Goal: Information Seeking & Learning: Learn about a topic

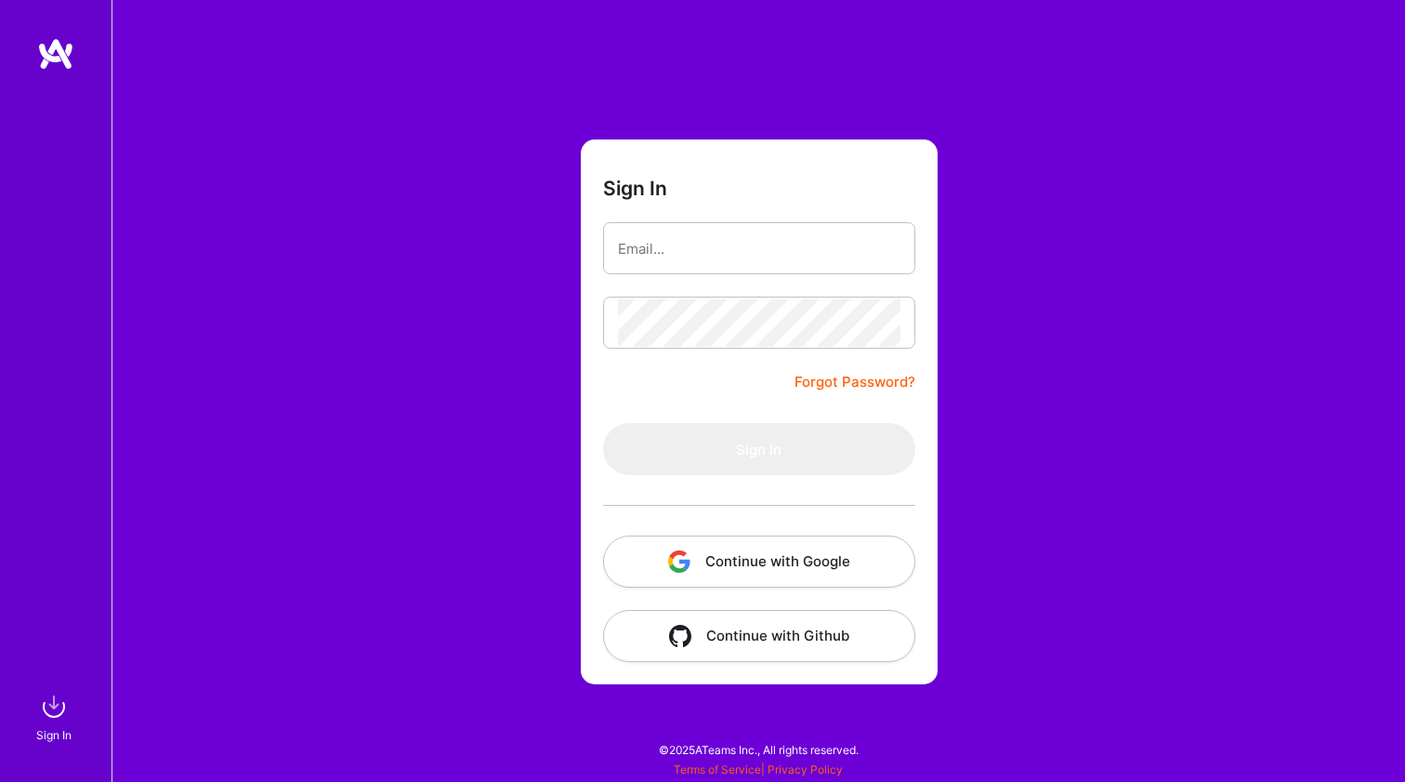
click at [689, 522] on div at bounding box center [759, 505] width 312 height 60
click at [704, 556] on button "Continue with Google" at bounding box center [759, 561] width 312 height 52
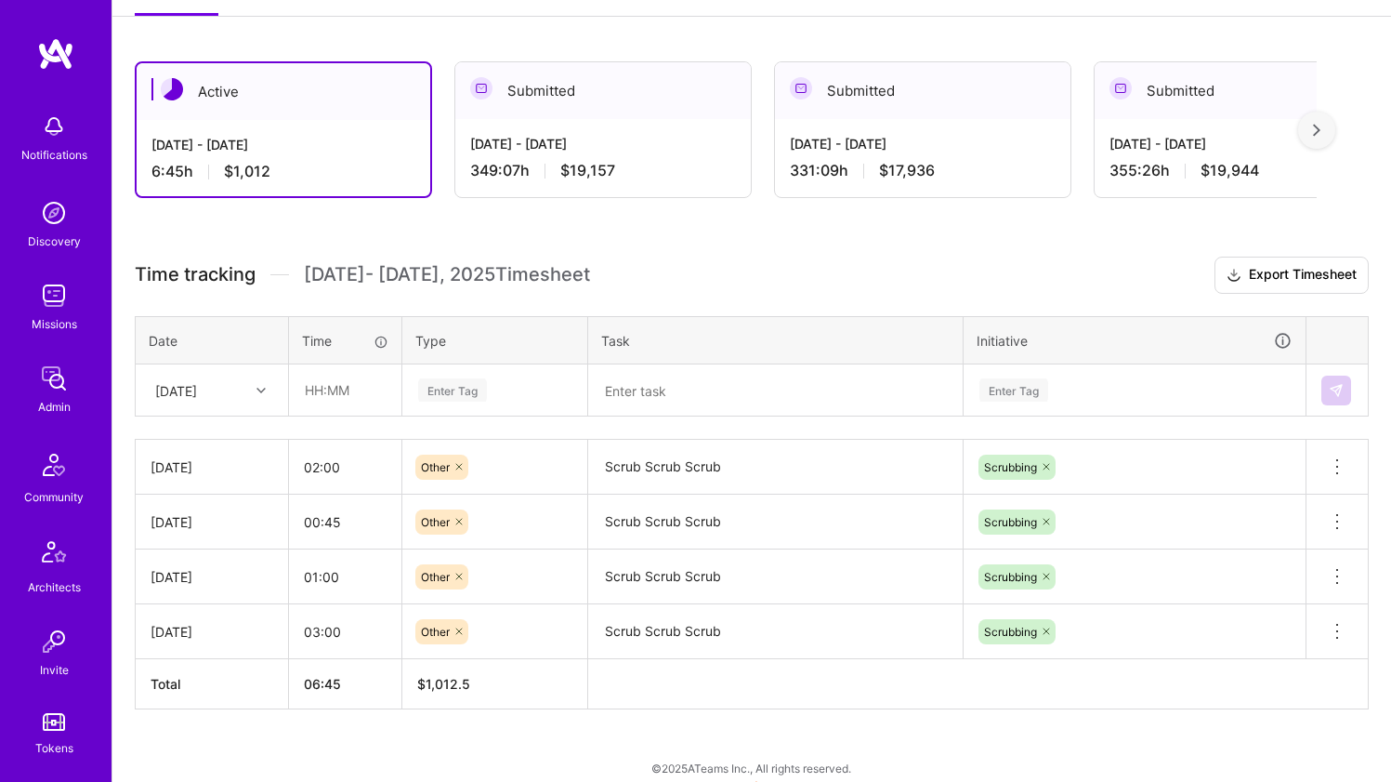
scroll to position [347, 0]
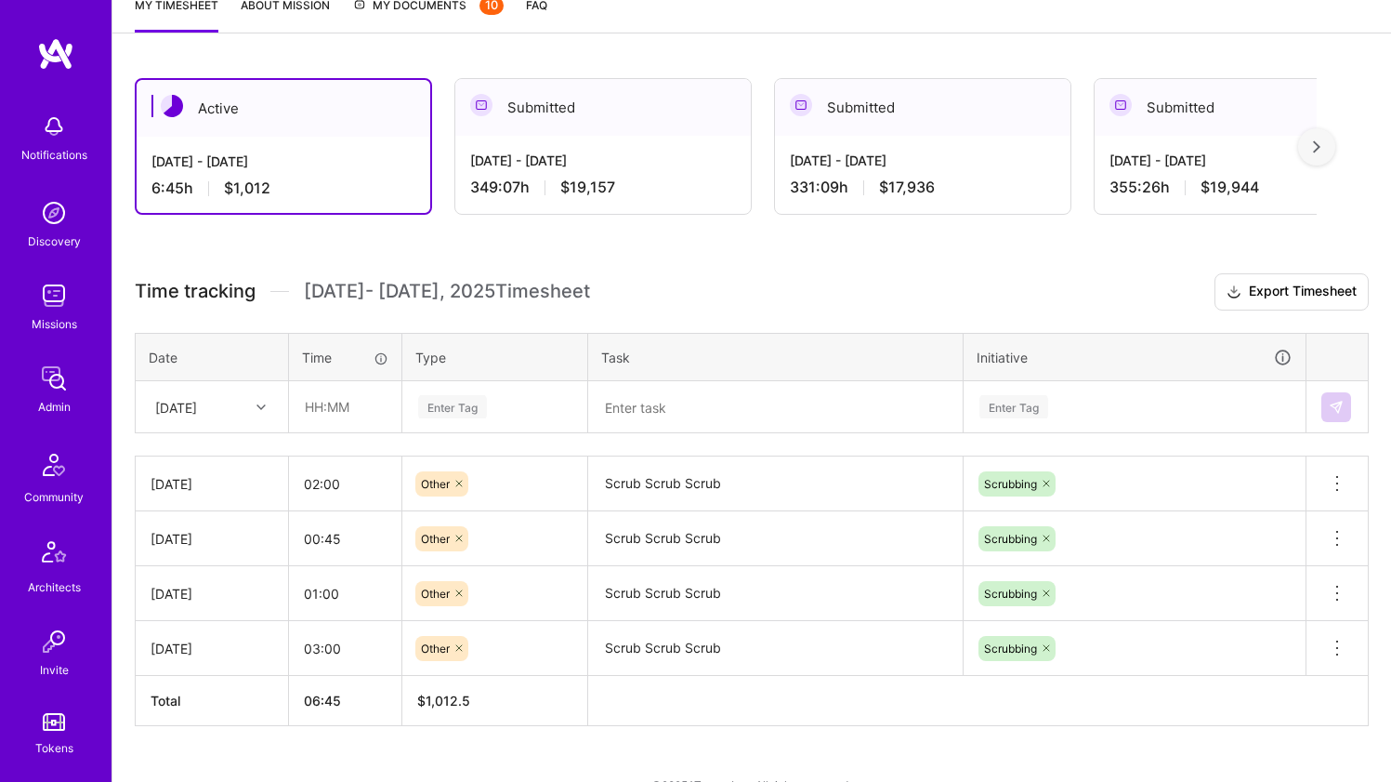
click at [531, 180] on div "349:07 h $19,157" at bounding box center [603, 188] width 266 height 20
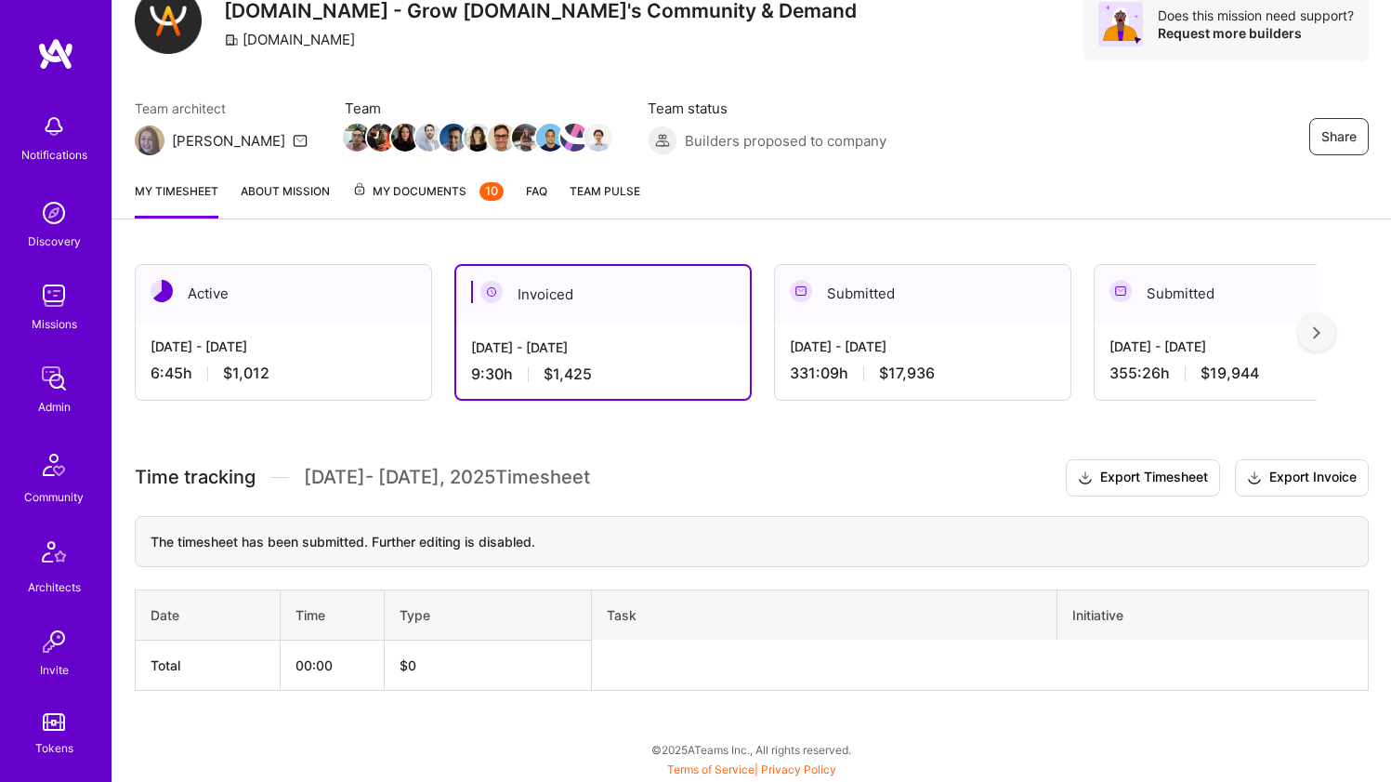
scroll to position [161, 0]
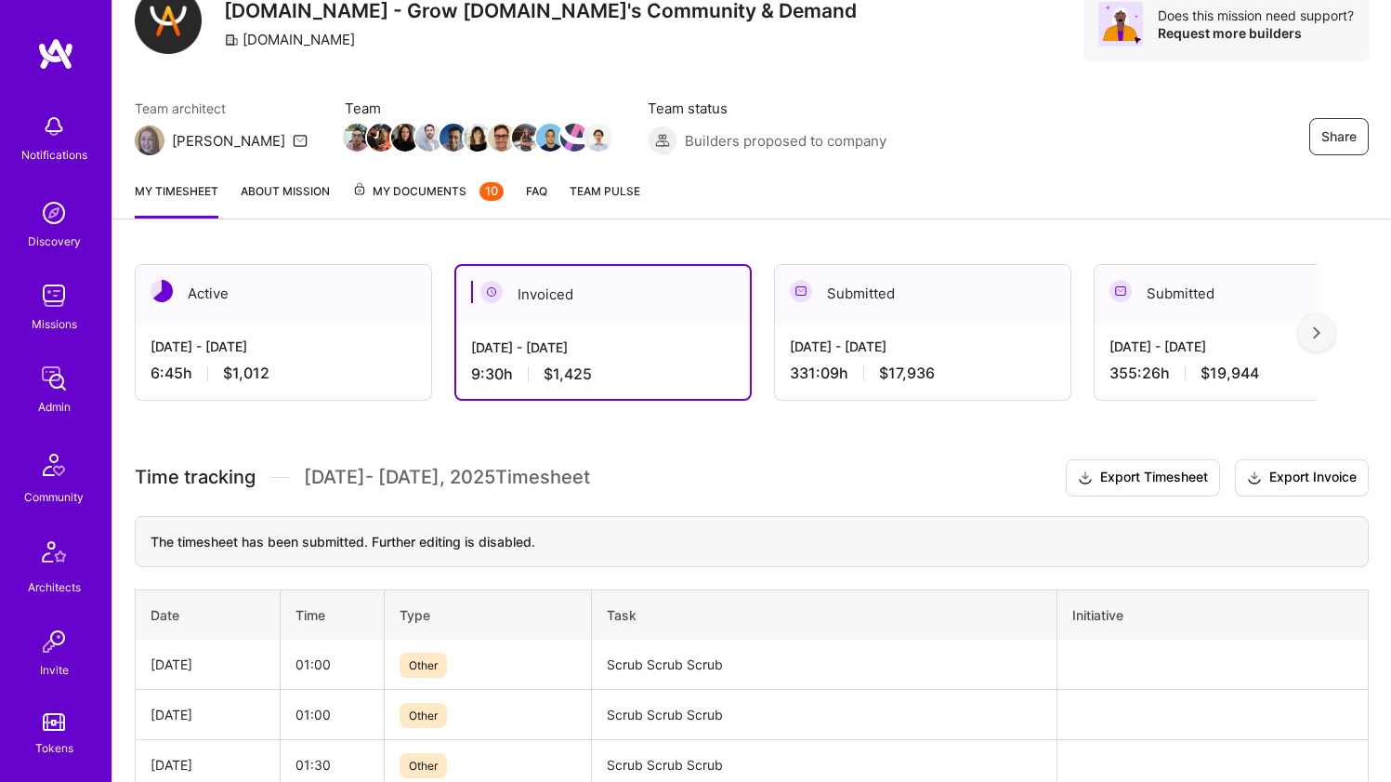
click at [327, 332] on div "Sep 1 - Sep 15, 2025 6:45 h $1,012" at bounding box center [284, 360] width 296 height 76
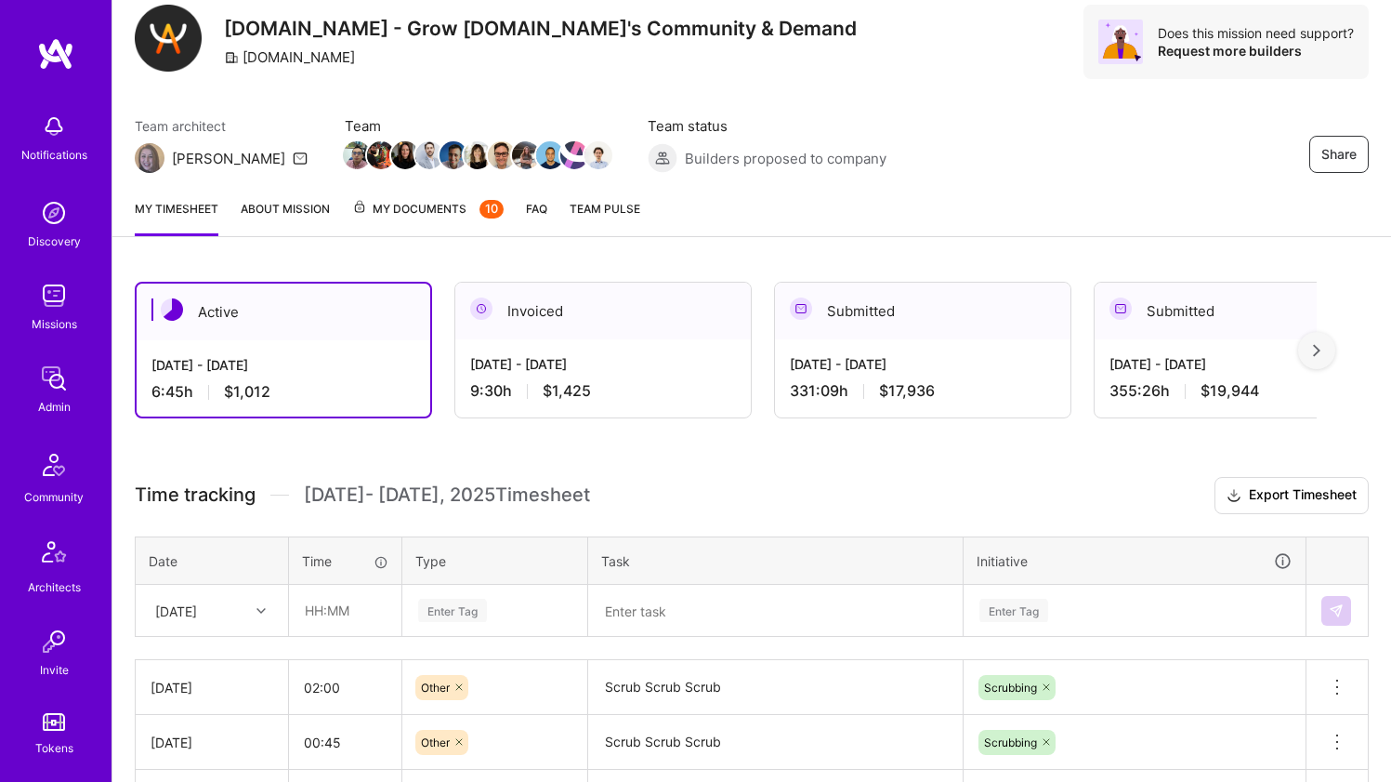
scroll to position [294, 0]
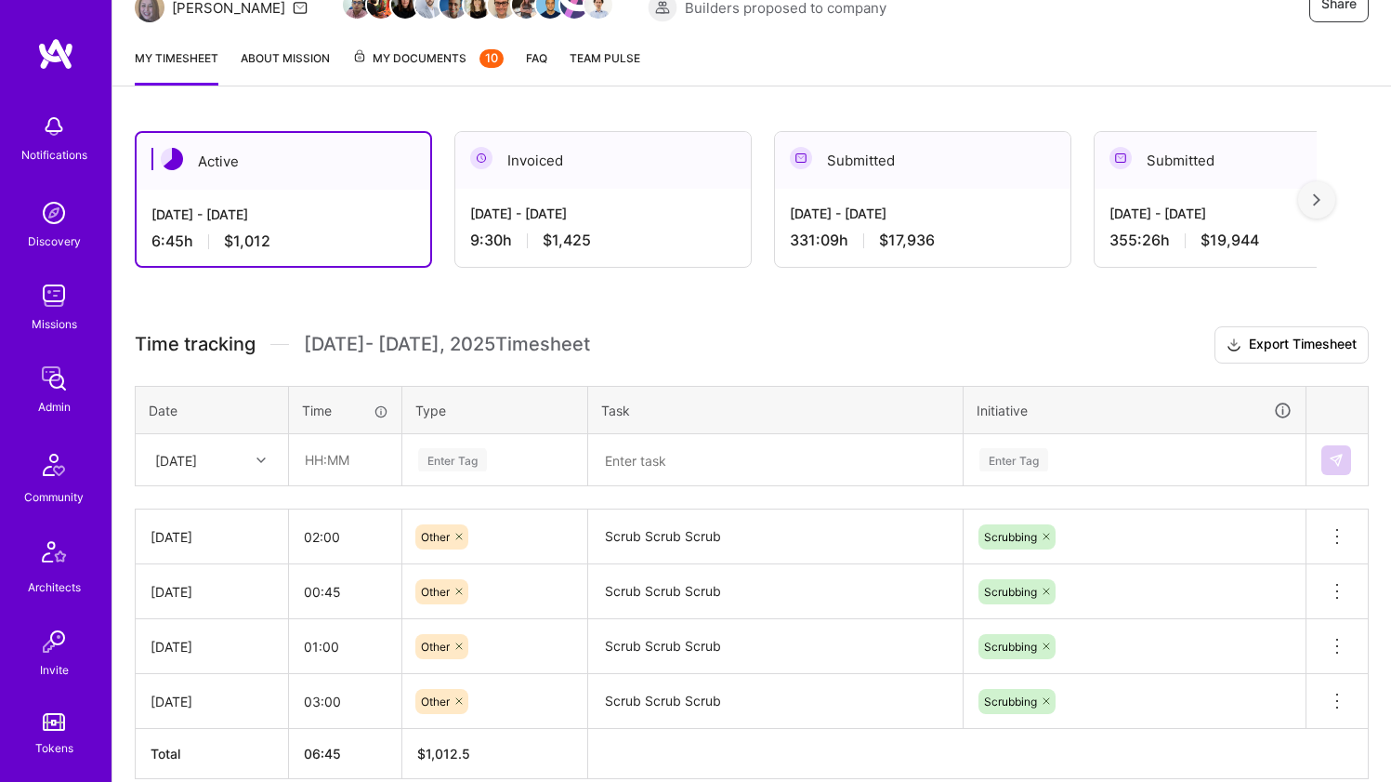
click at [197, 451] on div "Sat, Sep 13" at bounding box center [176, 460] width 42 height 20
drag, startPoint x: 225, startPoint y: 717, endPoint x: 235, endPoint y: 693, distance: 25.4
click at [225, 717] on div "Thu, Sep 11" at bounding box center [212, 715] width 151 height 34
click at [350, 462] on input "text" at bounding box center [345, 459] width 111 height 49
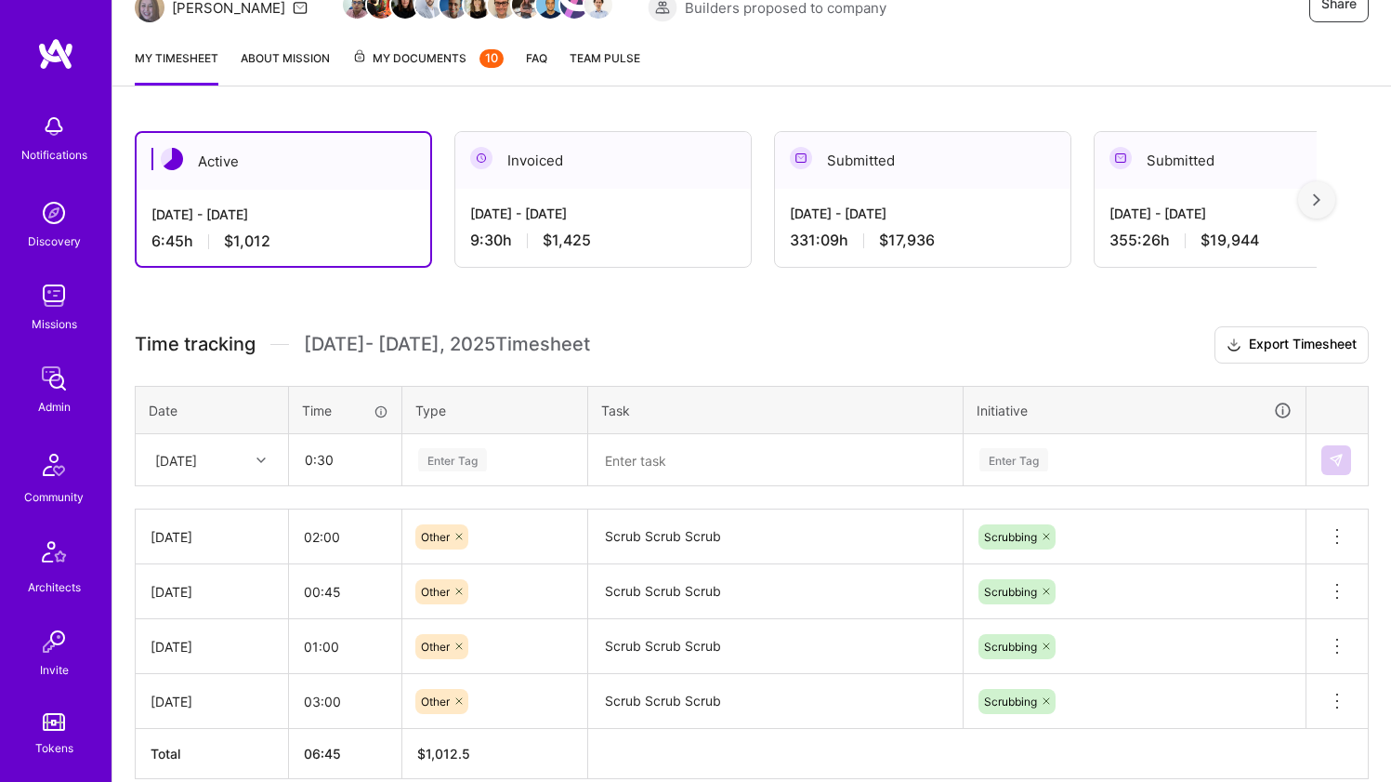
type input "00:30"
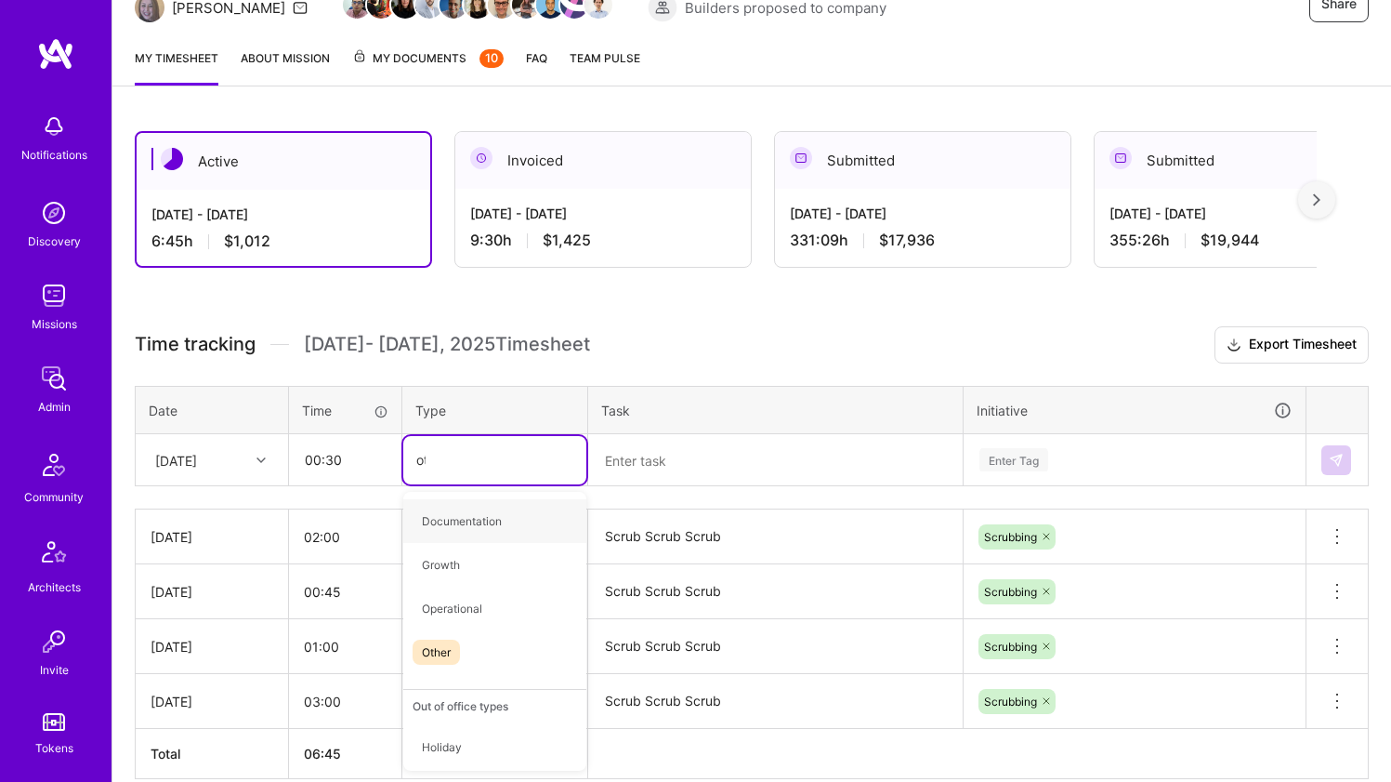
type input "oth"
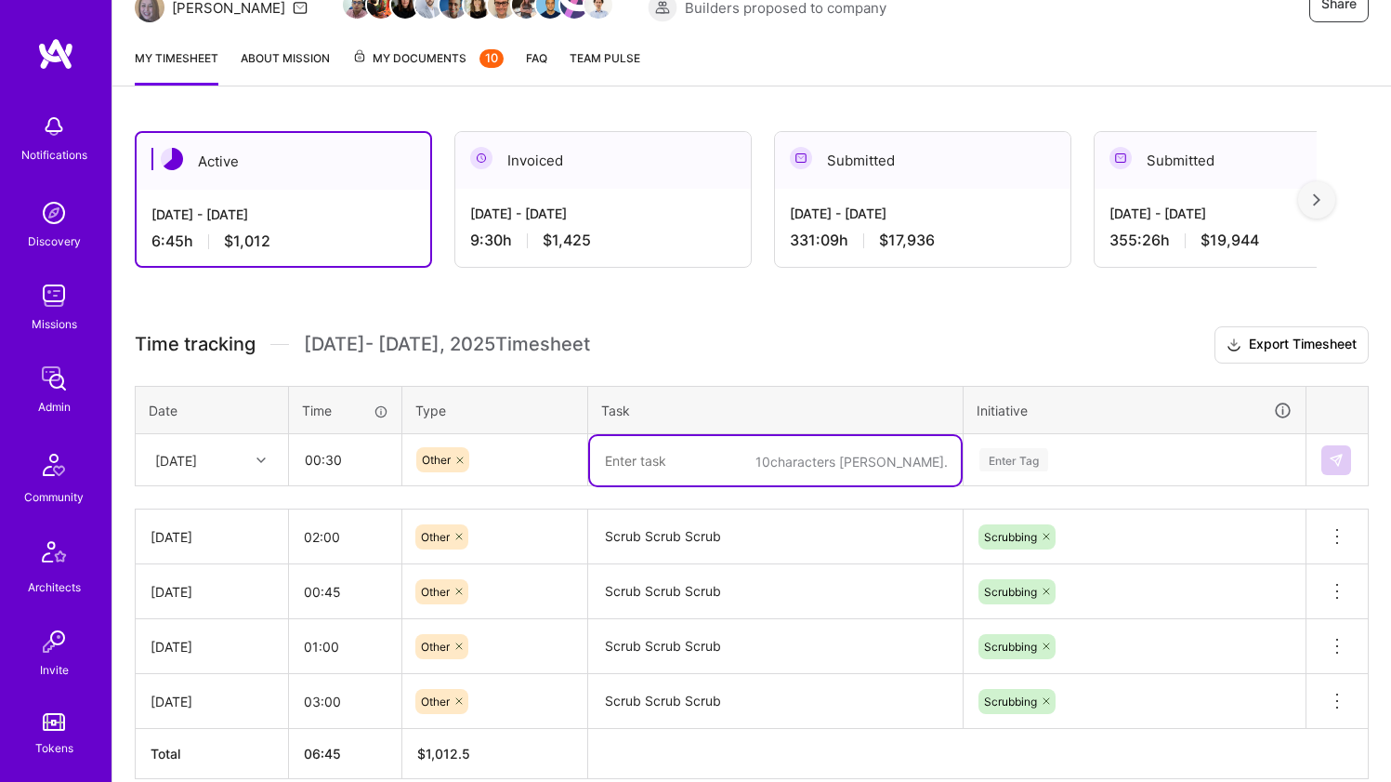
paste textarea "Scrub Scrub Scrub"
type textarea "Scrub Scrub Scrub"
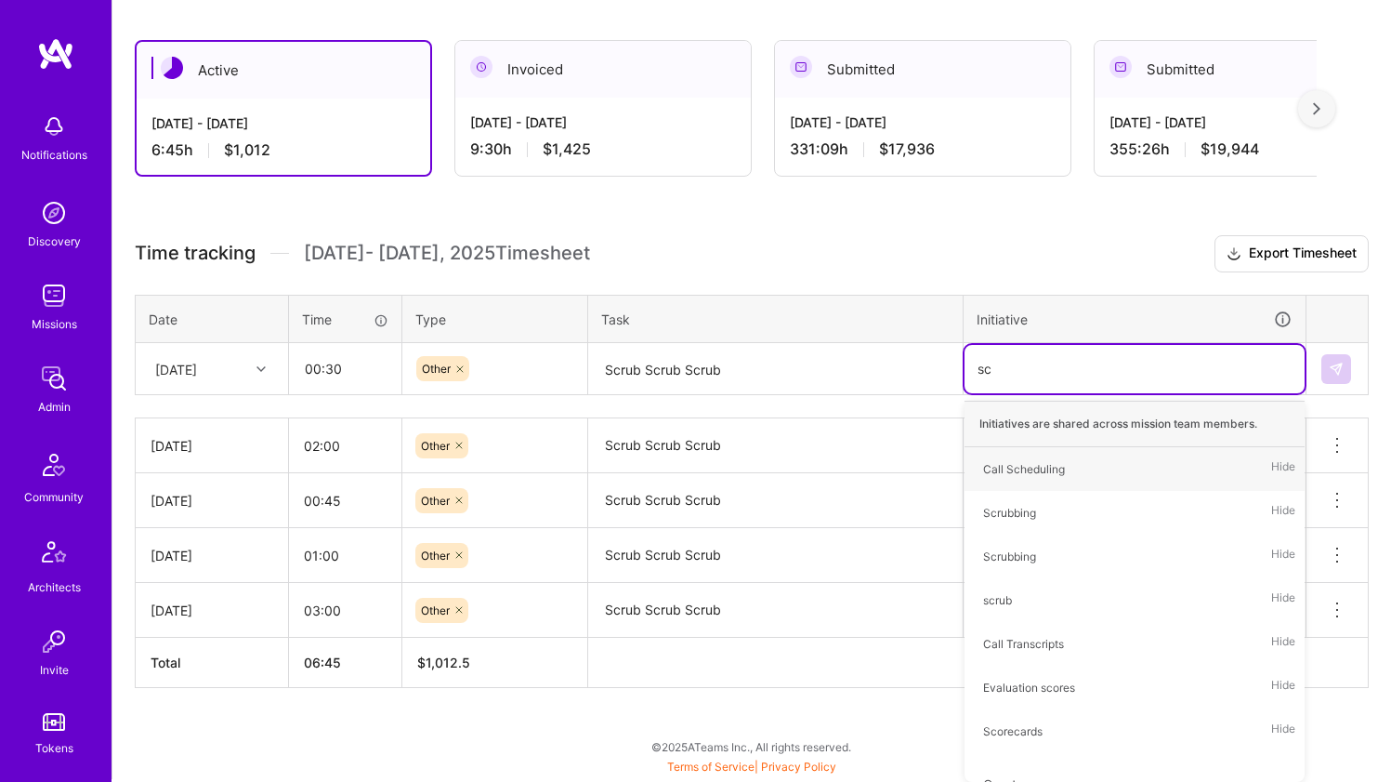
type input "scr"
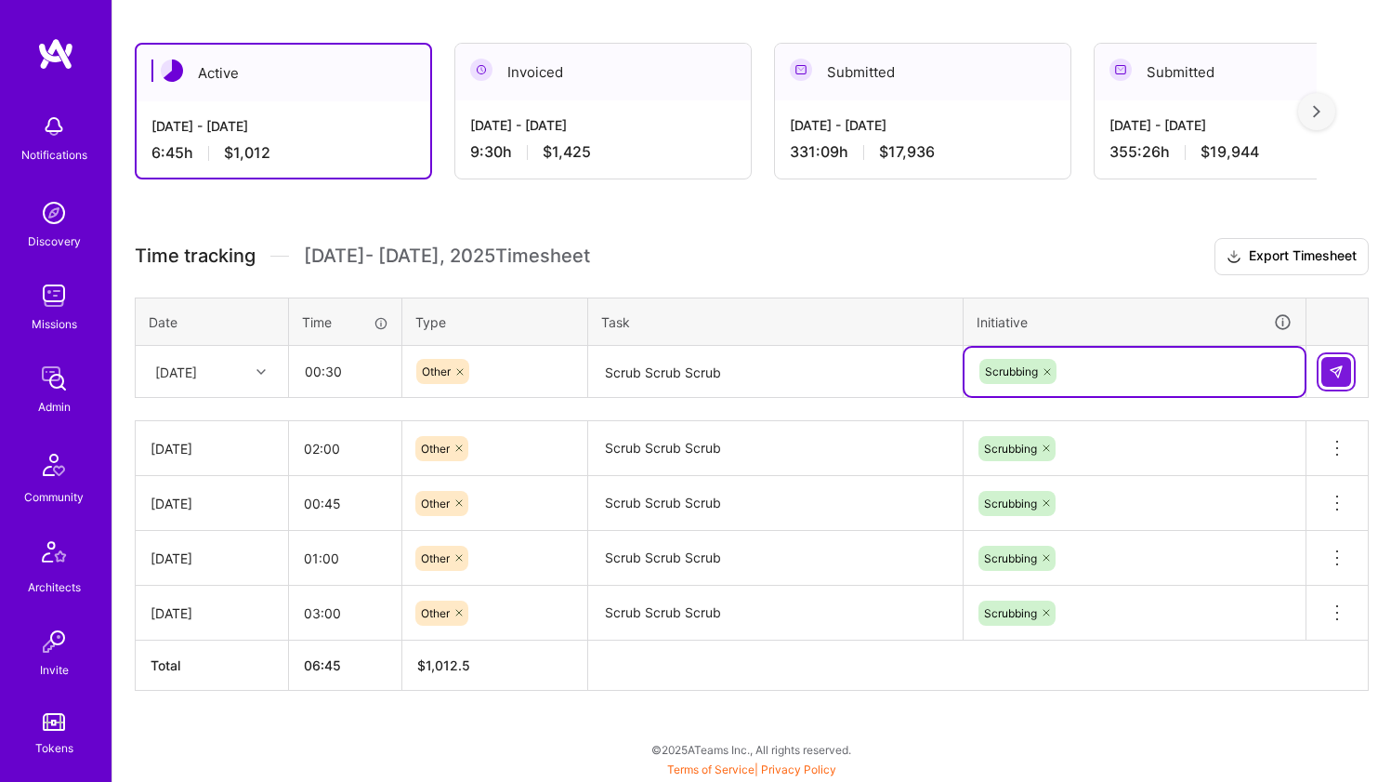
click at [1331, 369] on img at bounding box center [1336, 371] width 15 height 15
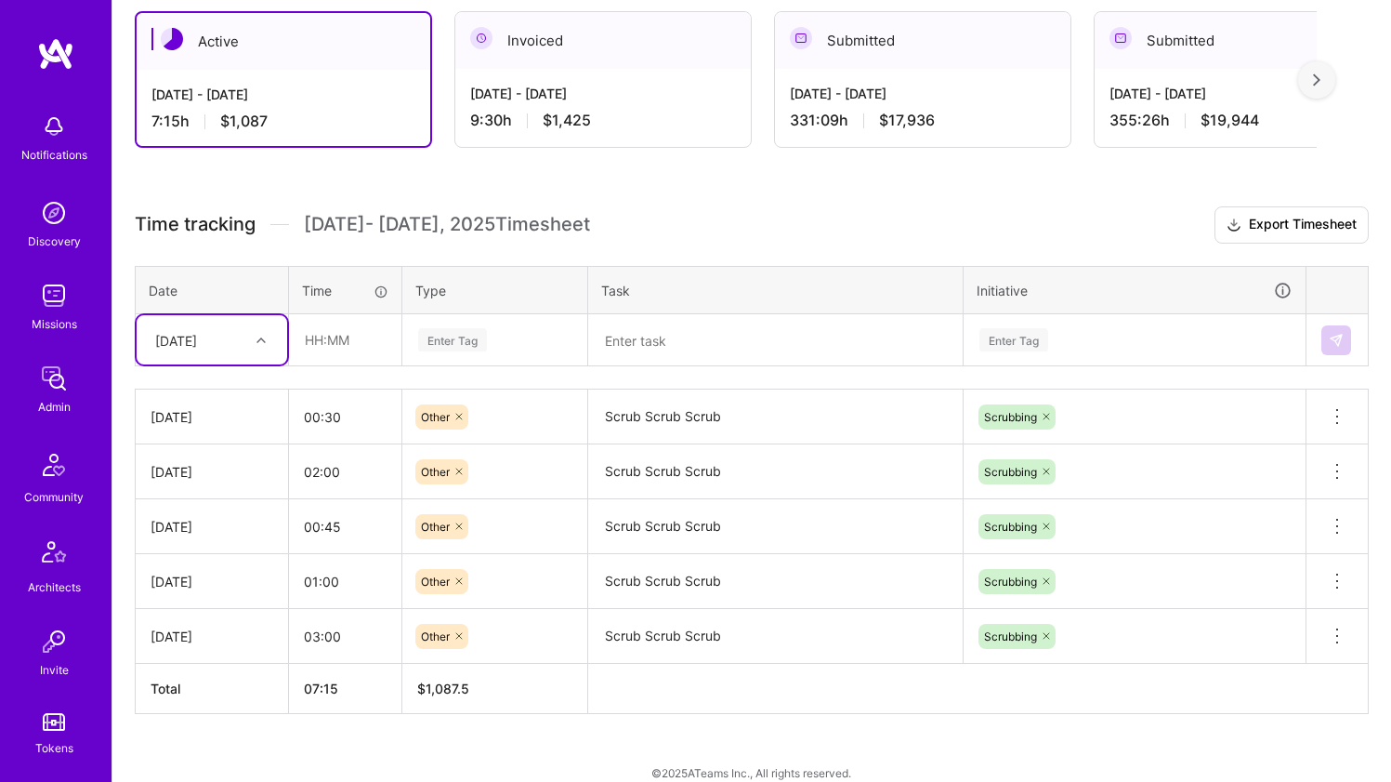
scroll to position [415, 0]
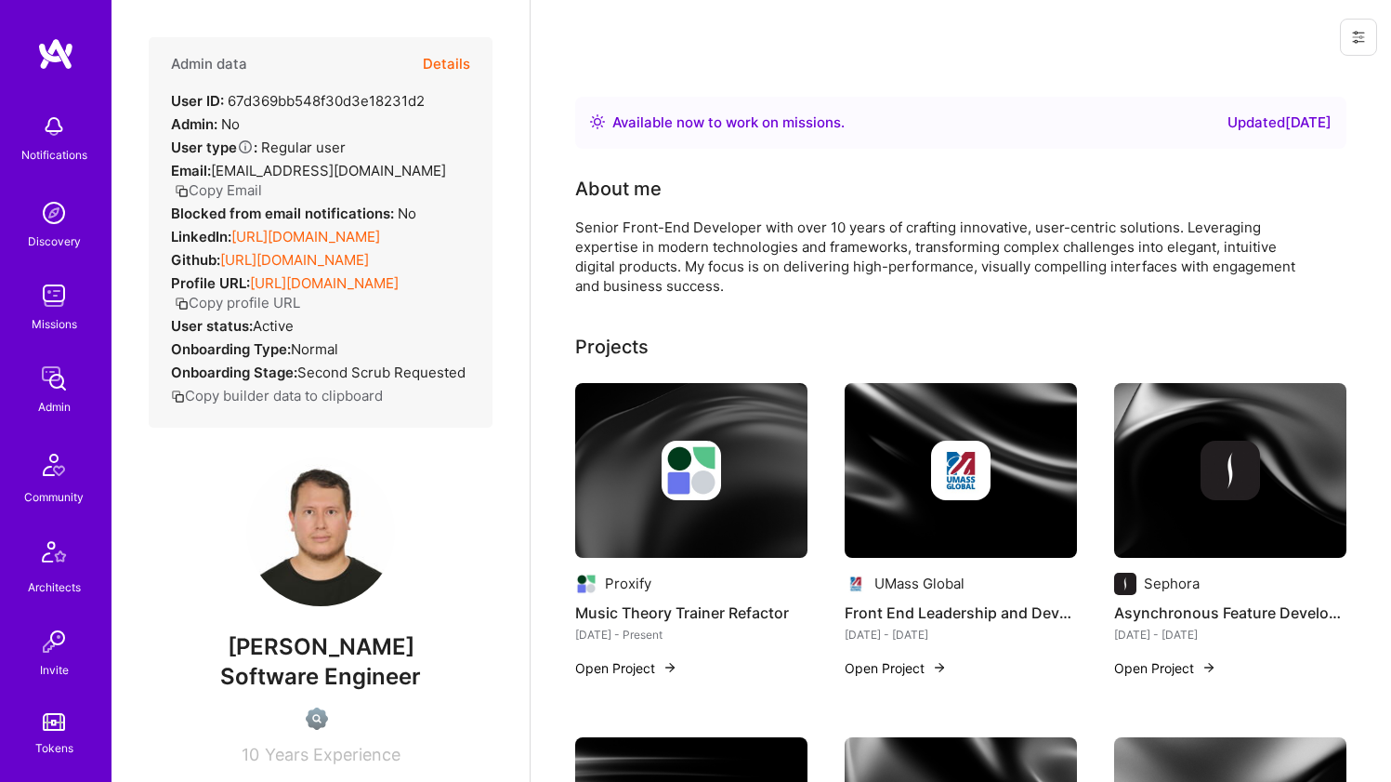
click at [262, 245] on link "https://linkedin.com/in/juansvivanco" at bounding box center [305, 237] width 149 height 18
click at [301, 269] on link "https://github.com/juansvc" at bounding box center [294, 260] width 149 height 18
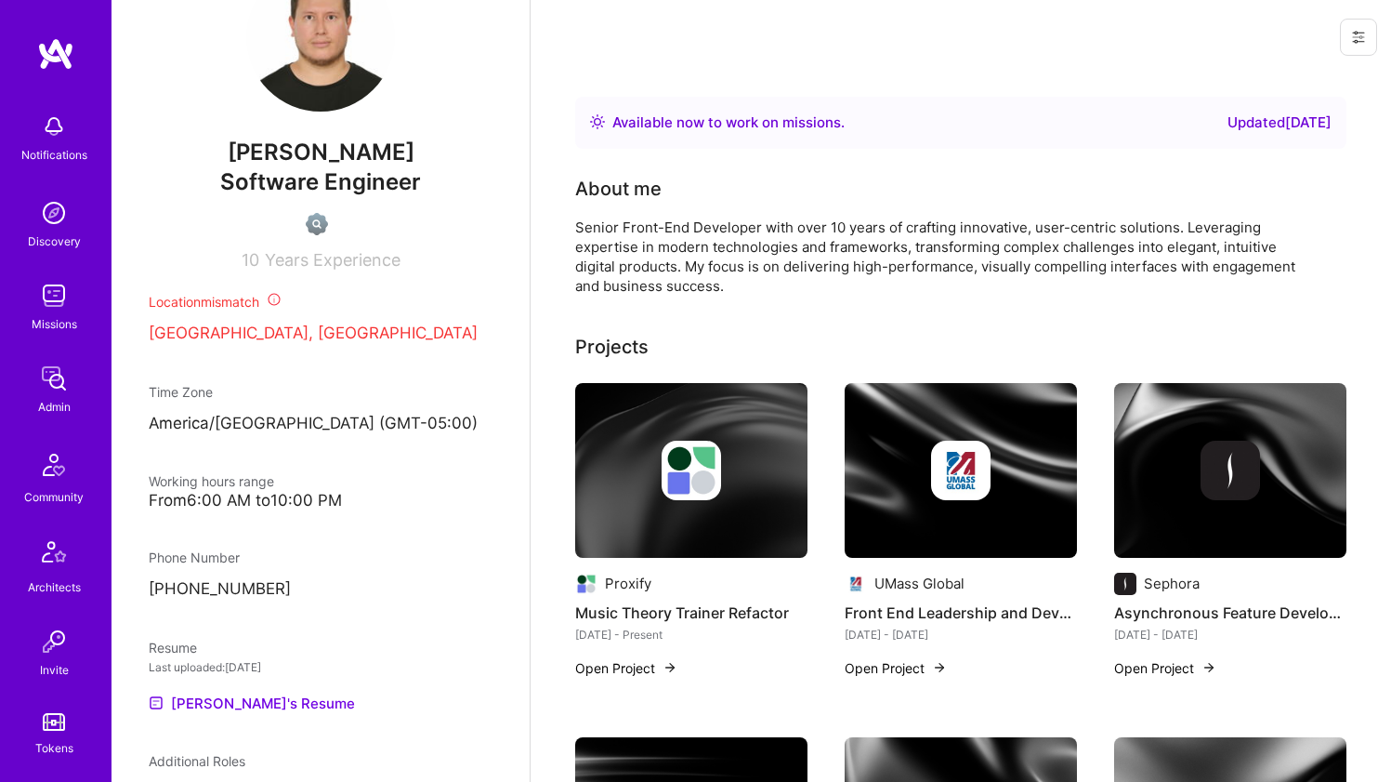
scroll to position [786, 0]
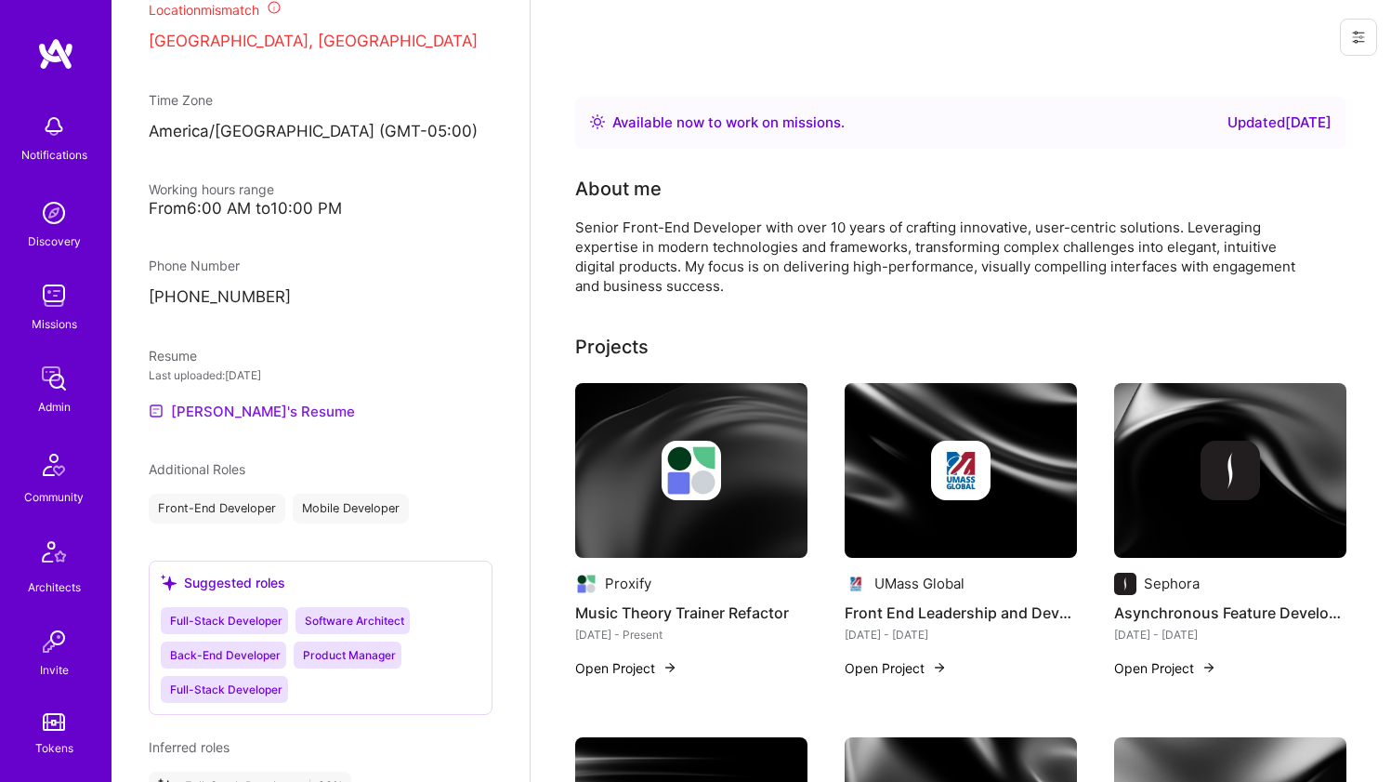
click at [233, 422] on link "Juan's Resume" at bounding box center [252, 411] width 206 height 22
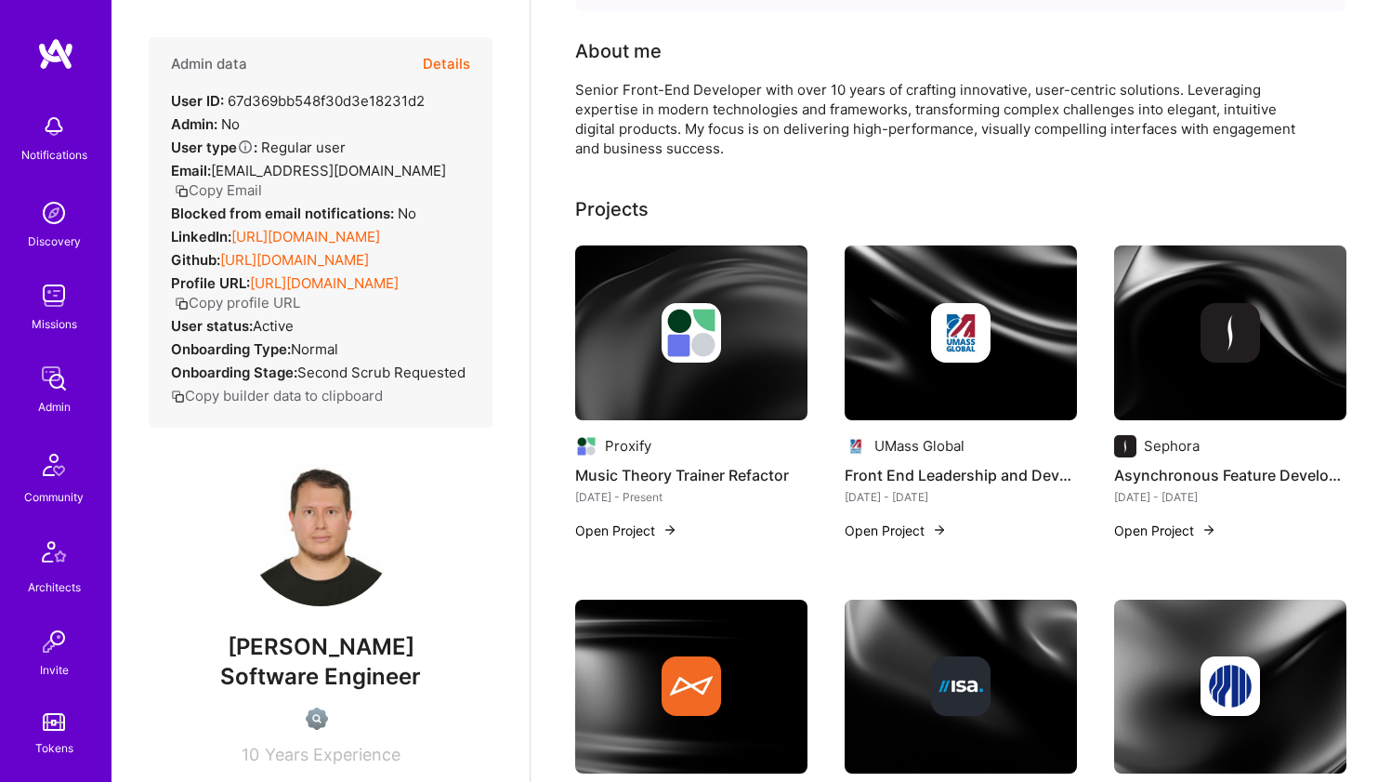
scroll to position [0, 0]
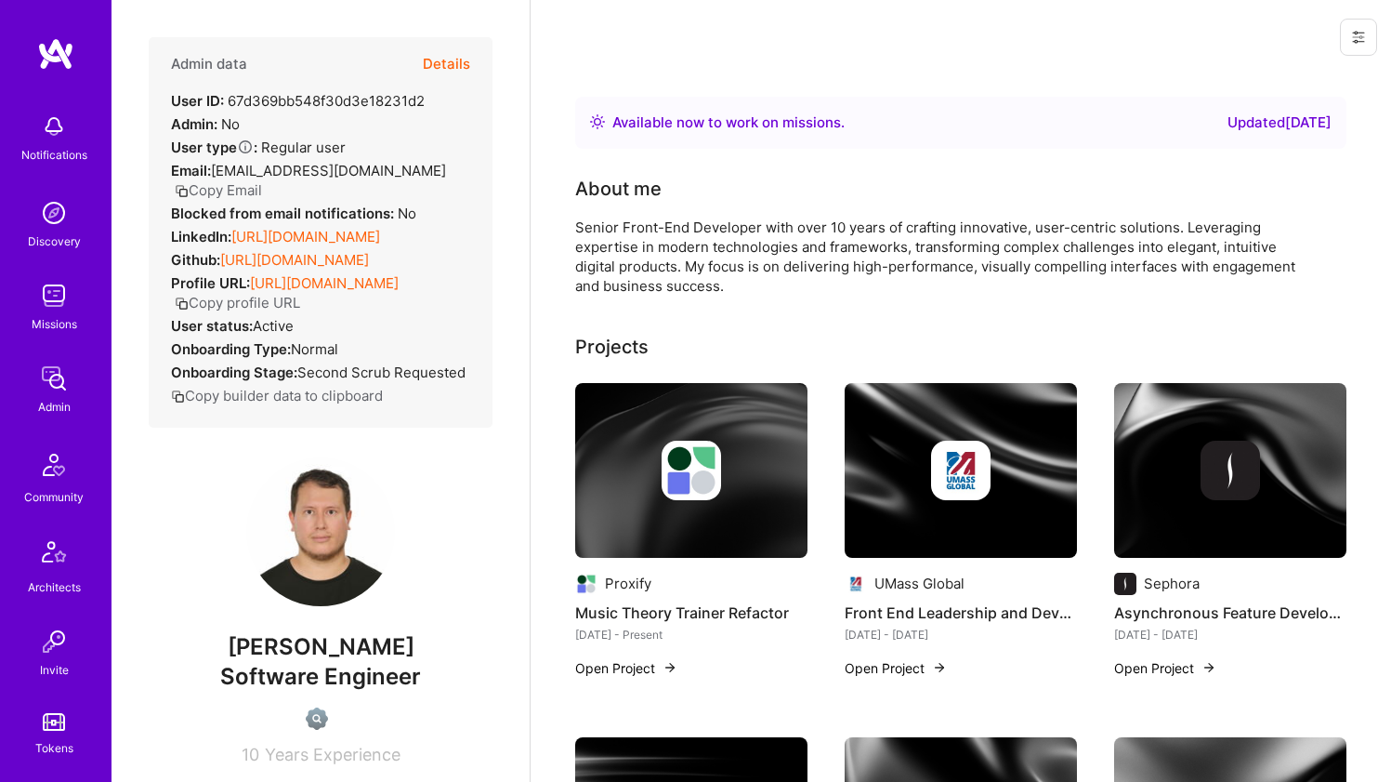
click at [663, 245] on div "Senior Front-End Developer with over 10 years of crafting innovative, user-cent…" at bounding box center [947, 256] width 744 height 78
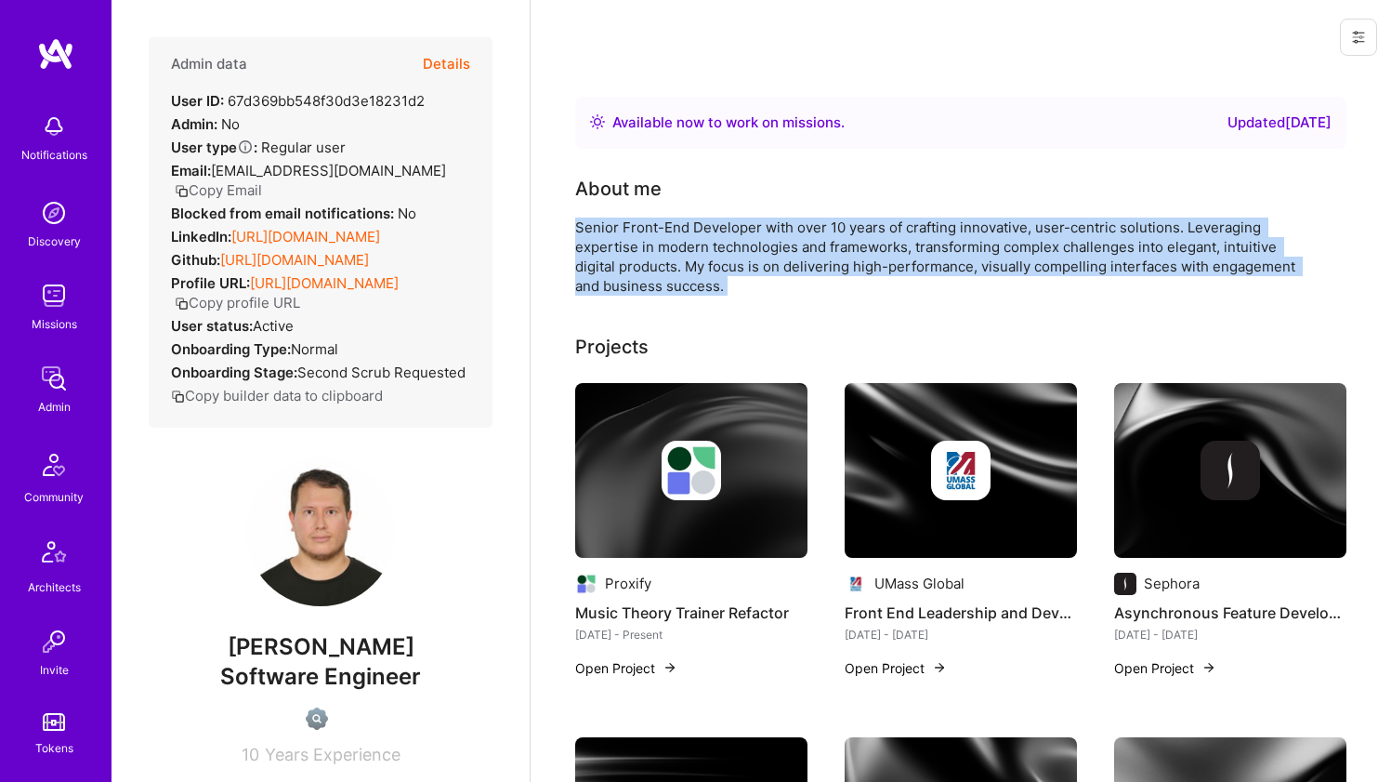
click at [663, 245] on div "Senior Front-End Developer with over 10 years of crafting innovative, user-cent…" at bounding box center [947, 256] width 744 height 78
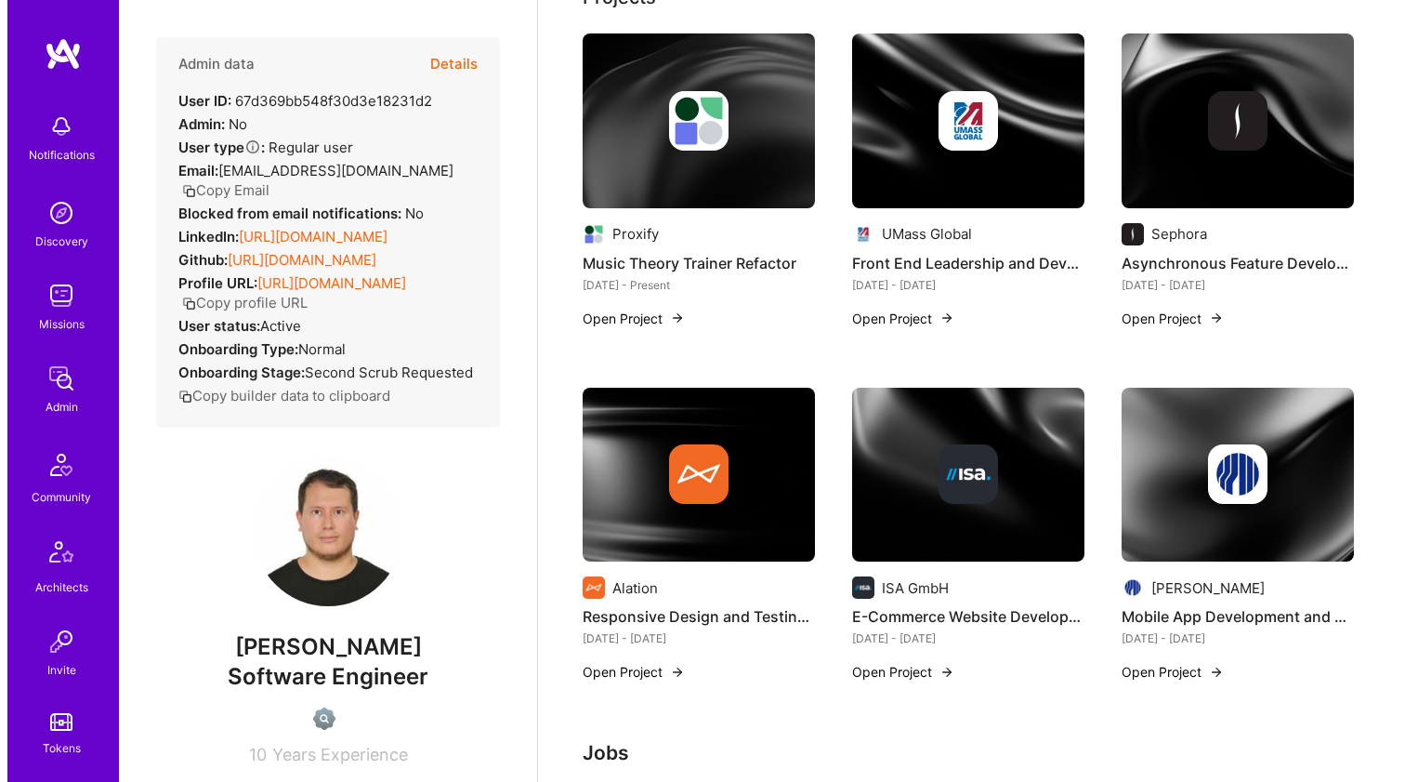
scroll to position [2, 0]
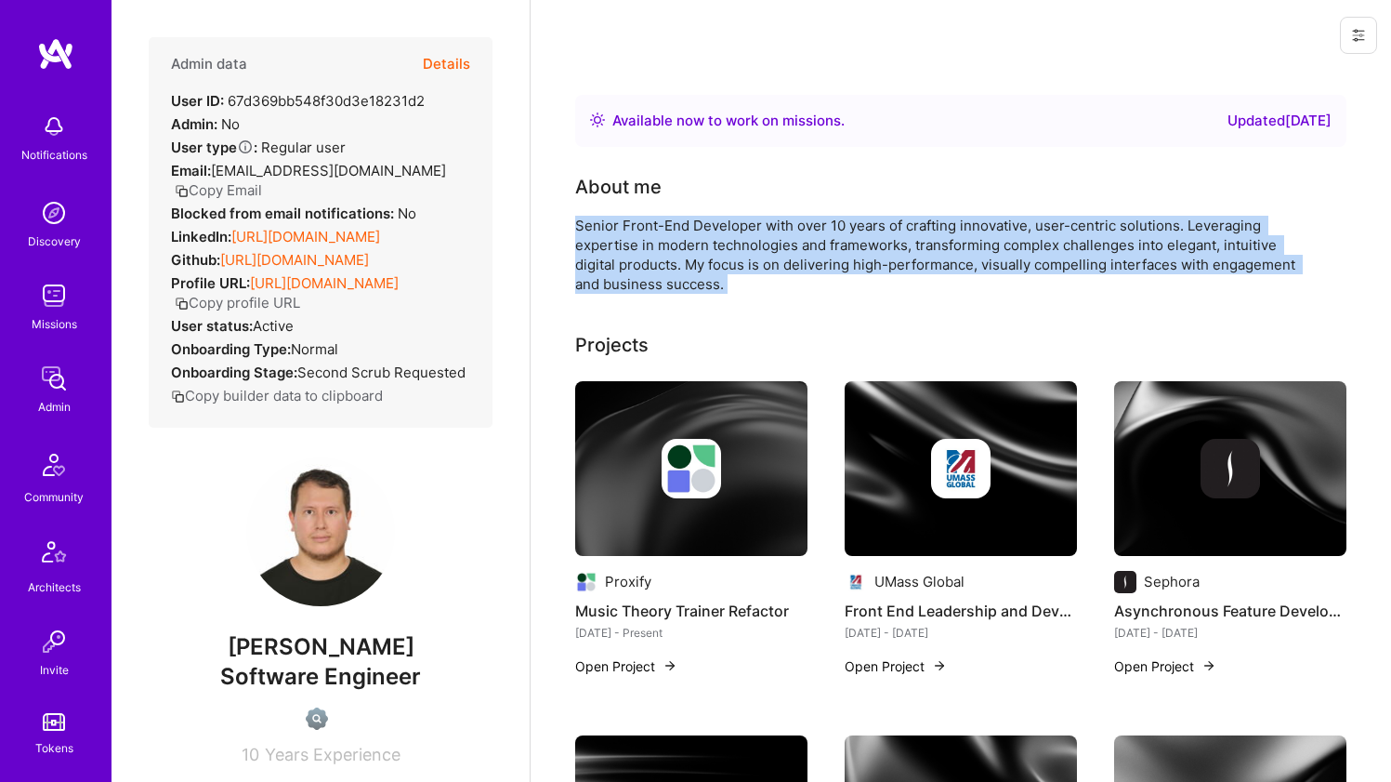
click at [638, 432] on img at bounding box center [691, 468] width 232 height 175
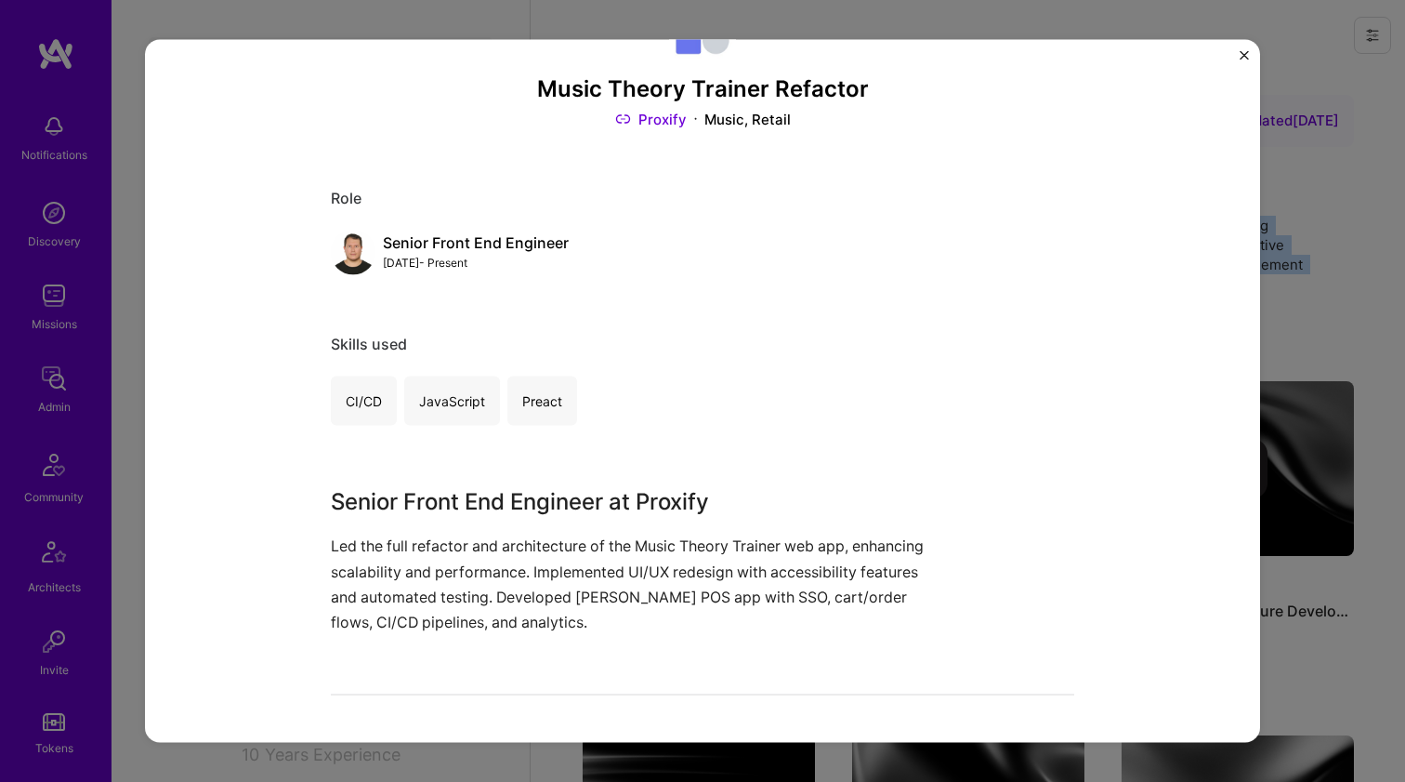
scroll to position [116, 0]
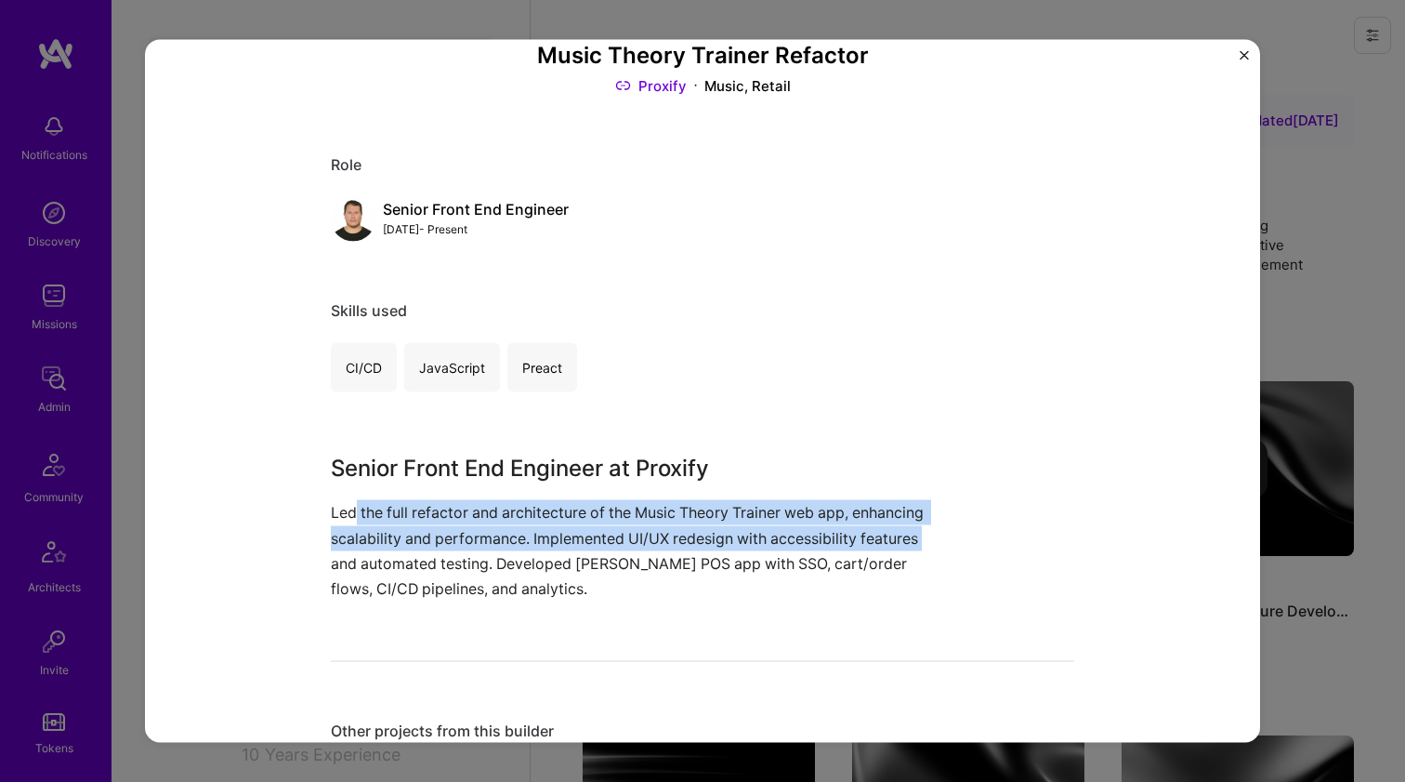
drag, startPoint x: 375, startPoint y: 508, endPoint x: 479, endPoint y: 557, distance: 113.9
click at [479, 557] on p "Led the full refactor and architecture of the Music Theory Trainer web app, enh…" at bounding box center [633, 550] width 604 height 101
click at [480, 558] on p "Led the full refactor and architecture of the Music Theory Trainer web app, enh…" at bounding box center [633, 550] width 604 height 101
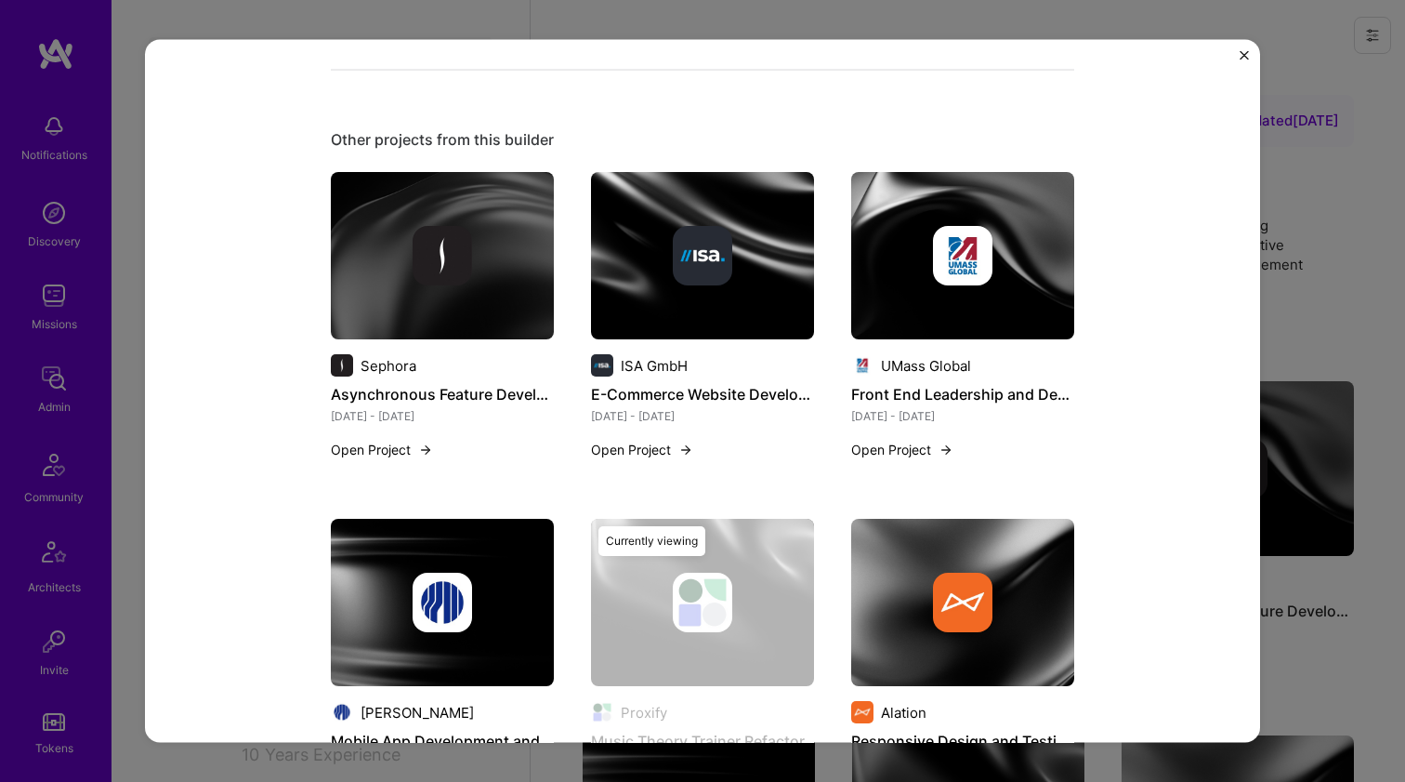
scroll to position [639, 0]
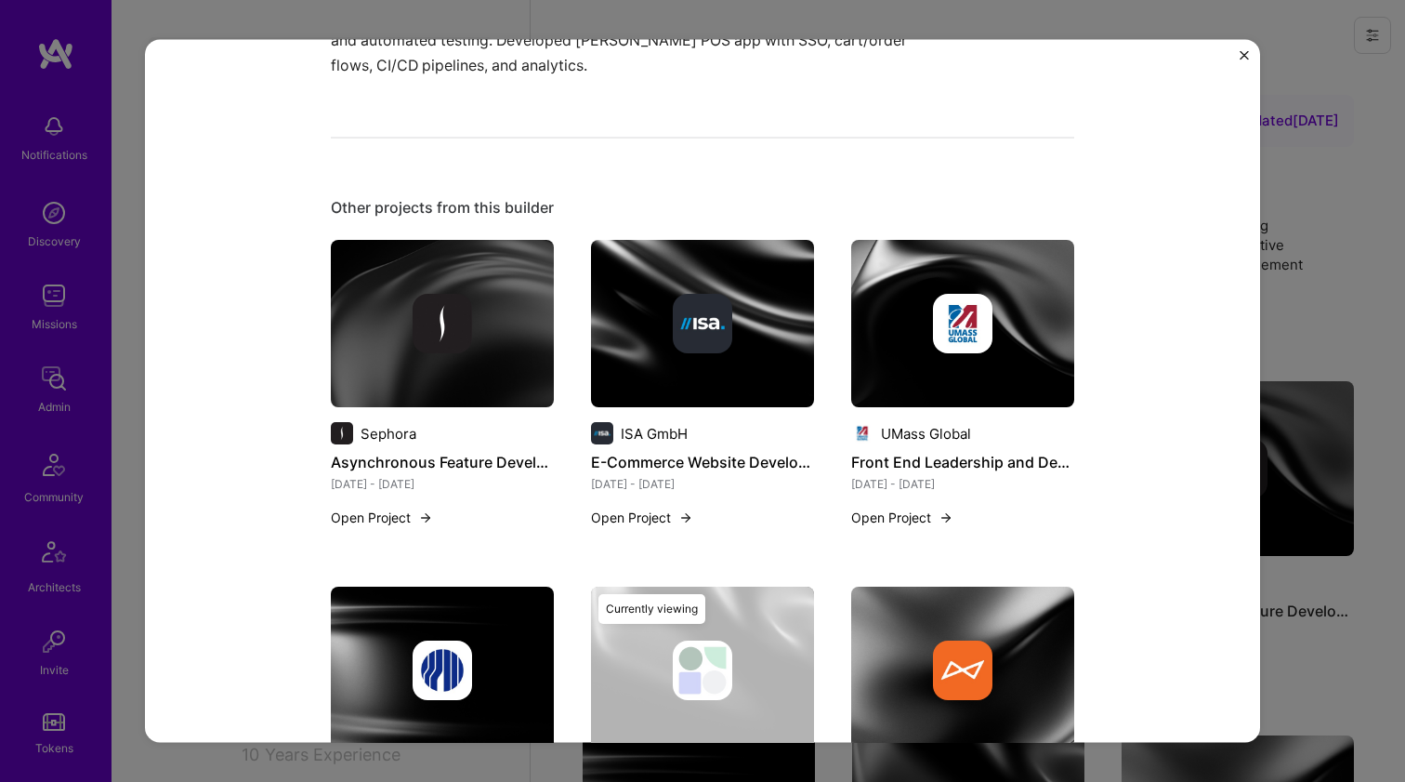
click at [507, 363] on img at bounding box center [442, 323] width 223 height 167
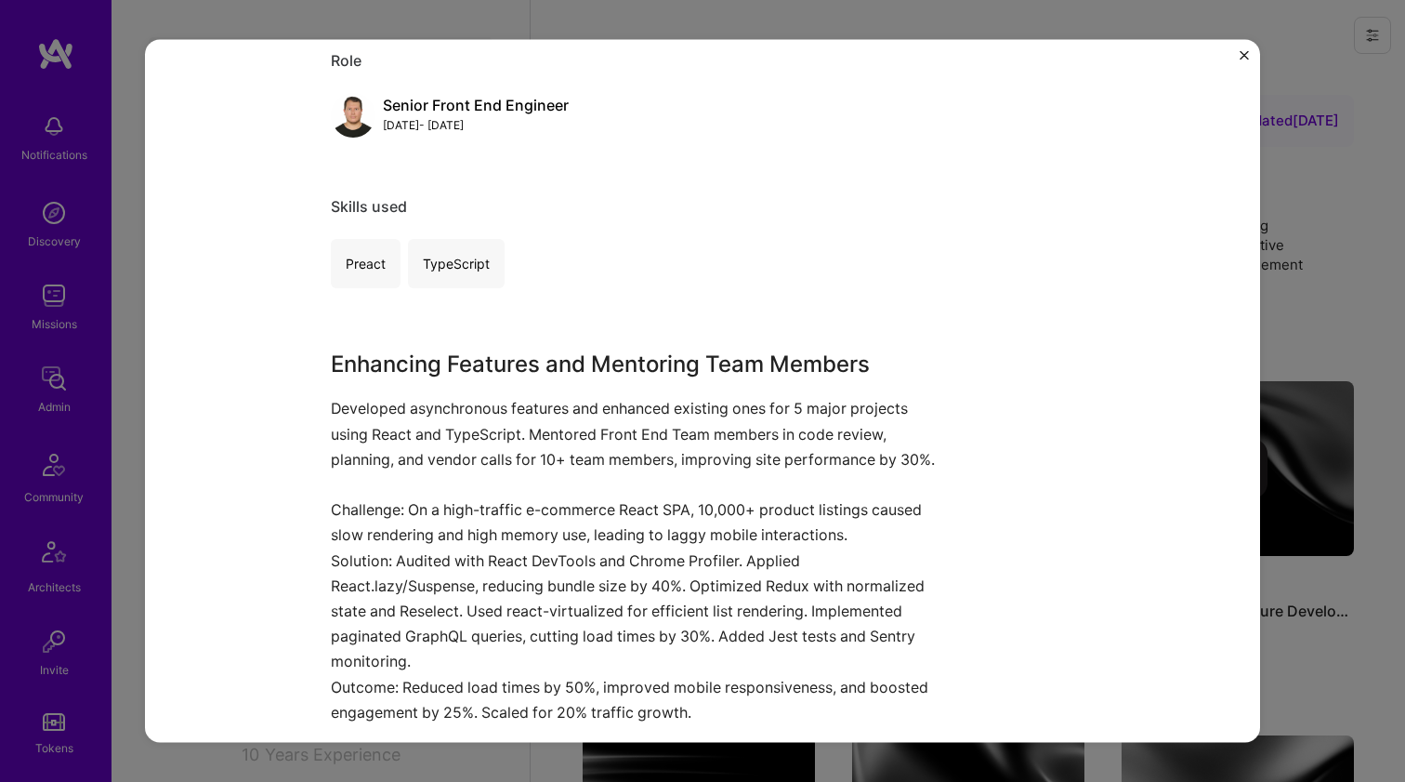
scroll to position [372, 0]
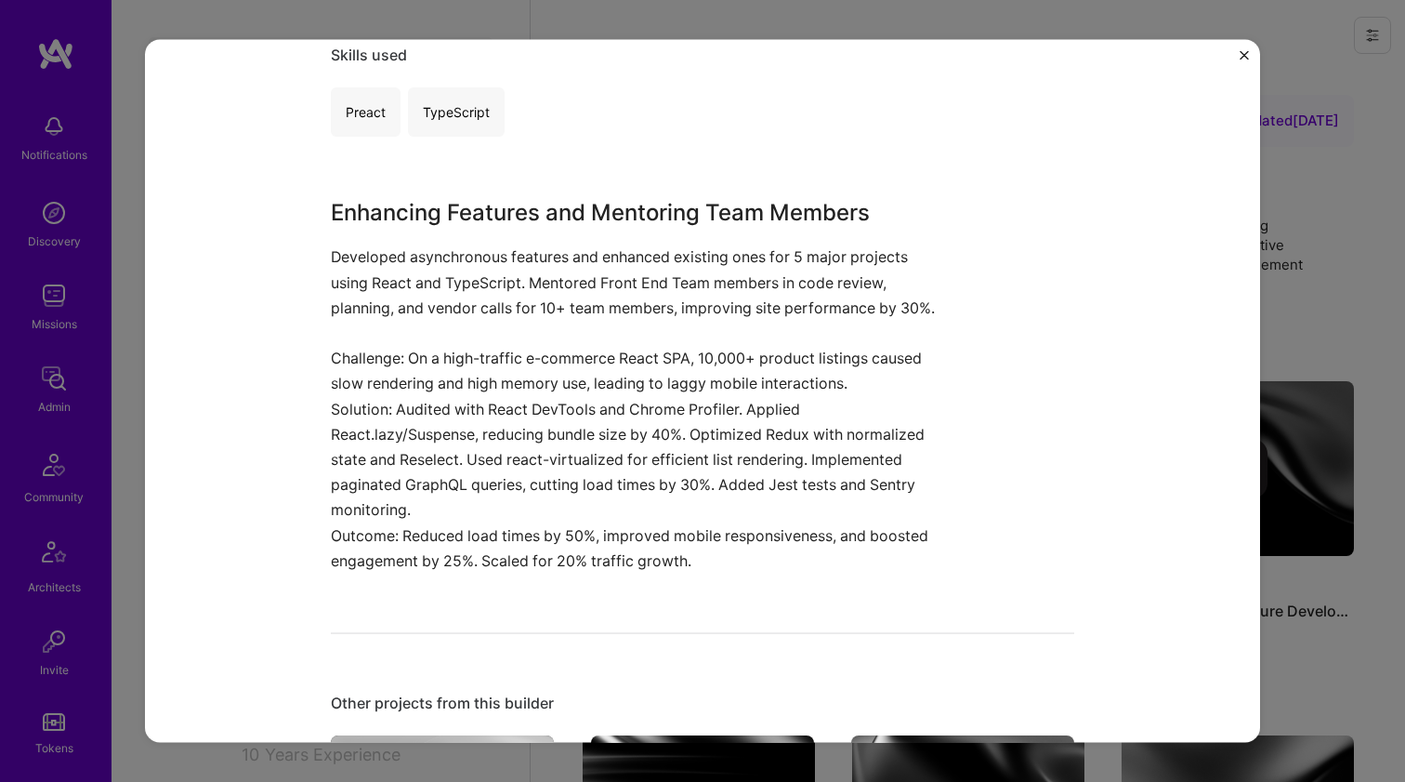
click at [427, 291] on p "Developed asynchronous features and enhanced existing ones for 5 major projects…" at bounding box center [633, 294] width 604 height 101
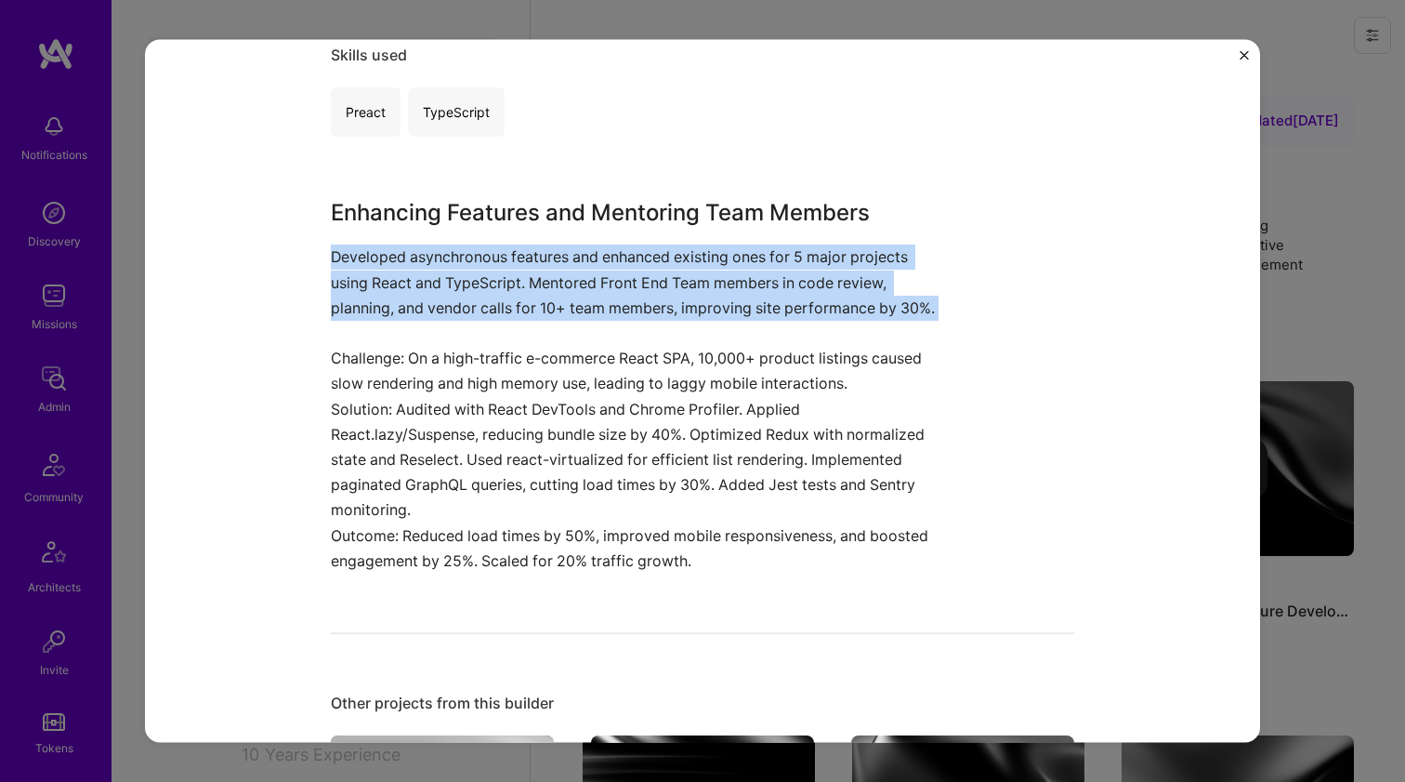
click at [427, 291] on p "Developed asynchronous features and enhanced existing ones for 5 major projects…" at bounding box center [633, 294] width 604 height 101
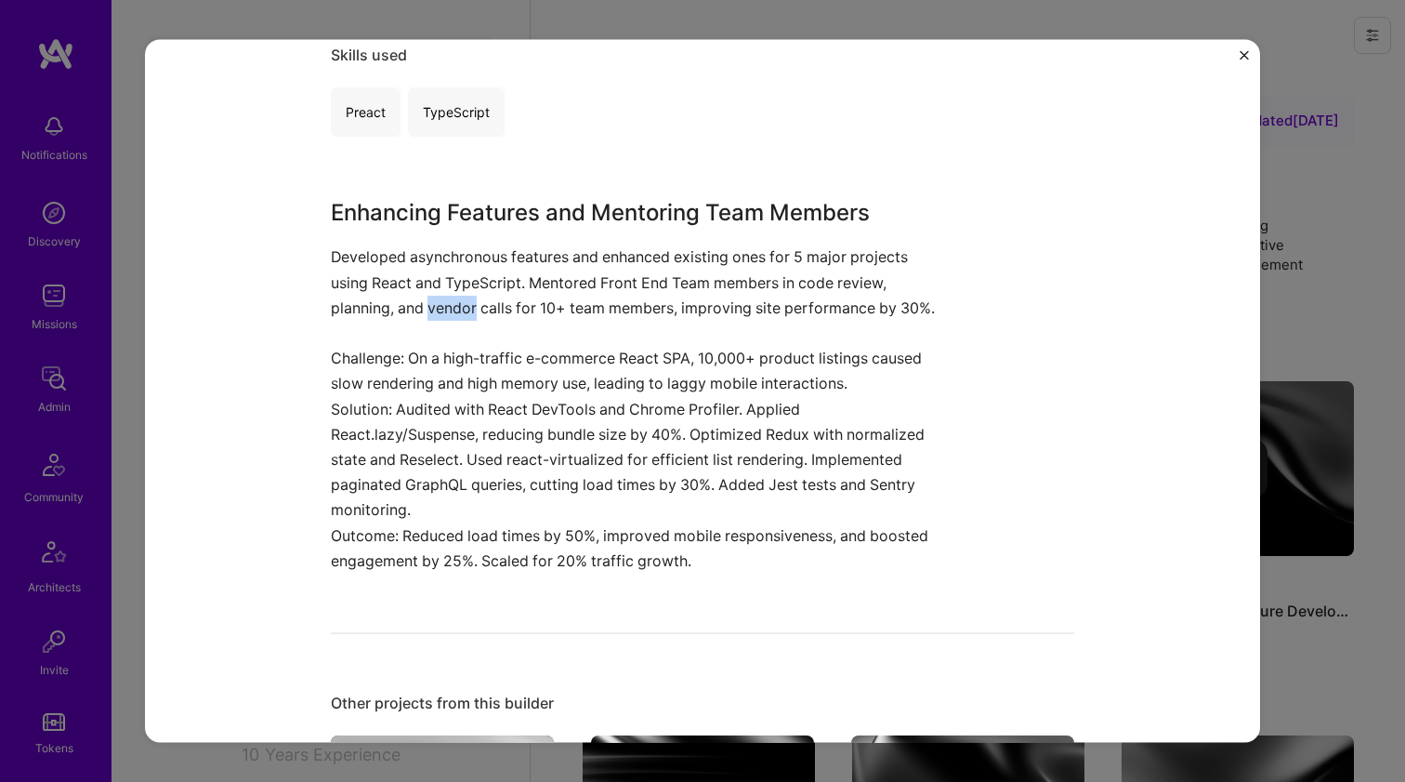
click at [427, 291] on p "Developed asynchronous features and enhanced existing ones for 5 major projects…" at bounding box center [633, 294] width 604 height 101
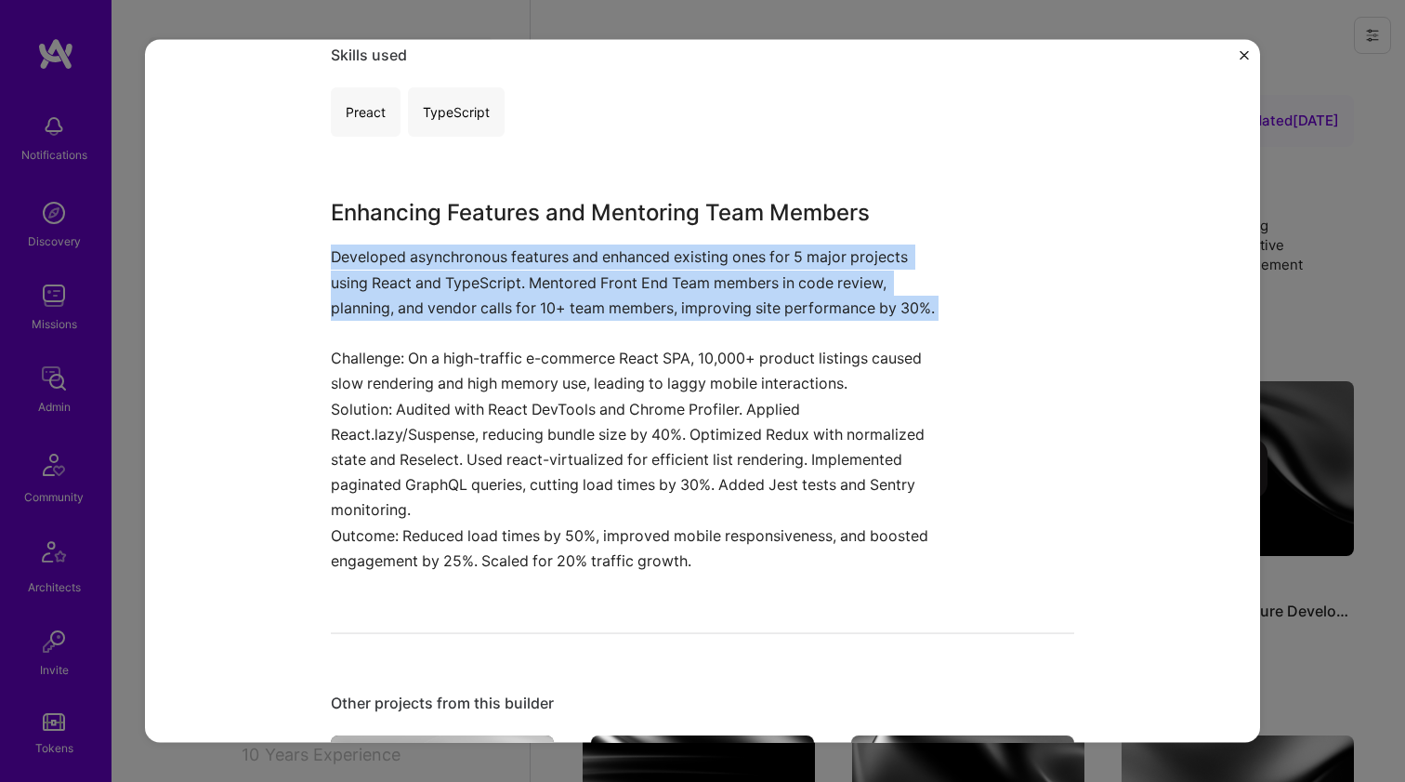
drag, startPoint x: 427, startPoint y: 291, endPoint x: 395, endPoint y: 421, distance: 133.9
click at [395, 421] on div "Enhancing Features and Mentoring Team Members Developed asynchronous features a…" at bounding box center [633, 384] width 604 height 377
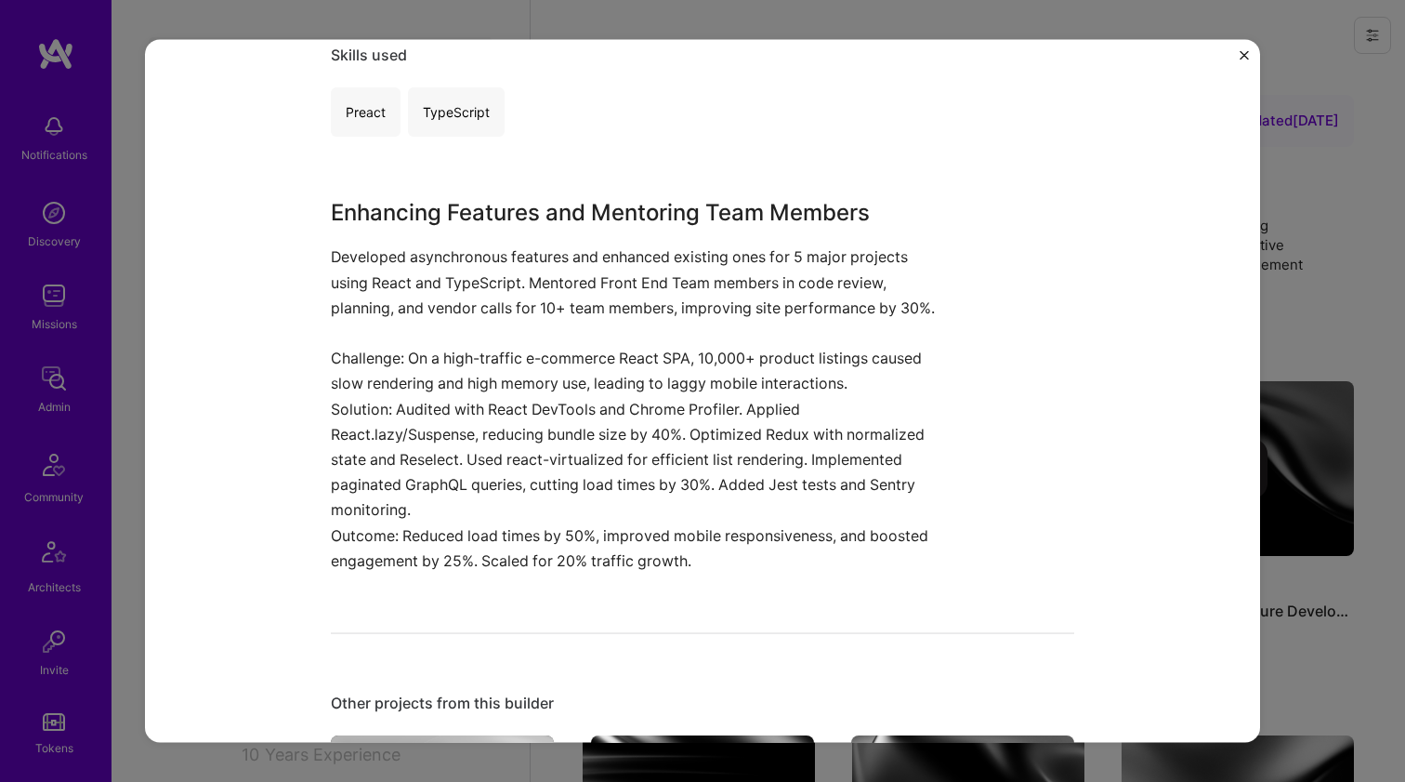
click at [396, 422] on p "Solution: Audited with React DevTools and Chrome Profiler. Applied React.lazy/S…" at bounding box center [633, 459] width 604 height 126
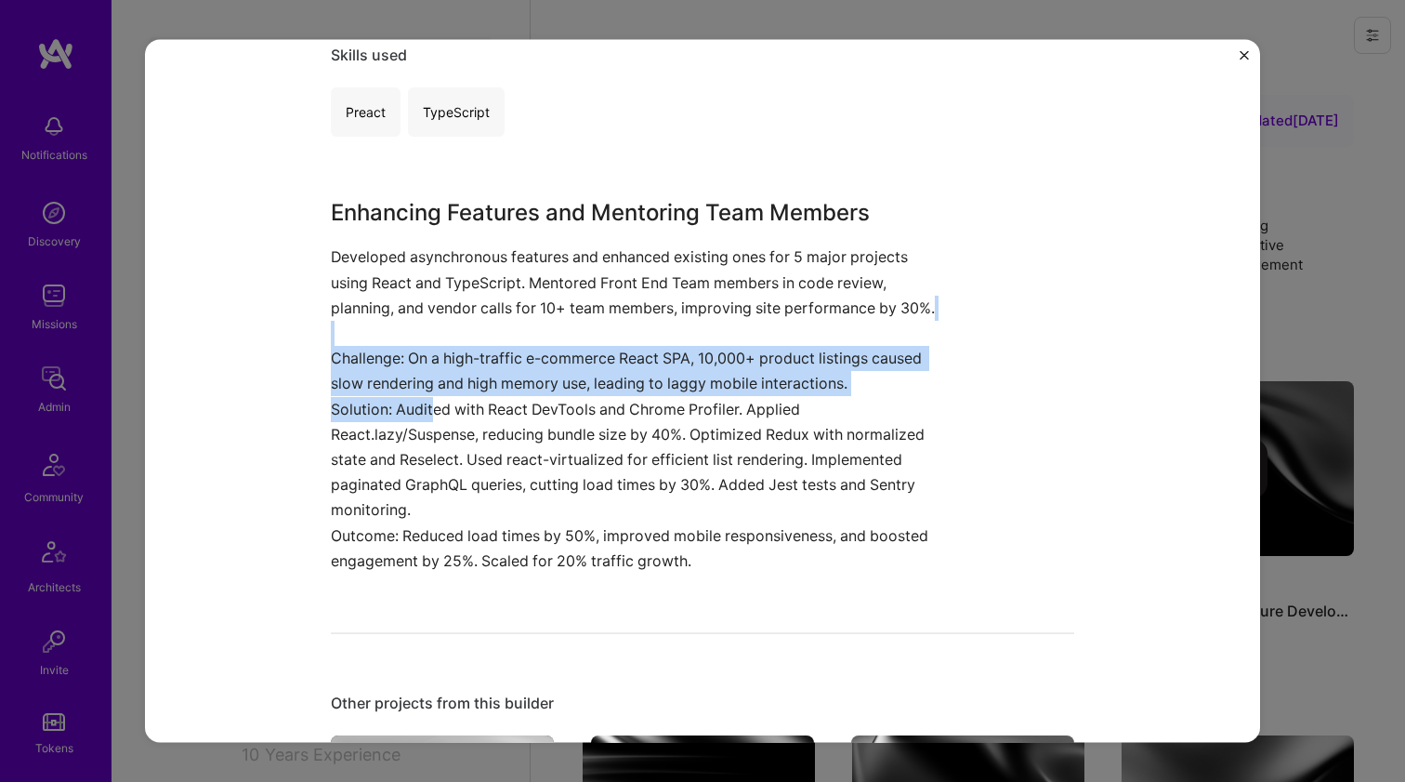
drag, startPoint x: 379, startPoint y: 341, endPoint x: 426, endPoint y: 433, distance: 103.1
click at [426, 433] on div "Enhancing Features and Mentoring Team Members Developed asynchronous features a…" at bounding box center [633, 384] width 604 height 377
click at [426, 433] on p "Solution: Audited with React DevTools and Chrome Profiler. Applied React.lazy/S…" at bounding box center [633, 459] width 604 height 126
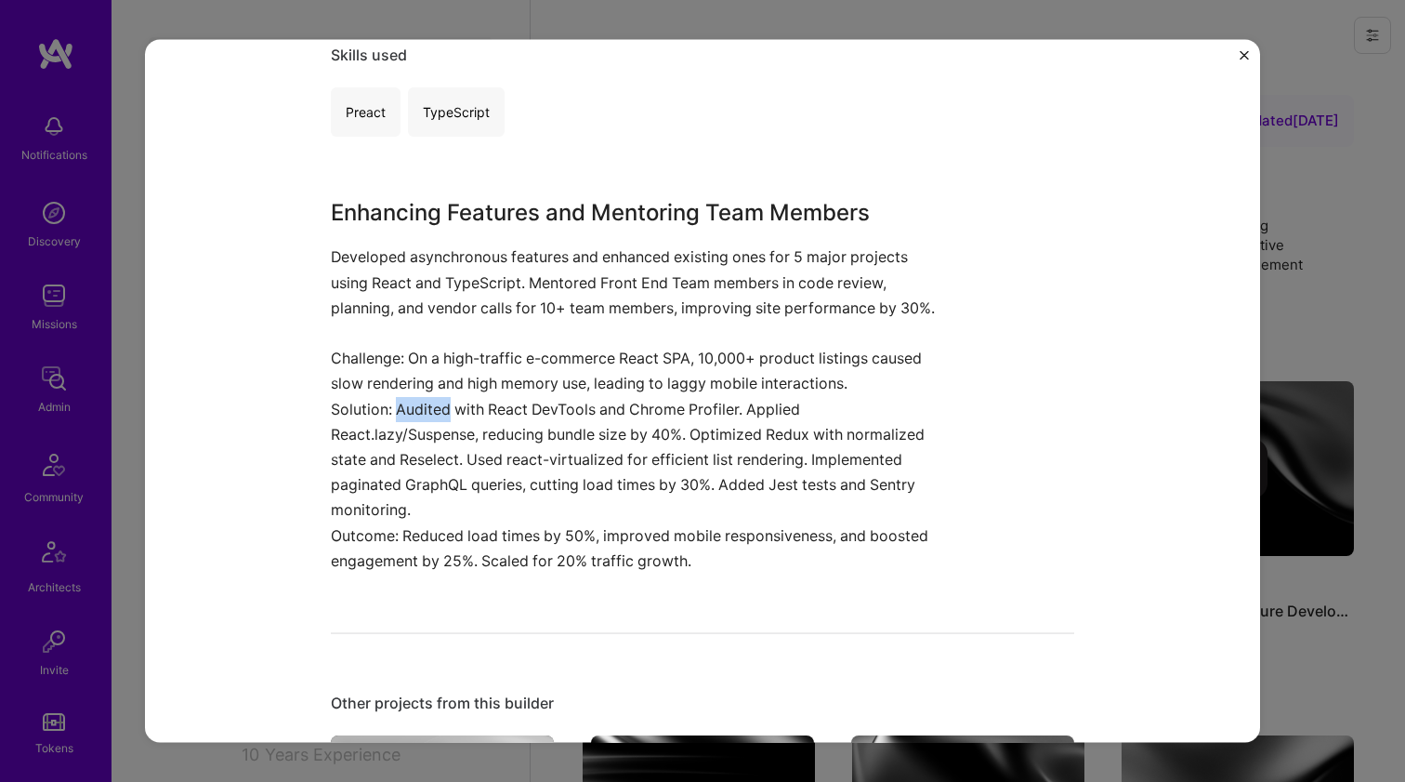
click at [426, 432] on p "Solution: Audited with React DevTools and Chrome Profiler. Applied React.lazy/S…" at bounding box center [633, 459] width 604 height 126
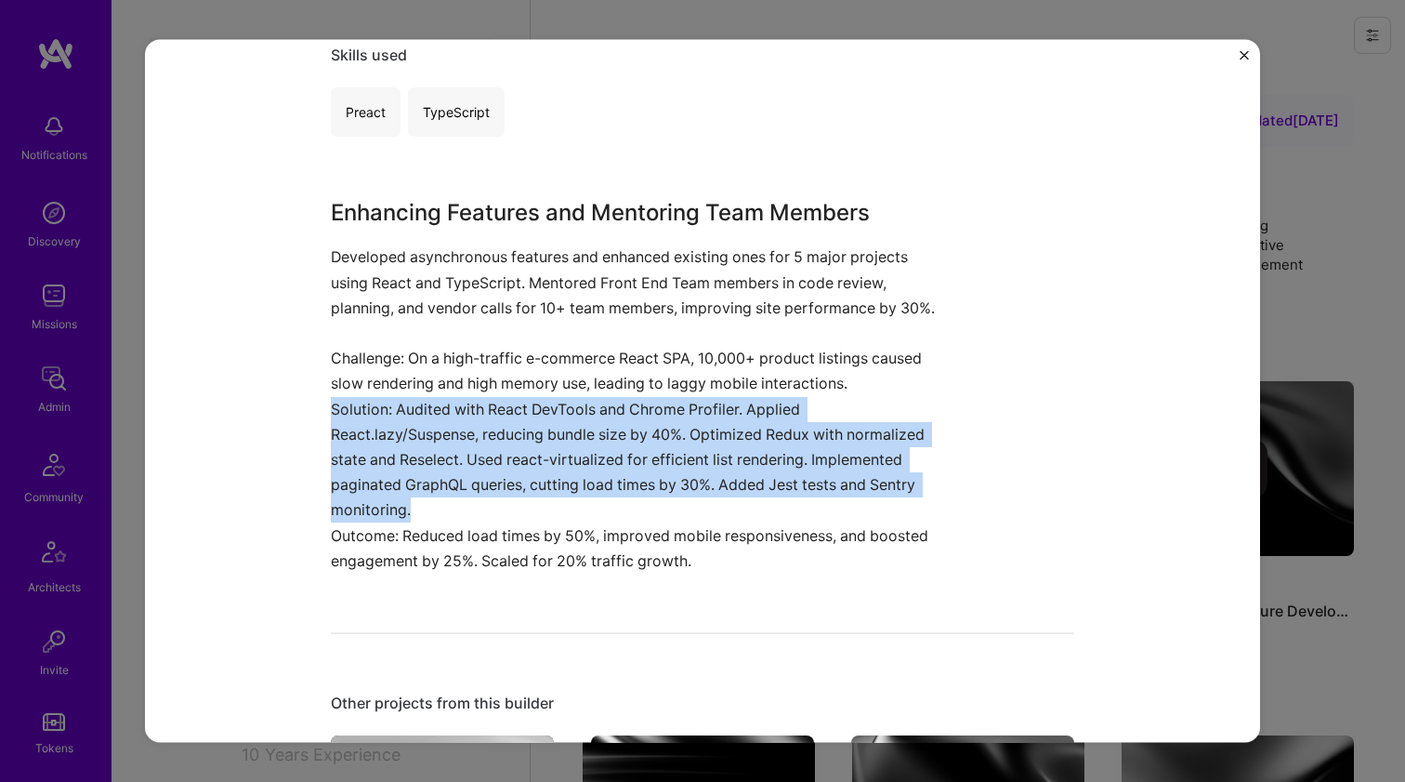
drag, startPoint x: 426, startPoint y: 432, endPoint x: 412, endPoint y: 368, distance: 65.6
click at [412, 368] on div "Enhancing Features and Mentoring Team Members Developed asynchronous features a…" at bounding box center [633, 384] width 604 height 377
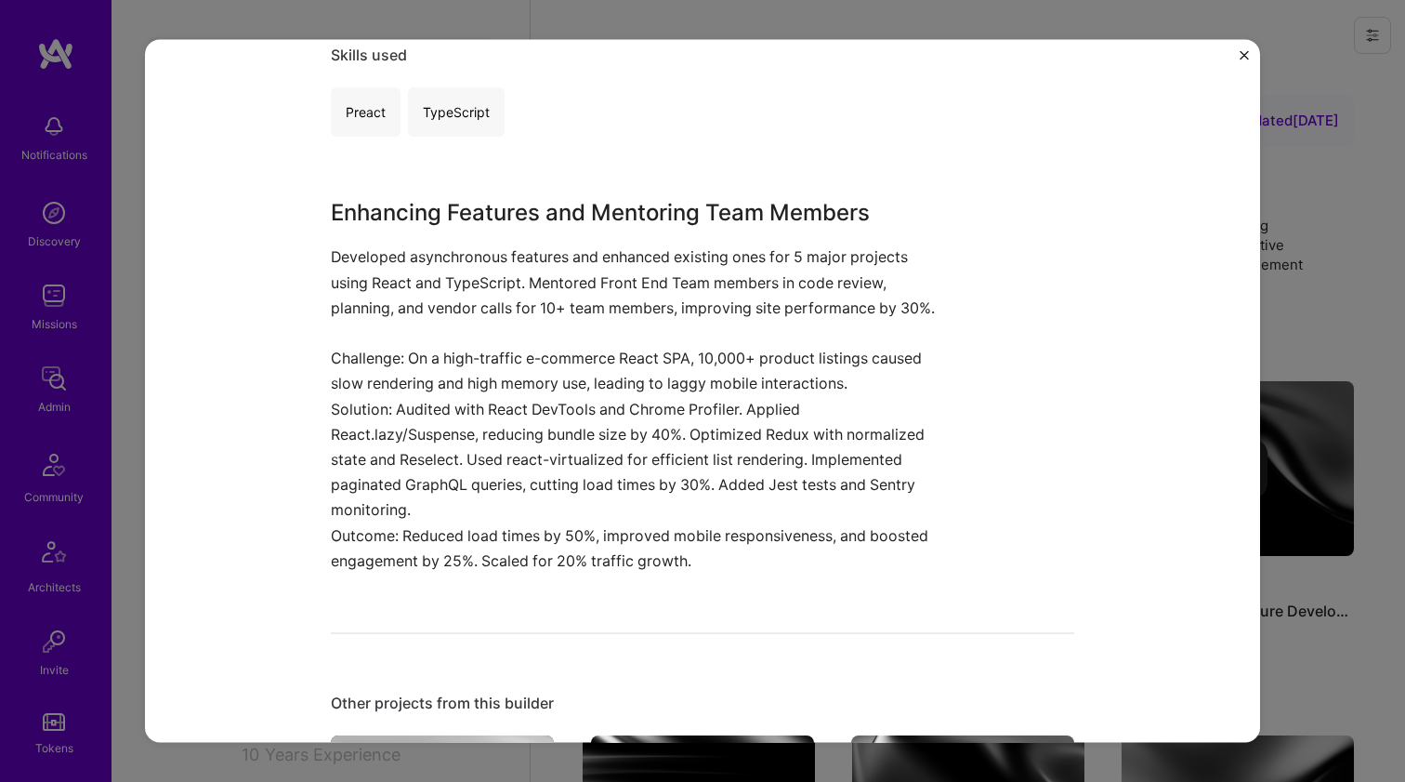
click at [412, 346] on p "Developed asynchronous features and enhanced existing ones for 5 major projects…" at bounding box center [633, 294] width 604 height 101
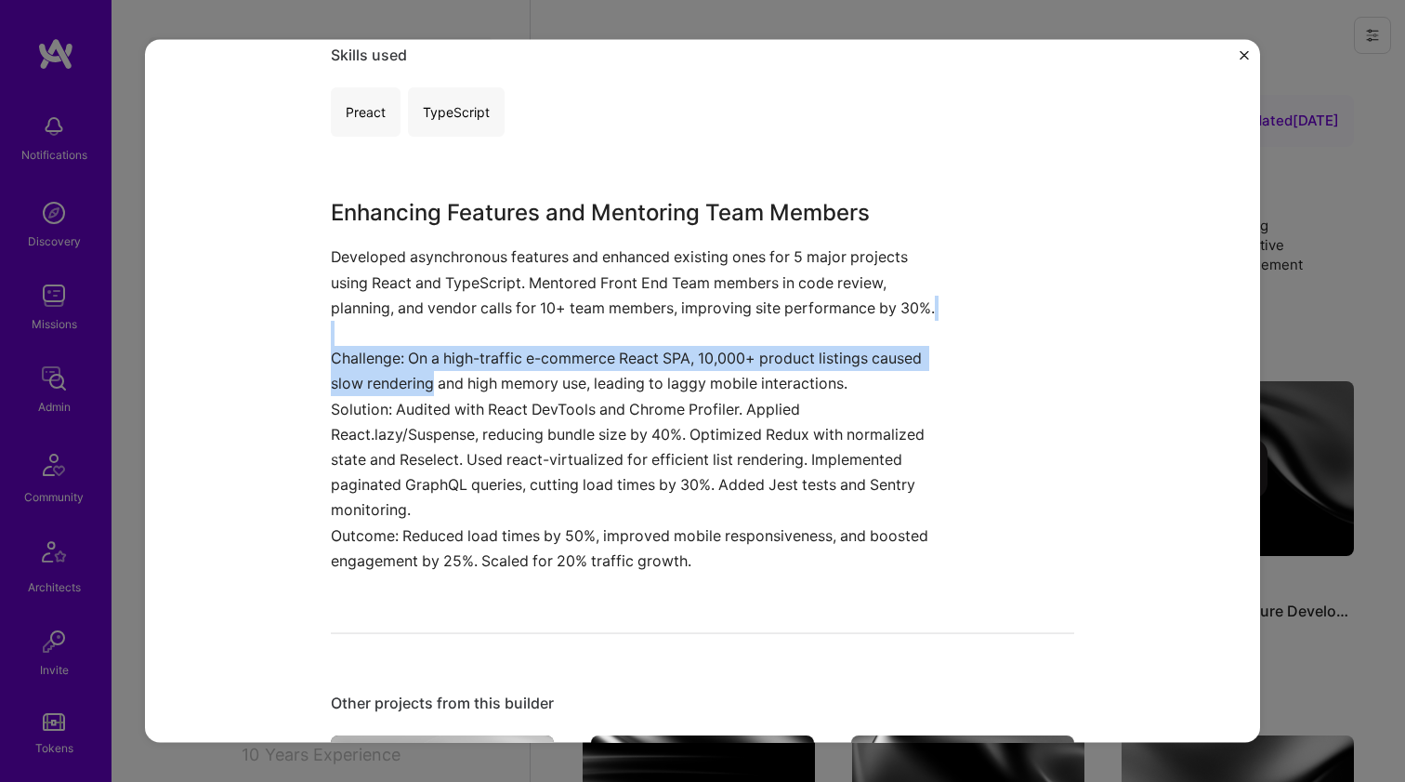
drag, startPoint x: 412, startPoint y: 368, endPoint x: 404, endPoint y: 398, distance: 30.7
click at [404, 398] on div "Enhancing Features and Mentoring Team Members Developed asynchronous features a…" at bounding box center [633, 384] width 604 height 377
click at [404, 396] on p "Challenge: On a high-traffic e-commerce React SPA, 10,000+ product listings cau…" at bounding box center [633, 371] width 604 height 50
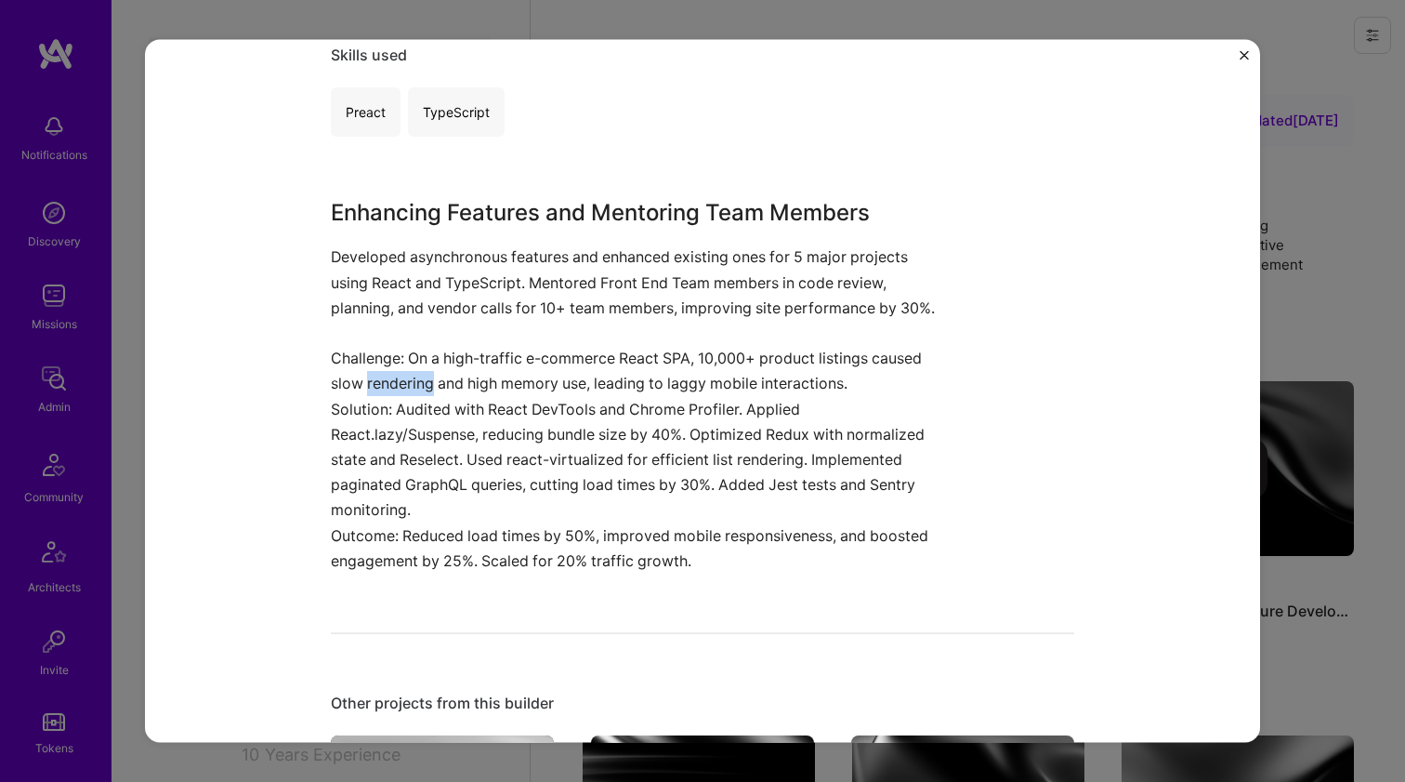
click at [404, 396] on p "Challenge: On a high-traffic e-commerce React SPA, 10,000+ product listings cau…" at bounding box center [633, 371] width 604 height 50
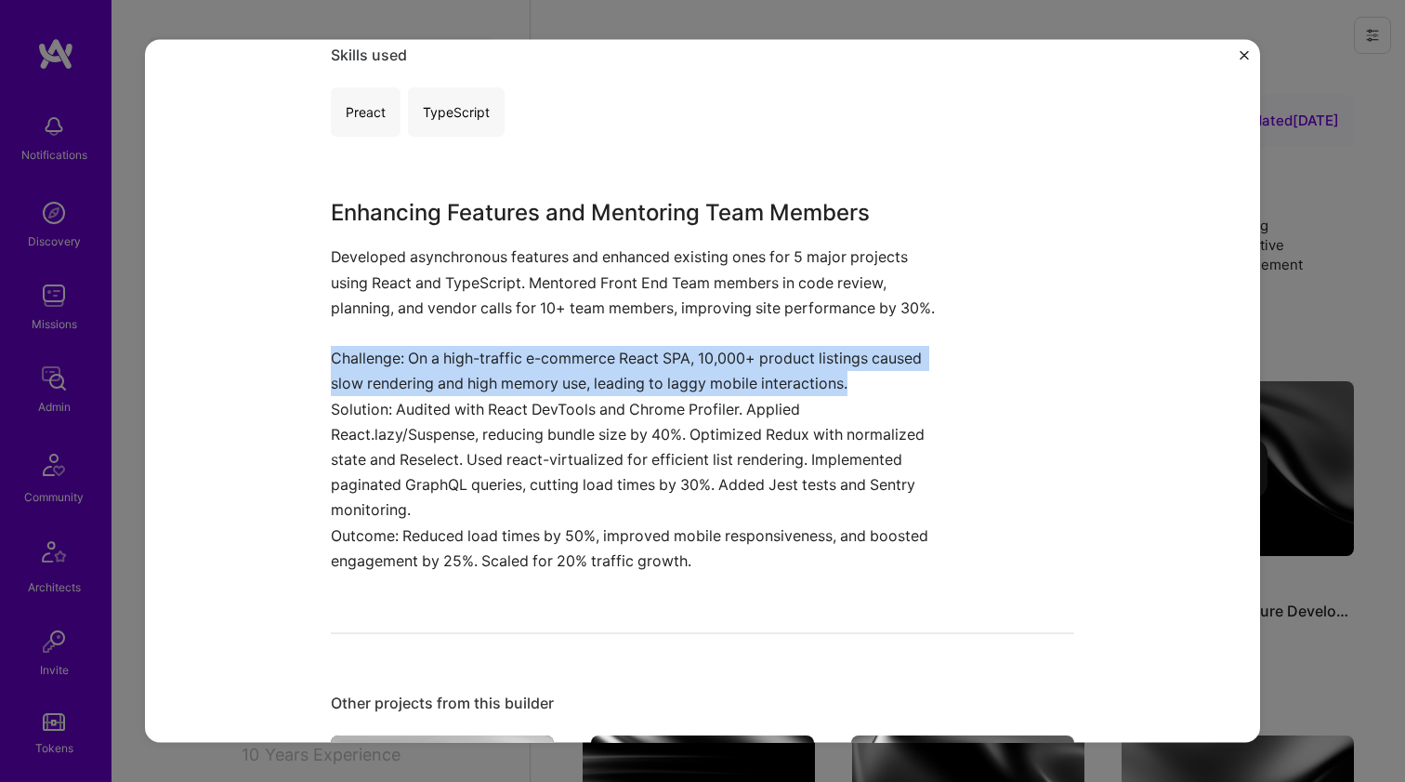
drag, startPoint x: 404, startPoint y: 398, endPoint x: 406, endPoint y: 361, distance: 37.2
click at [406, 361] on div "Enhancing Features and Mentoring Team Members Developed asynchronous features a…" at bounding box center [633, 384] width 604 height 377
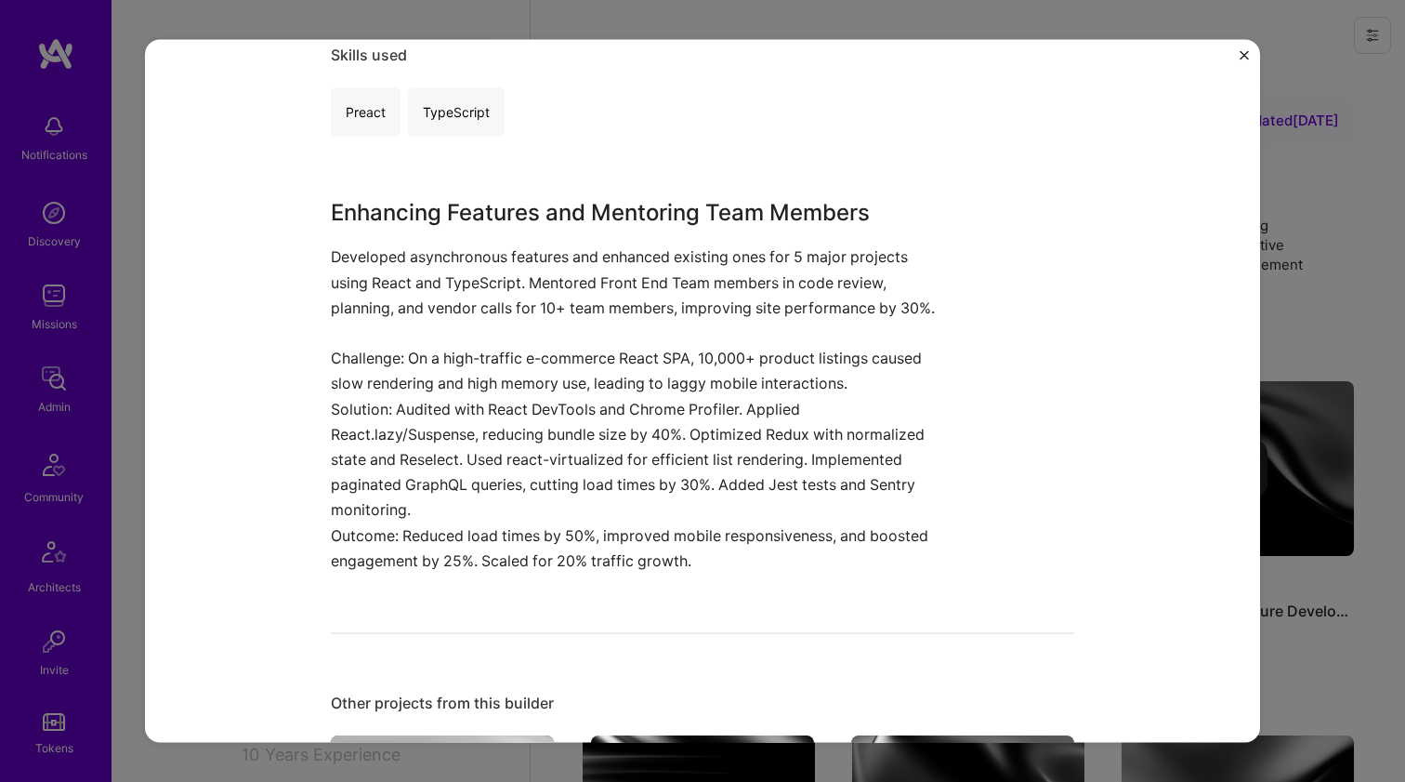
click at [406, 346] on p "Developed asynchronous features and enhanced existing ones for 5 major projects…" at bounding box center [633, 294] width 604 height 101
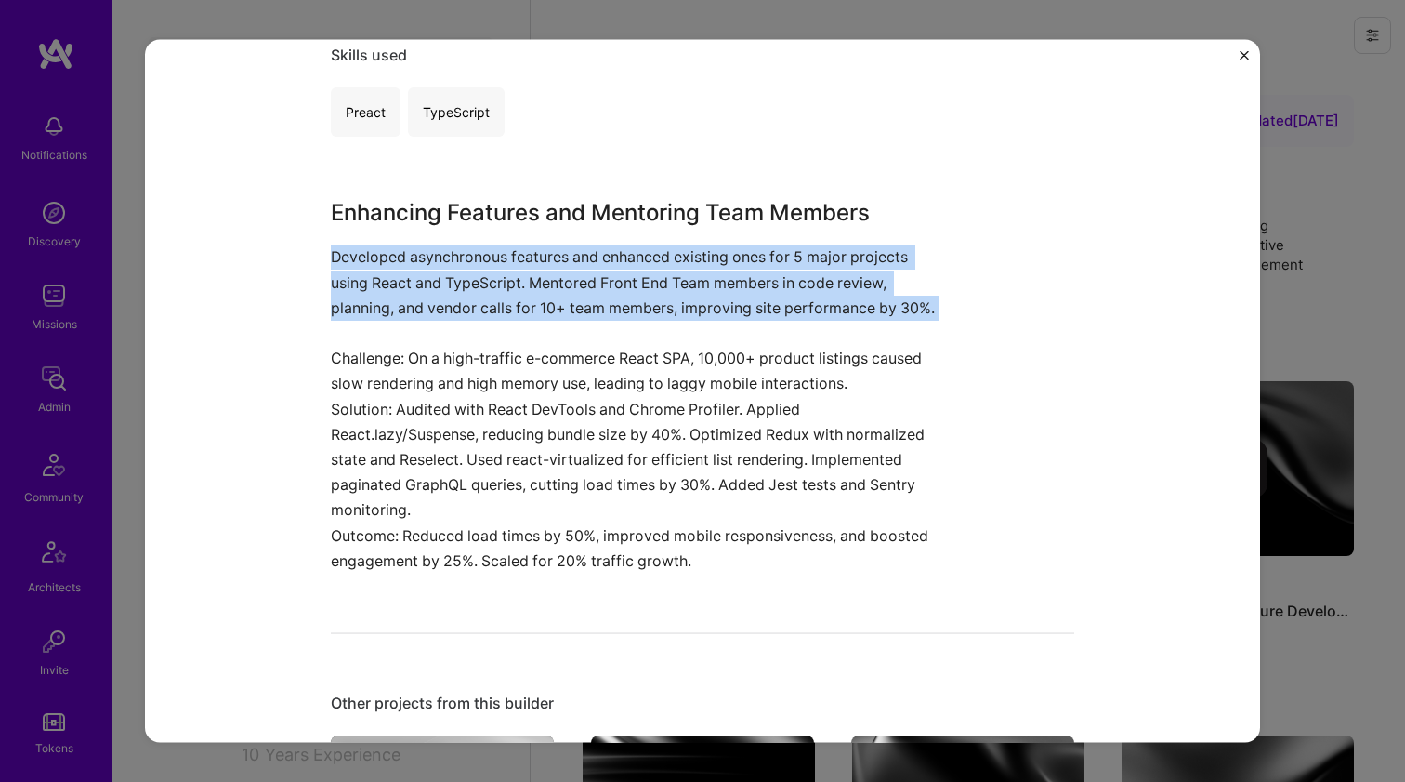
drag, startPoint x: 406, startPoint y: 361, endPoint x: 394, endPoint y: 391, distance: 33.0
click at [394, 391] on div "Enhancing Features and Mentoring Team Members Developed asynchronous features a…" at bounding box center [633, 384] width 604 height 377
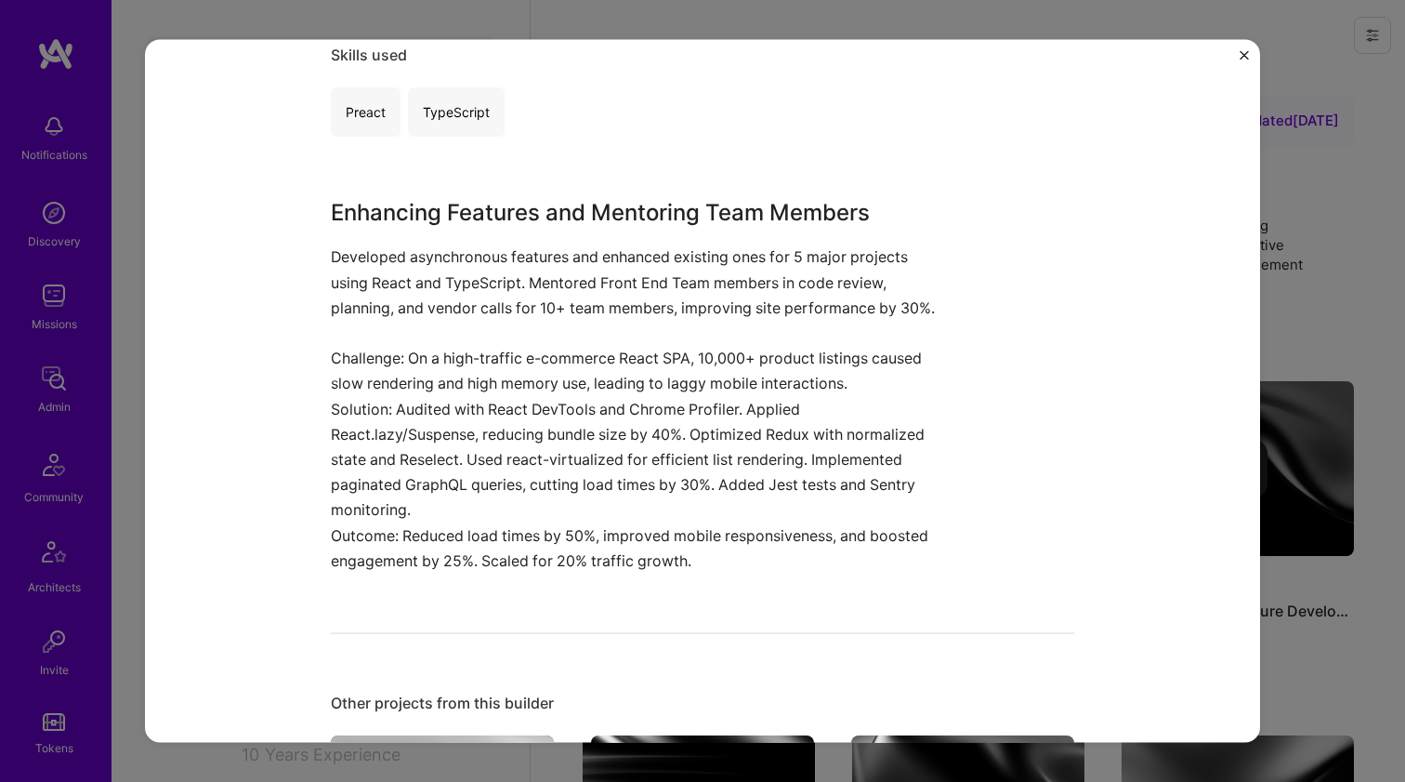
click at [394, 392] on p "Challenge: On a high-traffic e-commerce React SPA, 10,000+ product listings cau…" at bounding box center [633, 371] width 604 height 50
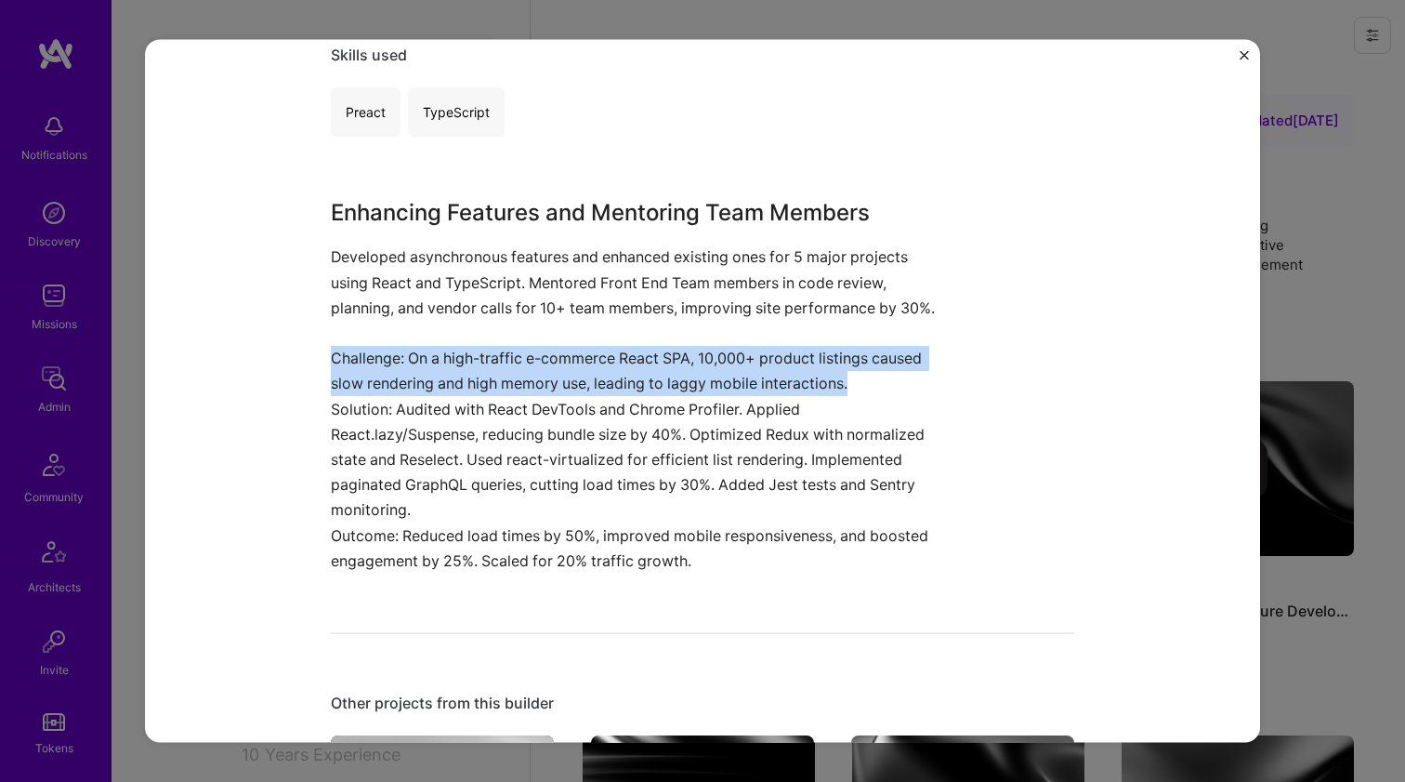
click at [394, 387] on p "Challenge: On a high-traffic e-commerce React SPA, 10,000+ product listings cau…" at bounding box center [633, 371] width 604 height 50
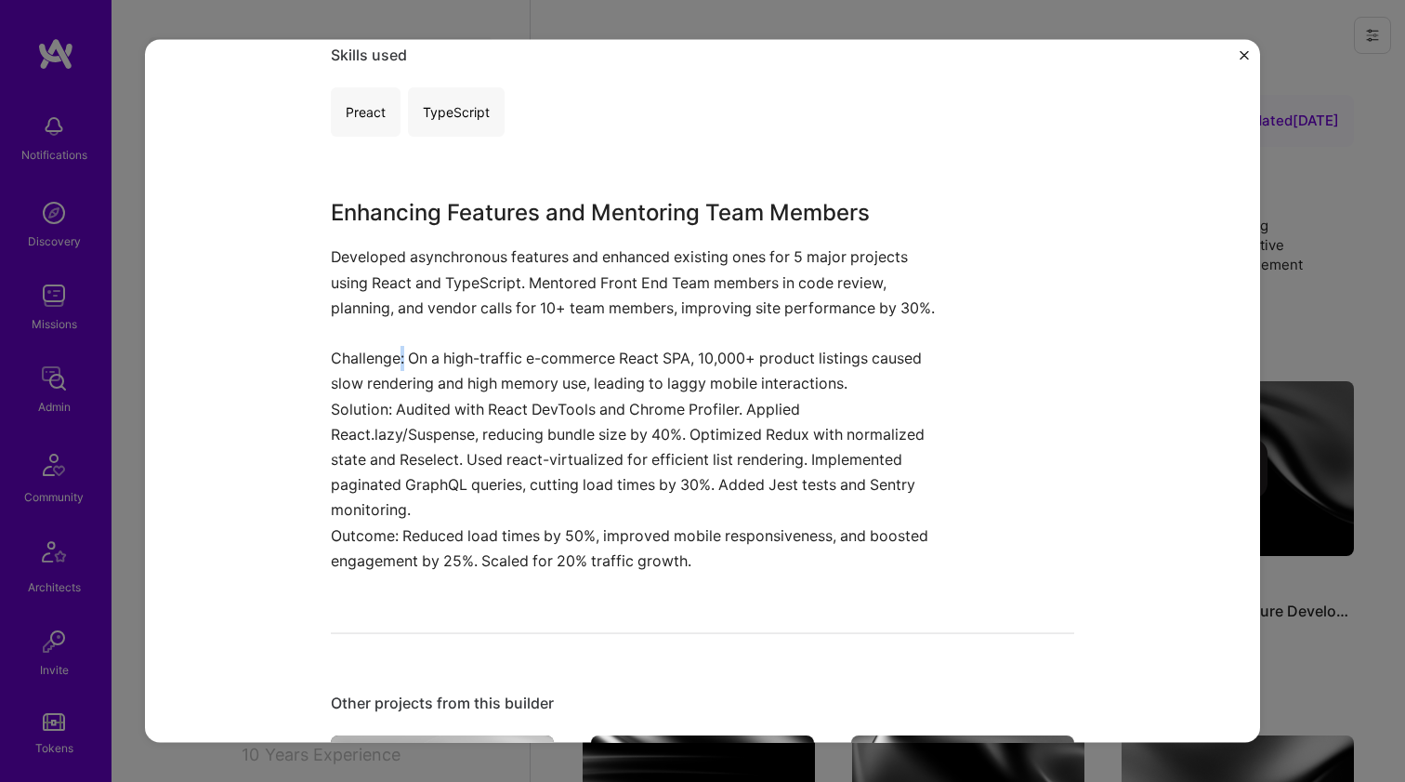
click at [394, 387] on p "Challenge: On a high-traffic e-commerce React SPA, 10,000+ product listings cau…" at bounding box center [633, 371] width 604 height 50
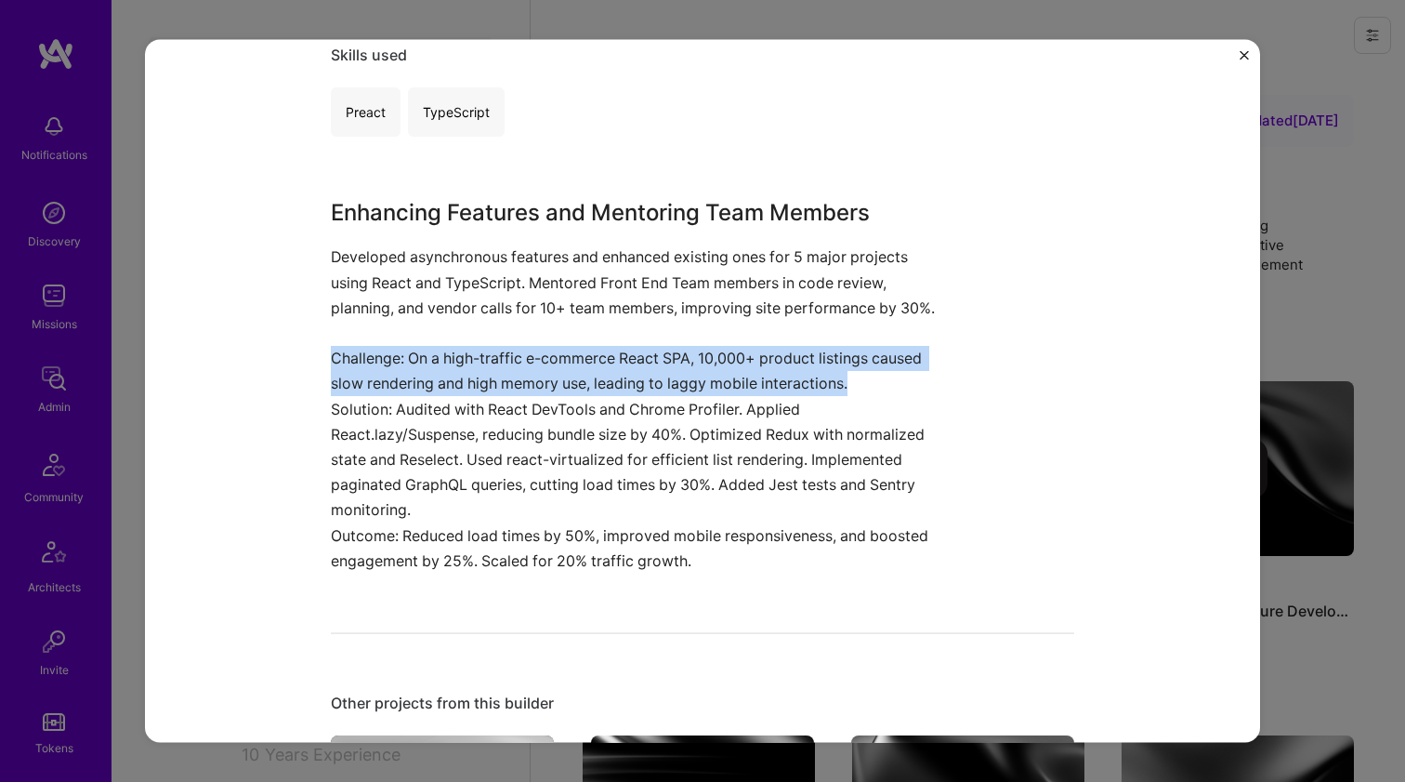
drag, startPoint x: 394, startPoint y: 387, endPoint x: 367, endPoint y: 440, distance: 59.4
click at [367, 440] on div "Enhancing Features and Mentoring Team Members Developed asynchronous features a…" at bounding box center [633, 384] width 604 height 377
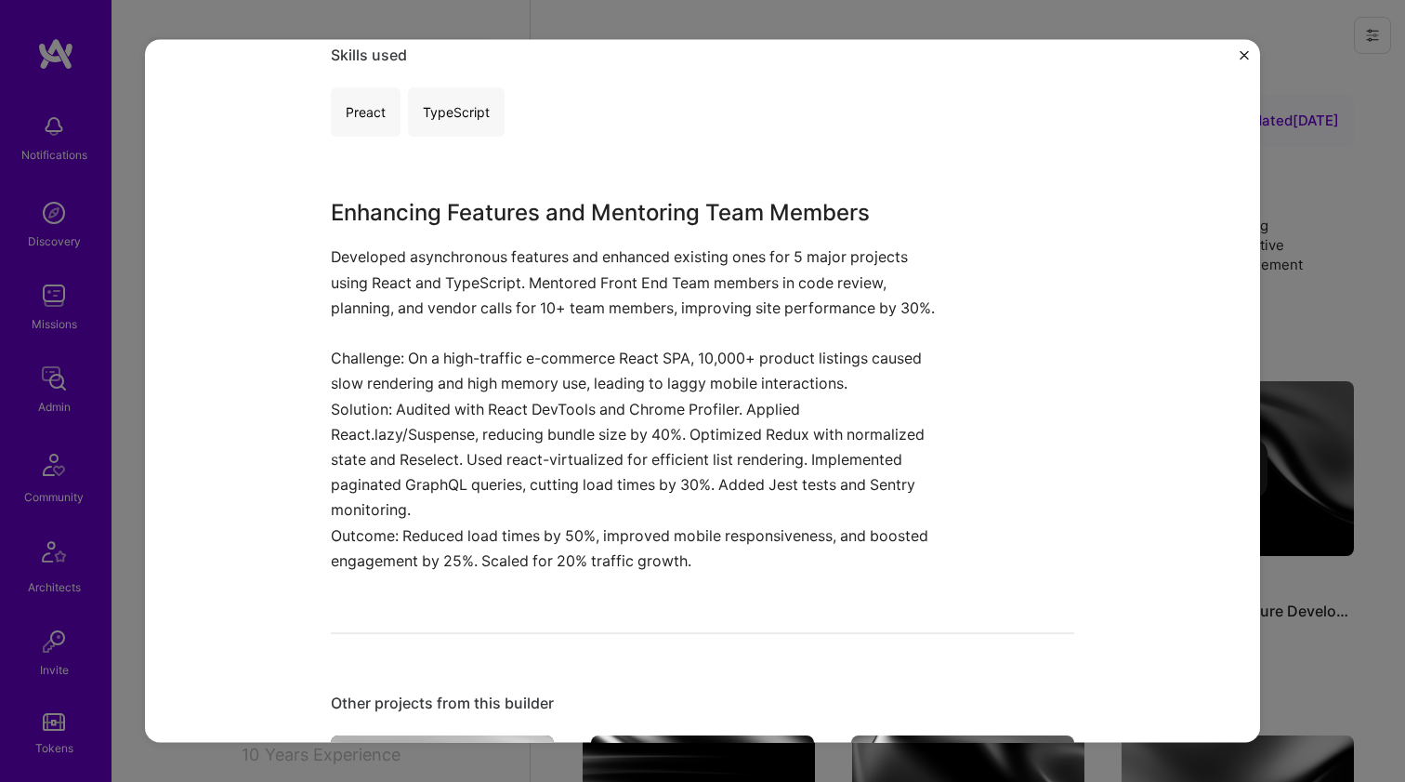
click at [367, 440] on p "Solution: Audited with React DevTools and Chrome Profiler. Applied React.lazy/S…" at bounding box center [633, 459] width 604 height 126
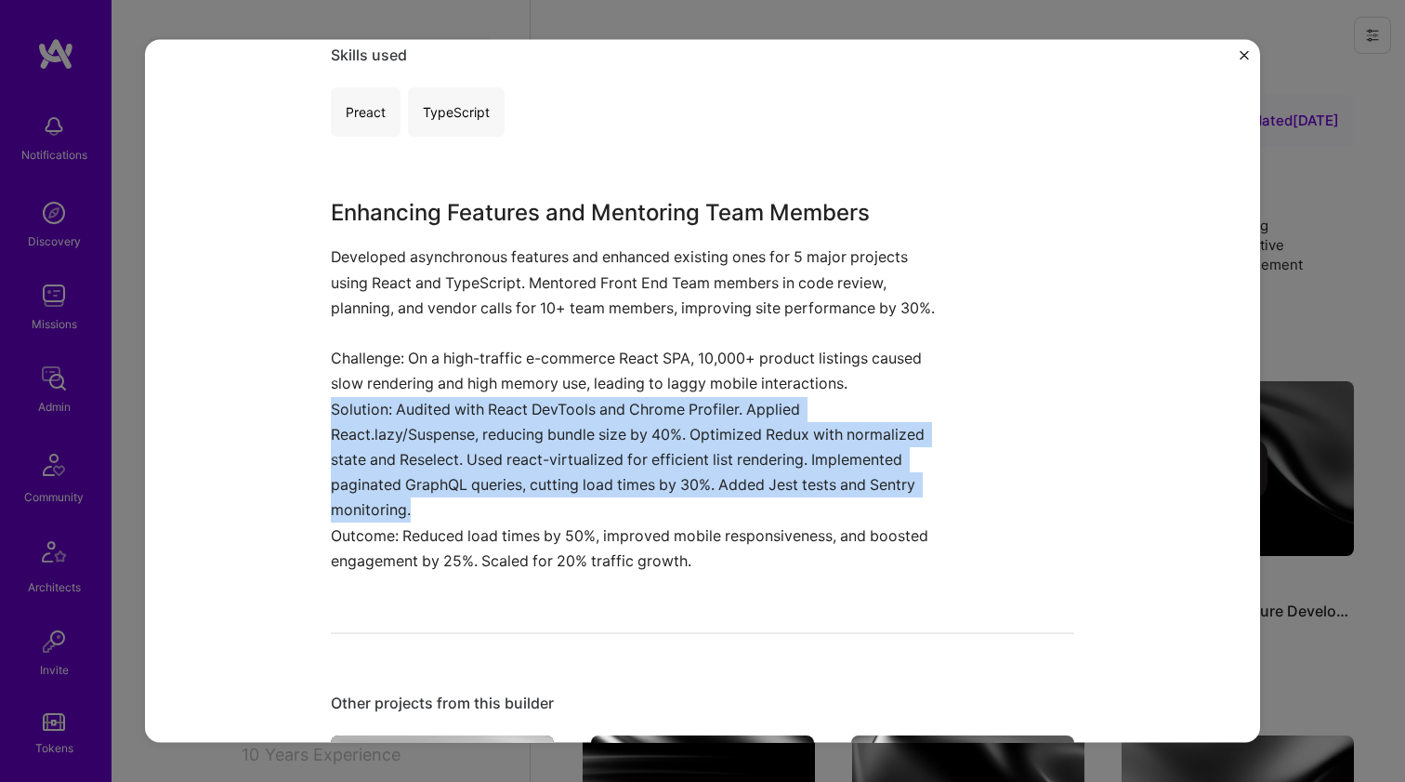
drag, startPoint x: 367, startPoint y: 440, endPoint x: 366, endPoint y: 398, distance: 41.8
click at [366, 402] on div "Enhancing Features and Mentoring Team Members Developed asynchronous features a…" at bounding box center [633, 384] width 604 height 377
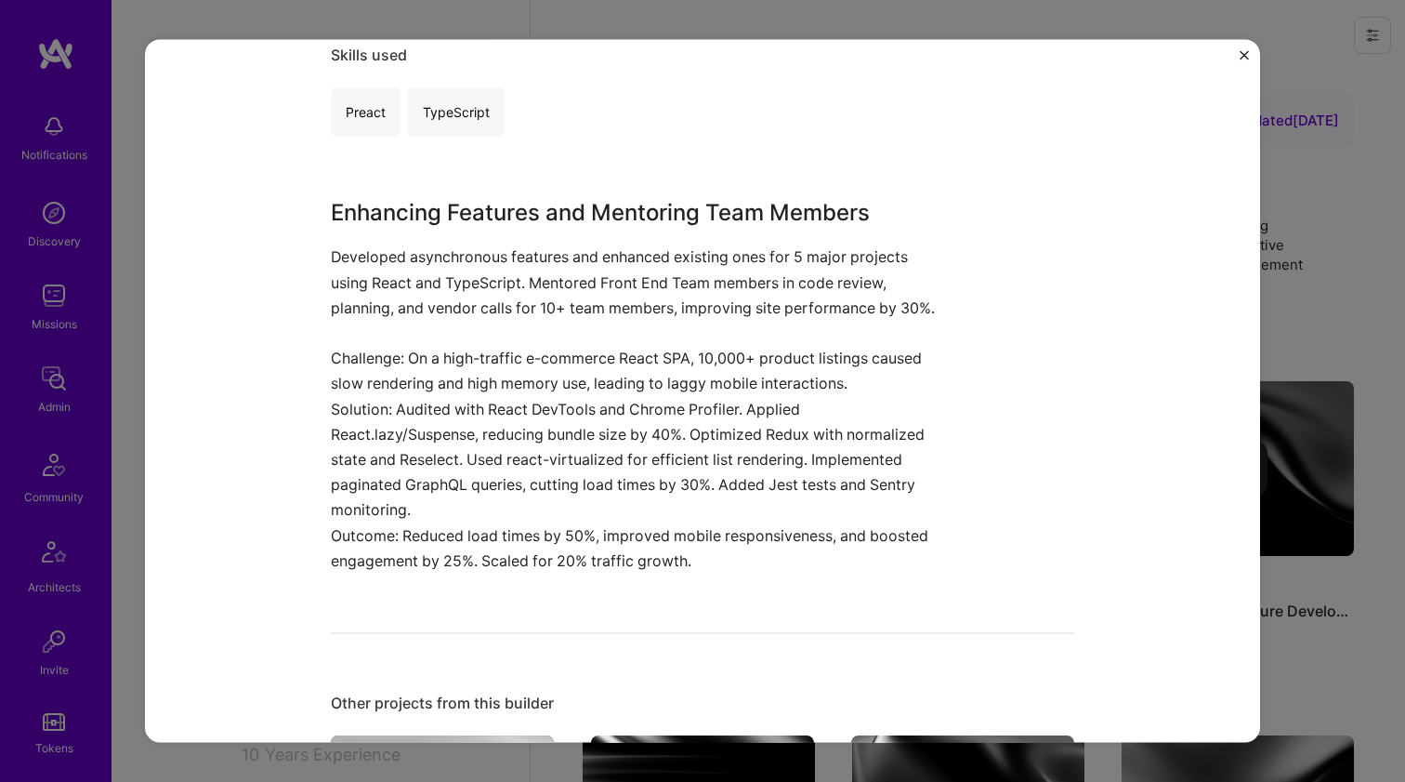
click at [366, 396] on p "Challenge: On a high-traffic e-commerce React SPA, 10,000+ product listings cau…" at bounding box center [633, 371] width 604 height 50
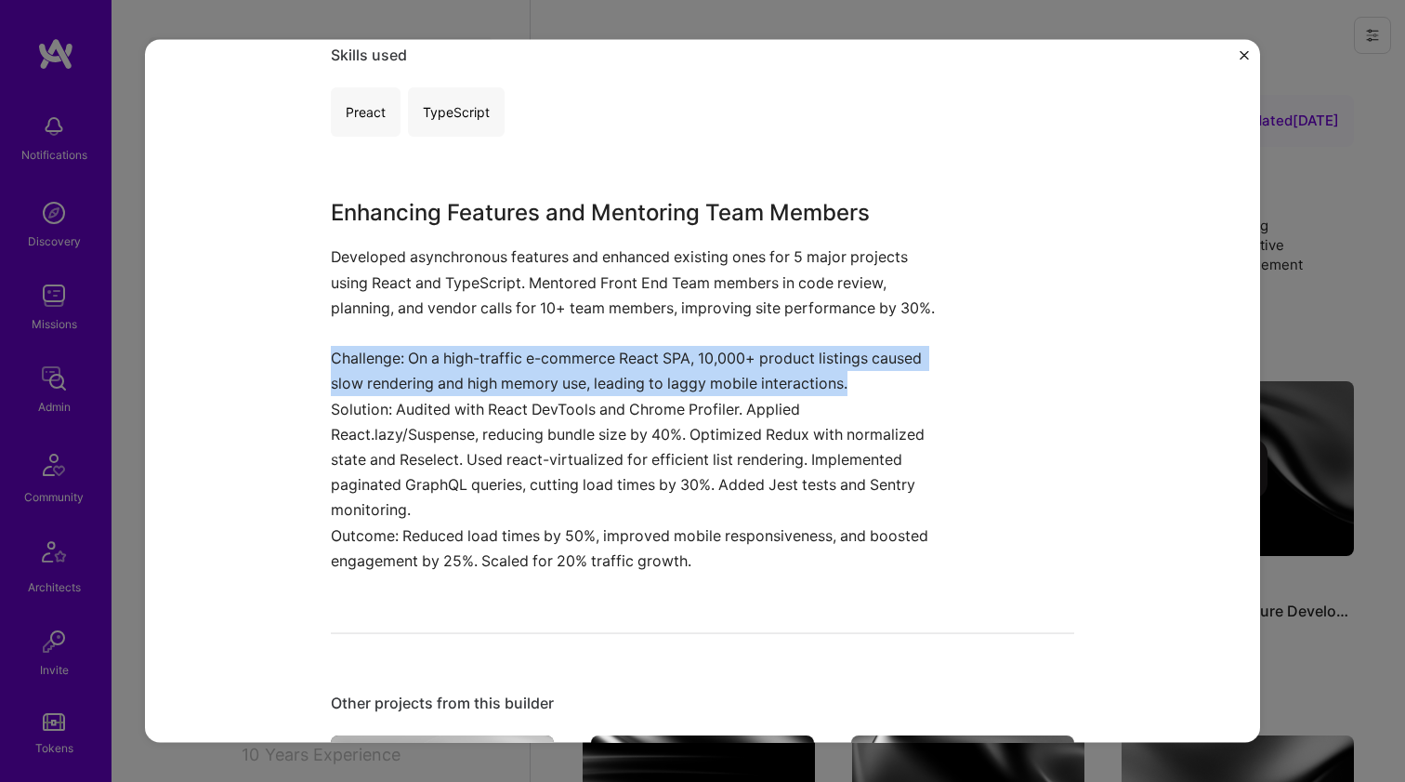
click at [366, 396] on p "Challenge: On a high-traffic e-commerce React SPA, 10,000+ product listings cau…" at bounding box center [633, 371] width 604 height 50
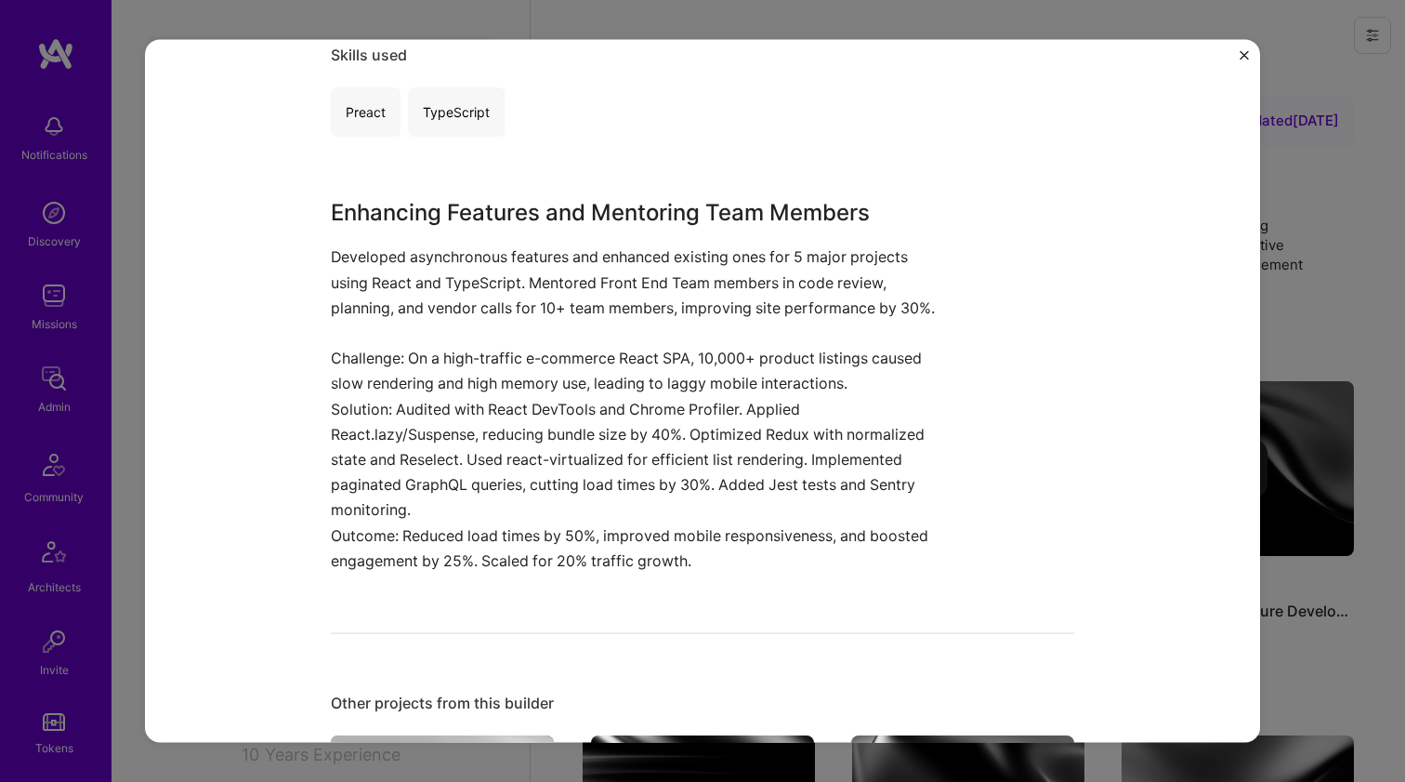
click at [356, 432] on p "Solution: Audited with React DevTools and Chrome Profiler. Applied React.lazy/S…" at bounding box center [633, 459] width 604 height 126
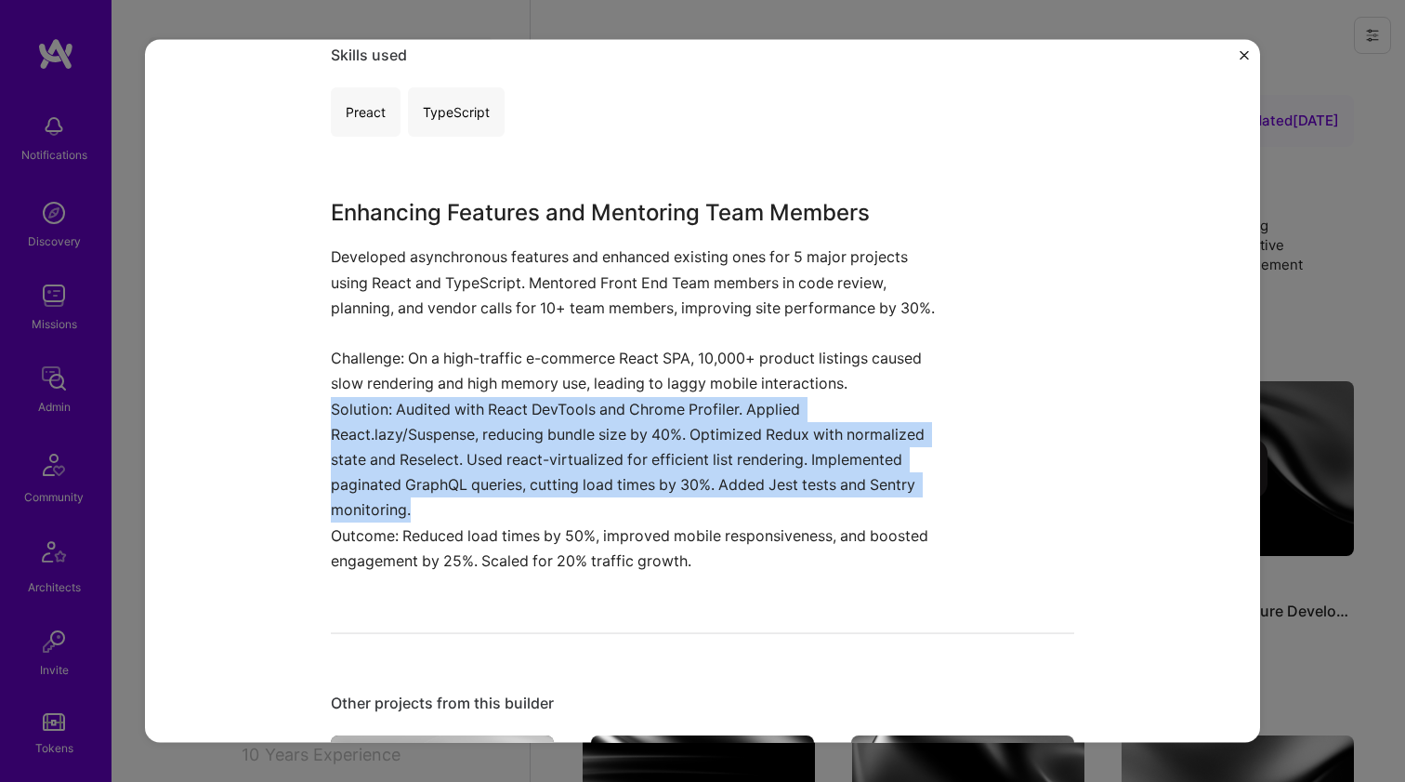
click at [356, 432] on p "Solution: Audited with React DevTools and Chrome Profiler. Applied React.lazy/S…" at bounding box center [633, 459] width 604 height 126
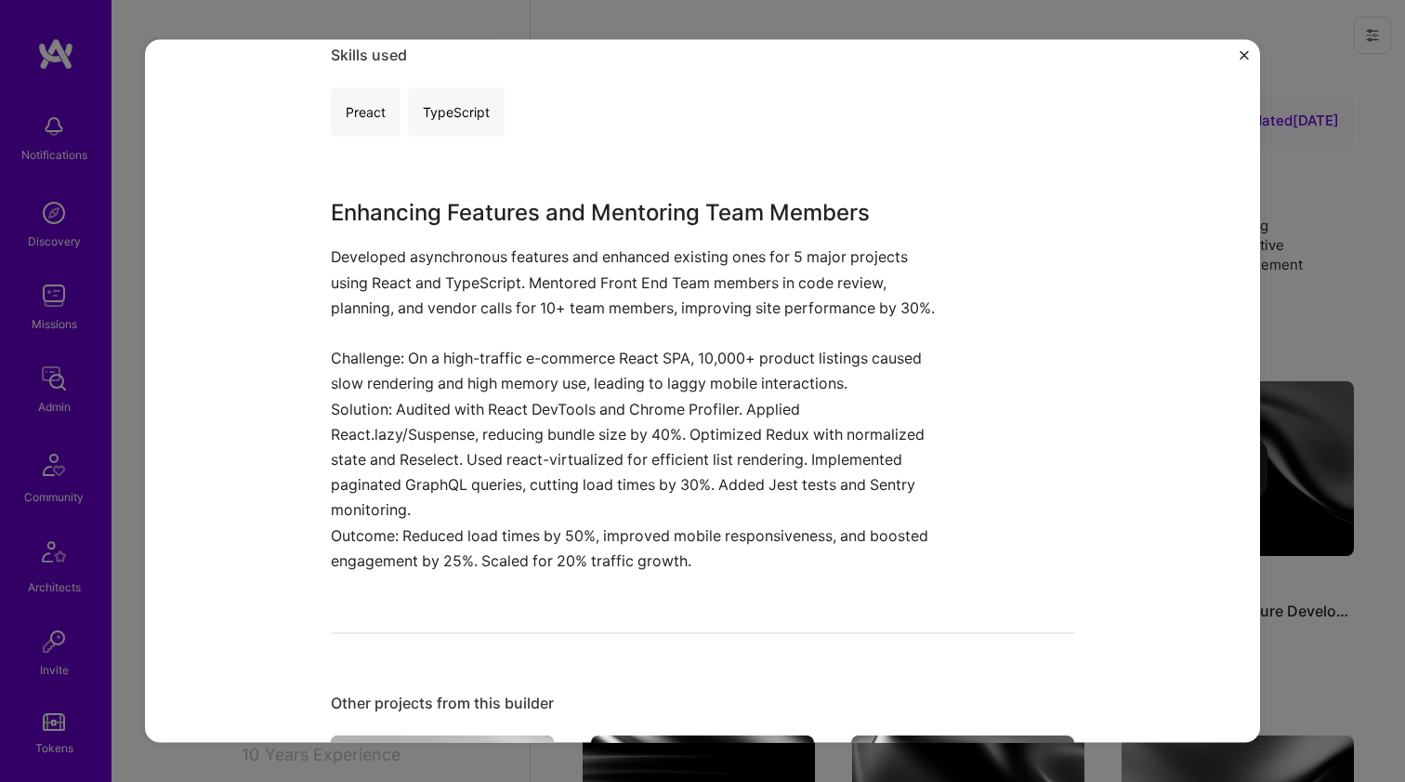
click at [362, 396] on p "Challenge: On a high-traffic e-commerce React SPA, 10,000+ product listings cau…" at bounding box center [633, 371] width 604 height 50
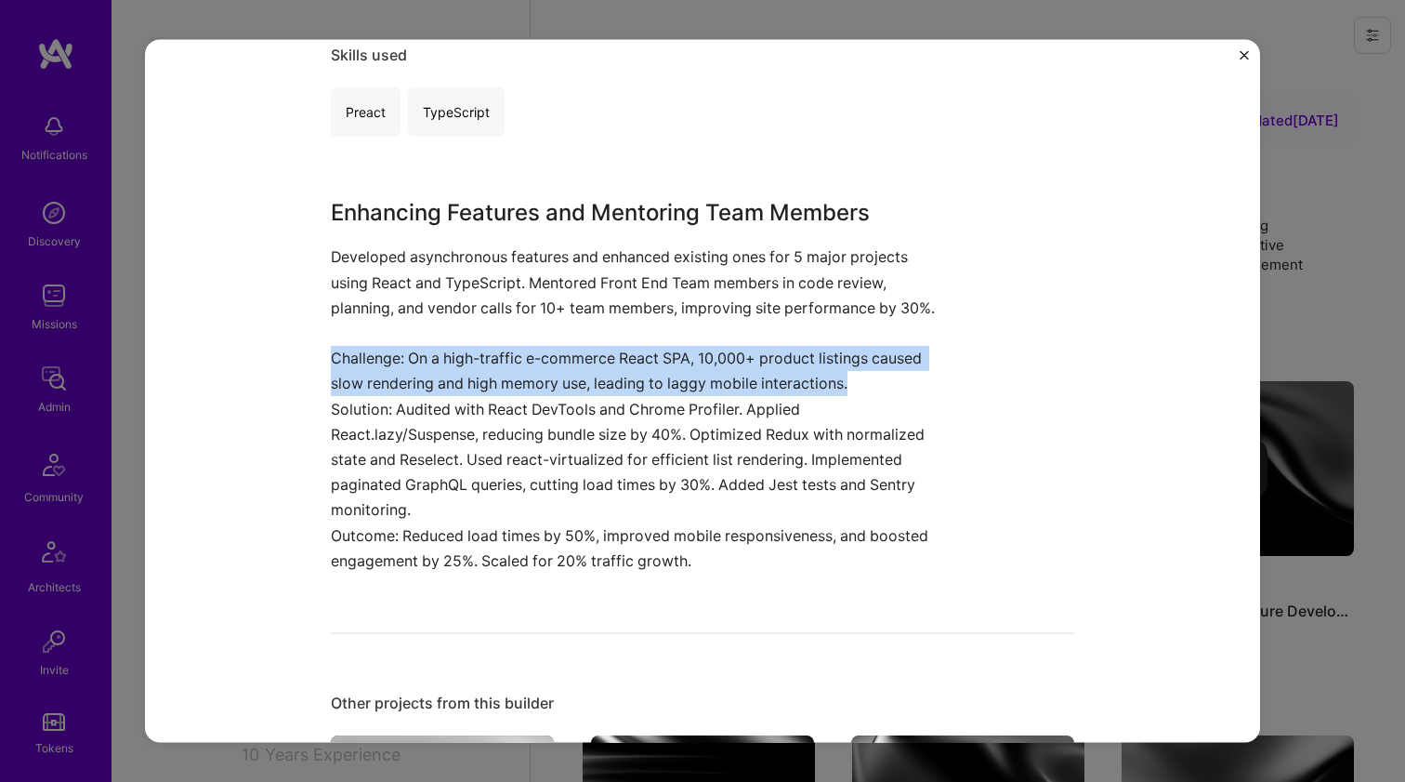
click at [362, 396] on p "Challenge: On a high-traffic e-commerce React SPA, 10,000+ product listings cau…" at bounding box center [633, 371] width 604 height 50
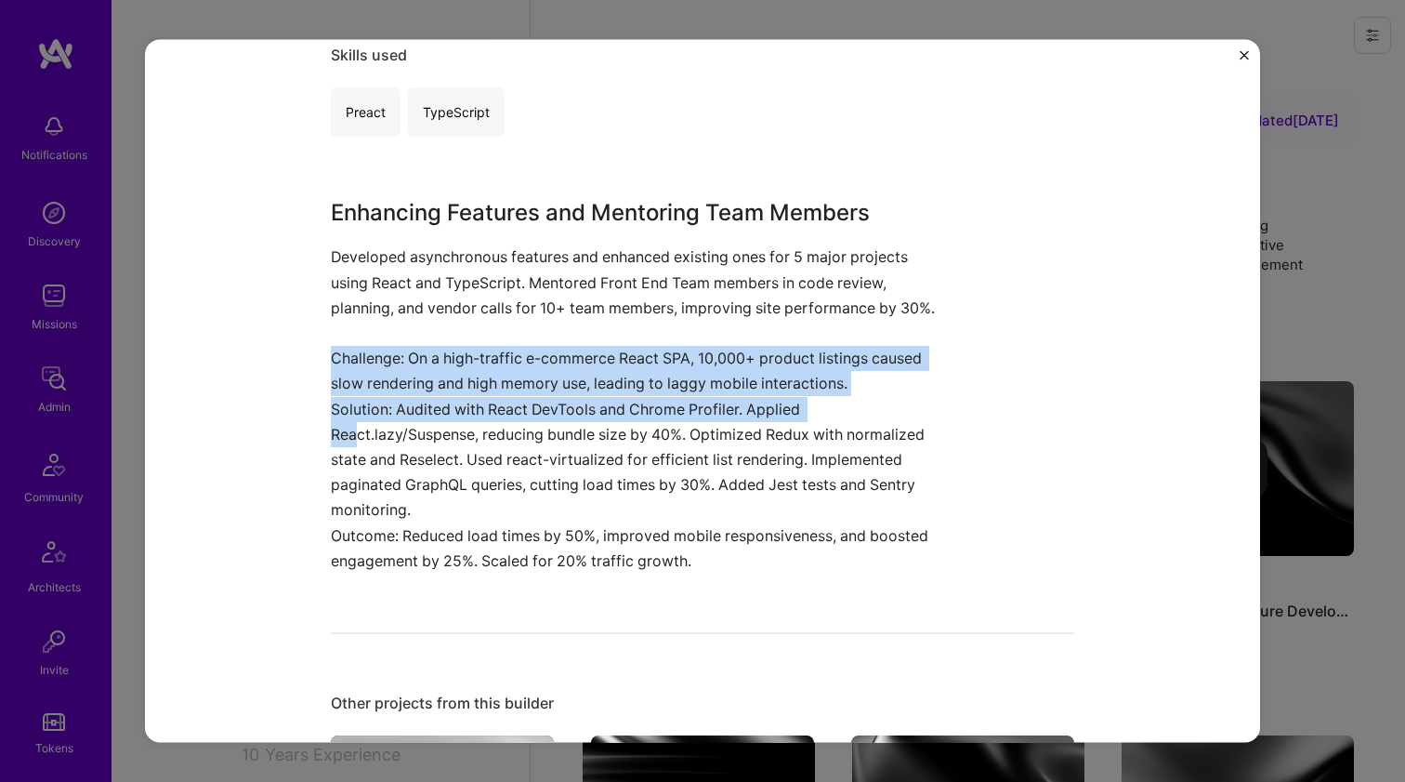
click at [352, 454] on p "Solution: Audited with React DevTools and Chrome Profiler. Applied React.lazy/S…" at bounding box center [633, 459] width 604 height 126
click at [350, 460] on p "Solution: Audited with React DevTools and Chrome Profiler. Applied React.lazy/S…" at bounding box center [633, 459] width 604 height 126
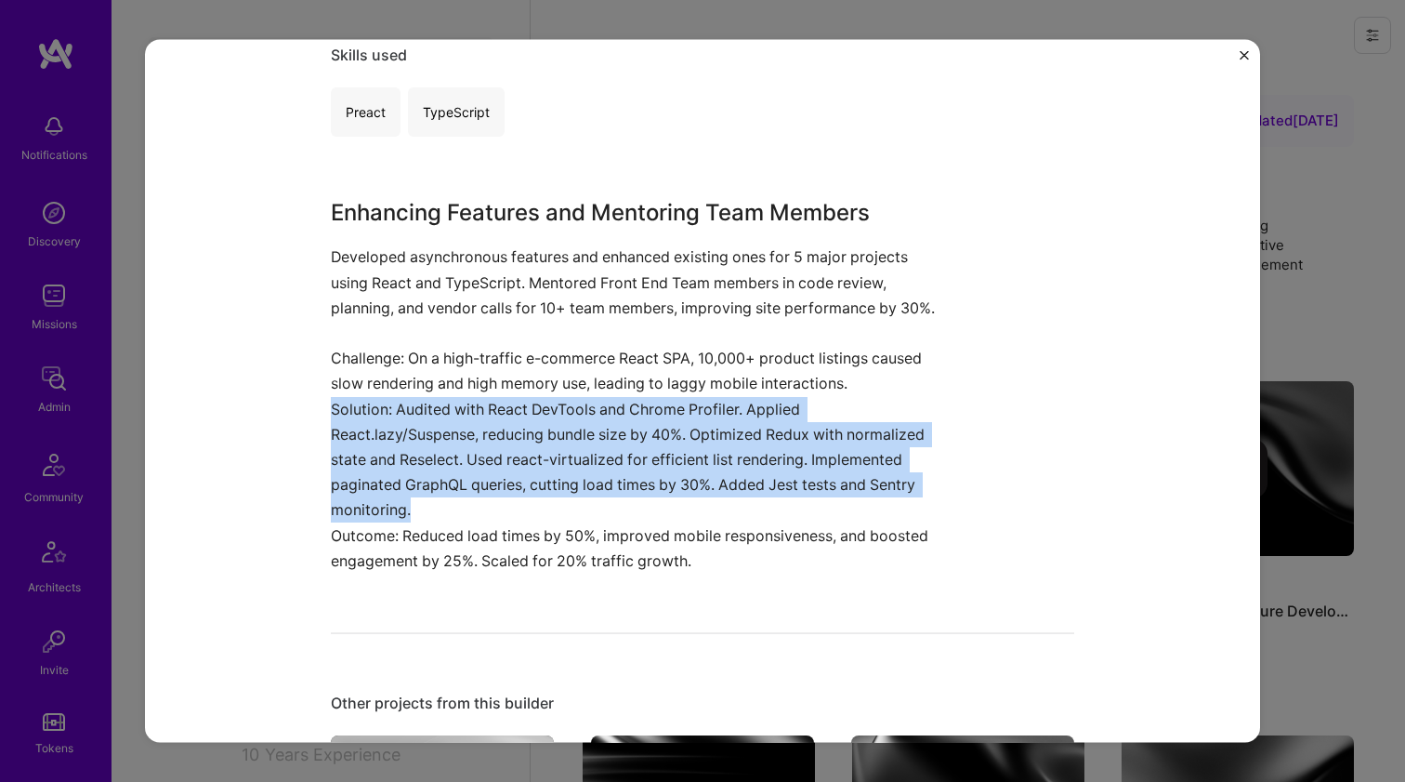
click at [350, 460] on p "Solution: Audited with React DevTools and Chrome Profiler. Applied React.lazy/S…" at bounding box center [633, 459] width 604 height 126
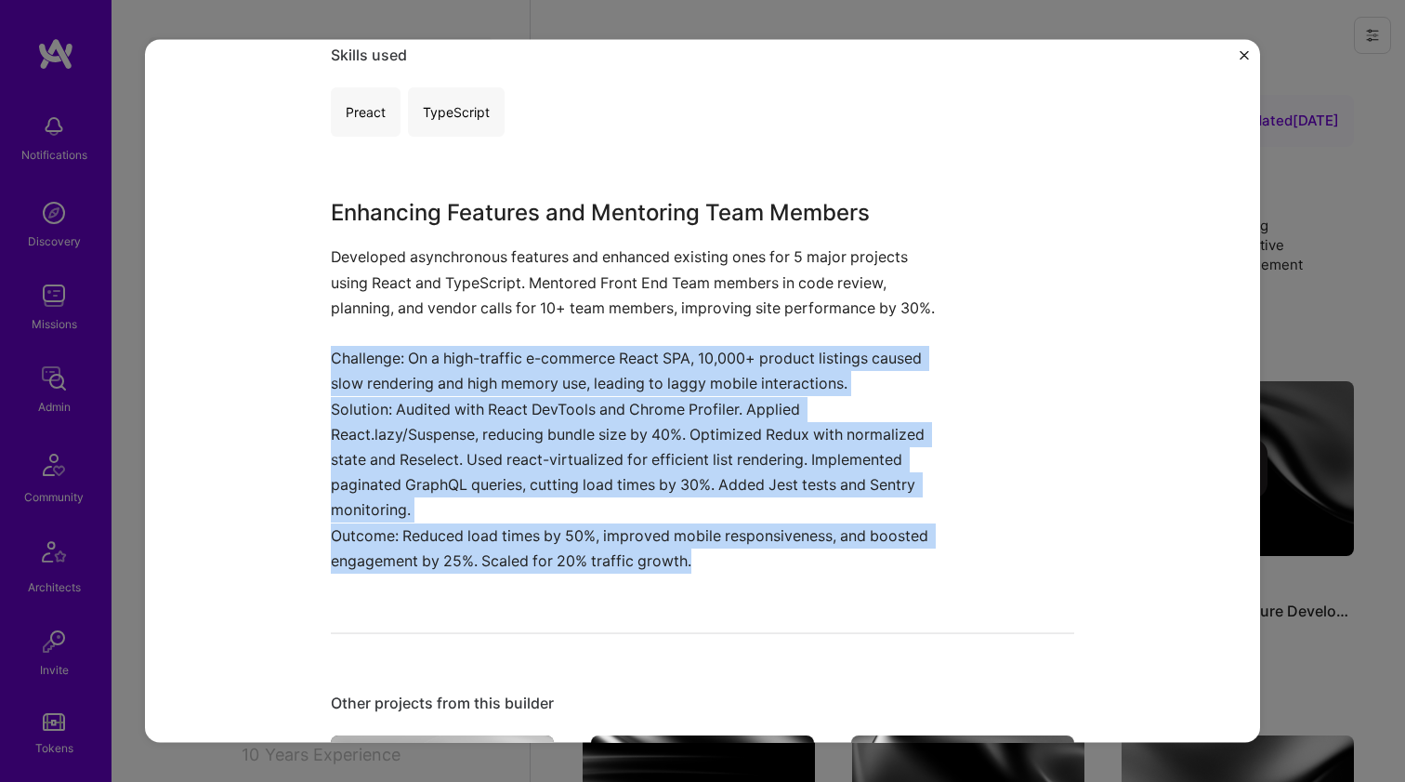
click at [366, 388] on p "Challenge: On a high-traffic e-commerce React SPA, 10,000+ product listings cau…" at bounding box center [633, 371] width 604 height 50
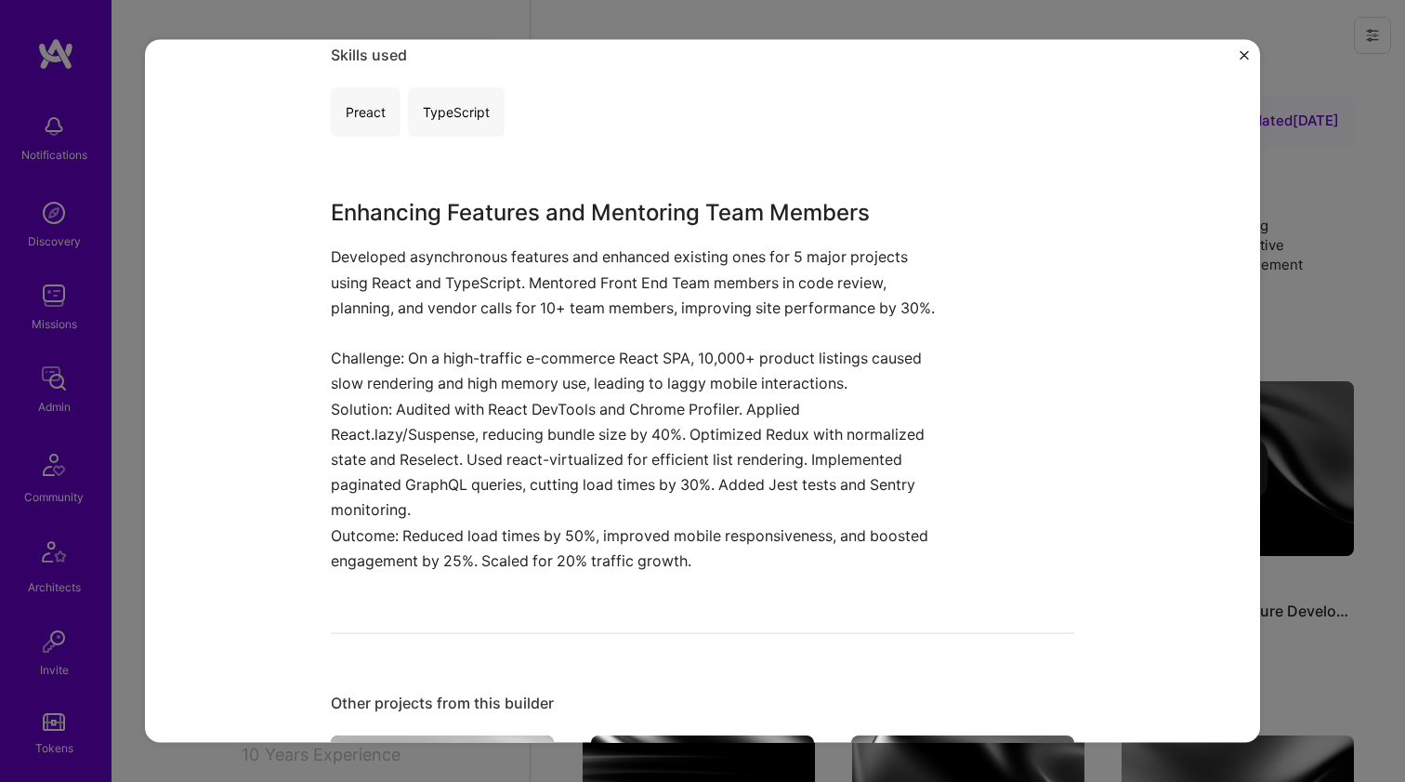
click at [366, 388] on p "Challenge: On a high-traffic e-commerce React SPA, 10,000+ product listings cau…" at bounding box center [633, 371] width 604 height 50
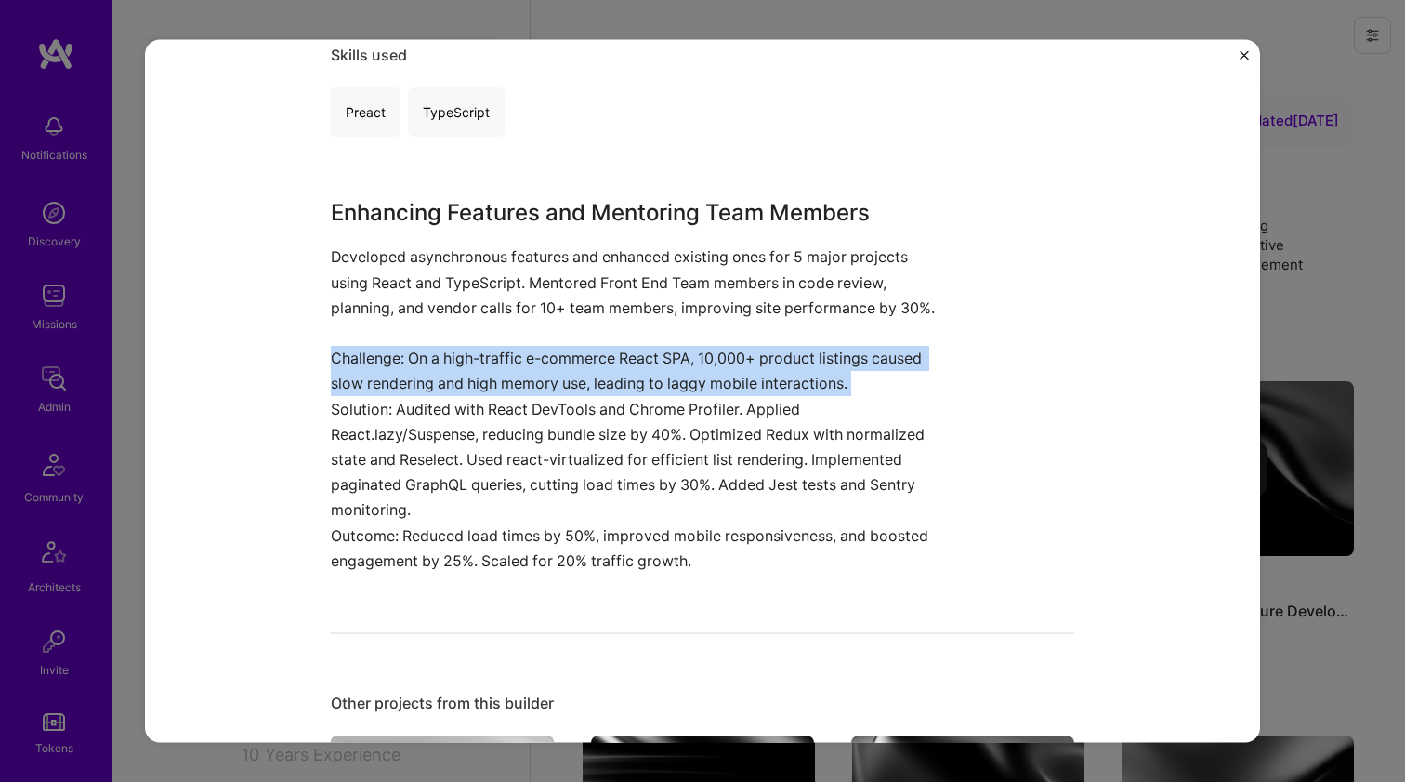
click at [366, 388] on p "Challenge: On a high-traffic e-commerce React SPA, 10,000+ product listings cau…" at bounding box center [633, 371] width 604 height 50
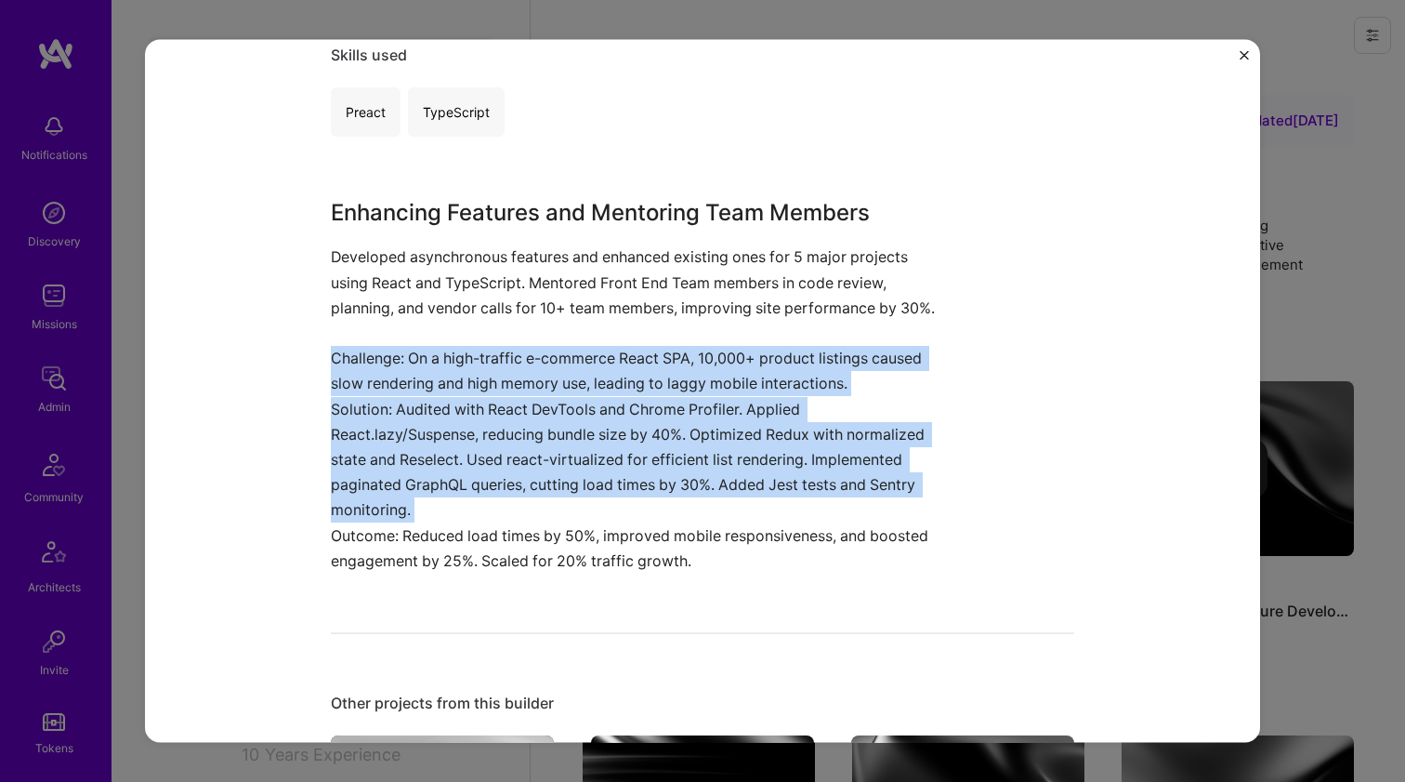
click at [348, 456] on p "Solution: Audited with React DevTools and Chrome Profiler. Applied React.lazy/S…" at bounding box center [633, 459] width 604 height 126
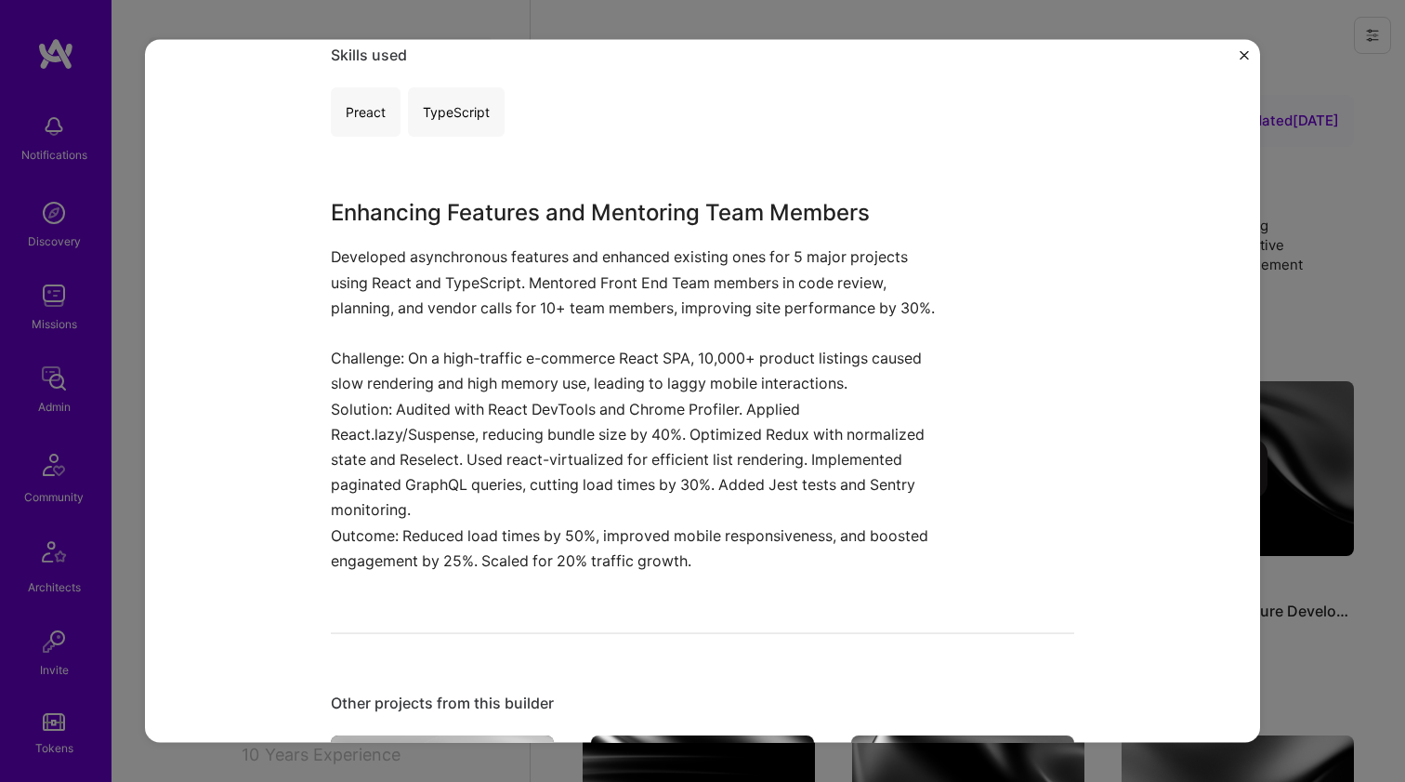
click at [348, 456] on p "Solution: Audited with React DevTools and Chrome Profiler. Applied React.lazy/S…" at bounding box center [633, 459] width 604 height 126
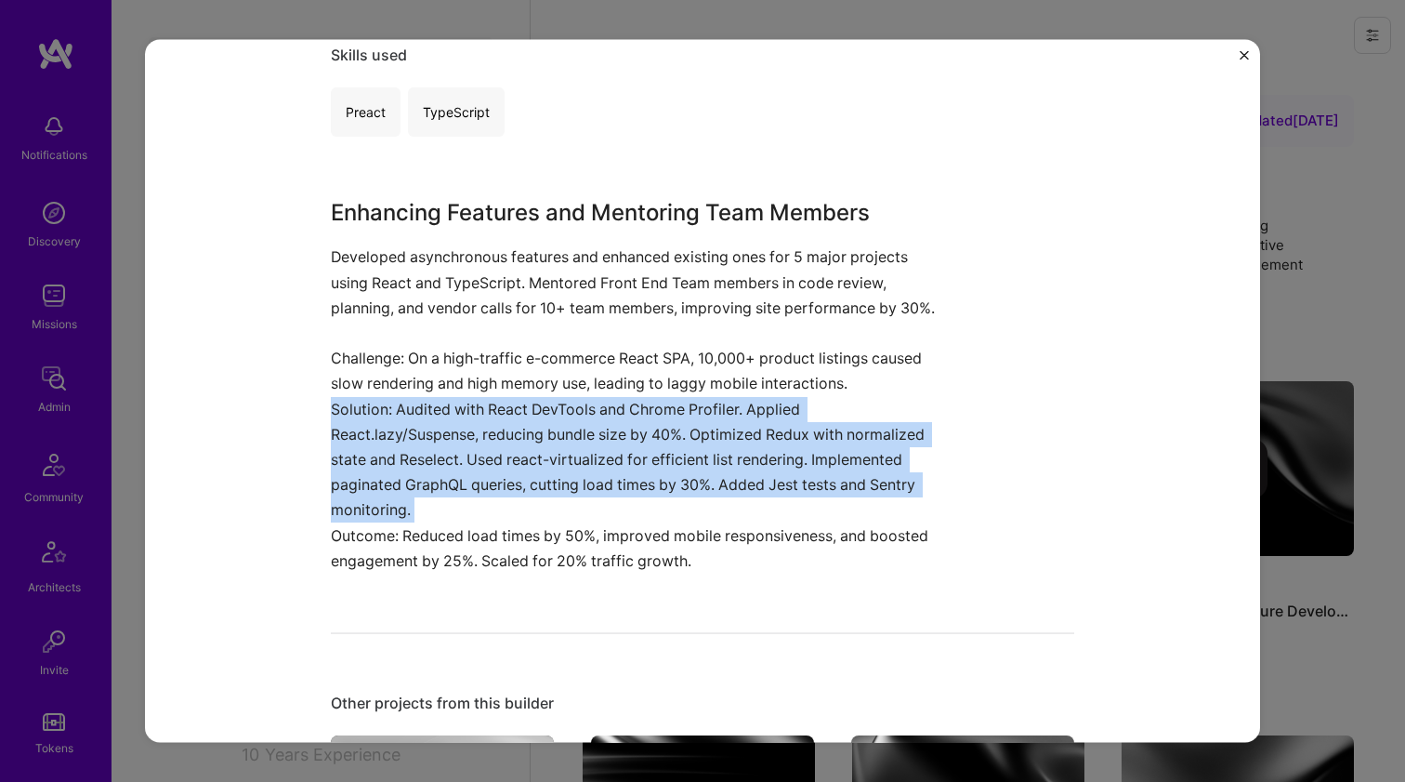
click at [348, 456] on p "Solution: Audited with React DevTools and Chrome Profiler. Applied React.lazy/S…" at bounding box center [633, 459] width 604 height 126
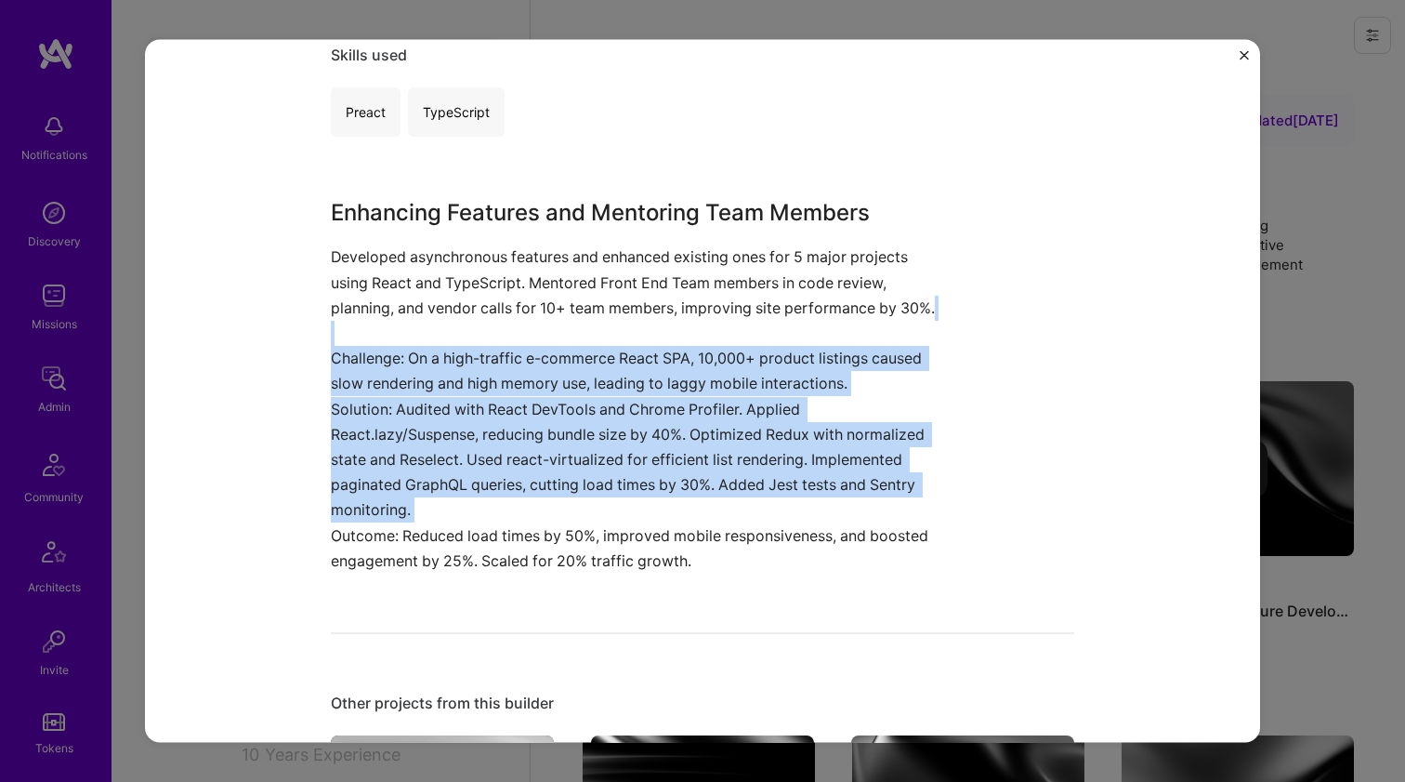
click at [373, 346] on p "Developed asynchronous features and enhanced existing ones for 5 major projects…" at bounding box center [633, 294] width 604 height 101
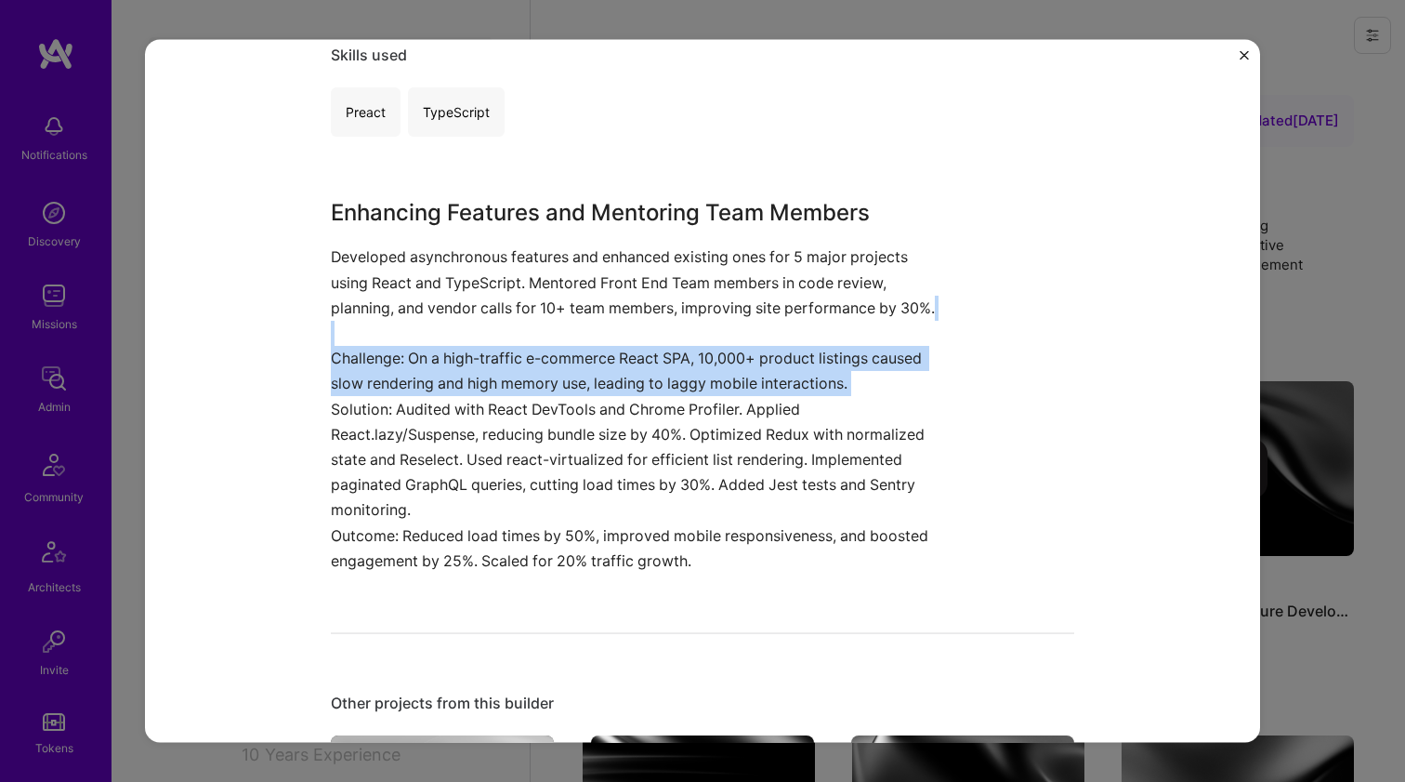
click at [370, 374] on p "Challenge: On a high-traffic e-commerce React SPA, 10,000+ product listings cau…" at bounding box center [633, 371] width 604 height 50
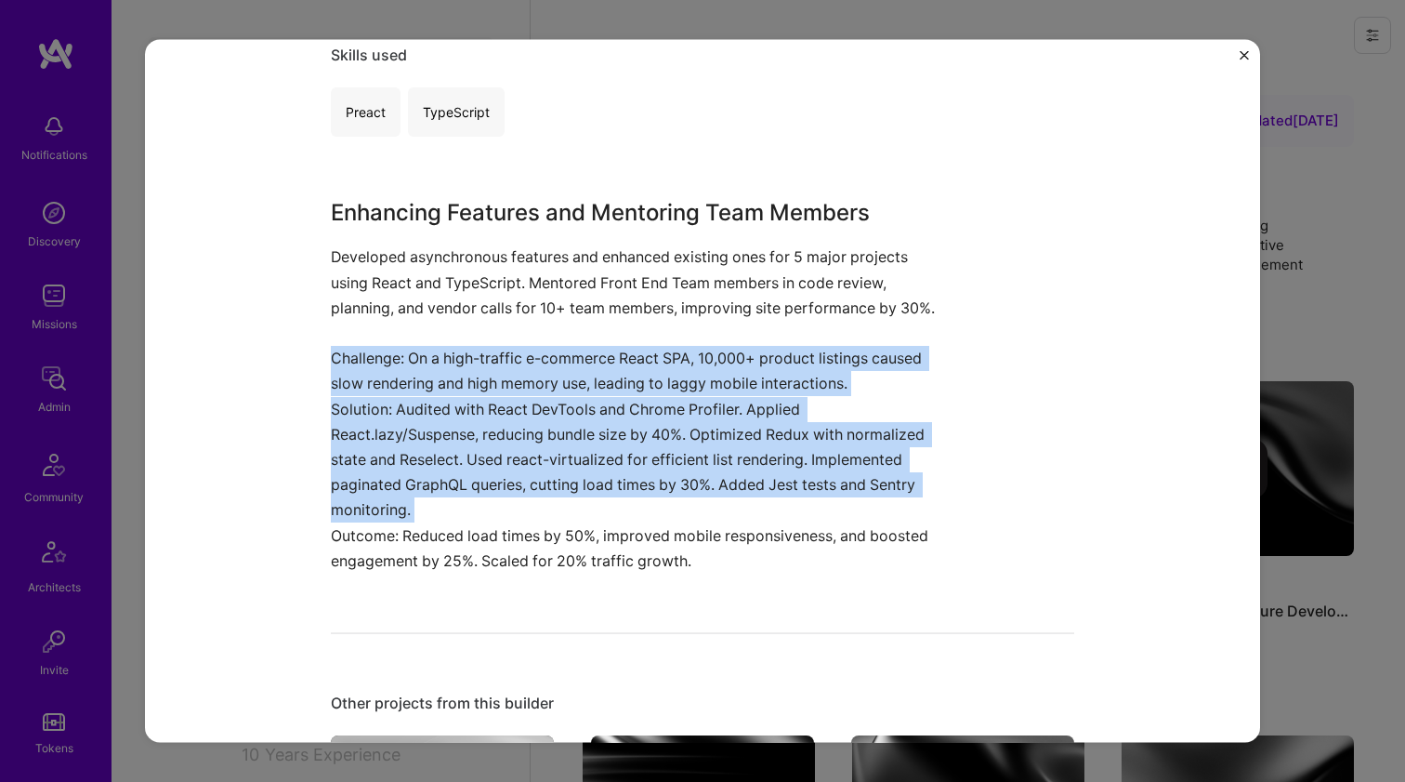
click at [360, 430] on p "Solution: Audited with React DevTools and Chrome Profiler. Applied React.lazy/S…" at bounding box center [633, 459] width 604 height 126
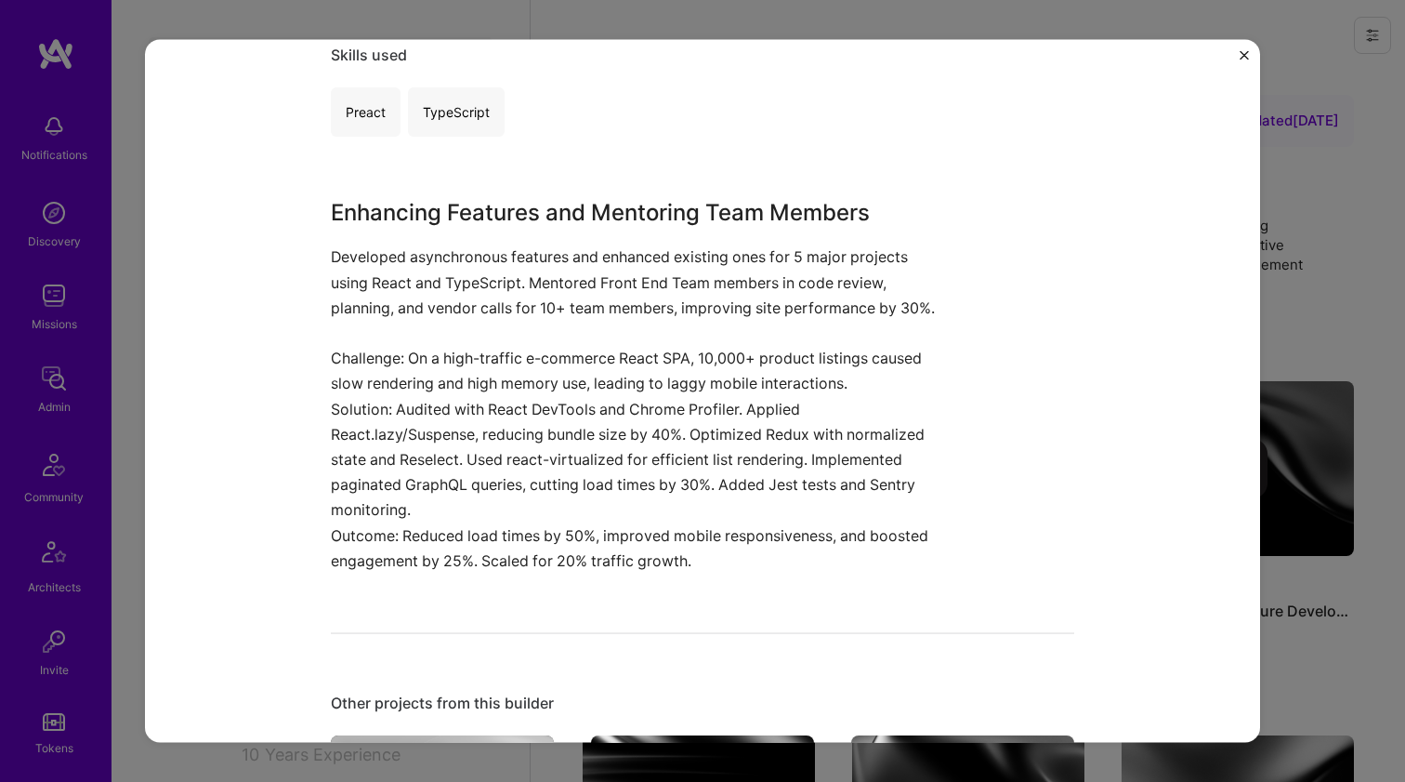
click at [360, 429] on p "Solution: Audited with React DevTools and Chrome Profiler. Applied React.lazy/S…" at bounding box center [633, 459] width 604 height 126
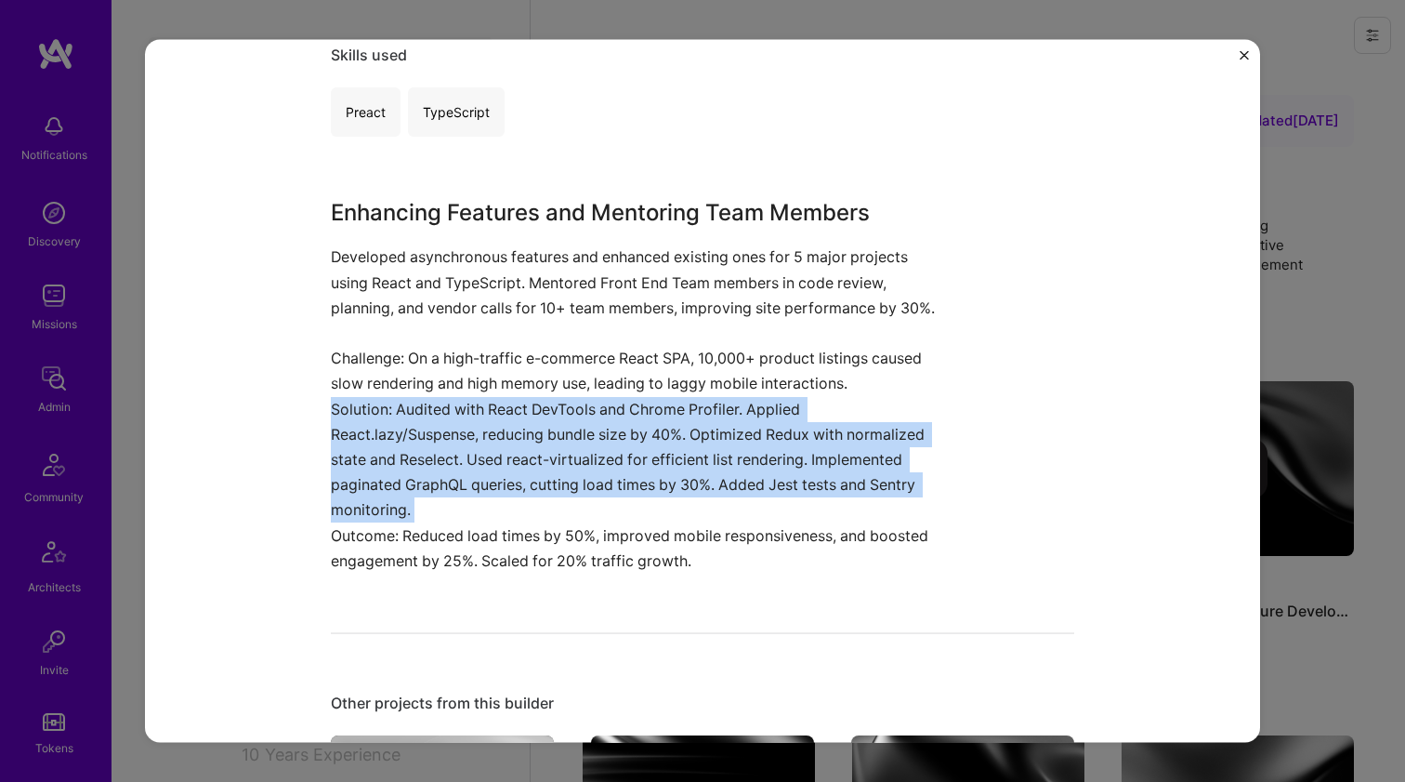
click at [360, 429] on p "Solution: Audited with React DevTools and Chrome Profiler. Applied React.lazy/S…" at bounding box center [633, 459] width 604 height 126
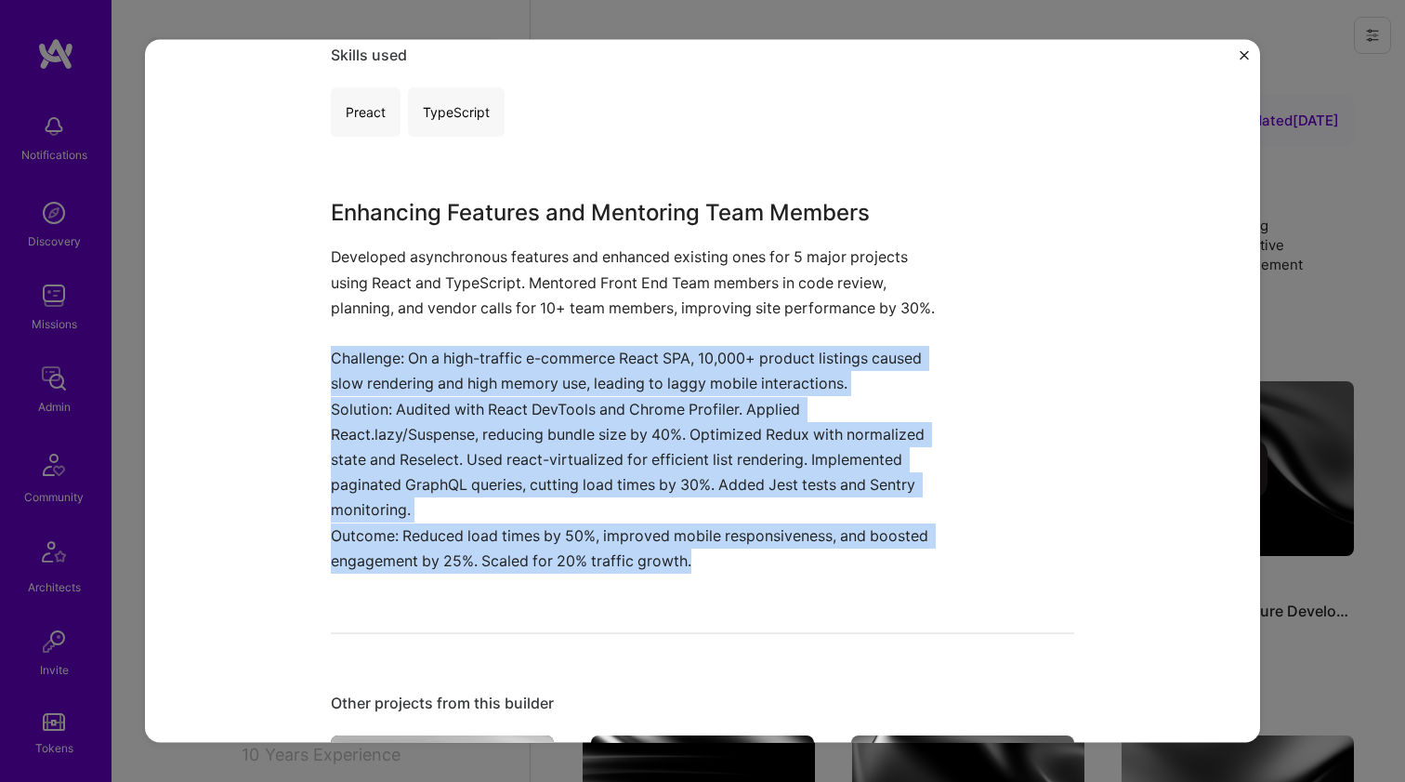
click at [388, 369] on p "Challenge: On a high-traffic e-commerce React SPA, 10,000+ product listings cau…" at bounding box center [633, 371] width 604 height 50
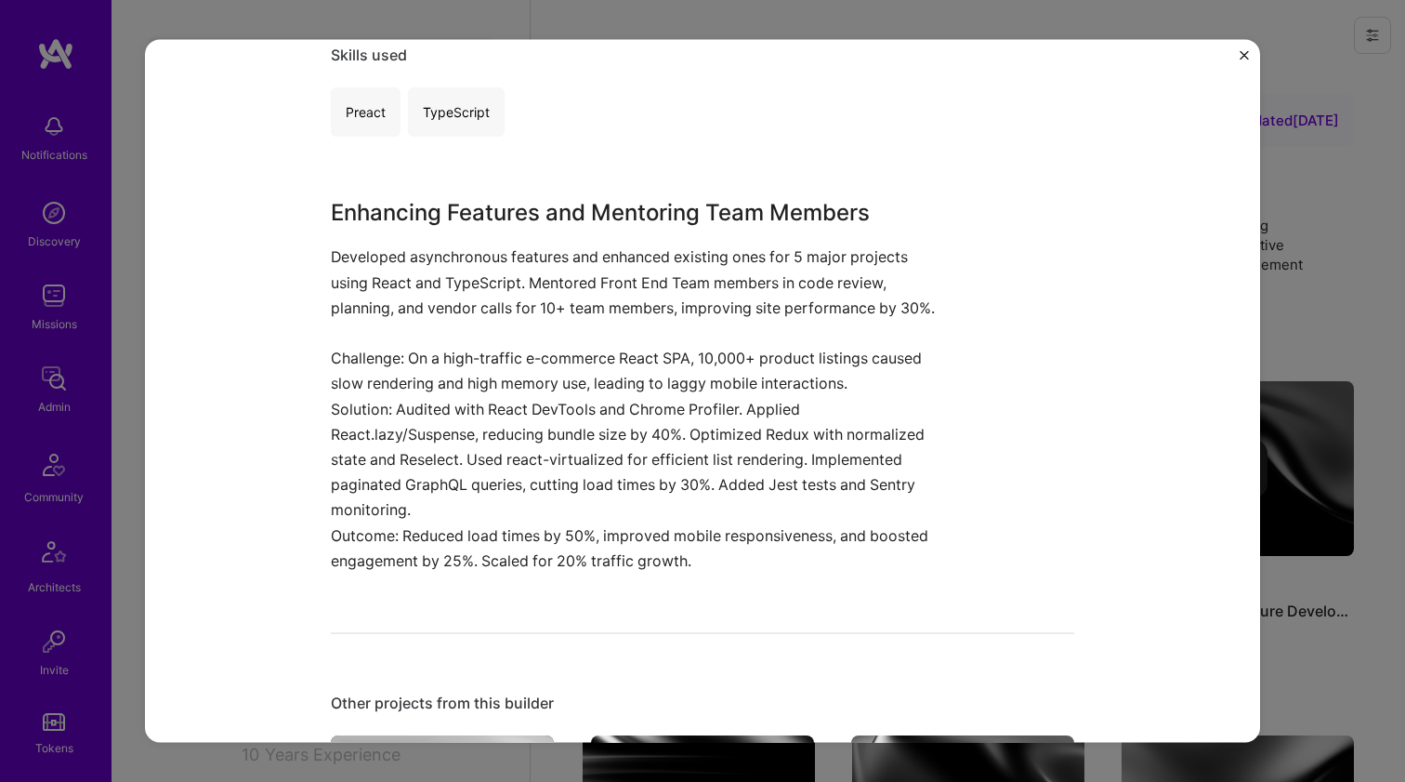
click at [388, 369] on p "Challenge: On a high-traffic e-commerce React SPA, 10,000+ product listings cau…" at bounding box center [633, 371] width 604 height 50
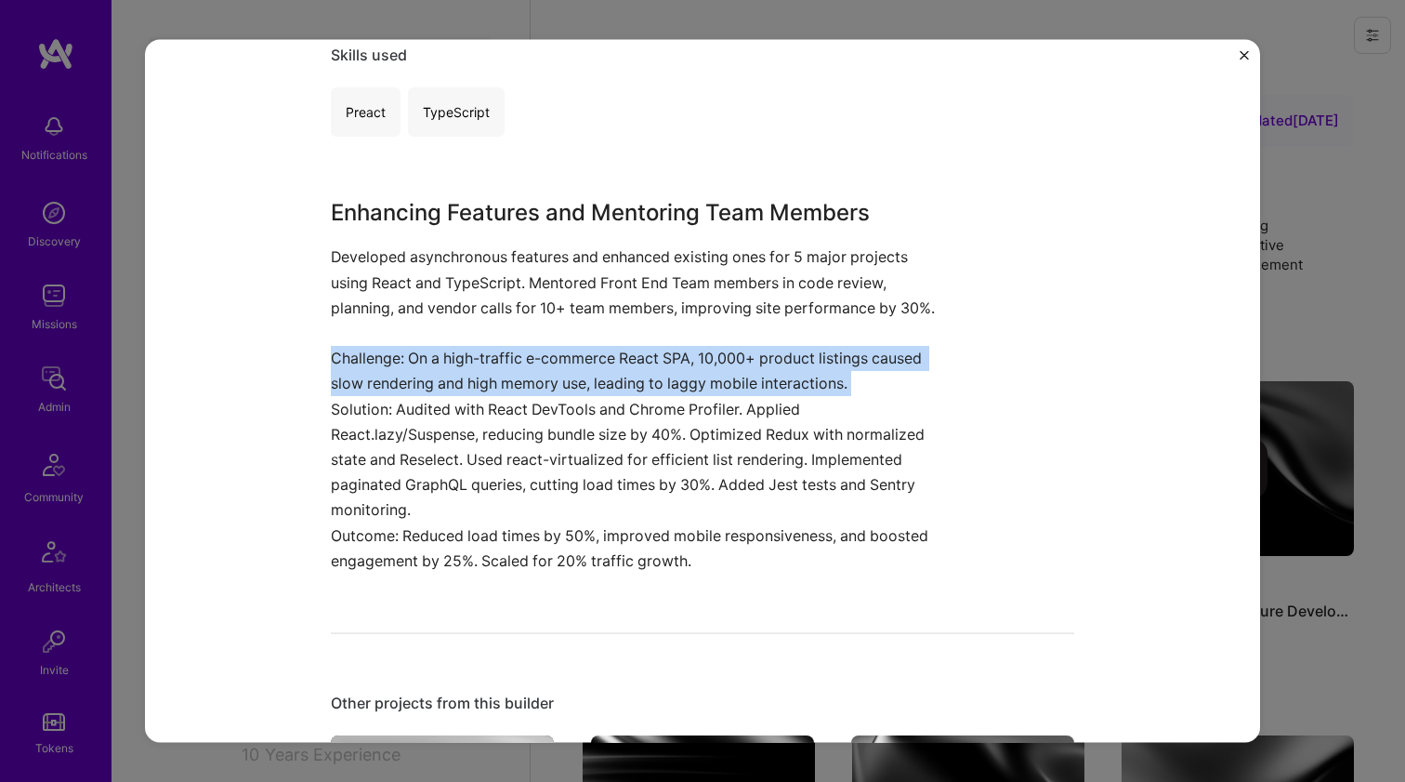
click at [388, 369] on p "Challenge: On a high-traffic e-commerce React SPA, 10,000+ product listings cau…" at bounding box center [633, 371] width 604 height 50
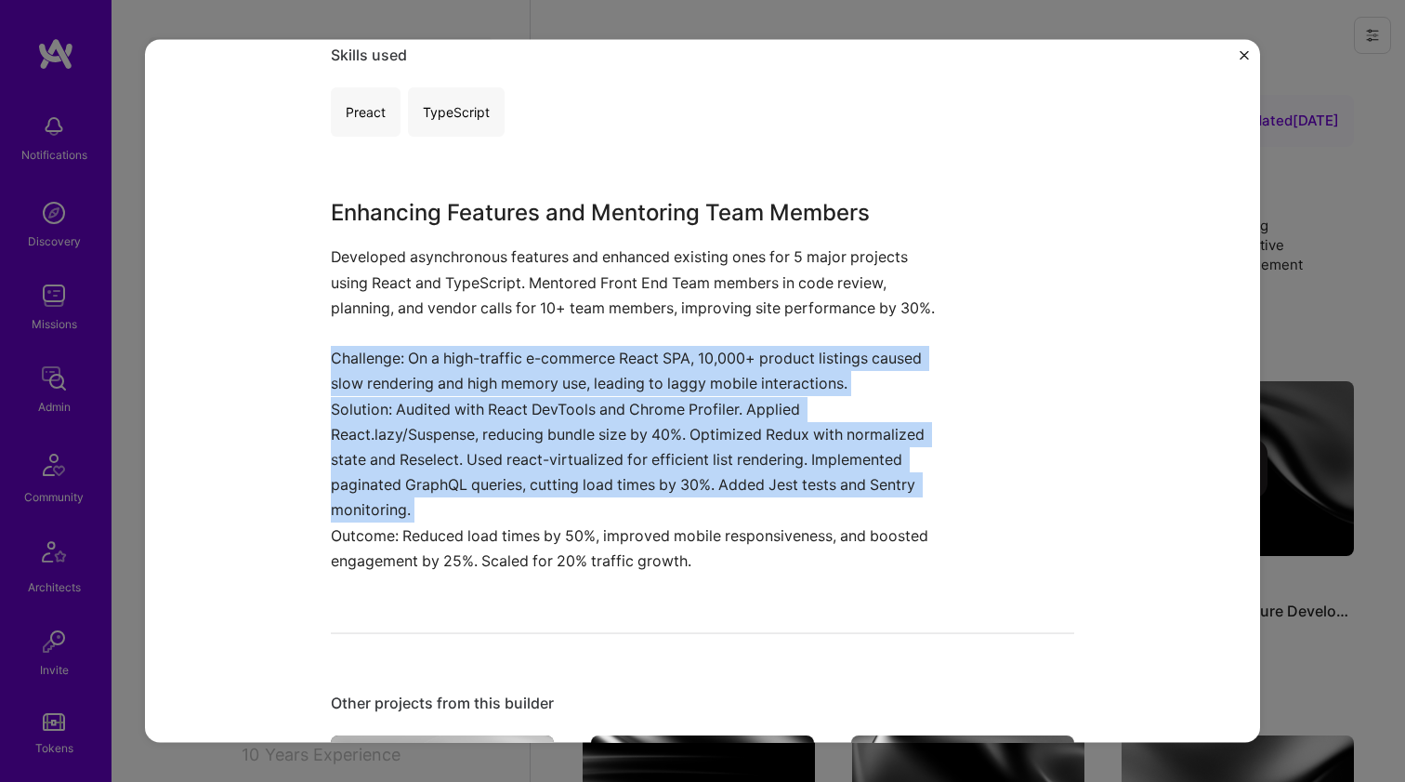
click at [372, 429] on p "Solution: Audited with React DevTools and Chrome Profiler. Applied React.lazy/S…" at bounding box center [633, 459] width 604 height 126
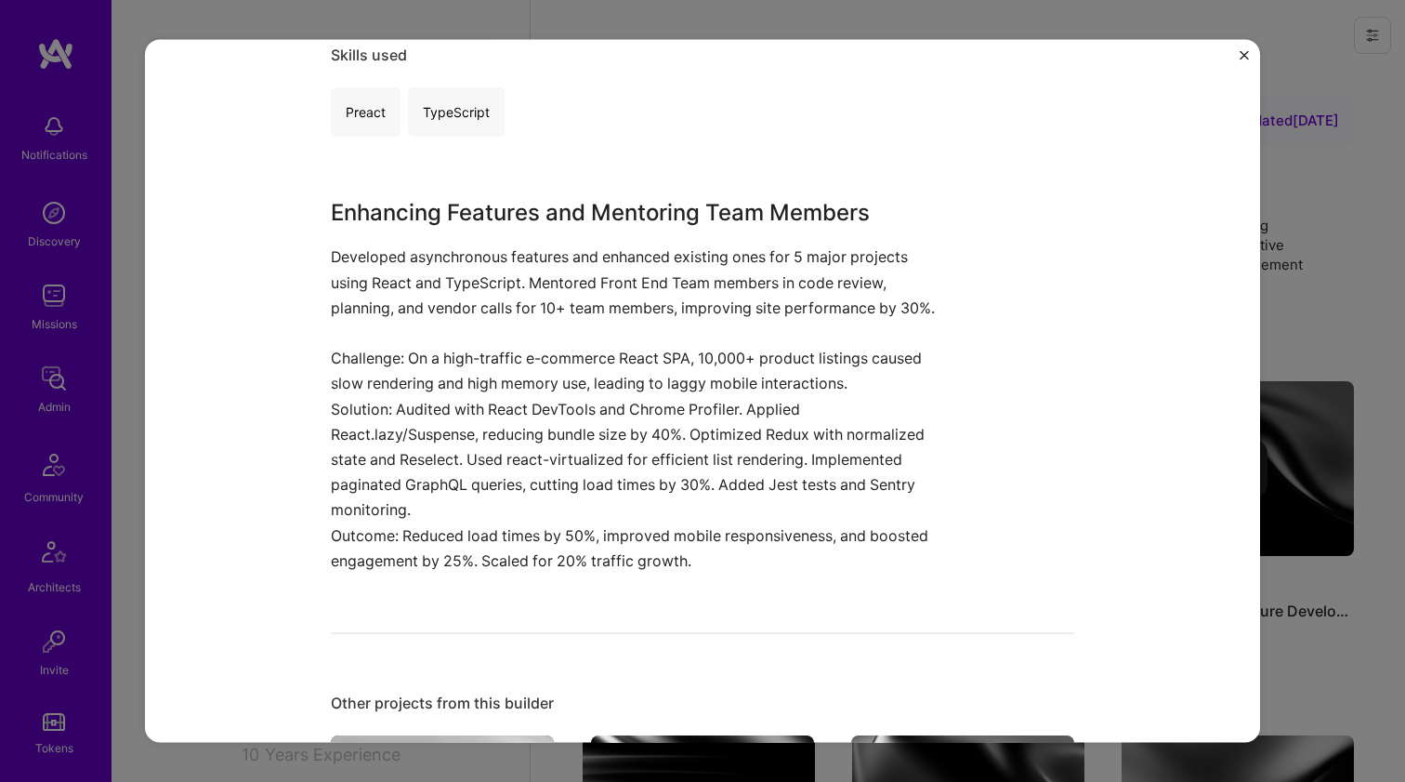
click at [372, 429] on p "Solution: Audited with React DevTools and Chrome Profiler. Applied React.lazy/S…" at bounding box center [633, 459] width 604 height 126
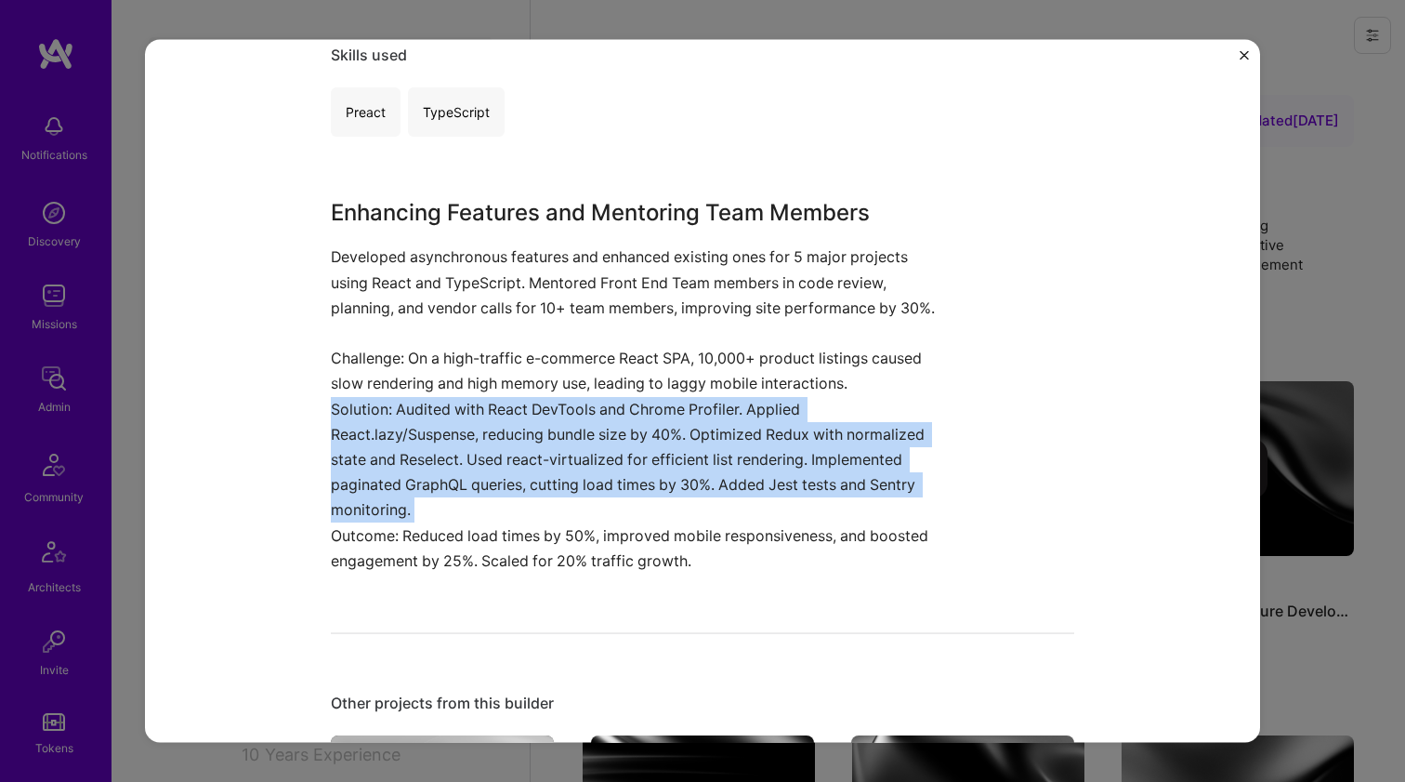
click at [372, 429] on p "Solution: Audited with React DevTools and Chrome Profiler. Applied React.lazy/S…" at bounding box center [633, 459] width 604 height 126
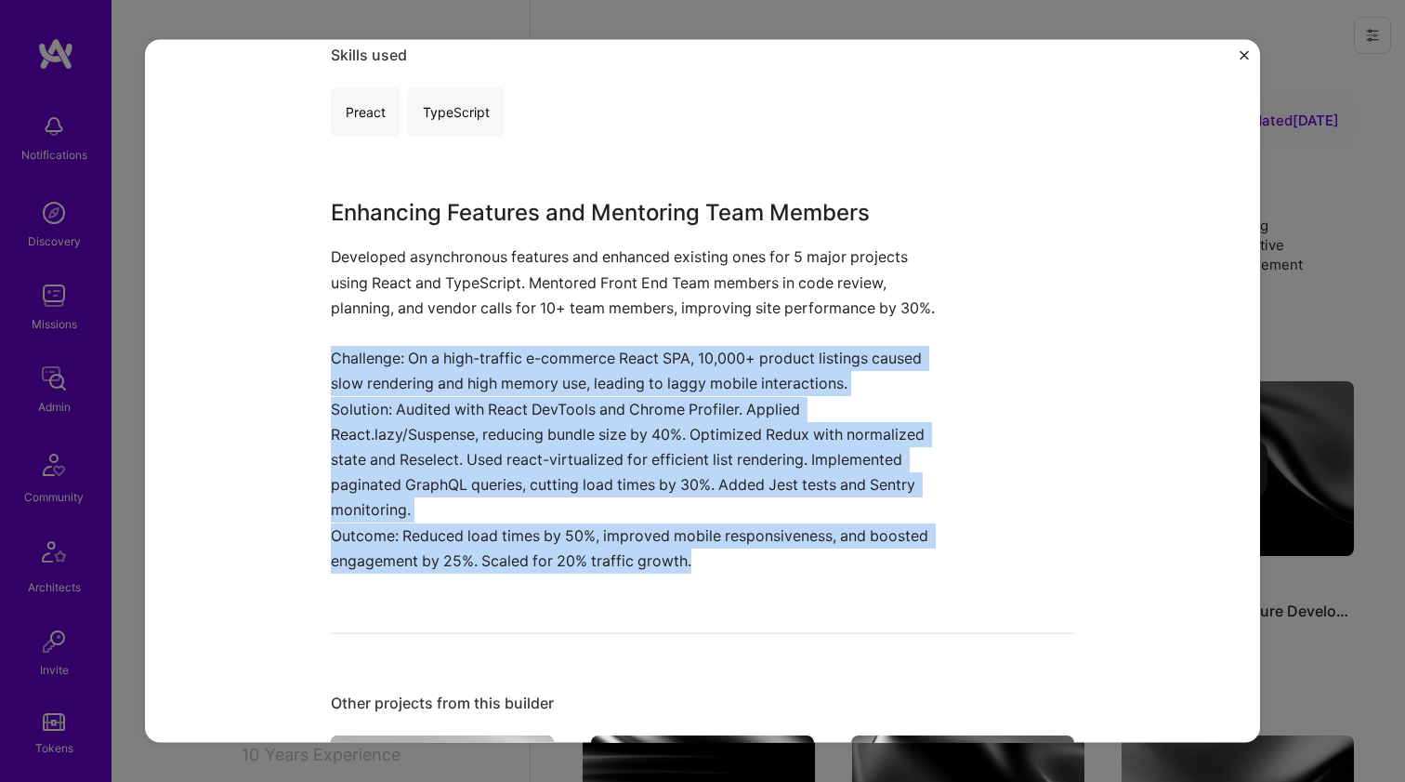
click at [394, 378] on p "Challenge: On a high-traffic e-commerce React SPA, 10,000+ product listings cau…" at bounding box center [633, 371] width 604 height 50
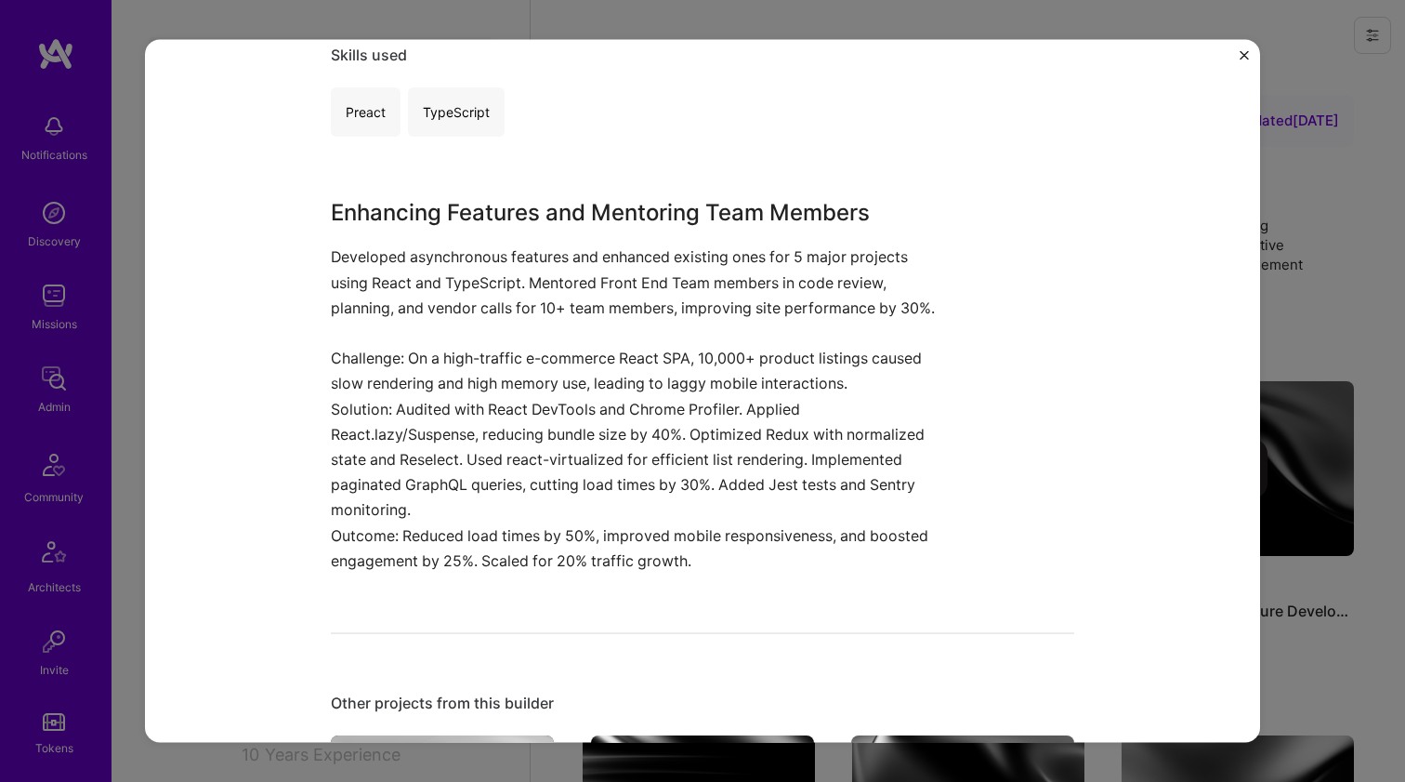
click at [394, 378] on p "Challenge: On a high-traffic e-commerce React SPA, 10,000+ product listings cau…" at bounding box center [633, 371] width 604 height 50
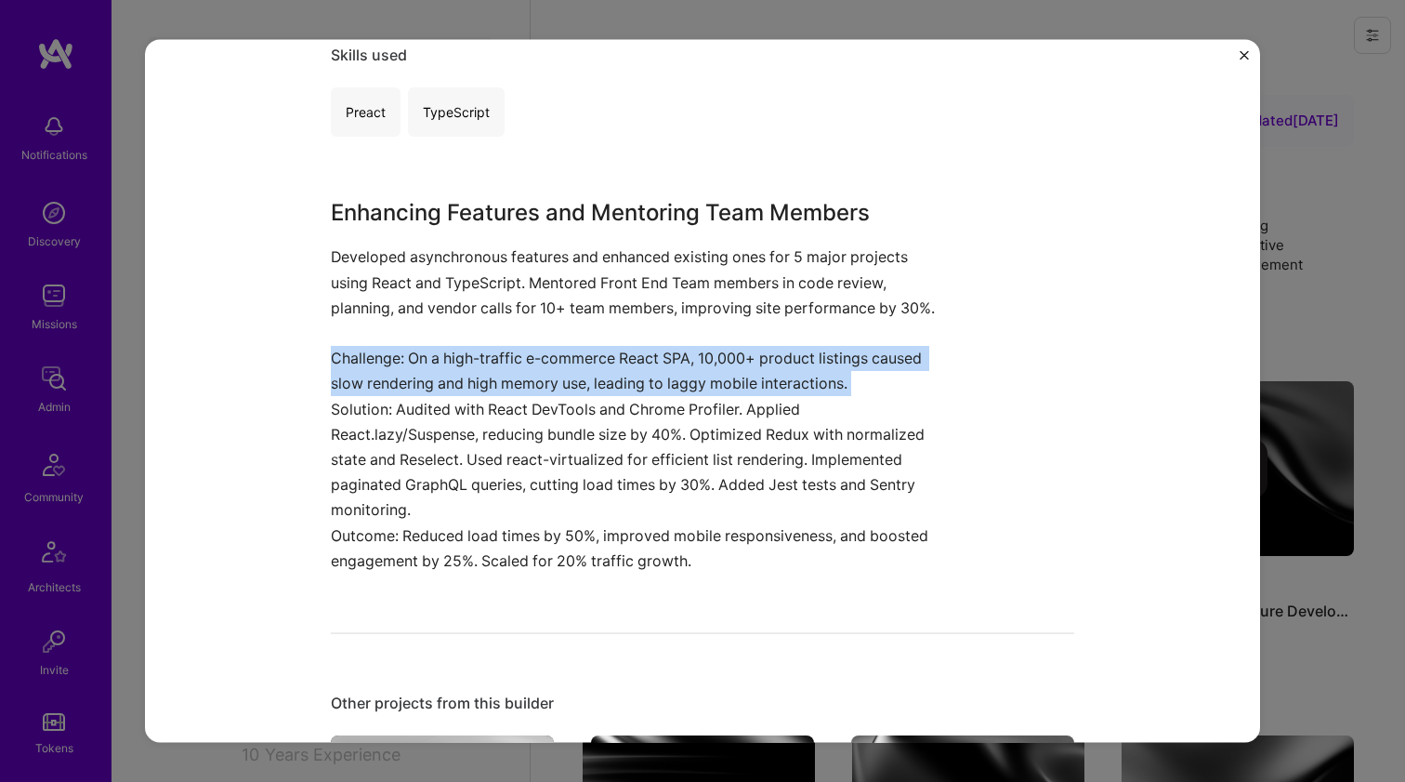
click at [394, 378] on p "Challenge: On a high-traffic e-commerce React SPA, 10,000+ product listings cau…" at bounding box center [633, 371] width 604 height 50
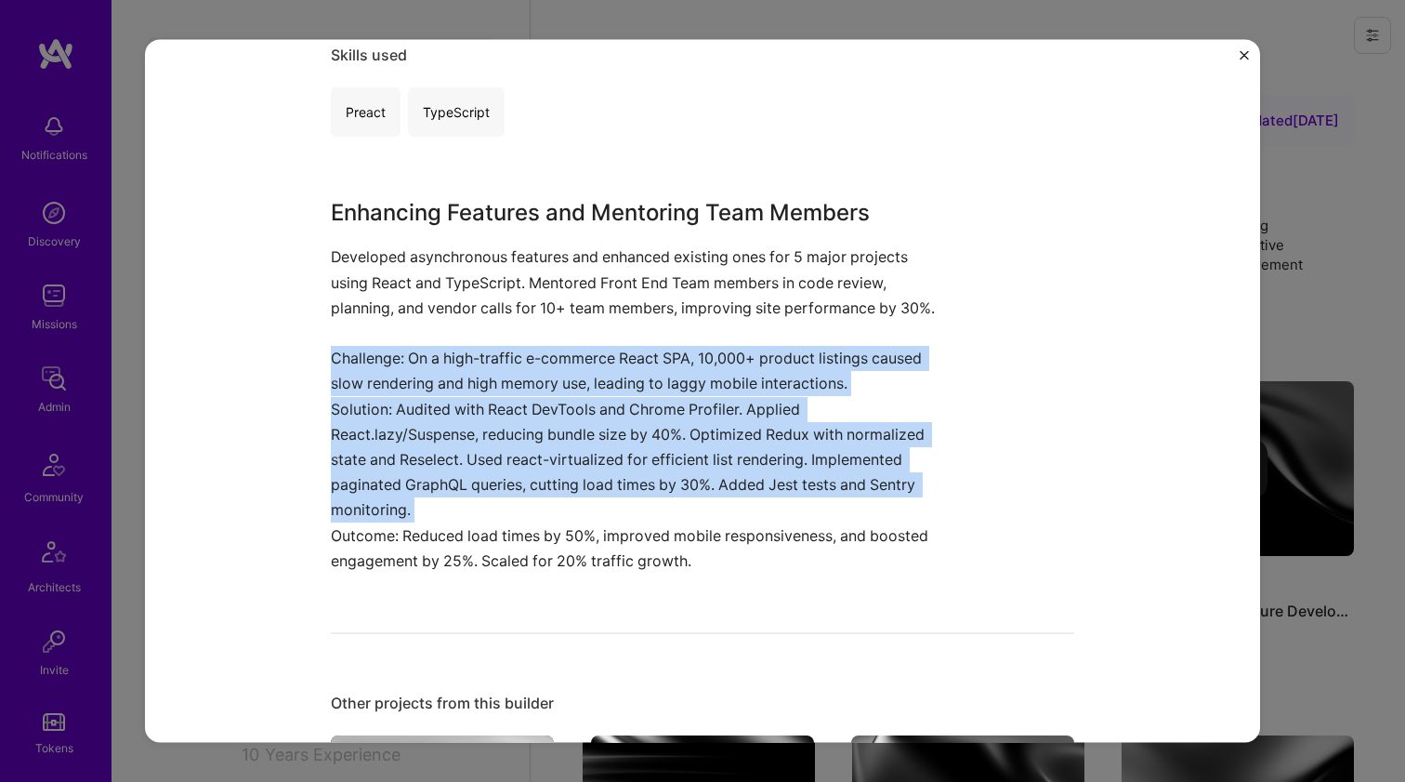
click at [383, 432] on p "Solution: Audited with React DevTools and Chrome Profiler. Applied React.lazy/S…" at bounding box center [633, 459] width 604 height 126
click at [383, 433] on p "Solution: Audited with React DevTools and Chrome Profiler. Applied React.lazy/S…" at bounding box center [633, 459] width 604 height 126
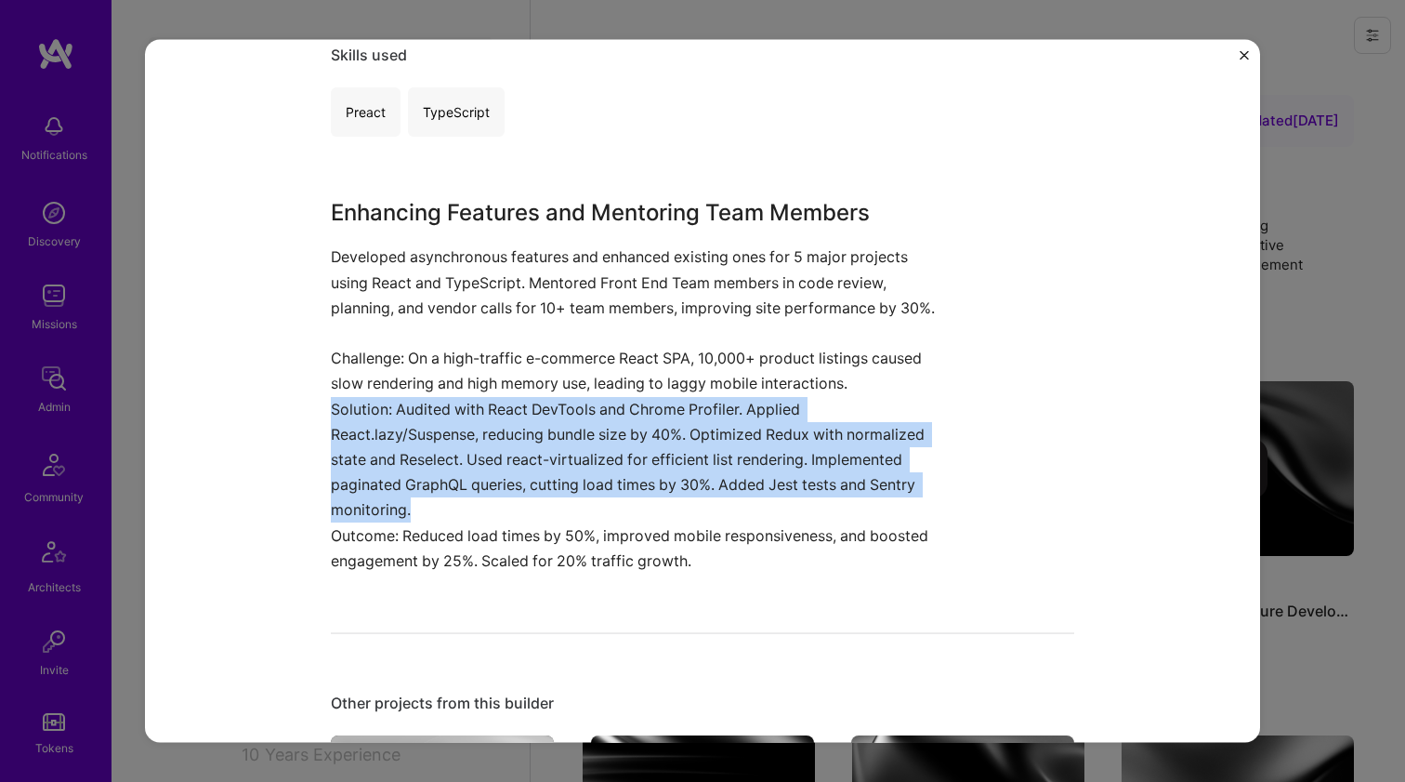
click at [383, 433] on p "Solution: Audited with React DevTools and Chrome Profiler. Applied React.lazy/S…" at bounding box center [633, 459] width 604 height 126
drag, startPoint x: 383, startPoint y: 433, endPoint x: 406, endPoint y: 380, distance: 57.8
click at [384, 432] on p "Solution: Audited with React DevTools and Chrome Profiler. Applied React.lazy/S…" at bounding box center [633, 459] width 604 height 126
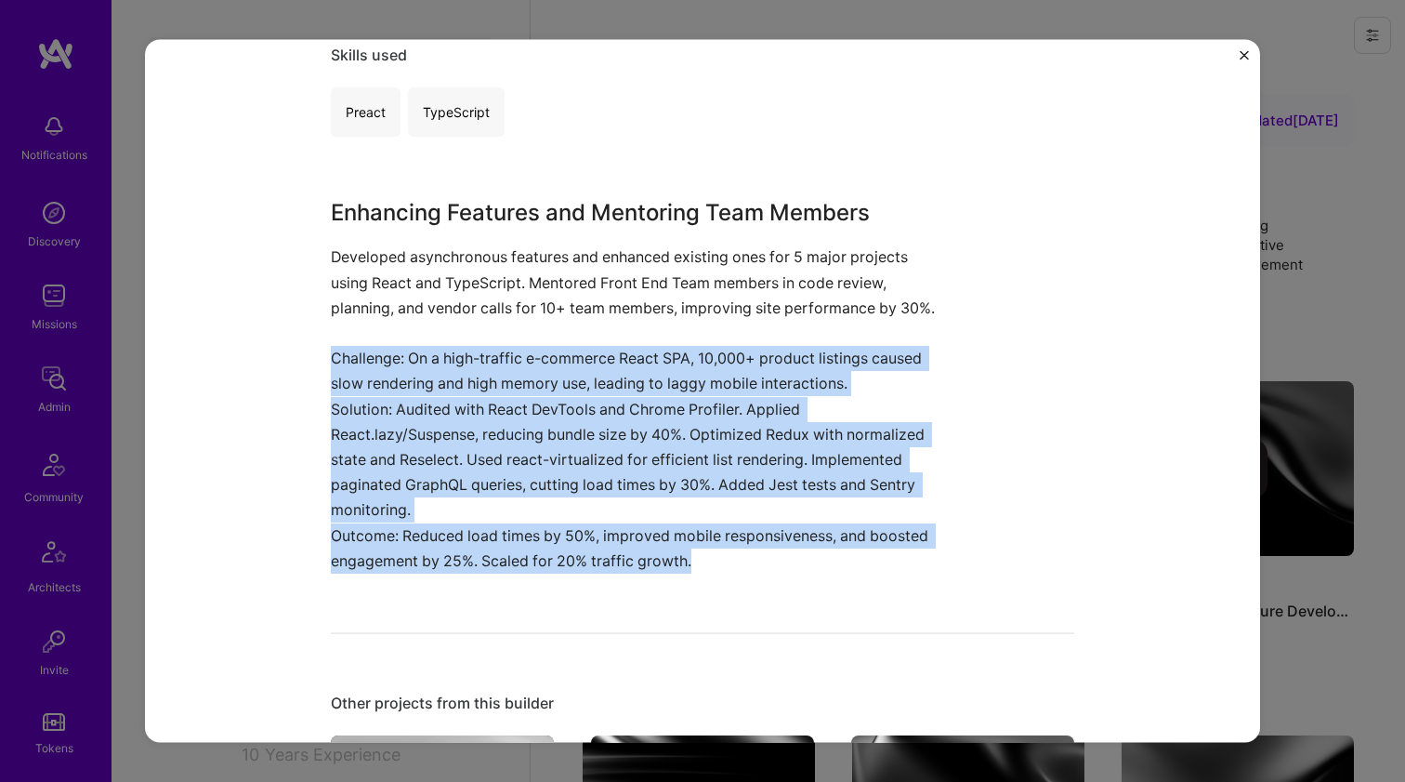
click at [406, 378] on p "Challenge: On a high-traffic e-commerce React SPA, 10,000+ product listings cau…" at bounding box center [633, 371] width 604 height 50
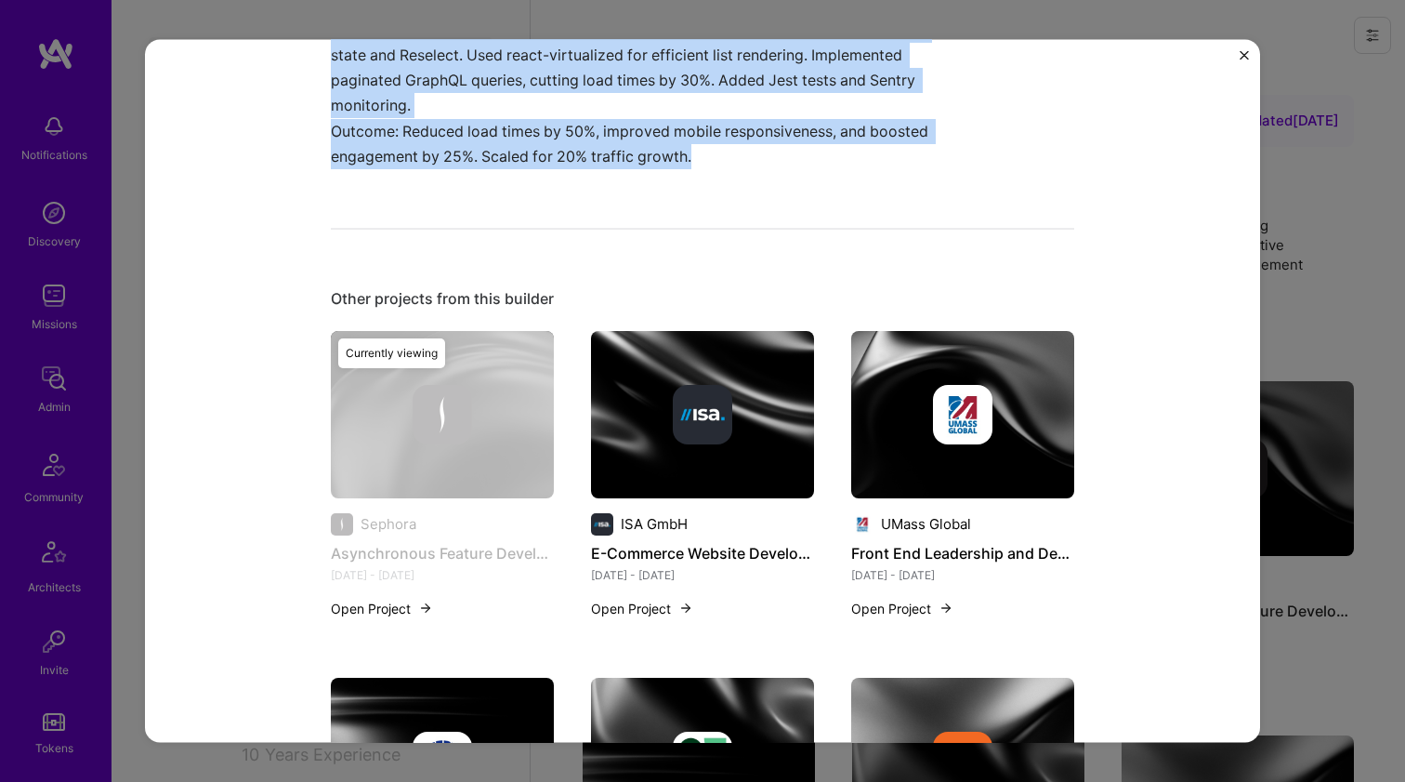
scroll to position [1079, 0]
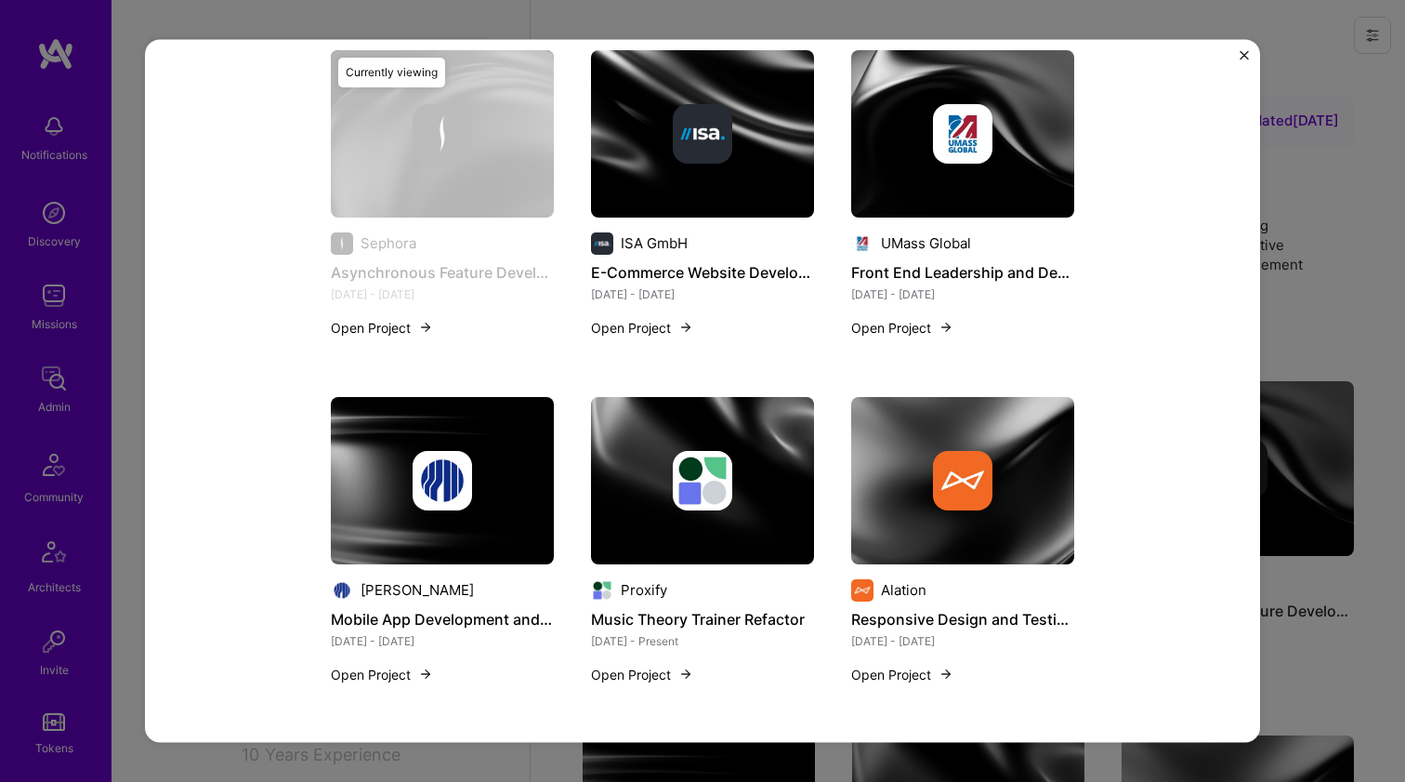
click at [871, 451] on div at bounding box center [962, 479] width 223 height 59
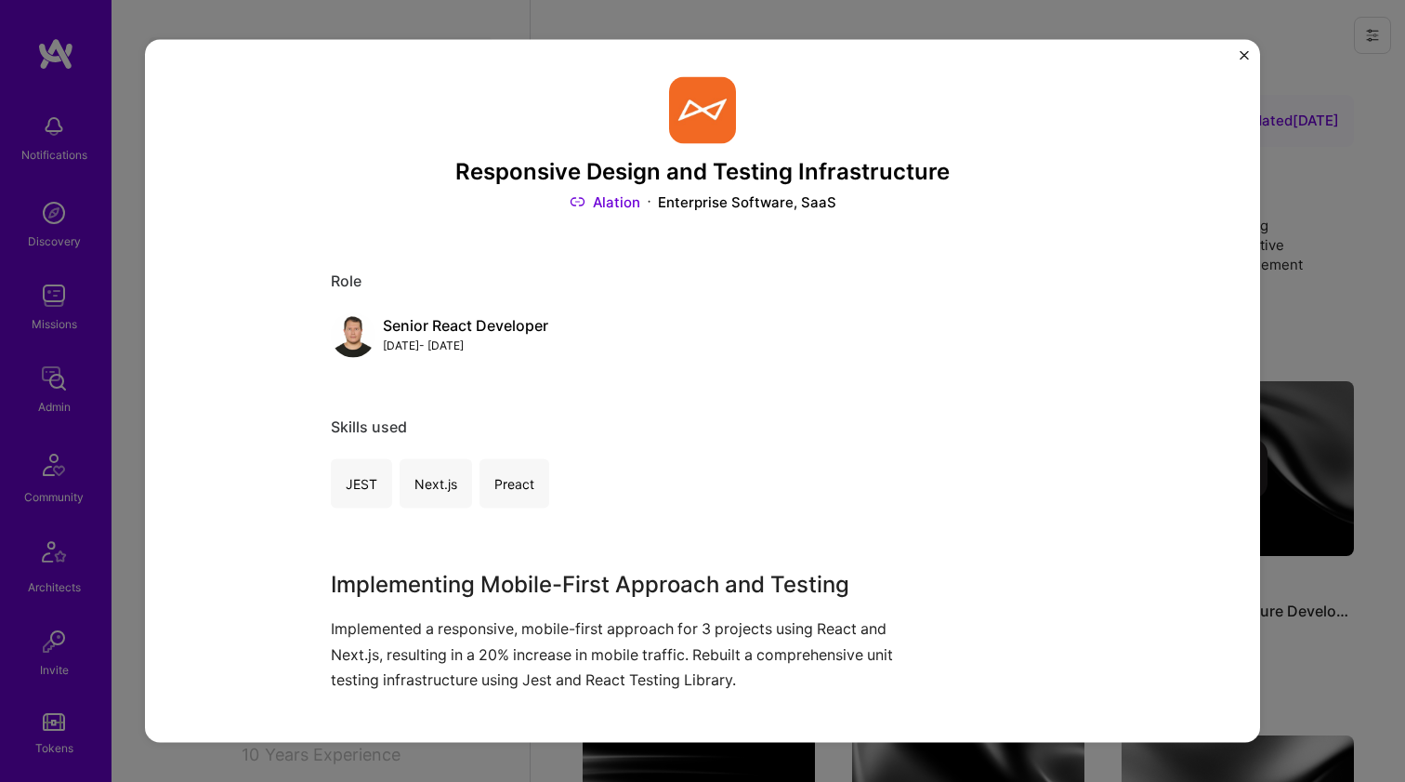
scroll to position [137, 0]
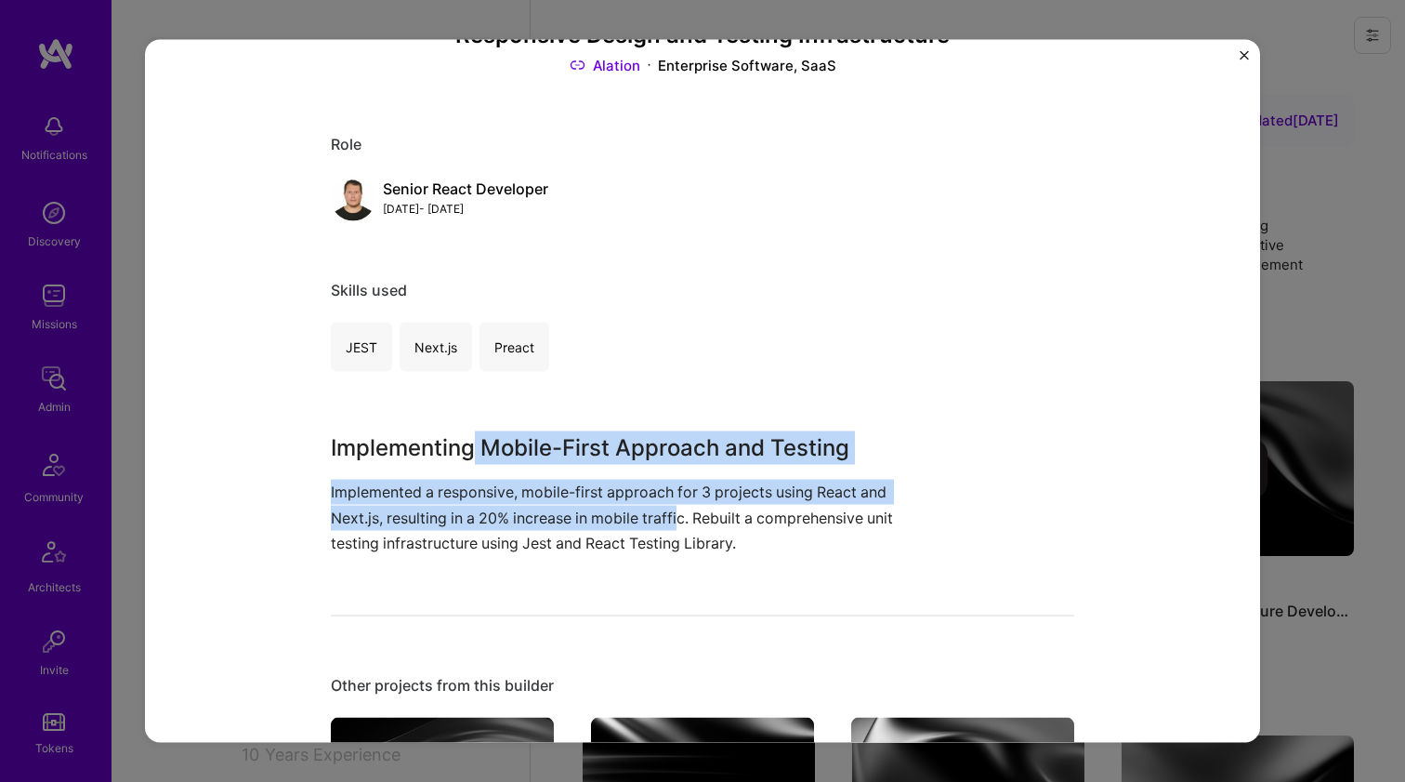
drag, startPoint x: 465, startPoint y: 439, endPoint x: 679, endPoint y: 513, distance: 227.2
click at [677, 513] on div "Implementing Mobile-First Approach and Testing Implemented a responsive, mobile…" at bounding box center [633, 493] width 604 height 125
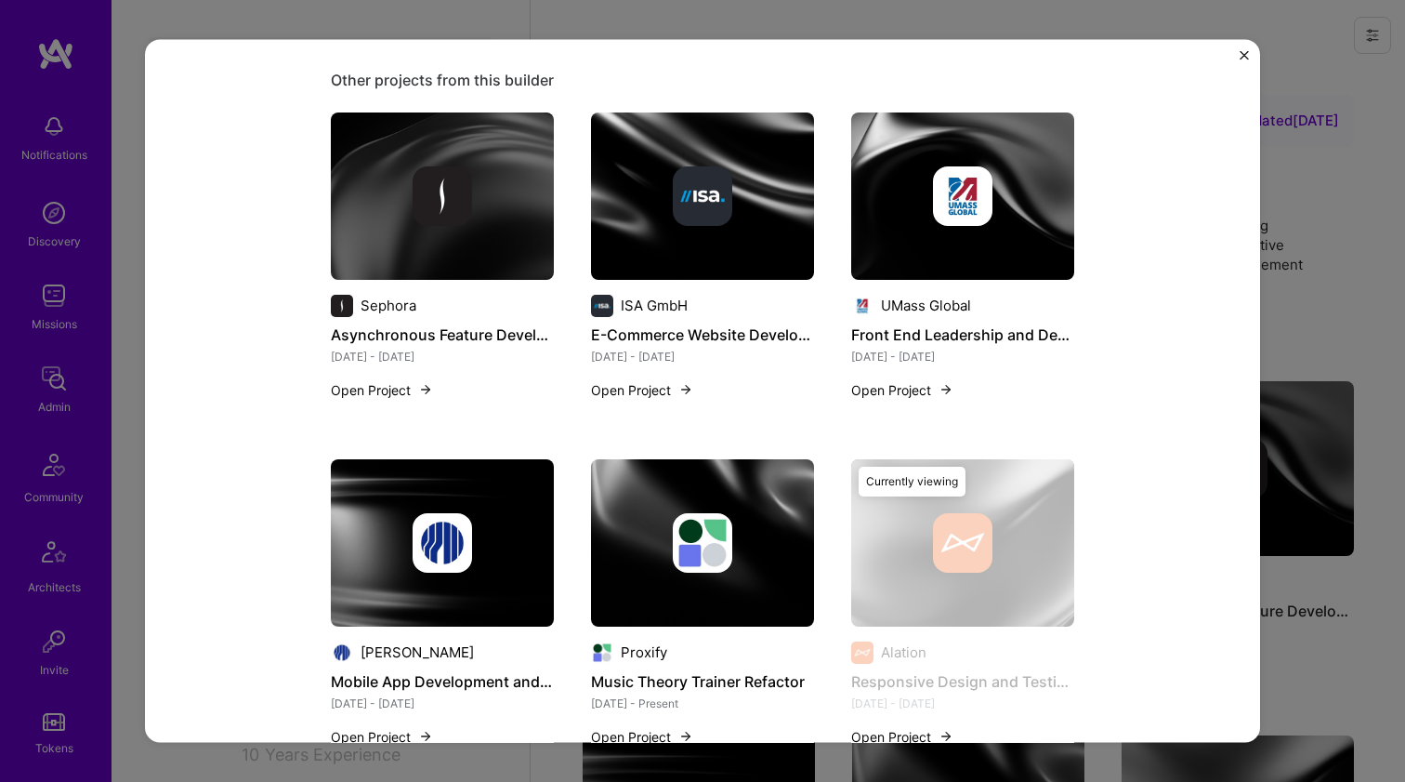
click at [712, 248] on img at bounding box center [702, 195] width 223 height 167
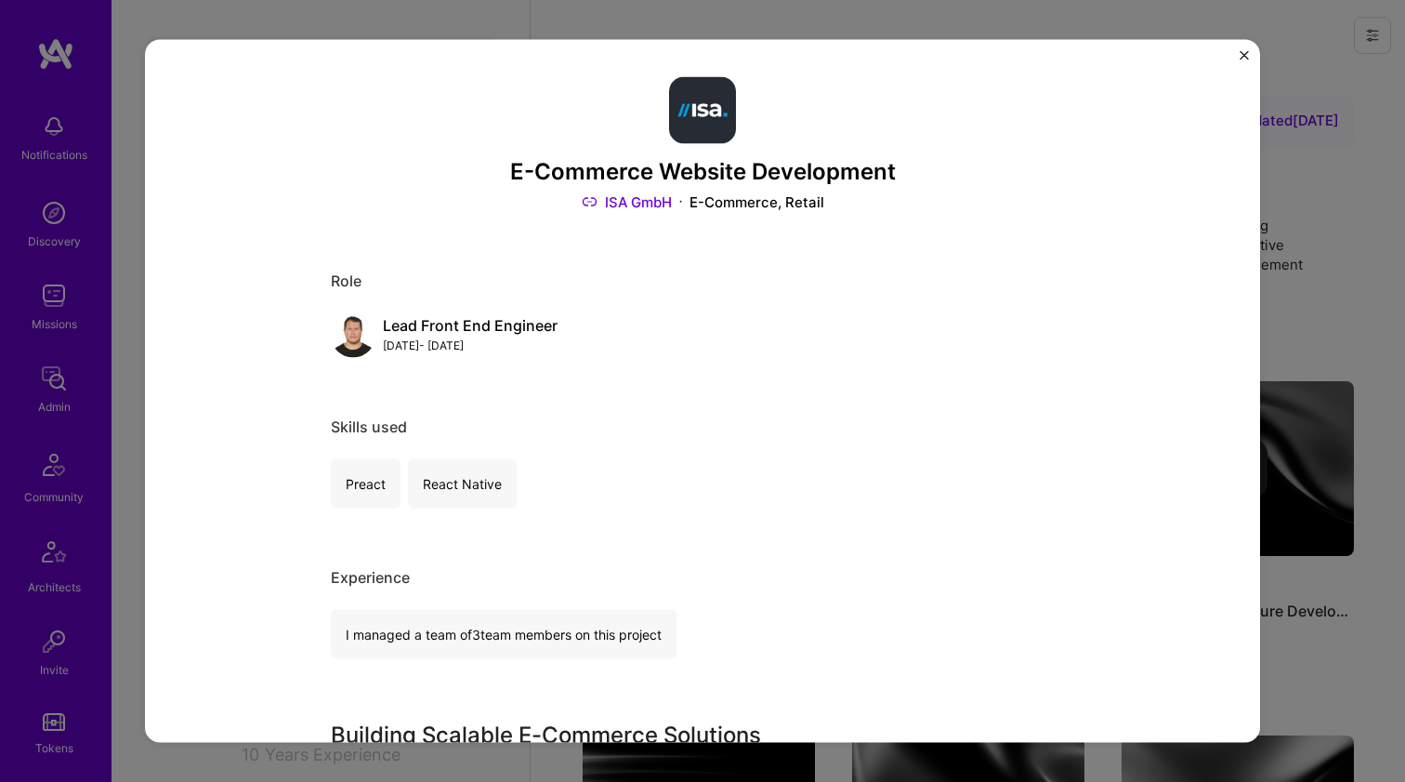
scroll to position [611, 0]
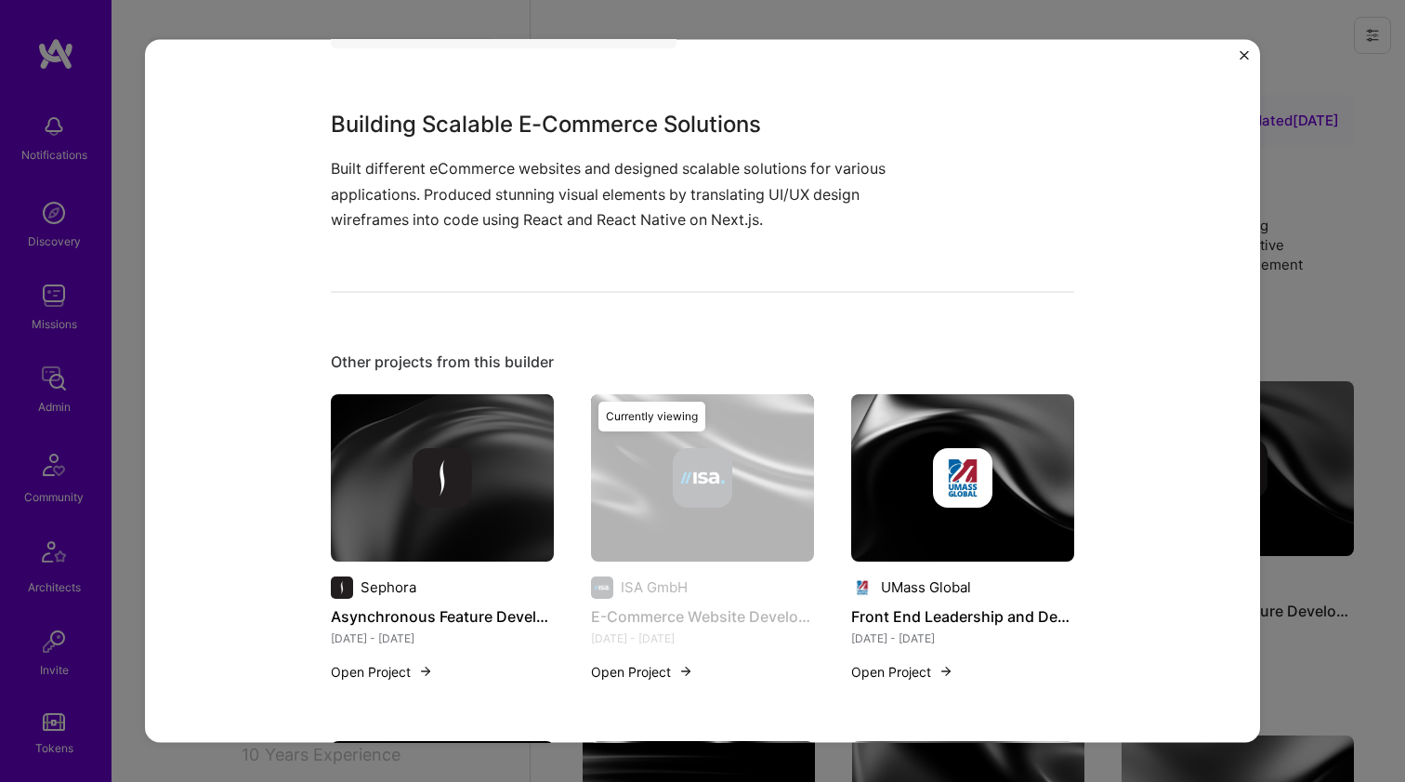
click at [432, 413] on img at bounding box center [442, 476] width 223 height 167
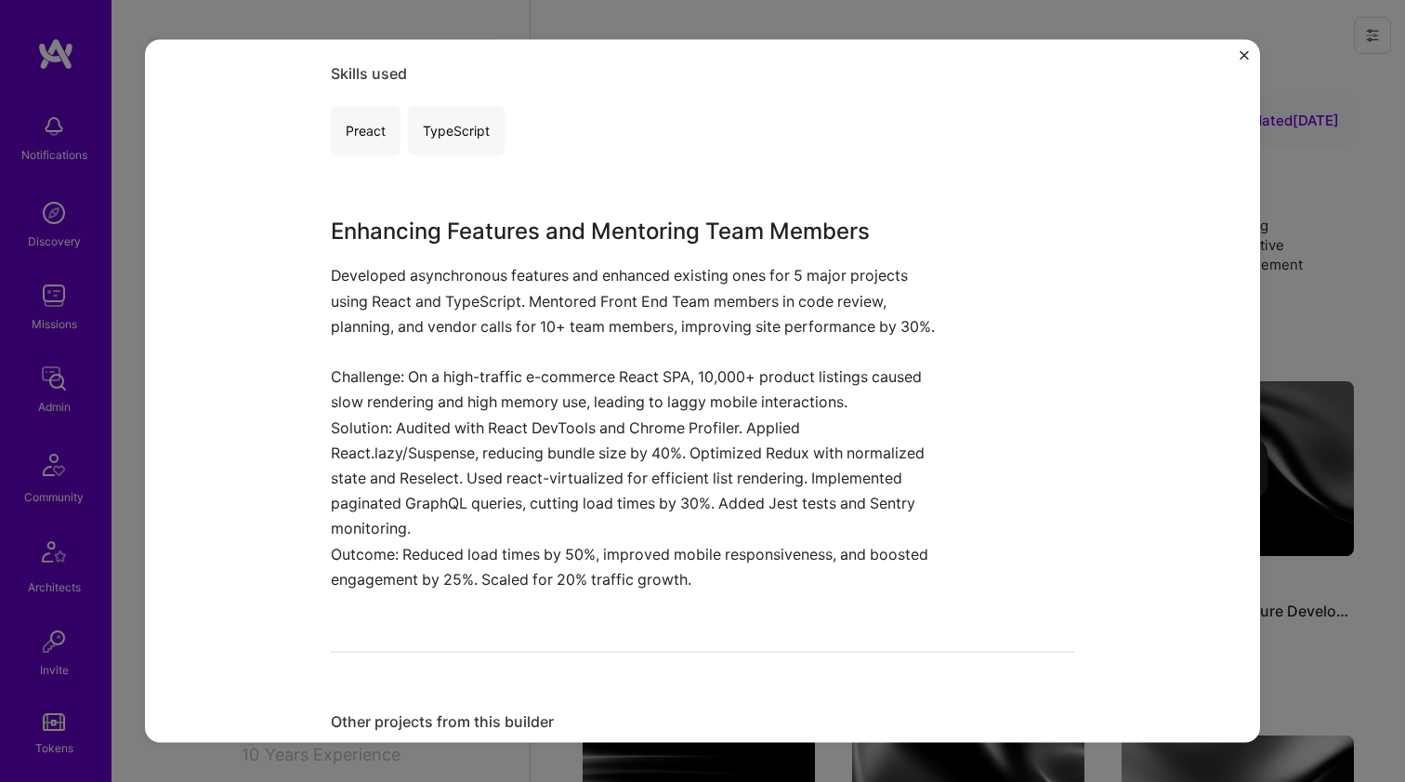
scroll to position [558, 0]
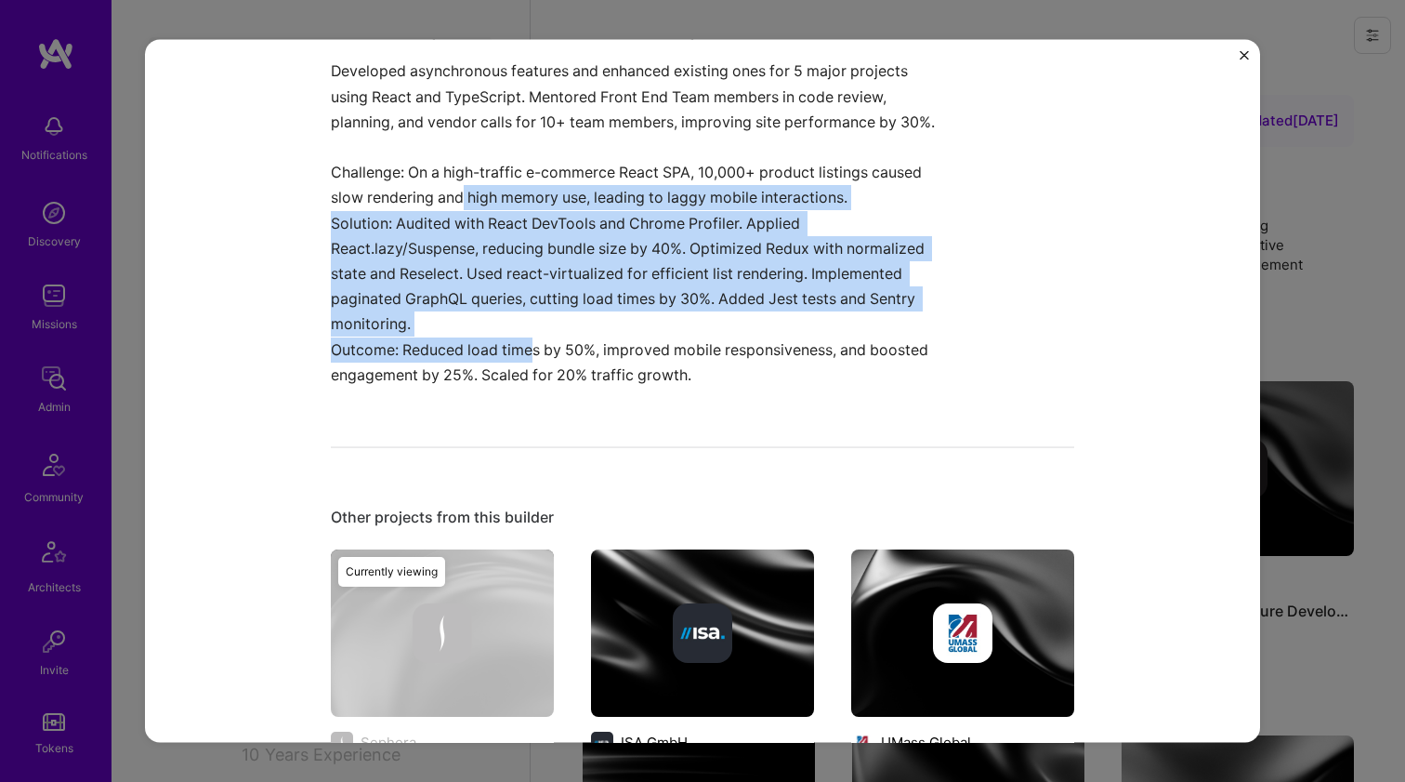
drag, startPoint x: 454, startPoint y: 206, endPoint x: 540, endPoint y: 376, distance: 190.8
click at [538, 375] on div "Enhancing Features and Mentoring Team Members Developed asynchronous features a…" at bounding box center [633, 198] width 604 height 377
click at [540, 376] on p "Outcome: Reduced load times by 50%, improved mobile responsiveness, and boosted…" at bounding box center [633, 361] width 604 height 50
drag, startPoint x: 549, startPoint y: 379, endPoint x: 528, endPoint y: 221, distance: 159.4
click at [528, 221] on div "Enhancing Features and Mentoring Team Members Developed asynchronous features a…" at bounding box center [633, 198] width 604 height 377
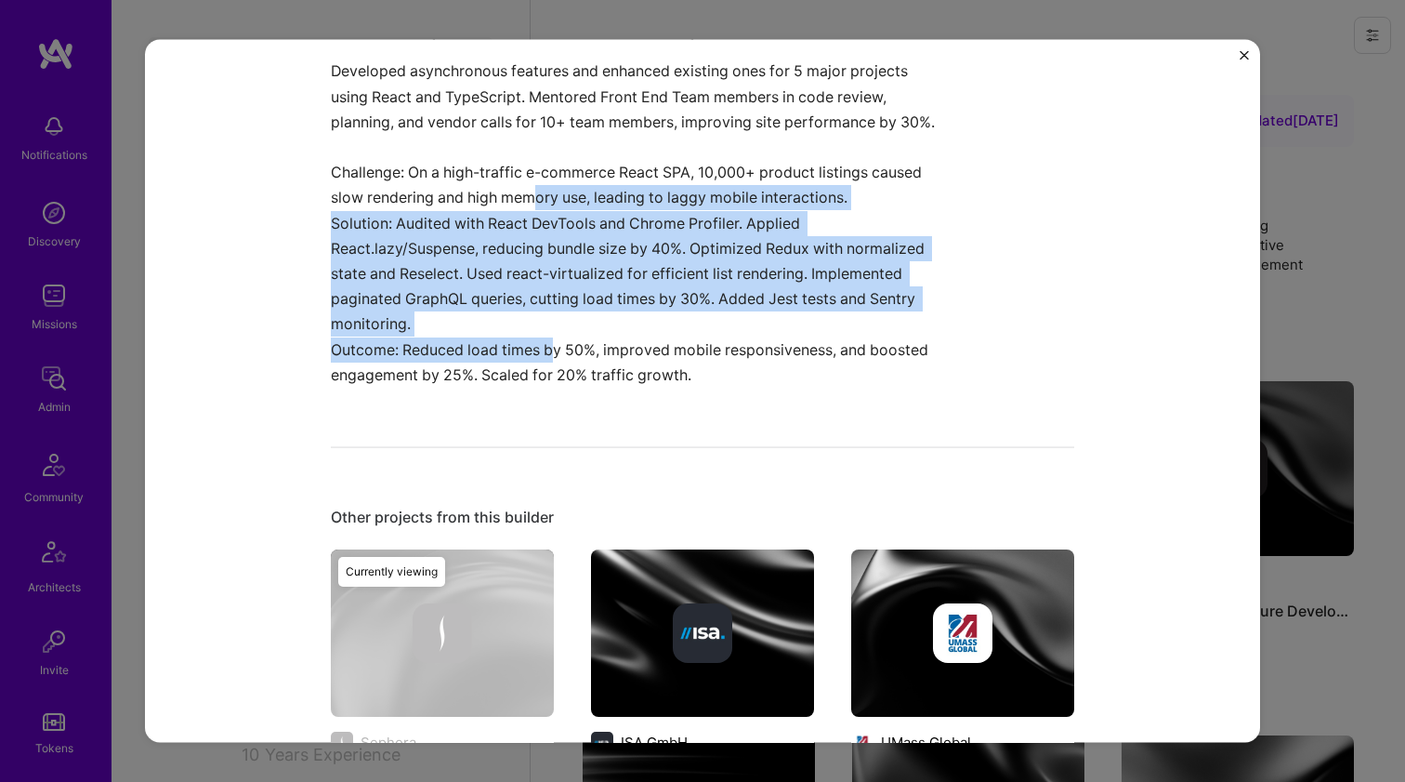
click at [528, 210] on p "Challenge: On a high-traffic e-commerce React SPA, 10,000+ product listings cau…" at bounding box center [633, 185] width 604 height 50
drag, startPoint x: 529, startPoint y: 221, endPoint x: 542, endPoint y: 361, distance: 140.0
click at [542, 361] on div "Enhancing Features and Mentoring Team Members Developed asynchronous features a…" at bounding box center [633, 198] width 604 height 377
click at [542, 361] on p "Outcome: Reduced load times by 50%, improved mobile responsiveness, and boosted…" at bounding box center [633, 361] width 604 height 50
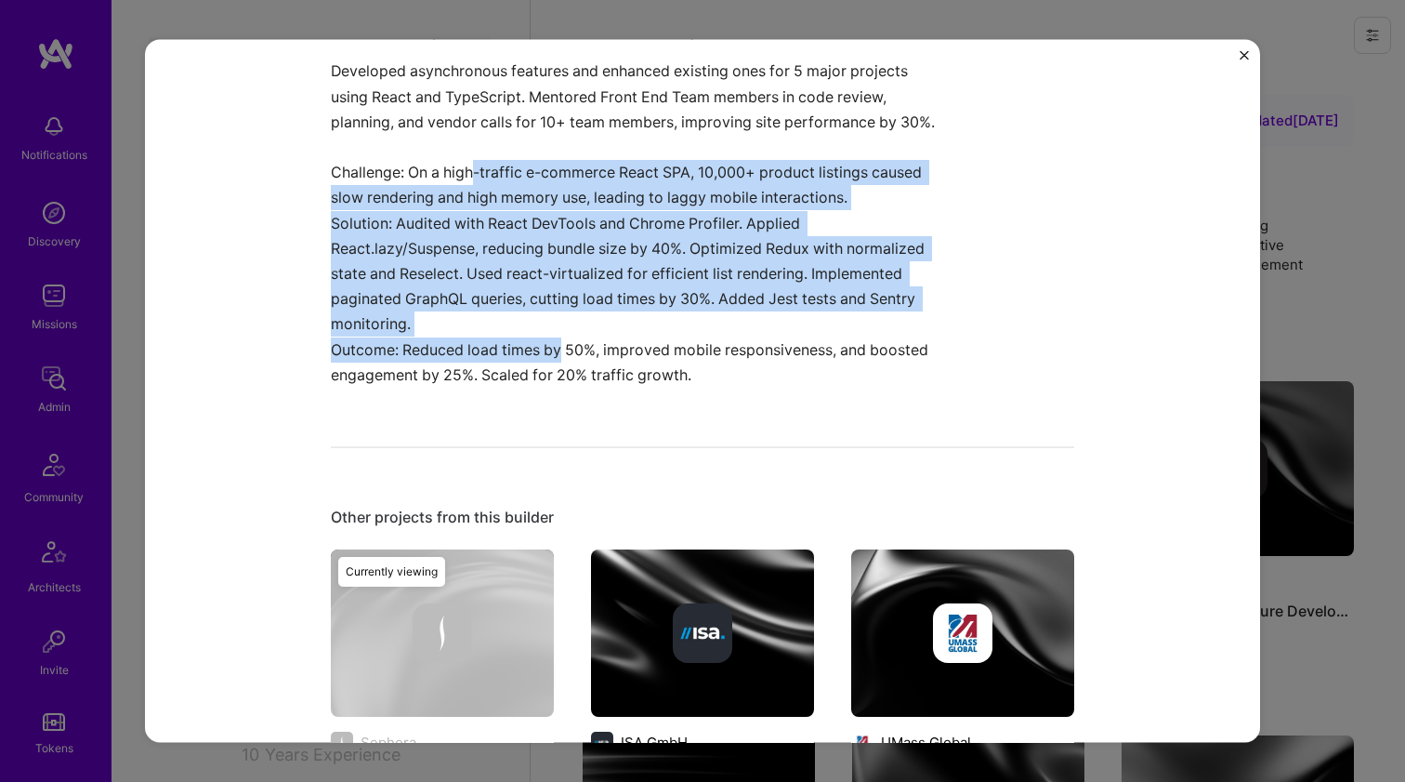
drag, startPoint x: 542, startPoint y: 361, endPoint x: 467, endPoint y: 199, distance: 178.0
click at [467, 200] on div "Enhancing Features and Mentoring Team Members Developed asynchronous features a…" at bounding box center [633, 198] width 604 height 377
click at [467, 199] on p "Challenge: On a high-traffic e-commerce React SPA, 10,000+ product listings cau…" at bounding box center [633, 185] width 604 height 50
drag, startPoint x: 470, startPoint y: 214, endPoint x: 493, endPoint y: 353, distance: 141.2
click at [493, 353] on div "Enhancing Features and Mentoring Team Members Developed asynchronous features a…" at bounding box center [633, 198] width 604 height 377
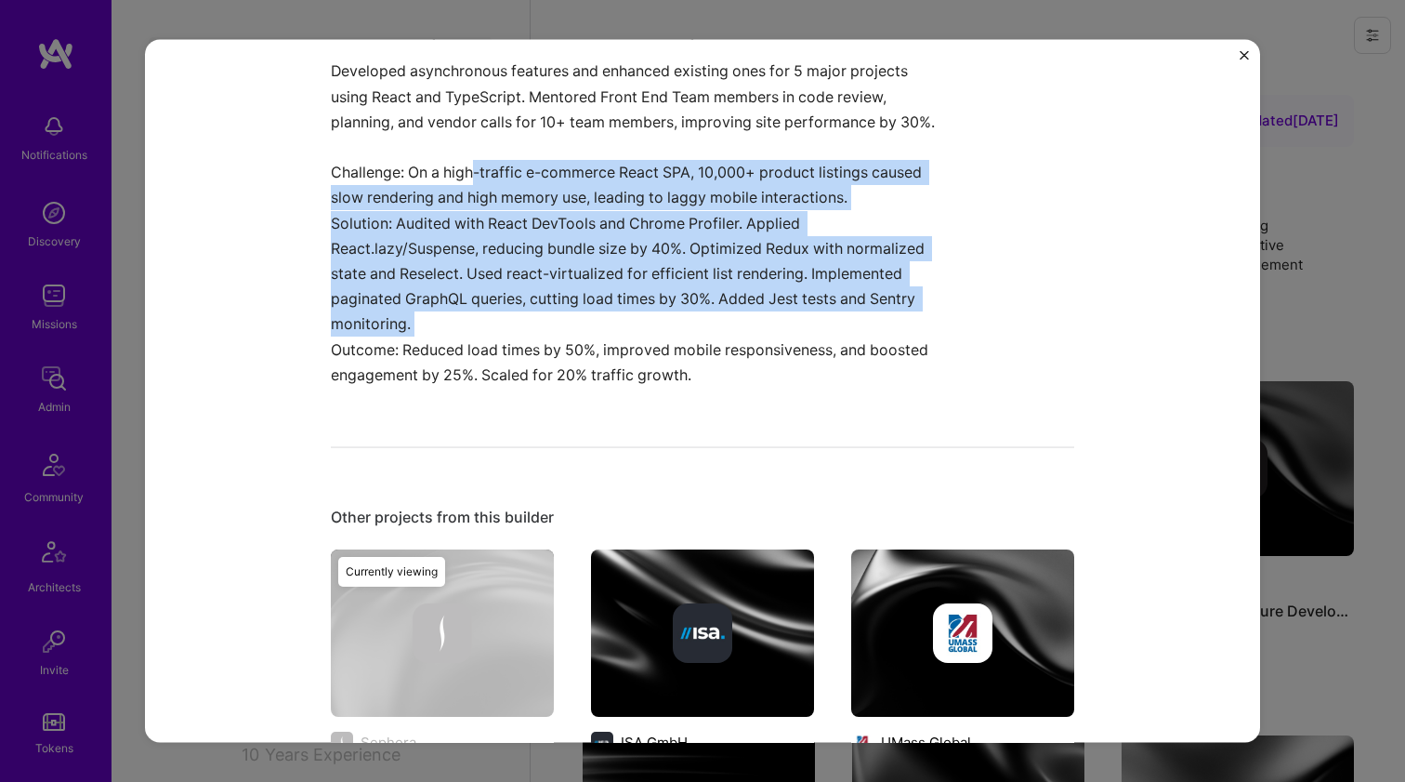
click at [493, 336] on p "Solution: Audited with React DevTools and Chrome Profiler. Applied React.lazy/S…" at bounding box center [633, 273] width 604 height 126
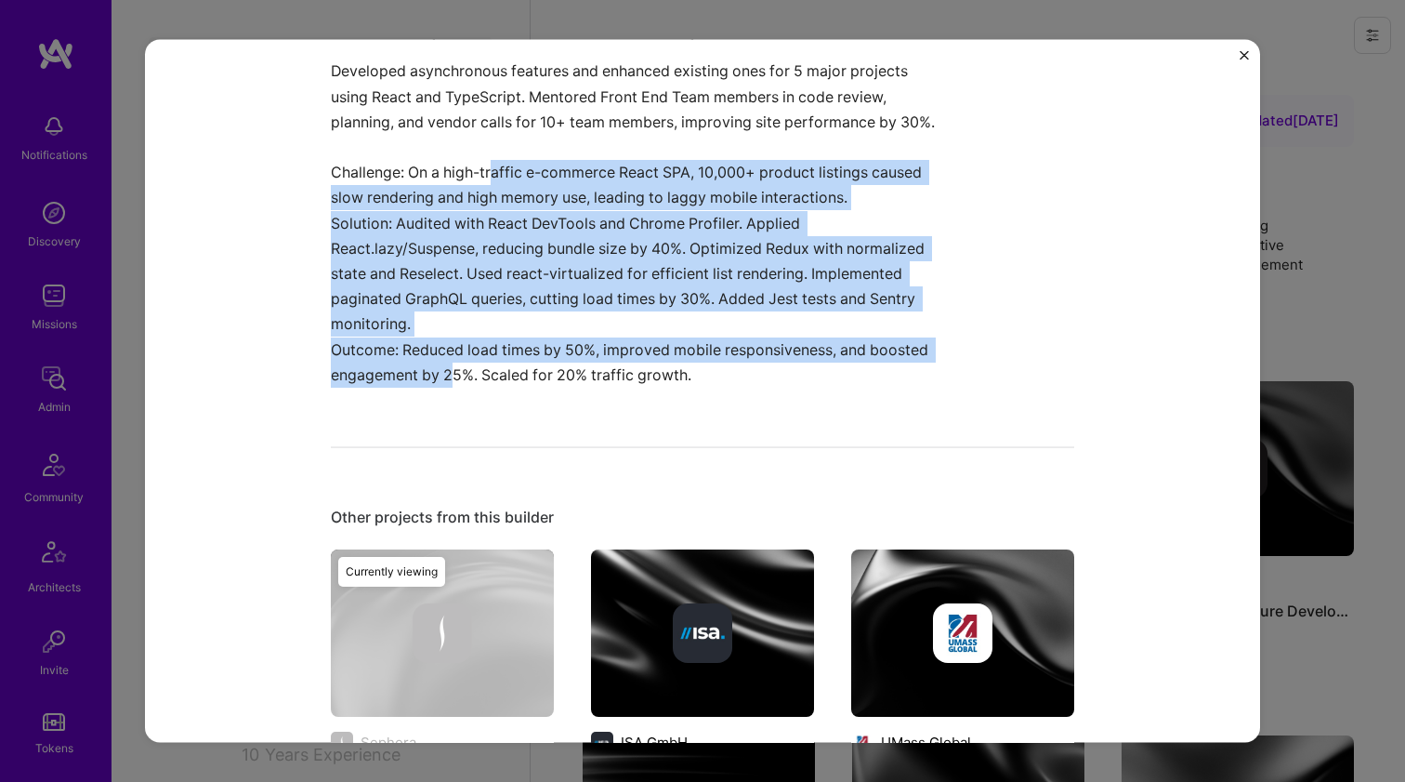
drag, startPoint x: 511, startPoint y: 374, endPoint x: 486, endPoint y: 185, distance: 190.3
click at [486, 185] on div "Enhancing Features and Mentoring Team Members Developed asynchronous features a…" at bounding box center [633, 198] width 604 height 377
click at [486, 185] on p "Challenge: On a high-traffic e-commerce React SPA, 10,000+ product listings cau…" at bounding box center [633, 185] width 604 height 50
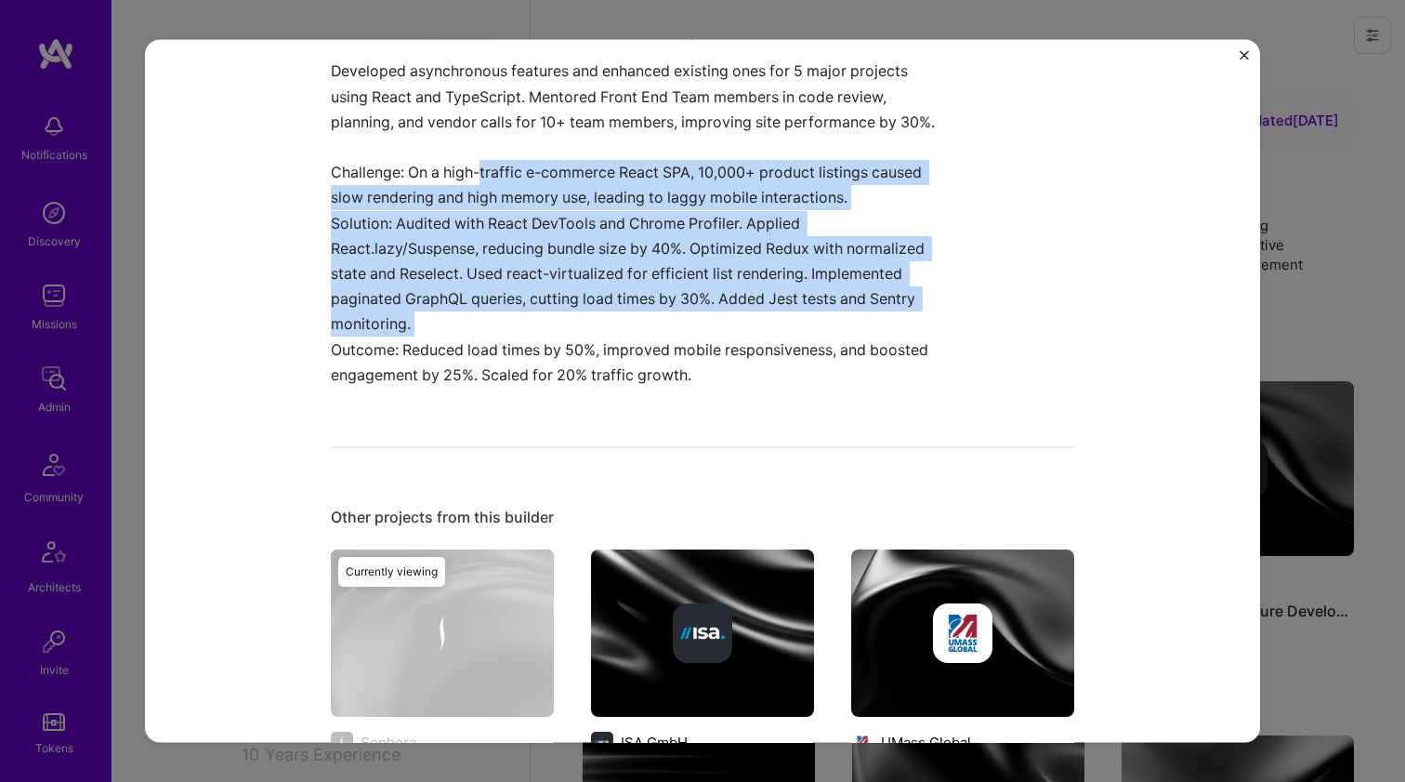
drag, startPoint x: 486, startPoint y: 185, endPoint x: 558, endPoint y: 388, distance: 214.9
click at [554, 383] on div "Enhancing Features and Mentoring Team Members Developed asynchronous features a…" at bounding box center [633, 198] width 604 height 377
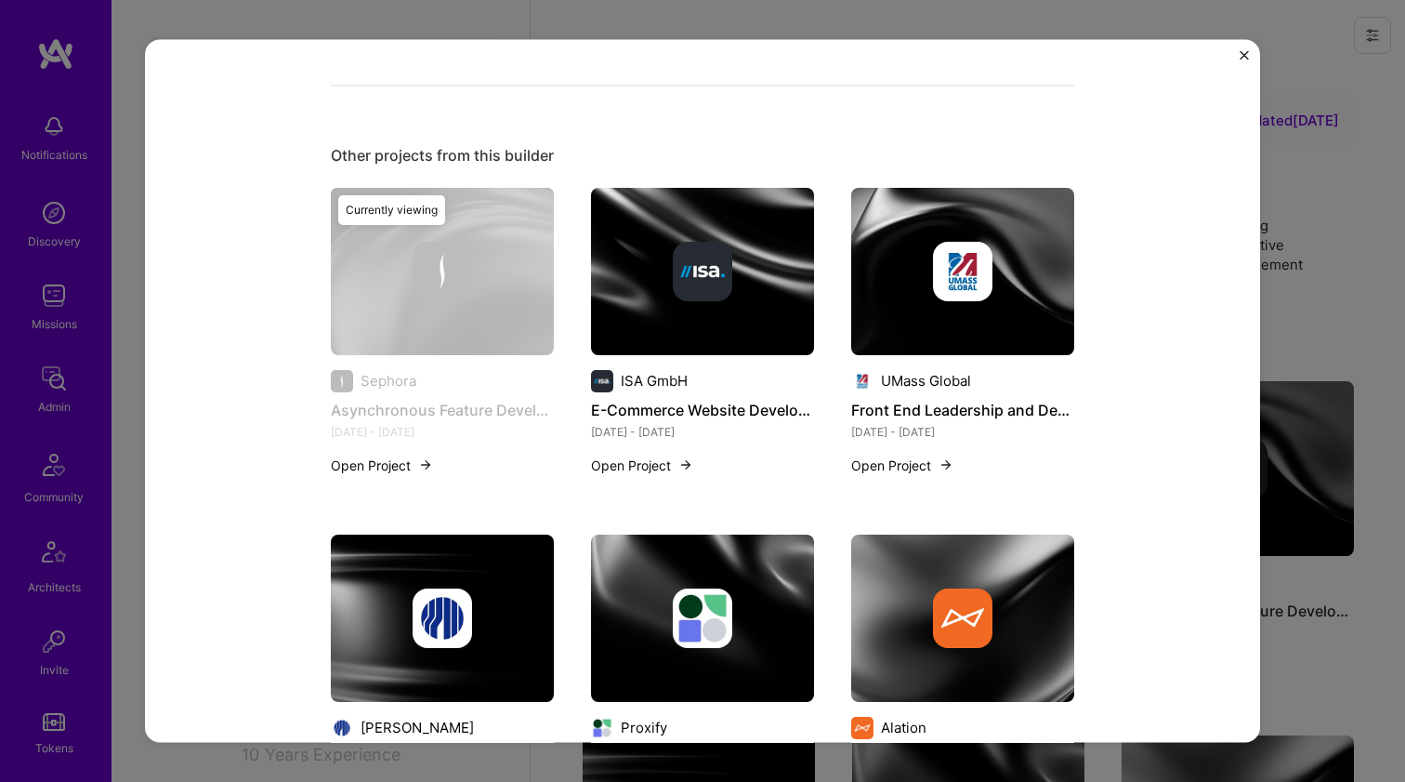
scroll to position [915, 0]
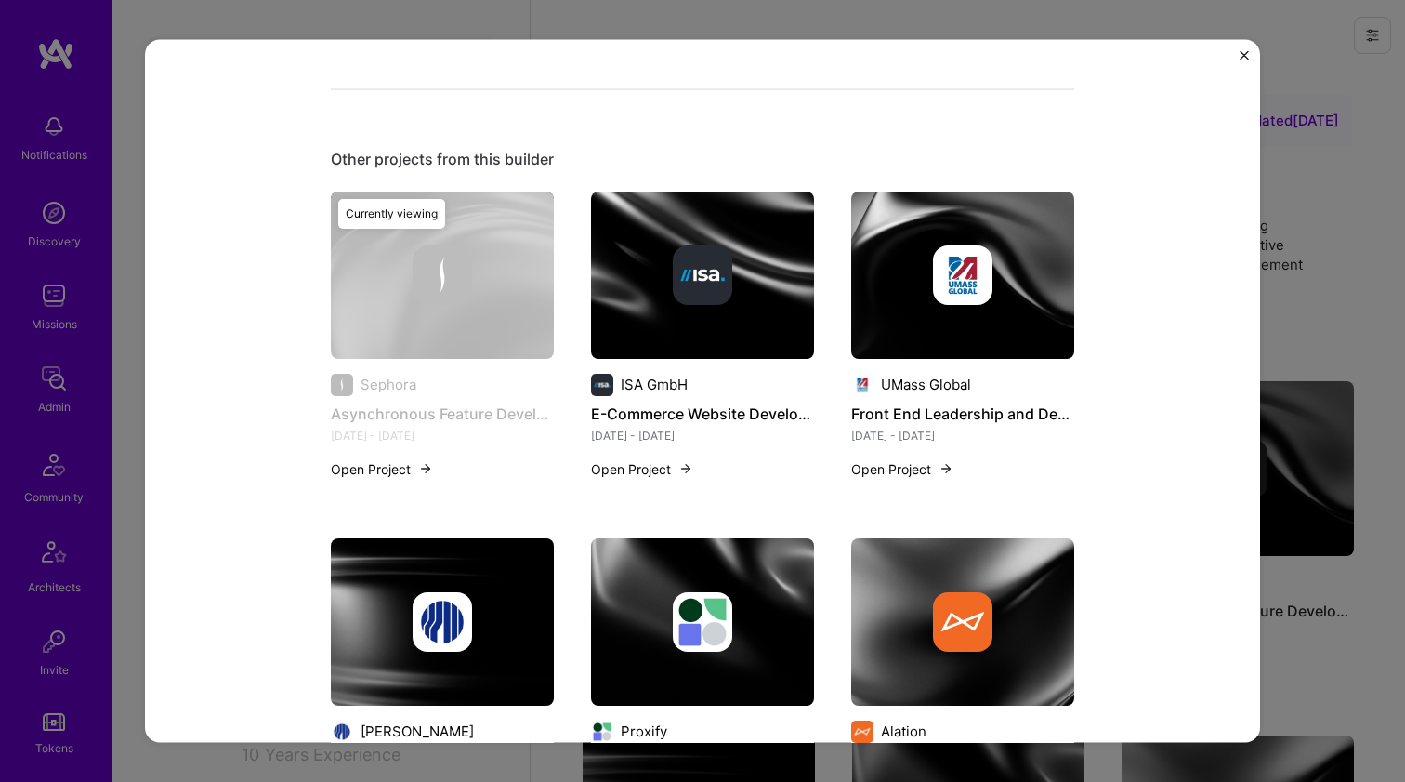
click at [908, 385] on div "UMass Global Front End Leadership and Development Sep 2022 - Oct 2024 Open Proj…" at bounding box center [962, 318] width 223 height 254
click at [934, 304] on img at bounding box center [962, 273] width 59 height 59
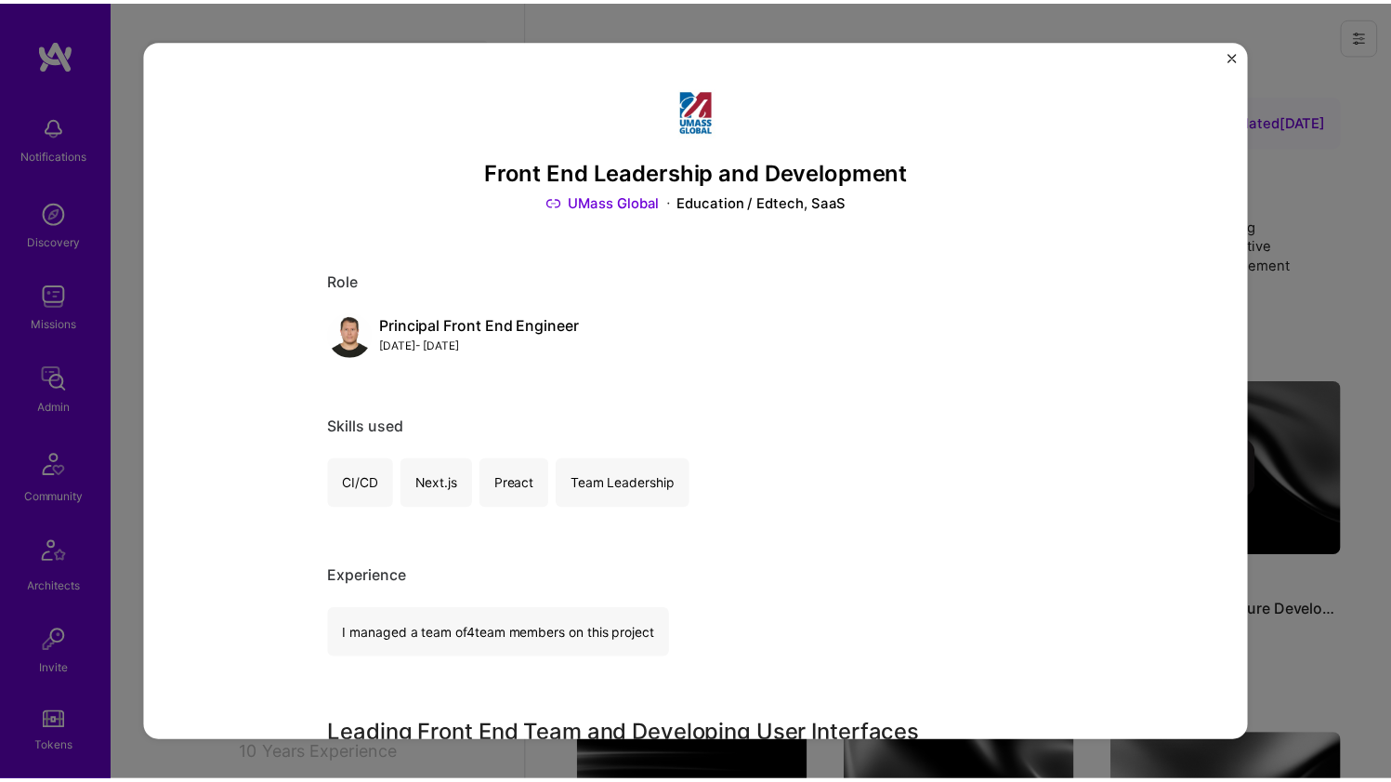
scroll to position [979, 0]
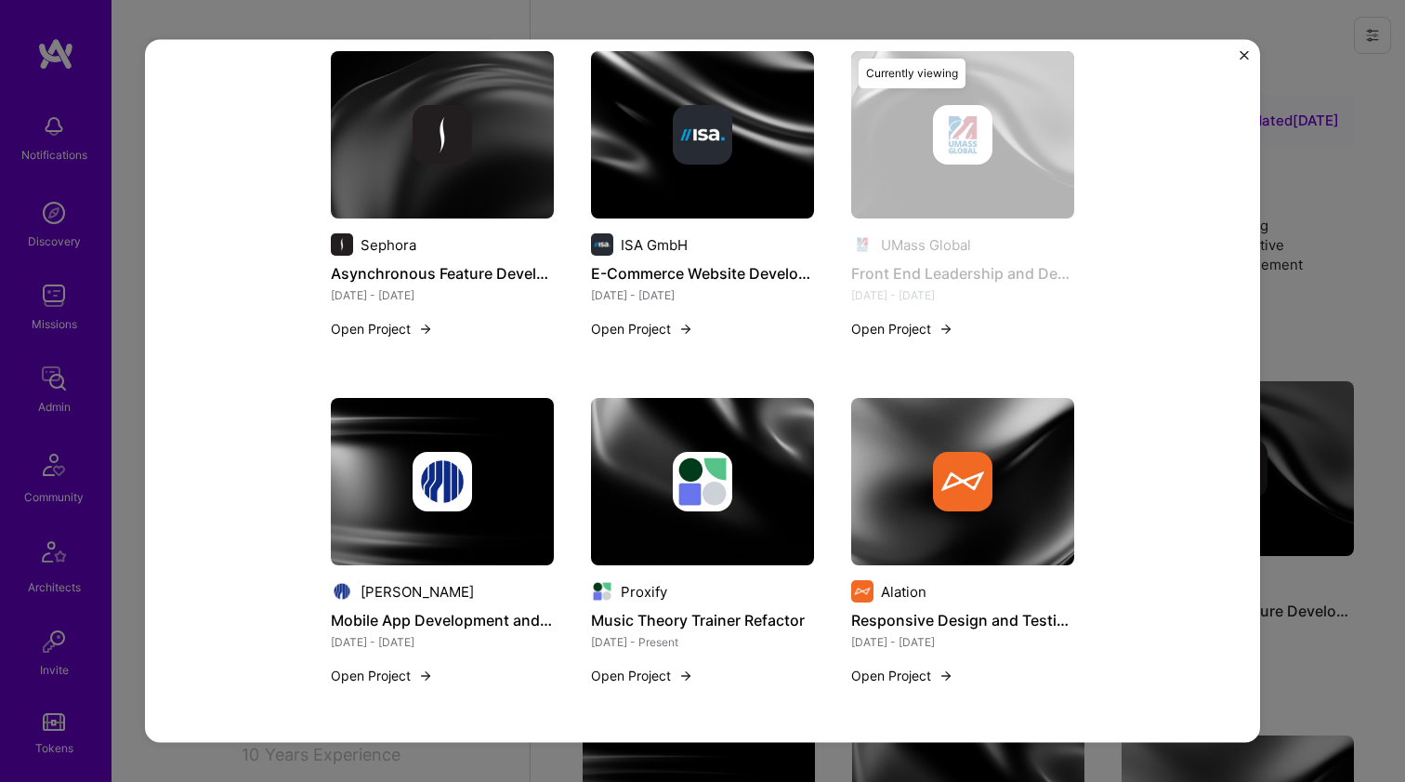
click at [1351, 356] on div "Front End Leadership and Development UMass Global Education / Edtech, SaaS Role…" at bounding box center [702, 391] width 1405 height 782
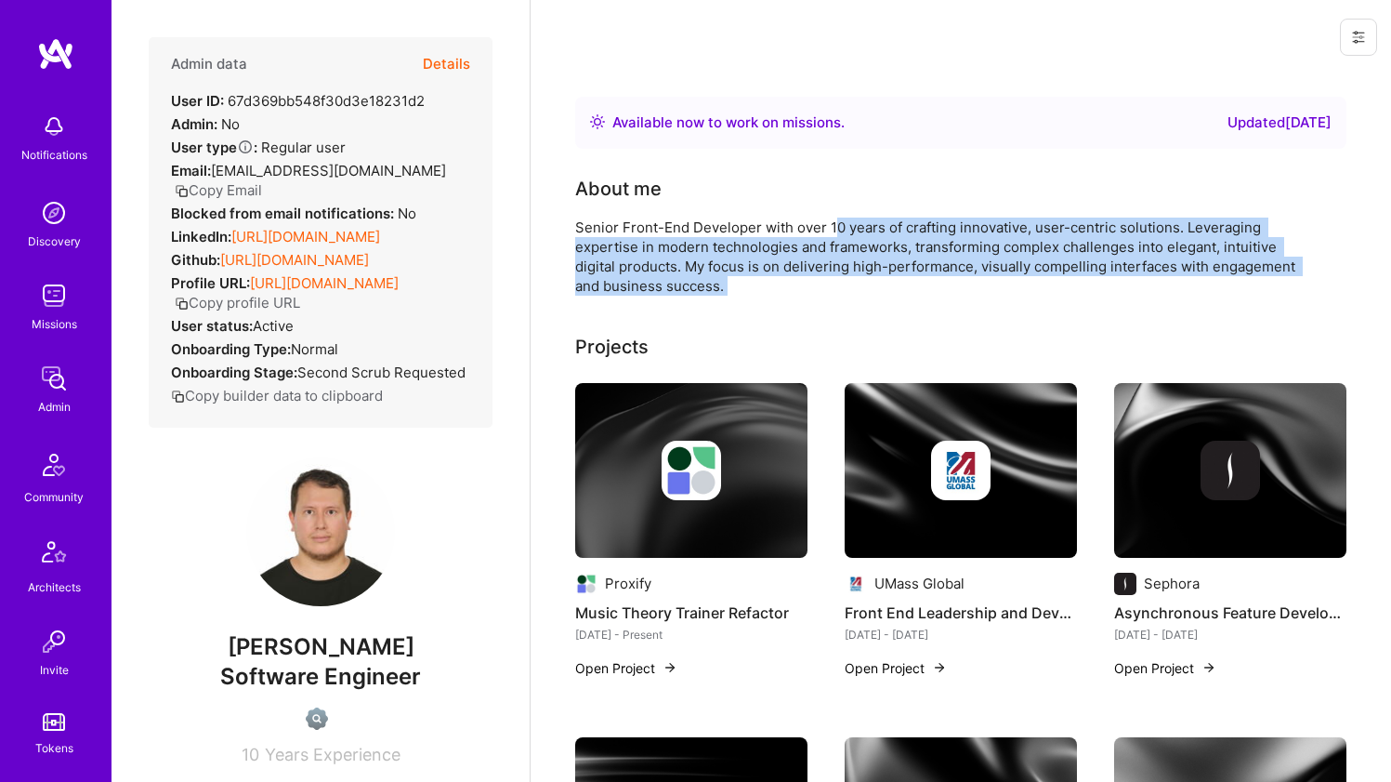
drag, startPoint x: 834, startPoint y: 225, endPoint x: 840, endPoint y: 333, distance: 108.0
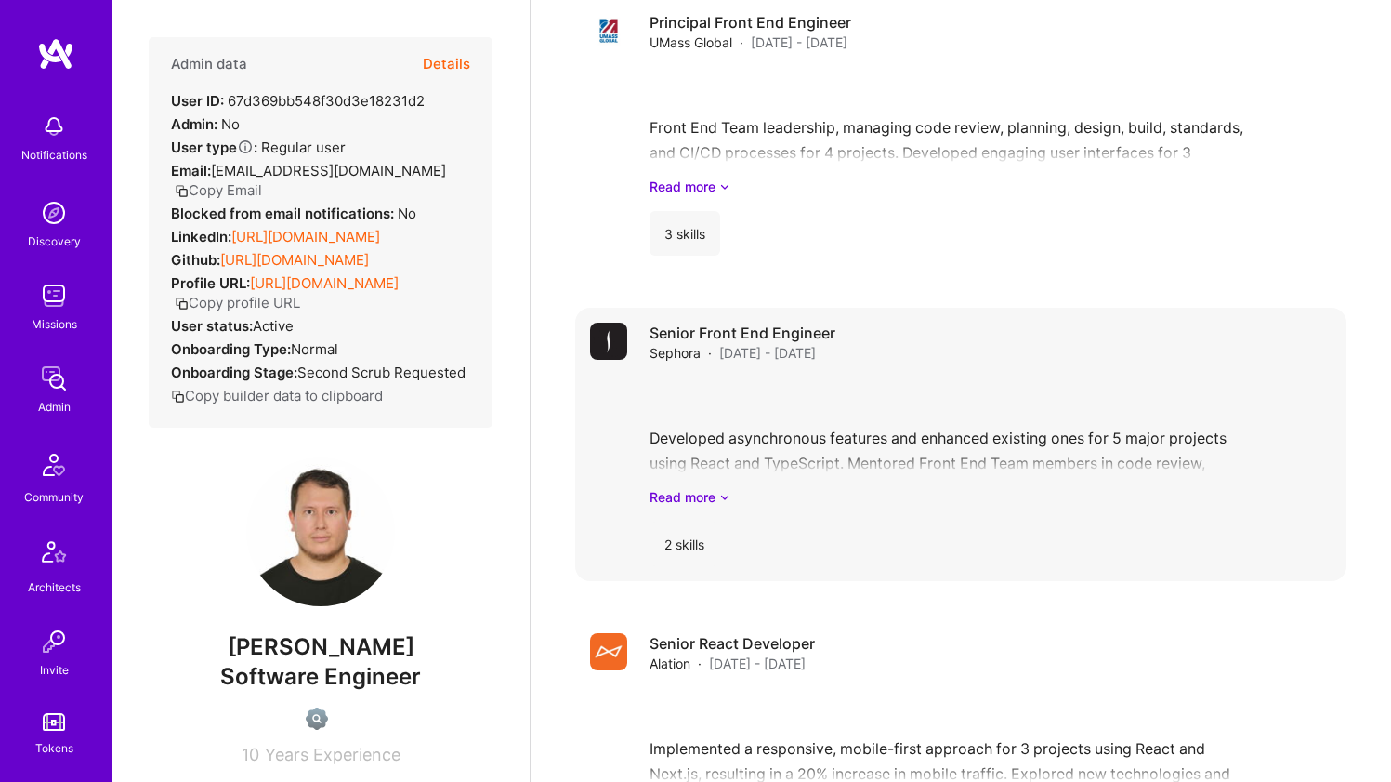
scroll to position [1381, 0]
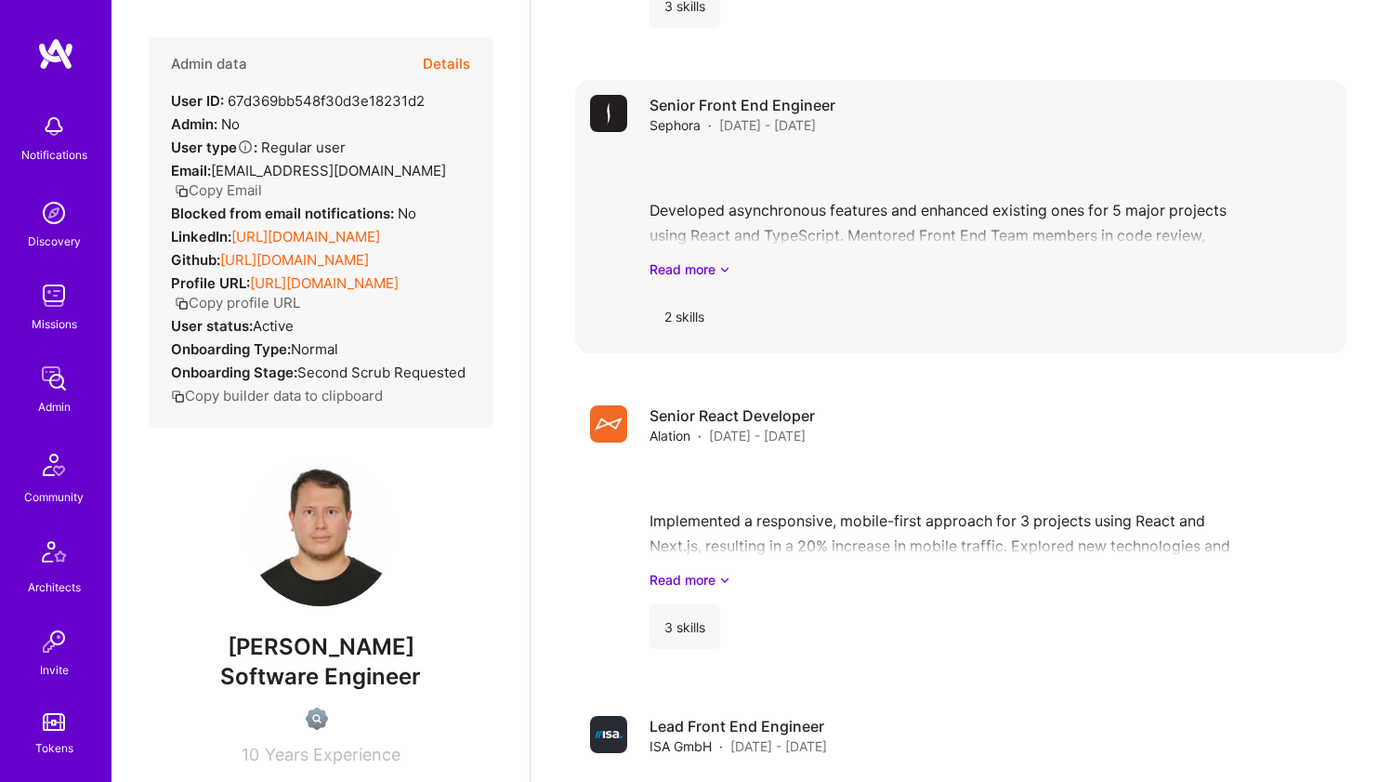
click at [808, 233] on div "Developed asynchronous features and enhanced existing ones for 5 major projects…" at bounding box center [991, 214] width 682 height 129
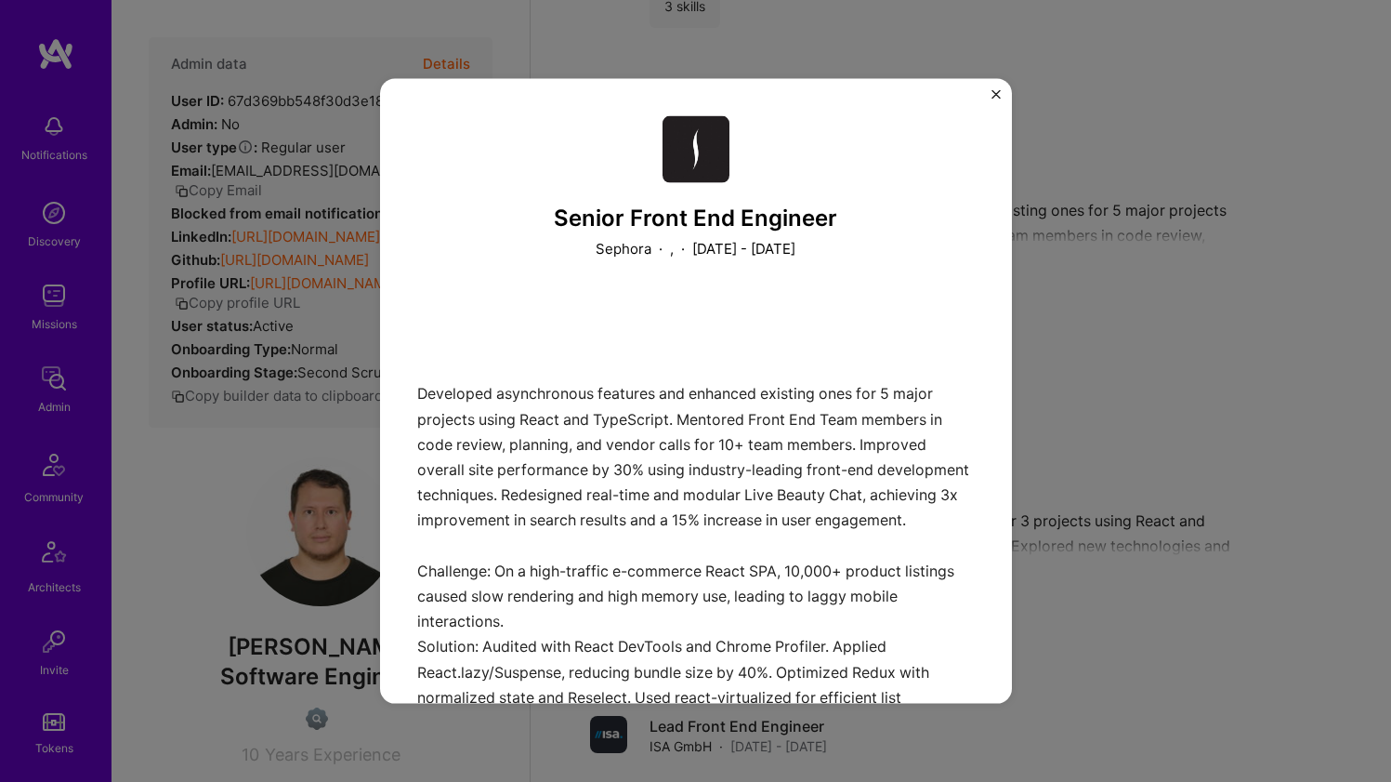
scroll to position [106, 0]
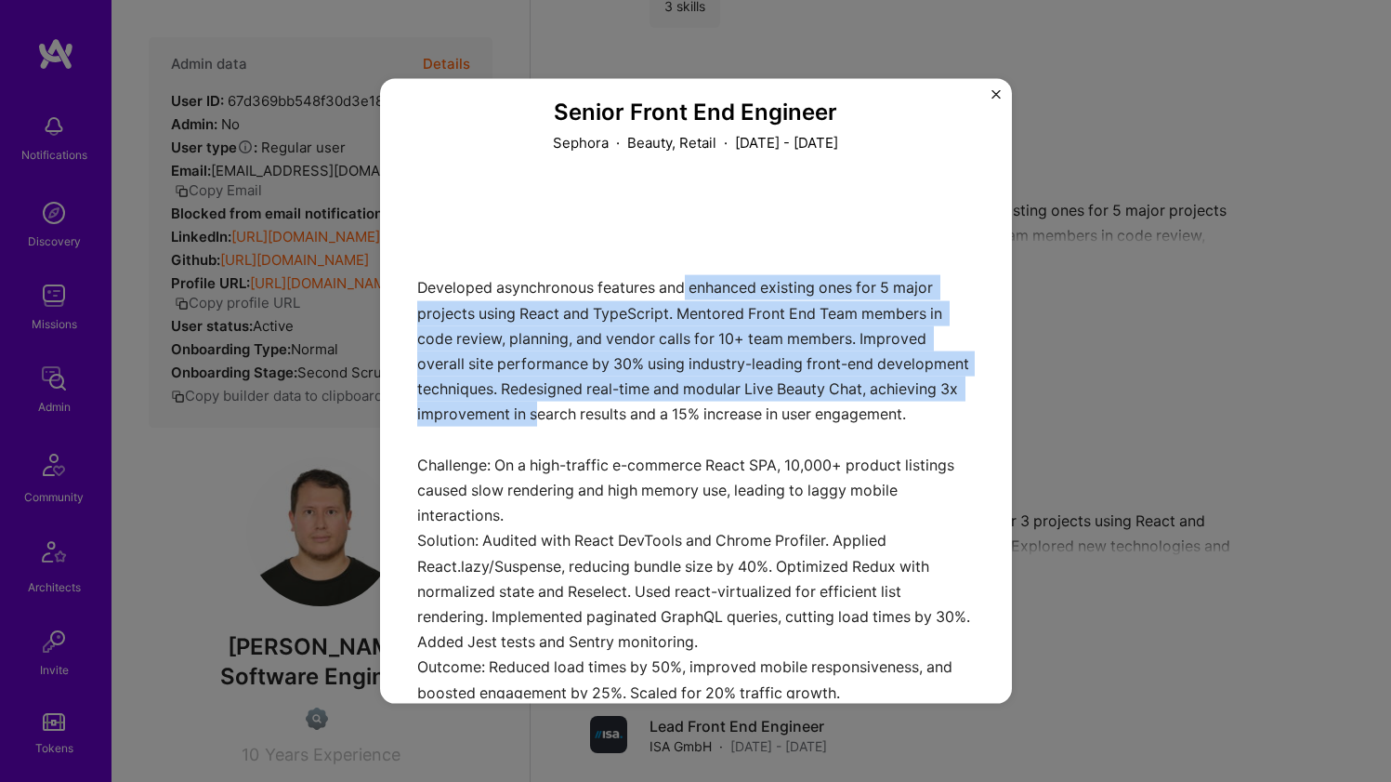
drag, startPoint x: 685, startPoint y: 285, endPoint x: 672, endPoint y: 411, distance: 126.1
click at [672, 411] on div "Developed asynchronous features and enhanced existing ones for 5 major projects…" at bounding box center [696, 444] width 558 height 509
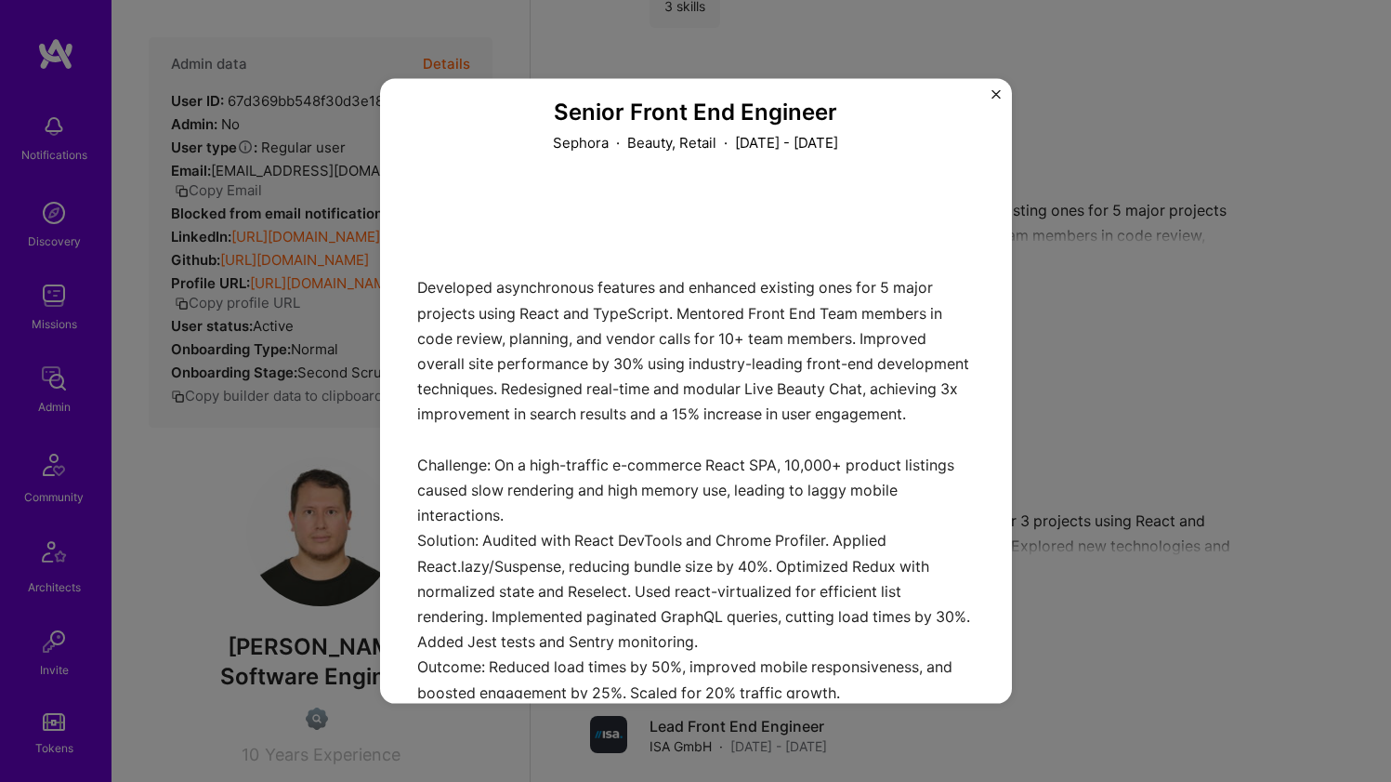
click at [672, 412] on div "Developed asynchronous features and enhanced existing ones for 5 major projects…" at bounding box center [696, 444] width 558 height 509
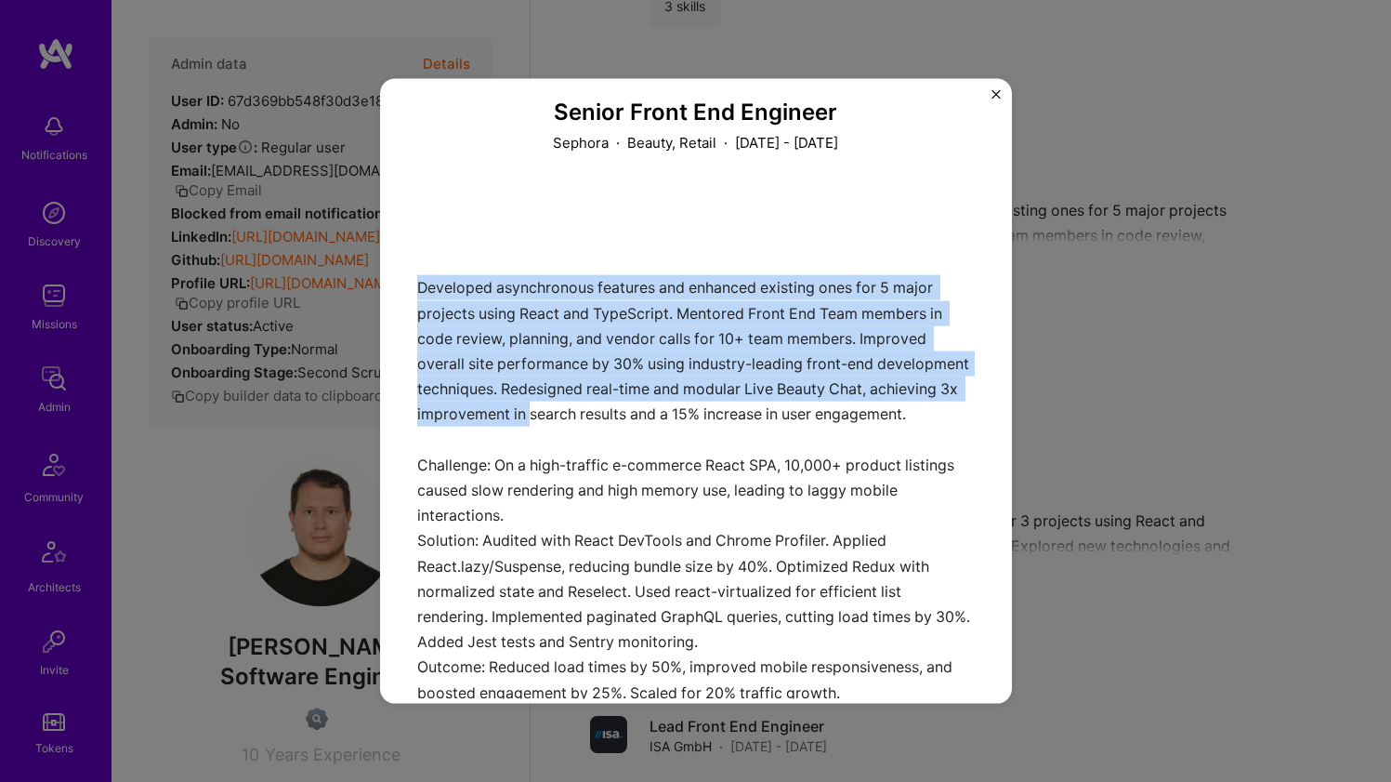
drag, startPoint x: 667, startPoint y: 411, endPoint x: 611, endPoint y: 273, distance: 148.8
click at [611, 273] on div "Developed asynchronous features and enhanced existing ones for 5 major projects…" at bounding box center [696, 444] width 558 height 509
drag, startPoint x: 572, startPoint y: 287, endPoint x: 595, endPoint y: 413, distance: 127.6
click at [595, 413] on div "Developed asynchronous features and enhanced existing ones for 5 major projects…" at bounding box center [696, 444] width 558 height 509
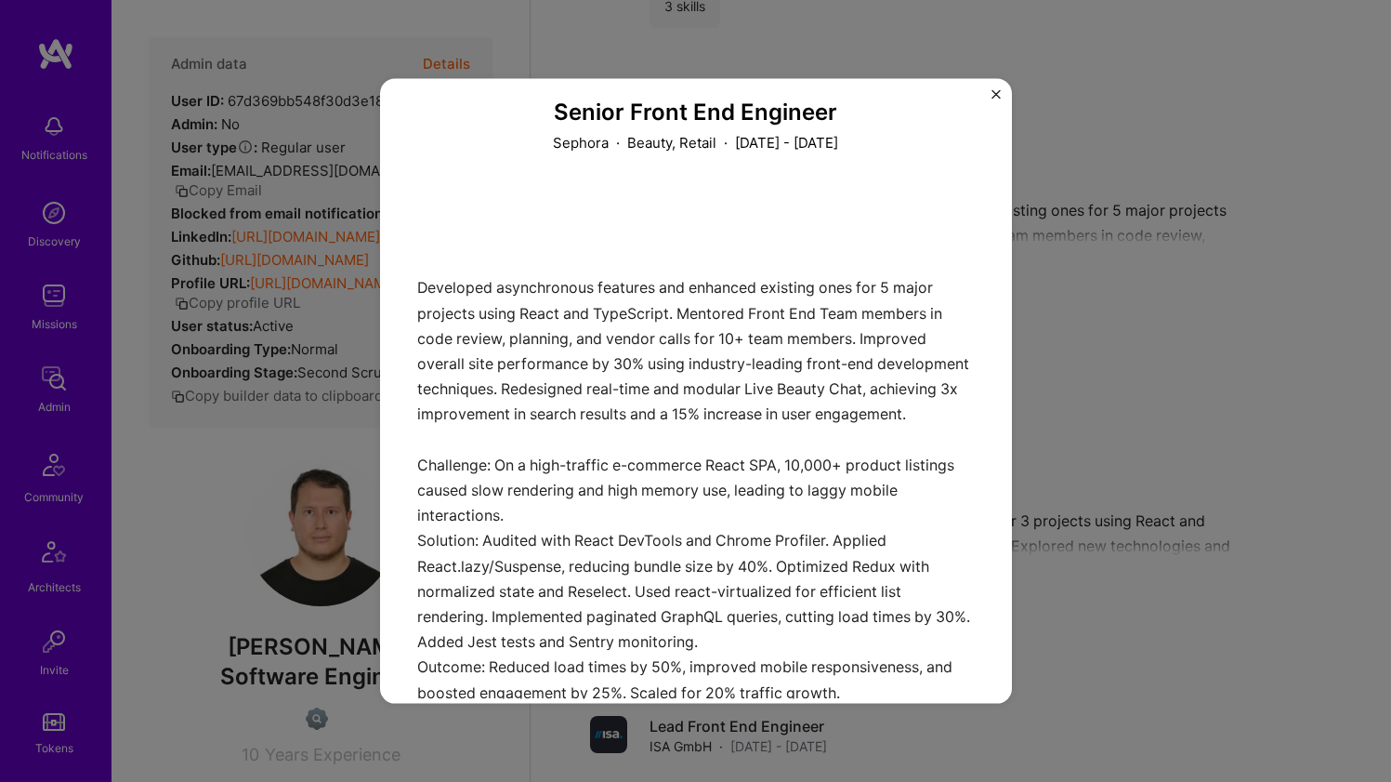
click at [595, 412] on div "Developed asynchronous features and enhanced existing ones for 5 major projects…" at bounding box center [696, 444] width 558 height 509
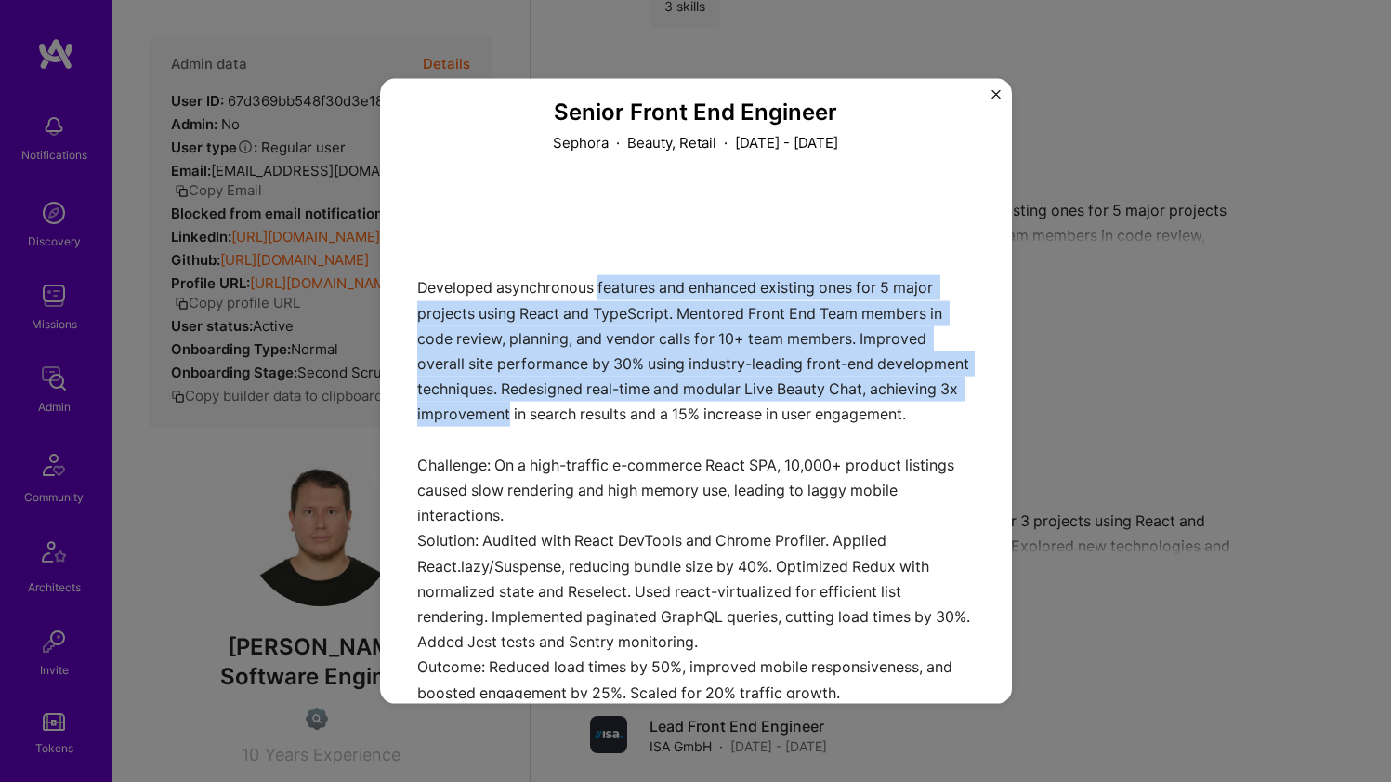
drag, startPoint x: 595, startPoint y: 405, endPoint x: 603, endPoint y: 286, distance: 119.3
click at [603, 286] on div "Developed asynchronous features and enhanced existing ones for 5 major projects…" at bounding box center [696, 444] width 558 height 509
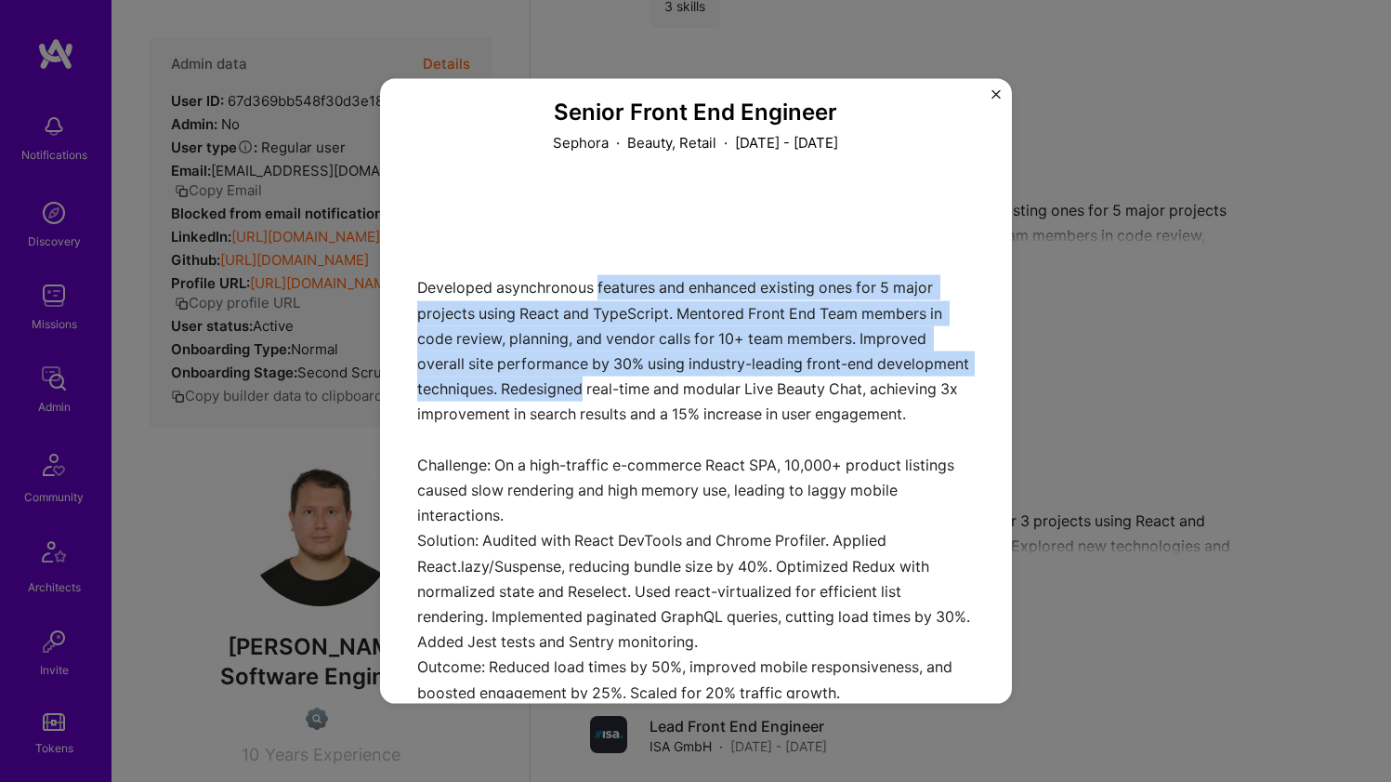
drag, startPoint x: 603, startPoint y: 286, endPoint x: 608, endPoint y: 396, distance: 109.8
click at [608, 395] on div "Developed asynchronous features and enhanced existing ones for 5 major projects…" at bounding box center [696, 444] width 558 height 509
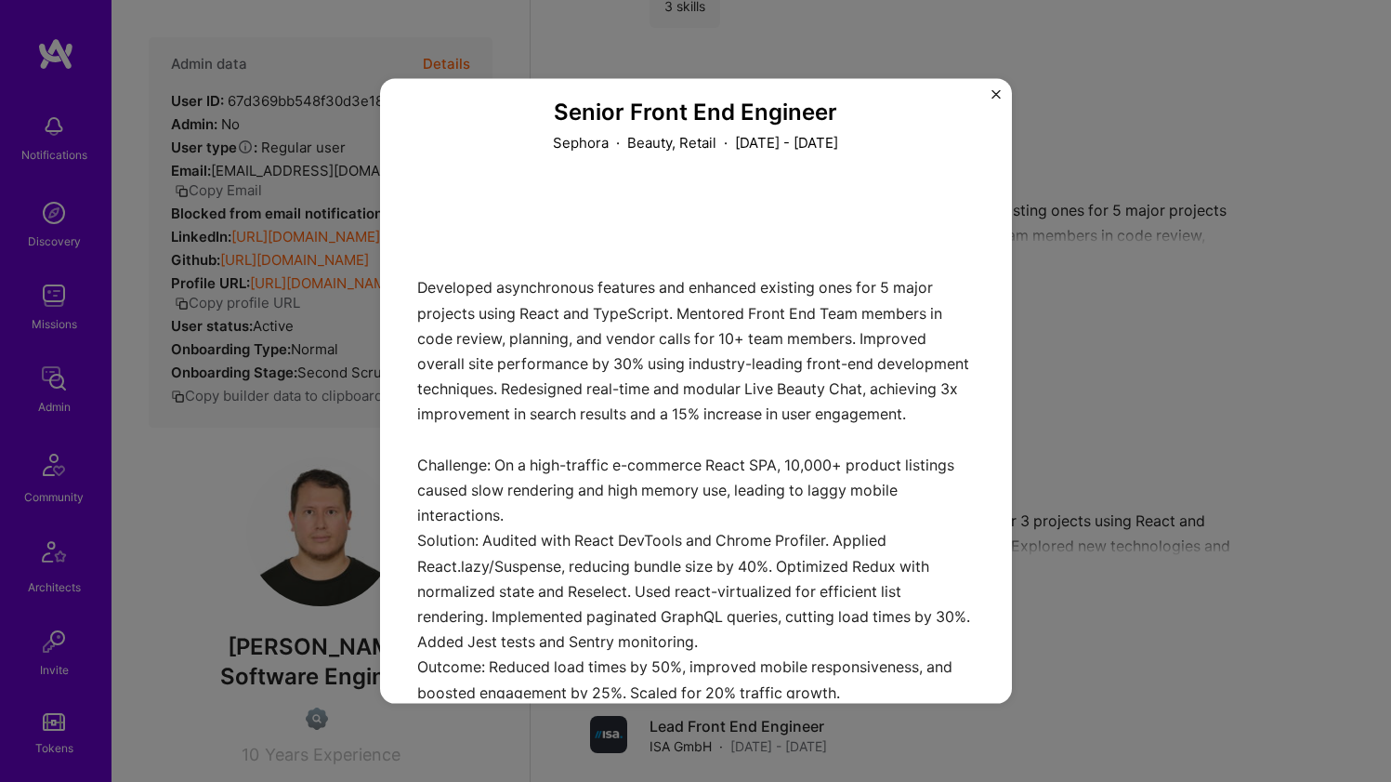
click at [608, 402] on div "Developed asynchronous features and enhanced existing ones for 5 major projects…" at bounding box center [696, 444] width 558 height 509
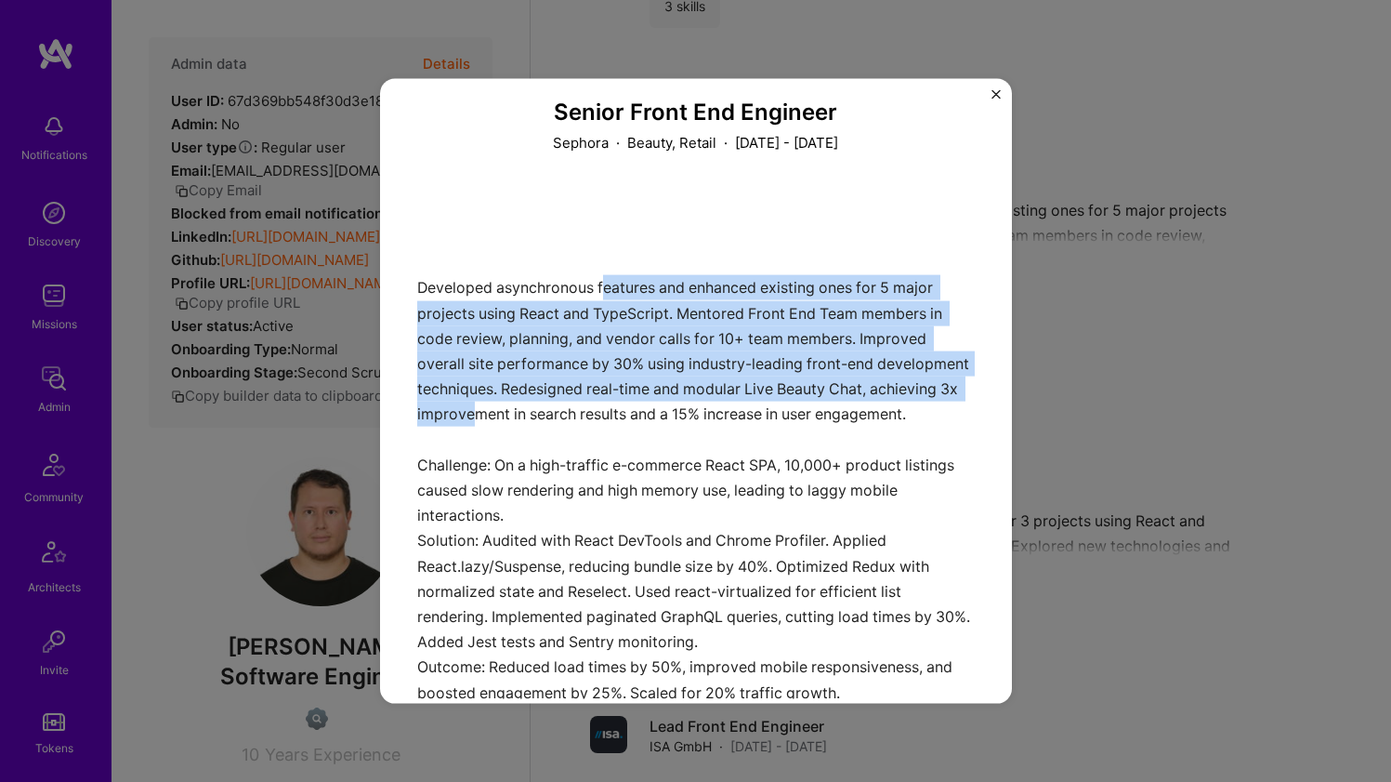
drag, startPoint x: 610, startPoint y: 405, endPoint x: 605, endPoint y: 288, distance: 117.2
click at [605, 288] on div "Developed asynchronous features and enhanced existing ones for 5 major projects…" at bounding box center [696, 444] width 558 height 509
drag, startPoint x: 605, startPoint y: 288, endPoint x: 625, endPoint y: 397, distance: 110.6
click at [625, 397] on div "Developed asynchronous features and enhanced existing ones for 5 major projects…" at bounding box center [696, 444] width 558 height 509
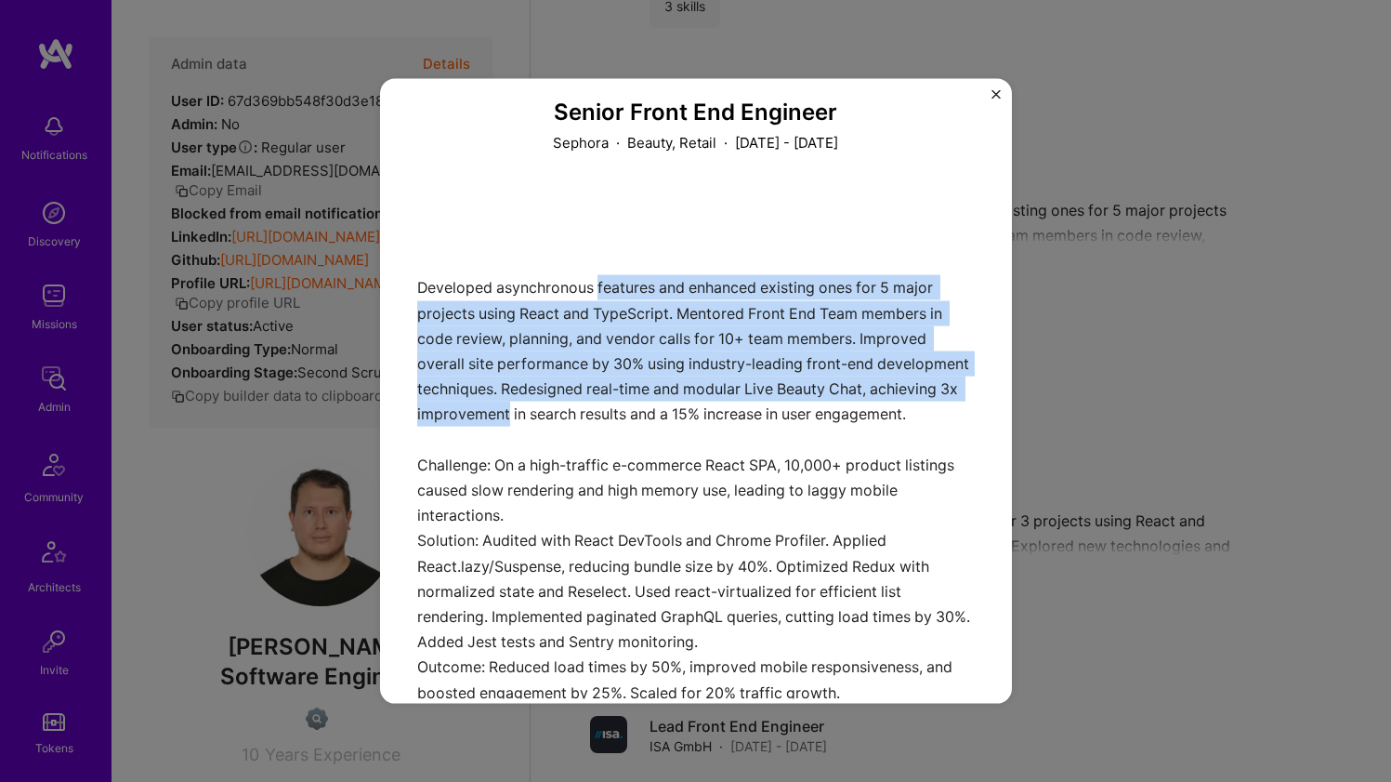
click at [625, 397] on div "Developed asynchronous features and enhanced existing ones for 5 major projects…" at bounding box center [696, 444] width 558 height 509
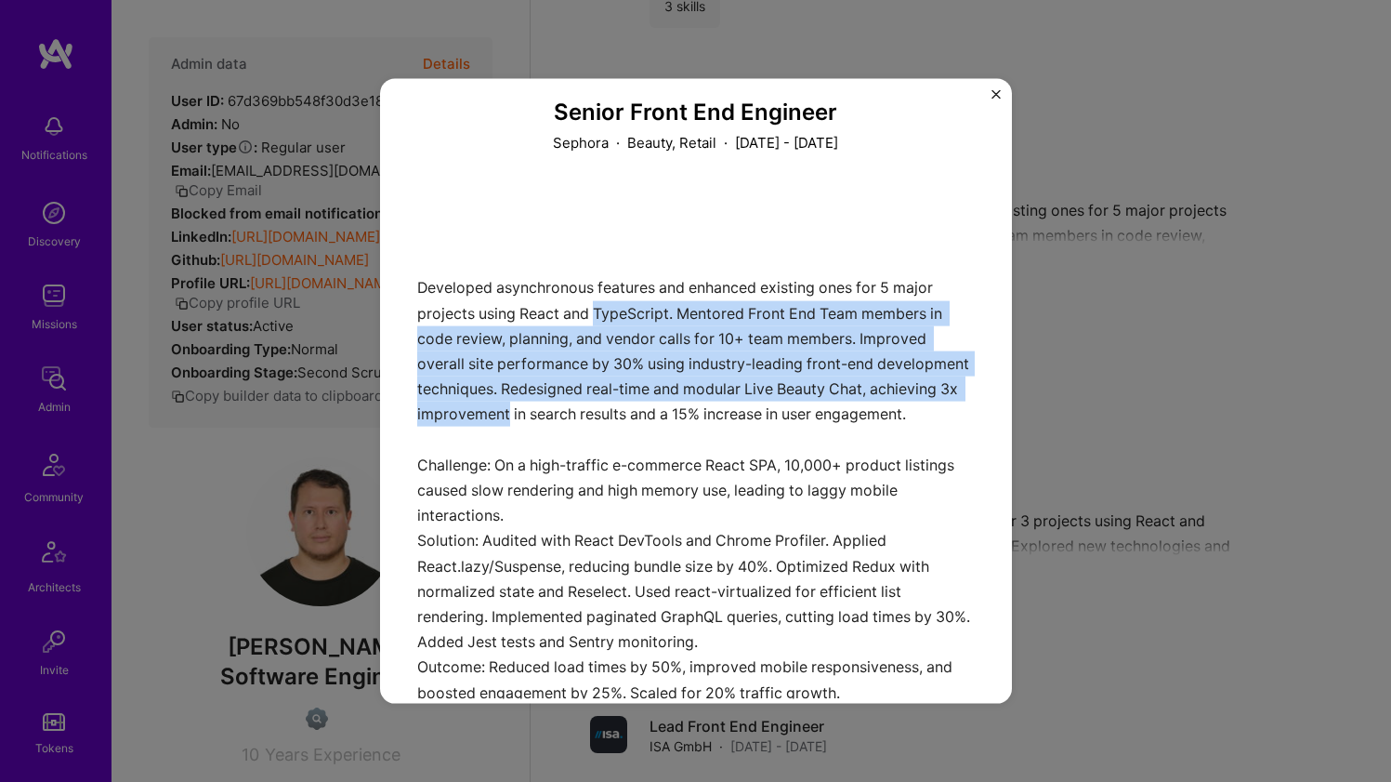
drag, startPoint x: 625, startPoint y: 397, endPoint x: 623, endPoint y: 296, distance: 101.3
click at [622, 297] on div "Developed asynchronous features and enhanced existing ones for 5 major projects…" at bounding box center [696, 444] width 558 height 509
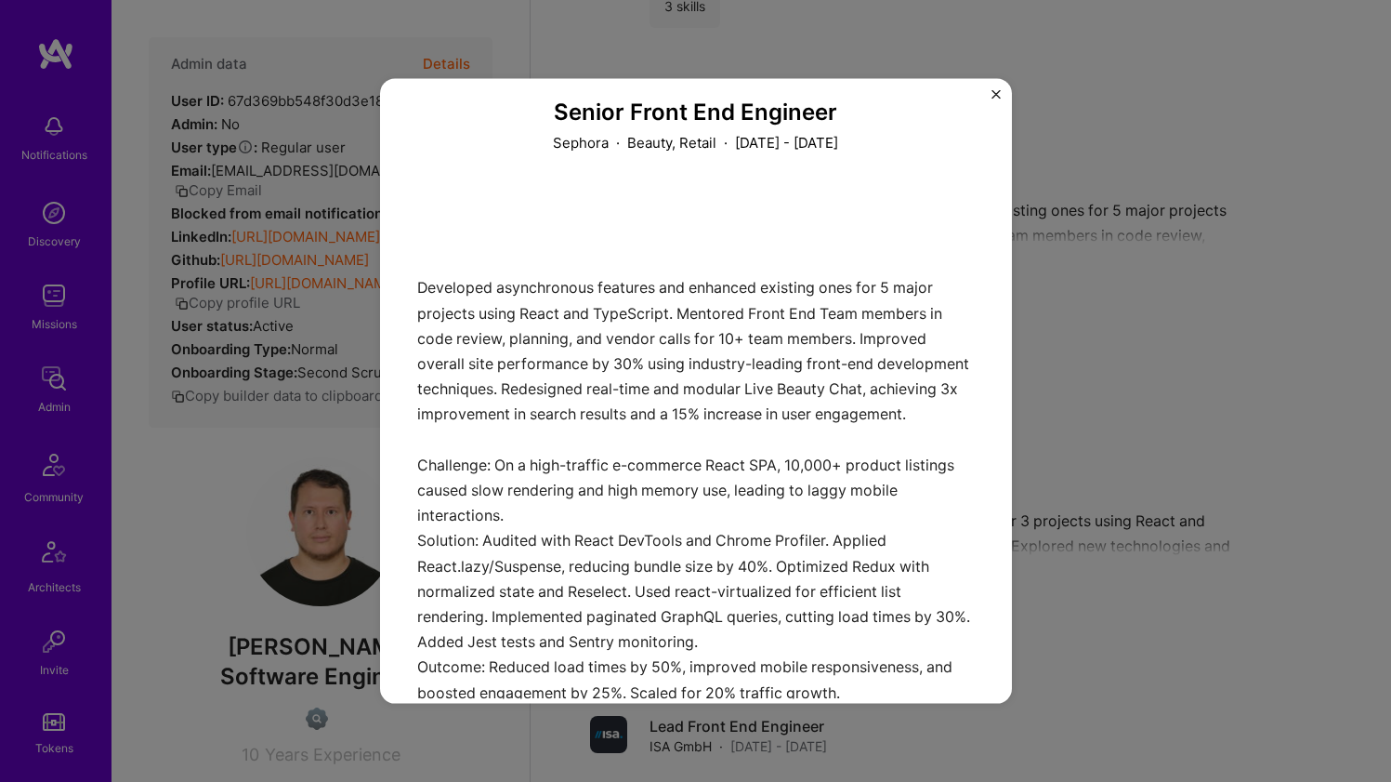
click at [623, 293] on div "Developed asynchronous features and enhanced existing ones for 5 major projects…" at bounding box center [696, 444] width 558 height 509
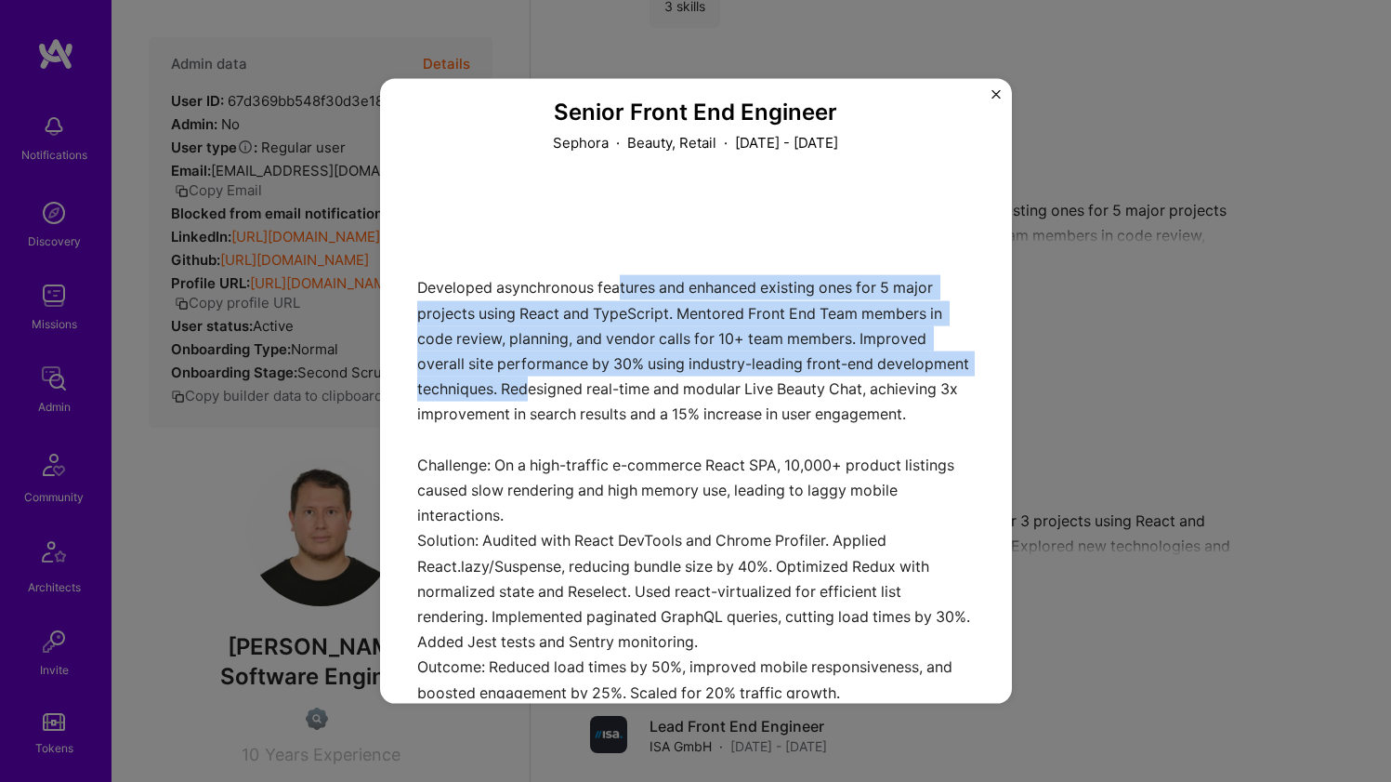
drag, startPoint x: 623, startPoint y: 289, endPoint x: 623, endPoint y: 384, distance: 94.8
click at [623, 384] on div "Developed asynchronous features and enhanced existing ones for 5 major projects…" at bounding box center [696, 444] width 558 height 509
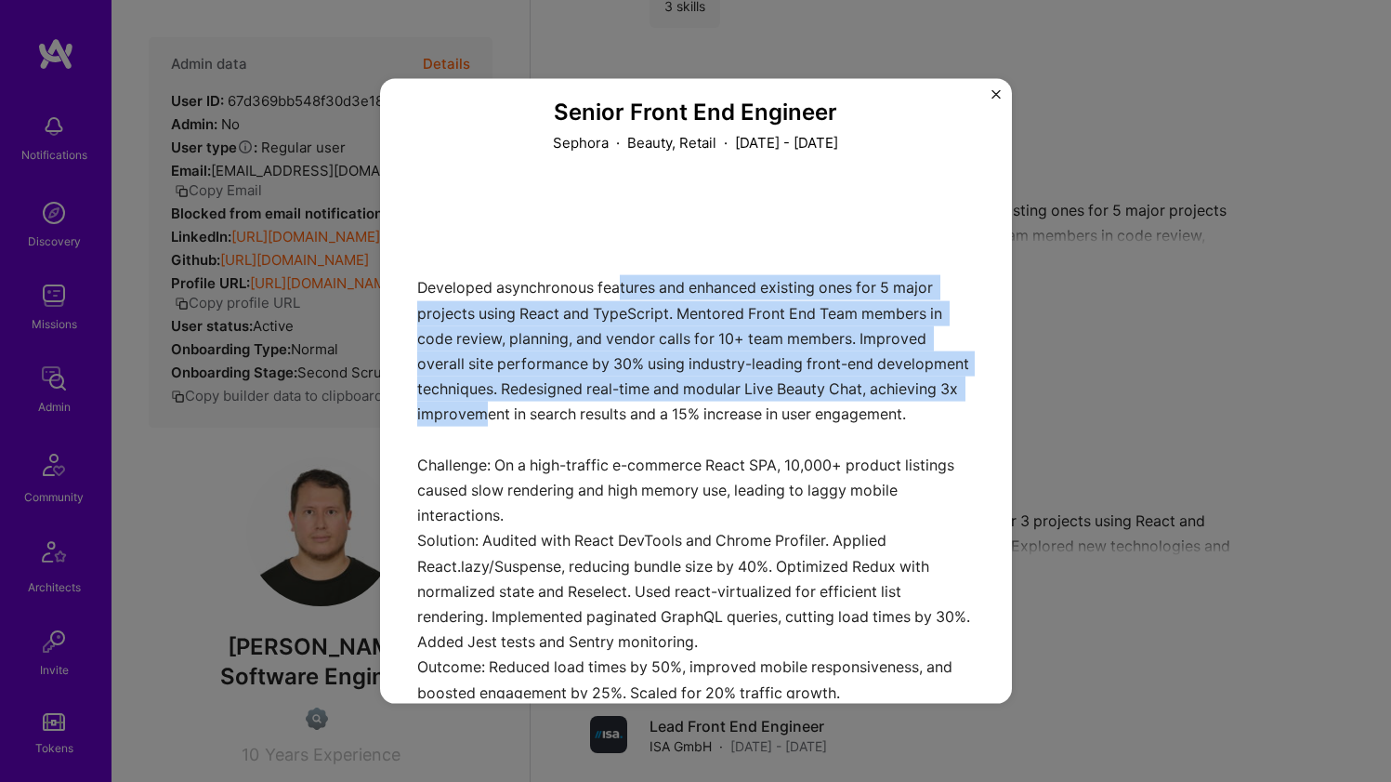
drag, startPoint x: 625, startPoint y: 413, endPoint x: 620, endPoint y: 276, distance: 136.7
click at [620, 276] on div "Developed asynchronous features and enhanced existing ones for 5 major projects…" at bounding box center [696, 444] width 558 height 509
drag, startPoint x: 612, startPoint y: 283, endPoint x: 610, endPoint y: 415, distance: 132.9
click at [610, 415] on div "Developed asynchronous features and enhanced existing ones for 5 major projects…" at bounding box center [696, 444] width 558 height 509
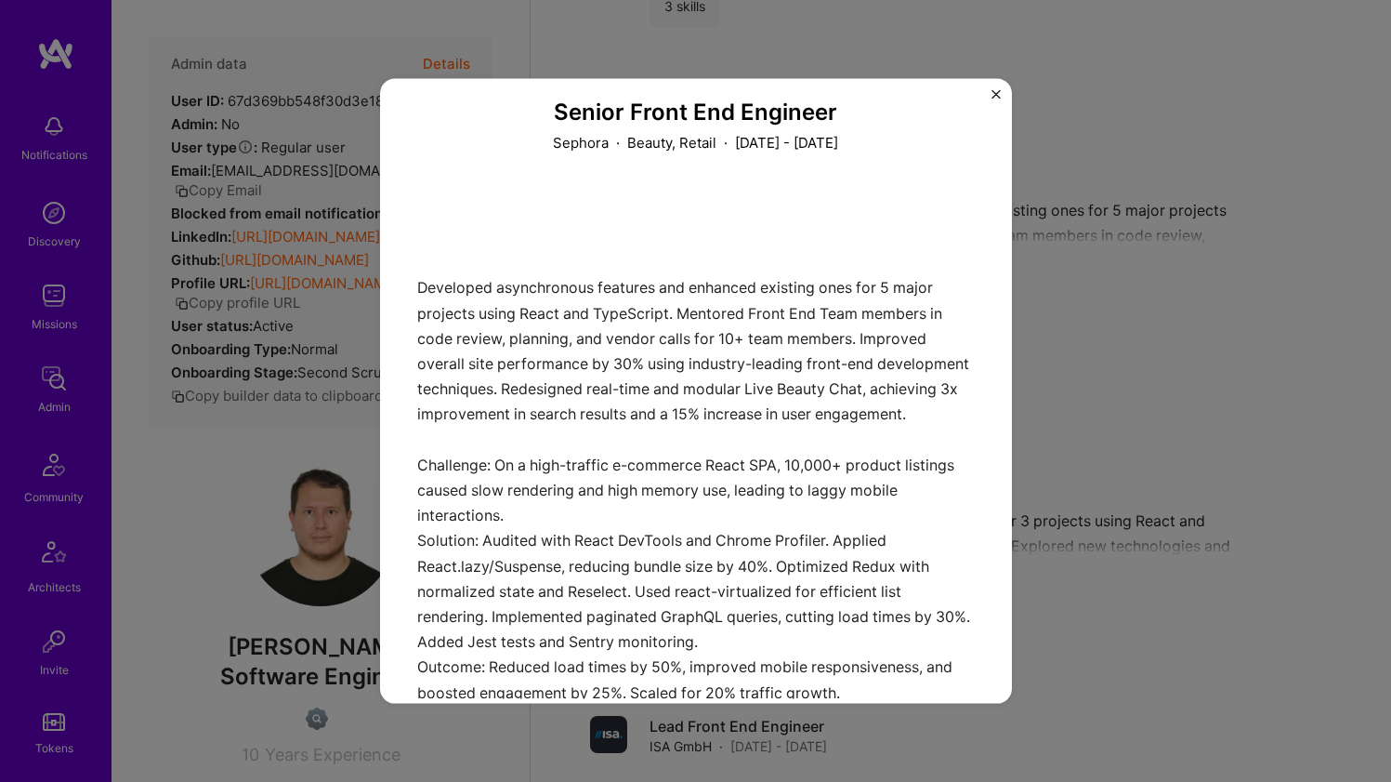
click at [610, 415] on div "Developed asynchronous features and enhanced existing ones for 5 major projects…" at bounding box center [696, 444] width 558 height 509
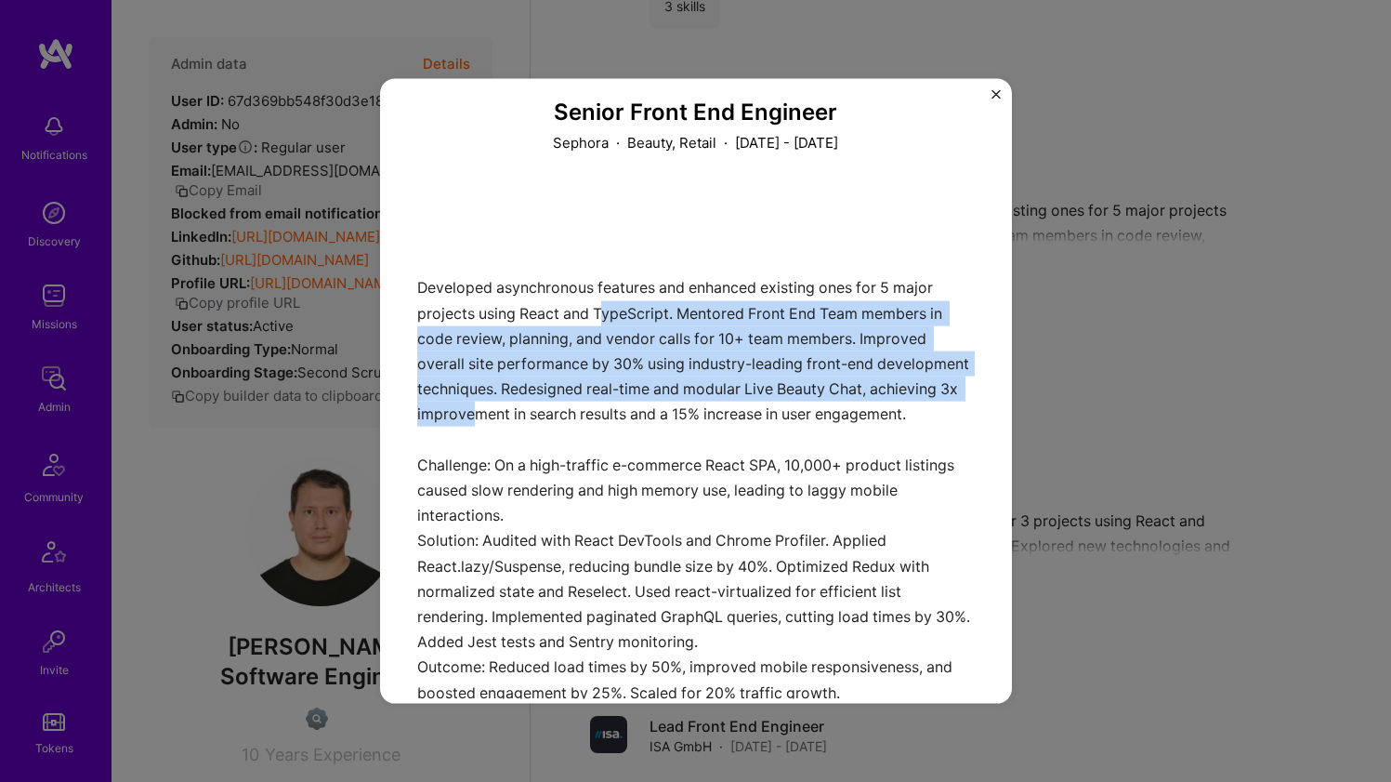
drag, startPoint x: 609, startPoint y: 410, endPoint x: 600, endPoint y: 307, distance: 103.5
click at [600, 307] on div "Developed asynchronous features and enhanced existing ones for 5 major projects…" at bounding box center [696, 444] width 558 height 509
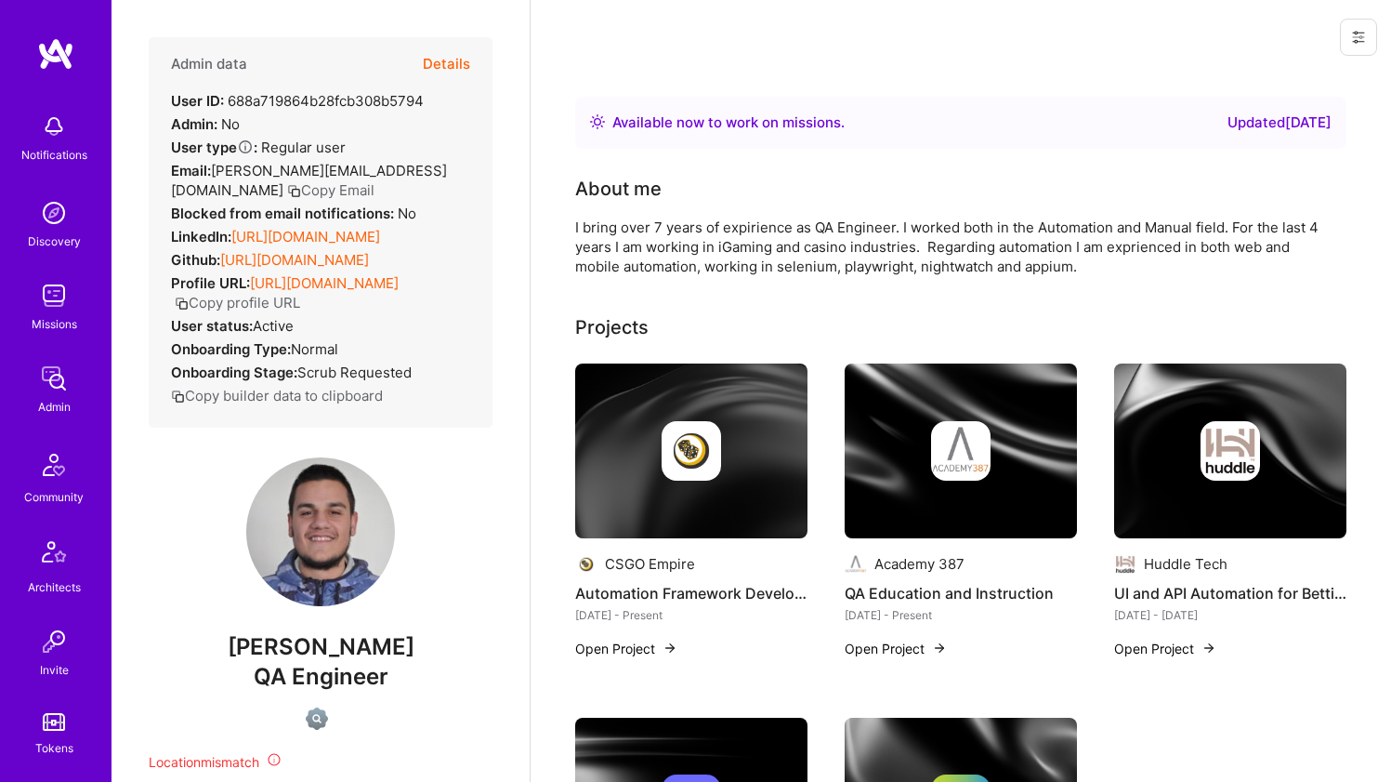
click at [276, 240] on link "https://linkedin.com/in/river-reka" at bounding box center [305, 237] width 149 height 18
click at [262, 257] on link "https://github.com/AlmirRekanovic" at bounding box center [294, 260] width 149 height 18
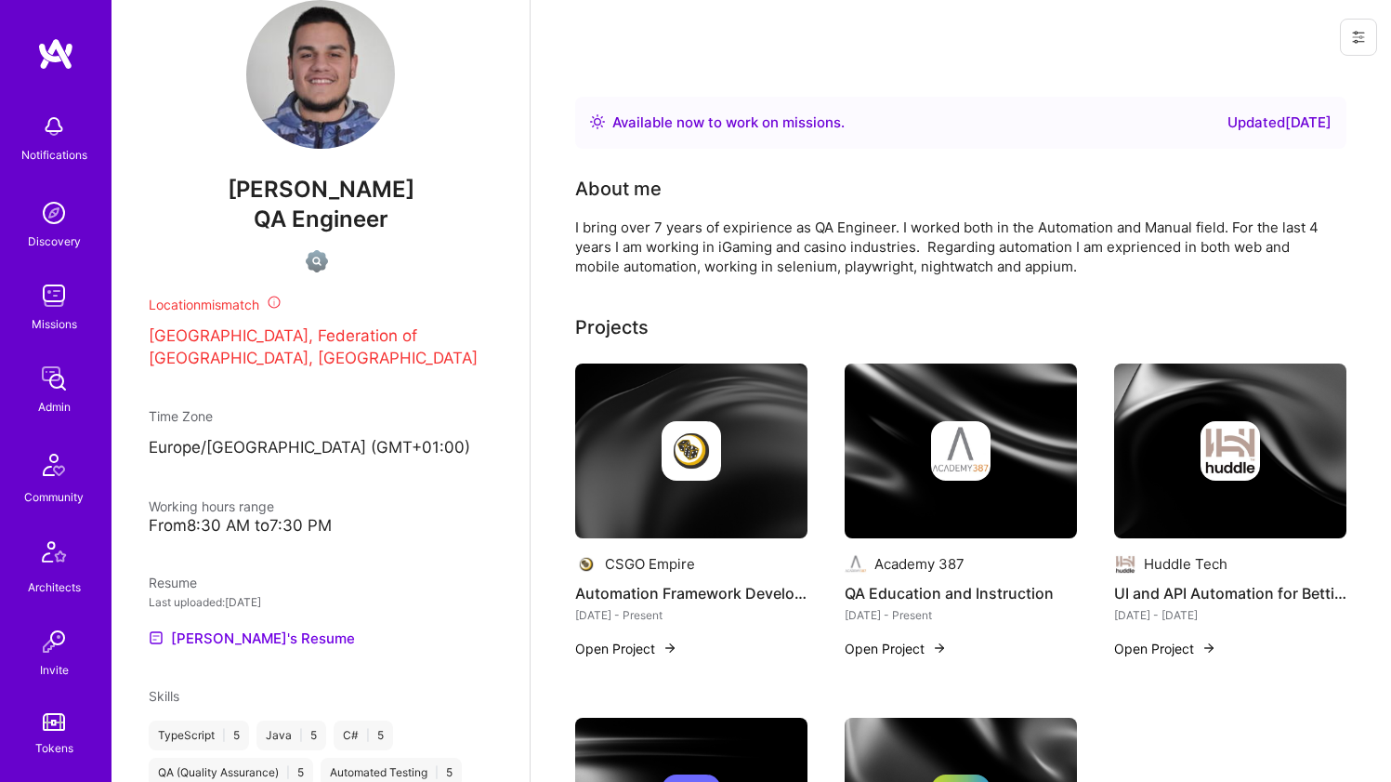
scroll to position [621, 0]
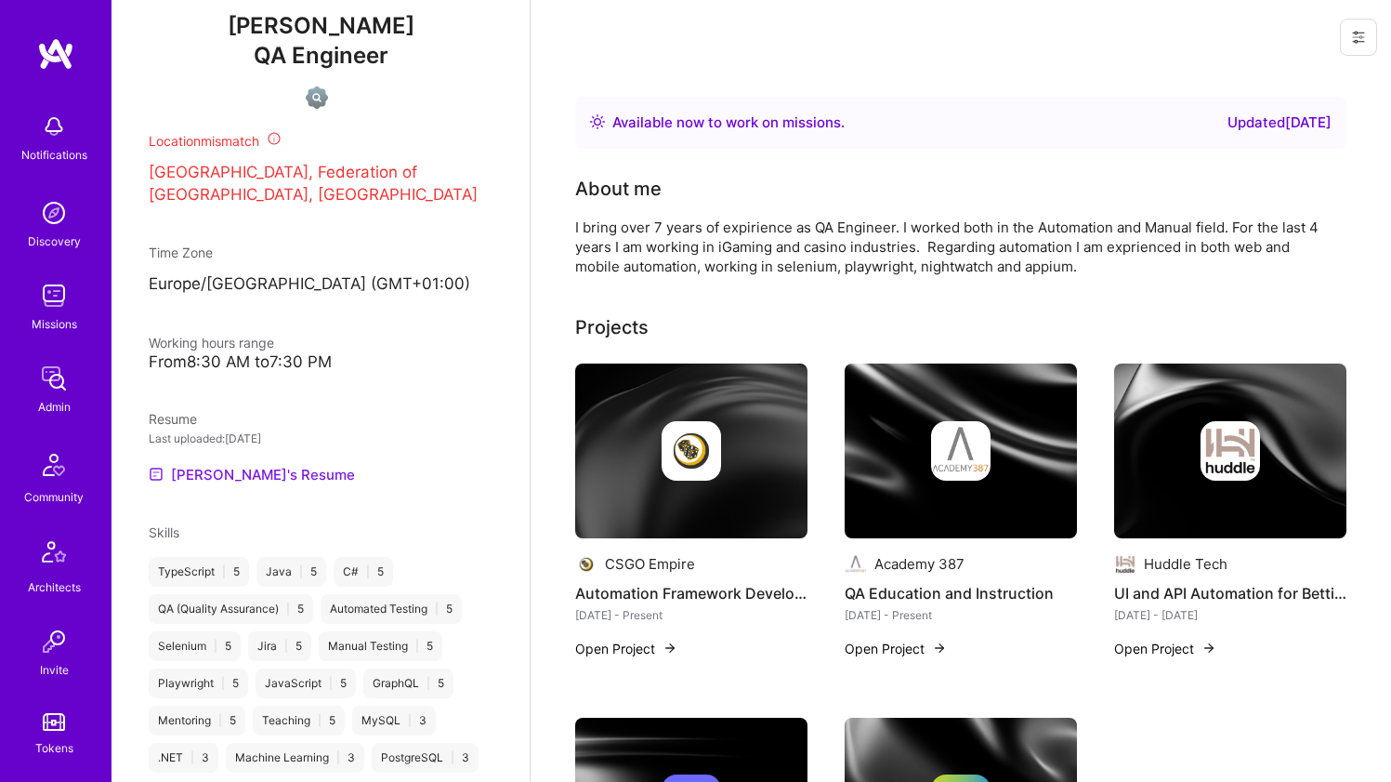
click at [209, 485] on link "Almir's Resume" at bounding box center [252, 474] width 206 height 22
click at [612, 248] on div "I bring over 7 years of expirience as QA Engineer. I worked both in the Automat…" at bounding box center [947, 246] width 744 height 59
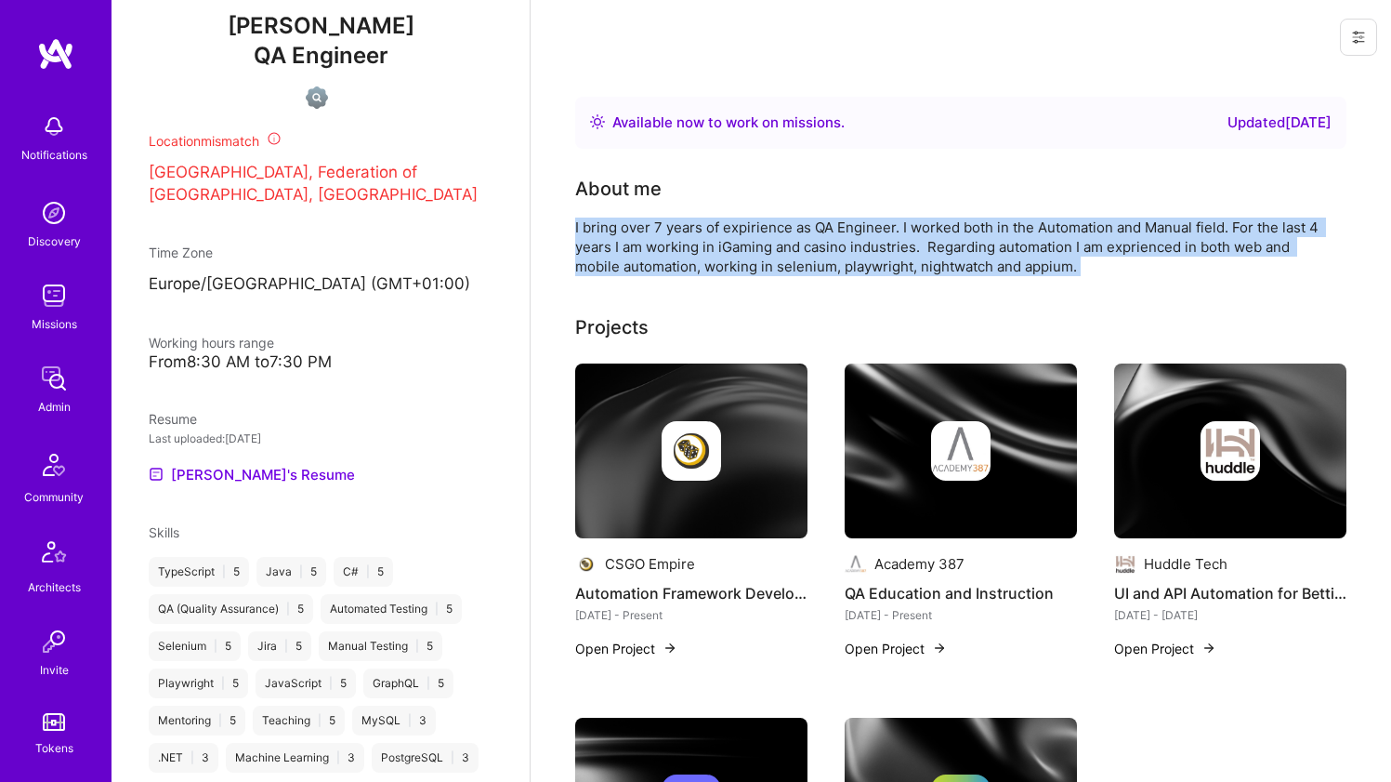
click at [612, 248] on div "I bring over 7 years of expirience as QA Engineer. I worked both in the Automat…" at bounding box center [947, 246] width 744 height 59
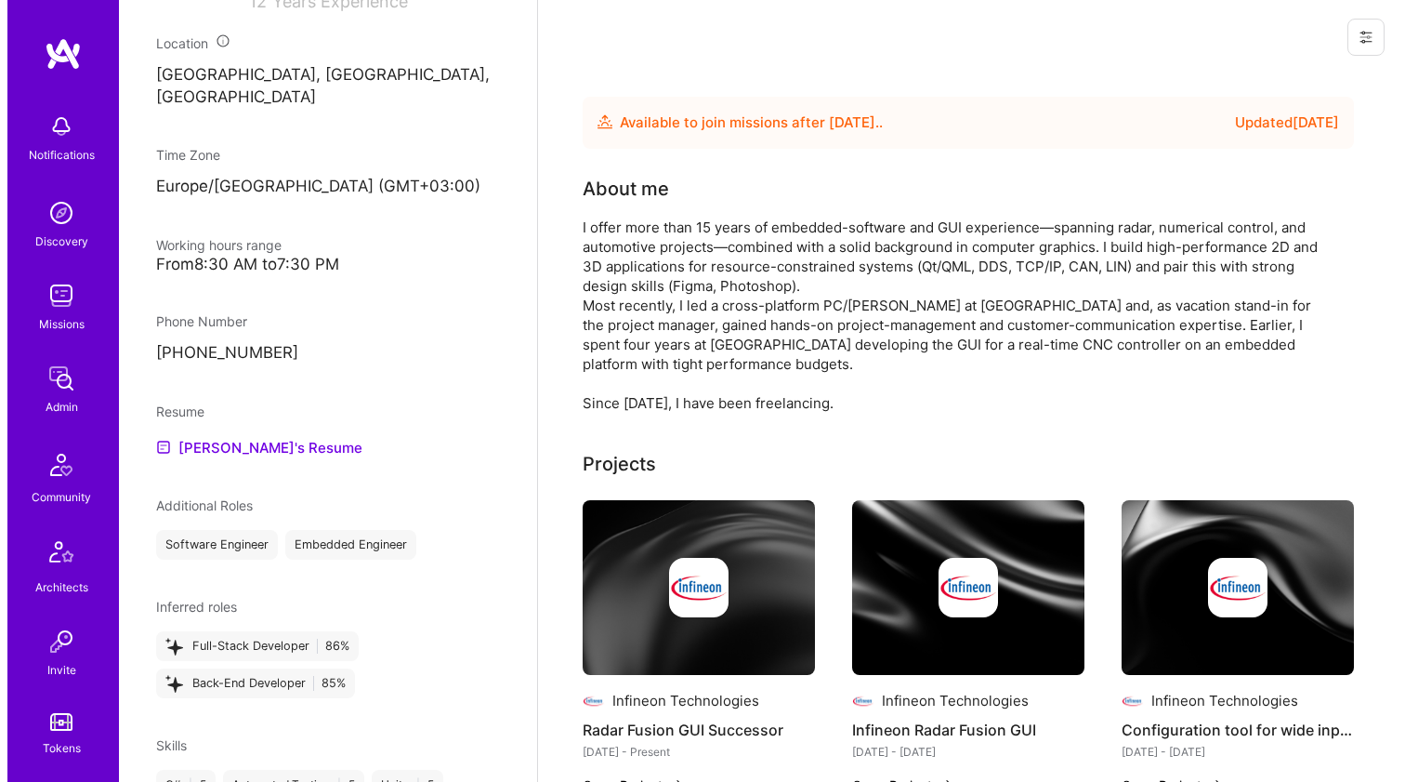
scroll to position [155, 0]
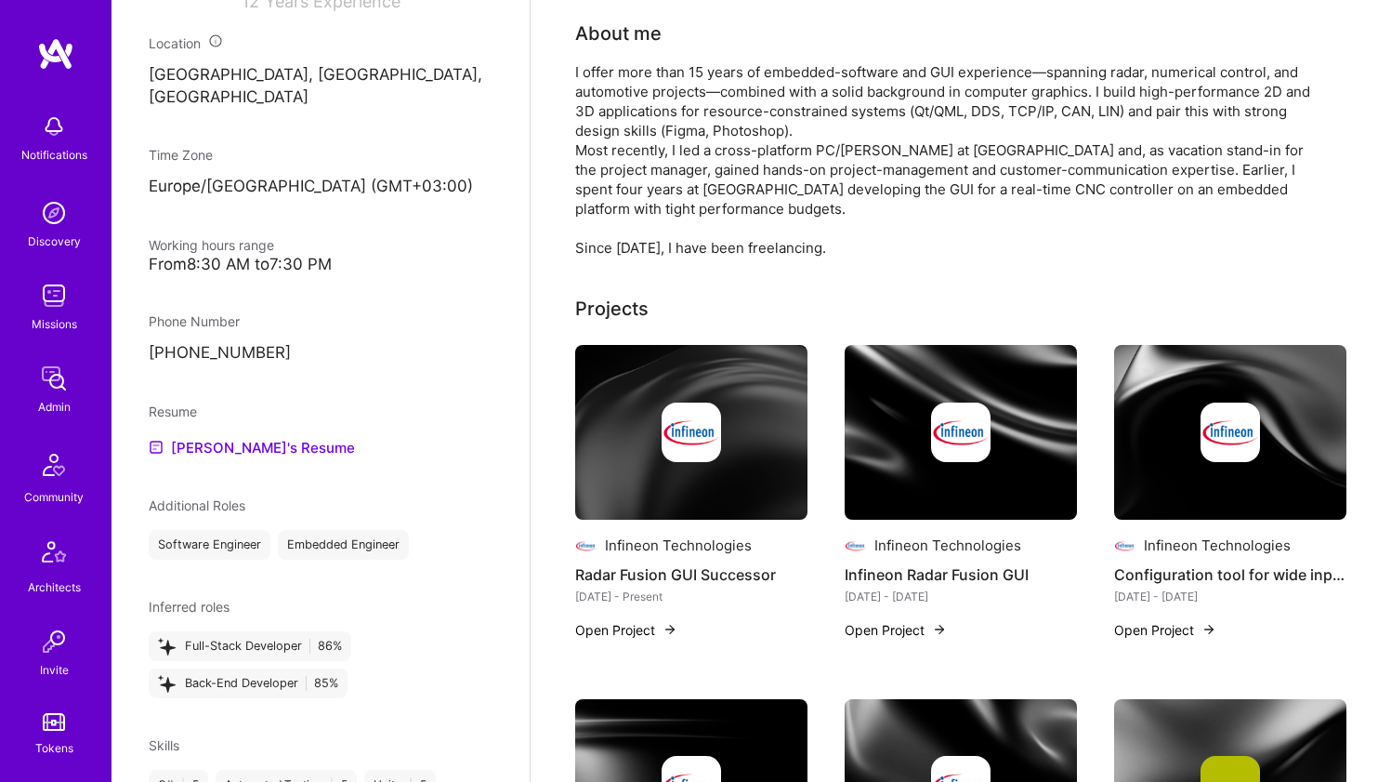
click at [694, 453] on img at bounding box center [691, 431] width 59 height 59
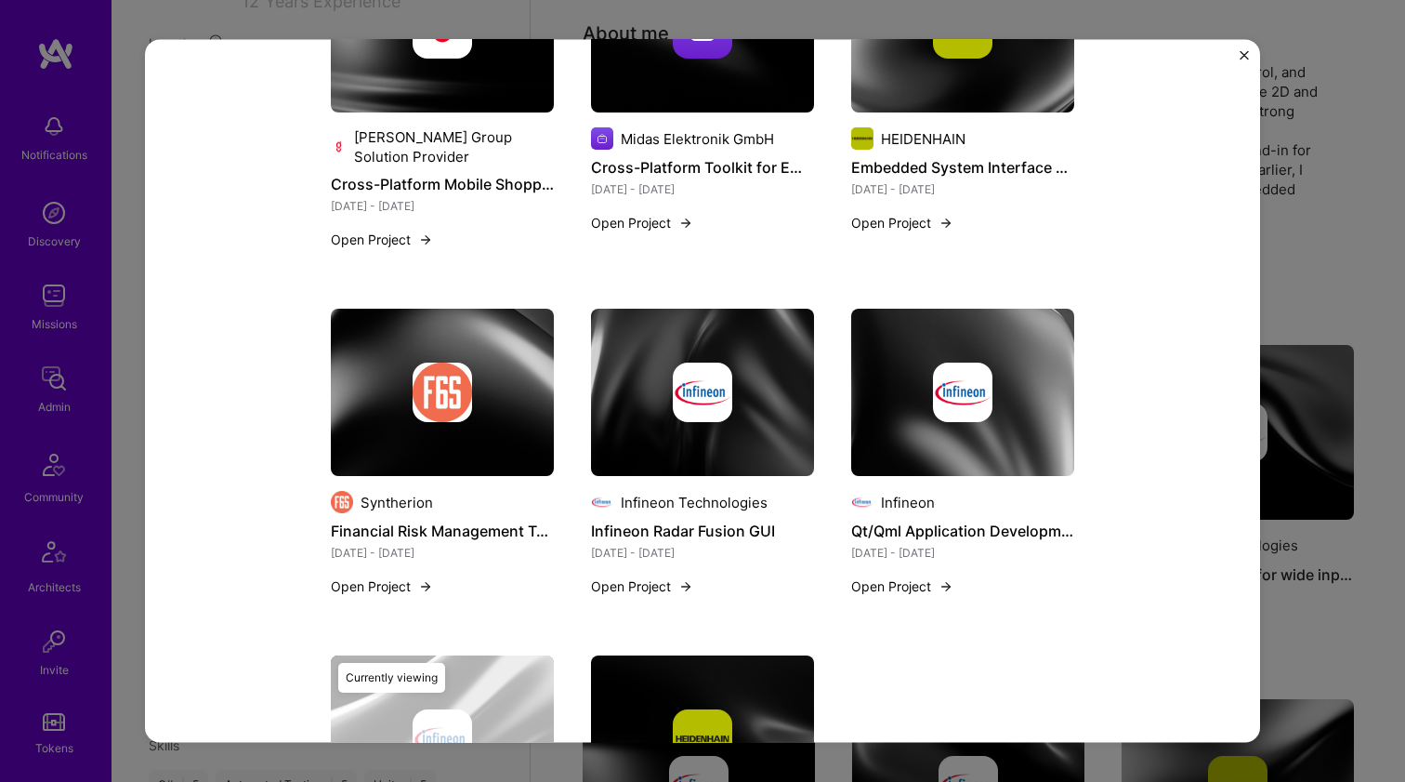
scroll to position [2087, 0]
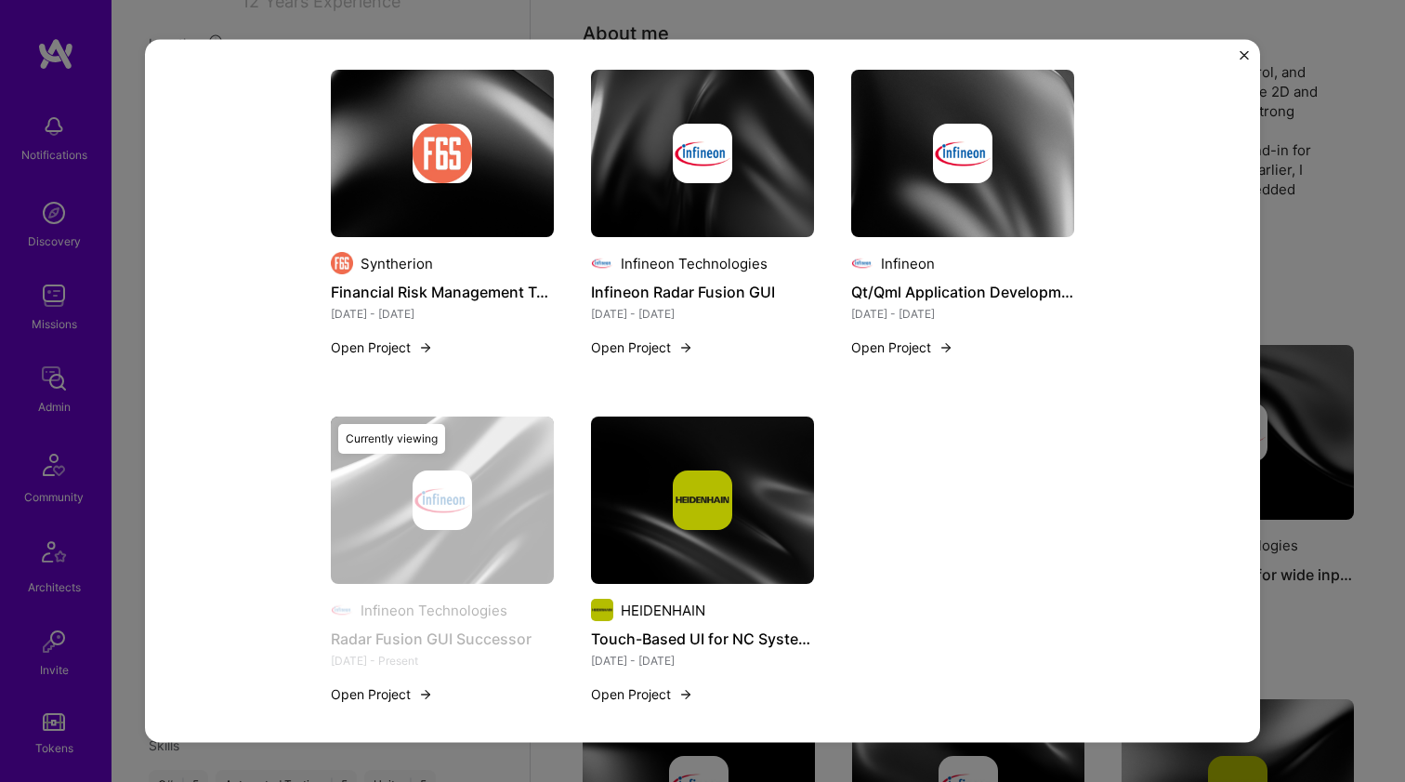
click at [704, 500] on img at bounding box center [702, 499] width 59 height 59
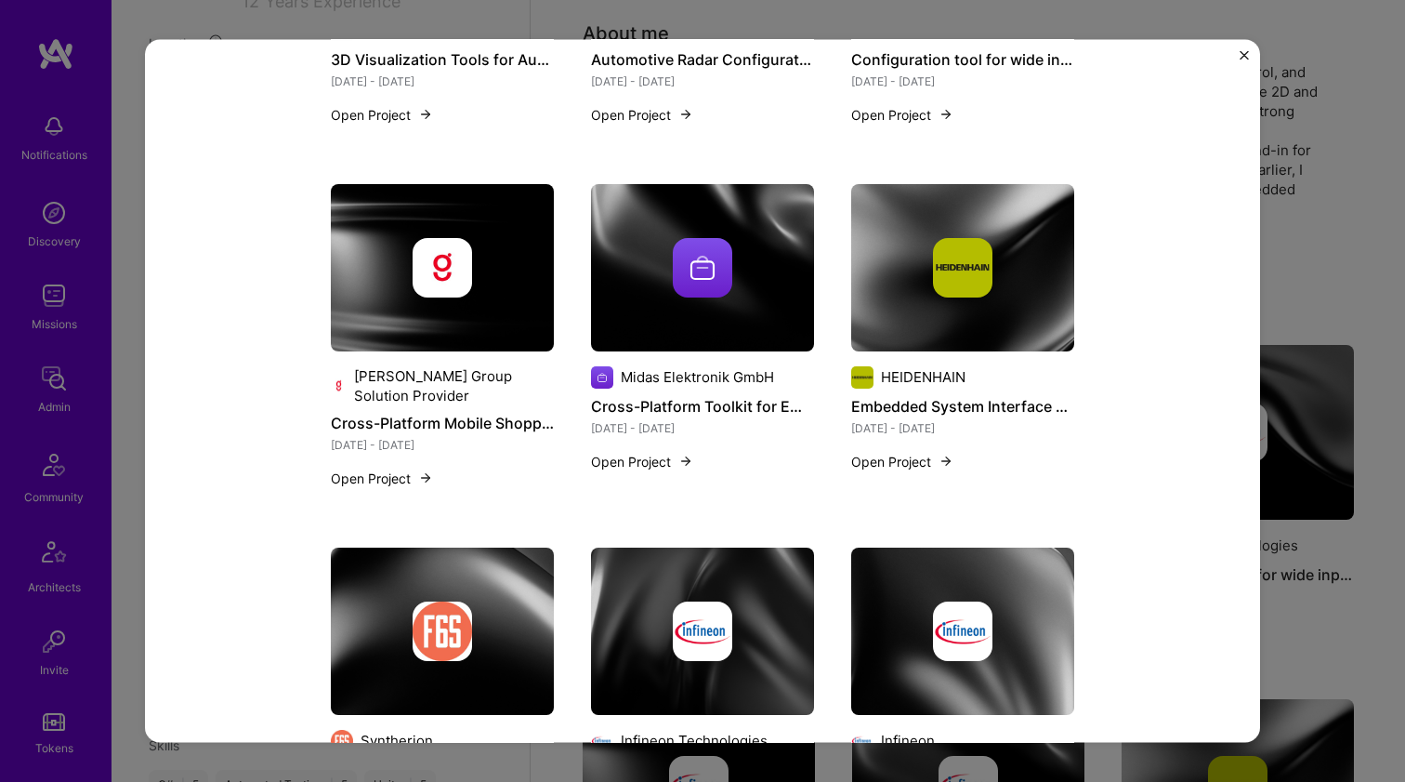
scroll to position [1496, 0]
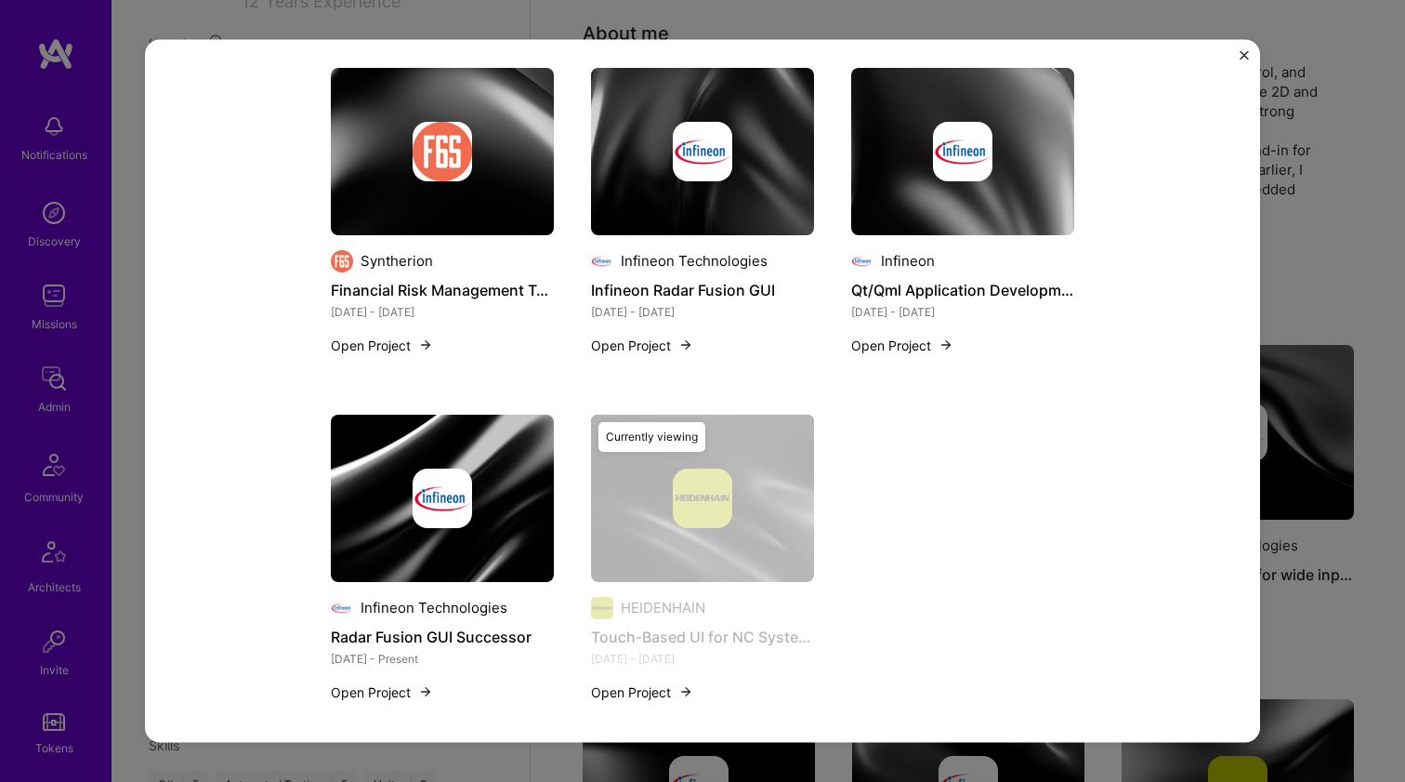
click at [517, 199] on img at bounding box center [442, 150] width 223 height 167
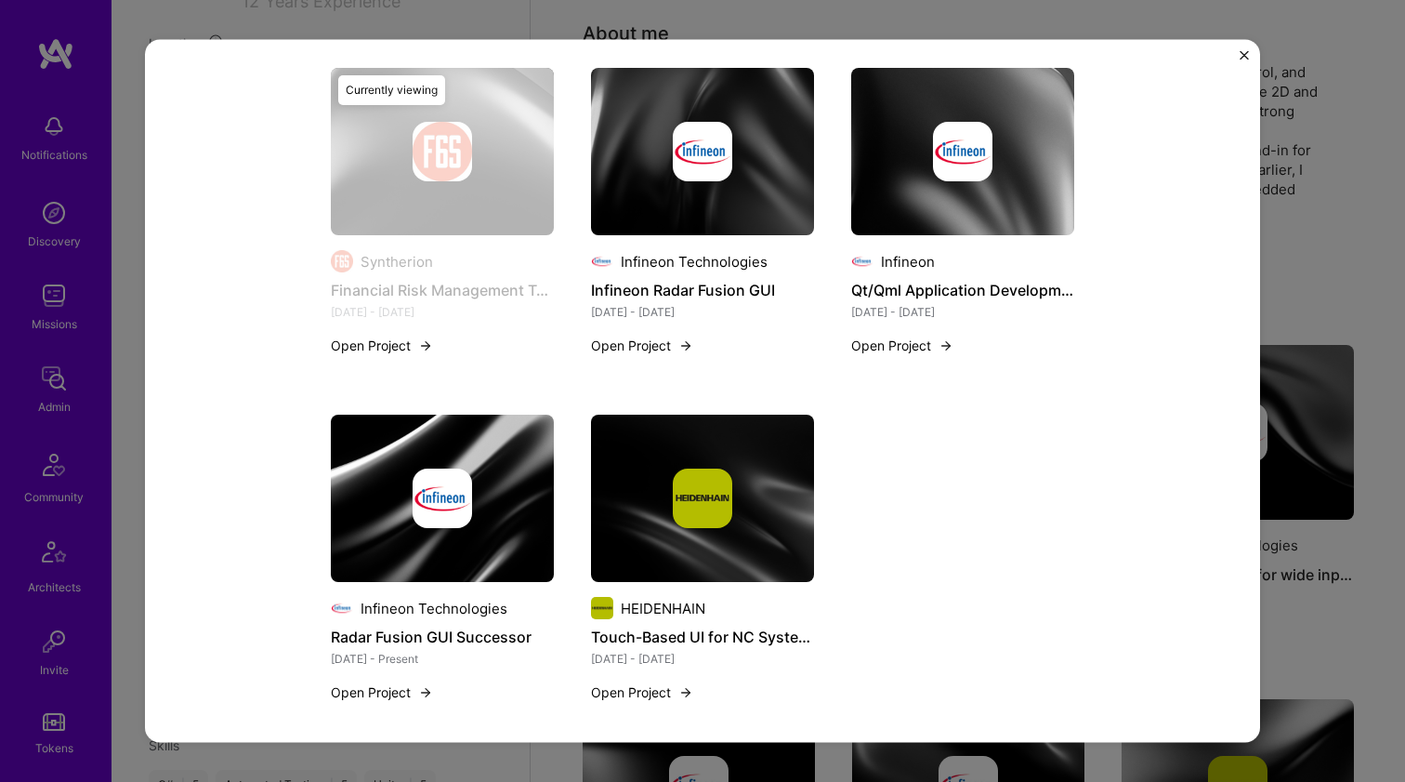
scroll to position [1499, 0]
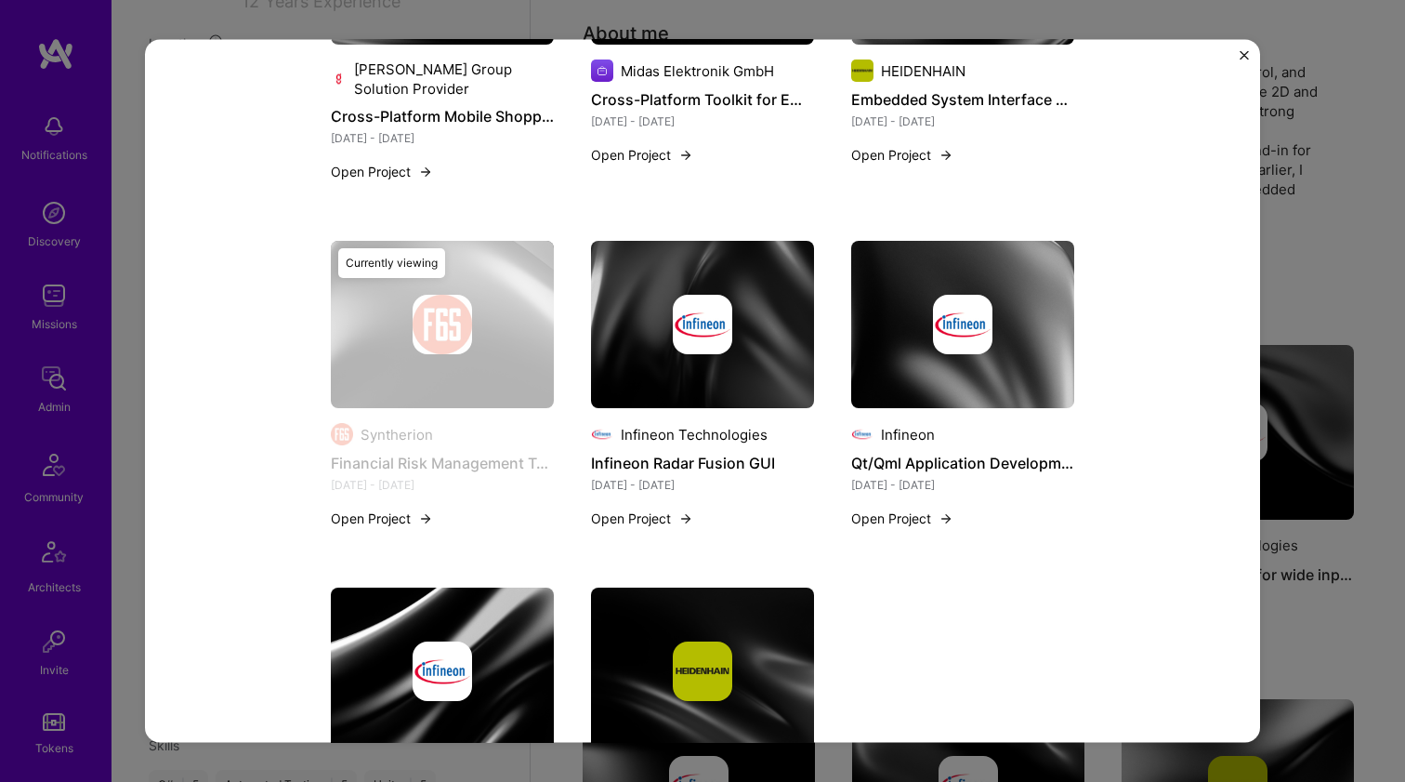
click at [695, 310] on img at bounding box center [702, 324] width 59 height 59
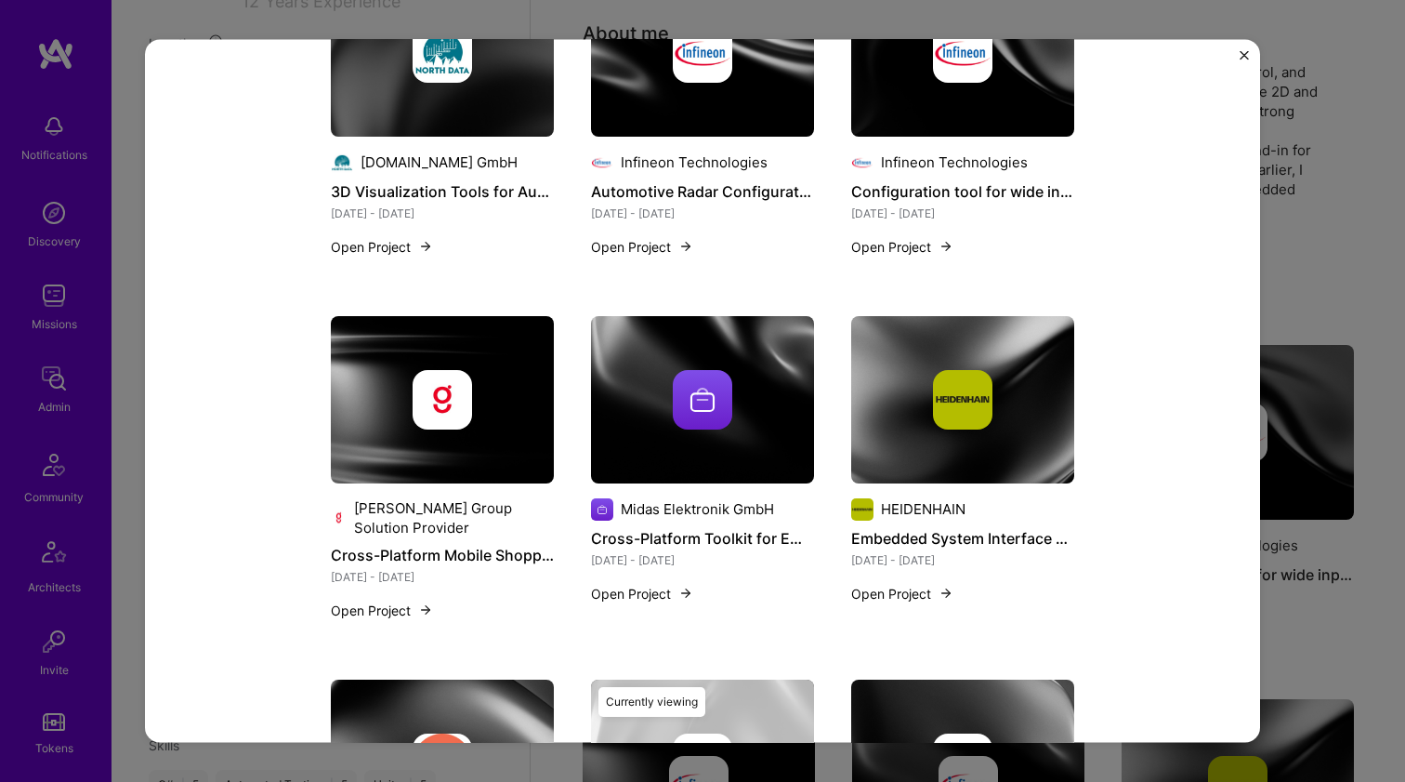
scroll to position [1839, 0]
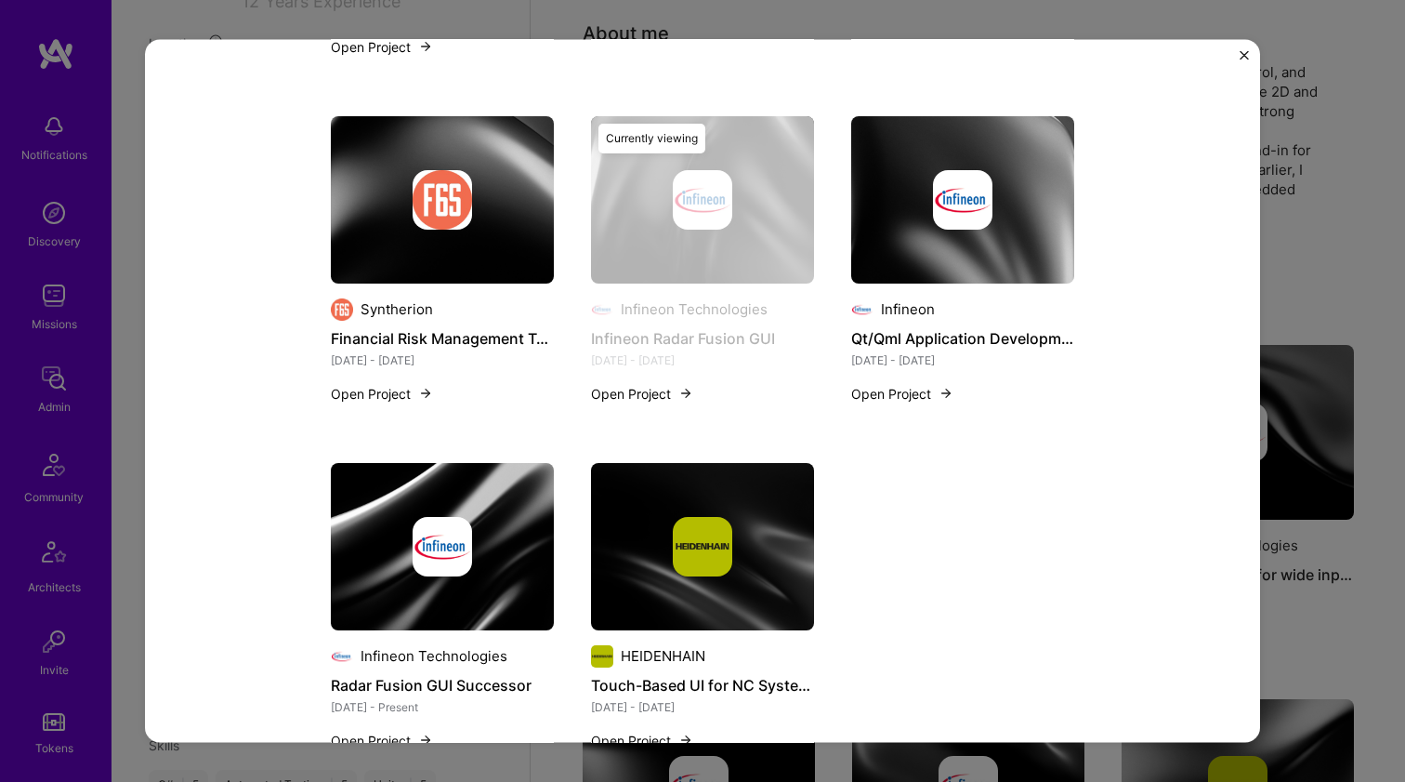
click at [934, 175] on img at bounding box center [962, 198] width 59 height 59
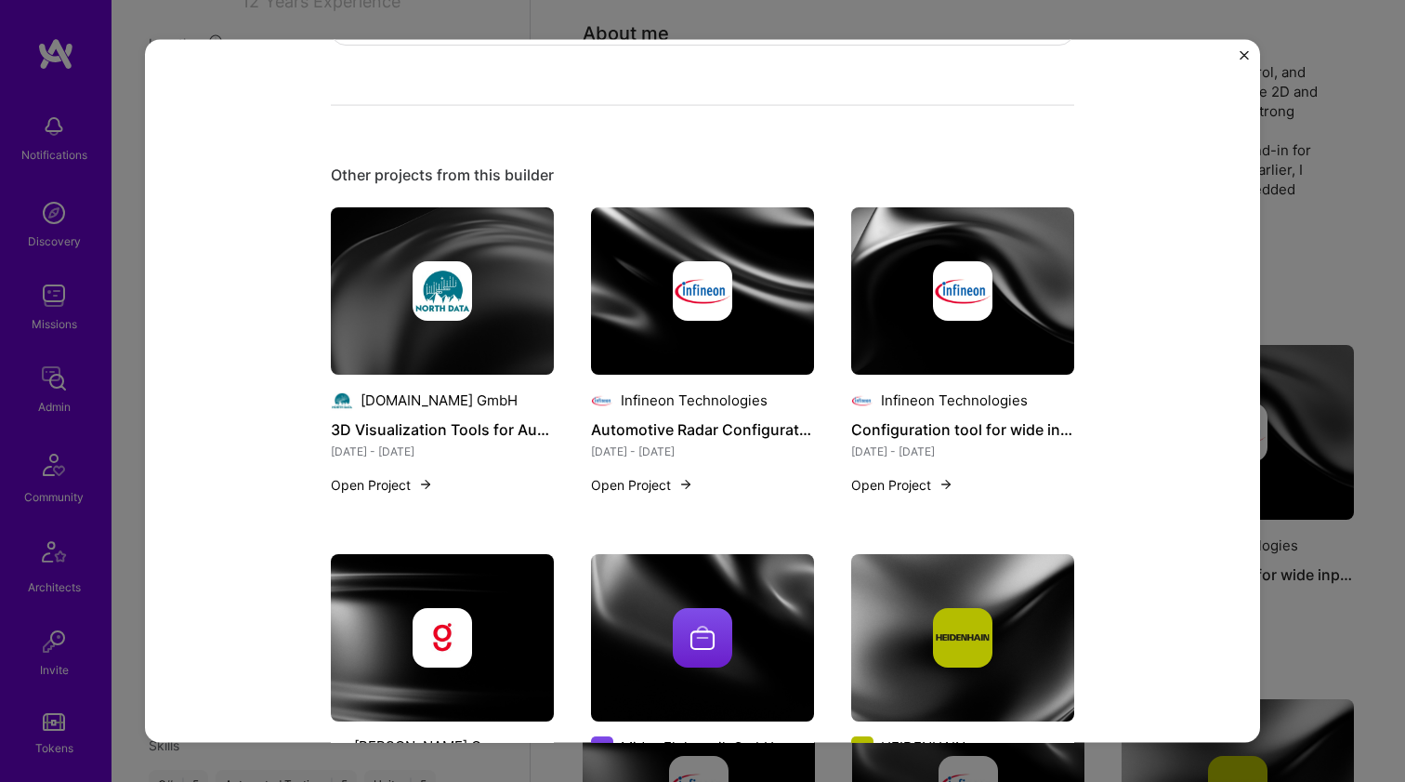
scroll to position [1381, 0]
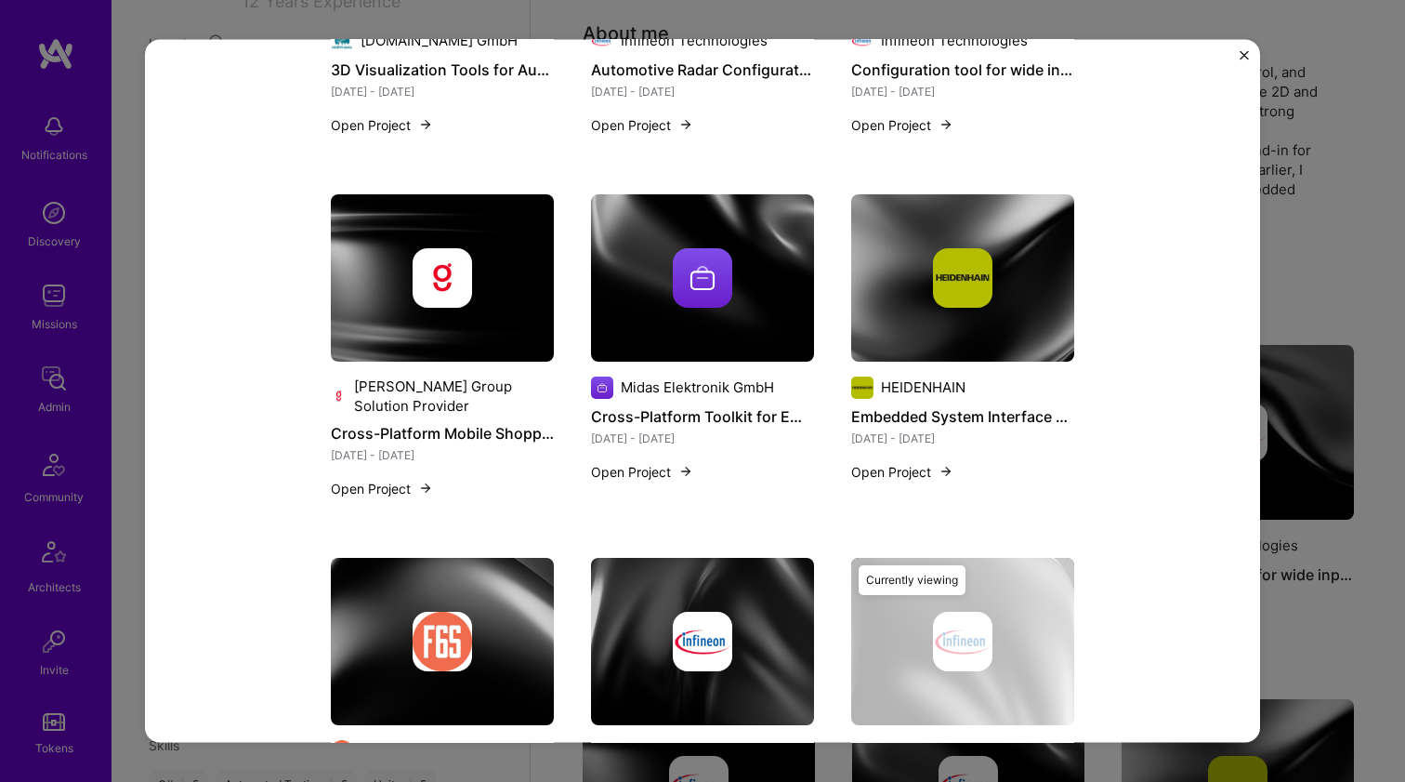
click at [480, 282] on div at bounding box center [442, 276] width 223 height 59
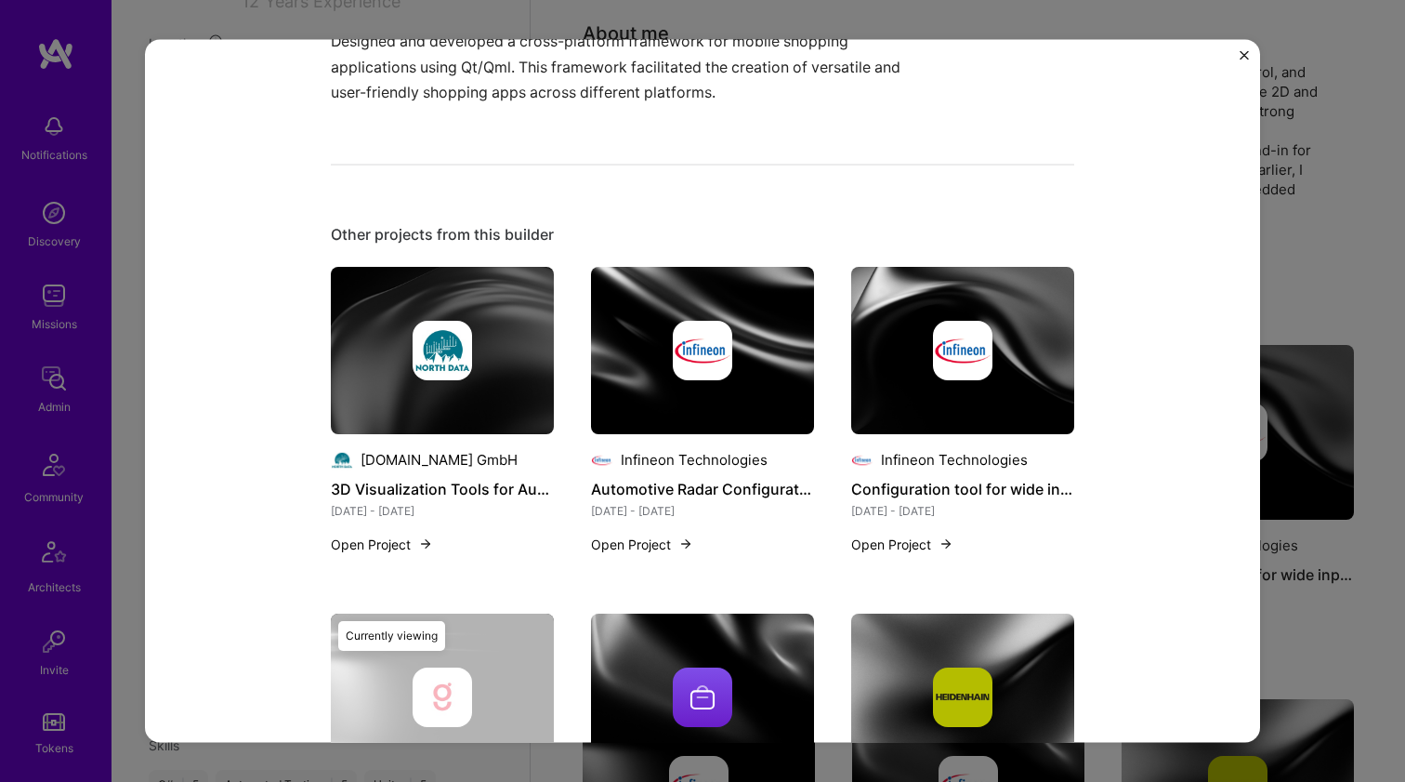
scroll to position [751, 0]
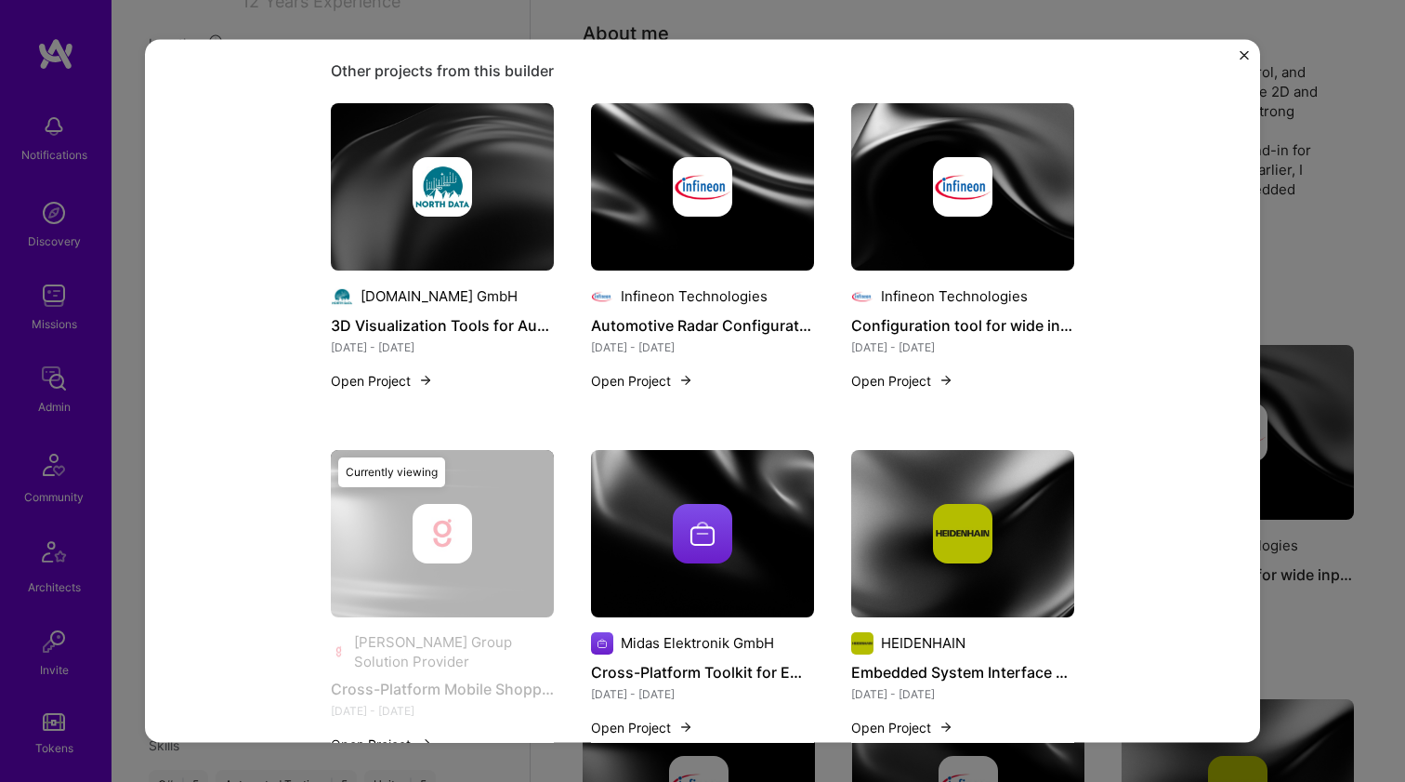
click at [673, 520] on img at bounding box center [702, 532] width 59 height 59
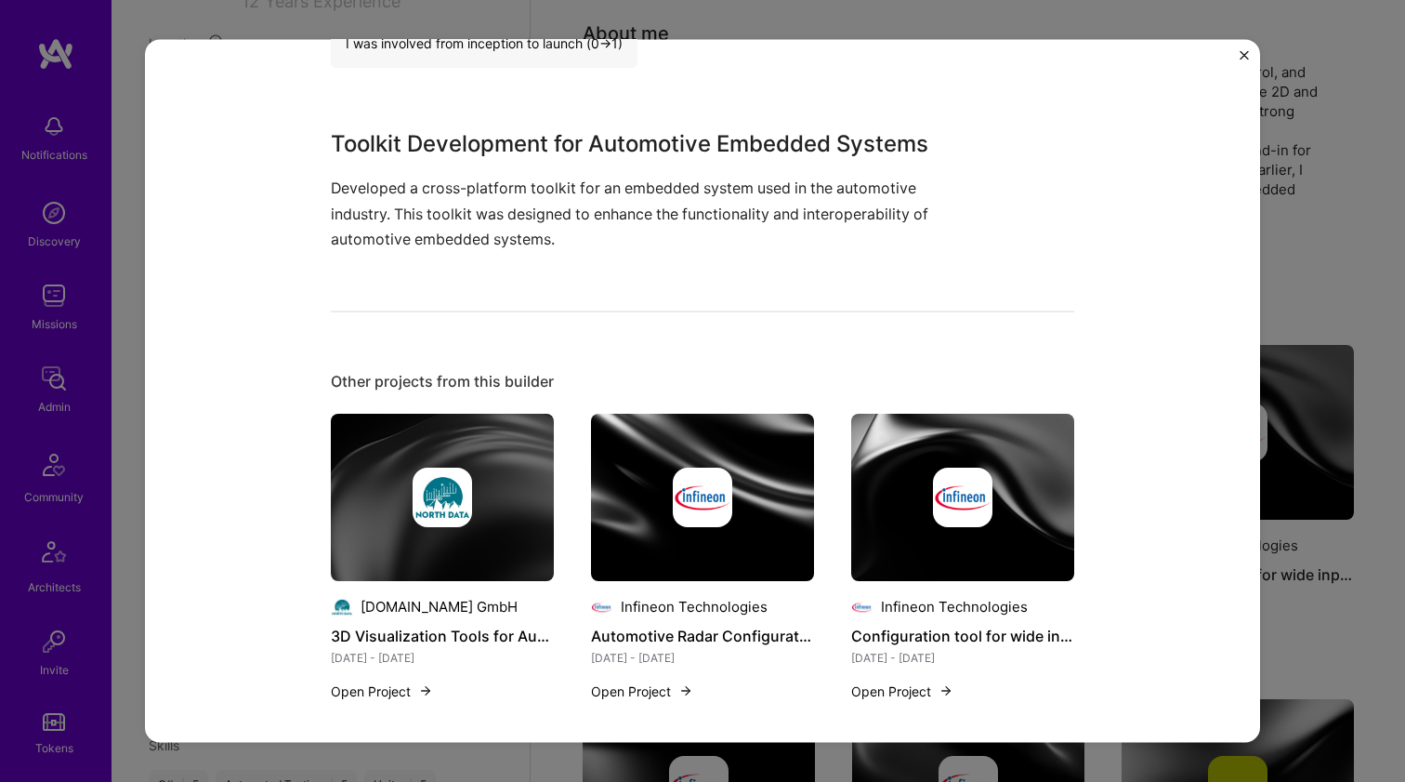
scroll to position [805, 0]
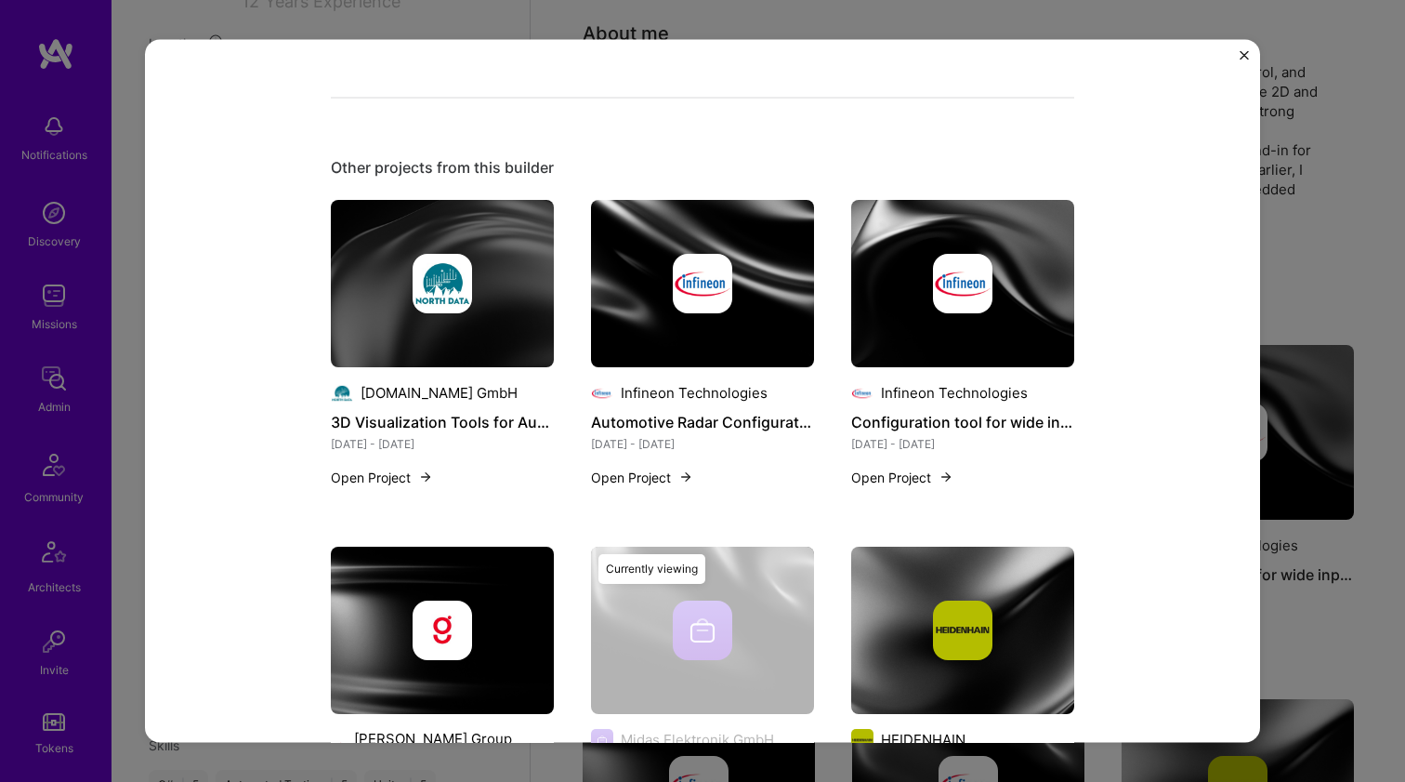
click at [861, 586] on img at bounding box center [962, 629] width 223 height 167
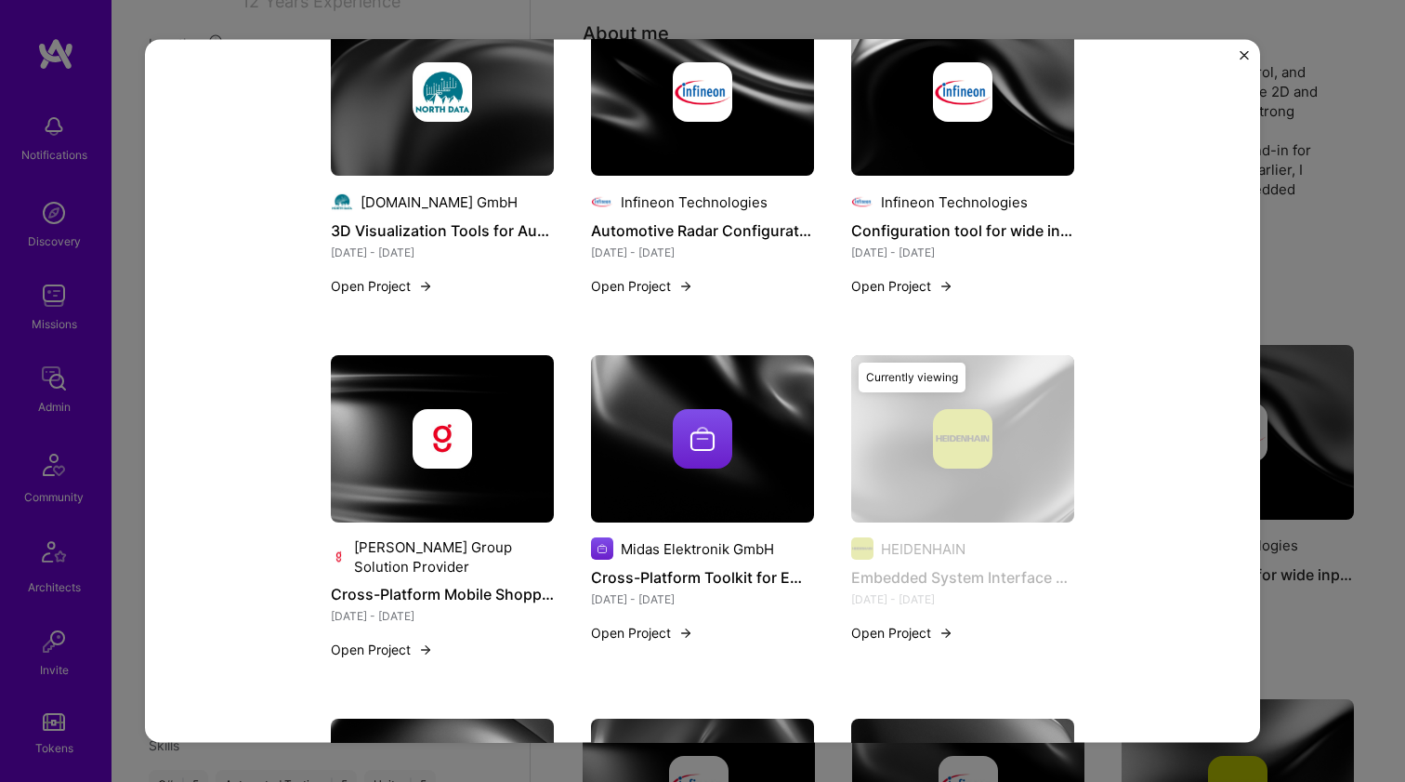
scroll to position [800, 0]
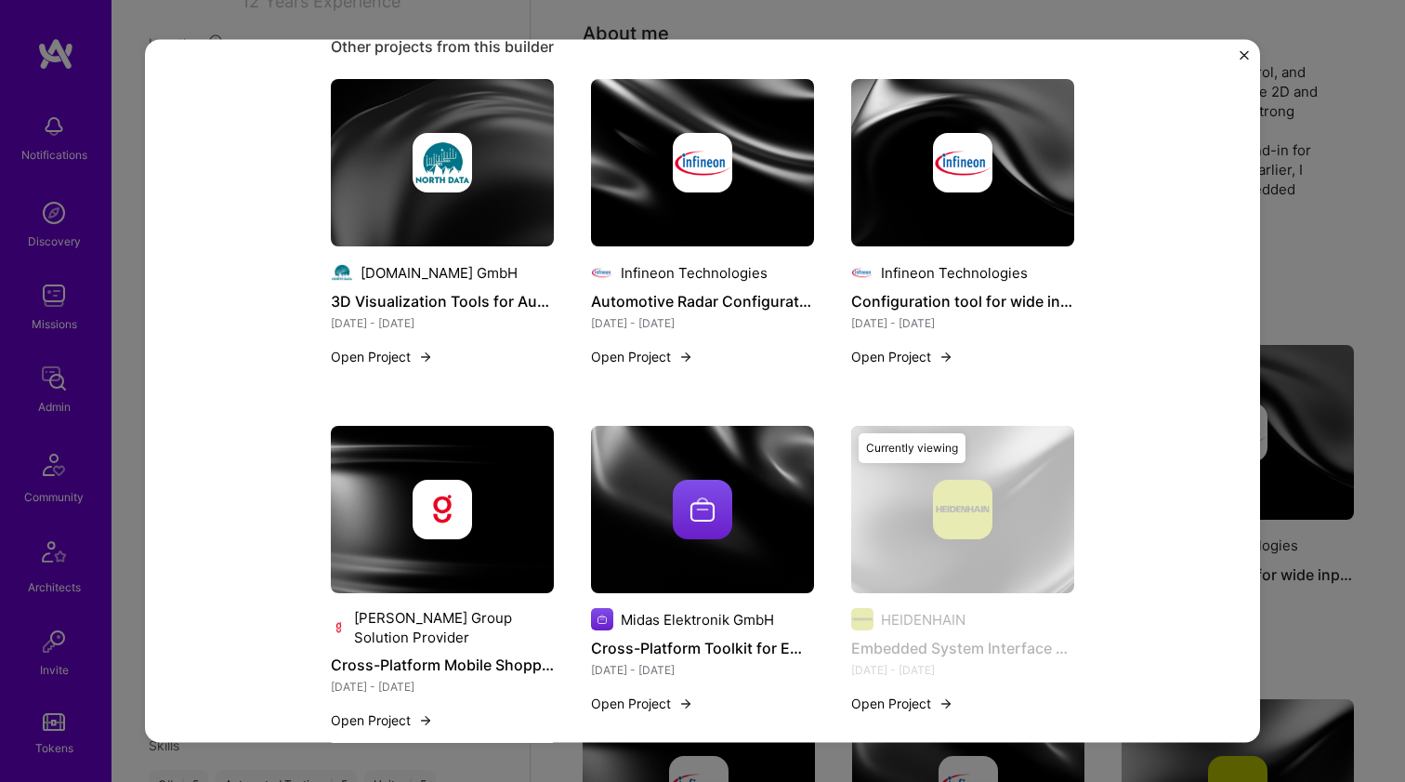
click at [856, 199] on img at bounding box center [962, 162] width 223 height 167
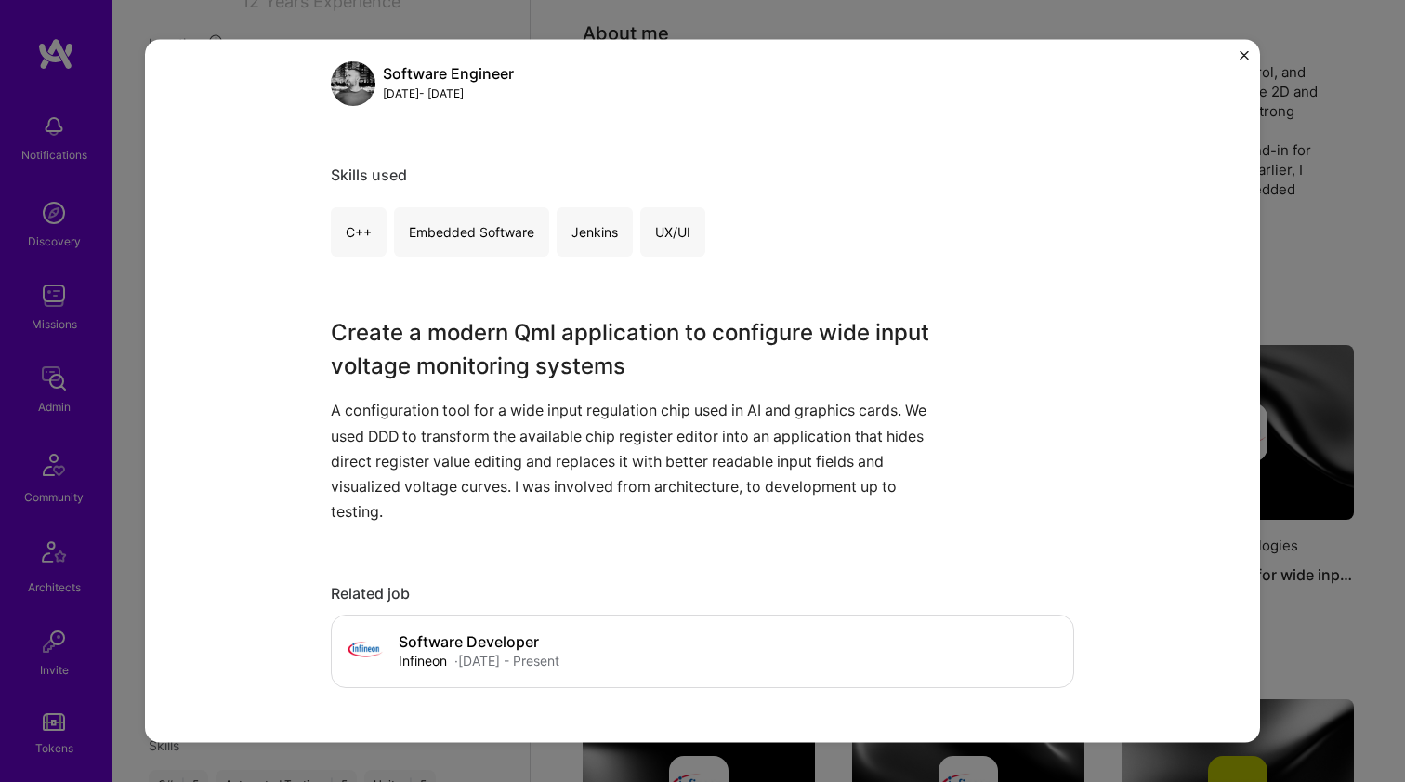
scroll to position [579, 0]
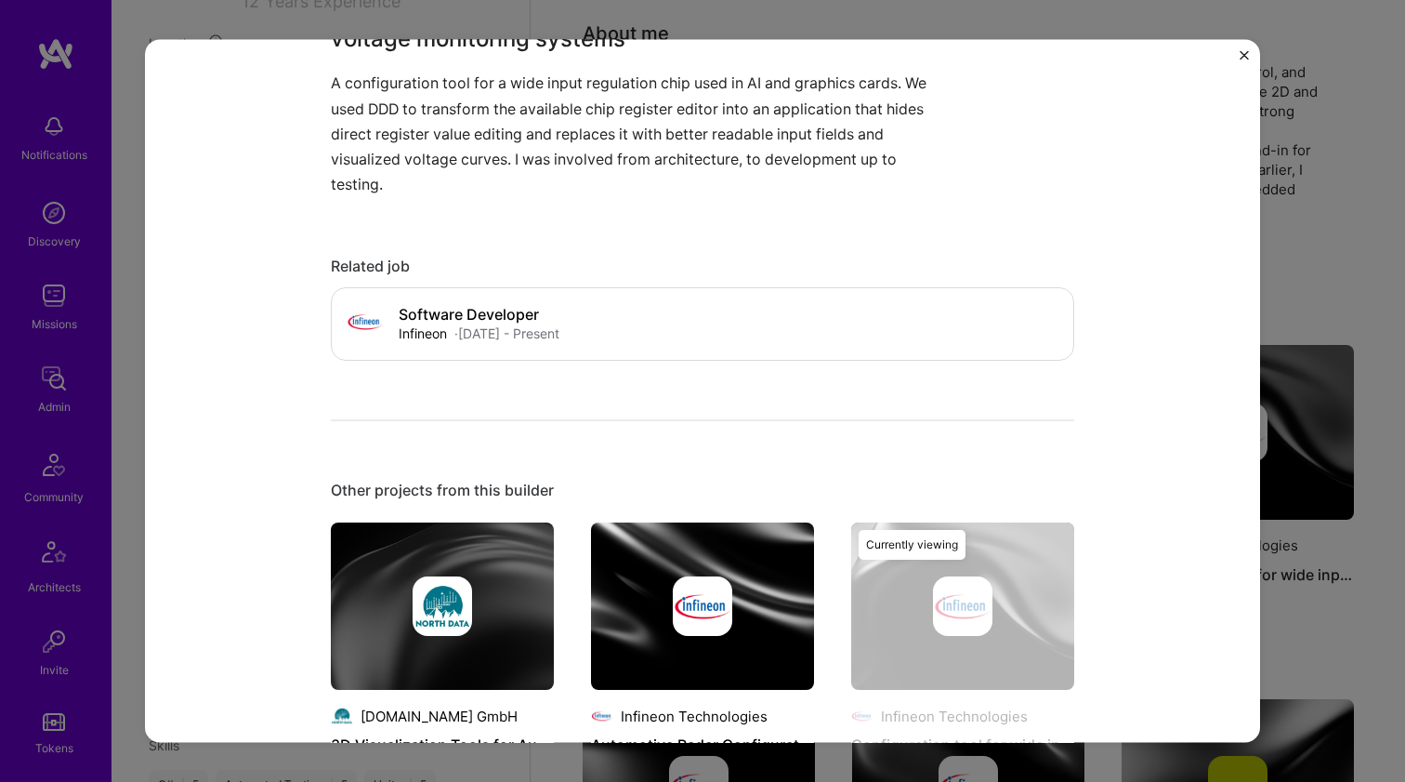
click at [701, 607] on img at bounding box center [702, 605] width 59 height 59
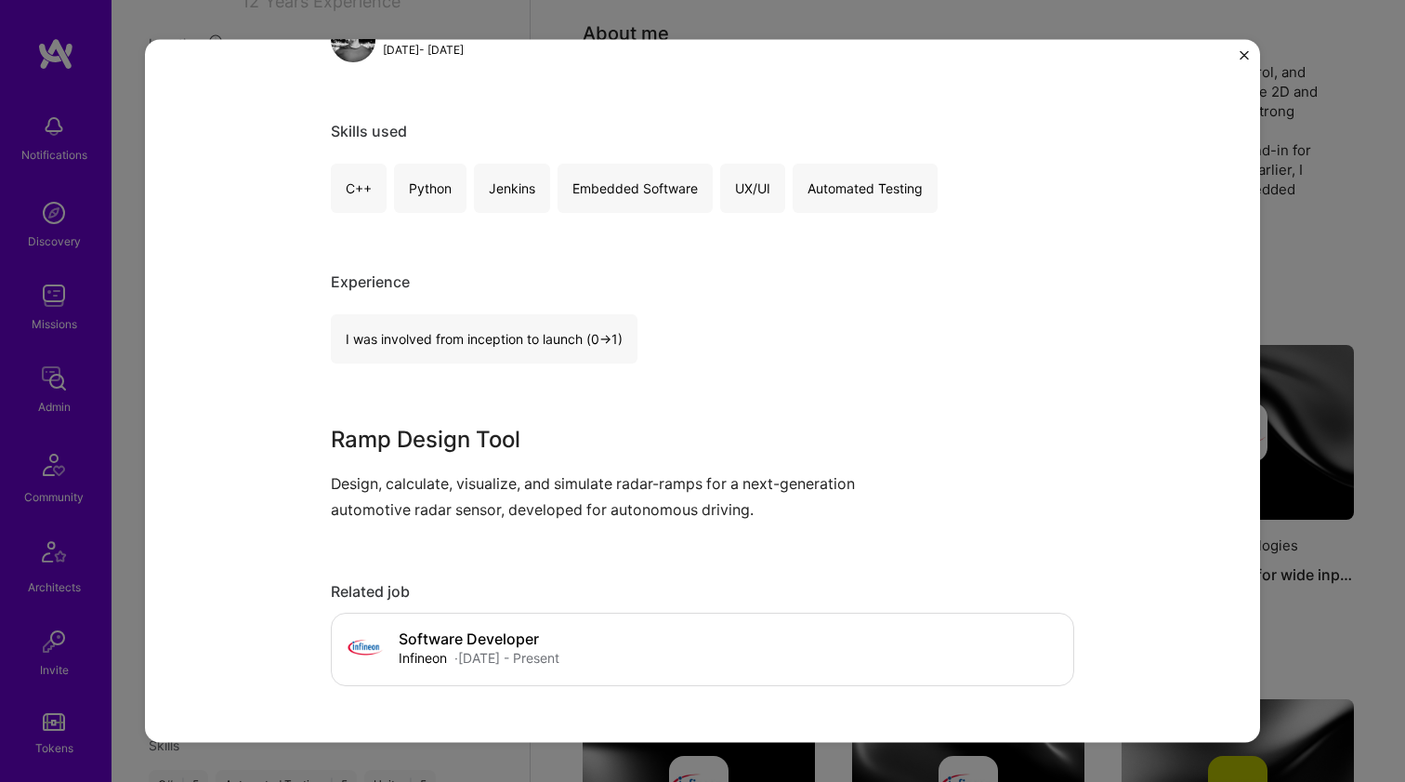
scroll to position [611, 0]
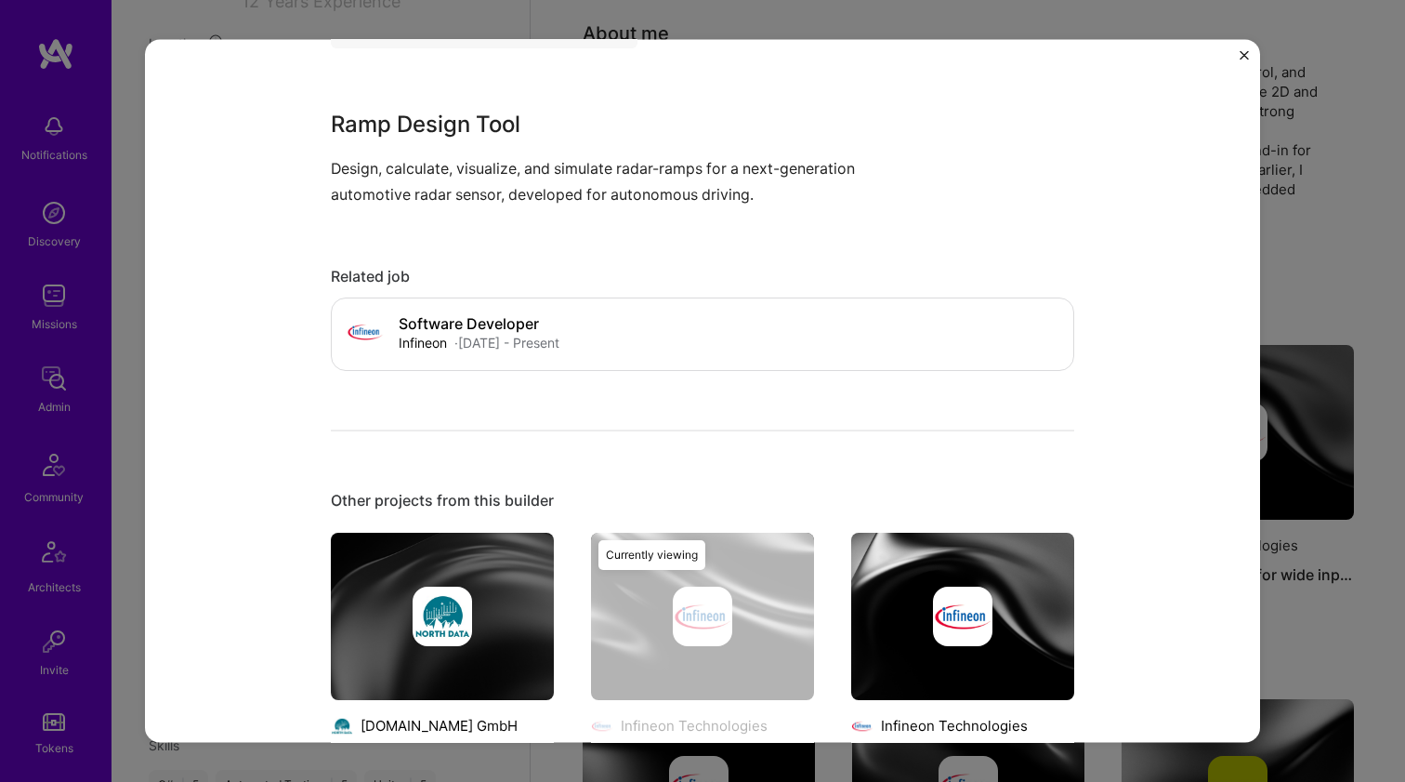
click at [508, 575] on img at bounding box center [442, 615] width 223 height 167
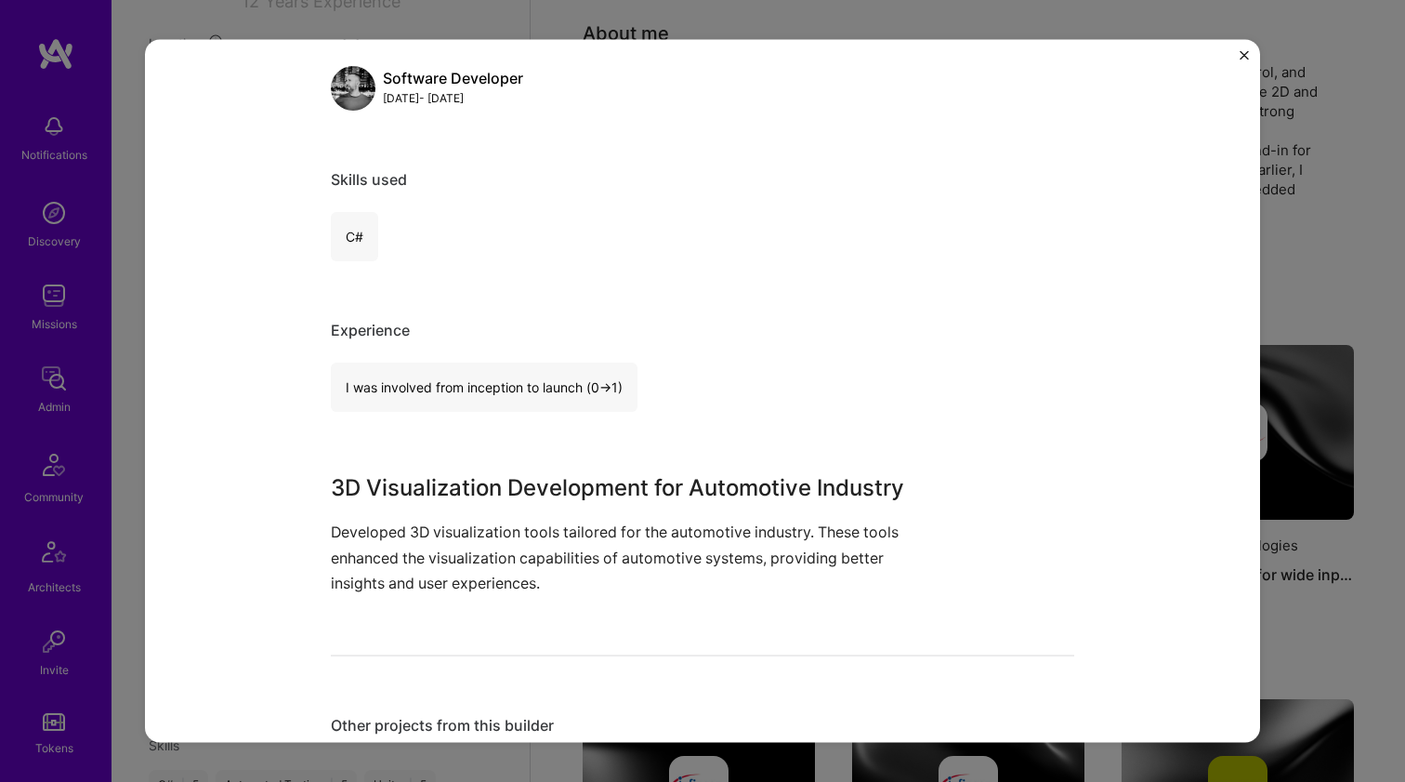
scroll to position [321, 0]
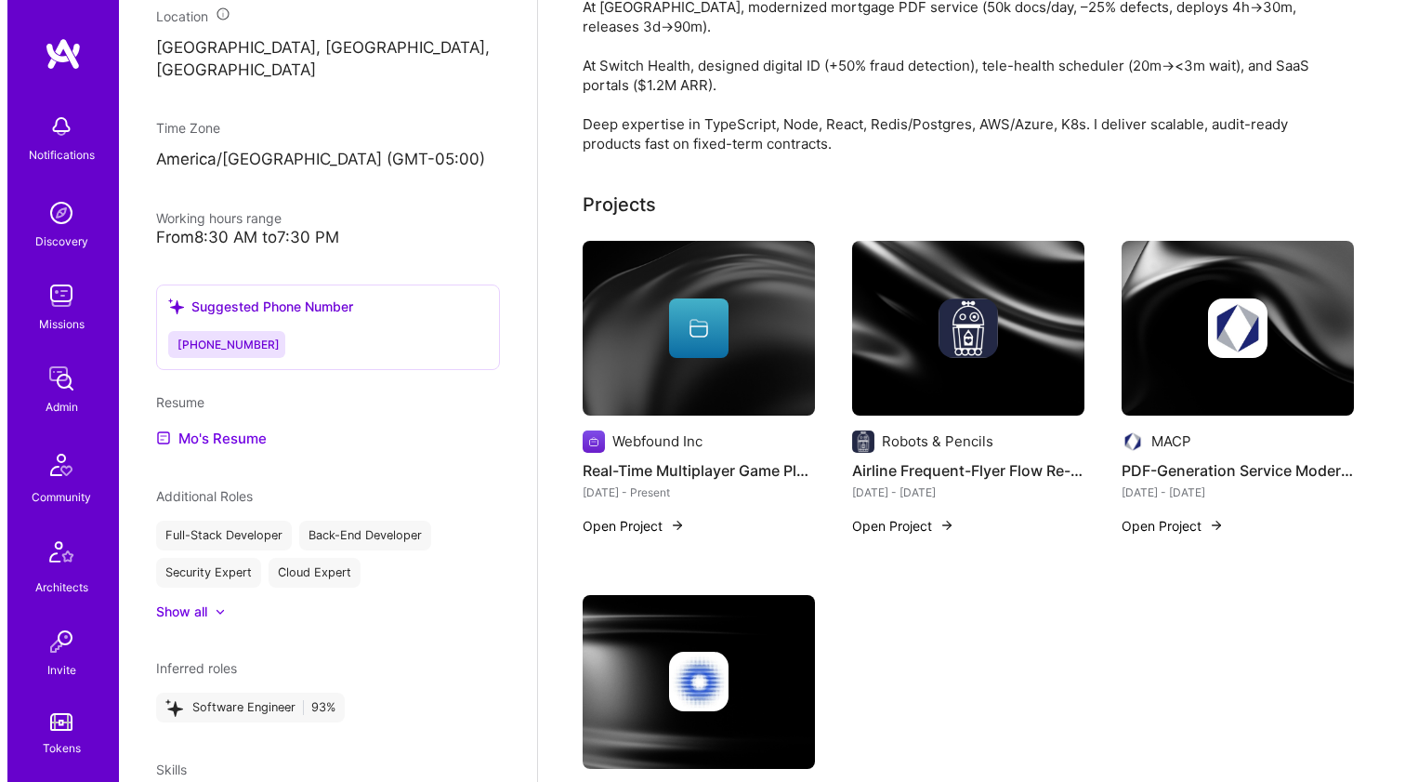
scroll to position [454, 0]
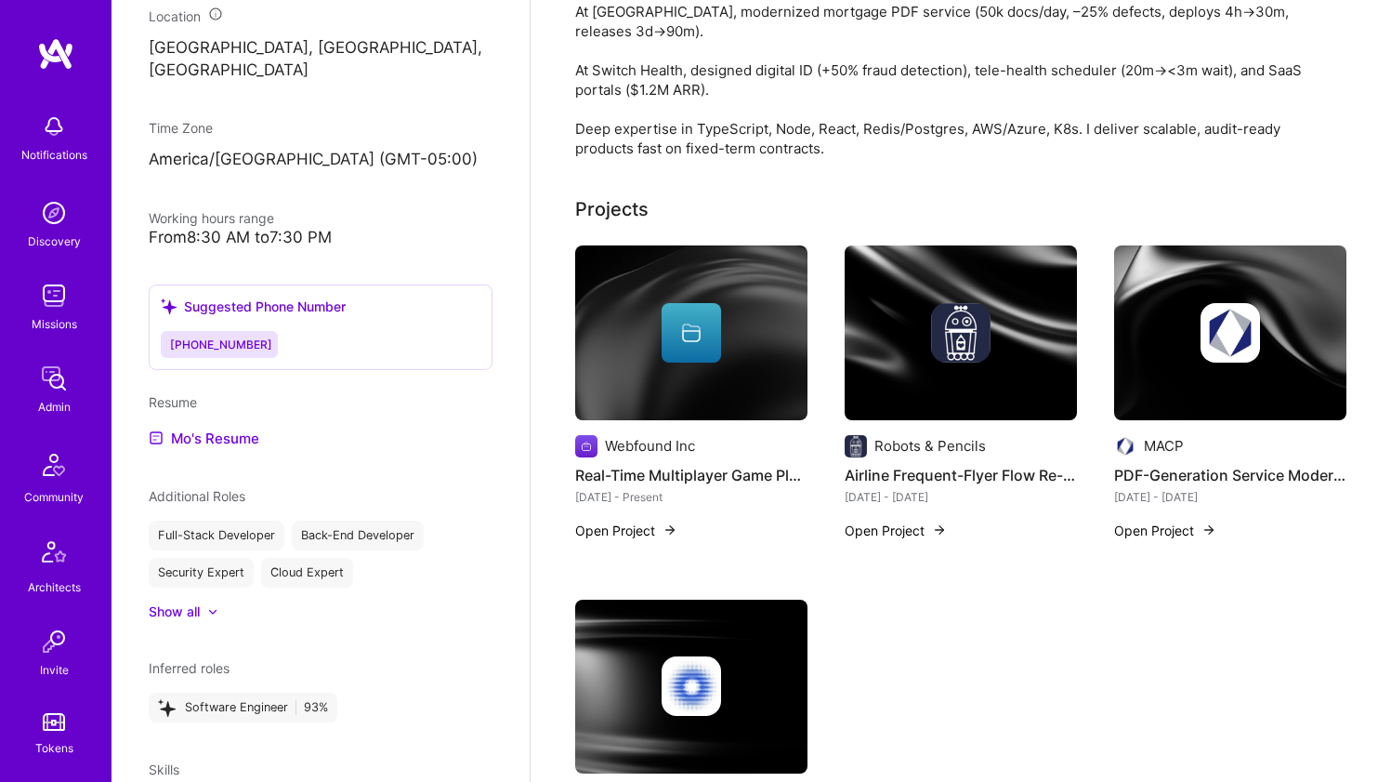
click at [683, 322] on icon at bounding box center [691, 333] width 22 height 22
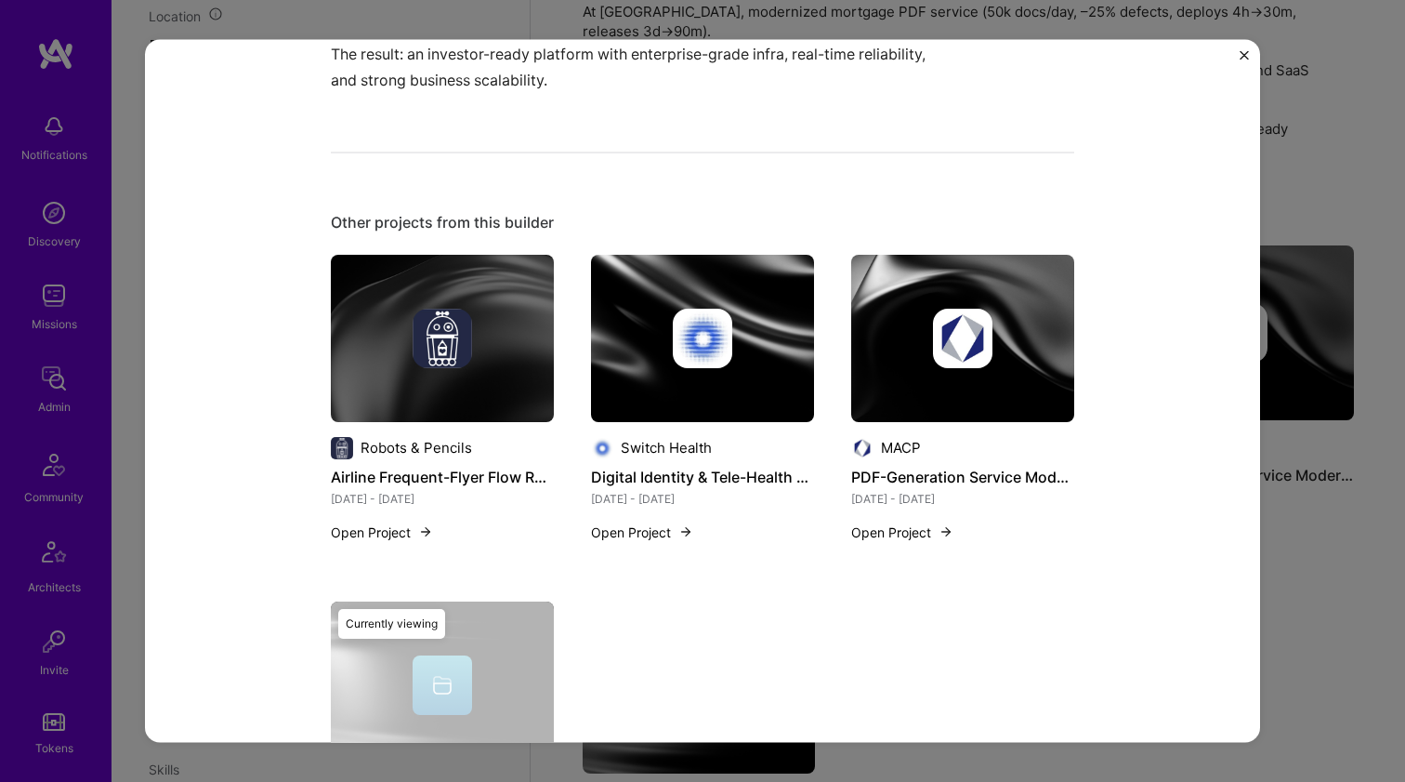
scroll to position [1399, 0]
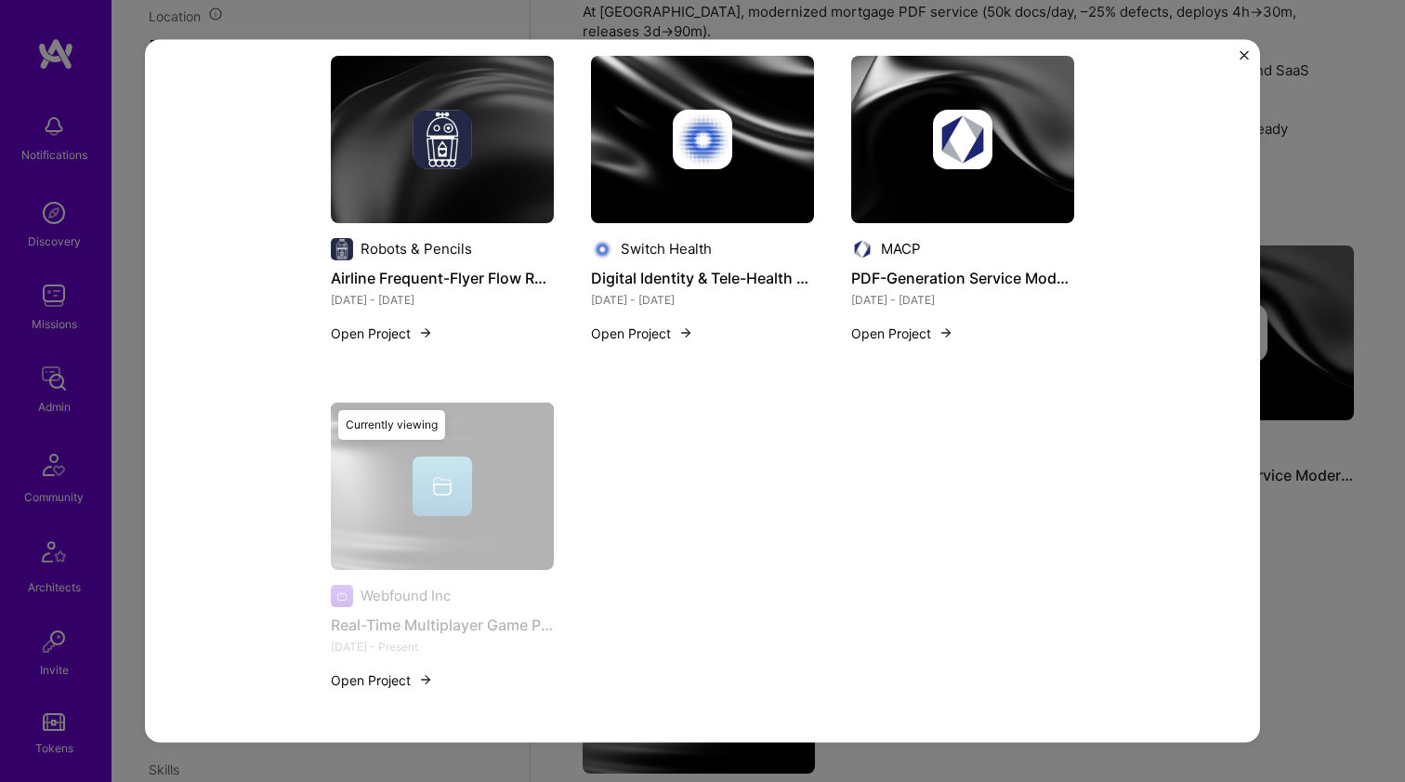
click at [500, 222] on img at bounding box center [442, 138] width 223 height 167
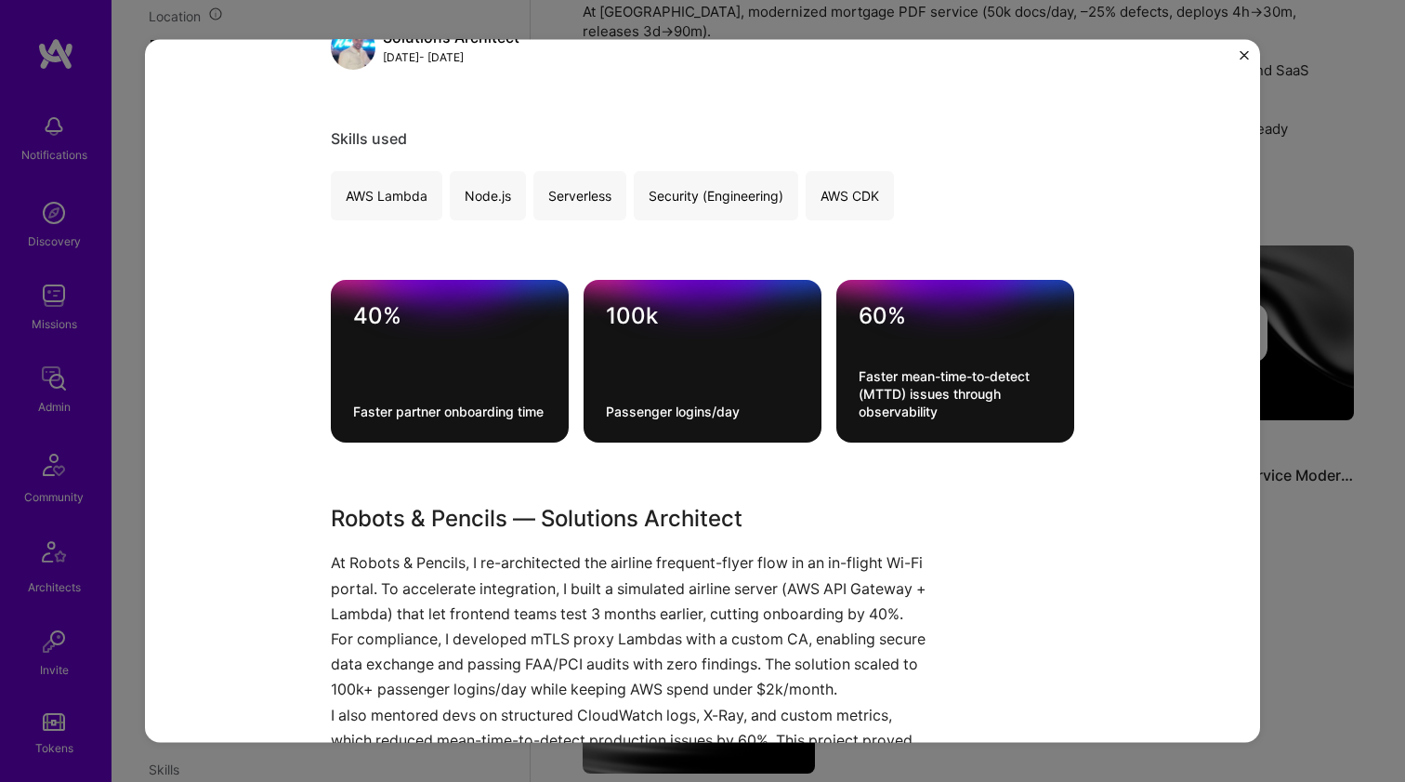
scroll to position [464, 0]
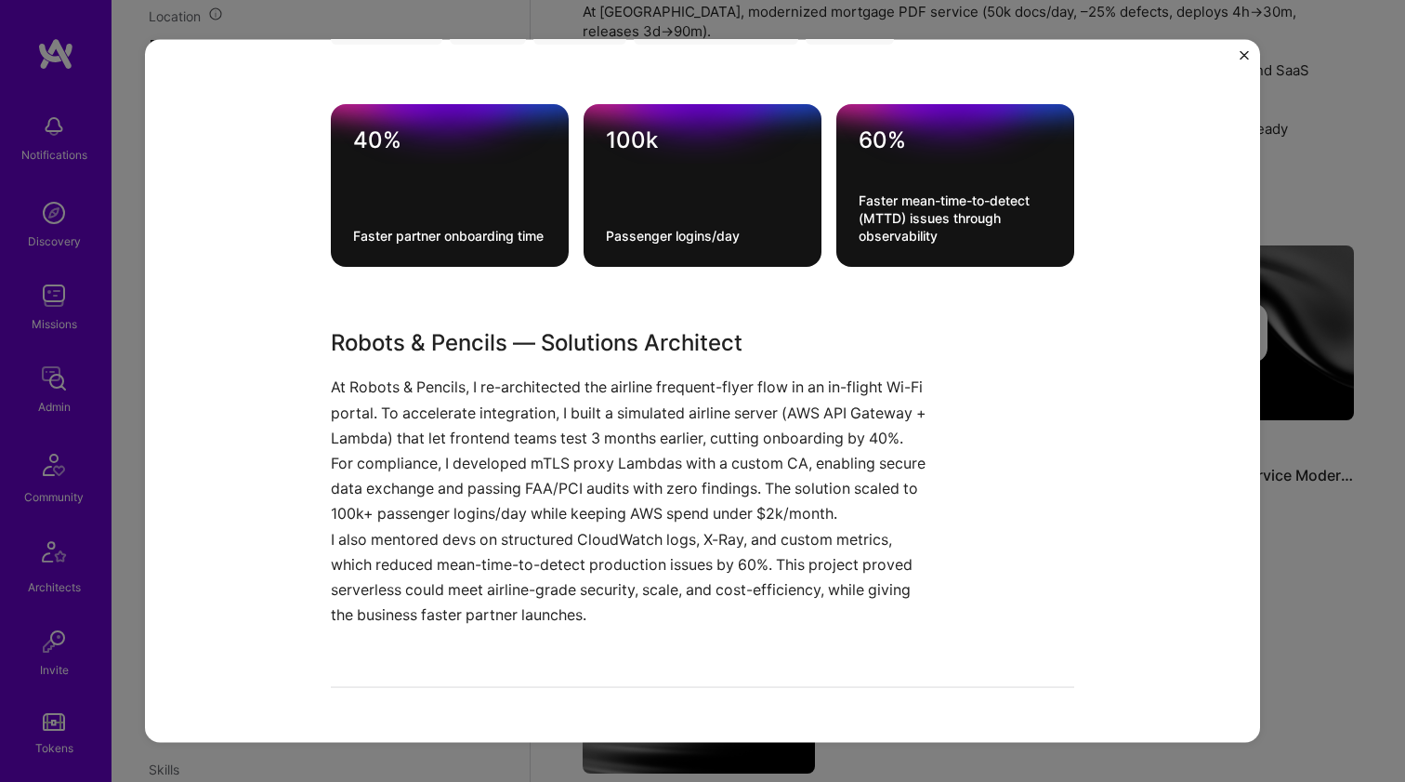
click at [665, 350] on h3 "Robots & Pencils — Solutions Architect" at bounding box center [633, 342] width 604 height 33
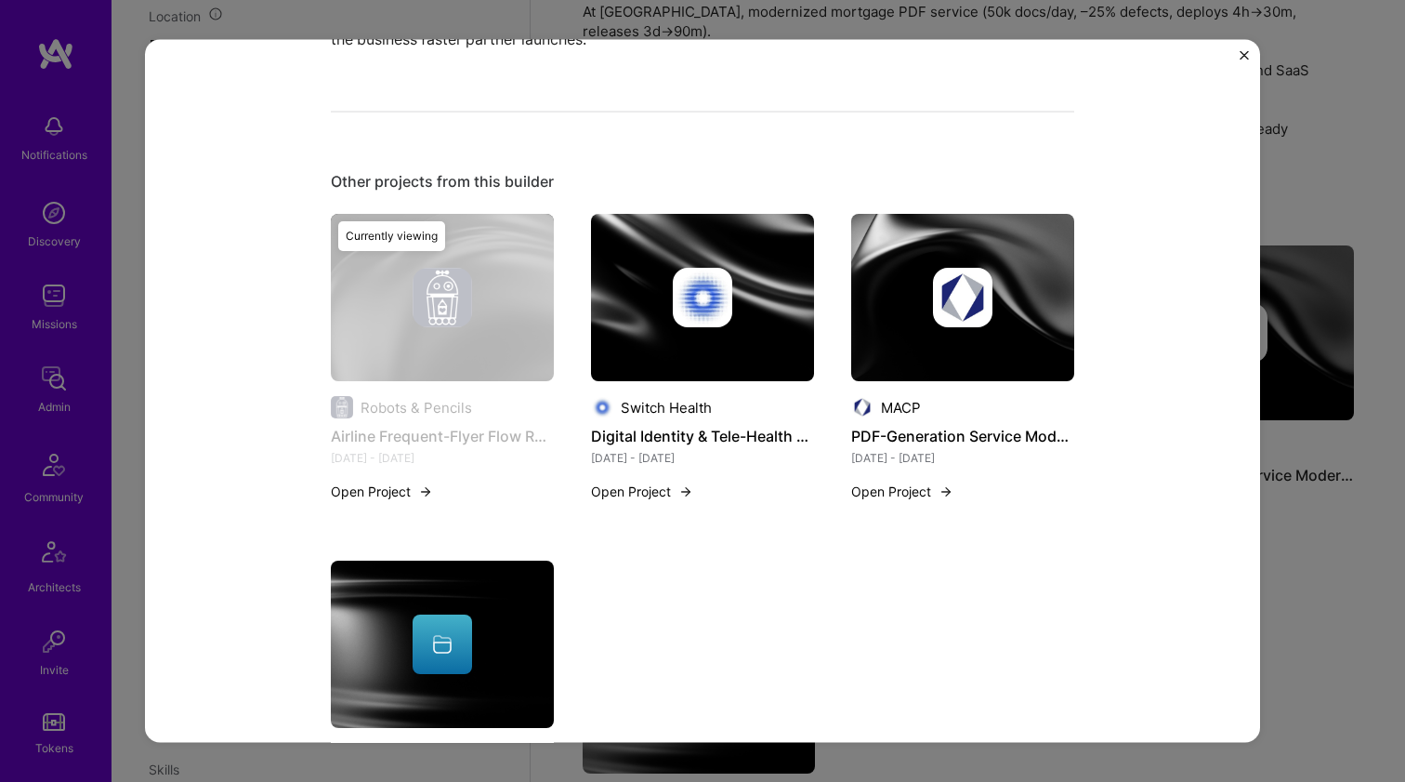
click at [718, 354] on img at bounding box center [702, 297] width 223 height 167
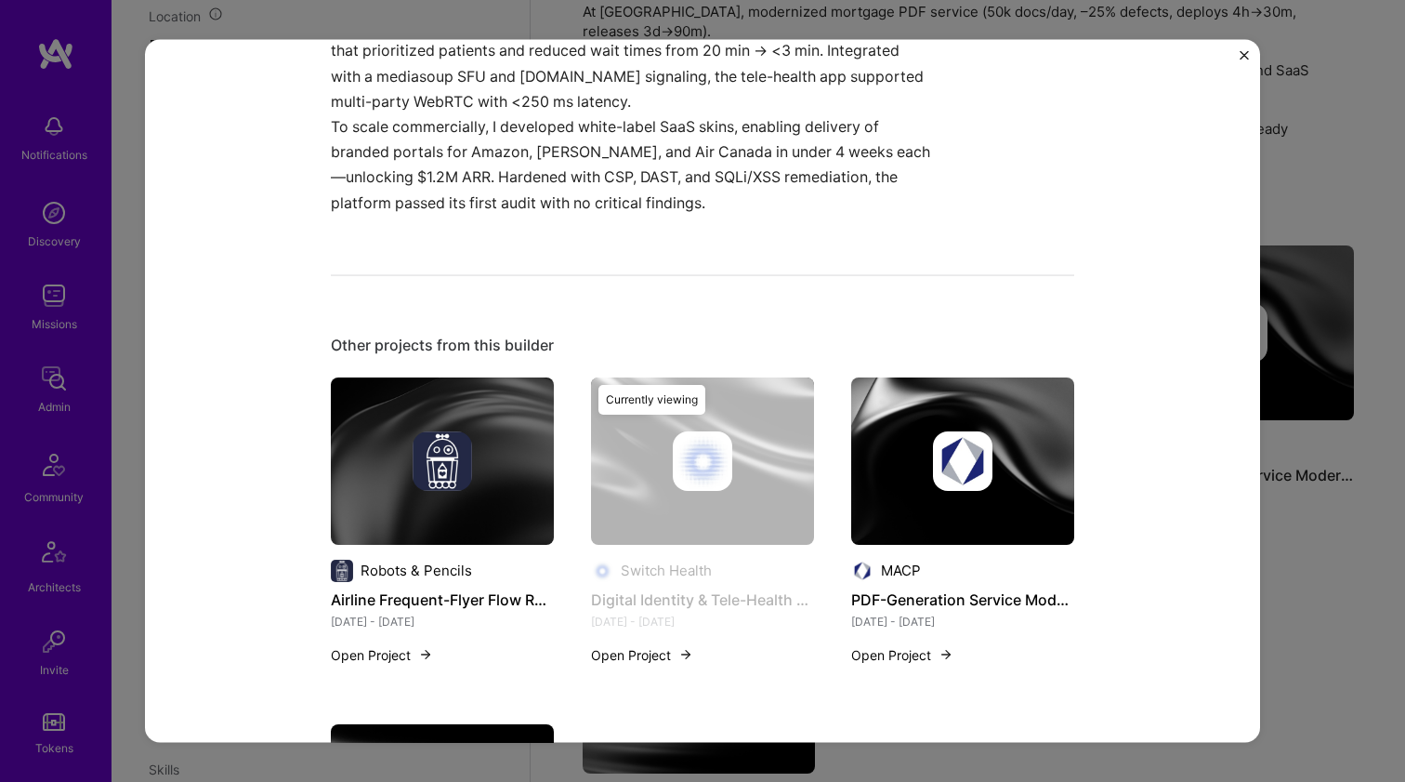
scroll to position [1279, 0]
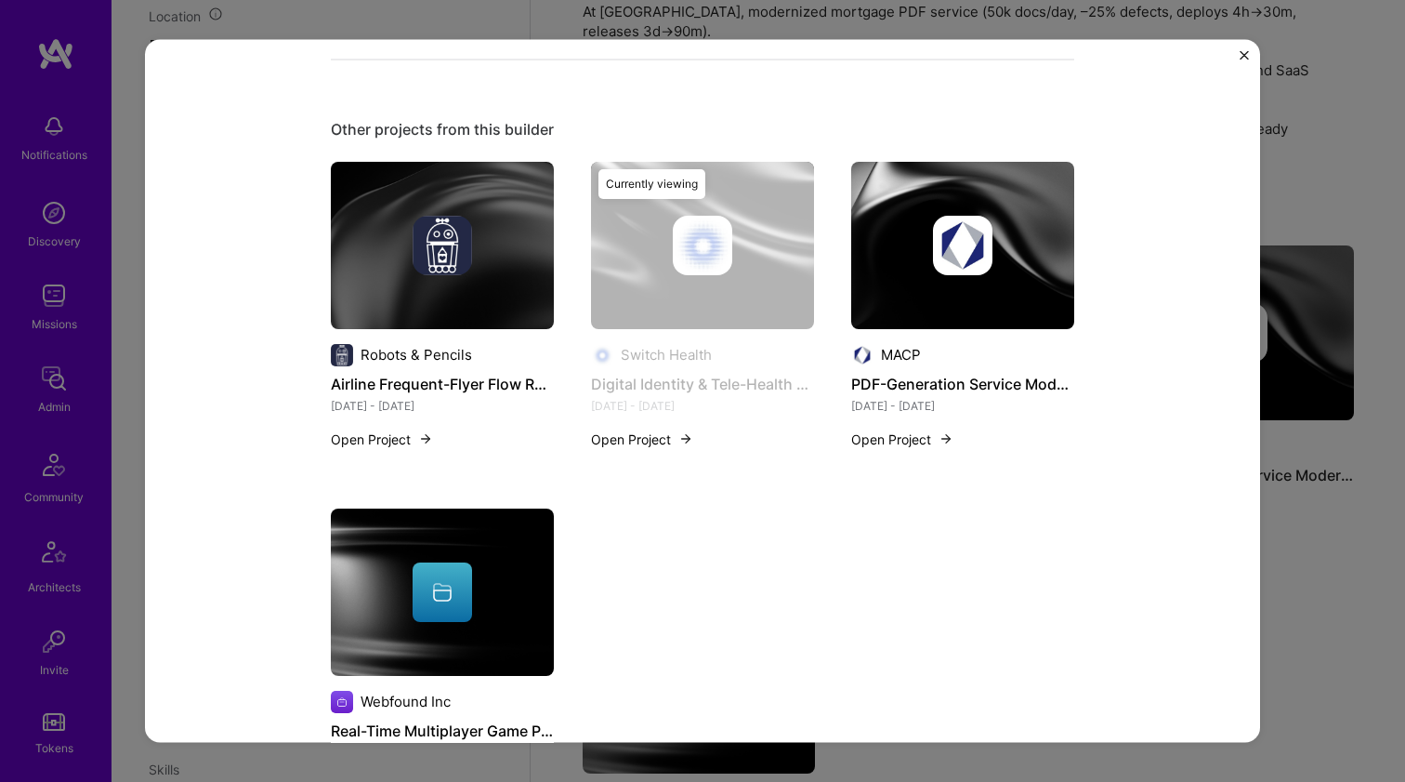
click at [942, 219] on img at bounding box center [962, 244] width 59 height 59
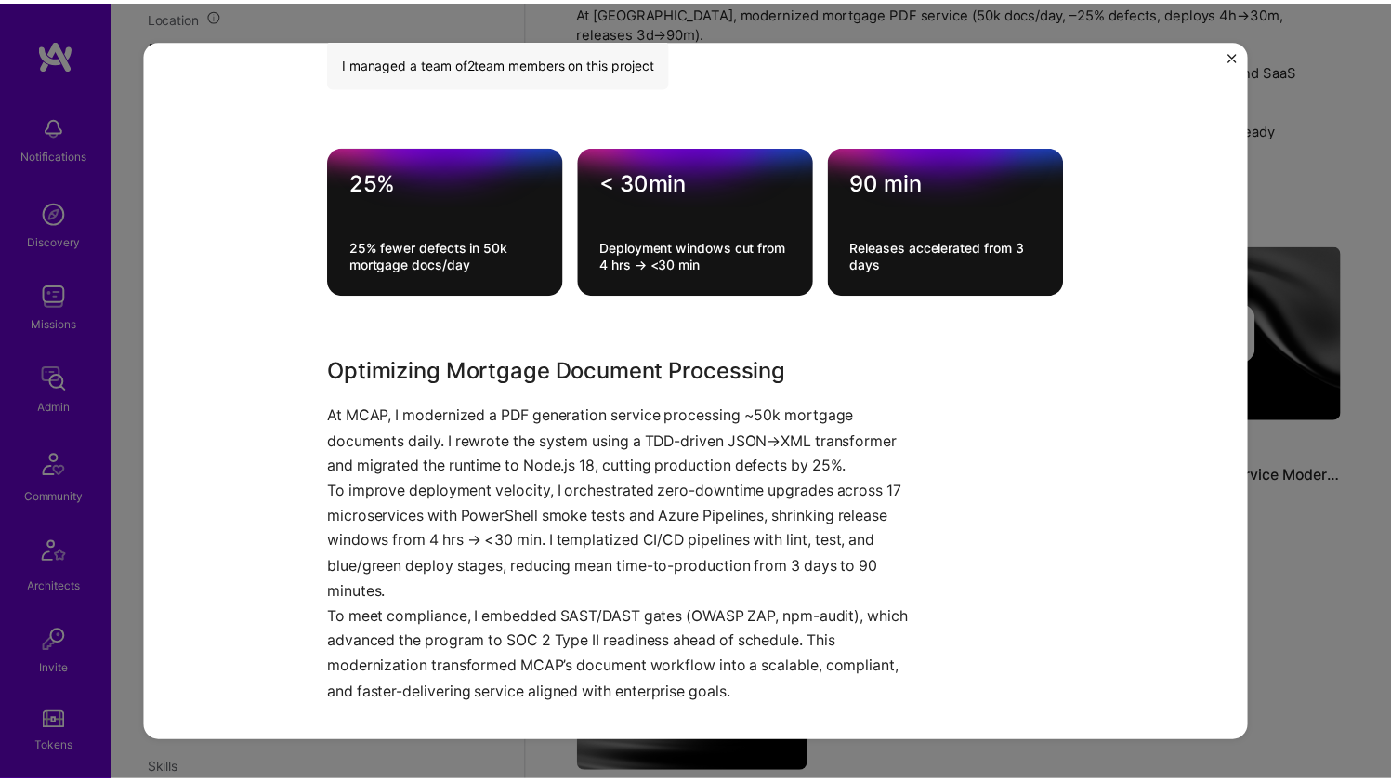
scroll to position [661, 0]
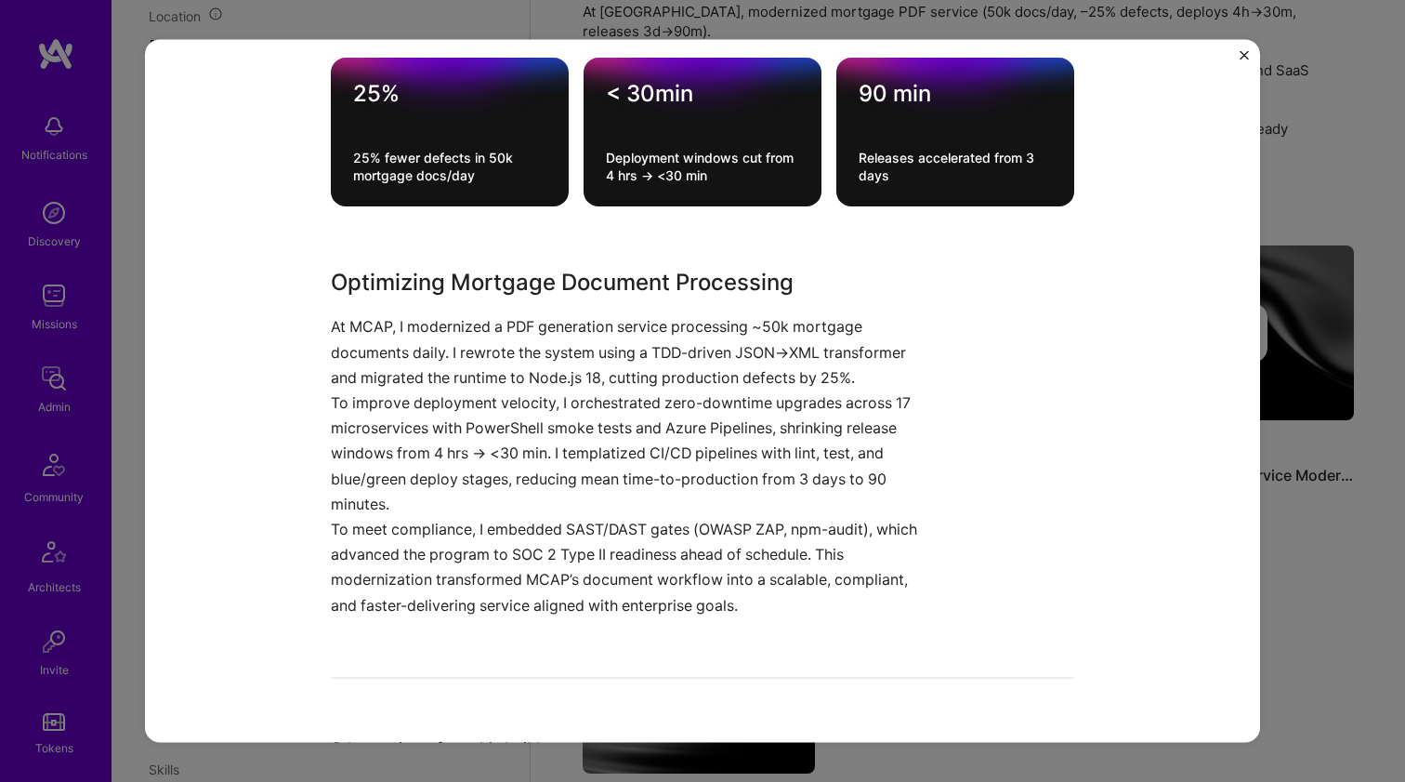
click at [1379, 454] on div "PDF-Generation Service Modernization MACP Financial Services / Fintech, Cloud S…" at bounding box center [702, 391] width 1405 height 782
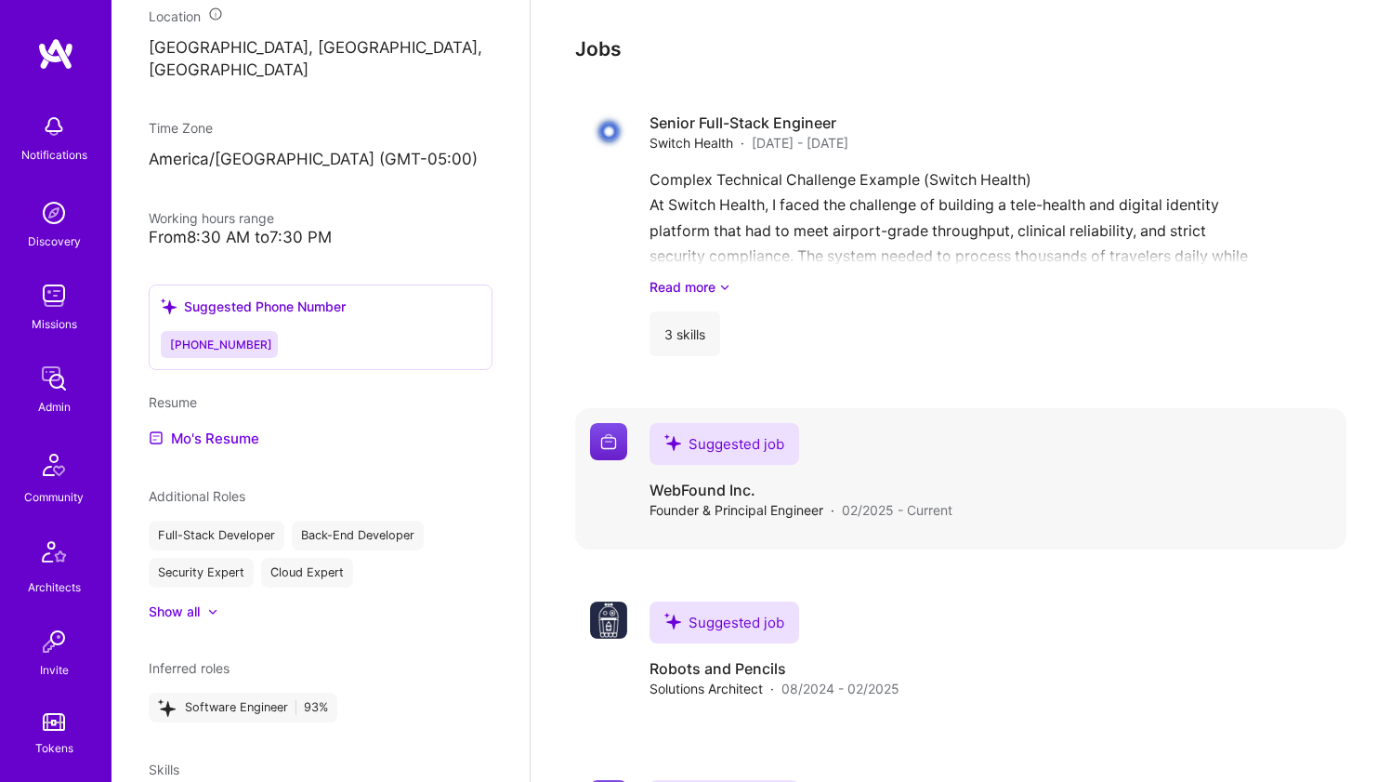
scroll to position [1538, 0]
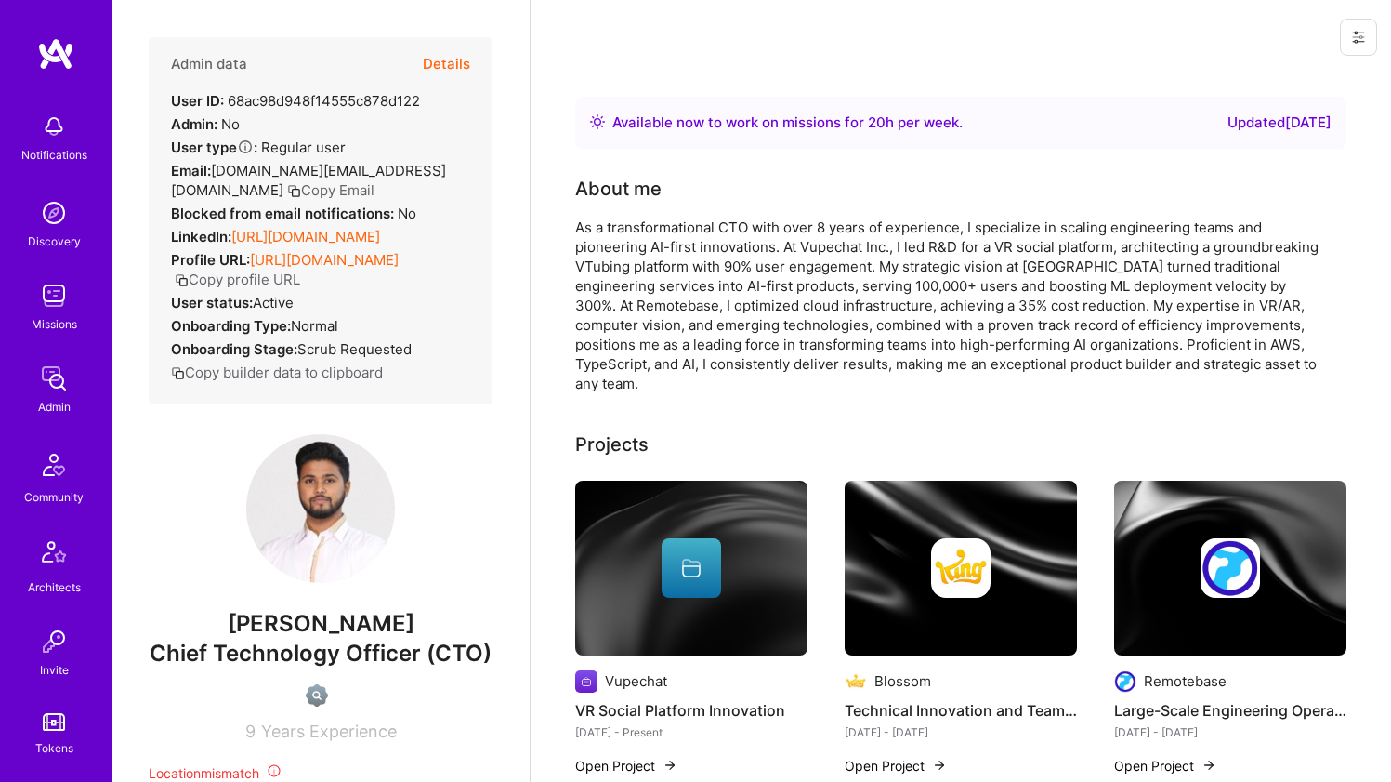
click at [256, 232] on link "[URL][DOMAIN_NAME]" at bounding box center [305, 237] width 149 height 18
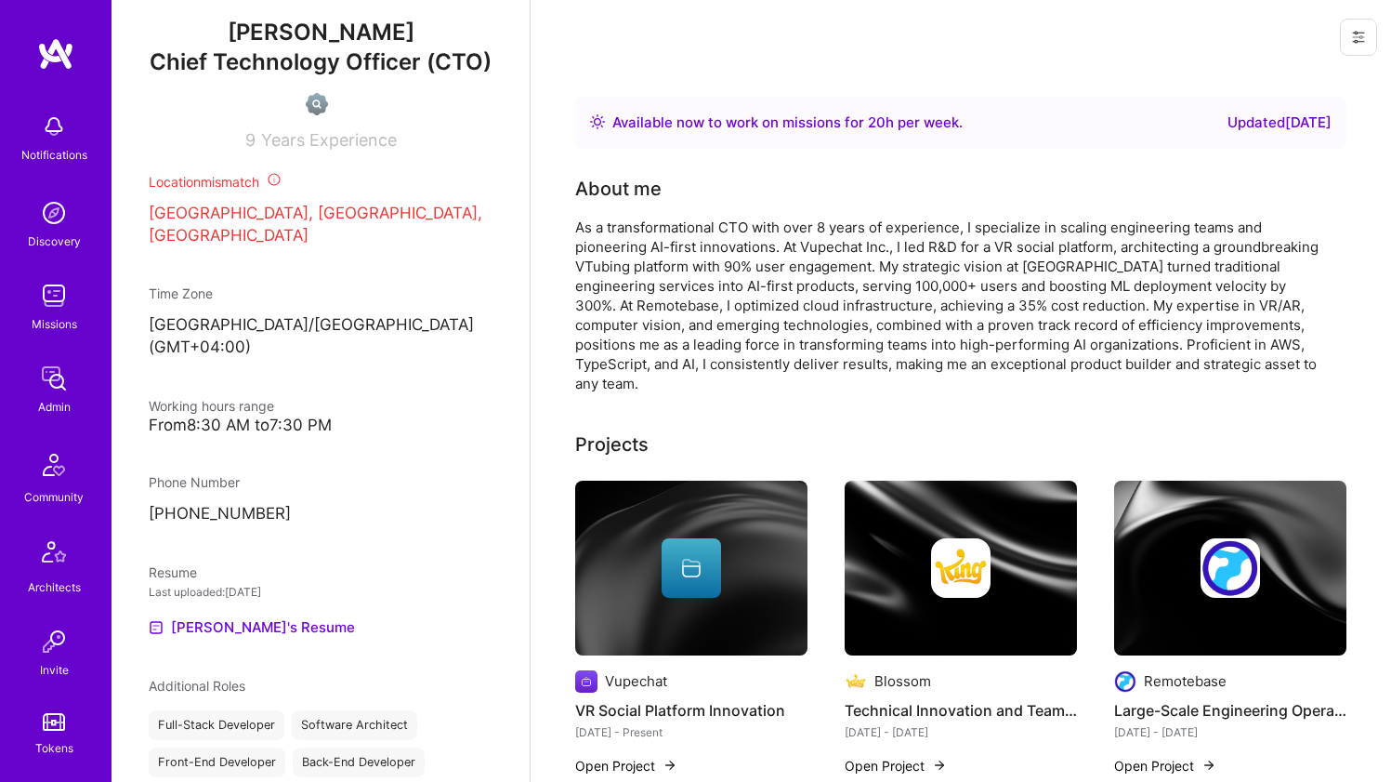
scroll to position [800, 0]
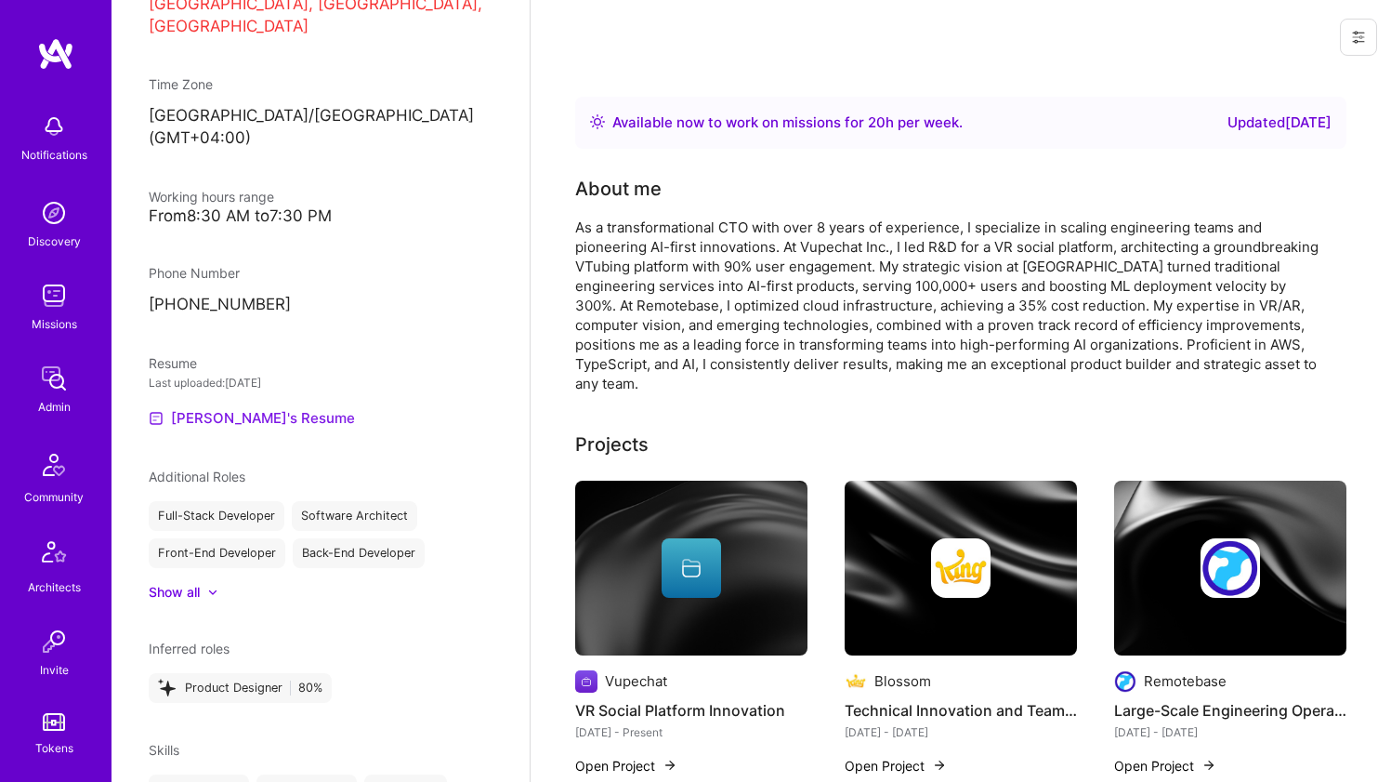
click at [216, 419] on link "[PERSON_NAME]'s Resume" at bounding box center [252, 418] width 206 height 22
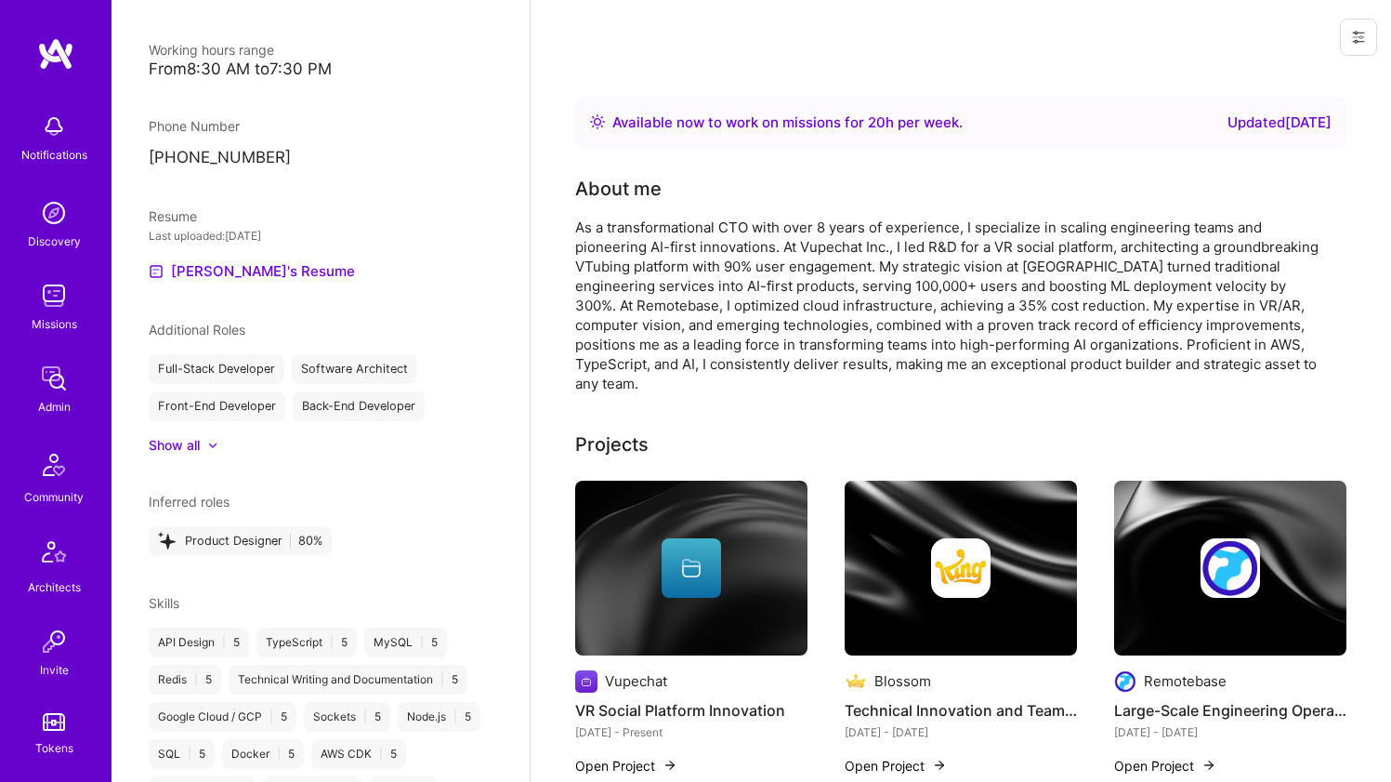
click at [792, 270] on div "As a transformational CTO with over 8 years of experience, I specialize in scal…" at bounding box center [947, 305] width 744 height 176
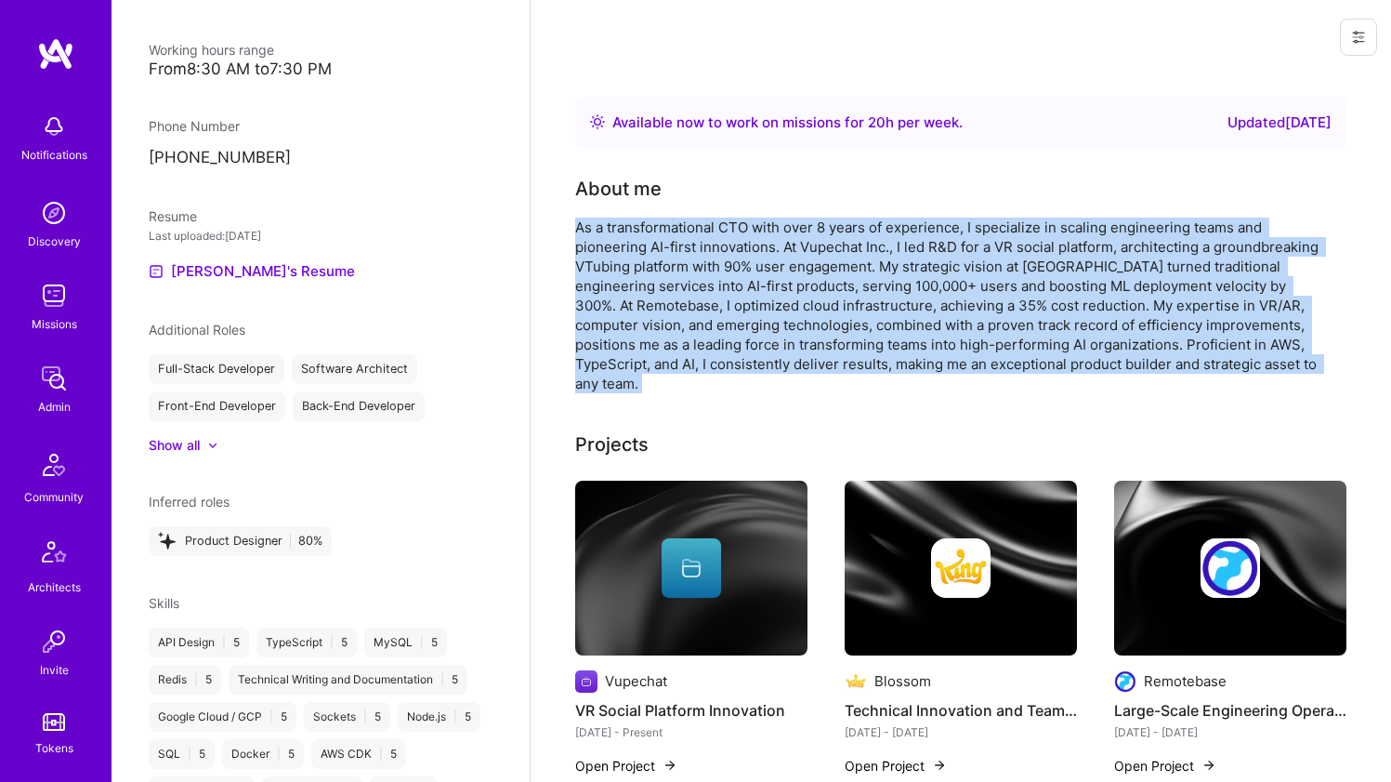
click at [792, 270] on div "As a transformational CTO with over 8 years of experience, I specialize in scal…" at bounding box center [947, 305] width 744 height 176
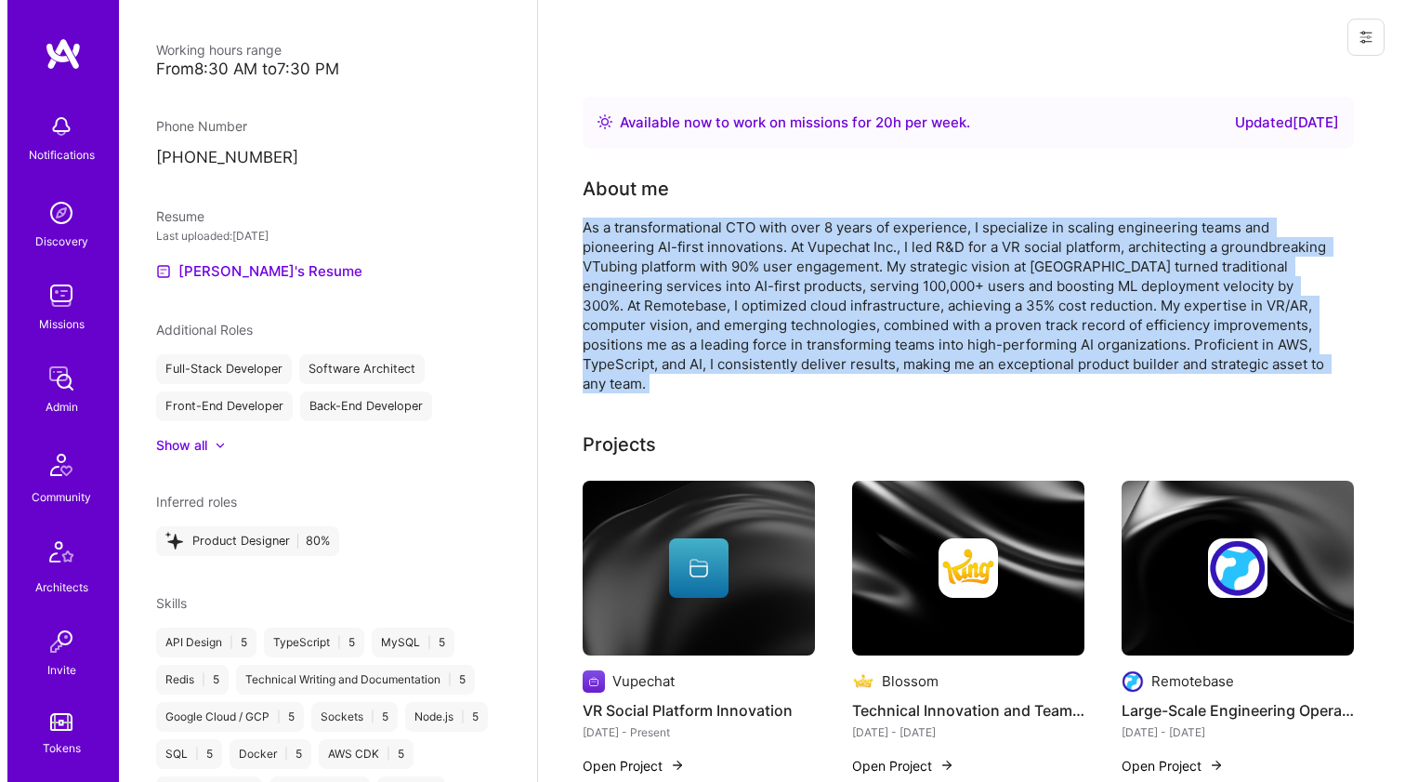
scroll to position [275, 0]
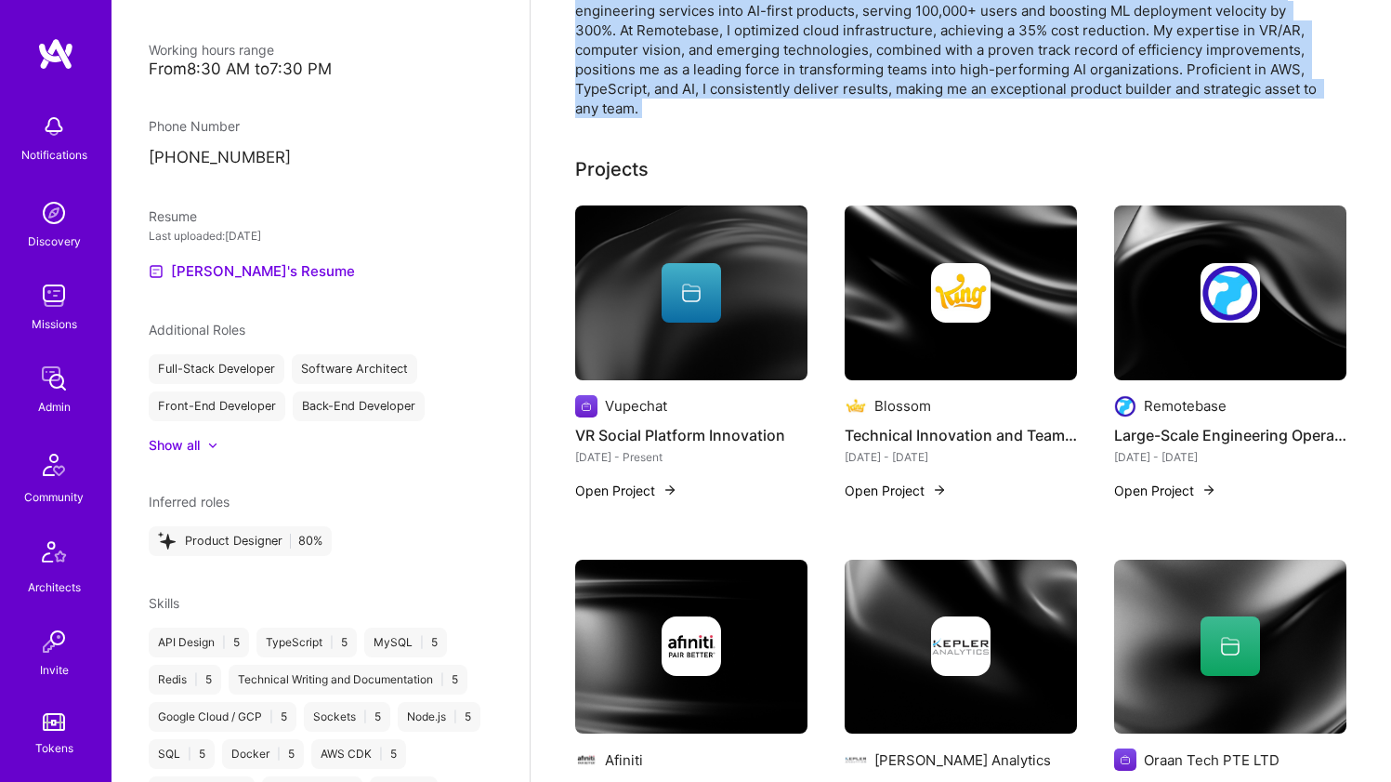
click at [693, 333] on img at bounding box center [691, 292] width 232 height 175
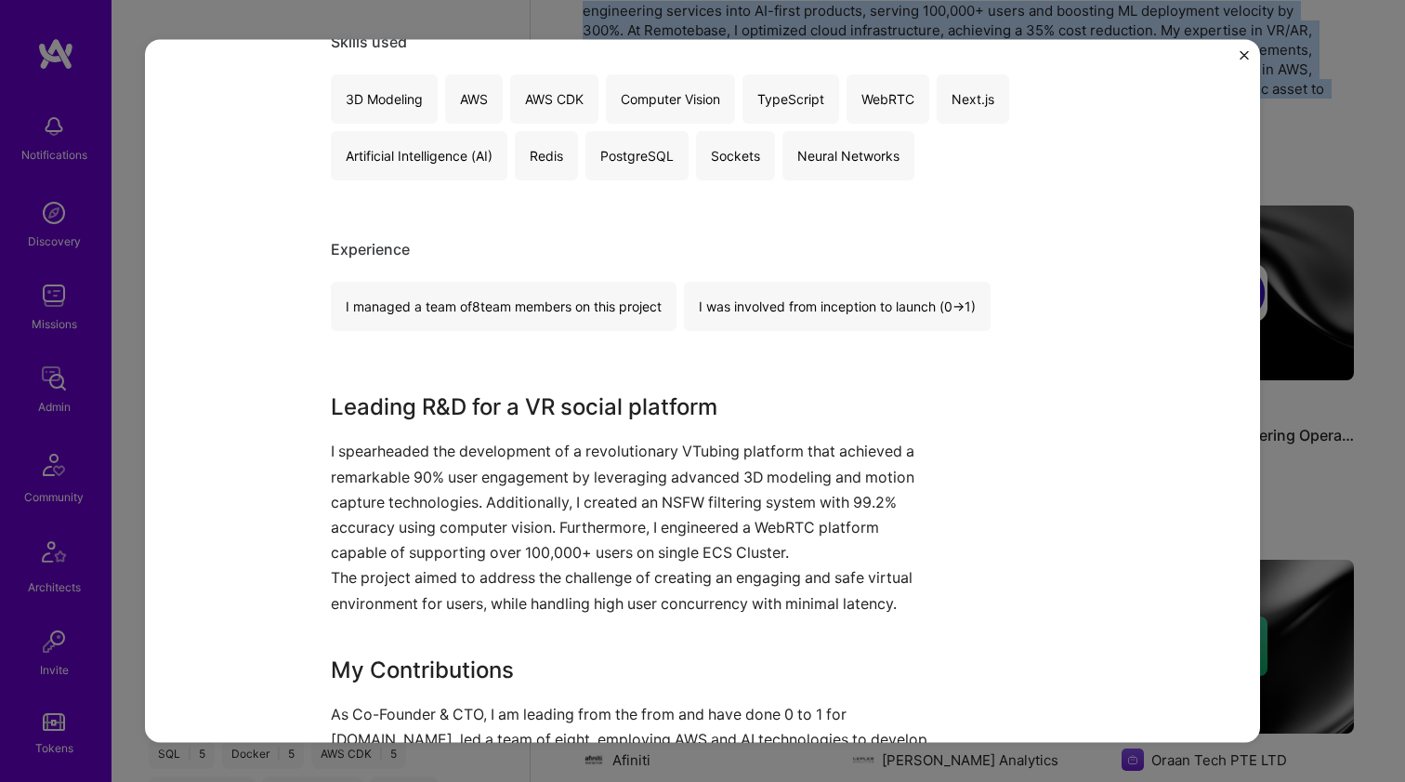
scroll to position [571, 0]
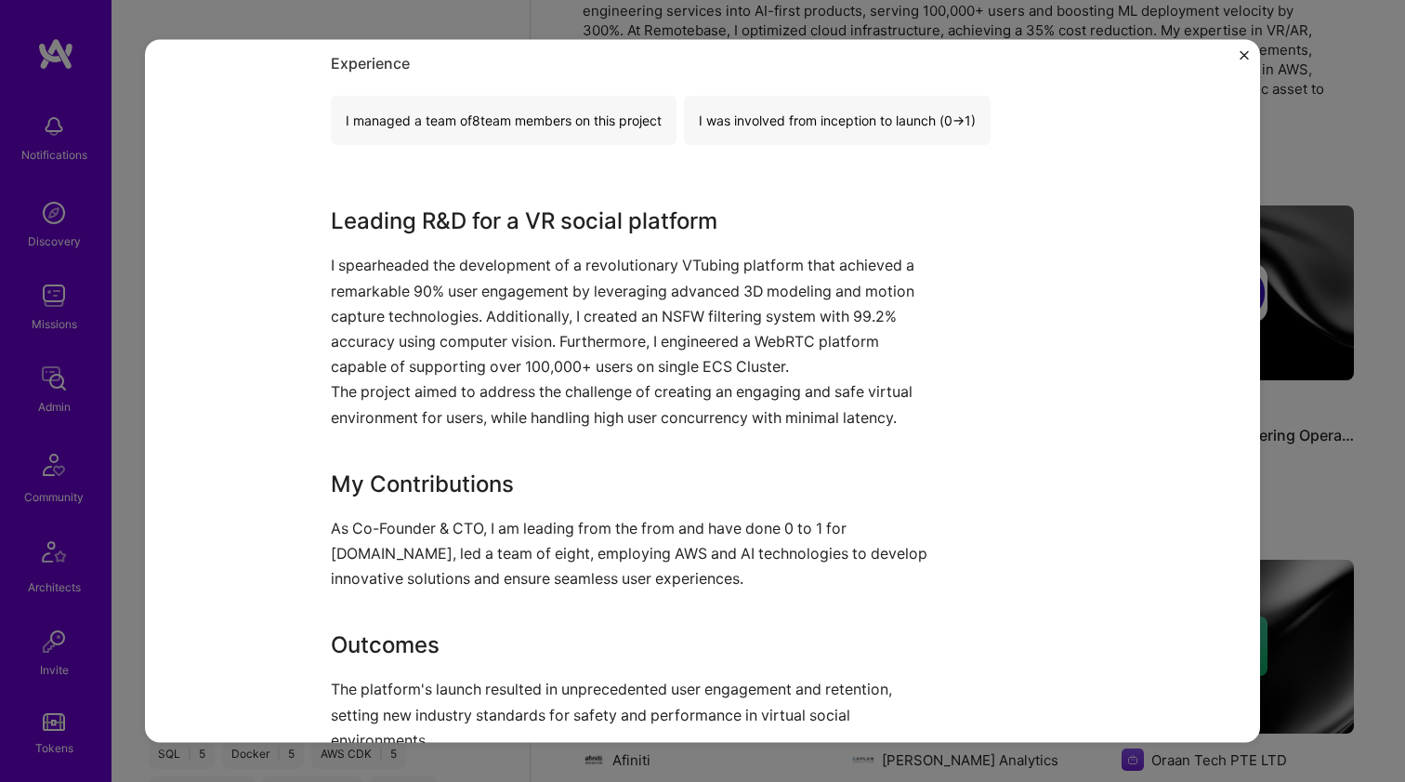
click at [573, 307] on p "I spearheaded the development of a revolutionary VTubing platform that achieved…" at bounding box center [633, 316] width 604 height 126
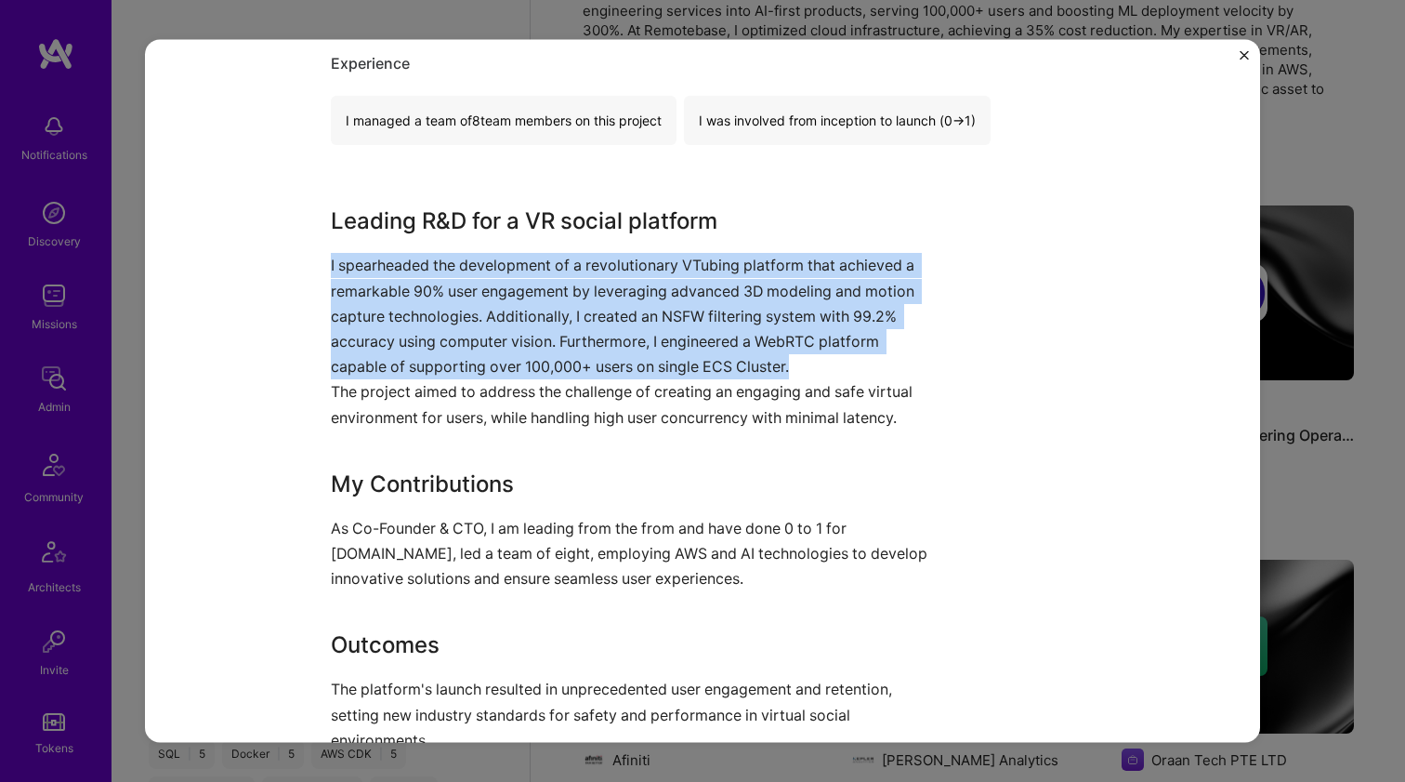
click at [573, 307] on p "I spearheaded the development of a revolutionary VTubing platform that achieved…" at bounding box center [633, 316] width 604 height 126
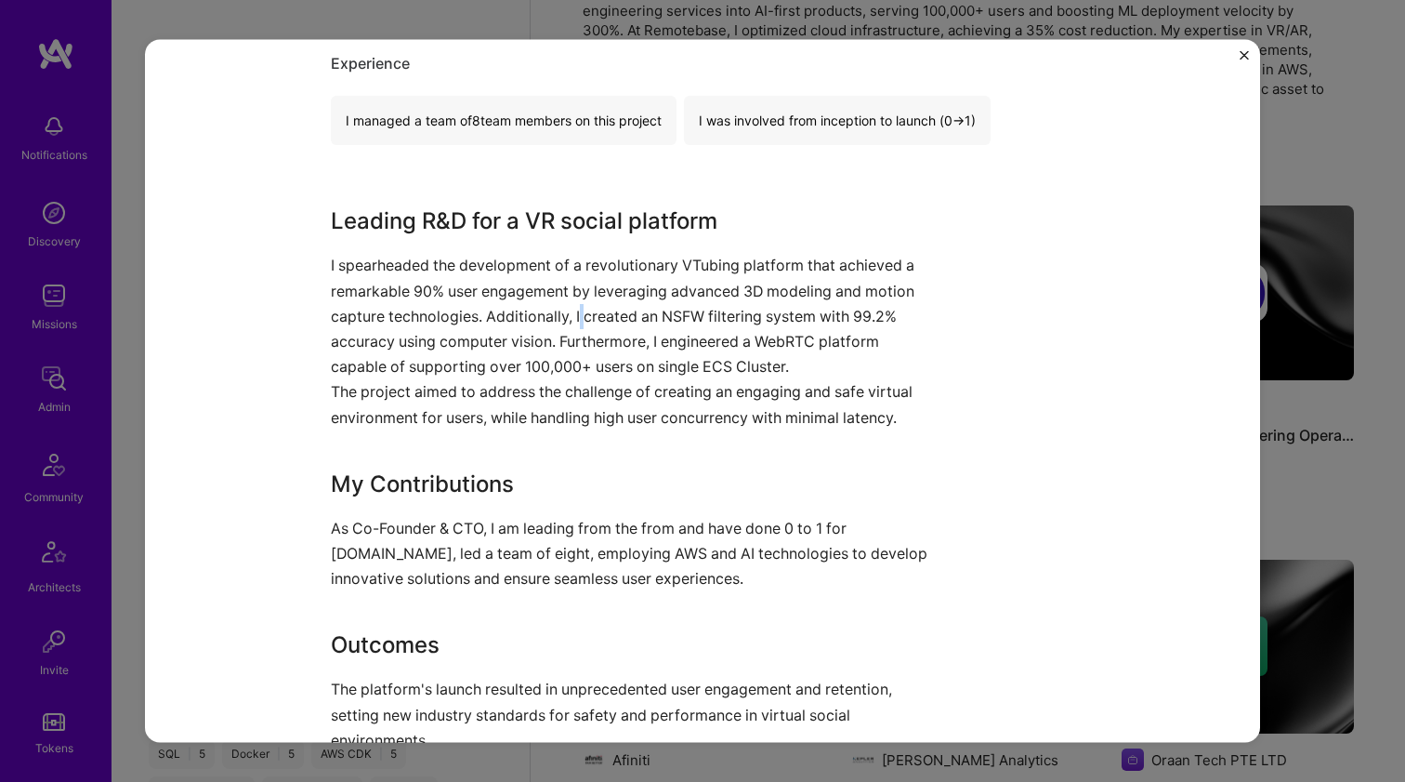
click at [573, 307] on p "I spearheaded the development of a revolutionary VTubing platform that achieved…" at bounding box center [633, 316] width 604 height 126
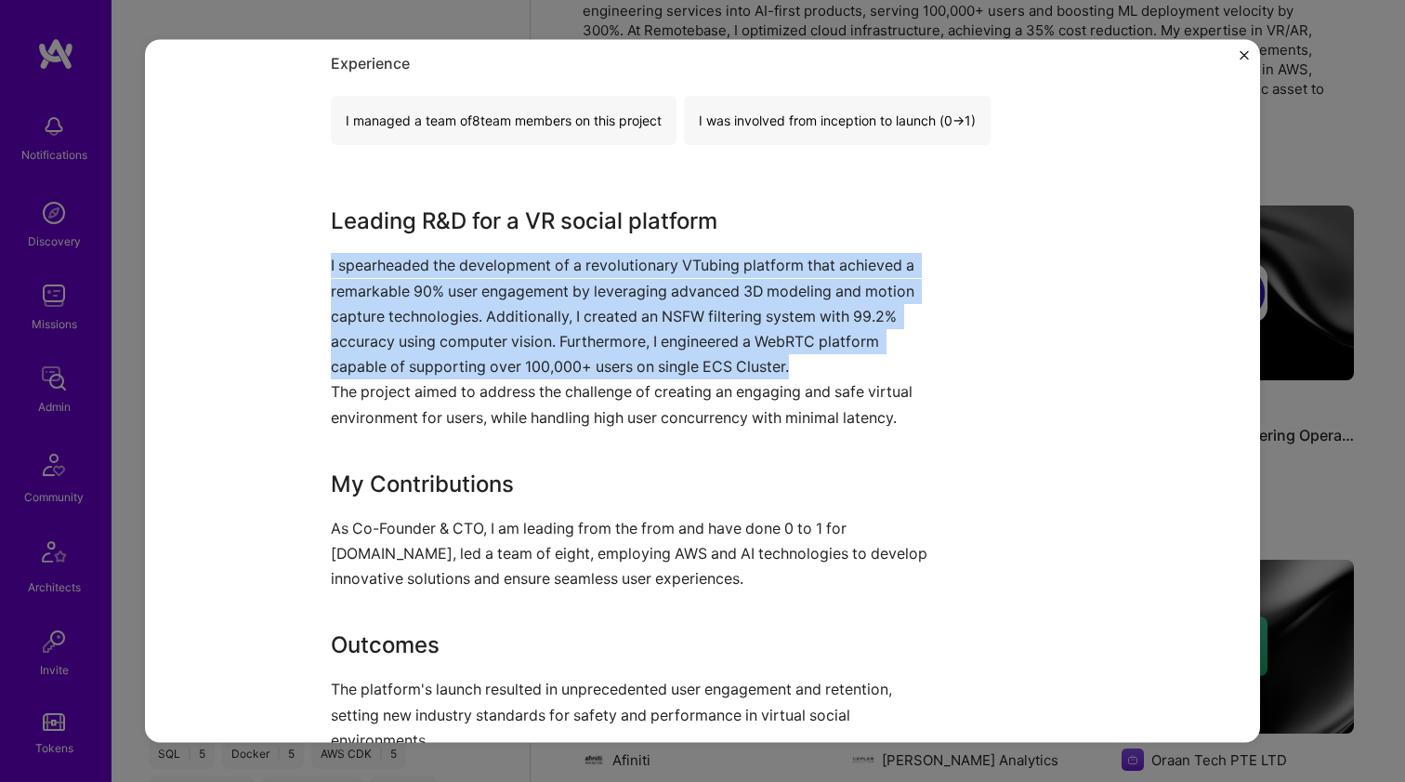
click at [573, 307] on p "I spearheaded the development of a revolutionary VTubing platform that achieved…" at bounding box center [633, 316] width 604 height 126
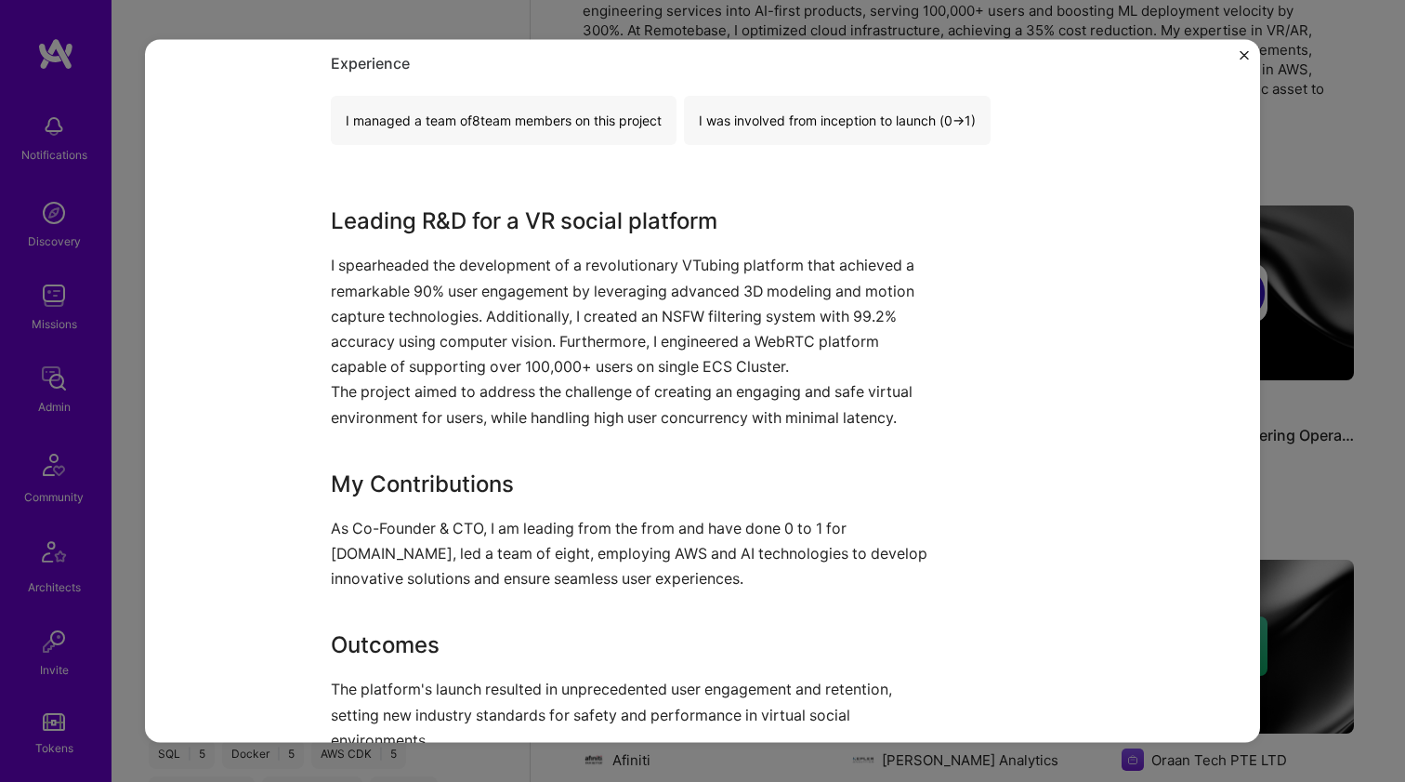
click at [522, 399] on p "The project aimed to address the challenge of creating an engaging and safe vir…" at bounding box center [633, 404] width 604 height 50
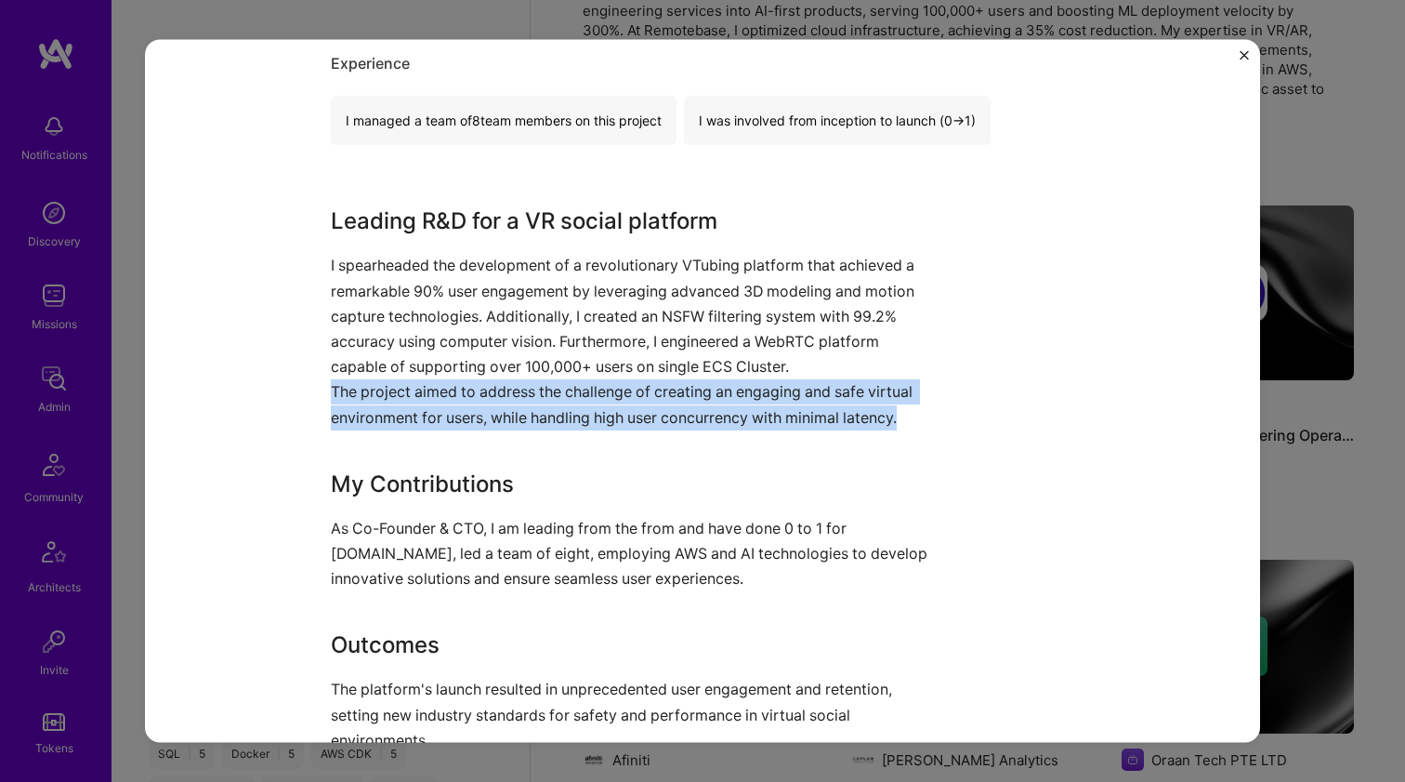
drag, startPoint x: 522, startPoint y: 399, endPoint x: 528, endPoint y: 334, distance: 65.3
click at [528, 335] on div "Leading R&D for a VR social platform I spearheaded the development of a revolut…" at bounding box center [633, 478] width 604 height 548
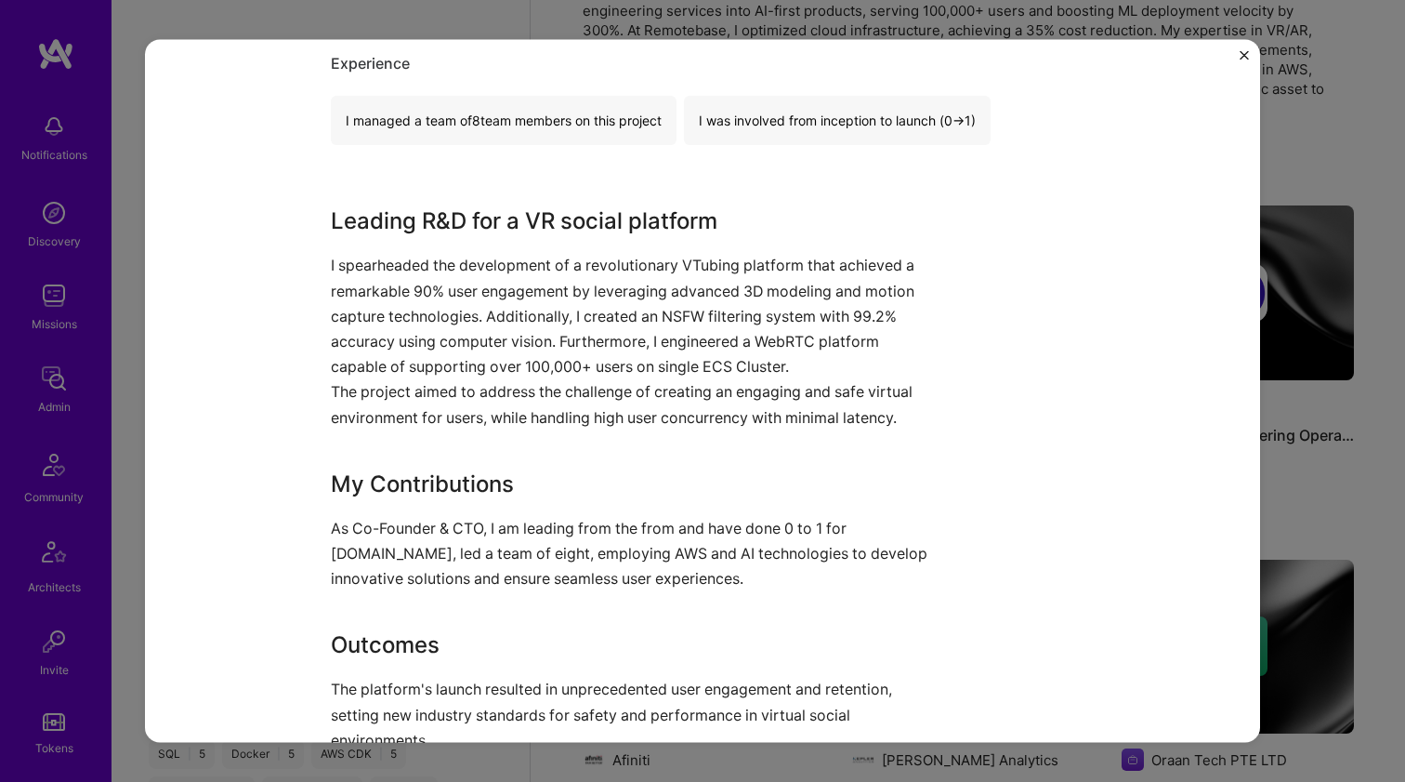
click at [528, 334] on p "I spearheaded the development of a revolutionary VTubing platform that achieved…" at bounding box center [633, 316] width 604 height 126
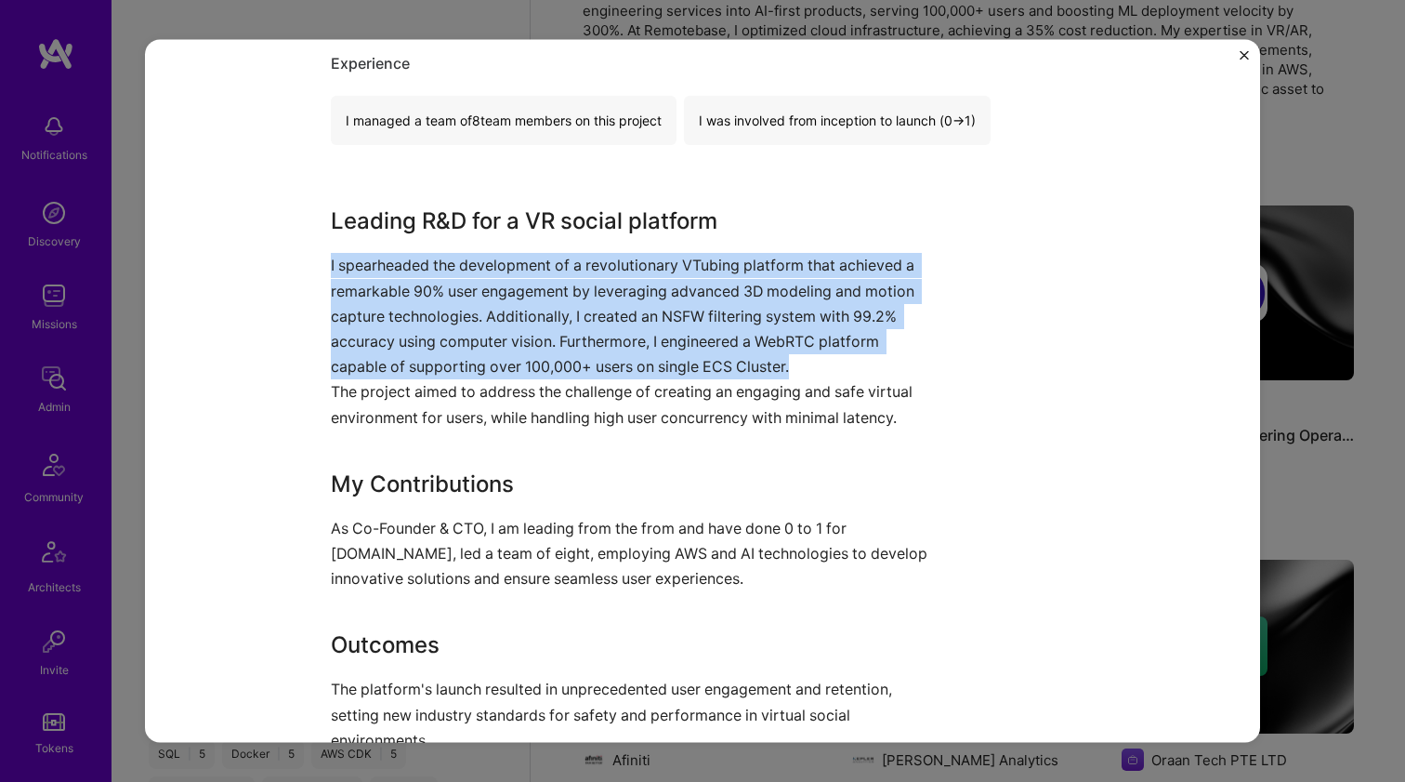
click at [528, 334] on p "I spearheaded the development of a revolutionary VTubing platform that achieved…" at bounding box center [633, 316] width 604 height 126
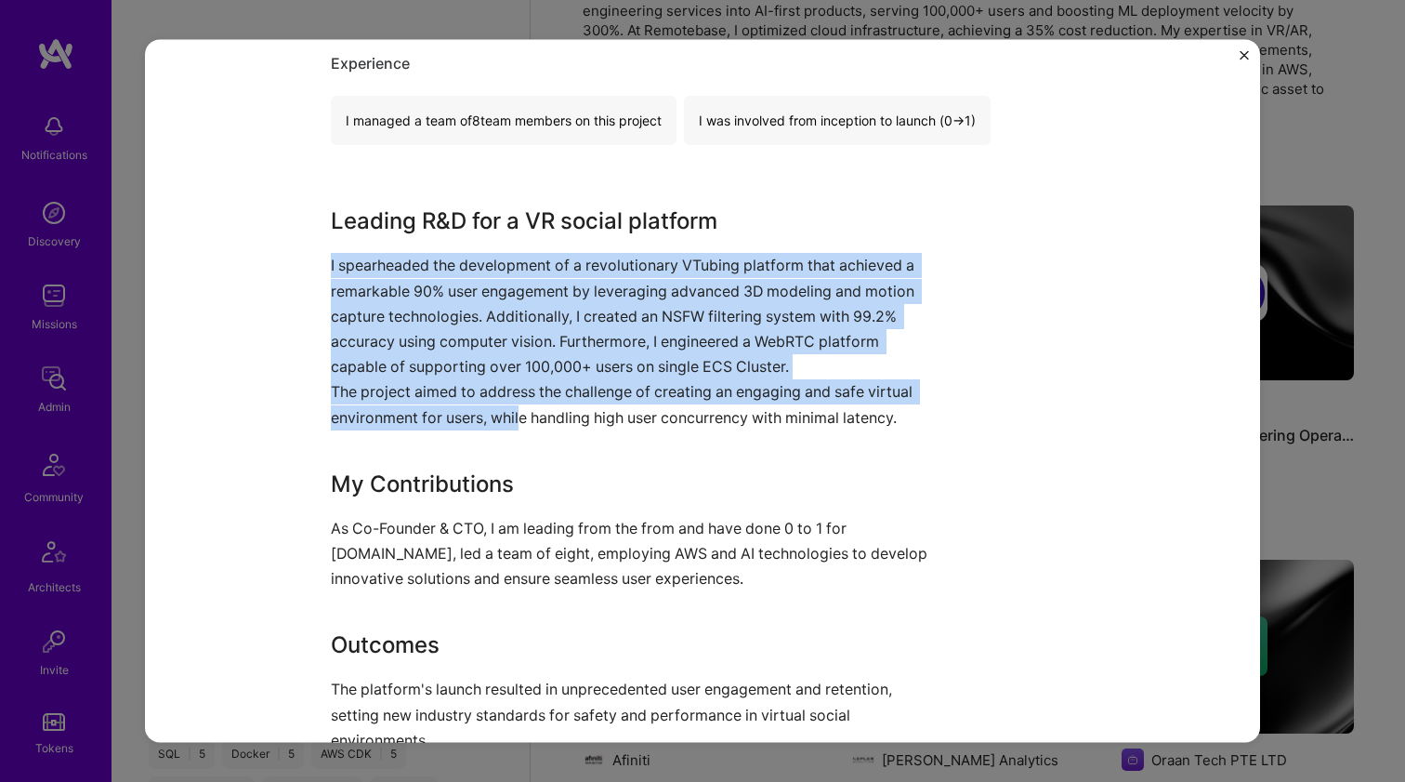
click at [516, 400] on p "The project aimed to address the challenge of creating an engaging and safe vir…" at bounding box center [633, 404] width 604 height 50
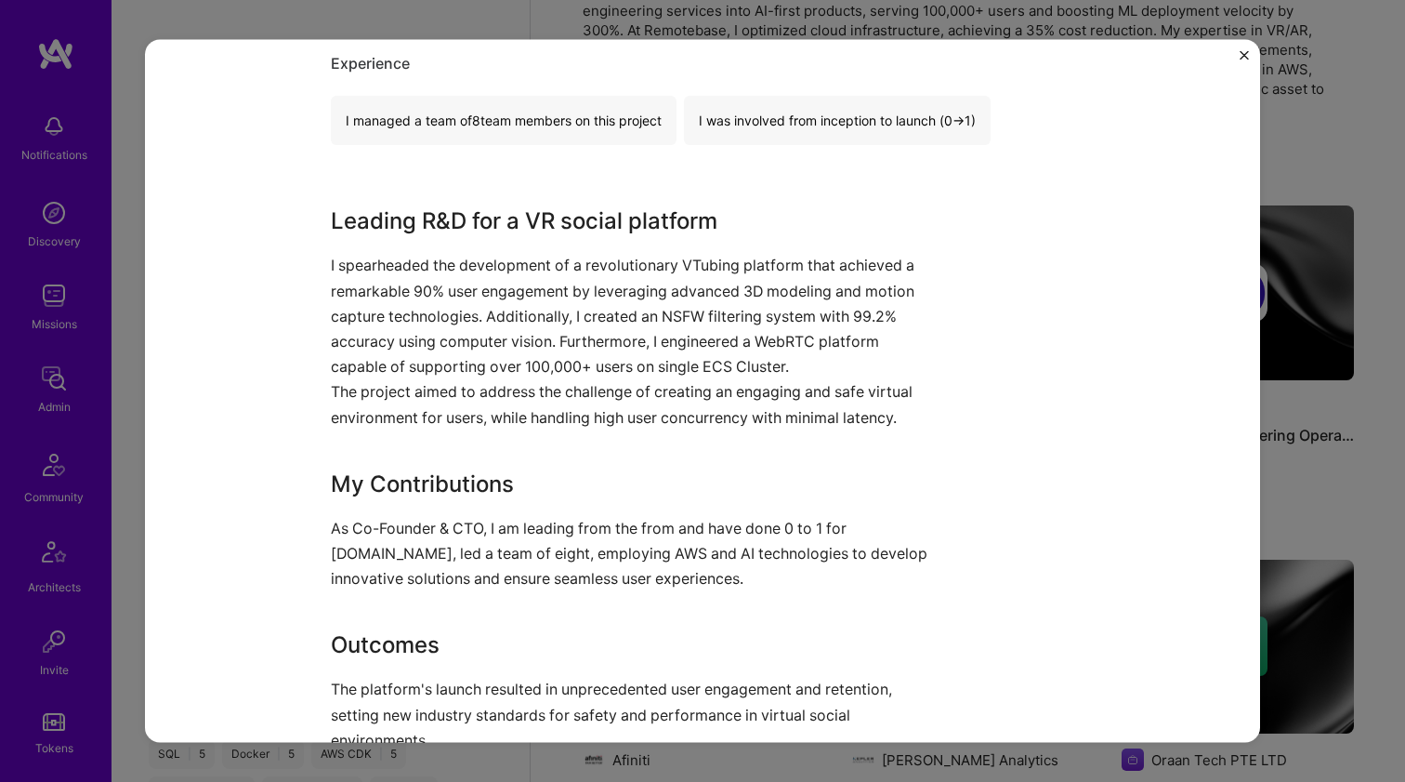
click at [516, 400] on p "The project aimed to address the challenge of creating an engaging and safe vir…" at bounding box center [633, 404] width 604 height 50
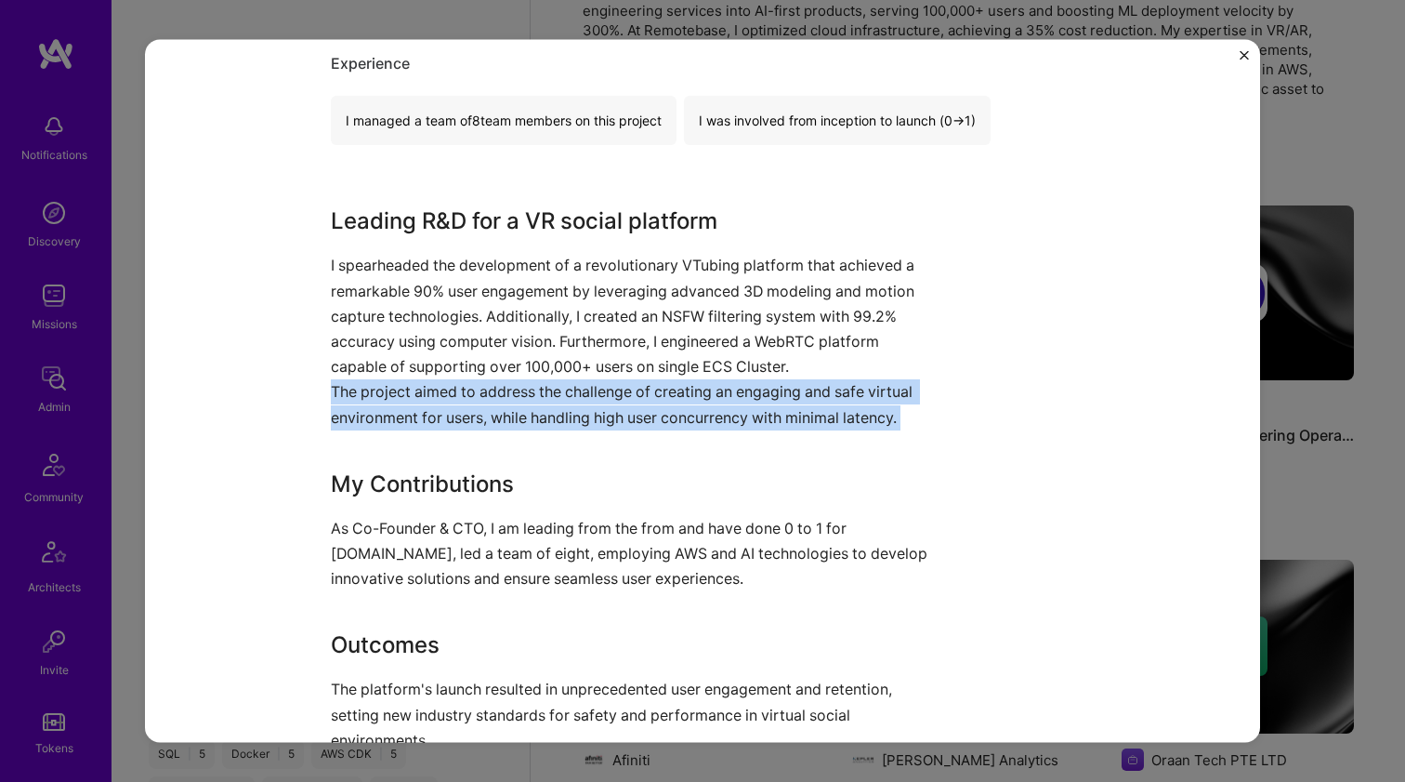
drag, startPoint x: 516, startPoint y: 400, endPoint x: 517, endPoint y: 387, distance: 13.0
click at [516, 400] on p "The project aimed to address the challenge of creating an engaging and safe vir…" at bounding box center [633, 404] width 604 height 50
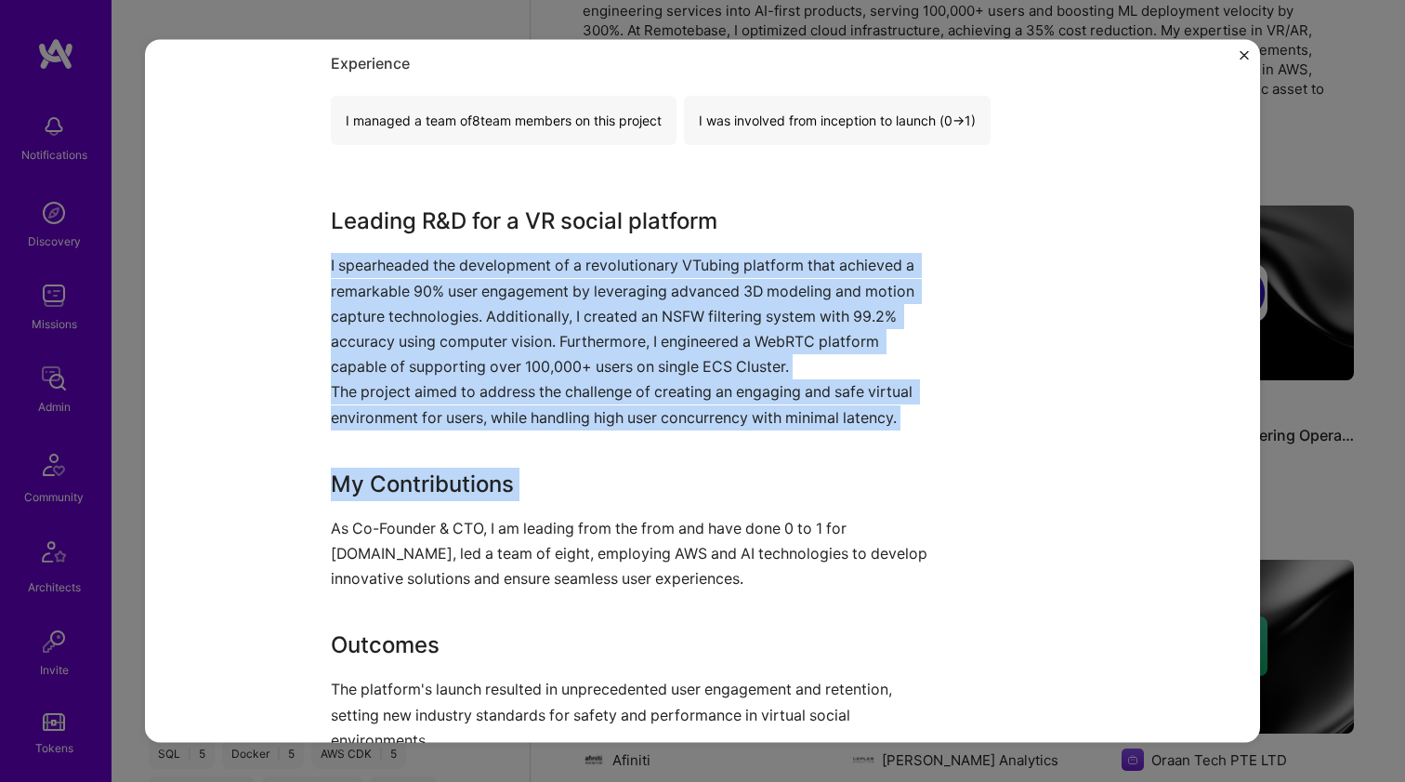
click at [520, 351] on p "I spearheaded the development of a revolutionary VTubing platform that achieved…" at bounding box center [633, 316] width 604 height 126
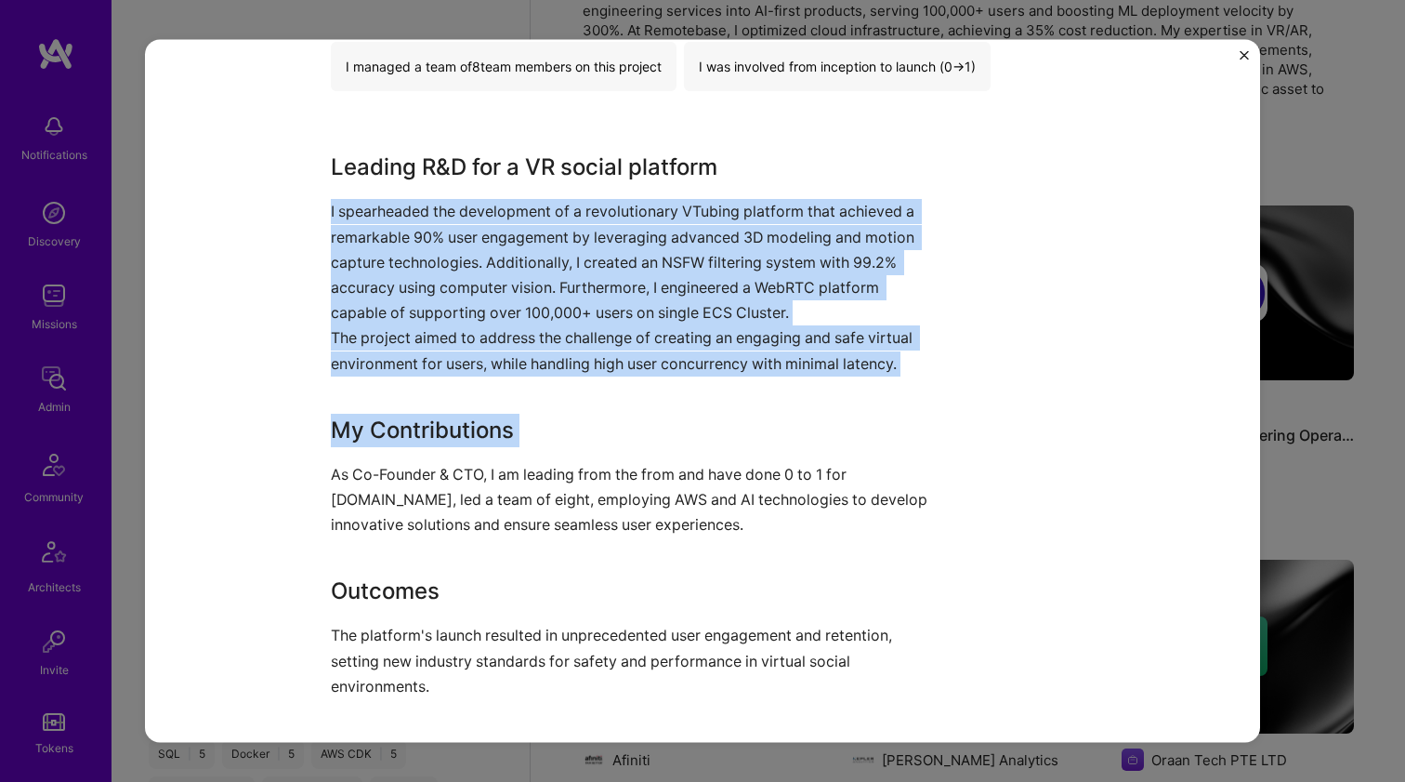
scroll to position [695, 0]
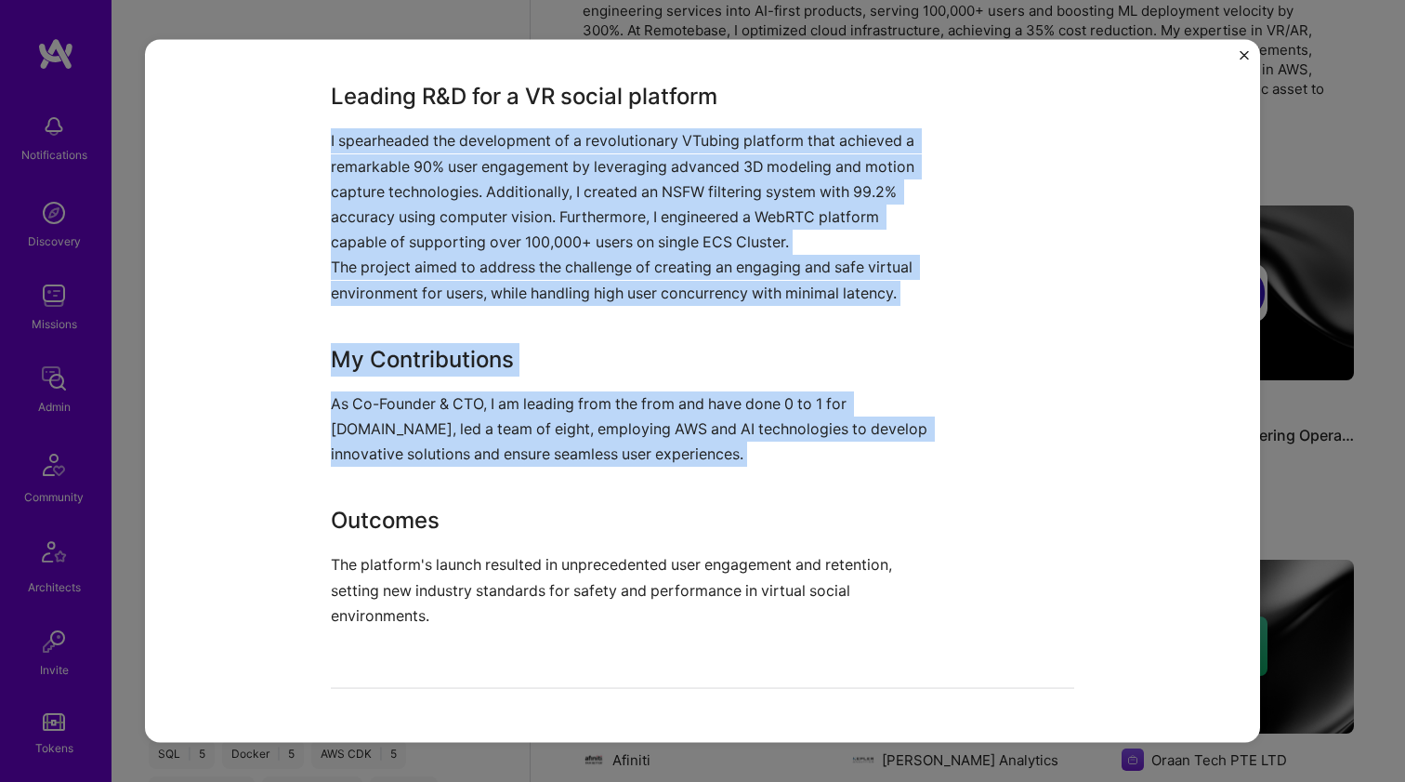
click at [500, 390] on p "As Co-Founder & CTO, I am leading from the from and have done 0 to 1 for vupech…" at bounding box center [633, 428] width 604 height 76
click at [511, 272] on p "The project aimed to address the challenge of creating an engaging and safe vir…" at bounding box center [633, 280] width 604 height 50
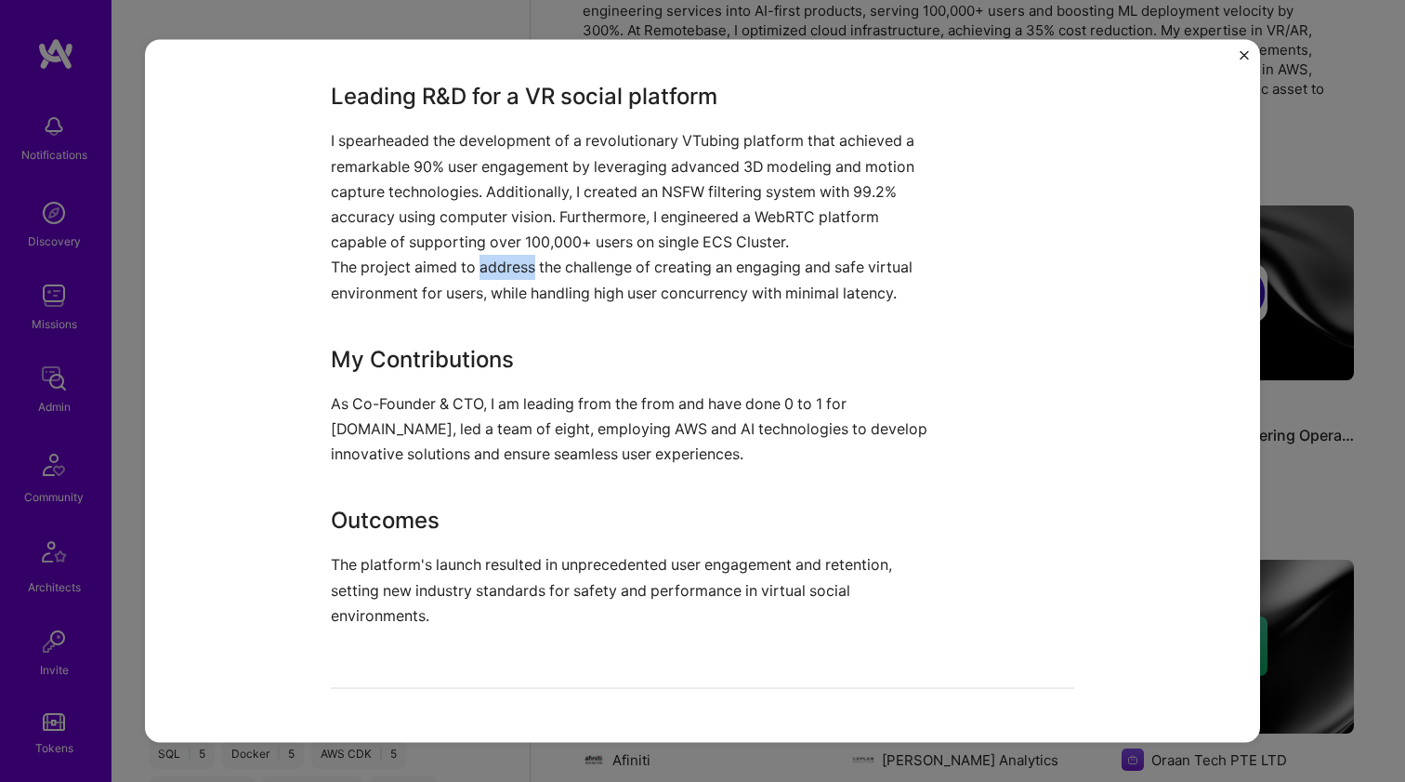
click at [511, 272] on p "The project aimed to address the challenge of creating an engaging and safe vir…" at bounding box center [633, 280] width 604 height 50
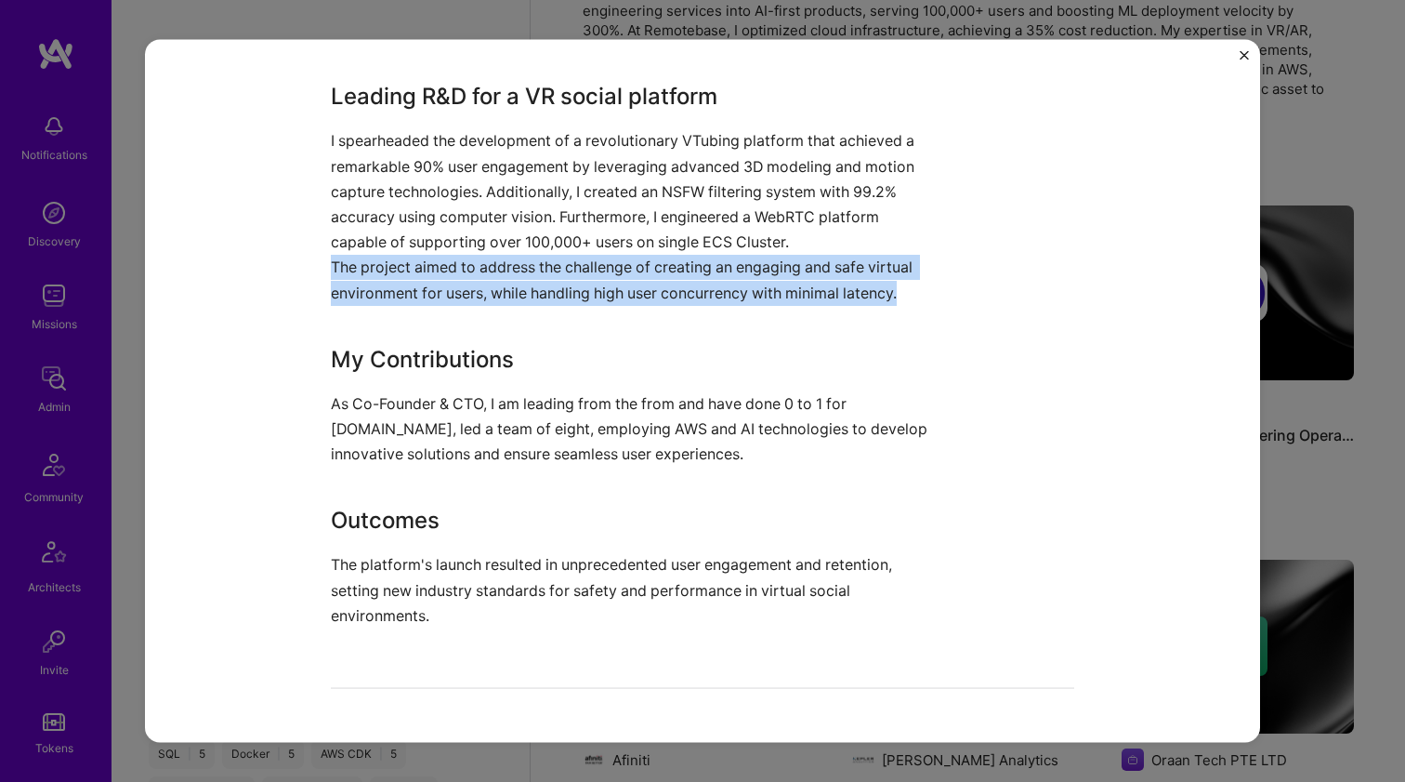
click at [511, 272] on p "The project aimed to address the challenge of creating an engaging and safe vir…" at bounding box center [633, 280] width 604 height 50
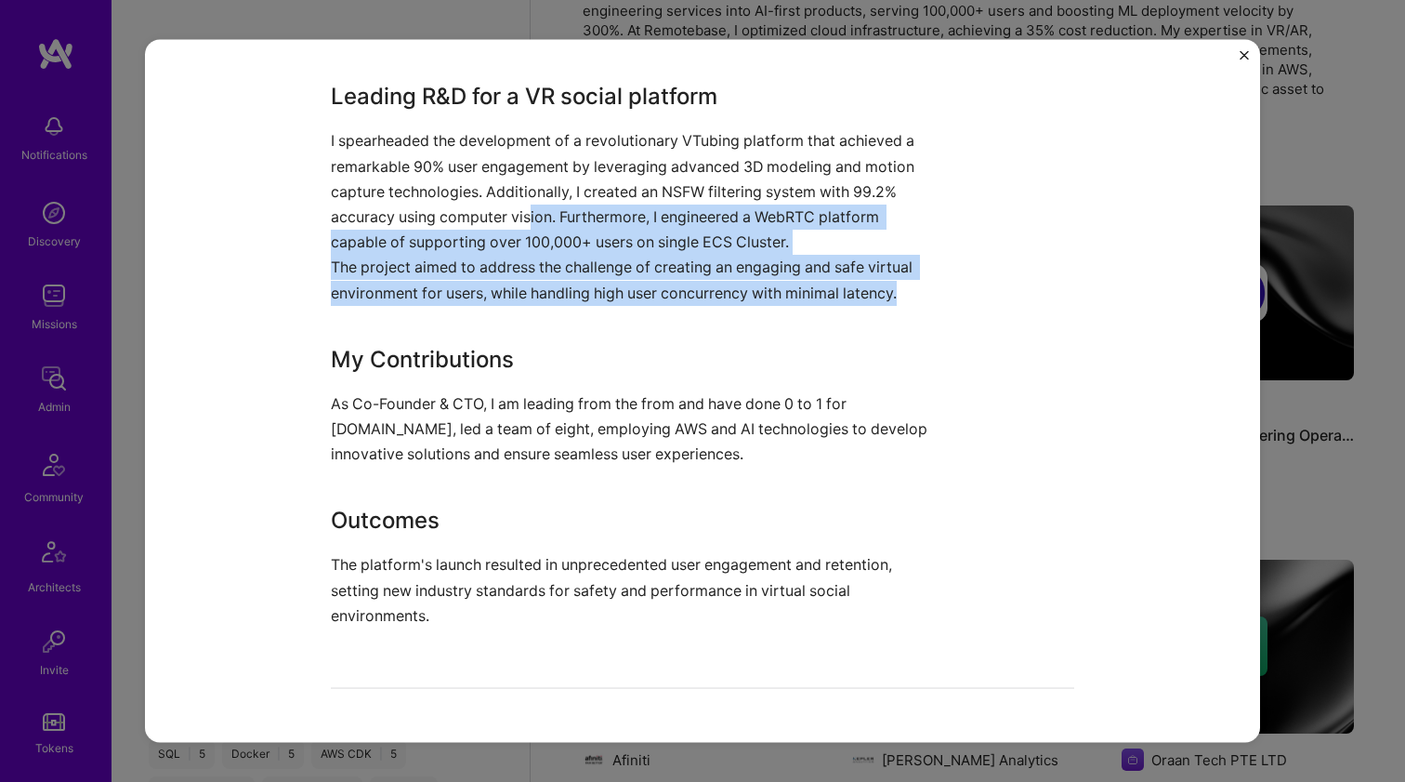
click at [526, 214] on p "I spearheaded the development of a revolutionary VTubing platform that achieved…" at bounding box center [633, 191] width 604 height 126
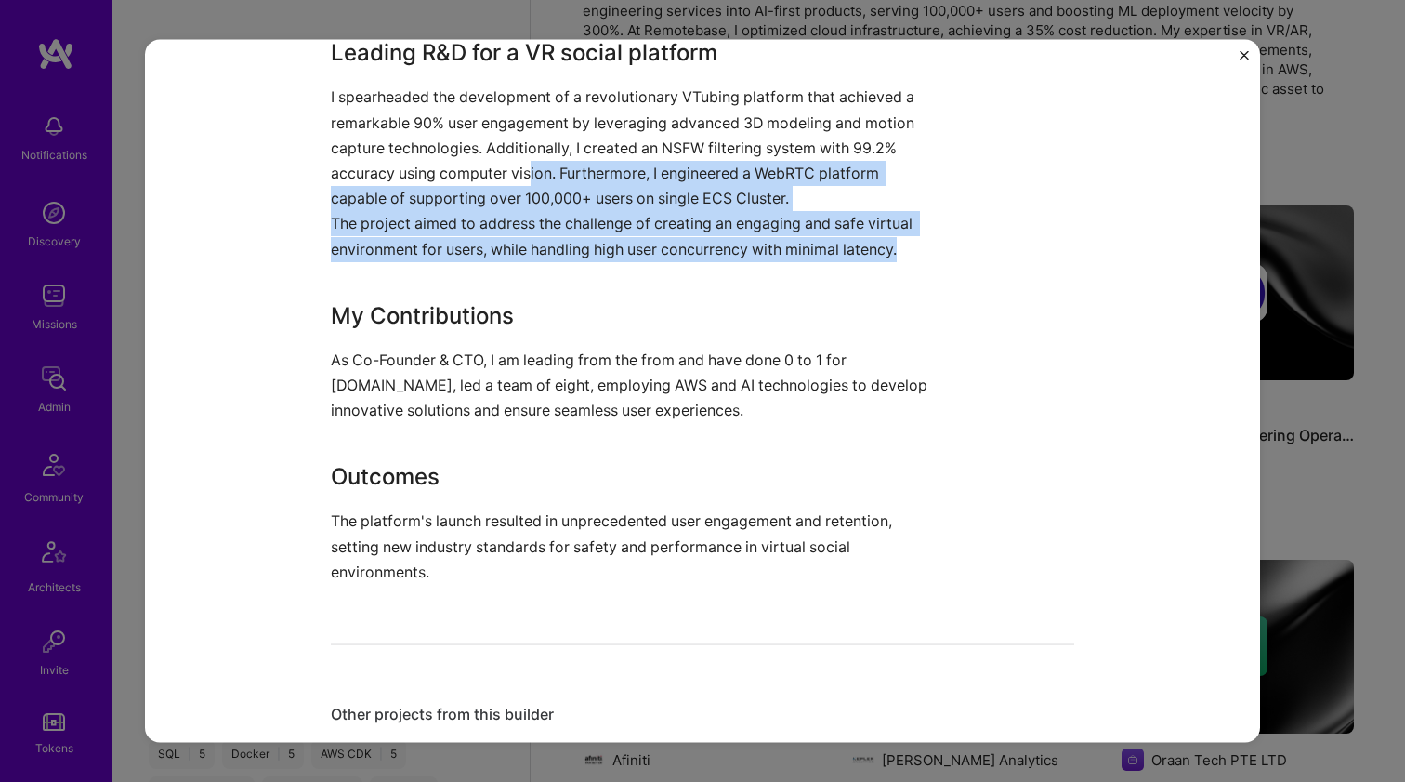
scroll to position [832, 0]
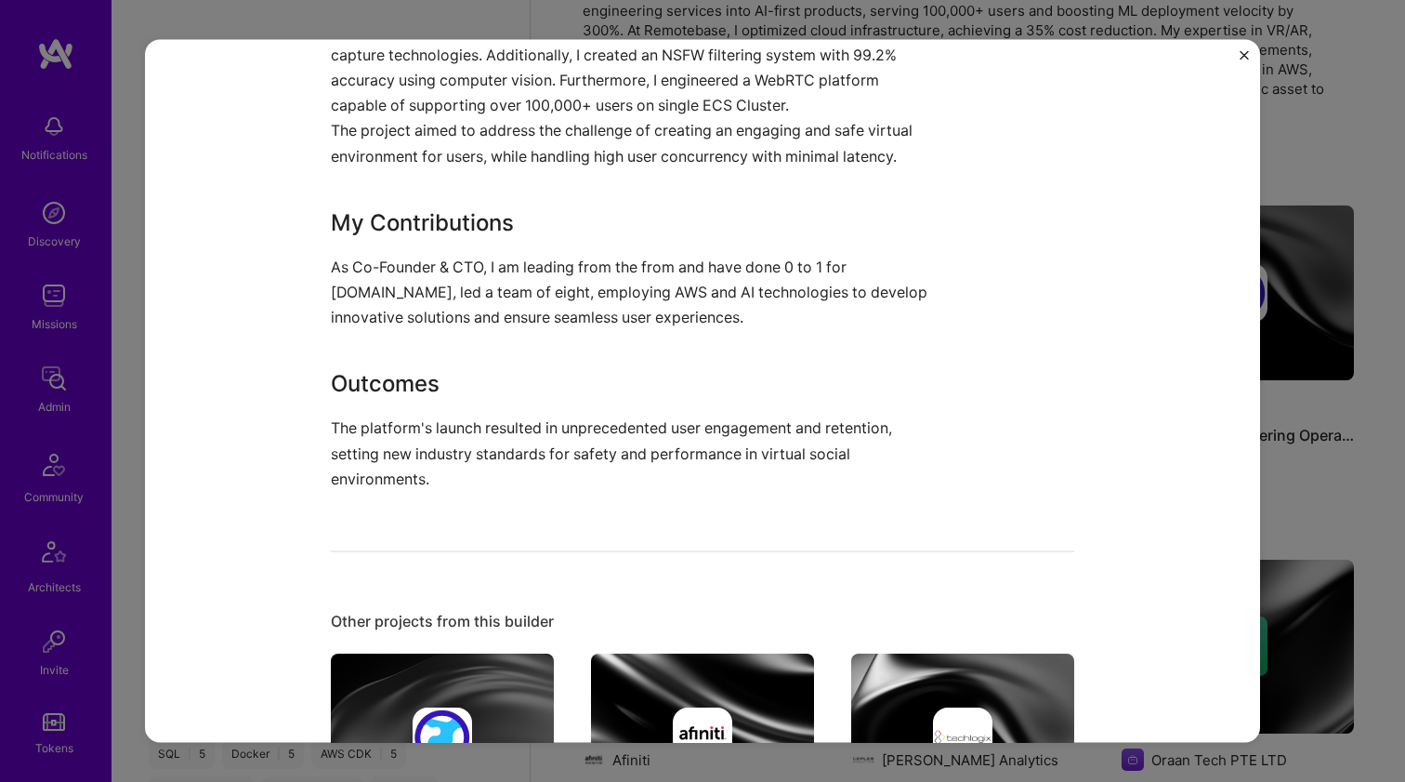
click at [443, 272] on p "As Co-Founder & CTO, I am leading from the from and have done 0 to 1 for vupech…" at bounding box center [633, 292] width 604 height 76
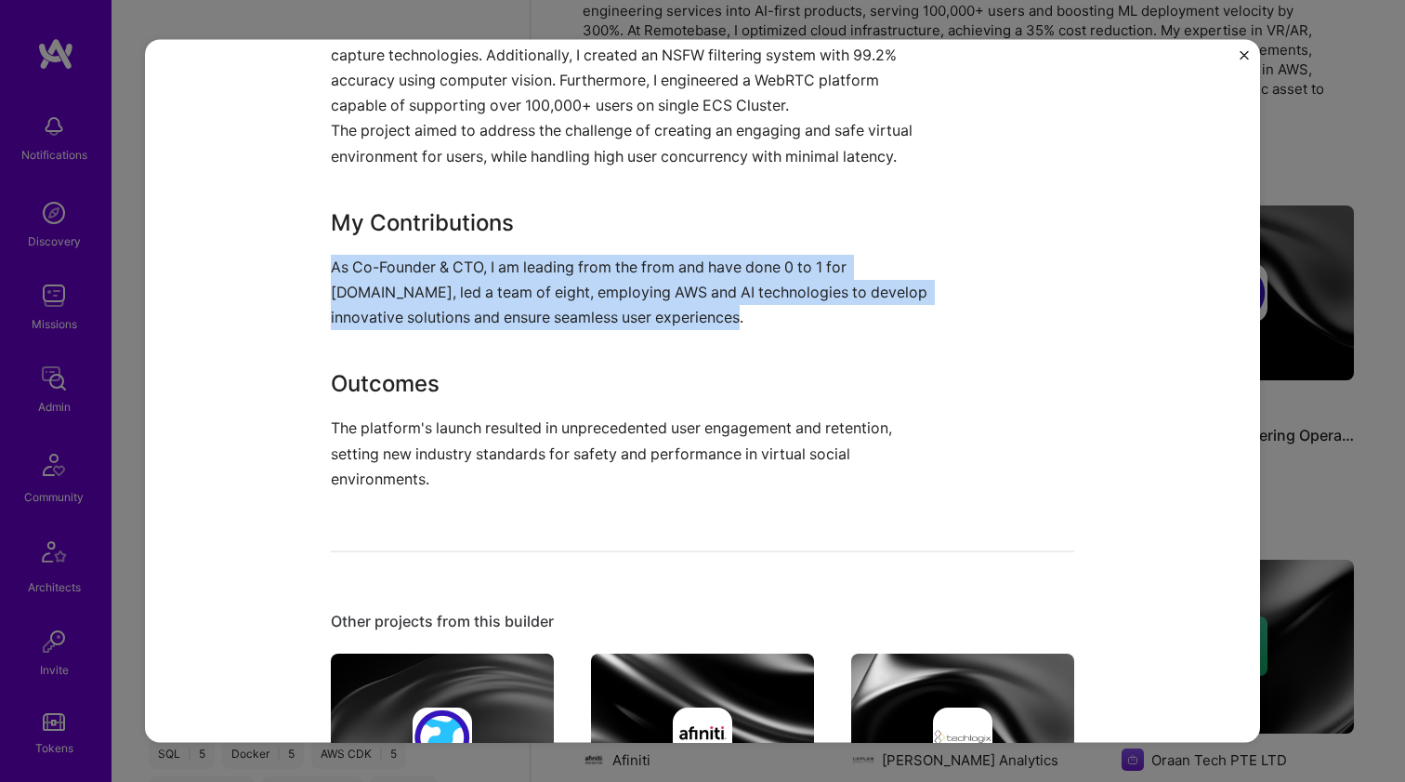
drag, startPoint x: 443, startPoint y: 272, endPoint x: 437, endPoint y: 290, distance: 18.8
click at [437, 290] on p "As Co-Founder & CTO, I am leading from the from and have done 0 to 1 for vupech…" at bounding box center [633, 292] width 604 height 76
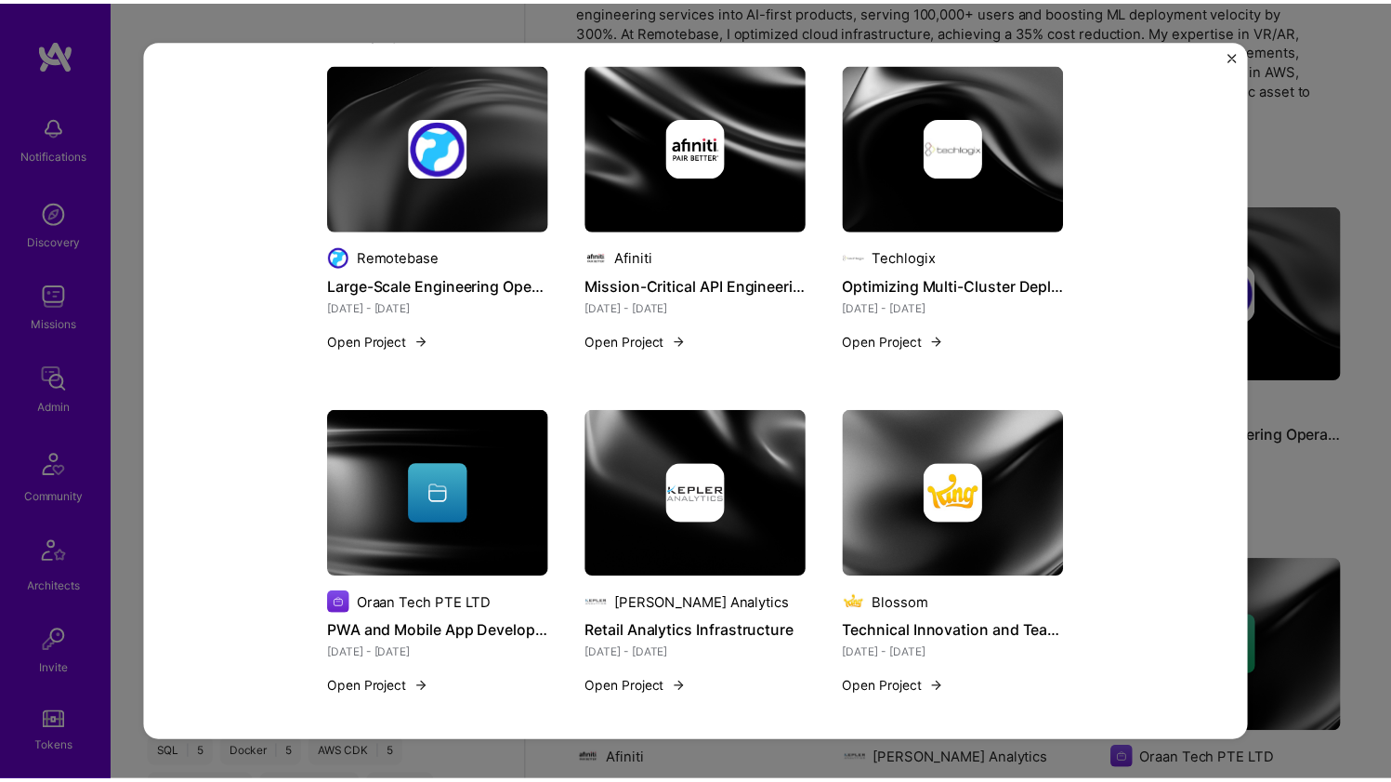
scroll to position [1607, 0]
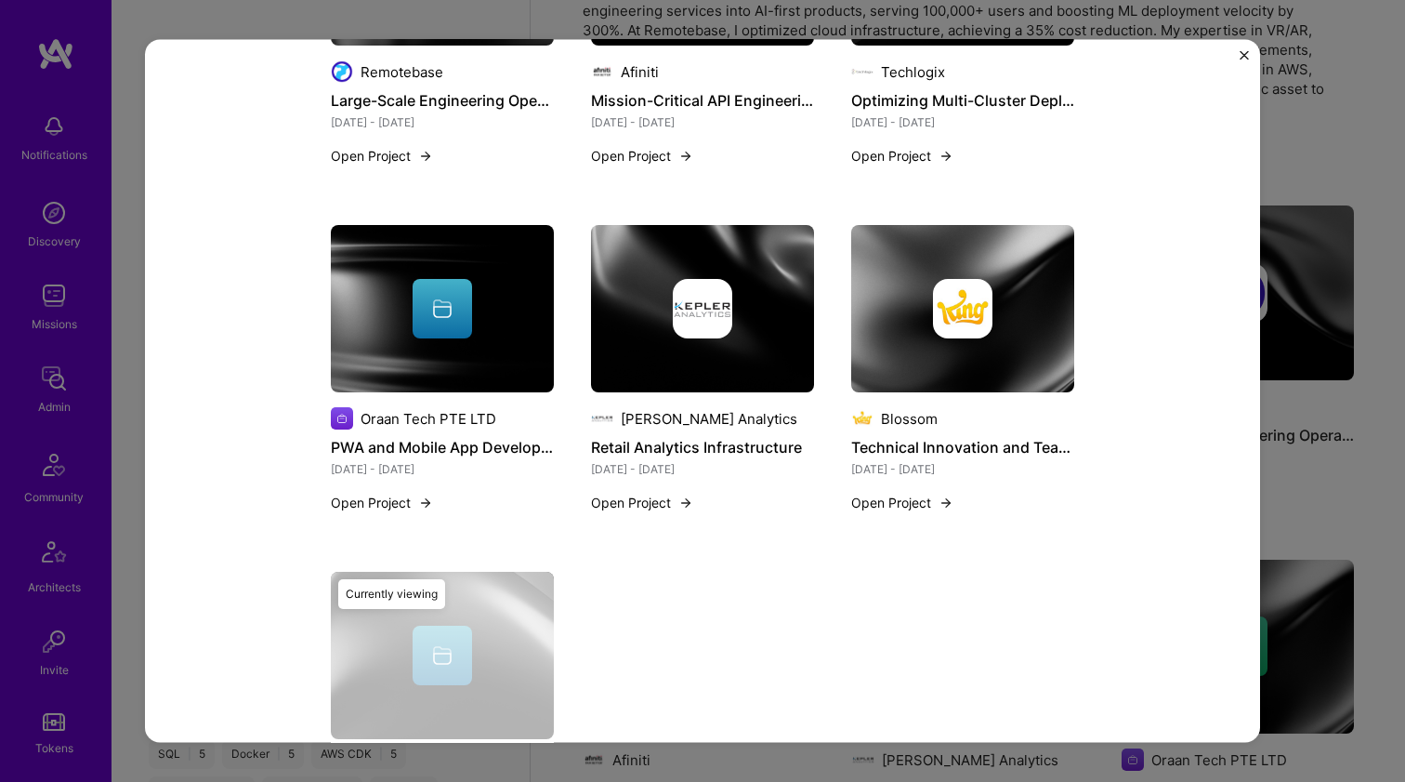
click at [1363, 307] on div "VR Social Platform Innovation Vupechat AR / VR / XR Role Co-Founder & CTO Jan, …" at bounding box center [702, 391] width 1405 height 782
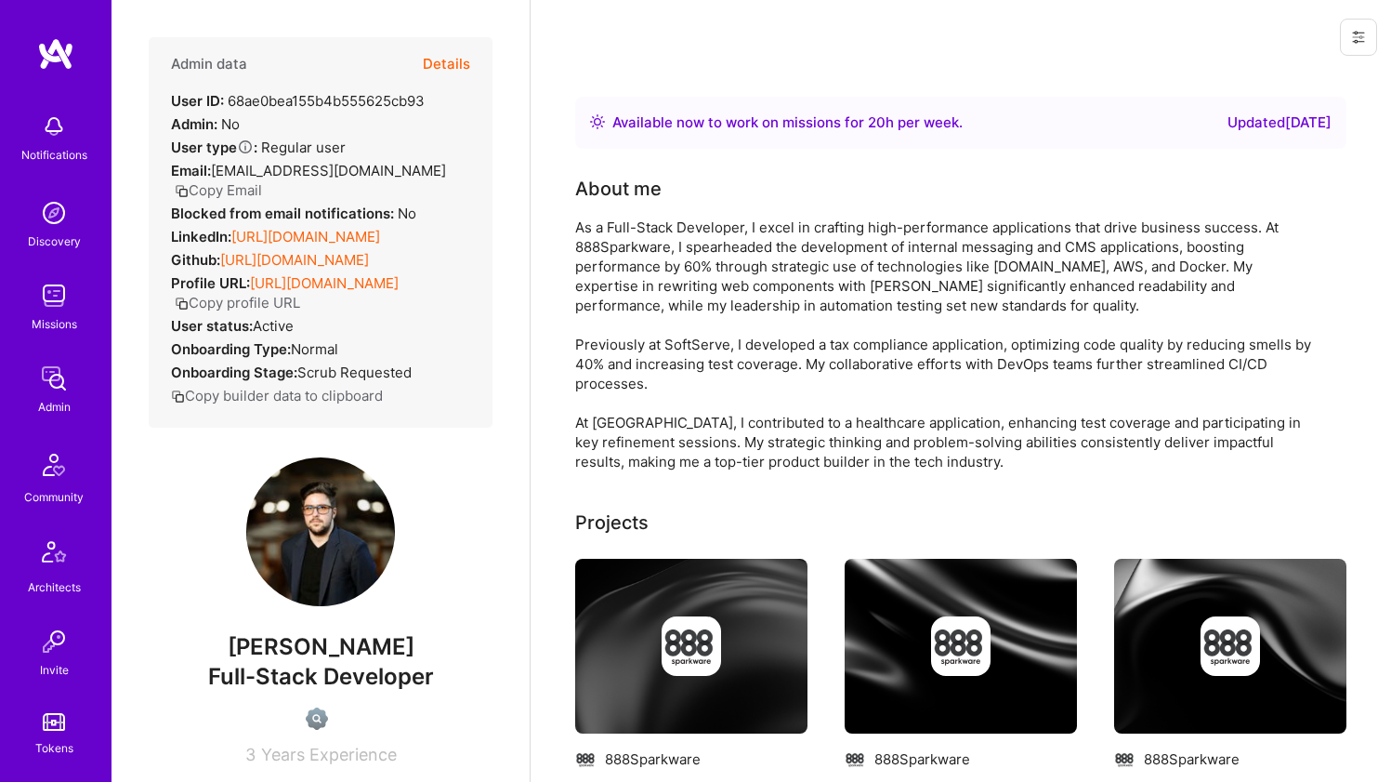
click at [326, 230] on link "[URL][DOMAIN_NAME]" at bounding box center [305, 237] width 149 height 18
click at [311, 269] on link "[URL][DOMAIN_NAME]" at bounding box center [294, 260] width 149 height 18
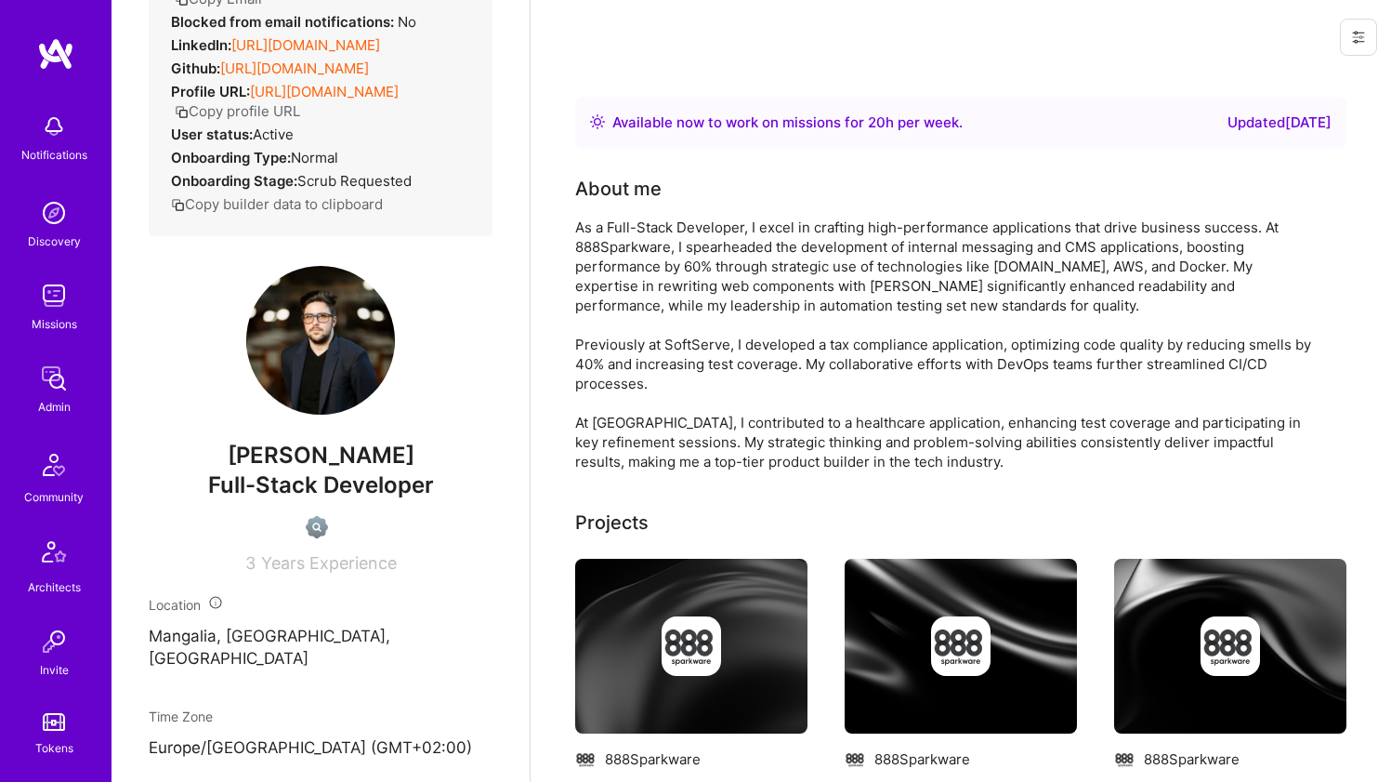
scroll to position [718, 0]
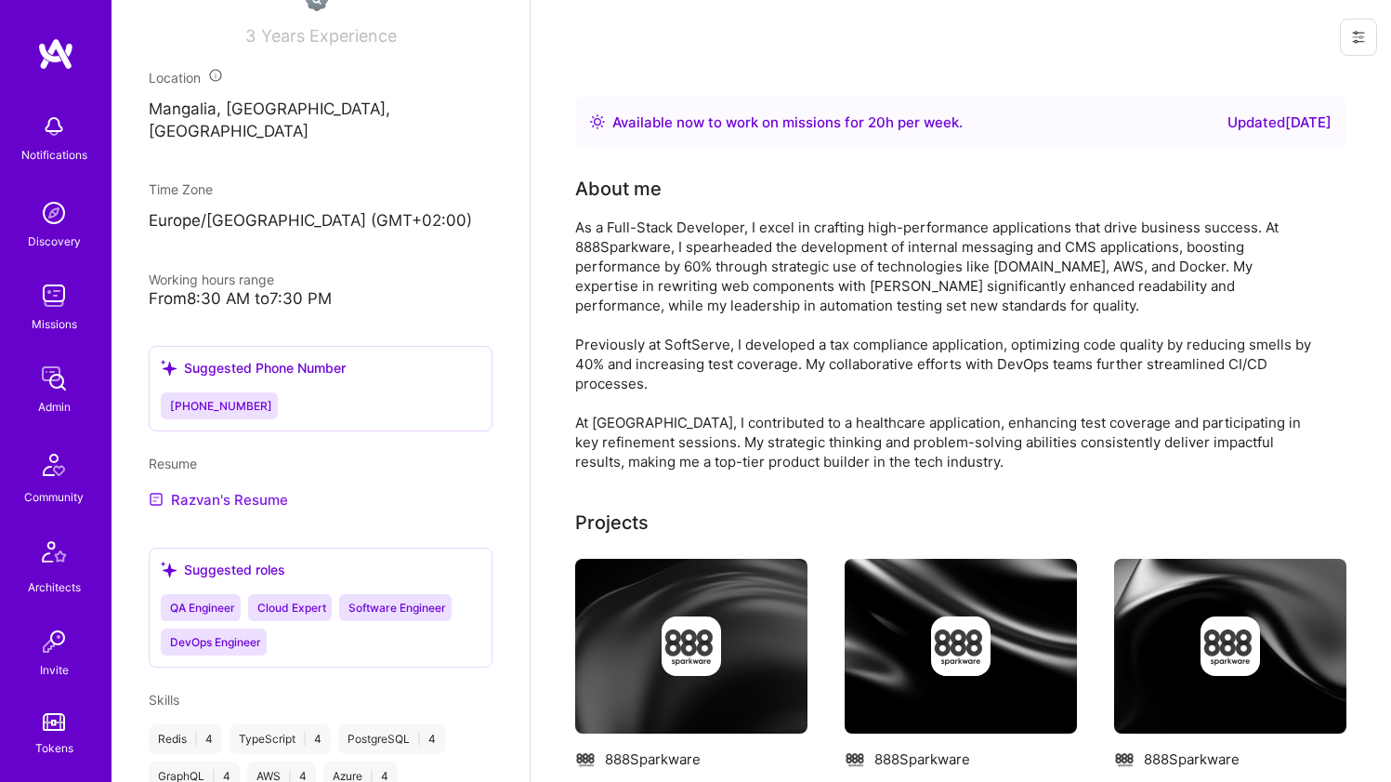
click at [240, 510] on link "Razvan's Resume" at bounding box center [218, 499] width 139 height 22
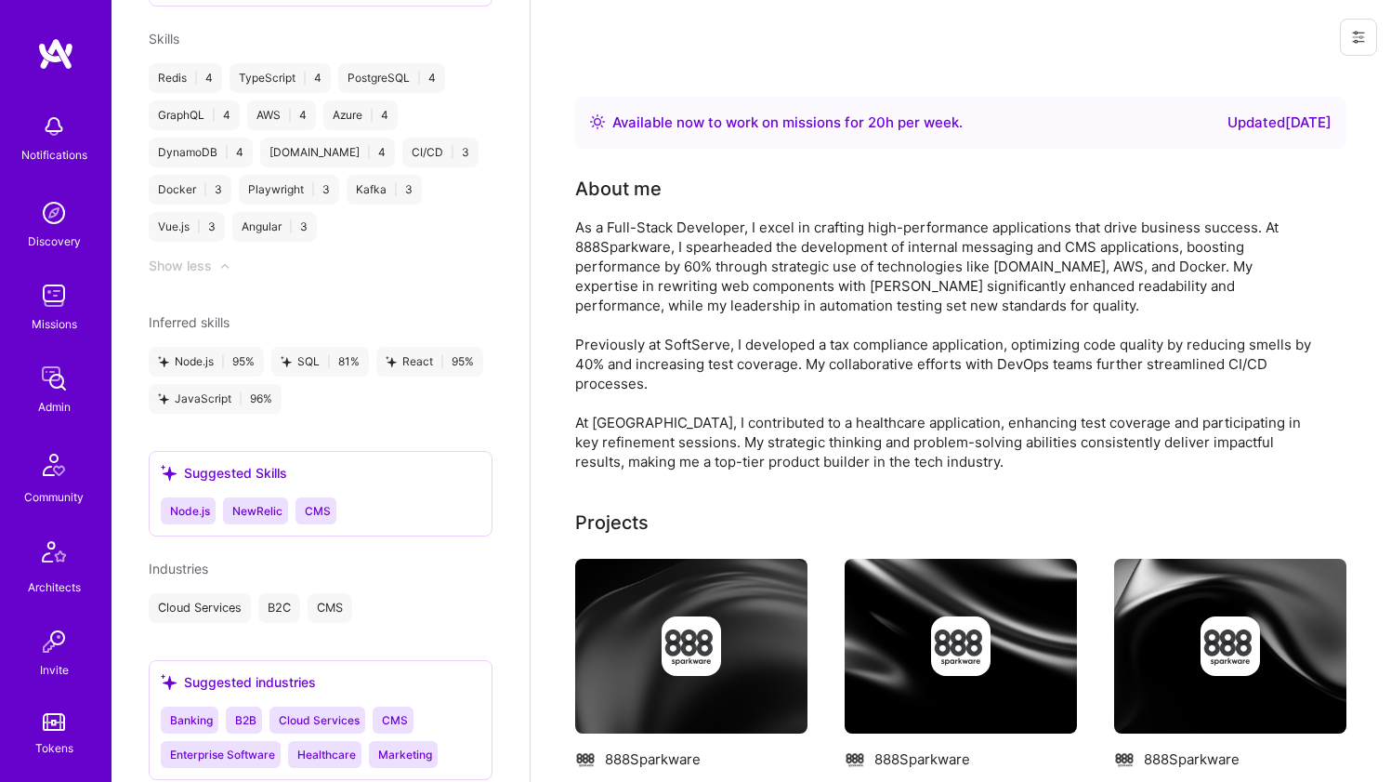
scroll to position [0, 0]
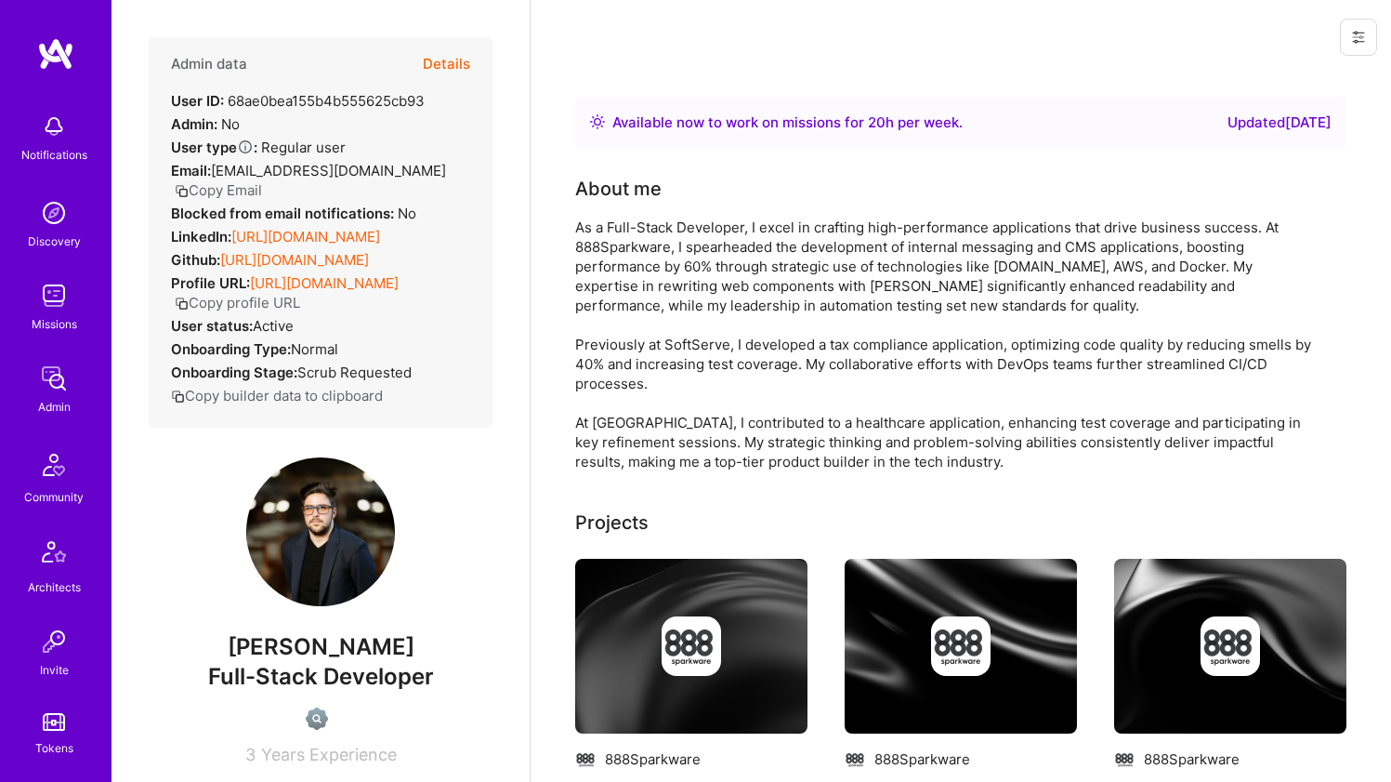
click at [619, 257] on div "As a Full-Stack Developer, I excel in crafting high-performance applications th…" at bounding box center [947, 344] width 744 height 254
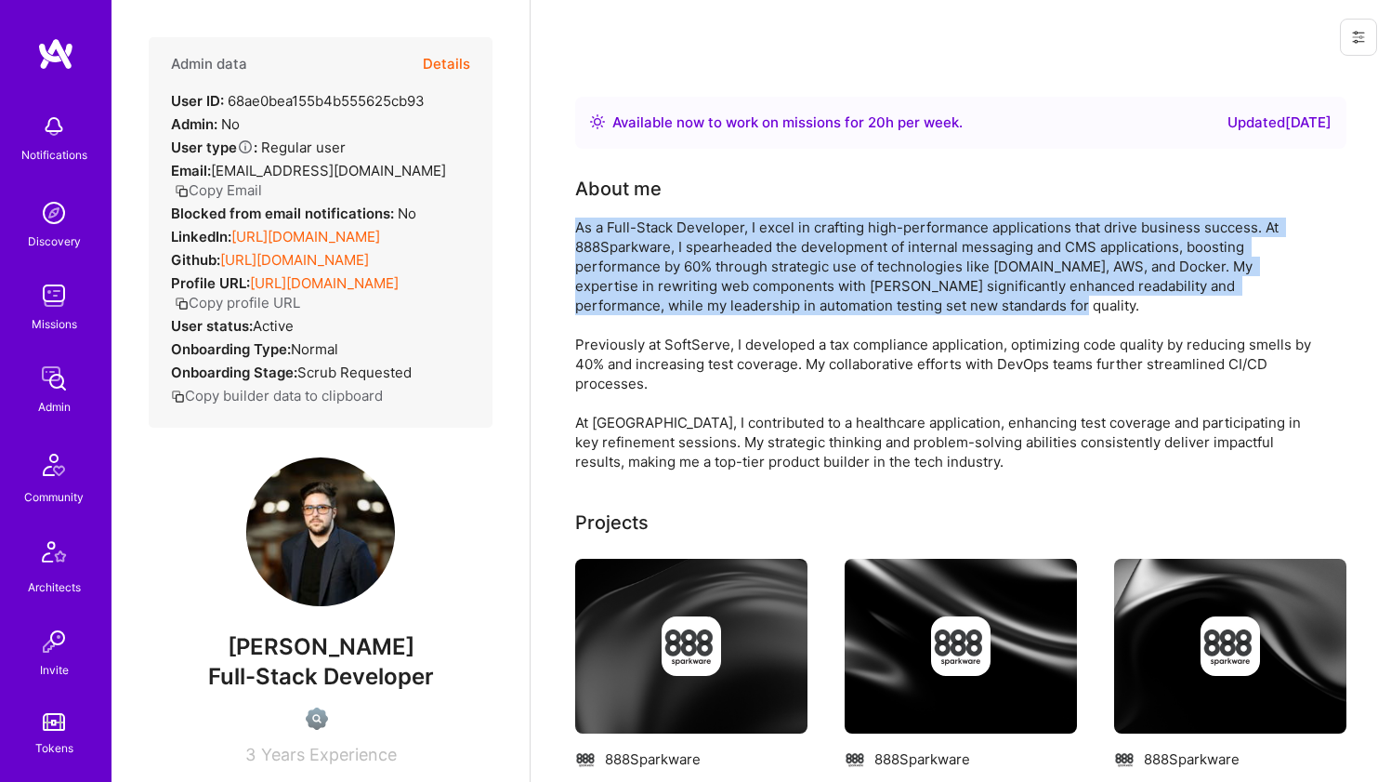
click at [619, 257] on div "As a Full-Stack Developer, I excel in crafting high-performance applications th…" at bounding box center [947, 344] width 744 height 254
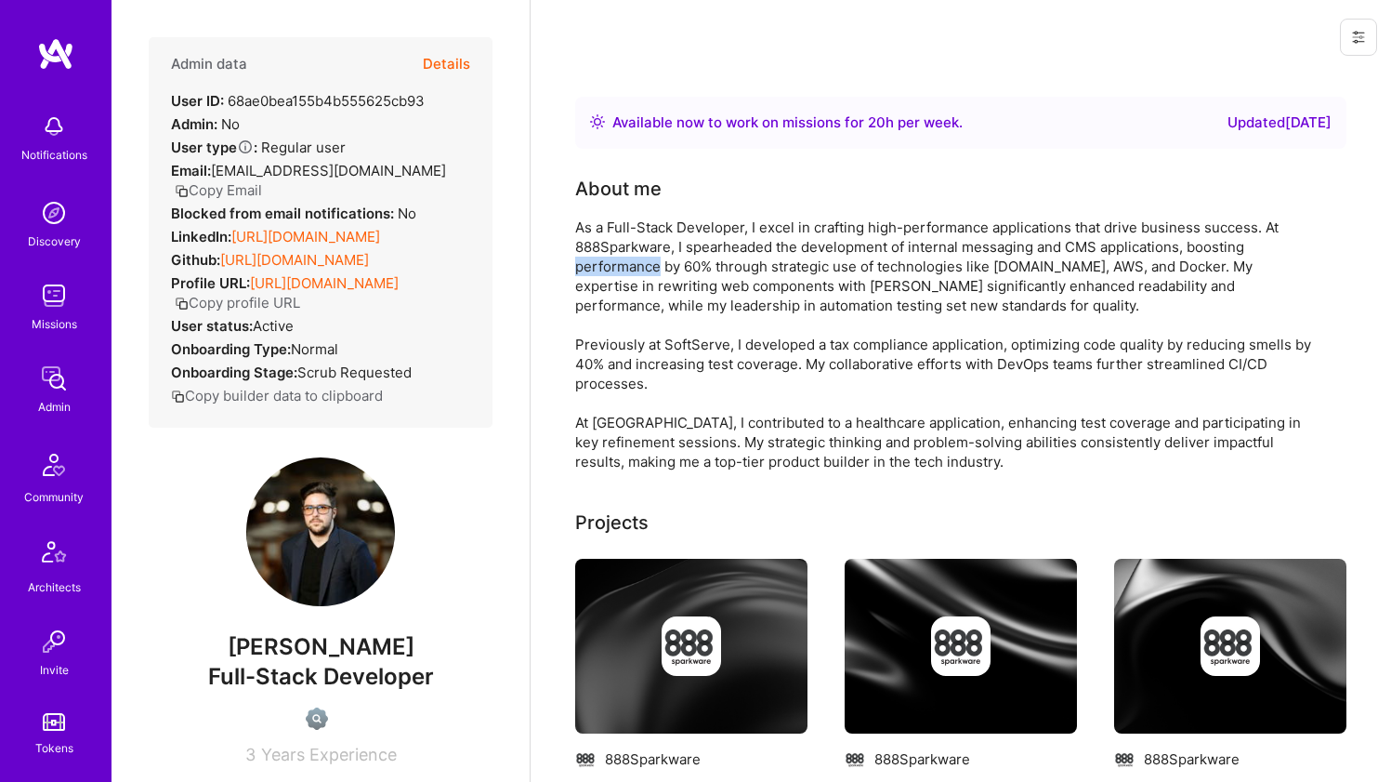
click at [619, 257] on div "As a Full-Stack Developer, I excel in crafting high-performance applications th…" at bounding box center [947, 344] width 744 height 254
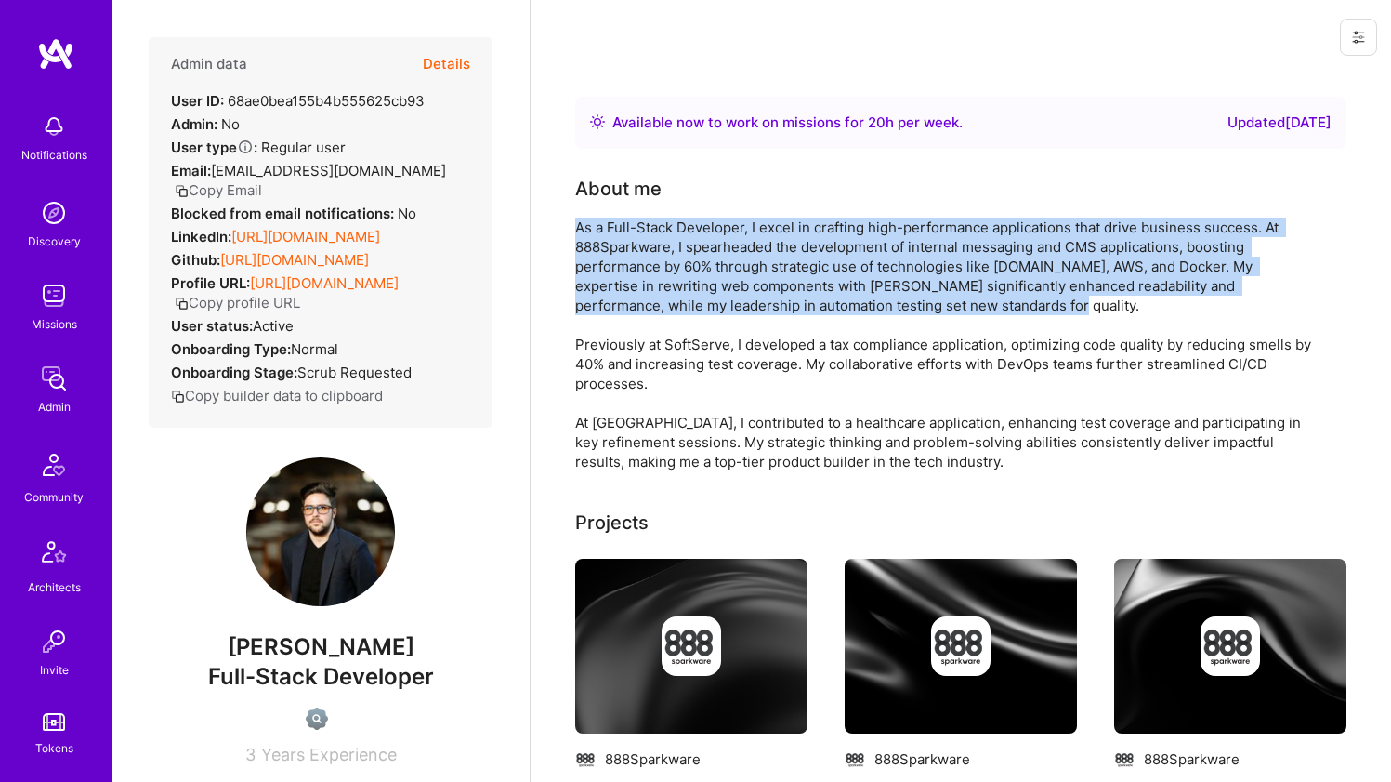
click at [619, 257] on div "As a Full-Stack Developer, I excel in crafting high-performance applications th…" at bounding box center [947, 344] width 744 height 254
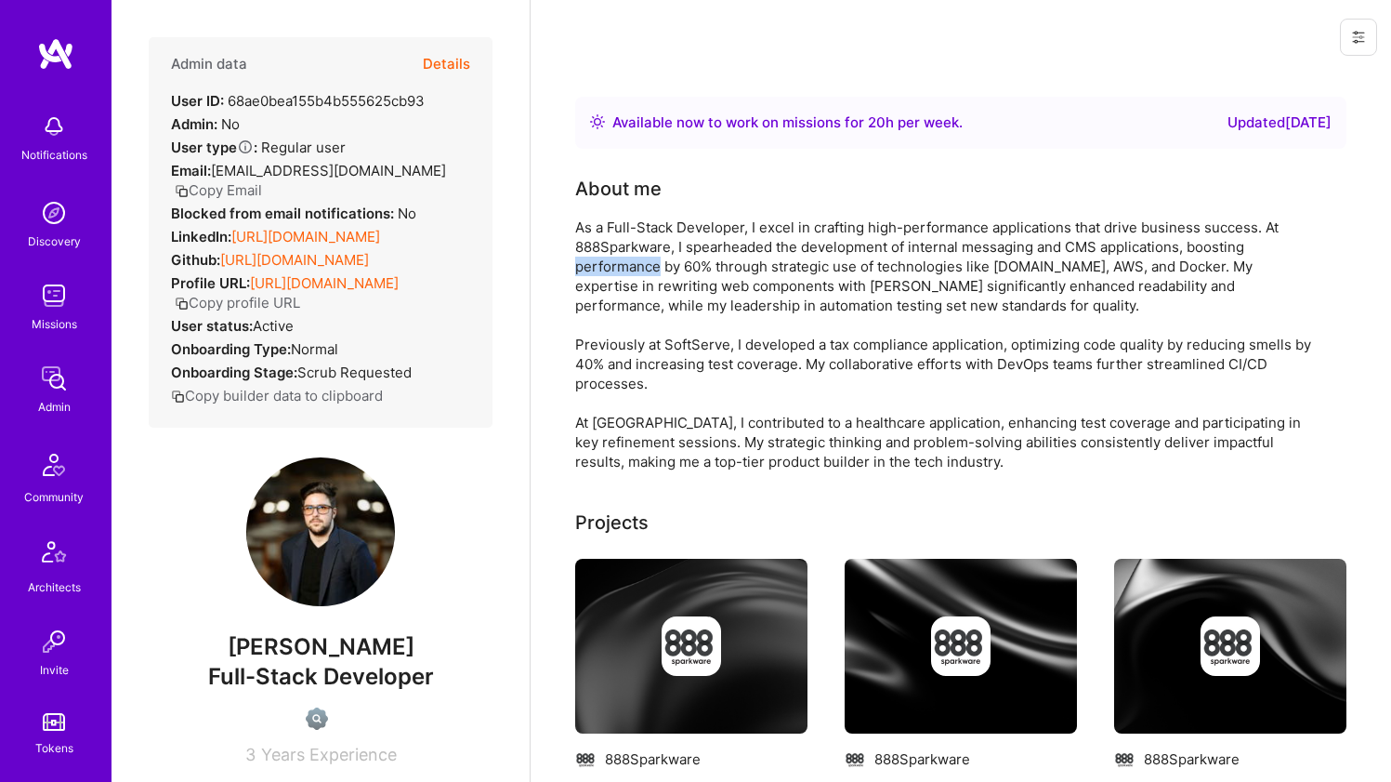
click at [619, 257] on div "As a Full-Stack Developer, I excel in crafting high-performance applications th…" at bounding box center [947, 344] width 744 height 254
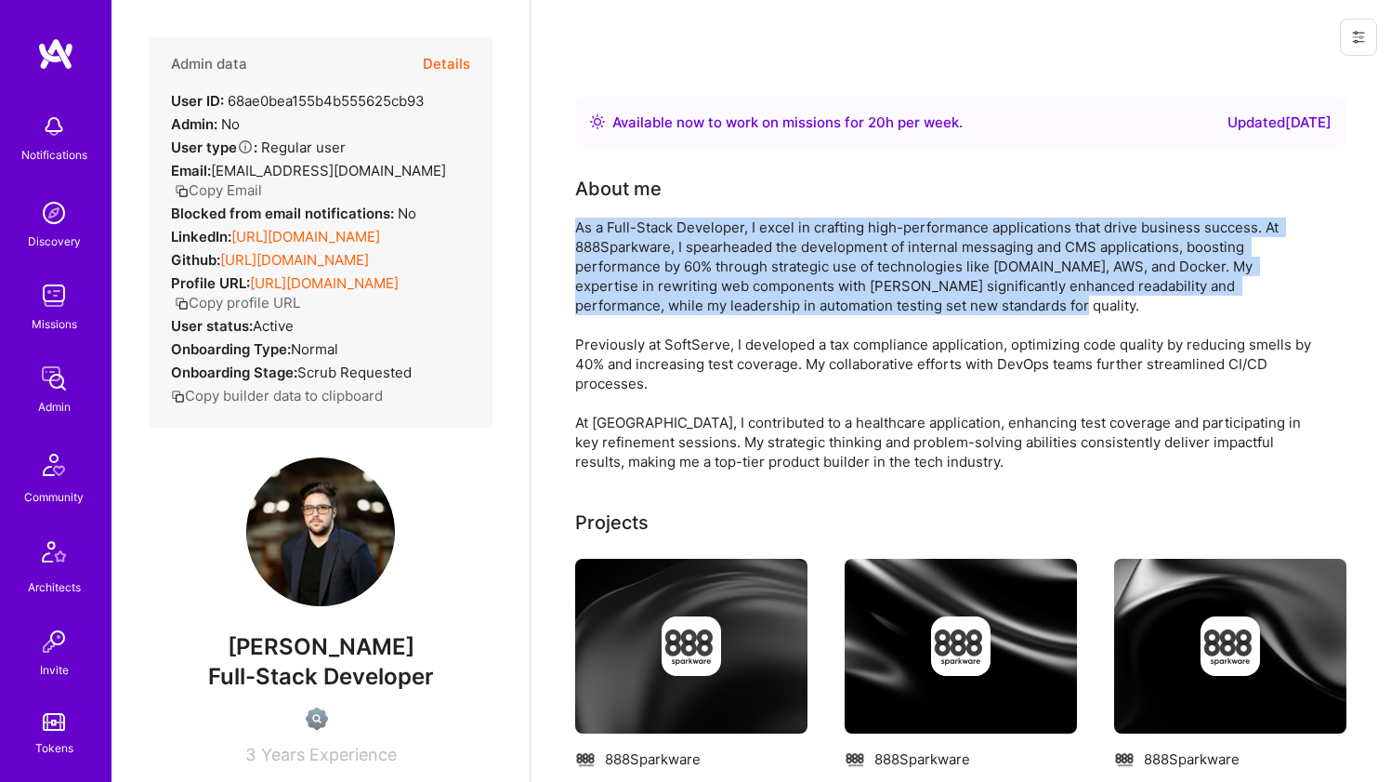
click at [619, 257] on div "As a Full-Stack Developer, I excel in crafting high-performance applications th…" at bounding box center [947, 344] width 744 height 254
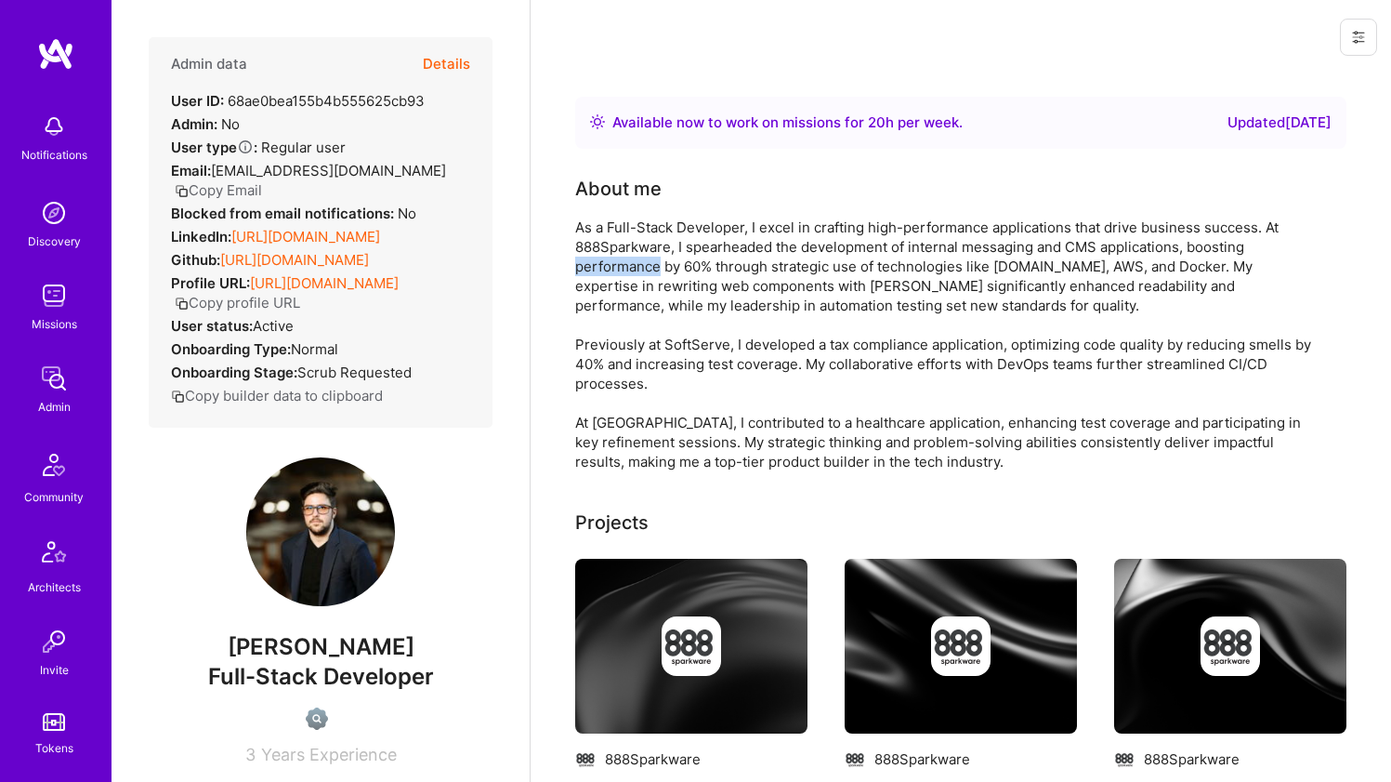
click at [619, 257] on div "As a Full-Stack Developer, I excel in crafting high-performance applications th…" at bounding box center [947, 344] width 744 height 254
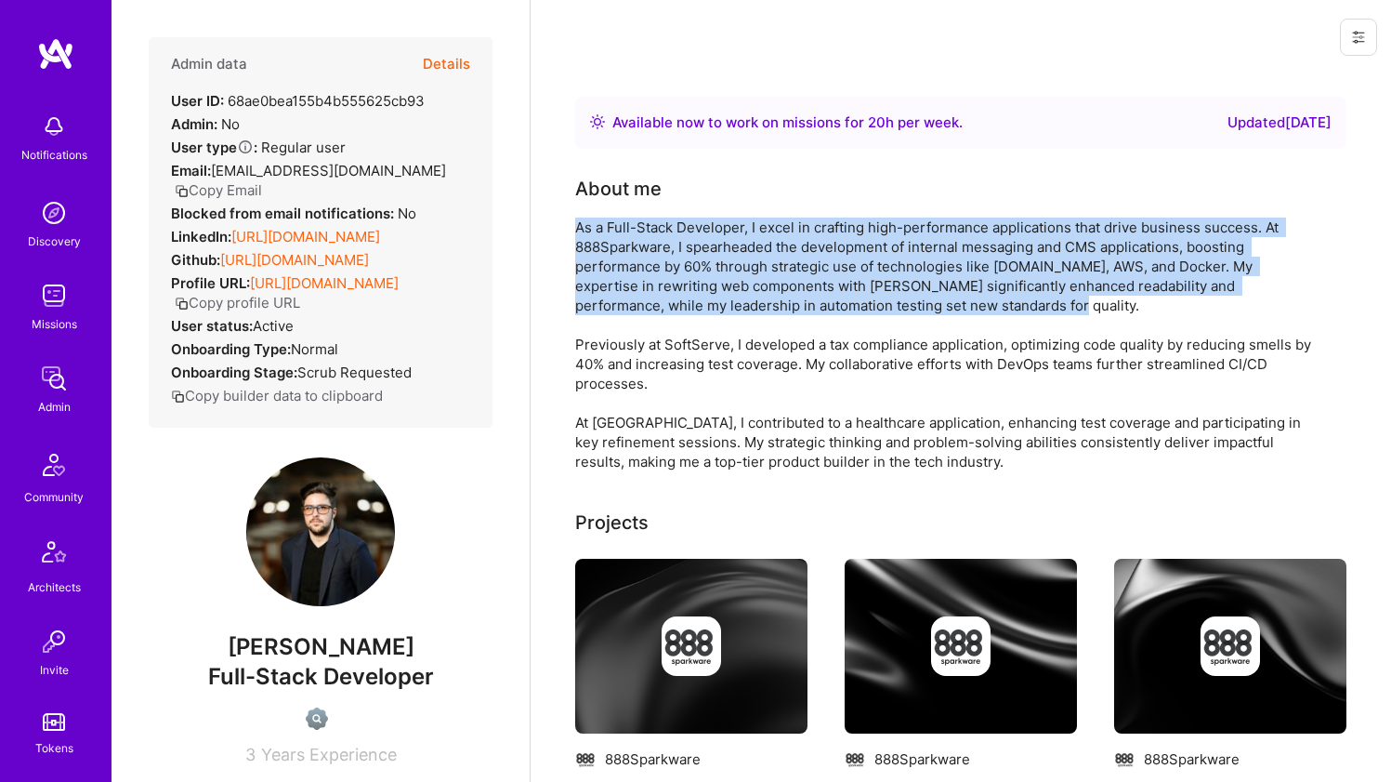
click at [619, 257] on div "As a Full-Stack Developer, I excel in crafting high-performance applications th…" at bounding box center [947, 344] width 744 height 254
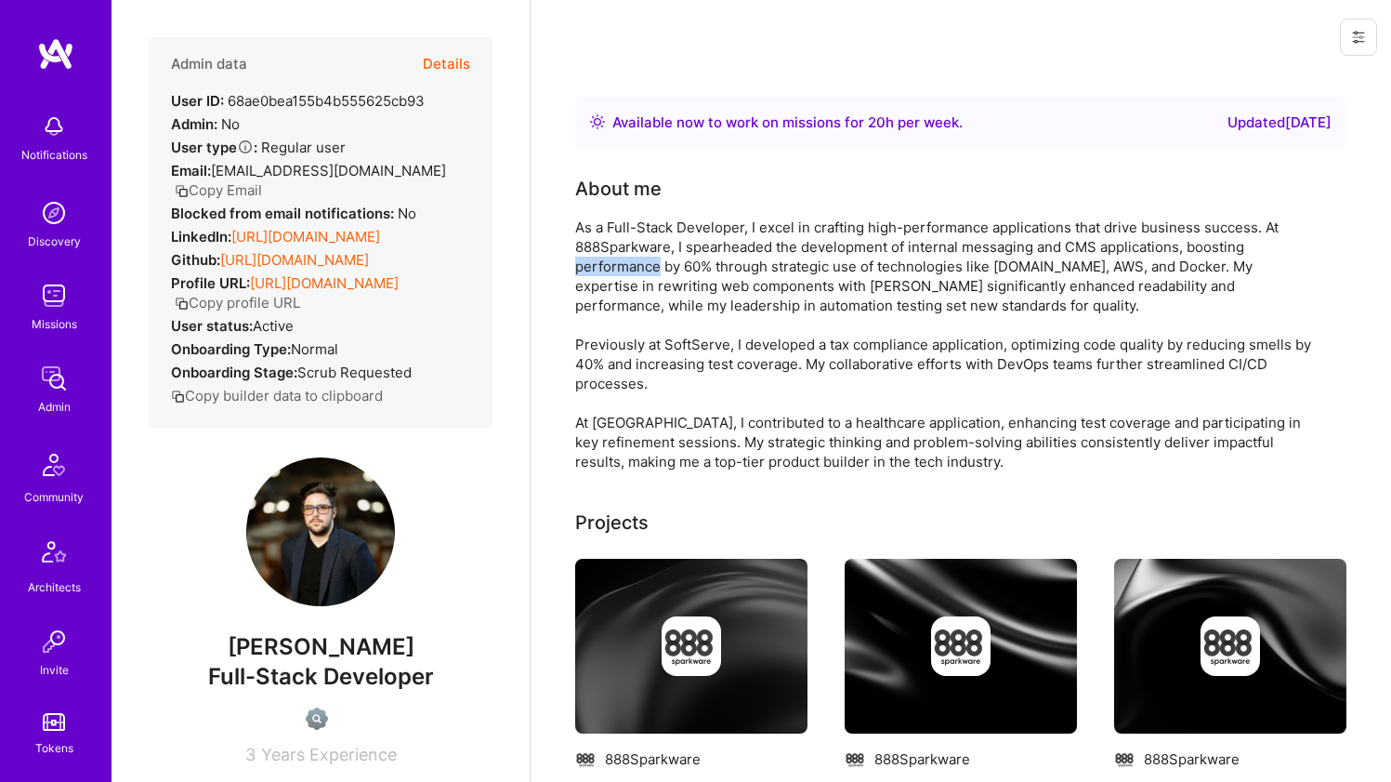
click at [619, 257] on div "As a Full-Stack Developer, I excel in crafting high-performance applications th…" at bounding box center [947, 344] width 744 height 254
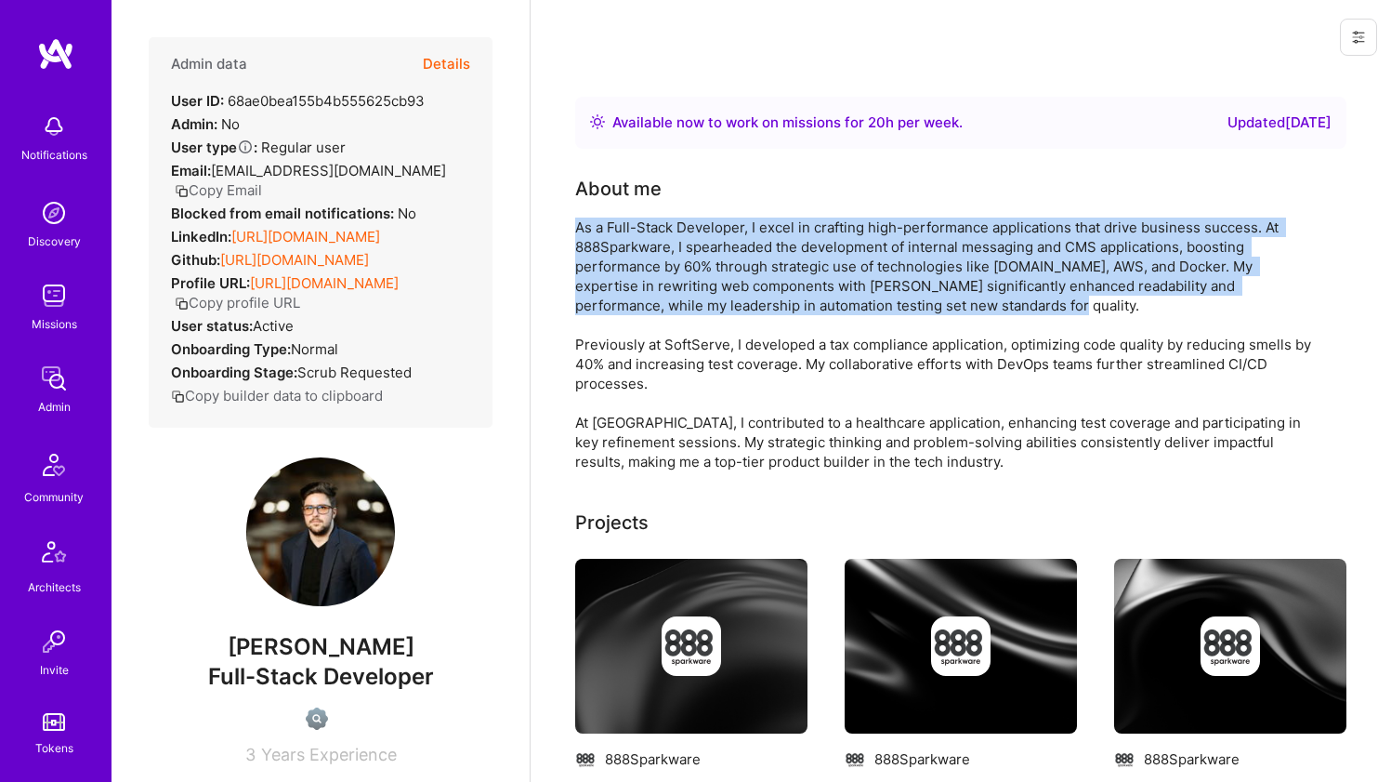
click at [619, 257] on div "As a Full-Stack Developer, I excel in crafting high-performance applications th…" at bounding box center [947, 344] width 744 height 254
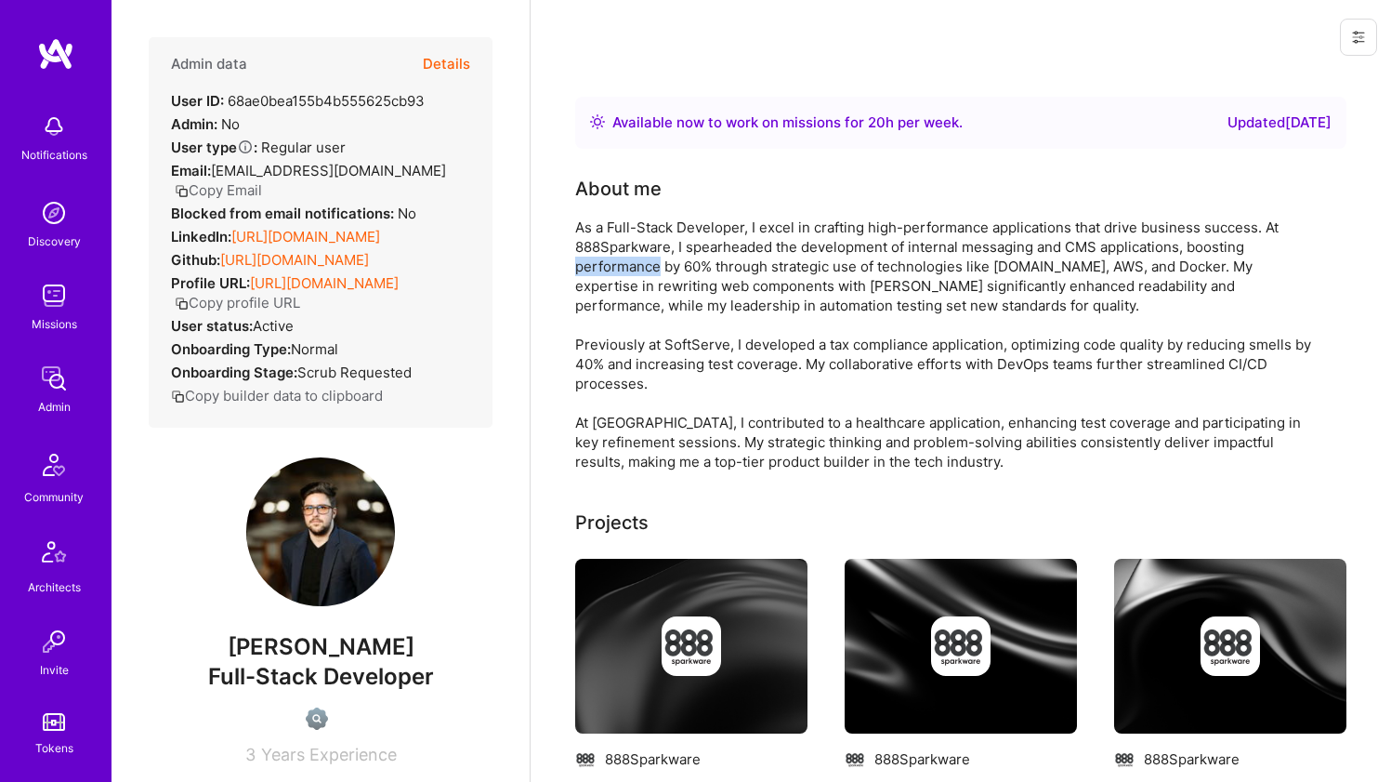
click at [619, 257] on div "As a Full-Stack Developer, I excel in crafting high-performance applications th…" at bounding box center [947, 344] width 744 height 254
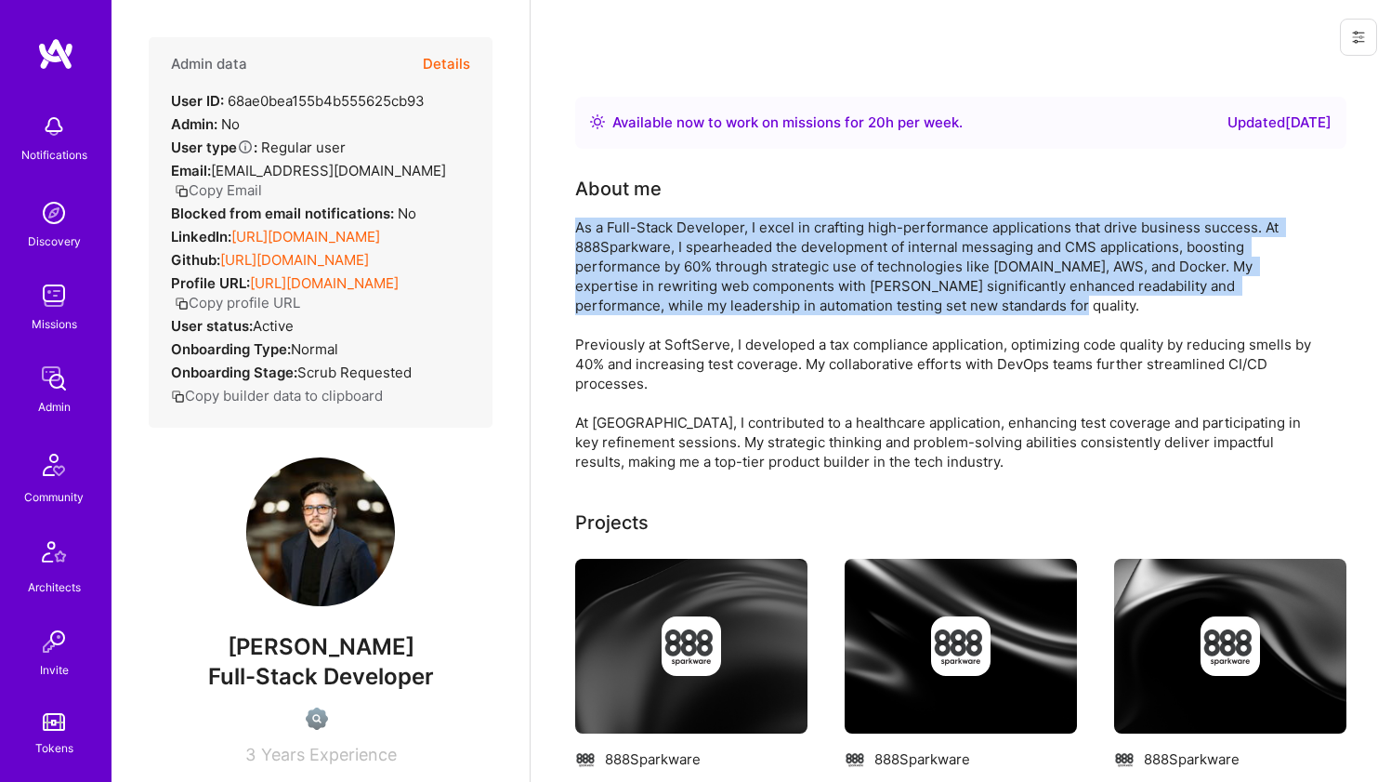
click at [619, 257] on div "As a Full-Stack Developer, I excel in crafting high-performance applications th…" at bounding box center [947, 344] width 744 height 254
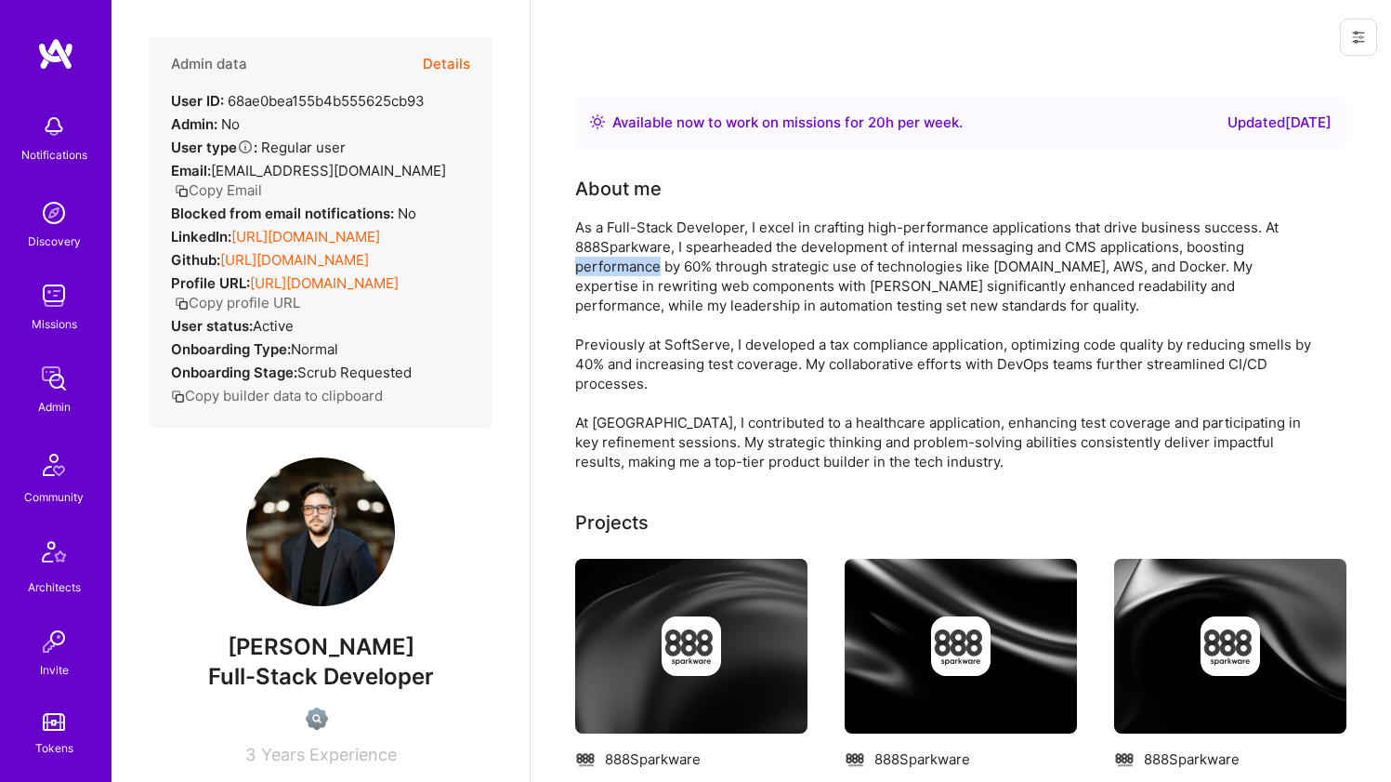
click at [619, 257] on div "As a Full-Stack Developer, I excel in crafting high-performance applications th…" at bounding box center [947, 344] width 744 height 254
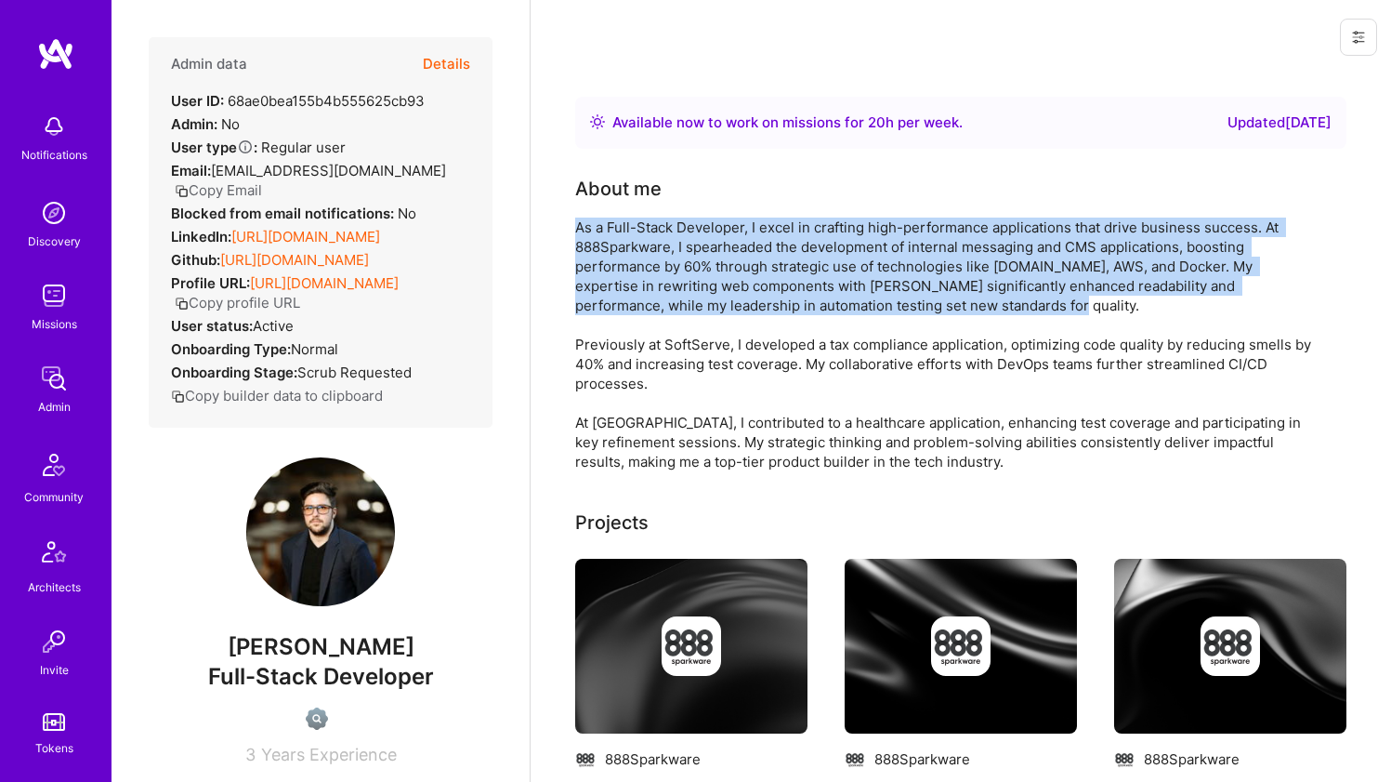
click at [619, 257] on div "As a Full-Stack Developer, I excel in crafting high-performance applications th…" at bounding box center [947, 344] width 744 height 254
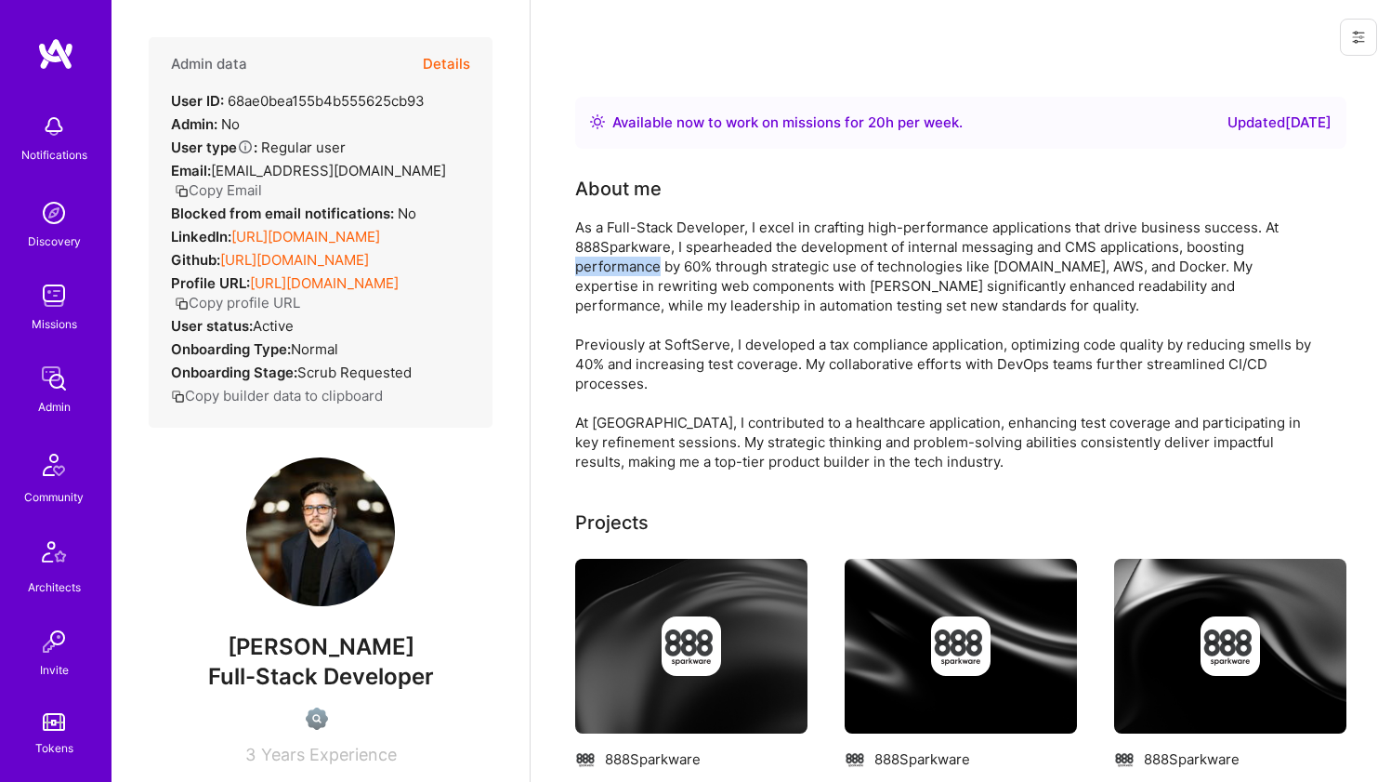
click at [619, 257] on div "As a Full-Stack Developer, I excel in crafting high-performance applications th…" at bounding box center [947, 344] width 744 height 254
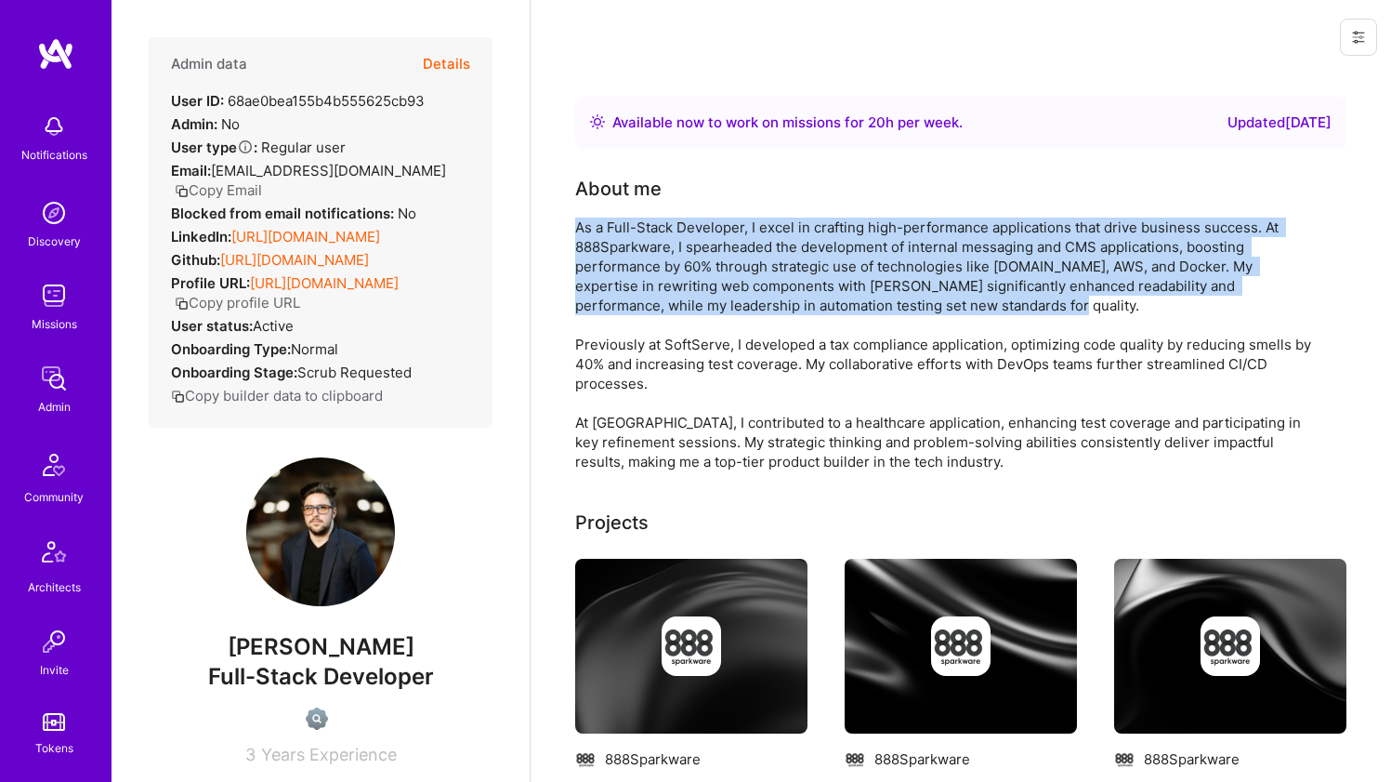
click at [619, 257] on div "As a Full-Stack Developer, I excel in crafting high-performance applications th…" at bounding box center [947, 344] width 744 height 254
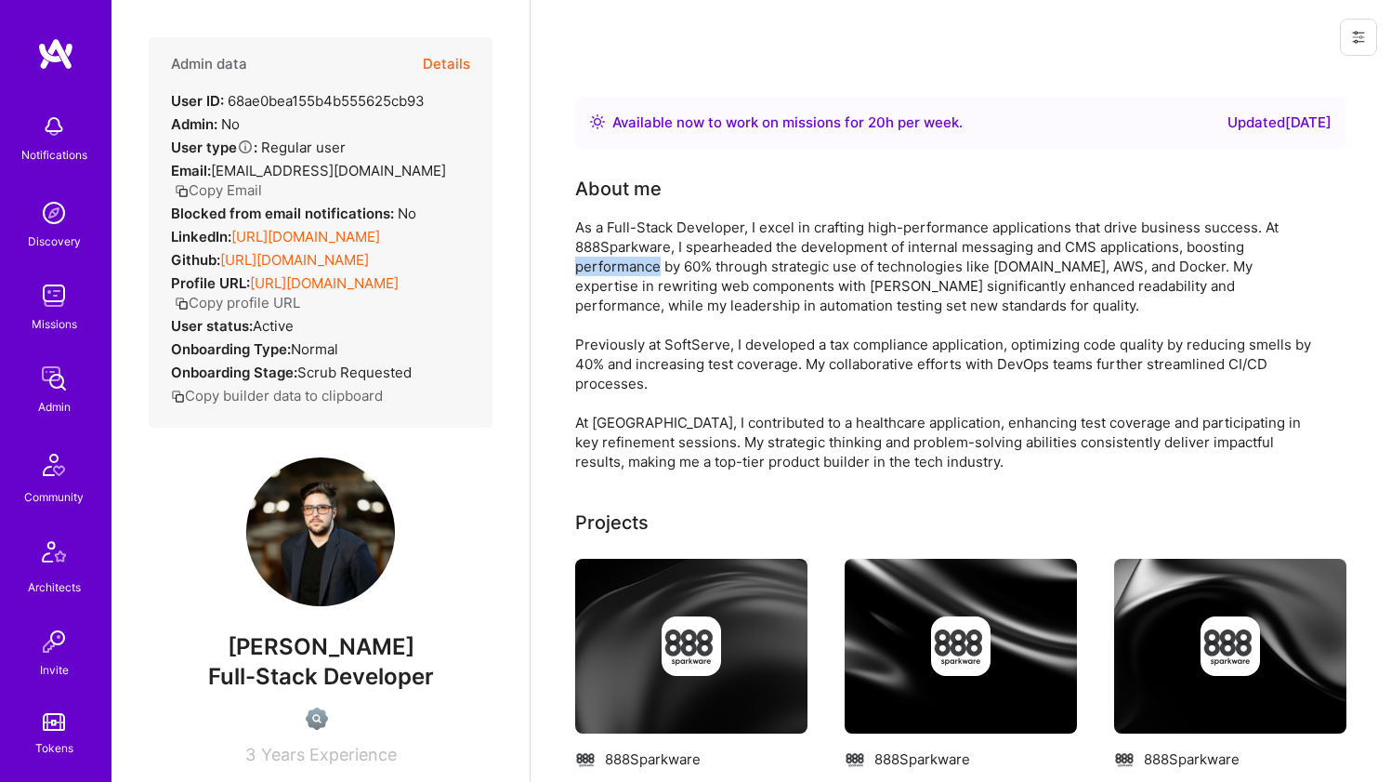
click at [619, 257] on div "As a Full-Stack Developer, I excel in crafting high-performance applications th…" at bounding box center [947, 344] width 744 height 254
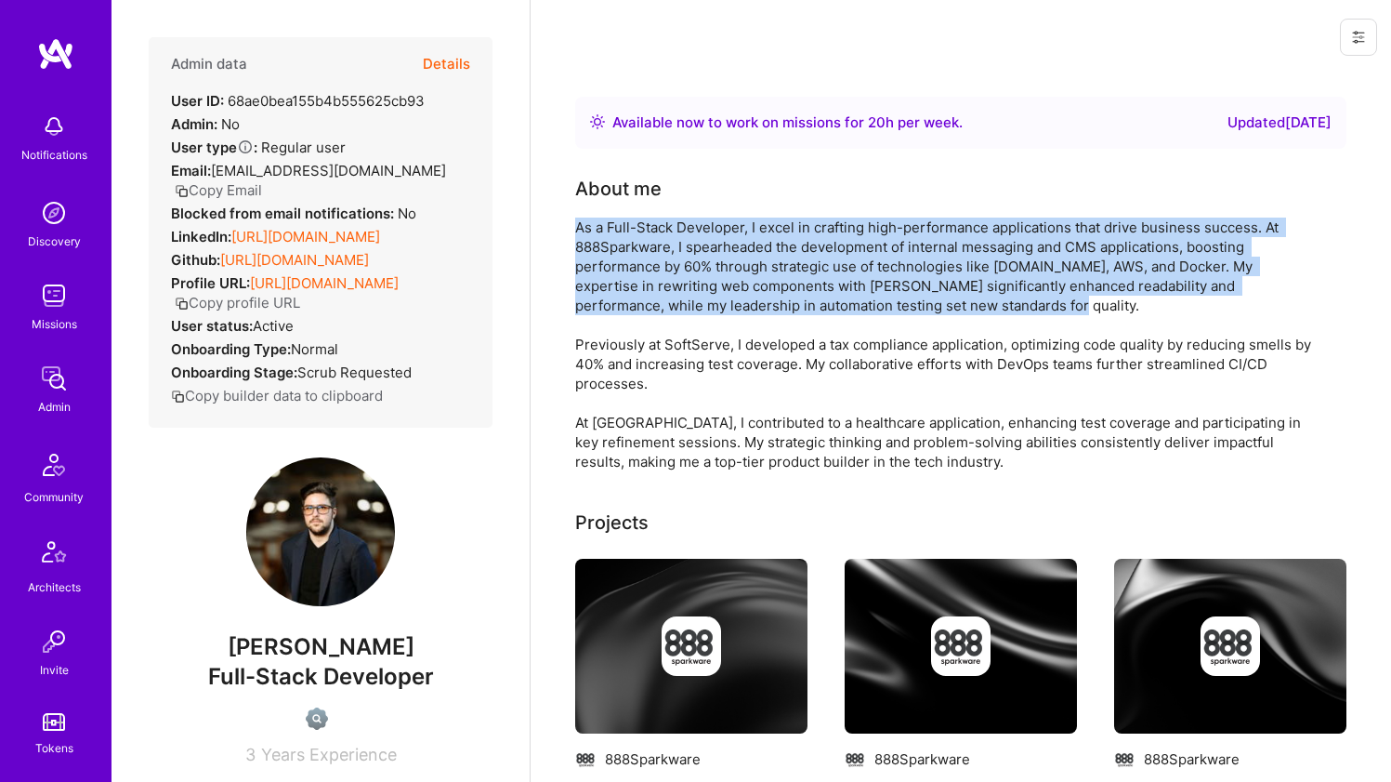
click at [619, 257] on div "As a Full-Stack Developer, I excel in crafting high-performance applications th…" at bounding box center [947, 344] width 744 height 254
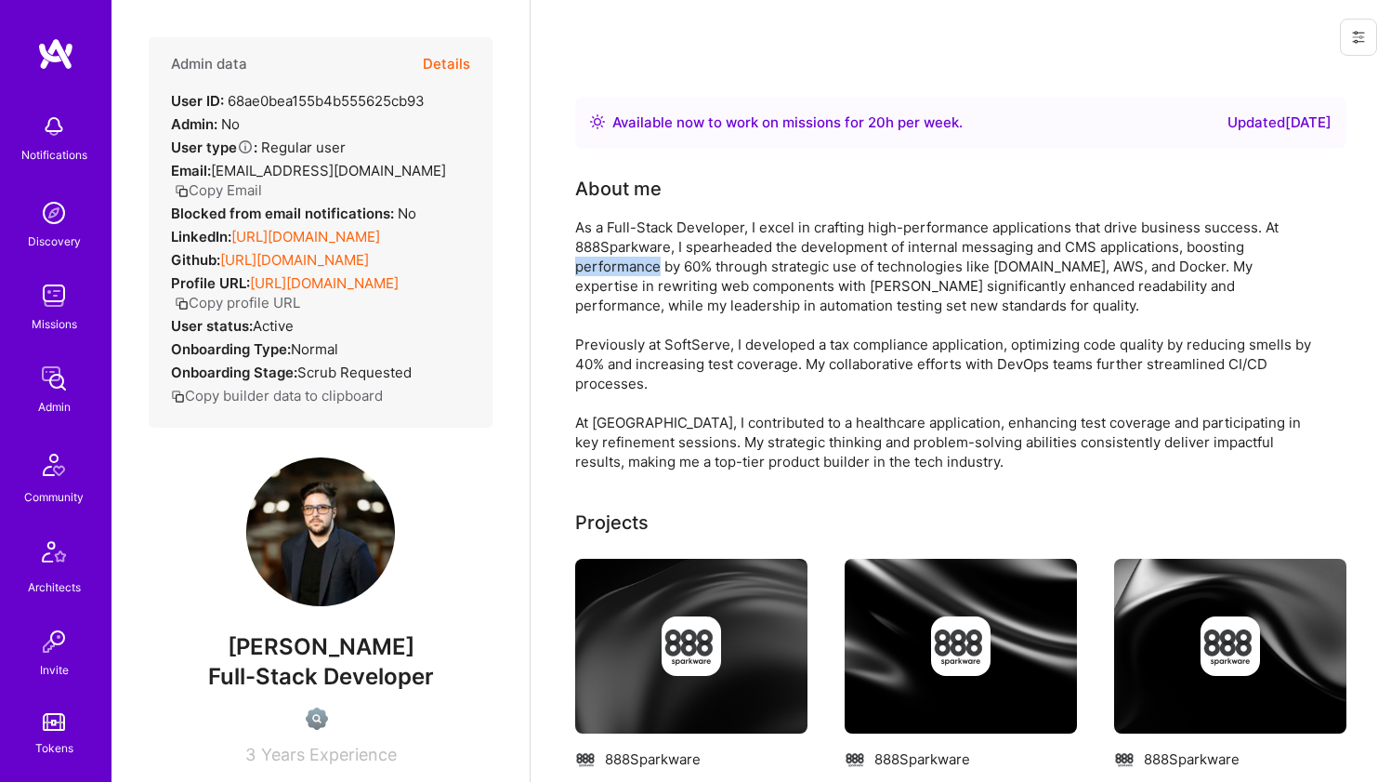
click at [619, 257] on div "As a Full-Stack Developer, I excel in crafting high-performance applications th…" at bounding box center [947, 344] width 744 height 254
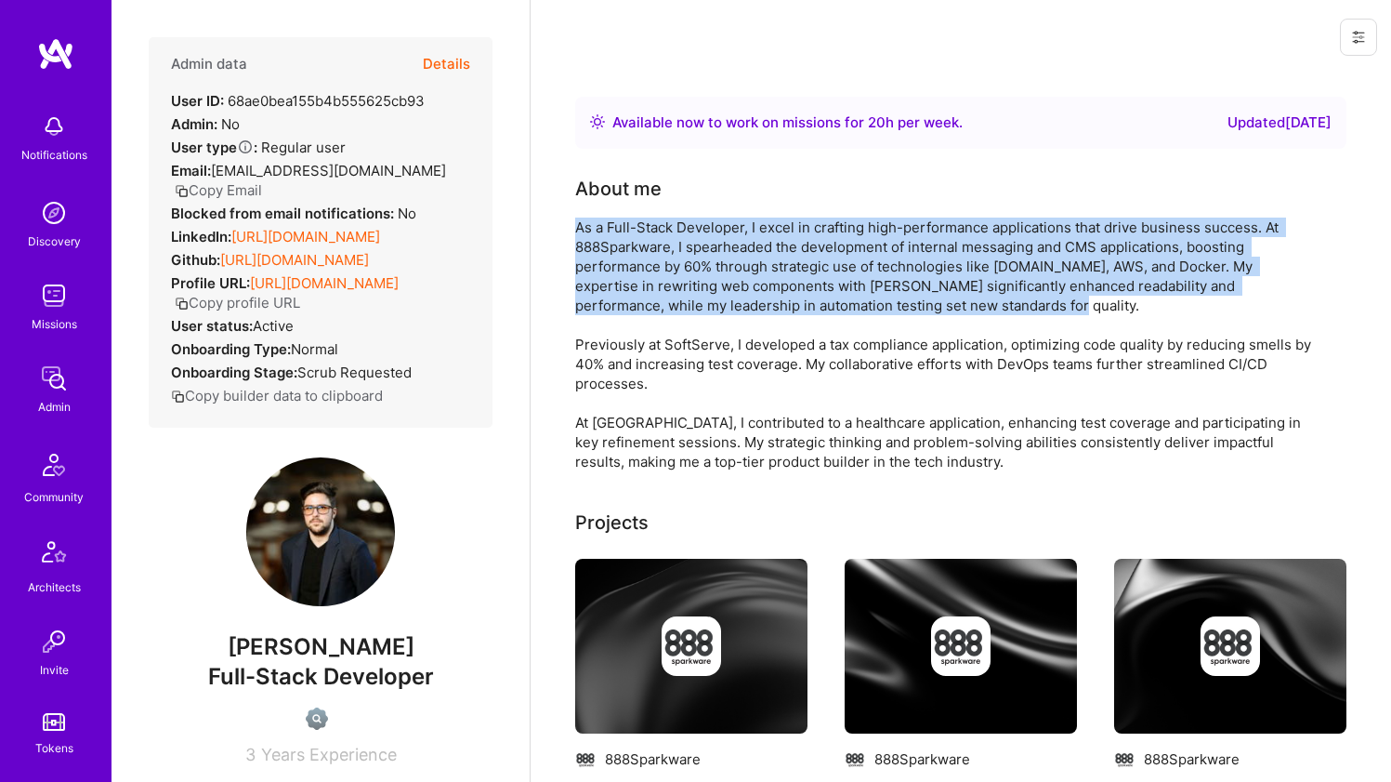
click at [619, 257] on div "As a Full-Stack Developer, I excel in crafting high-performance applications th…" at bounding box center [947, 344] width 744 height 254
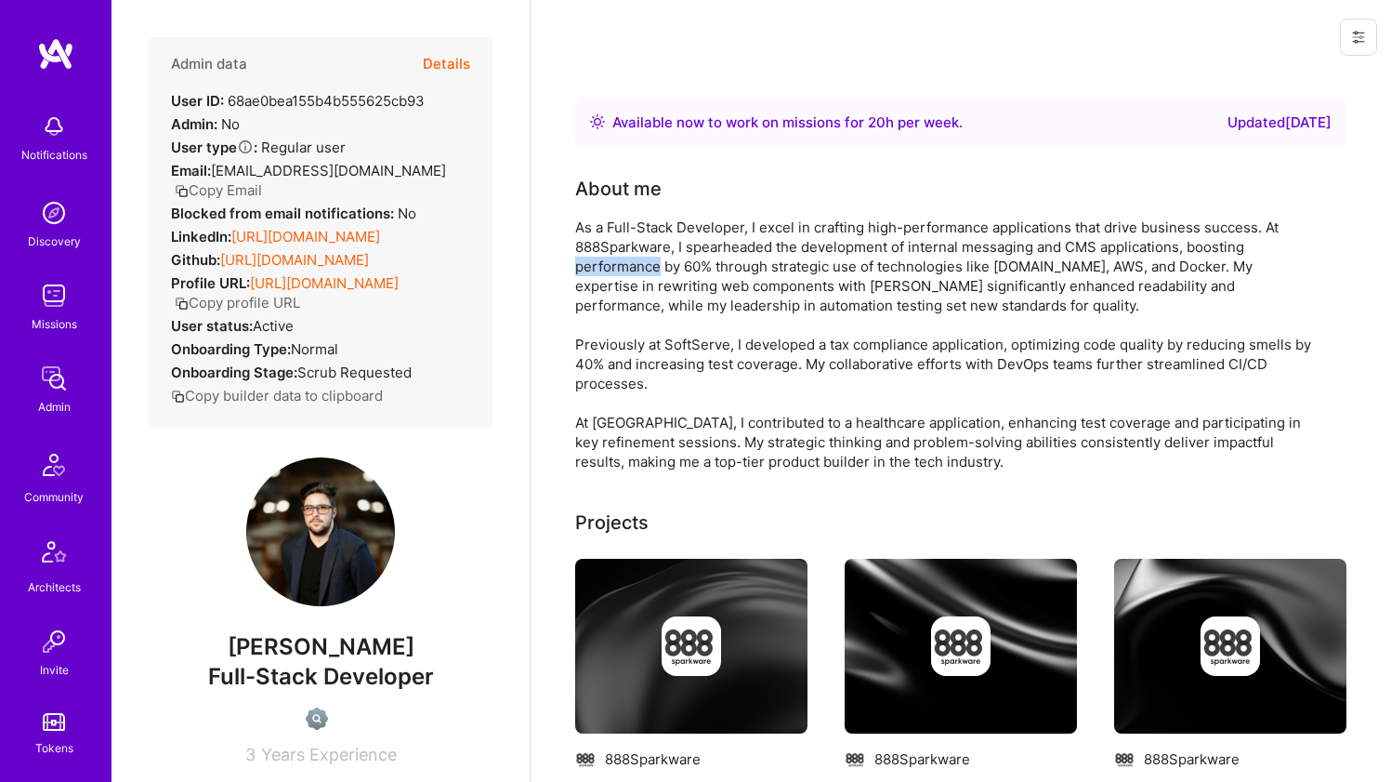
click at [619, 257] on div "As a Full-Stack Developer, I excel in crafting high-performance applications th…" at bounding box center [947, 344] width 744 height 254
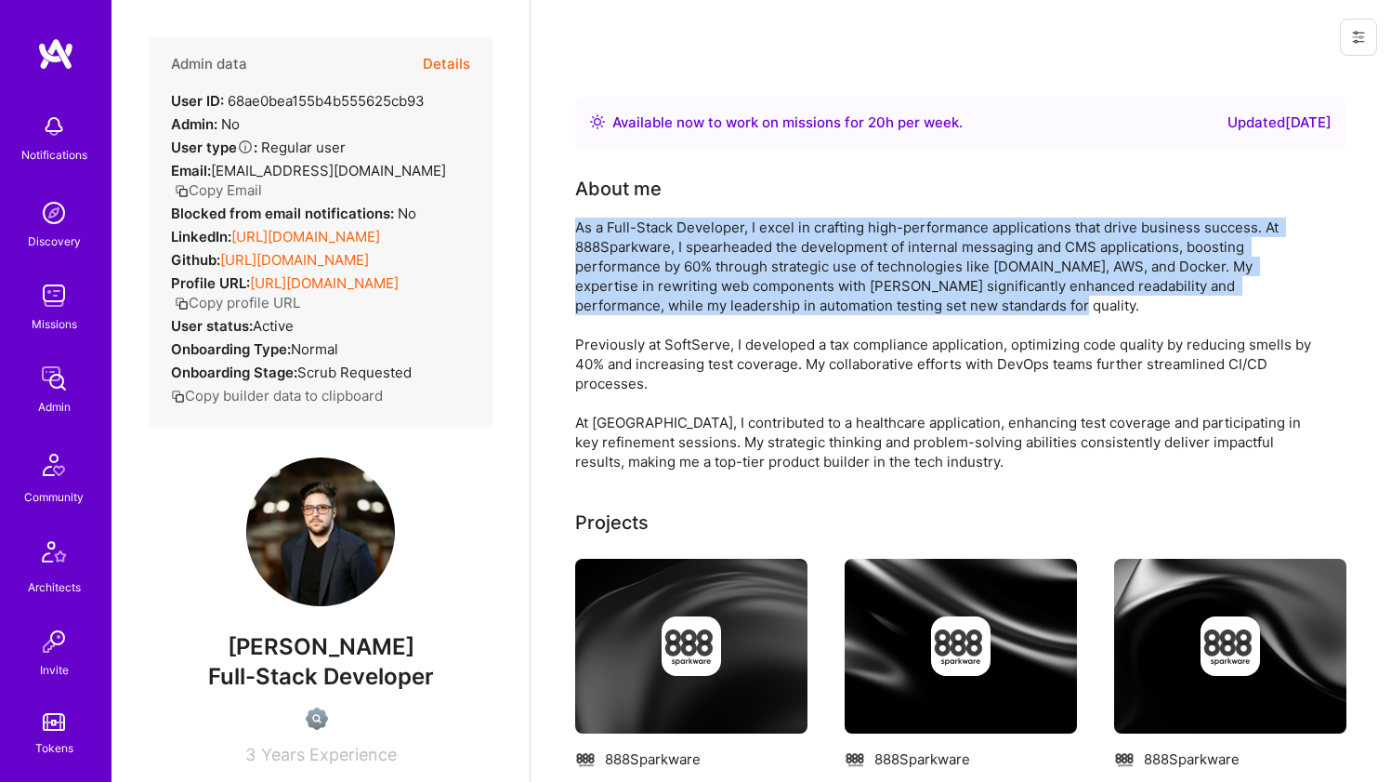
click at [619, 257] on div "As a Full-Stack Developer, I excel in crafting high-performance applications th…" at bounding box center [947, 344] width 744 height 254
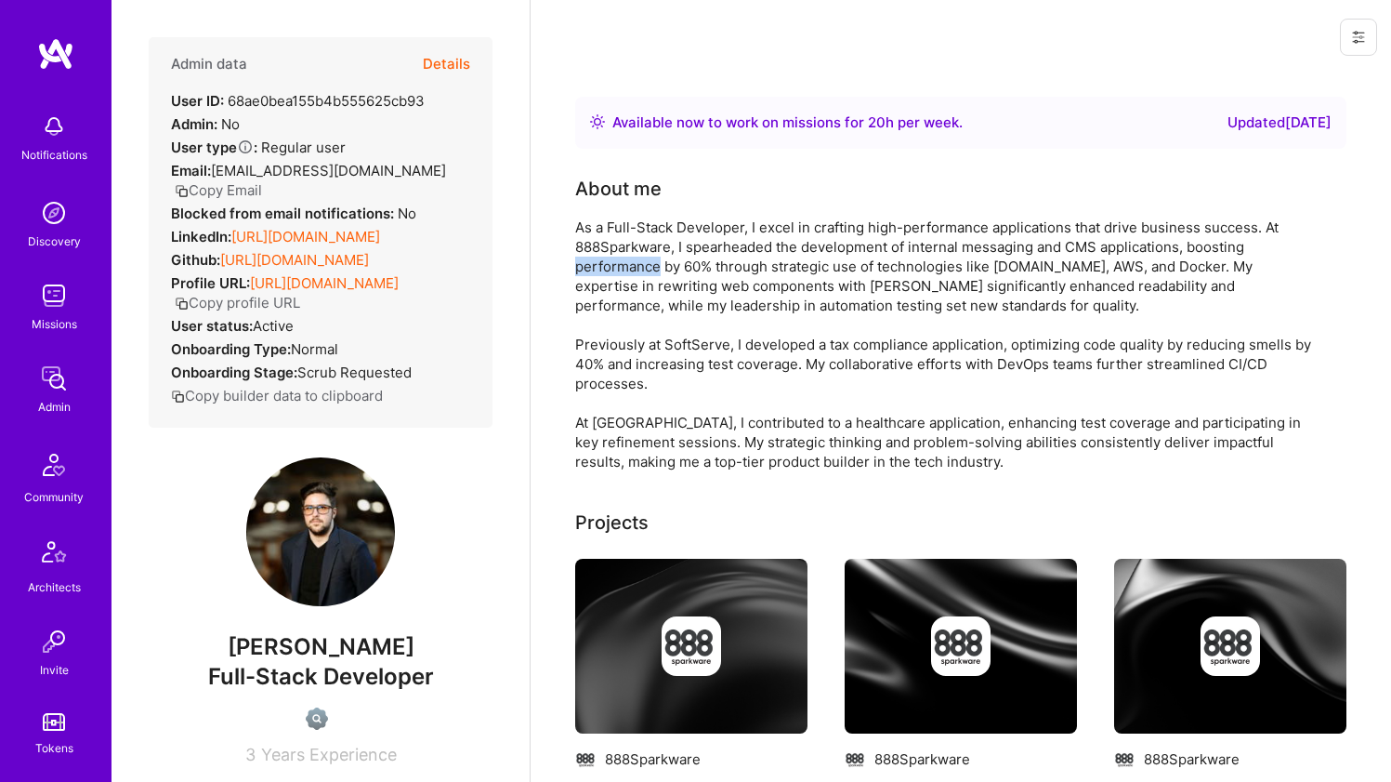
click at [619, 257] on div "As a Full-Stack Developer, I excel in crafting high-performance applications th…" at bounding box center [947, 344] width 744 height 254
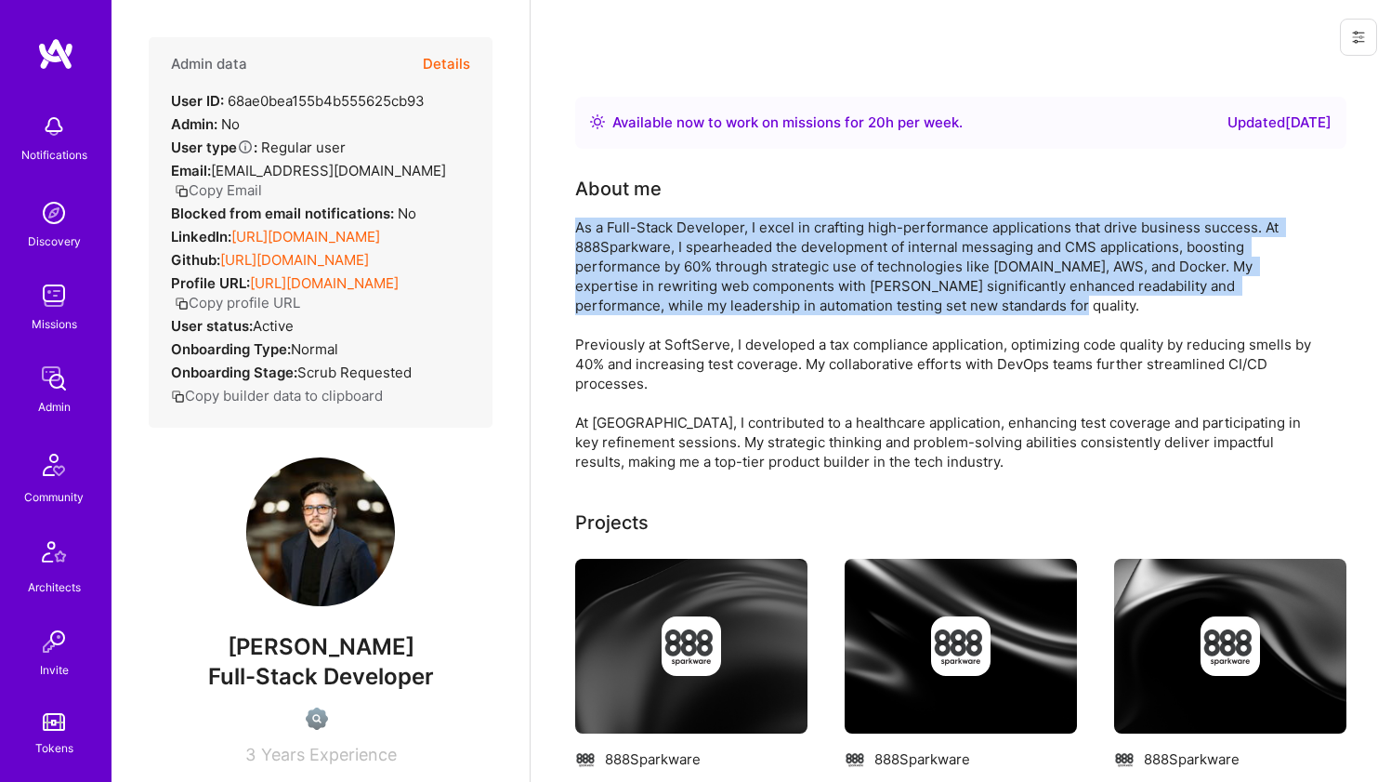
click at [619, 257] on div "As a Full-Stack Developer, I excel in crafting high-performance applications th…" at bounding box center [947, 344] width 744 height 254
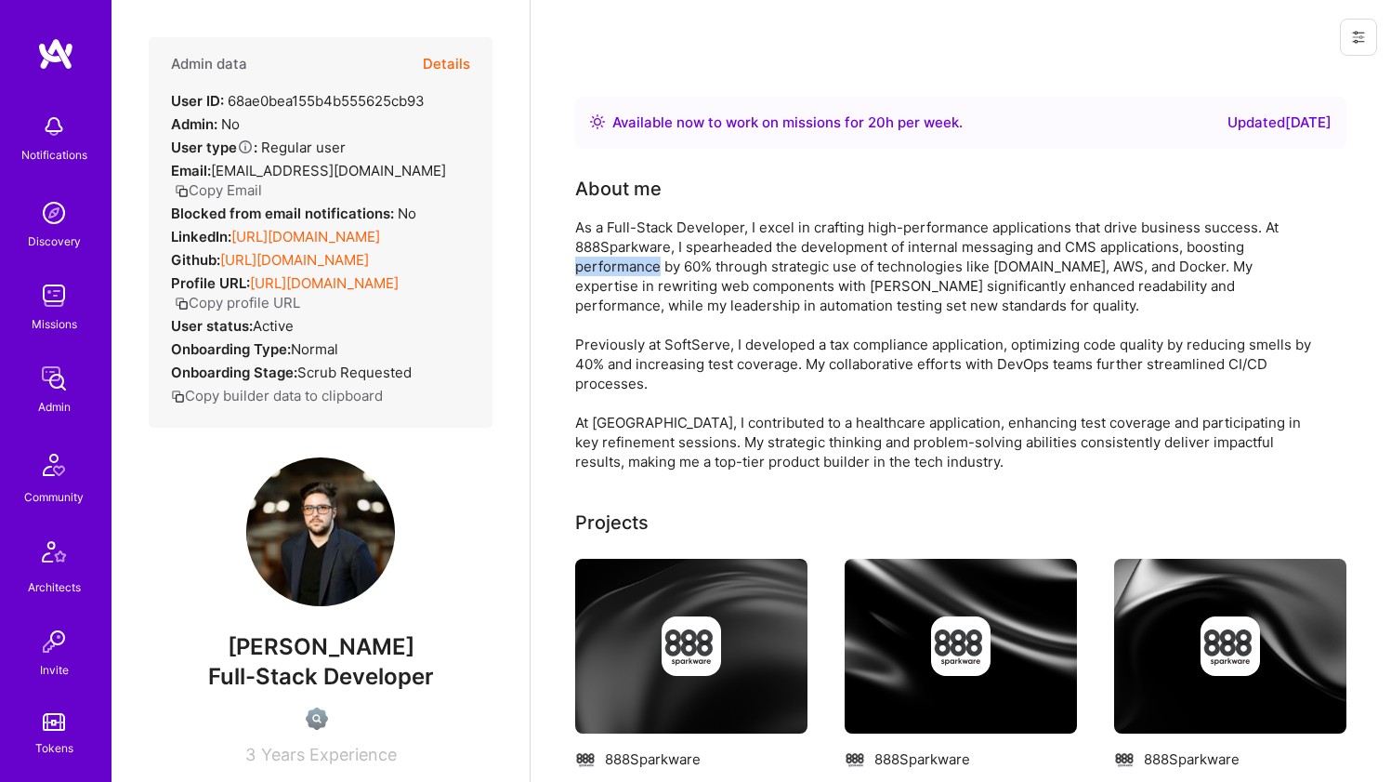
click at [619, 257] on div "As a Full-Stack Developer, I excel in crafting high-performance applications th…" at bounding box center [947, 344] width 744 height 254
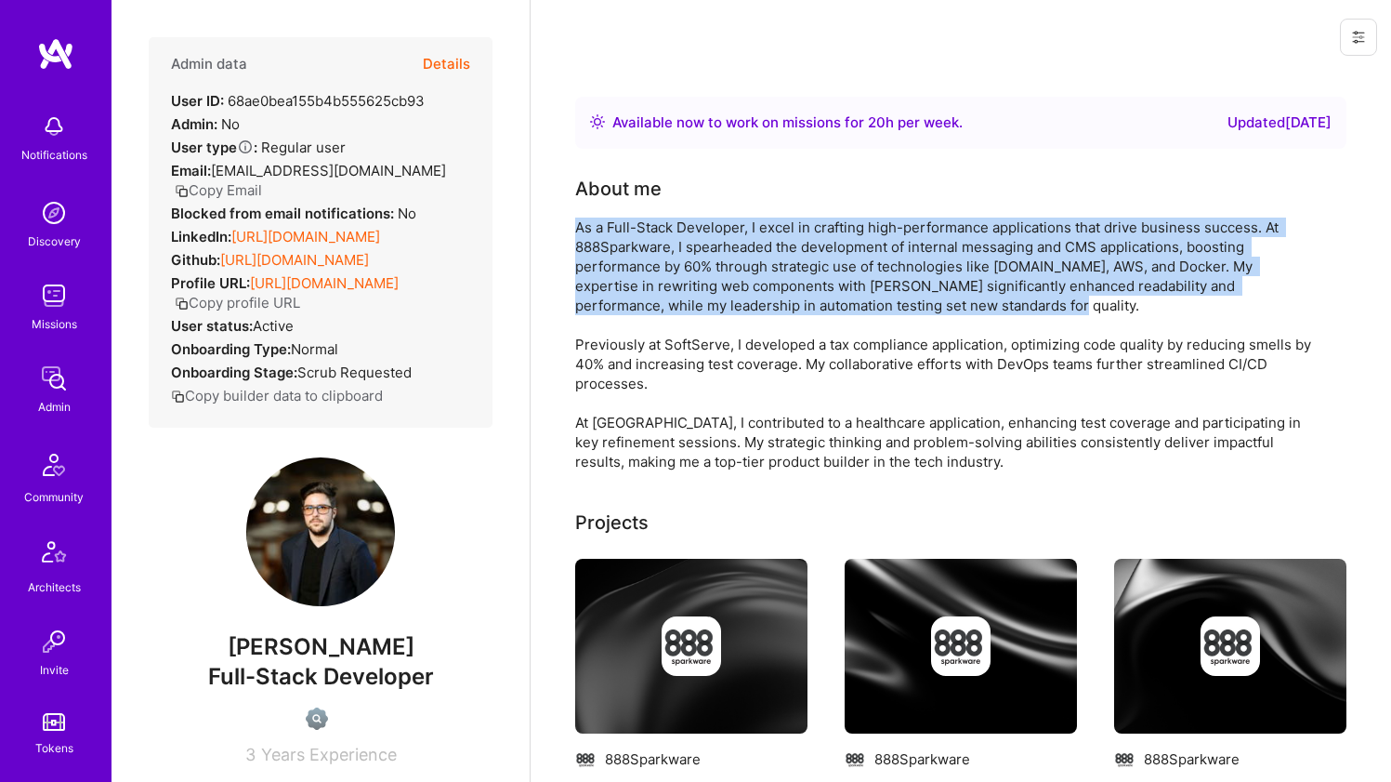
click at [619, 257] on div "As a Full-Stack Developer, I excel in crafting high-performance applications th…" at bounding box center [947, 344] width 744 height 254
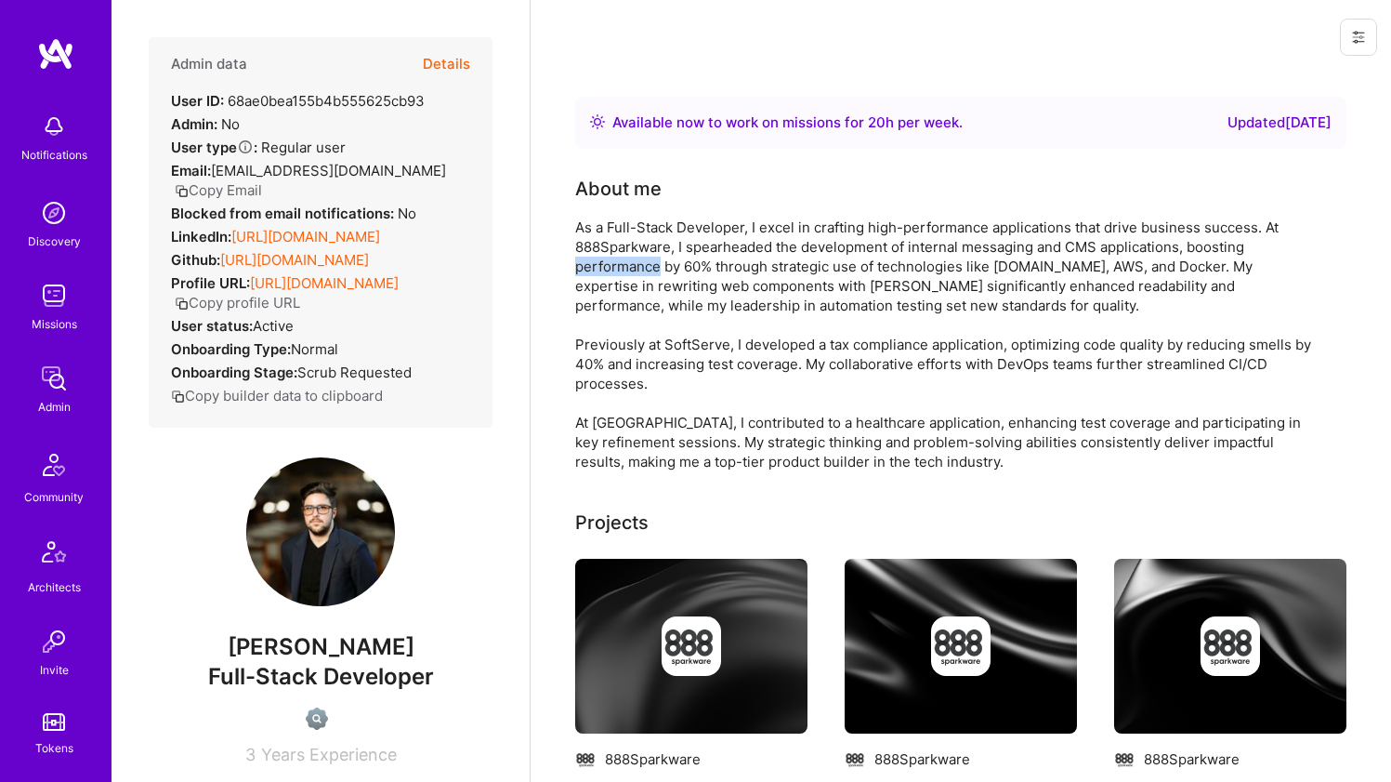
click at [619, 257] on div "As a Full-Stack Developer, I excel in crafting high-performance applications th…" at bounding box center [947, 344] width 744 height 254
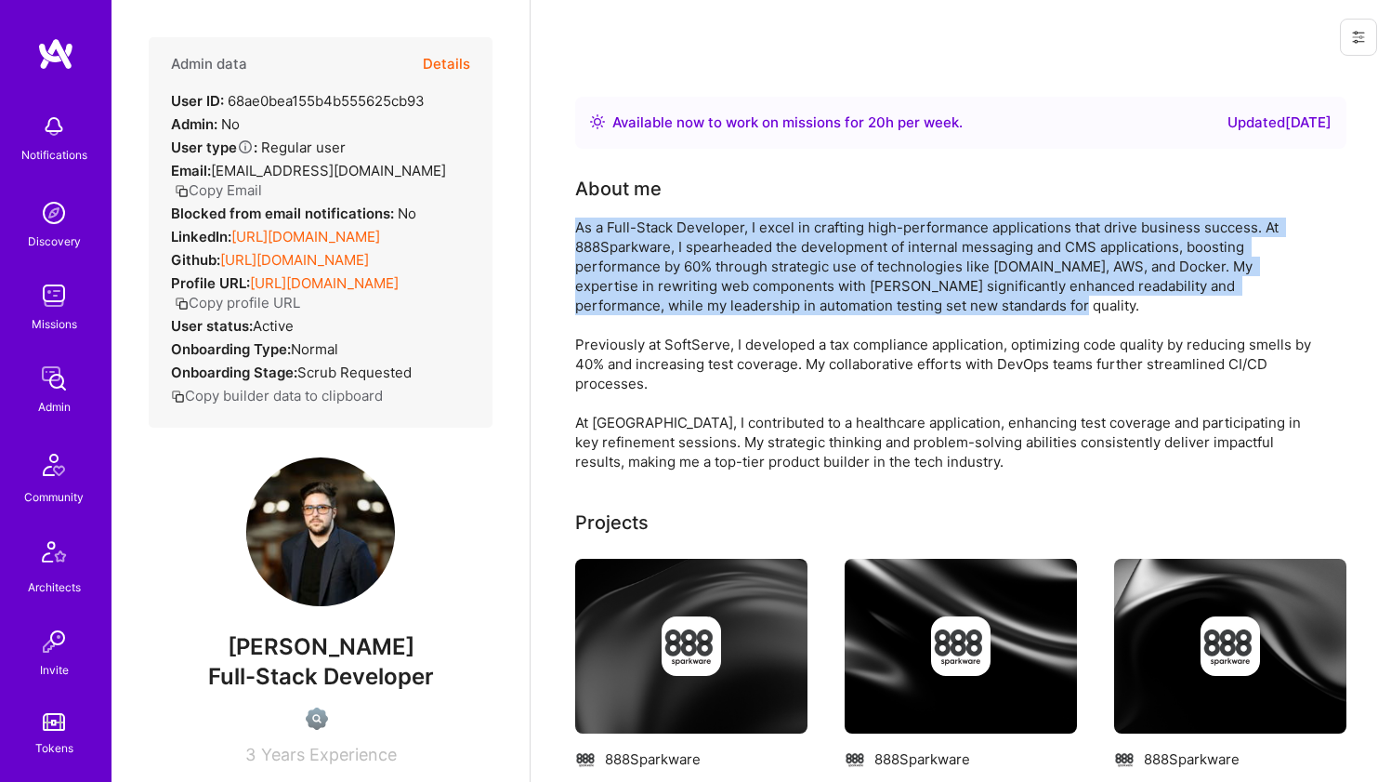
click at [619, 257] on div "As a Full-Stack Developer, I excel in crafting high-performance applications th…" at bounding box center [947, 344] width 744 height 254
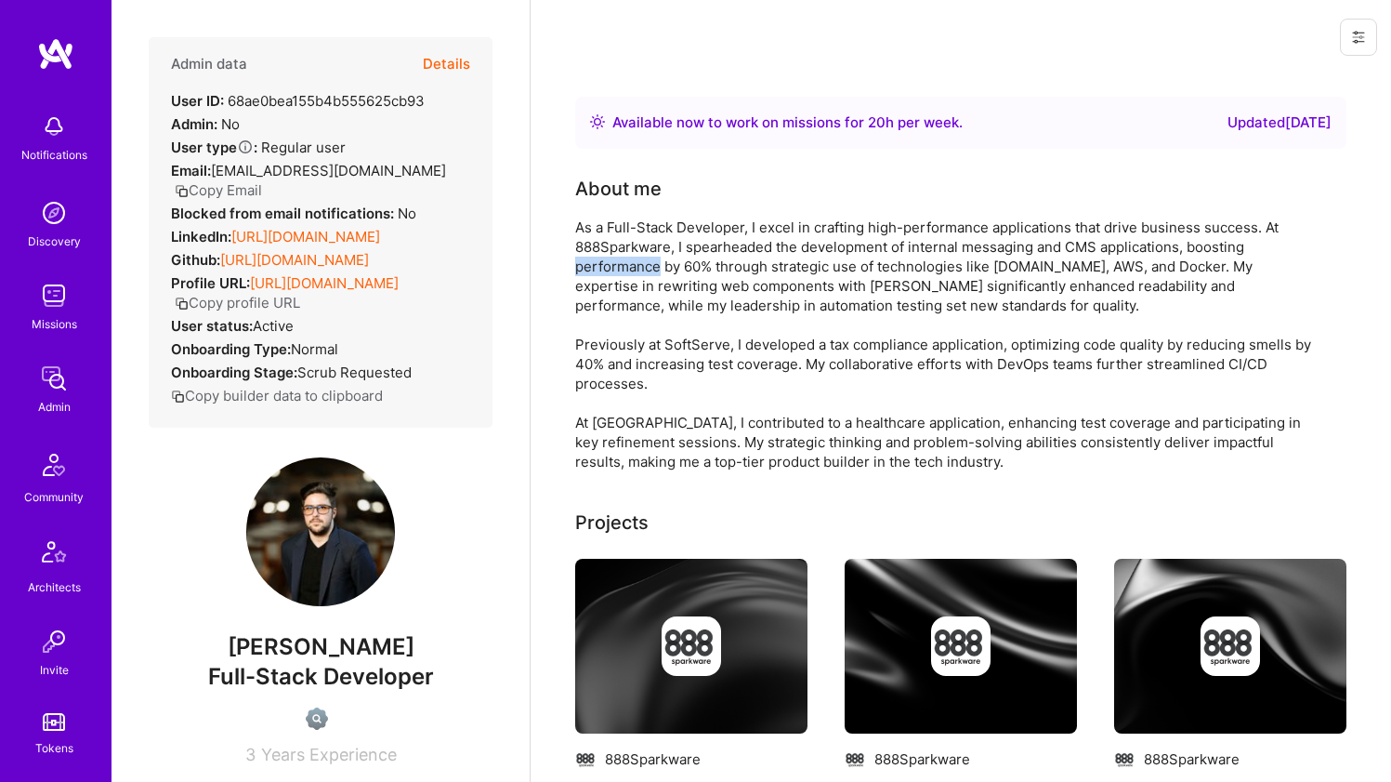
click at [619, 257] on div "As a Full-Stack Developer, I excel in crafting high-performance applications th…" at bounding box center [947, 344] width 744 height 254
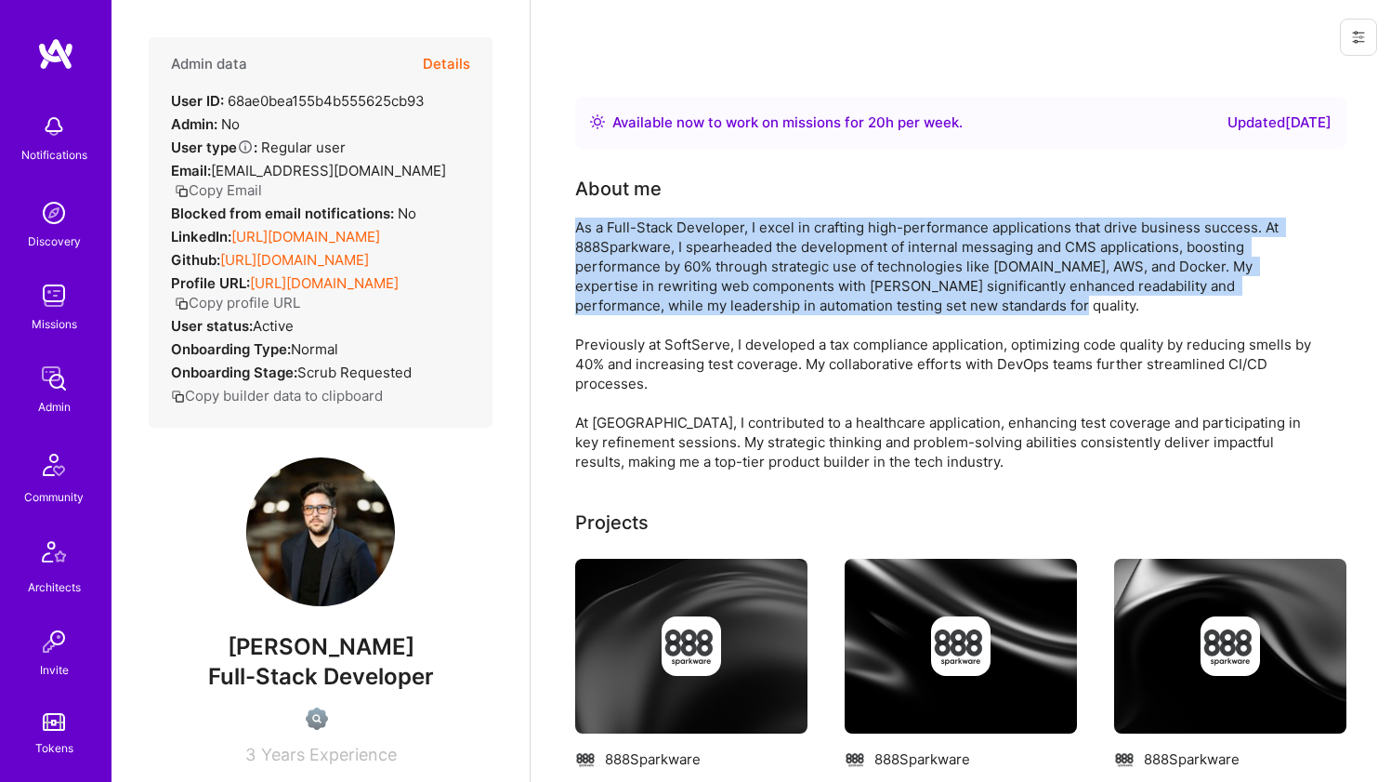
click at [619, 257] on div "As a Full-Stack Developer, I excel in crafting high-performance applications th…" at bounding box center [947, 344] width 744 height 254
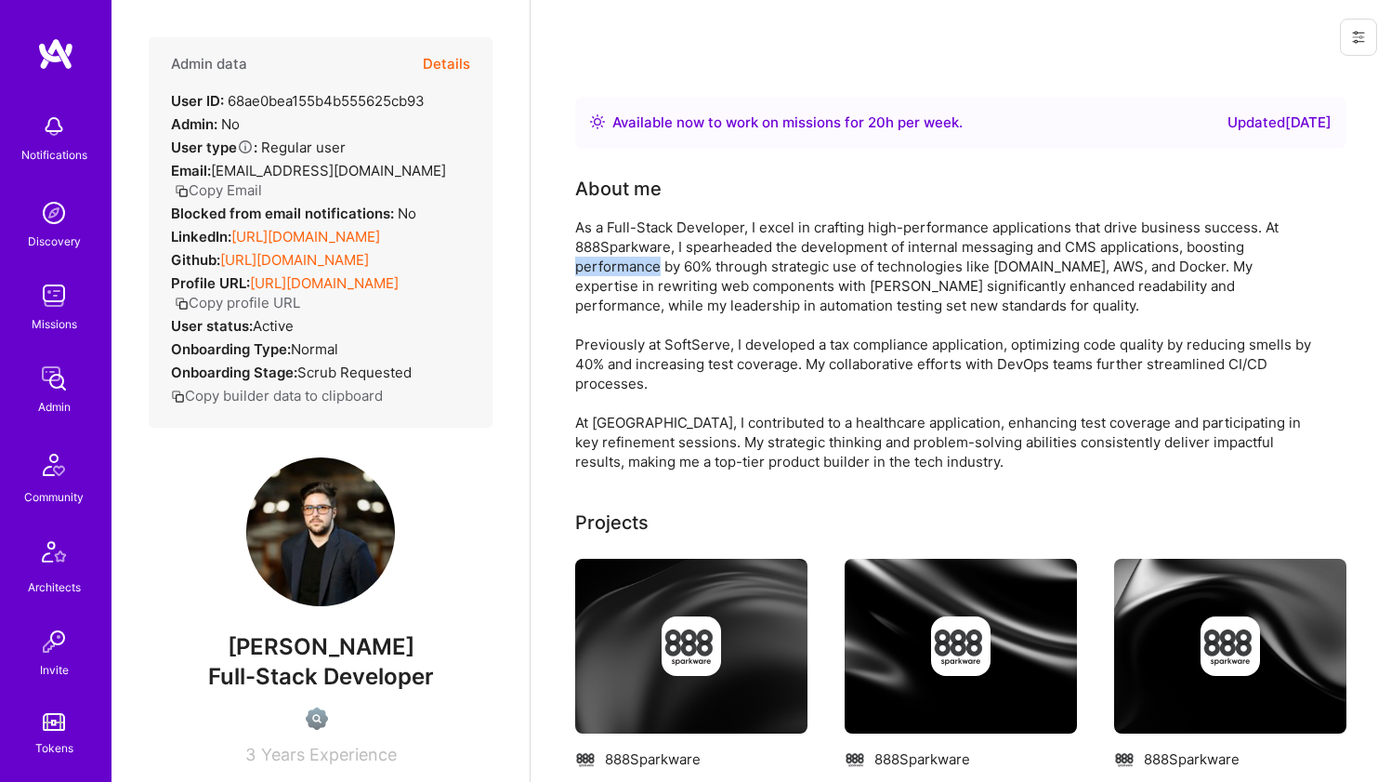
click at [619, 257] on div "As a Full-Stack Developer, I excel in crafting high-performance applications th…" at bounding box center [947, 344] width 744 height 254
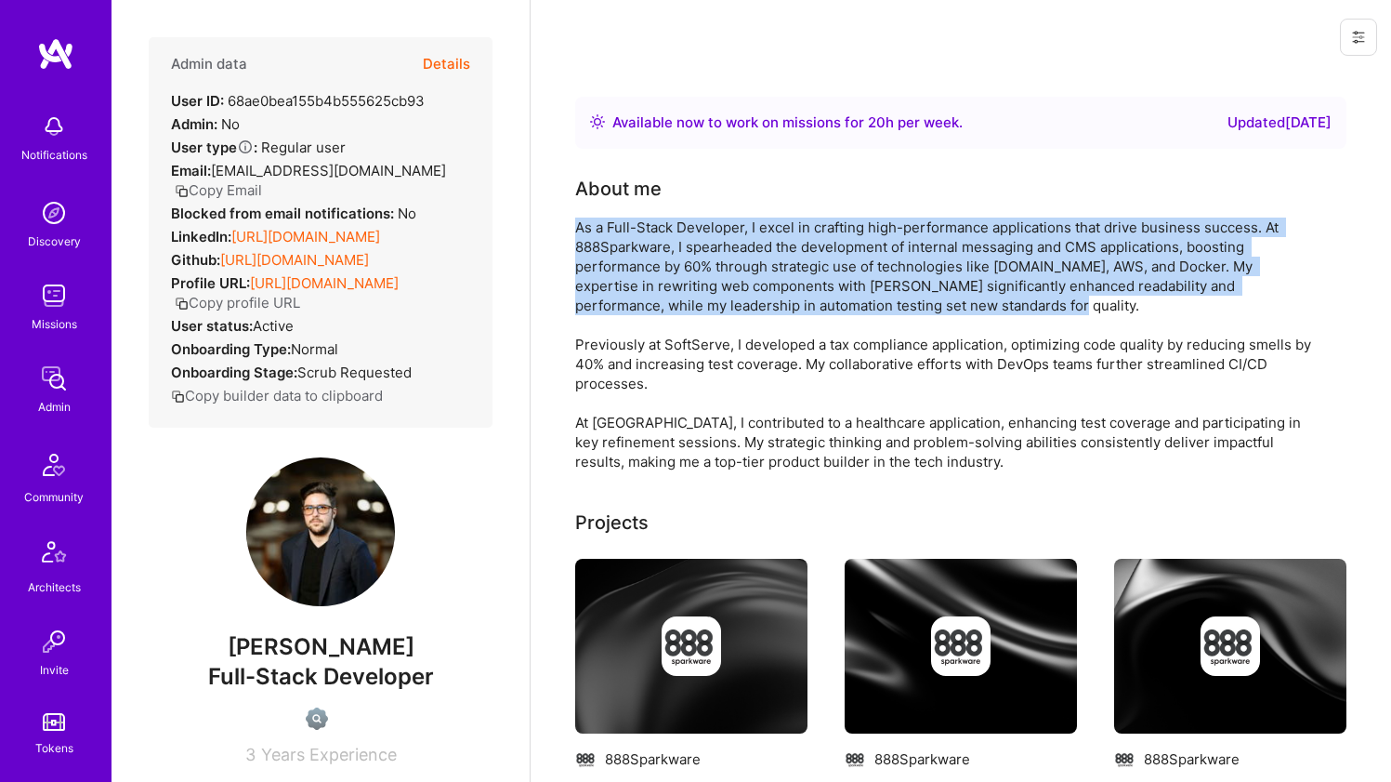
click at [619, 257] on div "As a Full-Stack Developer, I excel in crafting high-performance applications th…" at bounding box center [947, 344] width 744 height 254
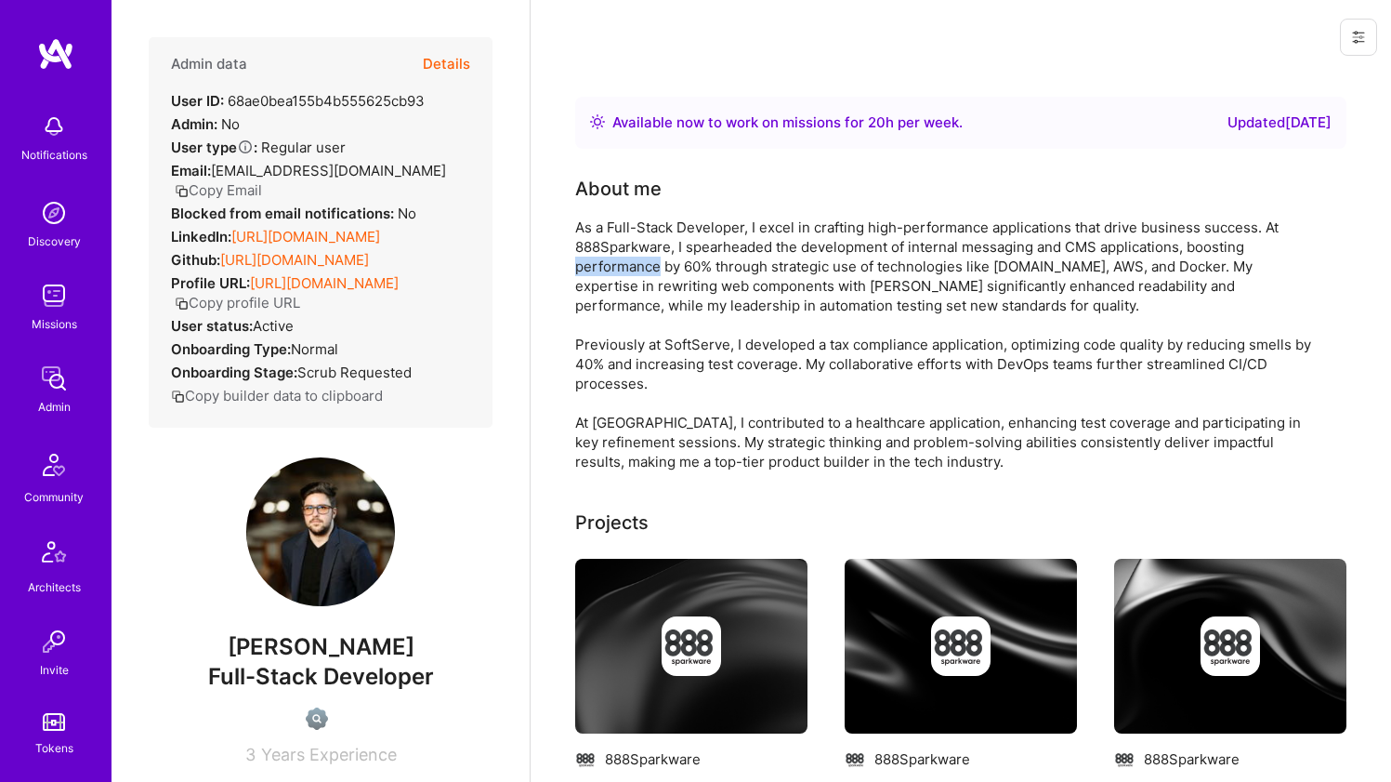
click at [619, 257] on div "As a Full-Stack Developer, I excel in crafting high-performance applications th…" at bounding box center [947, 344] width 744 height 254
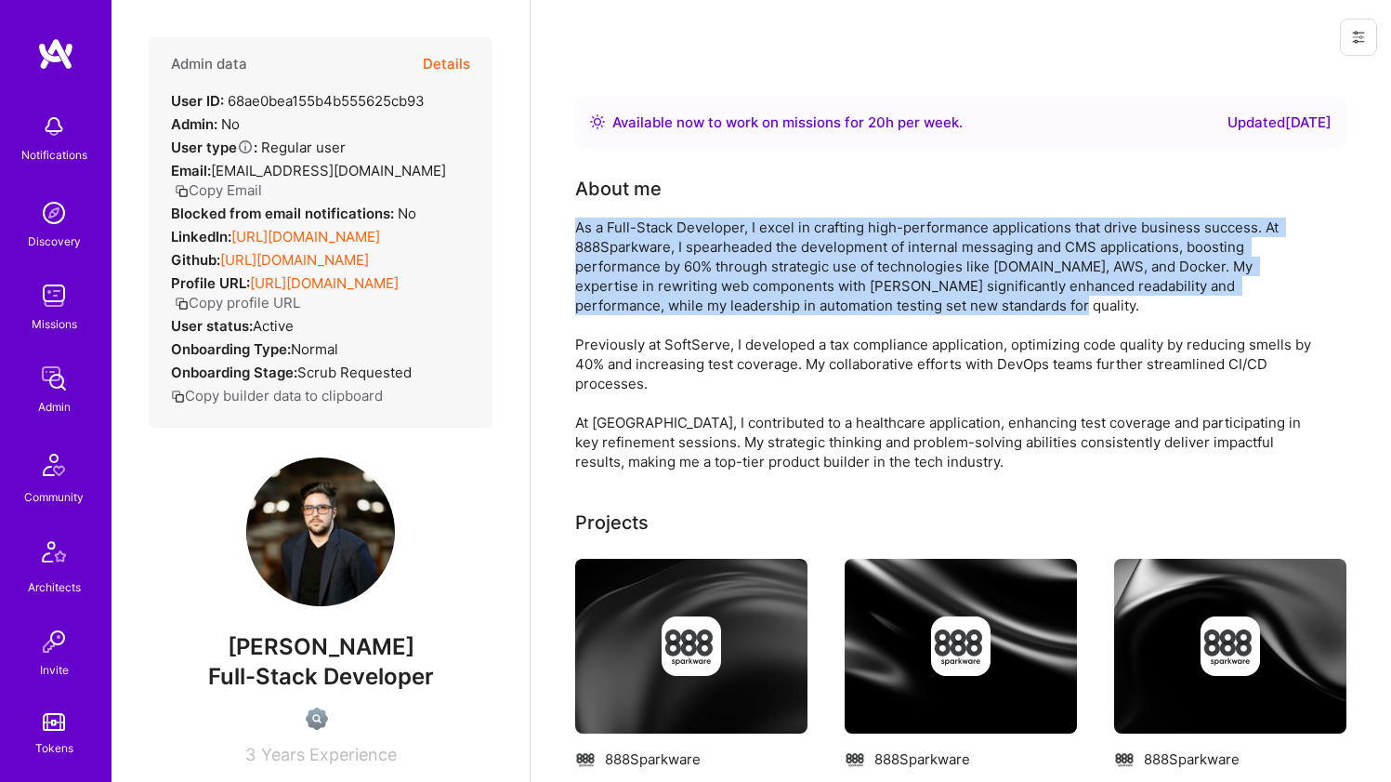
click at [619, 257] on div "As a Full-Stack Developer, I excel in crafting high-performance applications th…" at bounding box center [947, 344] width 744 height 254
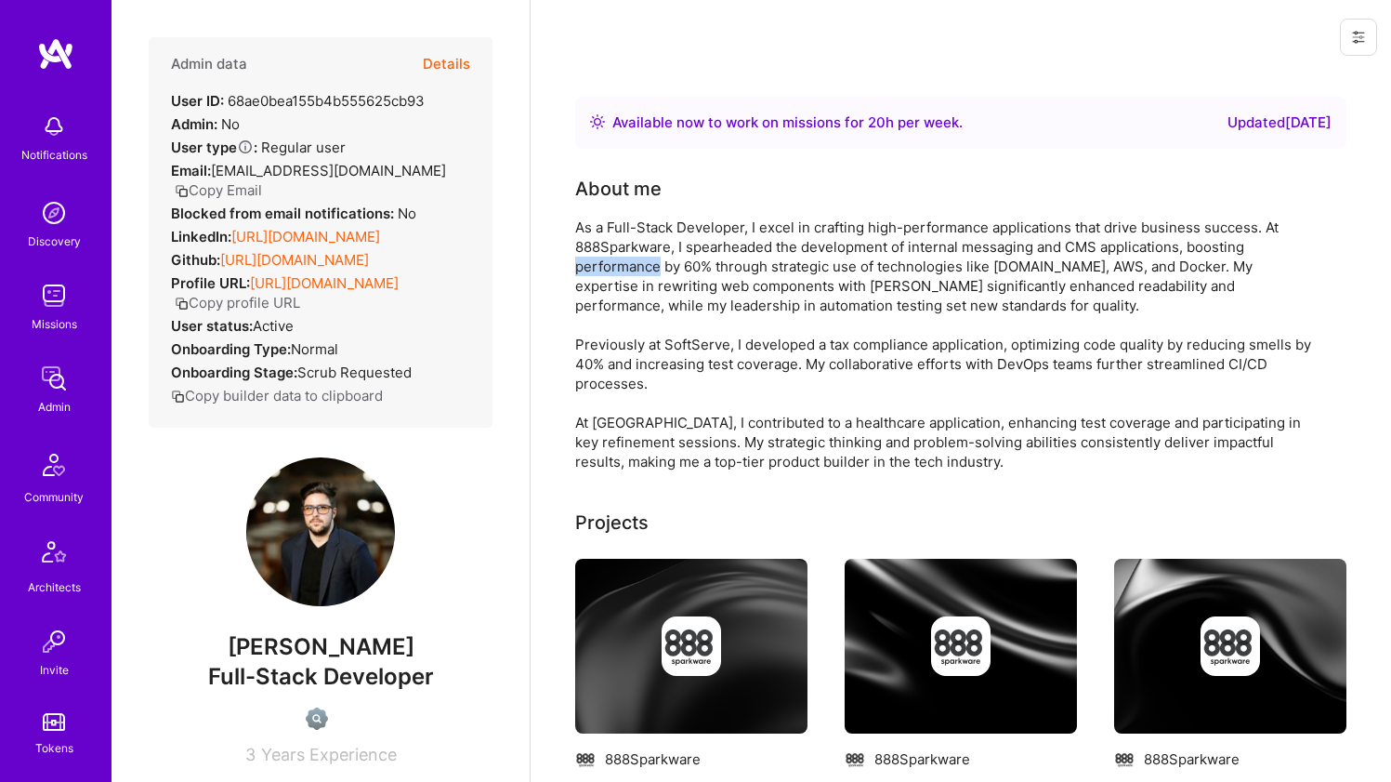
click at [619, 257] on div "As a Full-Stack Developer, I excel in crafting high-performance applications th…" at bounding box center [947, 344] width 744 height 254
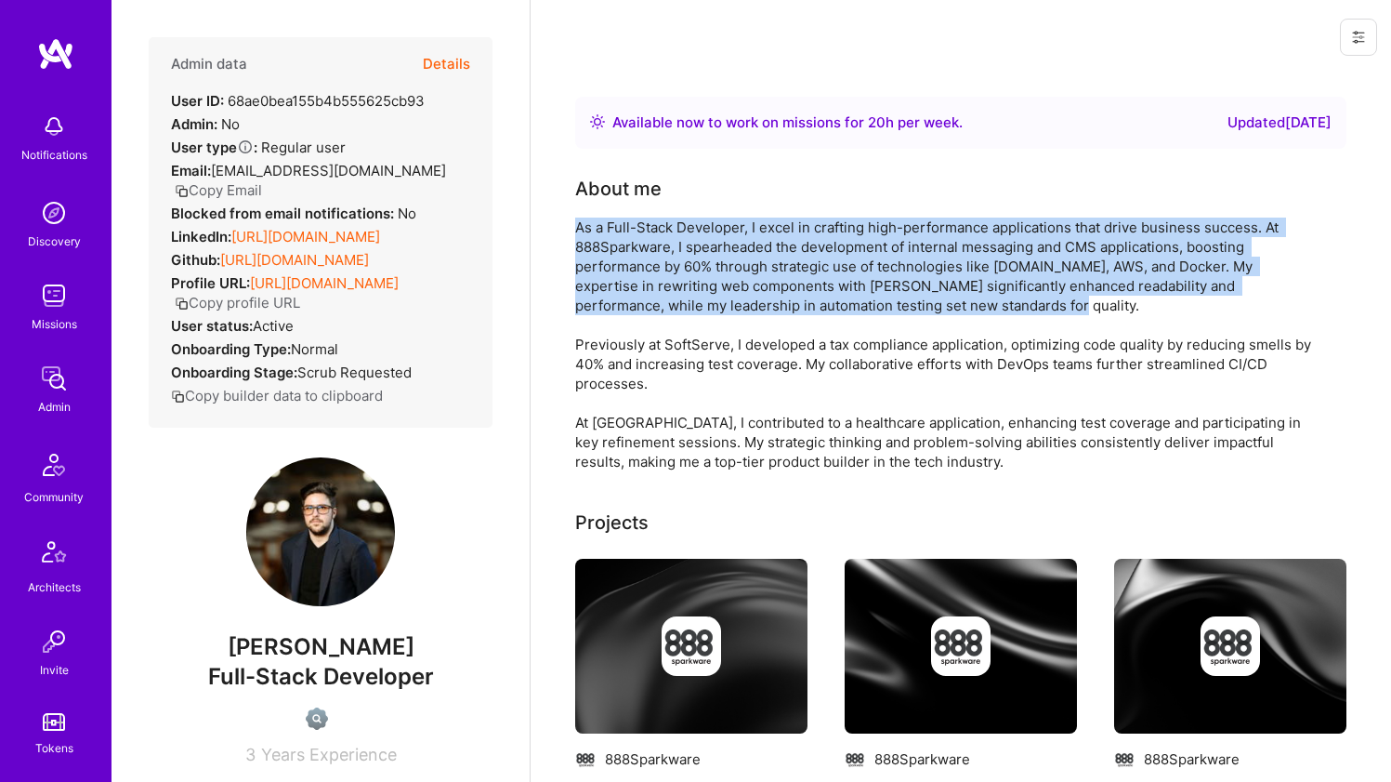
click at [619, 257] on div "As a Full-Stack Developer, I excel in crafting high-performance applications th…" at bounding box center [947, 344] width 744 height 254
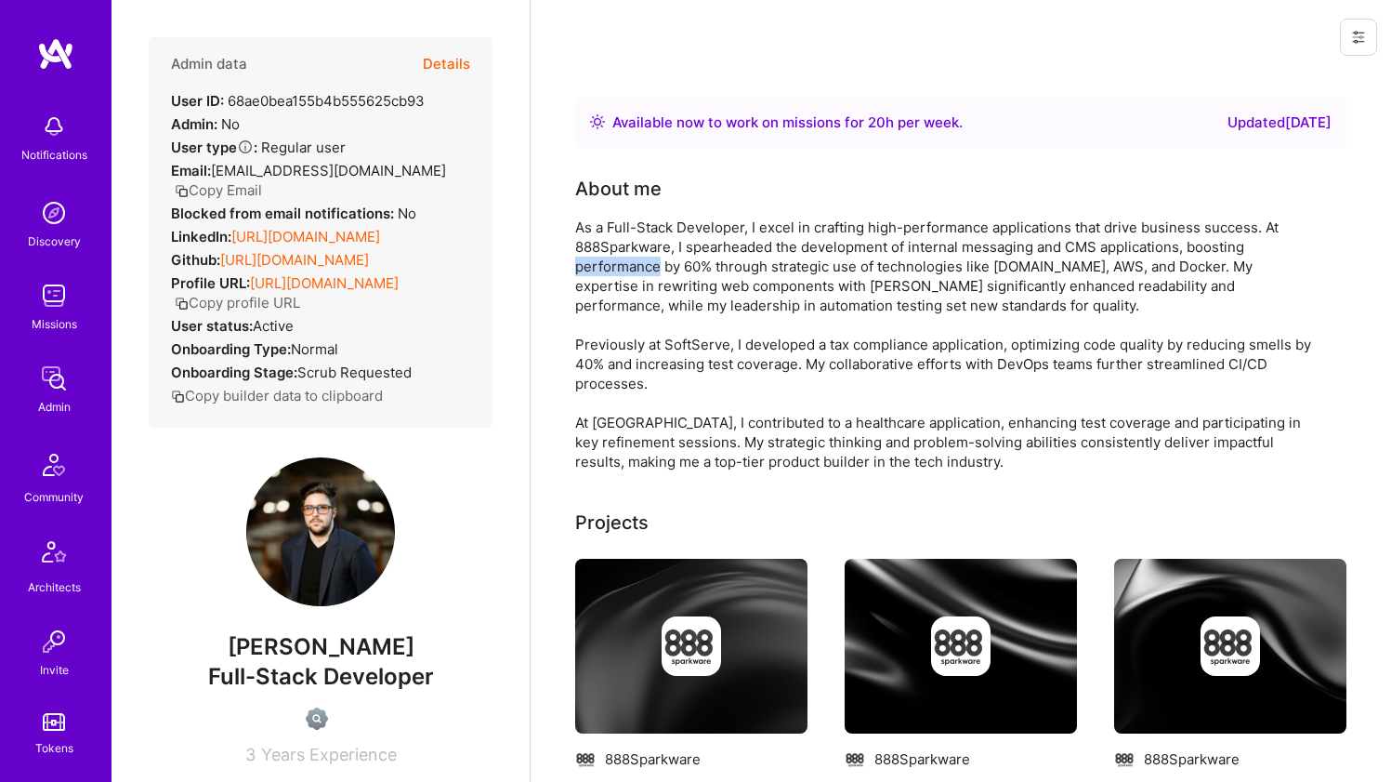
click at [619, 257] on div "As a Full-Stack Developer, I excel in crafting high-performance applications th…" at bounding box center [947, 344] width 744 height 254
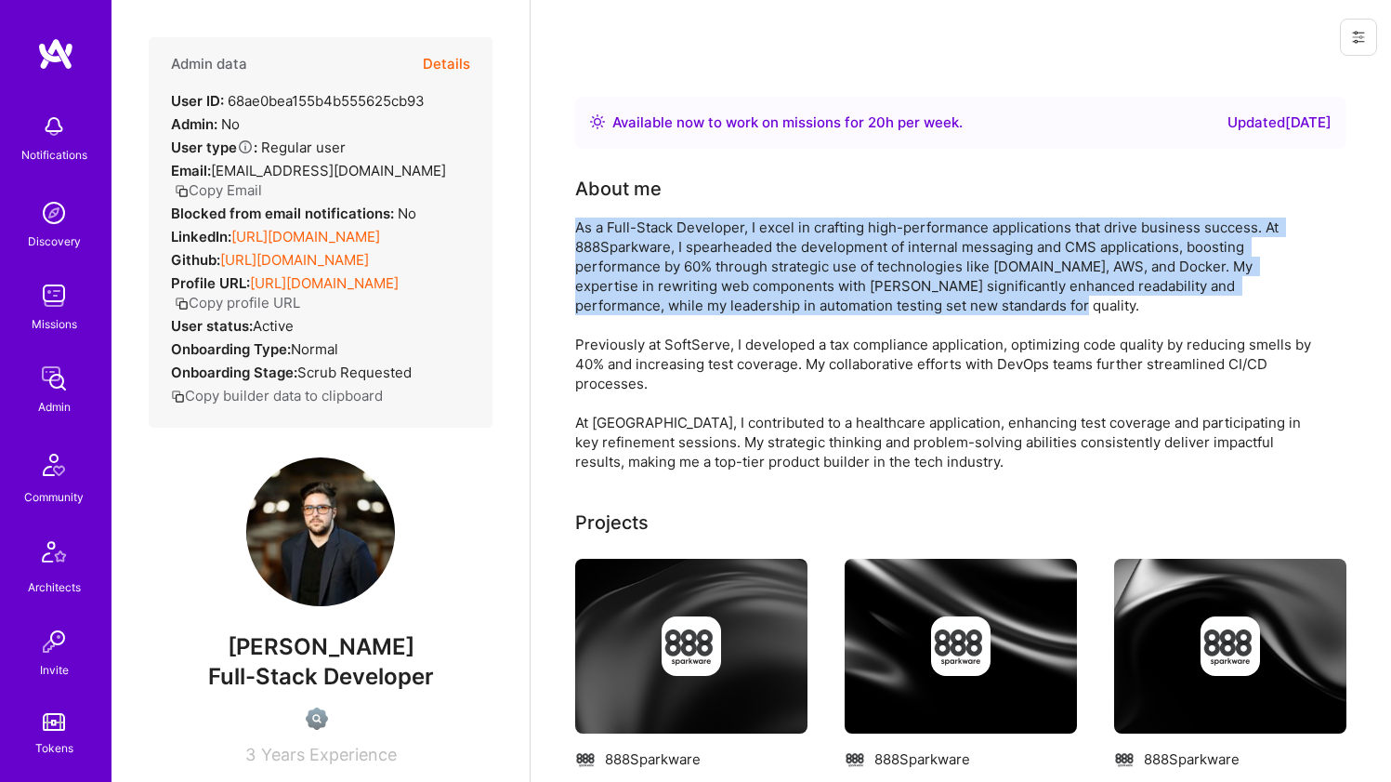
click at [619, 257] on div "As a Full-Stack Developer, I excel in crafting high-performance applications th…" at bounding box center [947, 344] width 744 height 254
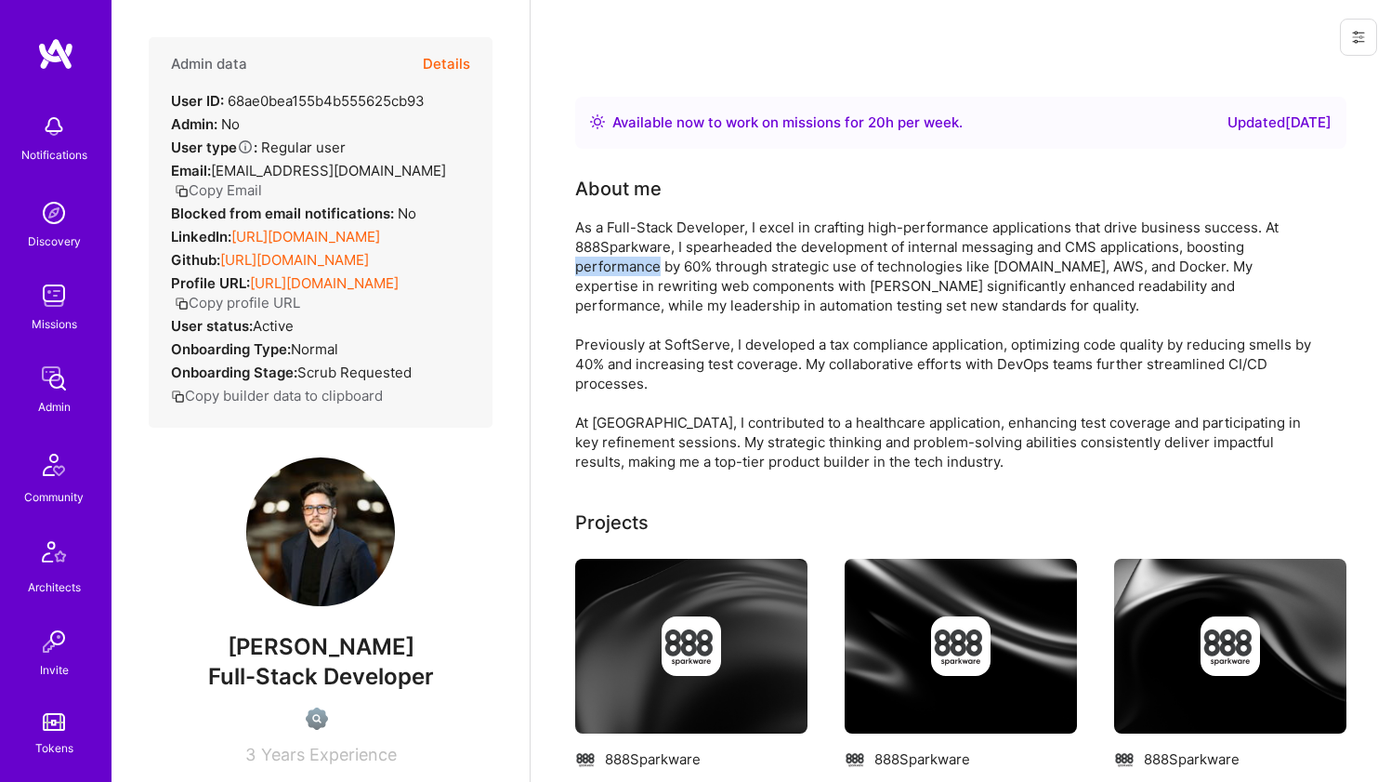
click at [619, 257] on div "As a Full-Stack Developer, I excel in crafting high-performance applications th…" at bounding box center [947, 344] width 744 height 254
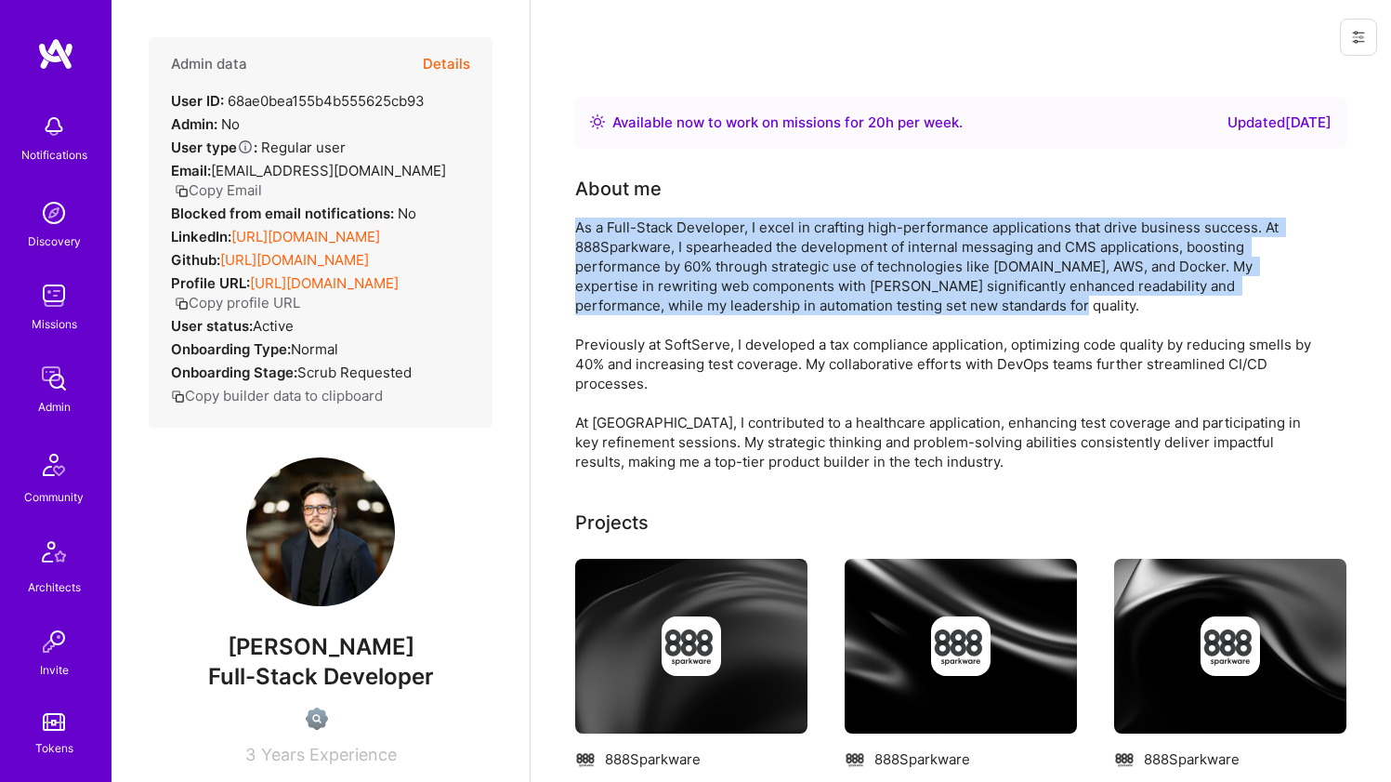
click at [619, 257] on div "As a Full-Stack Developer, I excel in crafting high-performance applications th…" at bounding box center [947, 344] width 744 height 254
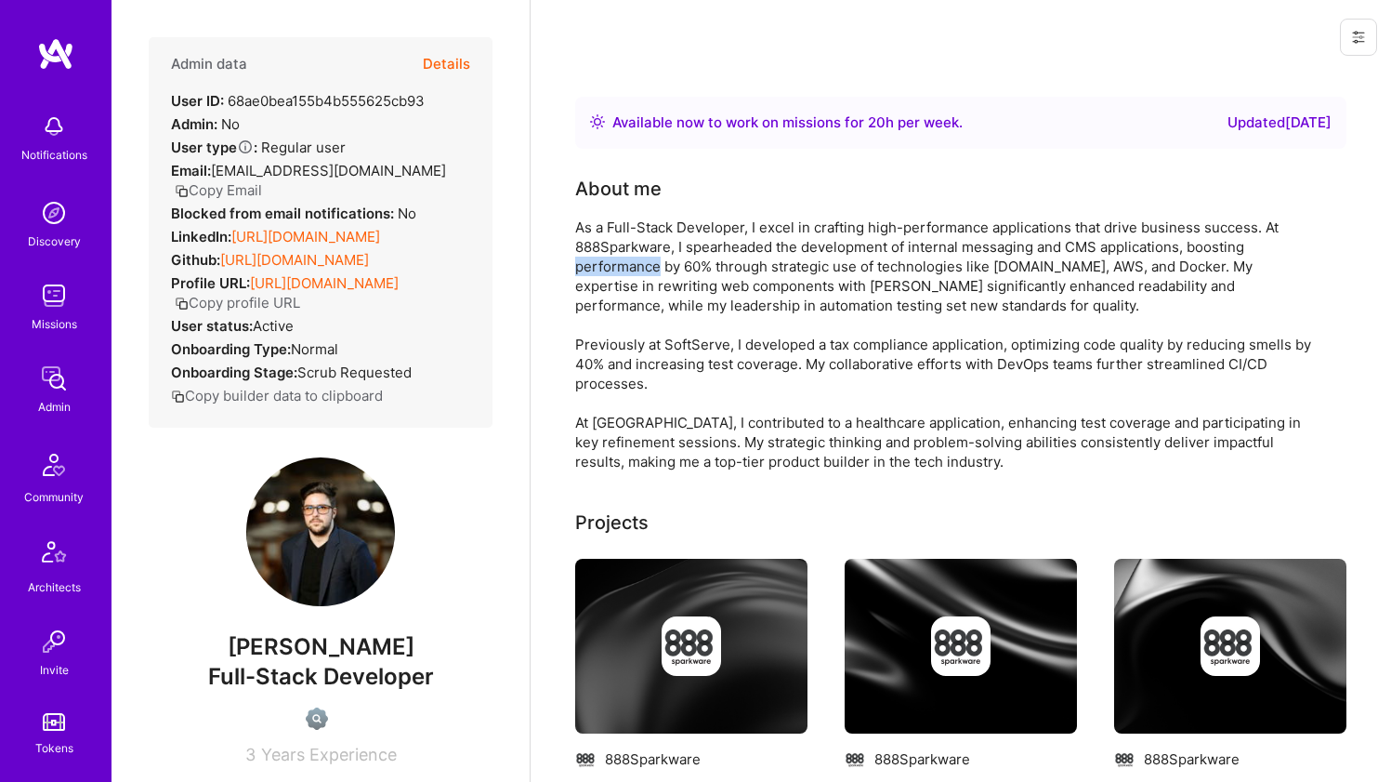
click at [619, 257] on div "As a Full-Stack Developer, I excel in crafting high-performance applications th…" at bounding box center [947, 344] width 744 height 254
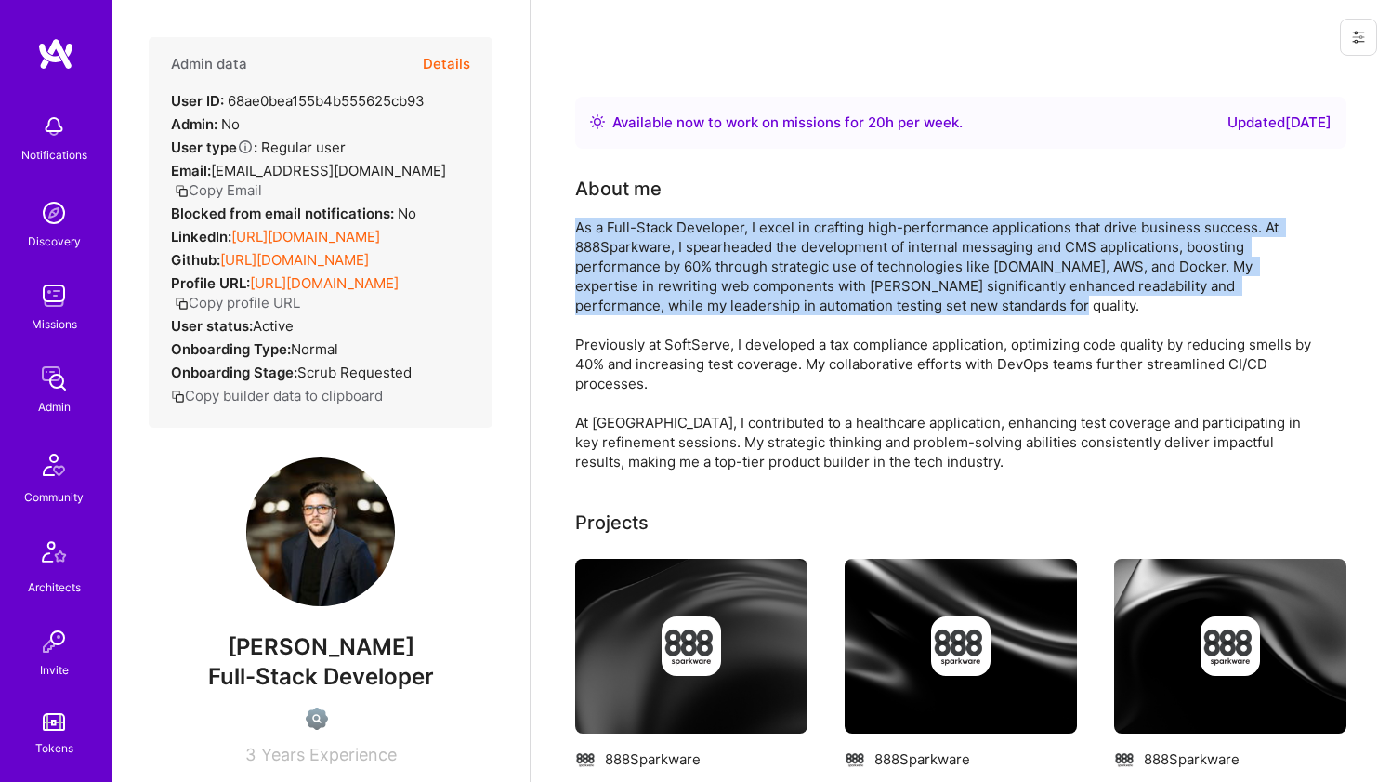
click at [619, 257] on div "As a Full-Stack Developer, I excel in crafting high-performance applications th…" at bounding box center [947, 344] width 744 height 254
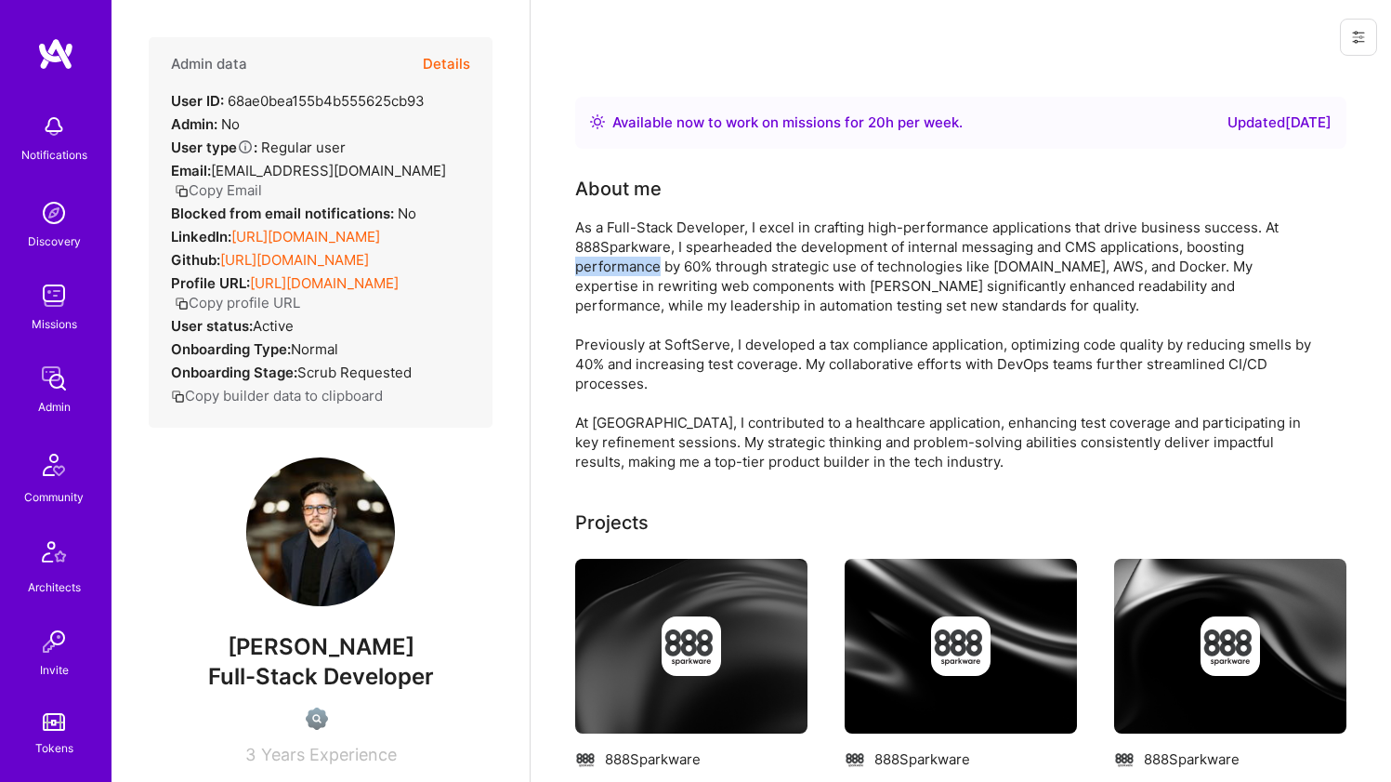
click at [619, 257] on div "As a Full-Stack Developer, I excel in crafting high-performance applications th…" at bounding box center [947, 344] width 744 height 254
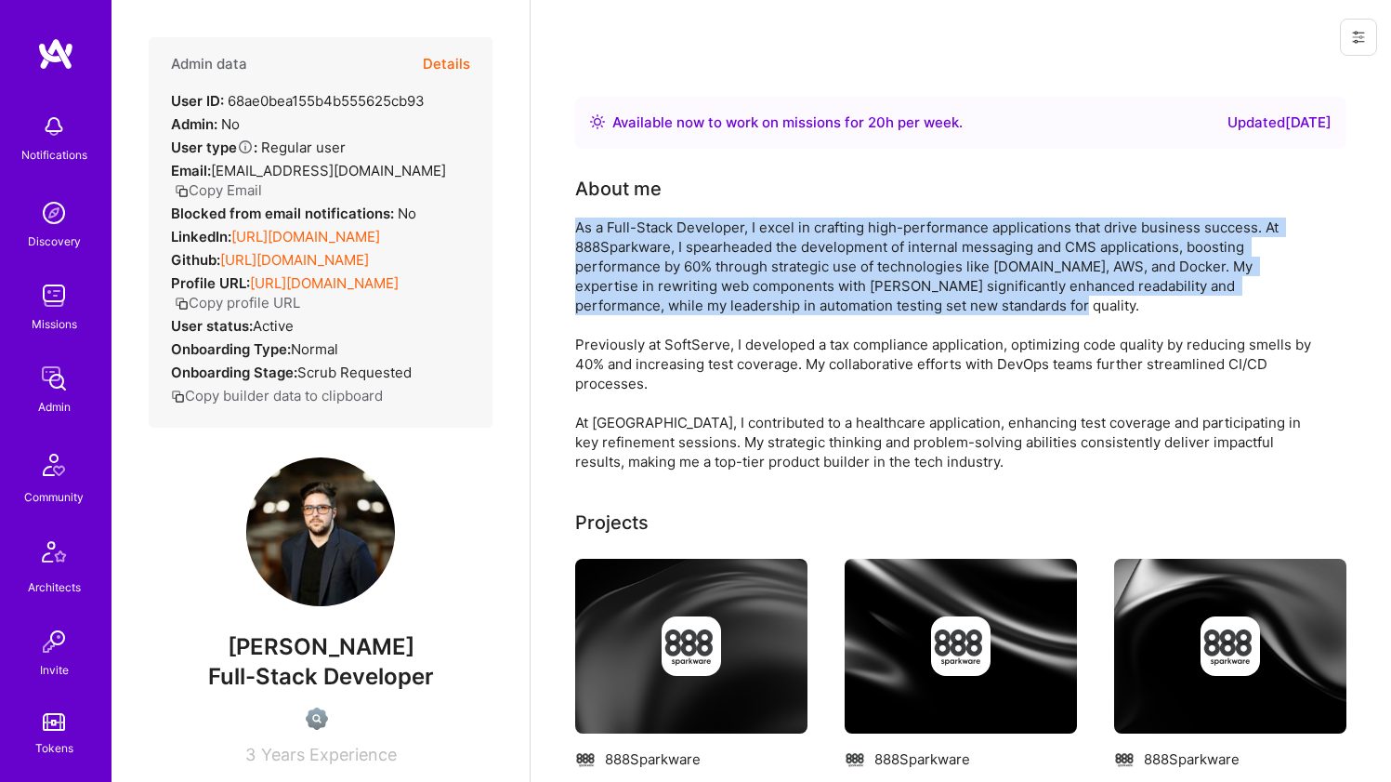
click at [619, 257] on div "As a Full-Stack Developer, I excel in crafting high-performance applications th…" at bounding box center [947, 344] width 744 height 254
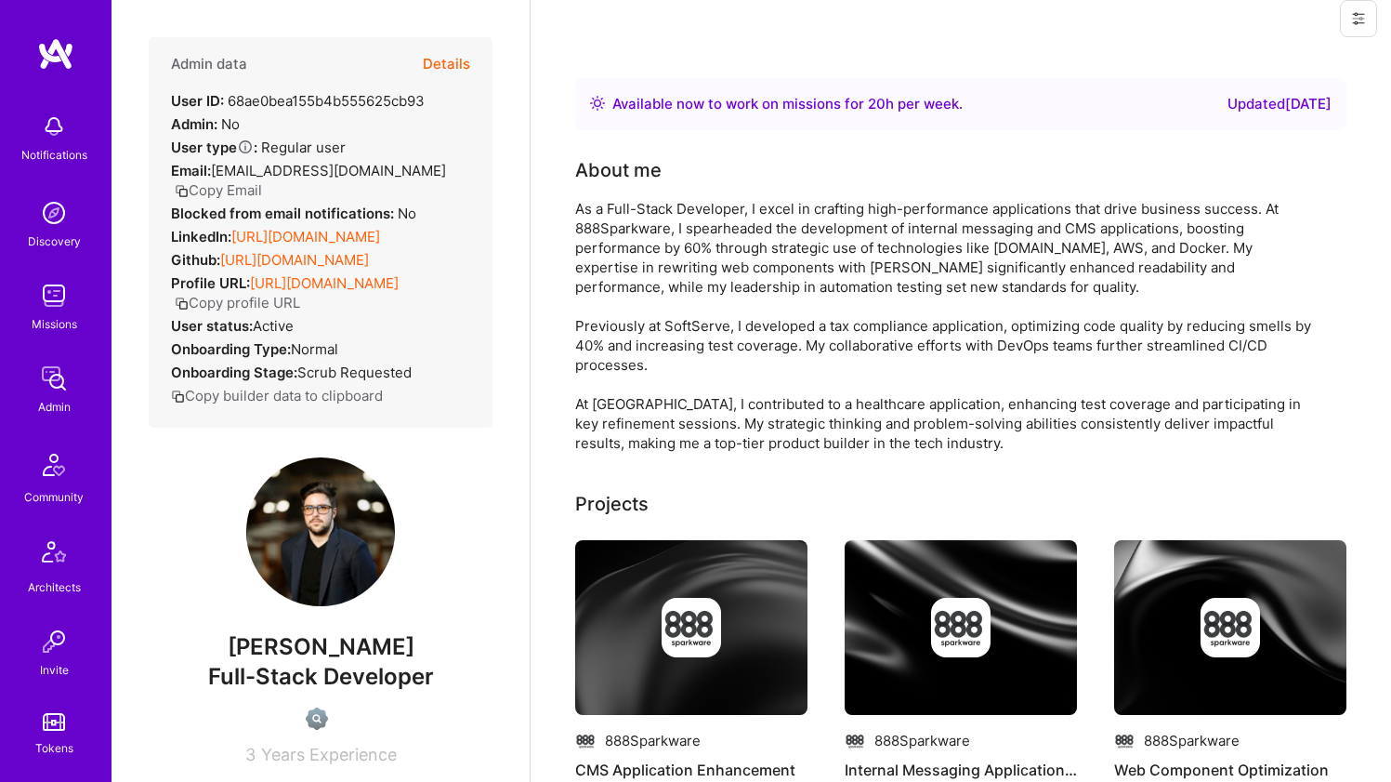
click at [594, 342] on div "As a Full-Stack Developer, I excel in crafting high-performance applications th…" at bounding box center [947, 326] width 744 height 254
click at [594, 341] on div "As a Full-Stack Developer, I excel in crafting high-performance applications th…" at bounding box center [947, 326] width 744 height 254
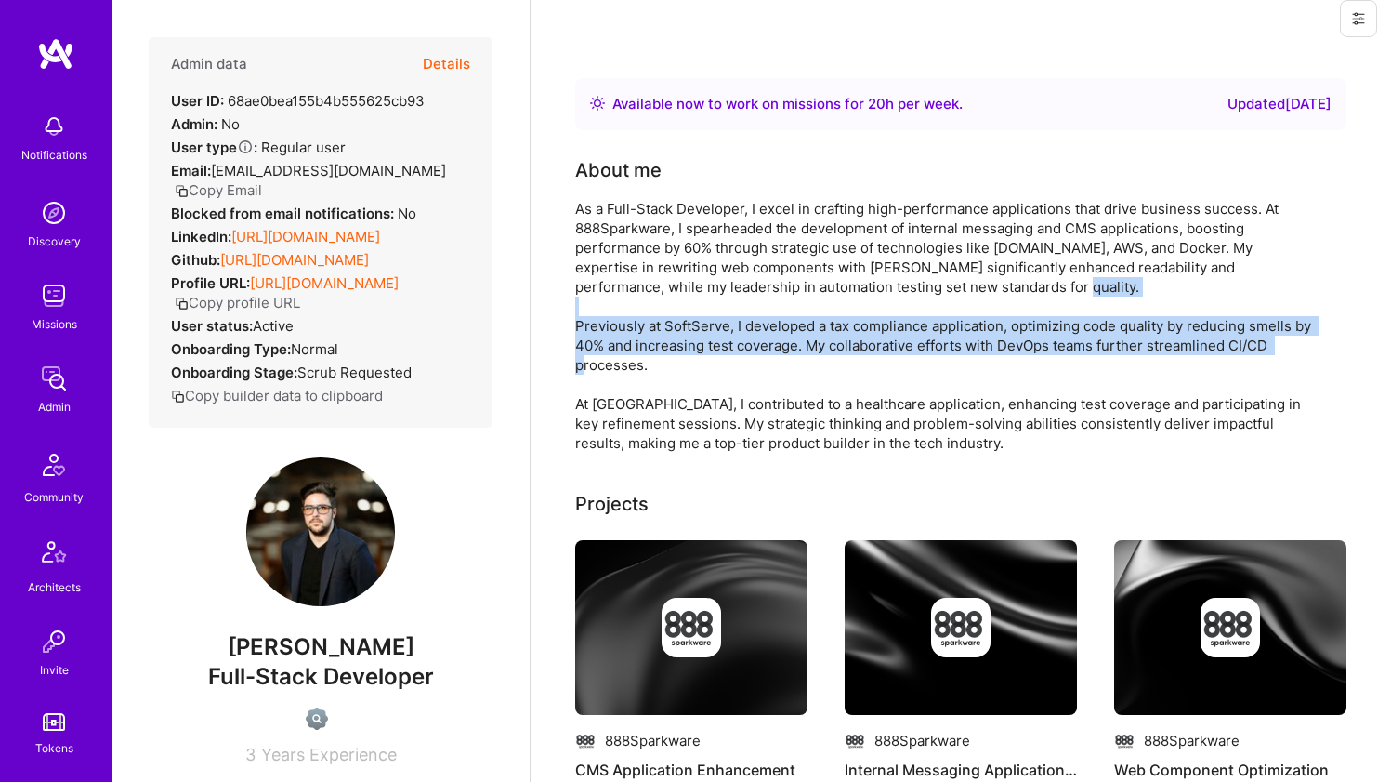
click at [594, 341] on div "As a Full-Stack Developer, I excel in crafting high-performance applications th…" at bounding box center [947, 326] width 744 height 254
click at [593, 336] on div "As a Full-Stack Developer, I excel in crafting high-performance applications th…" at bounding box center [947, 326] width 744 height 254
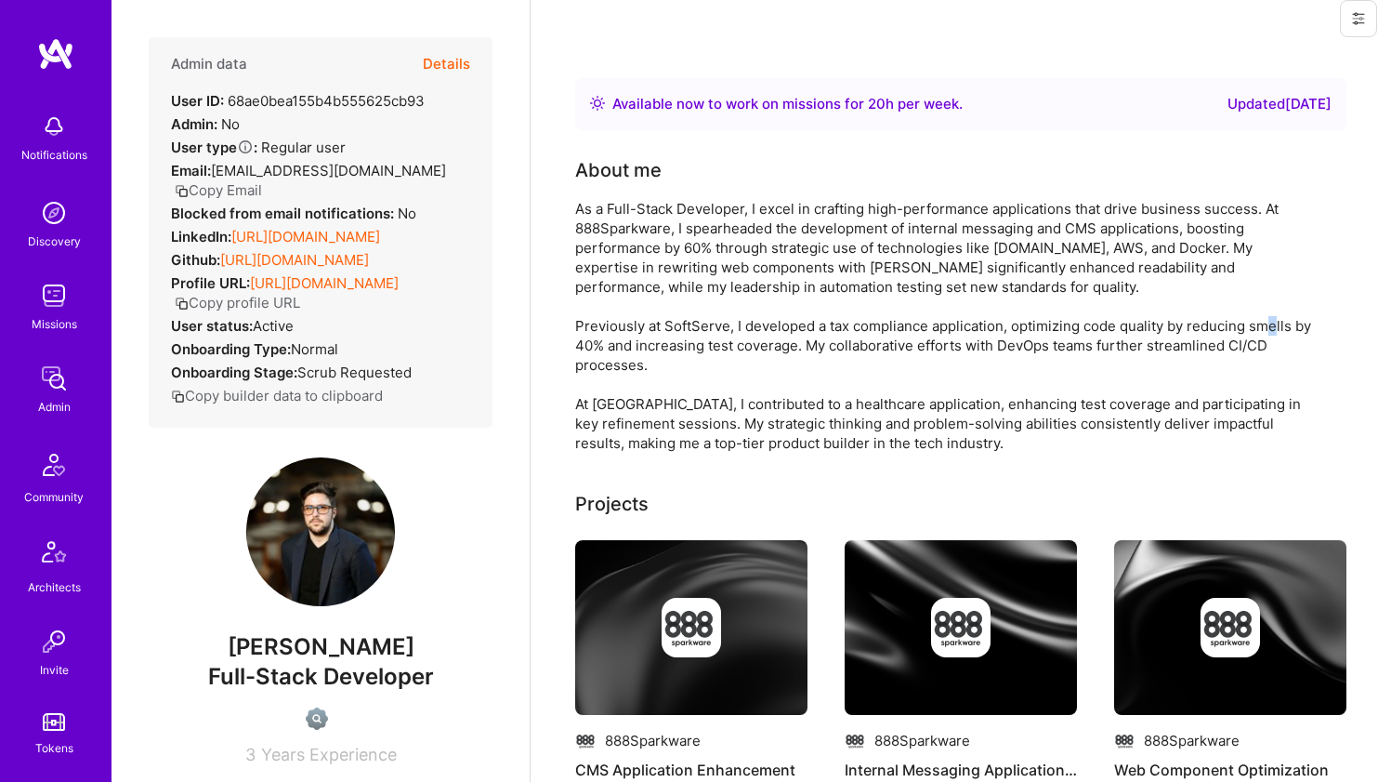
click at [593, 336] on div "As a Full-Stack Developer, I excel in crafting high-performance applications th…" at bounding box center [947, 326] width 744 height 254
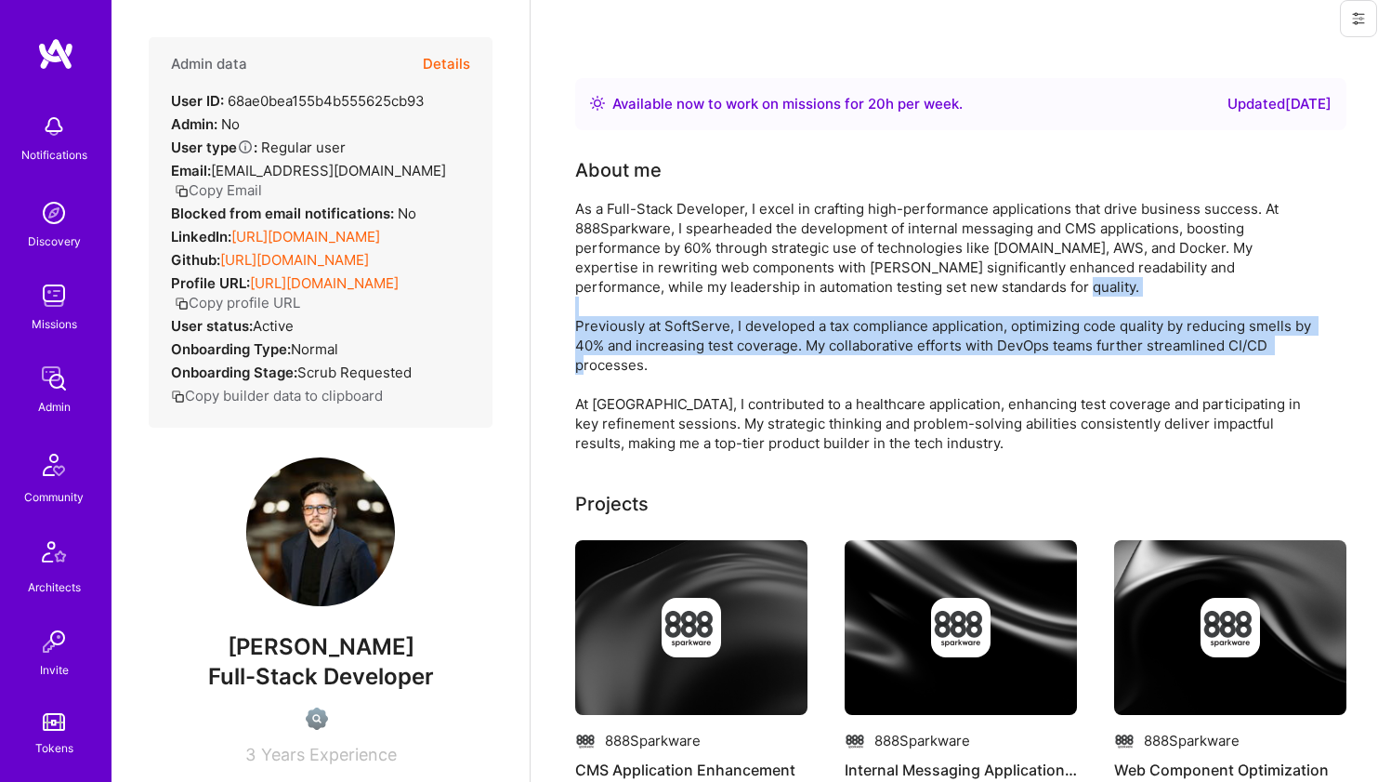
click at [593, 336] on div "As a Full-Stack Developer, I excel in crafting high-performance applications th…" at bounding box center [947, 326] width 744 height 254
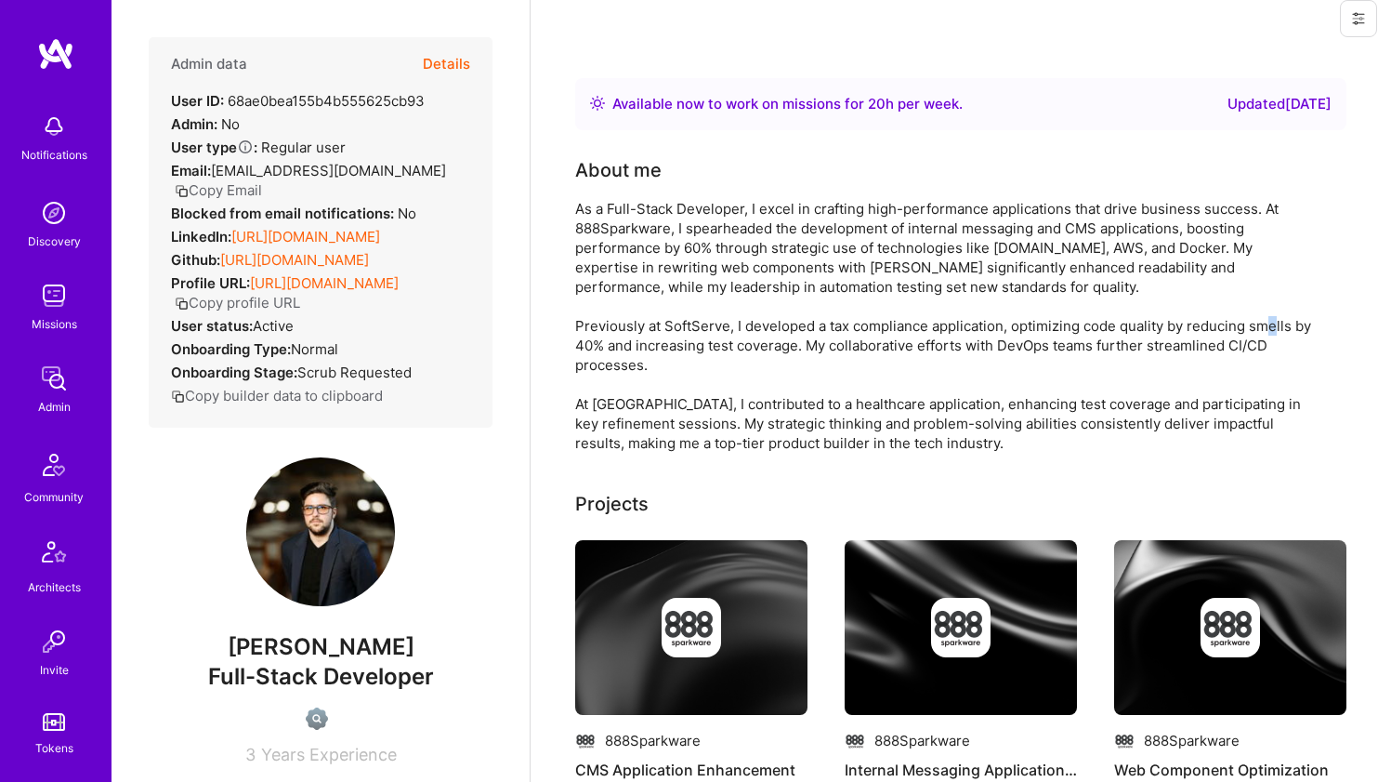
click at [593, 336] on div "As a Full-Stack Developer, I excel in crafting high-performance applications th…" at bounding box center [947, 326] width 744 height 254
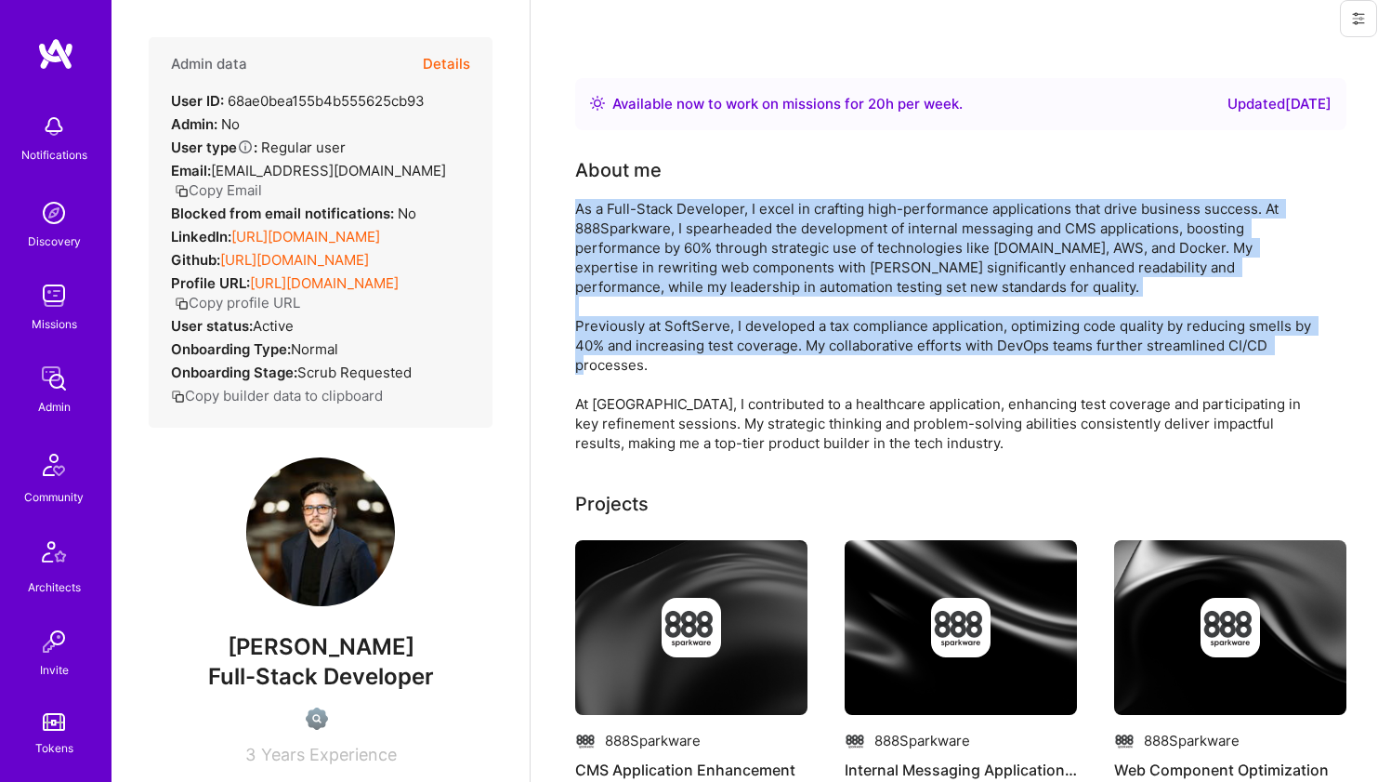
drag, startPoint x: 593, startPoint y: 336, endPoint x: 612, endPoint y: 261, distance: 77.8
click at [612, 261] on div "As a Full-Stack Developer, I excel in crafting high-performance applications th…" at bounding box center [947, 326] width 744 height 254
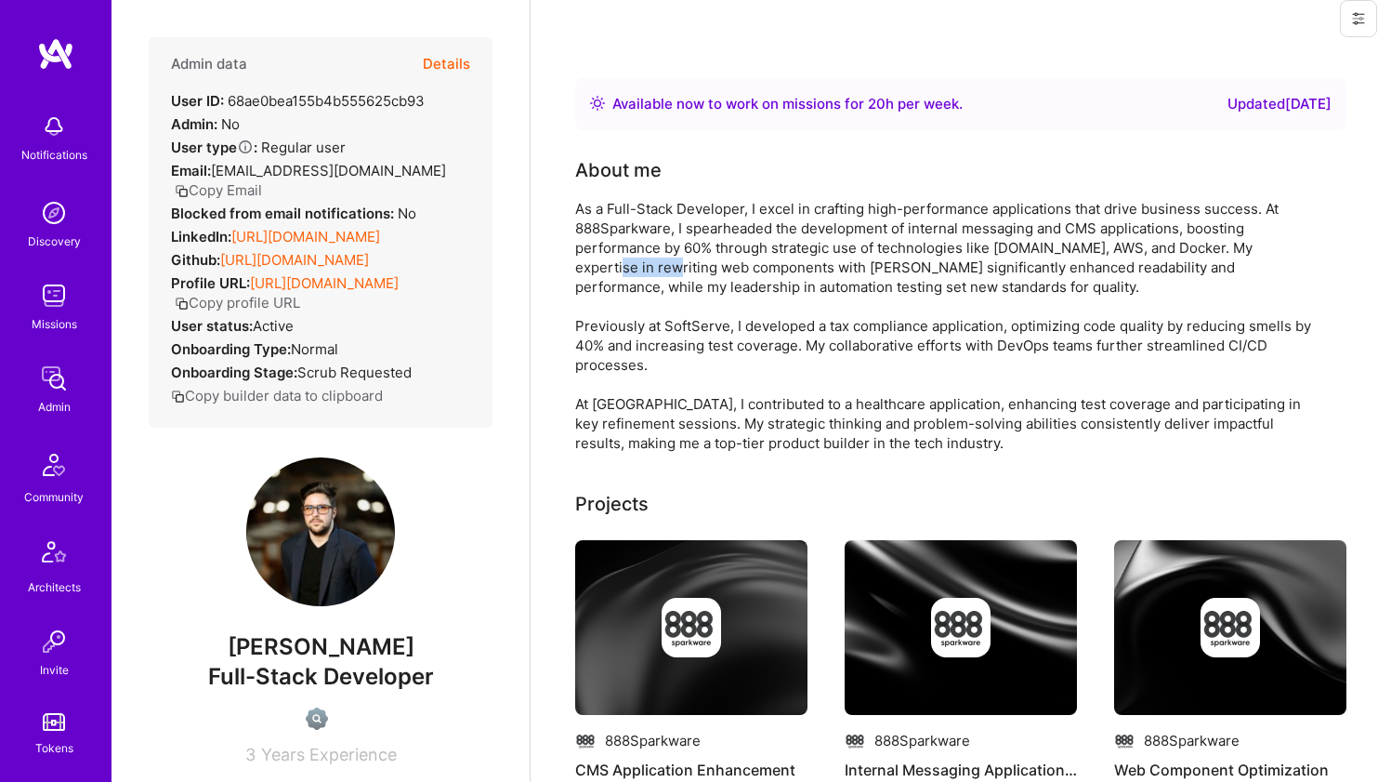
click at [612, 261] on div "As a Full-Stack Developer, I excel in crafting high-performance applications th…" at bounding box center [947, 326] width 744 height 254
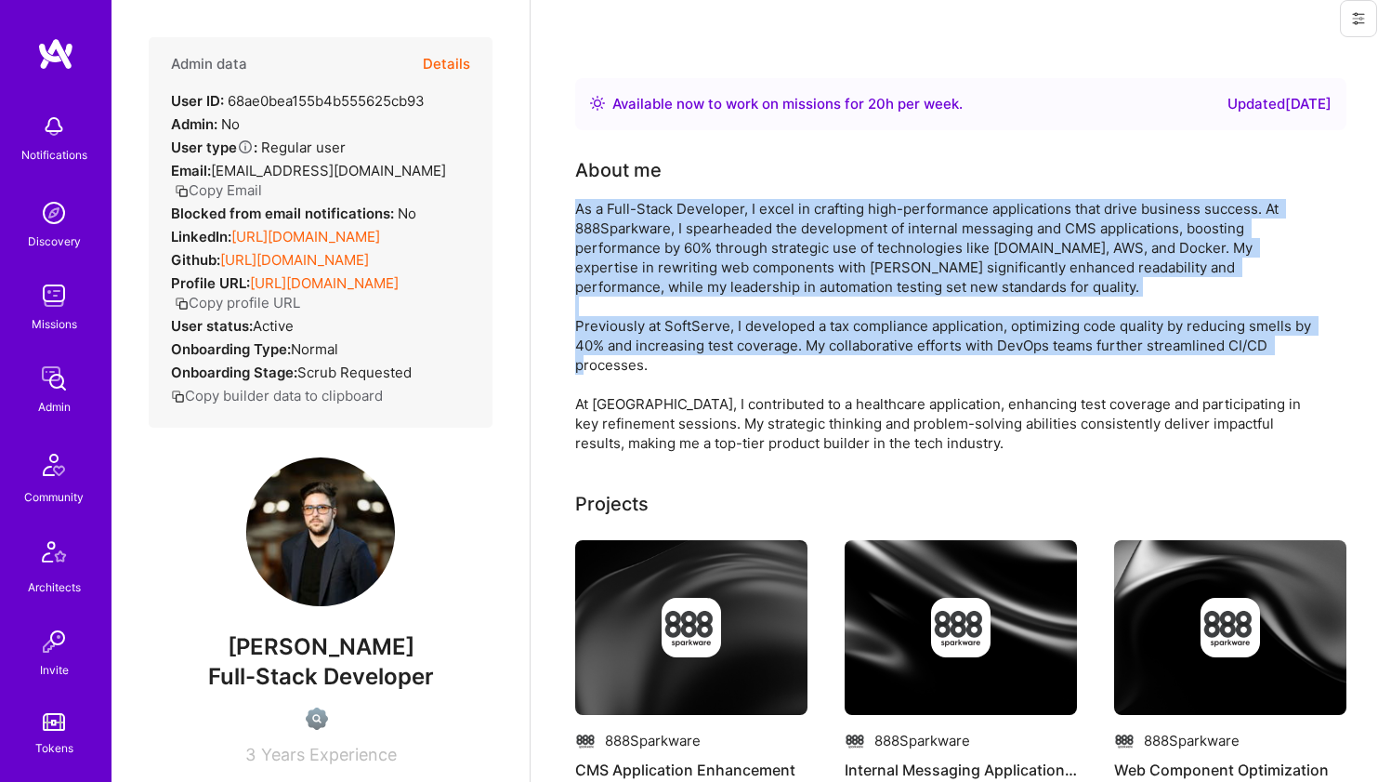
drag, startPoint x: 612, startPoint y: 261, endPoint x: 593, endPoint y: 327, distance: 68.8
click at [593, 327] on div "As a Full-Stack Developer, I excel in crafting high-performance applications th…" at bounding box center [947, 326] width 744 height 254
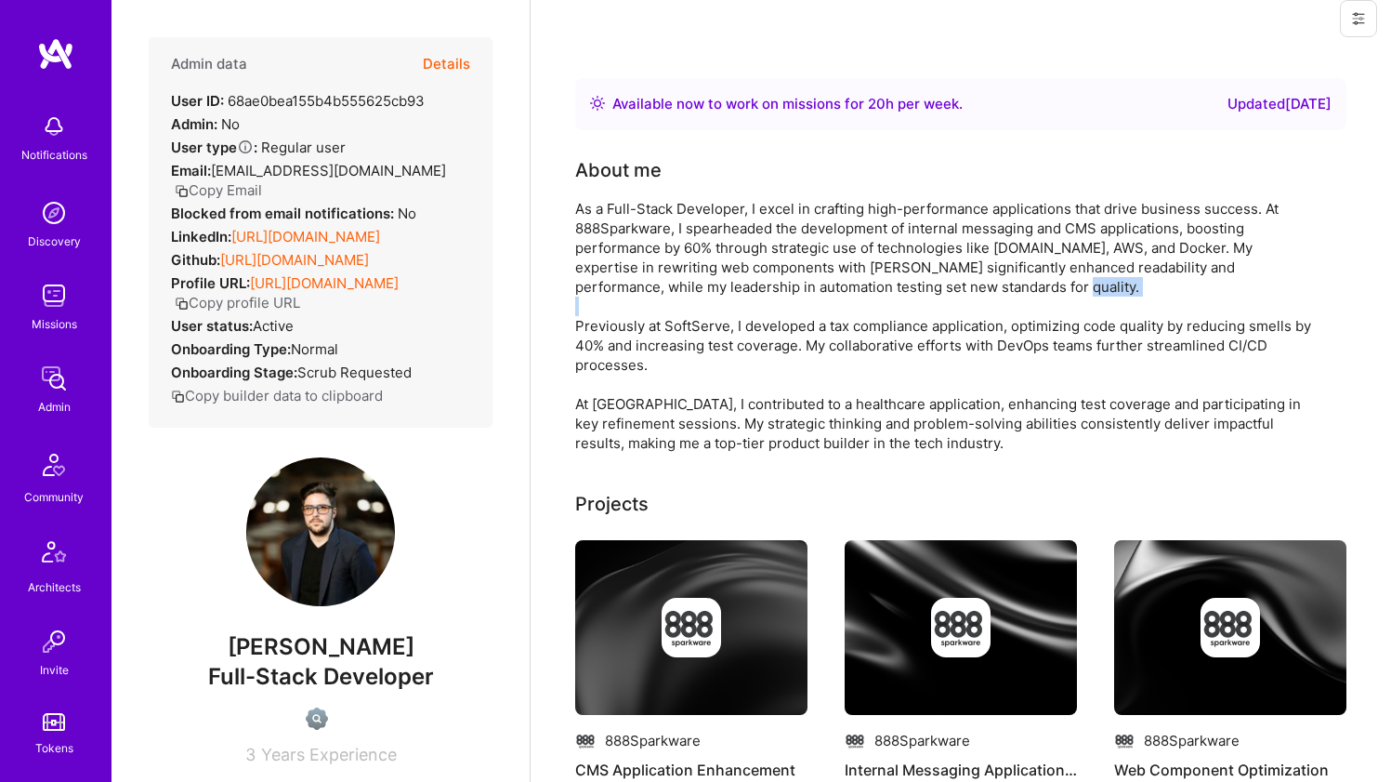
click at [593, 327] on div "As a Full-Stack Developer, I excel in crafting high-performance applications th…" at bounding box center [947, 326] width 744 height 254
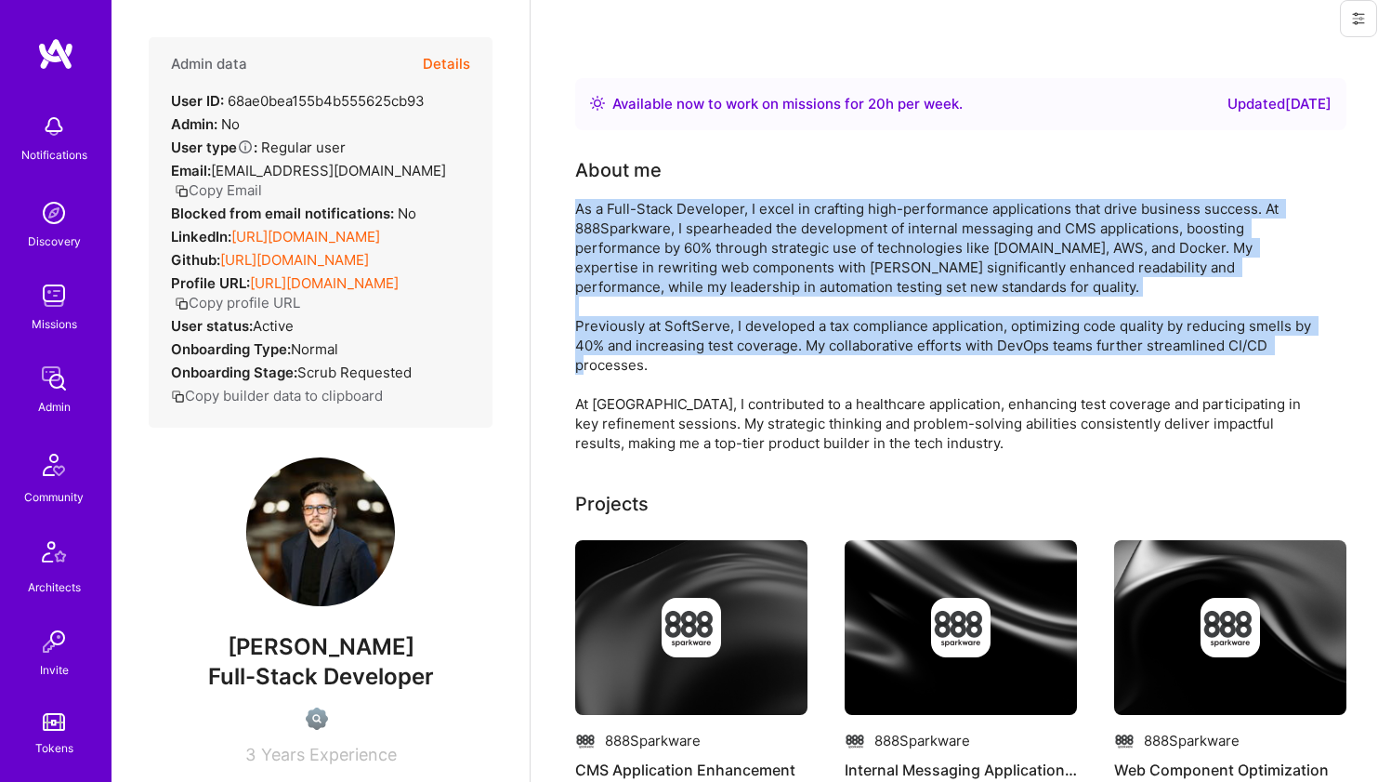
drag, startPoint x: 593, startPoint y: 327, endPoint x: 599, endPoint y: 283, distance: 45.0
click at [599, 283] on div "As a Full-Stack Developer, I excel in crafting high-performance applications th…" at bounding box center [947, 326] width 744 height 254
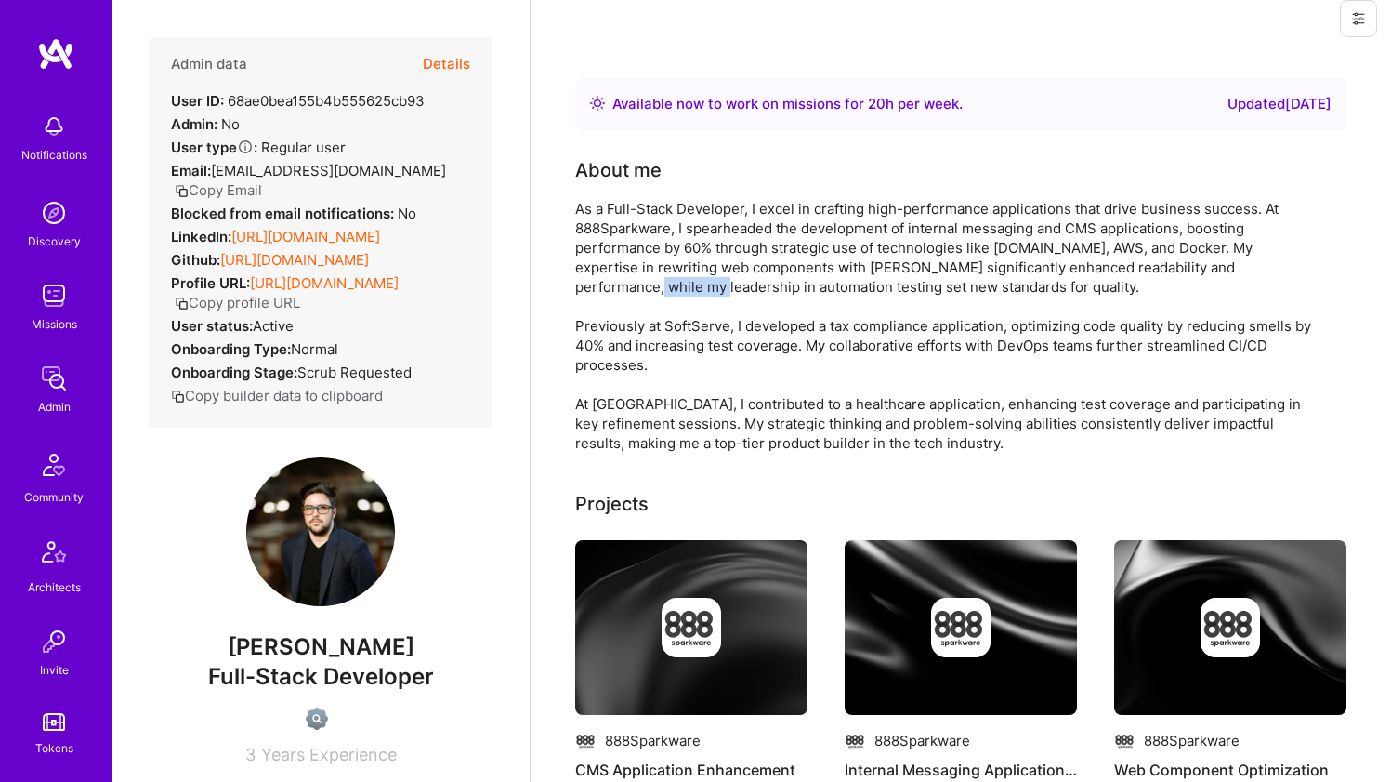
click at [599, 283] on div "As a Full-Stack Developer, I excel in crafting high-performance applications th…" at bounding box center [947, 326] width 744 height 254
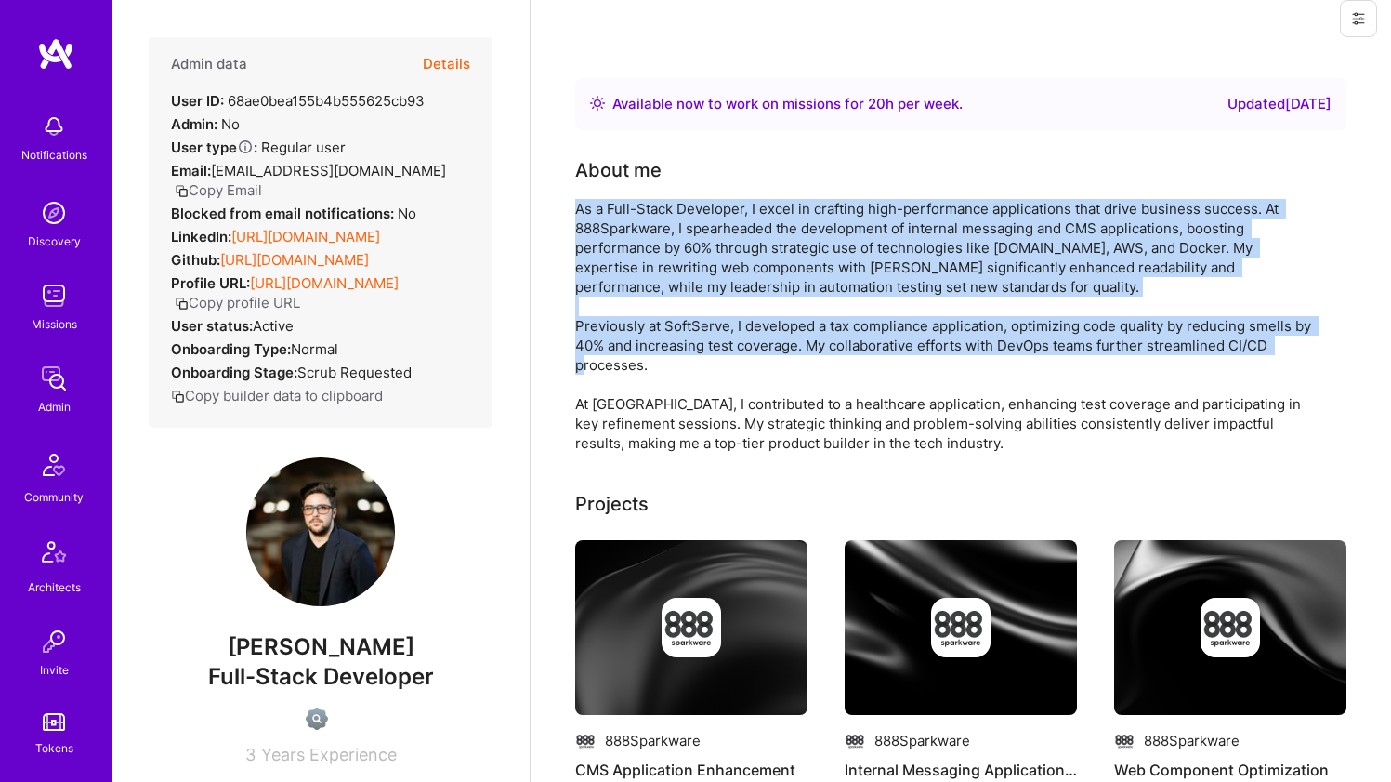
drag, startPoint x: 599, startPoint y: 283, endPoint x: 580, endPoint y: 338, distance: 58.8
click at [580, 338] on div "As a Full-Stack Developer, I excel in crafting high-performance applications th…" at bounding box center [947, 326] width 744 height 254
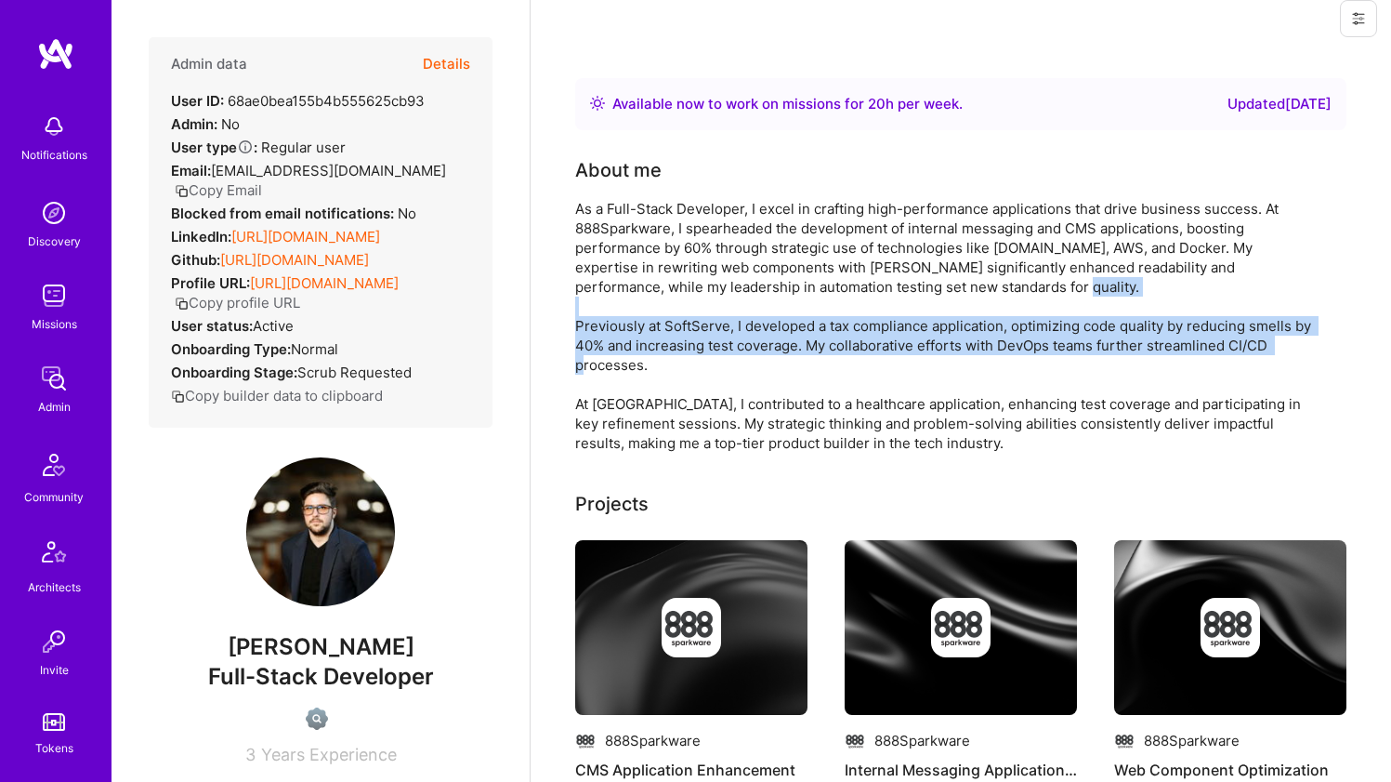
click at [580, 338] on div "As a Full-Stack Developer, I excel in crafting high-performance applications th…" at bounding box center [947, 326] width 744 height 254
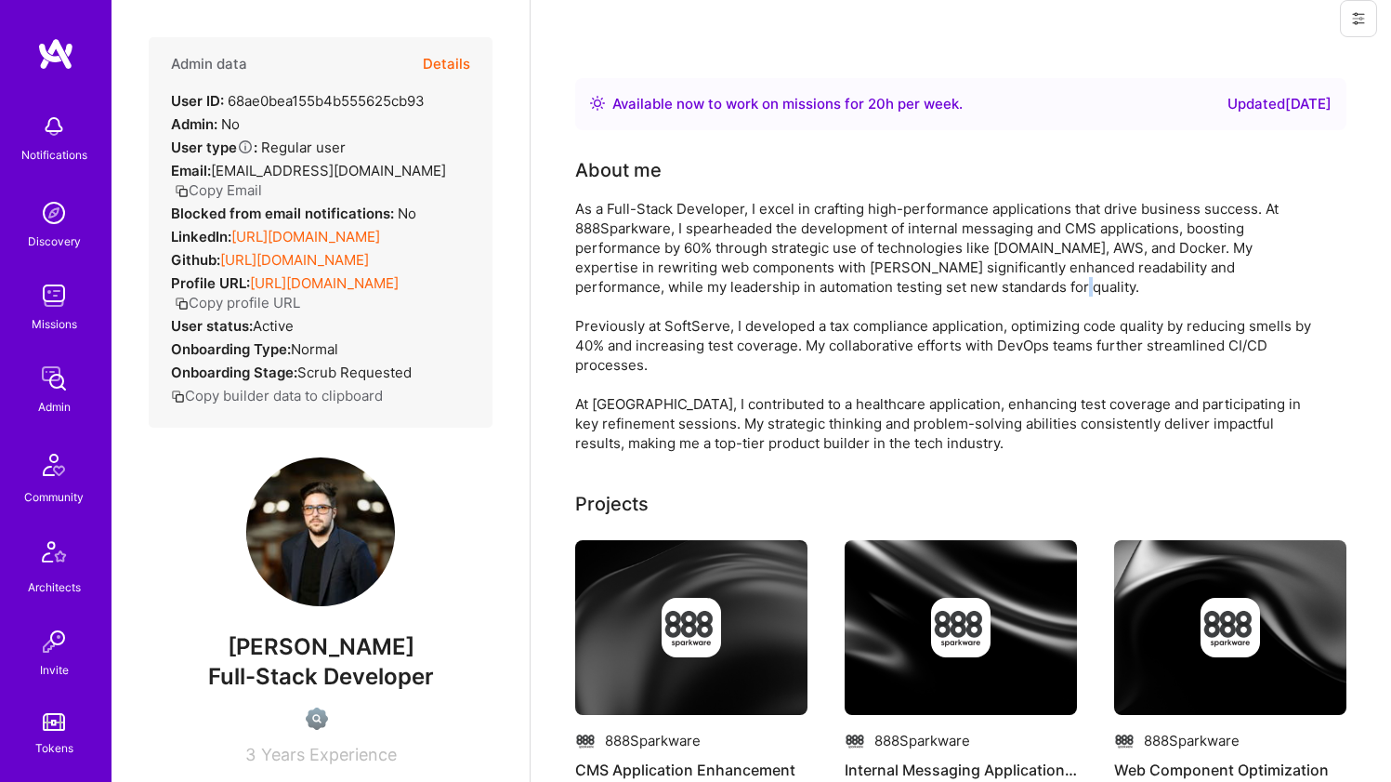
drag, startPoint x: 580, startPoint y: 338, endPoint x: 588, endPoint y: 296, distance: 43.6
click at [586, 306] on div "As a Full-Stack Developer, I excel in crafting high-performance applications th…" at bounding box center [947, 326] width 744 height 254
click at [596, 271] on div "As a Full-Stack Developer, I excel in crafting high-performance applications th…" at bounding box center [947, 326] width 744 height 254
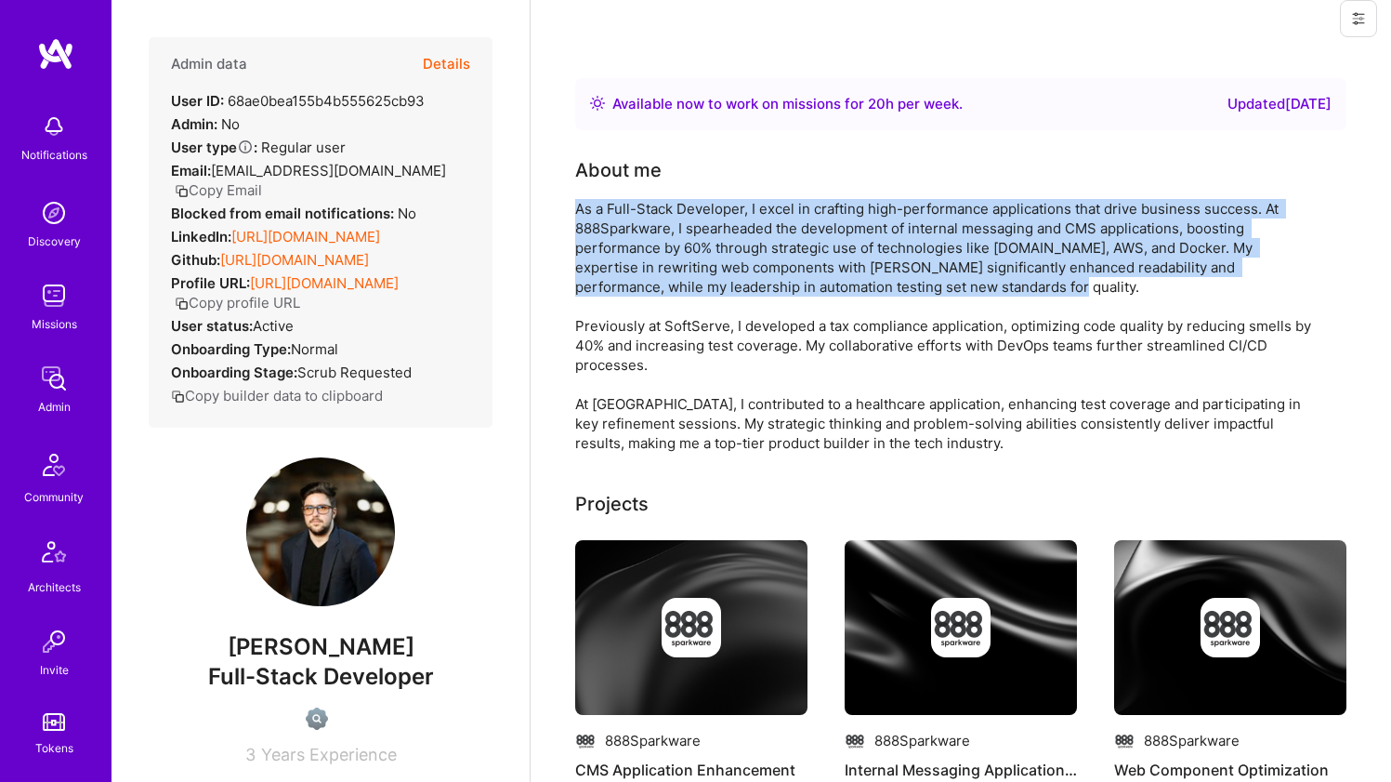
drag, startPoint x: 596, startPoint y: 271, endPoint x: 583, endPoint y: 293, distance: 25.0
click at [583, 293] on div "As a Full-Stack Developer, I excel in crafting high-performance applications th…" at bounding box center [947, 326] width 744 height 254
click at [645, 264] on div "As a Full-Stack Developer, I excel in crafting high-performance applications th…" at bounding box center [947, 326] width 744 height 254
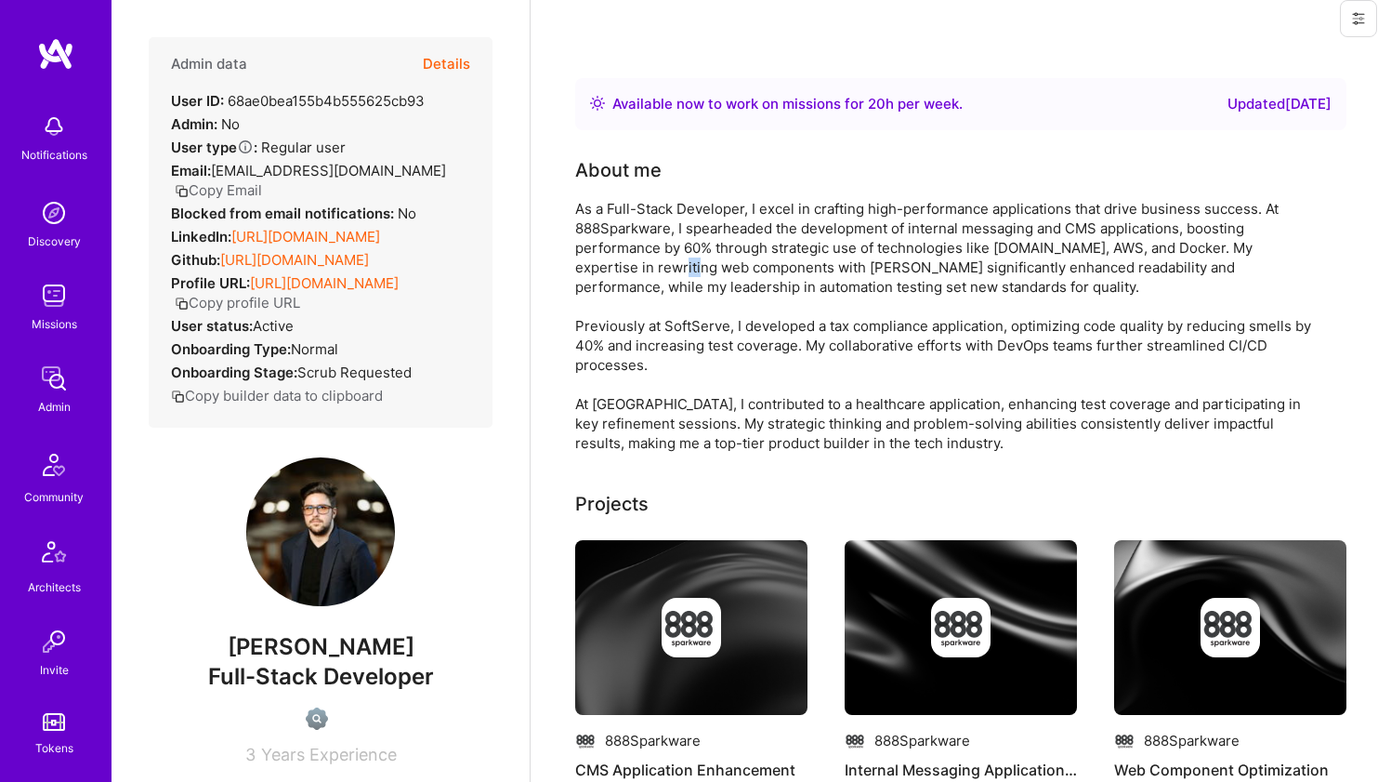
click at [645, 264] on div "As a Full-Stack Developer, I excel in crafting high-performance applications th…" at bounding box center [947, 326] width 744 height 254
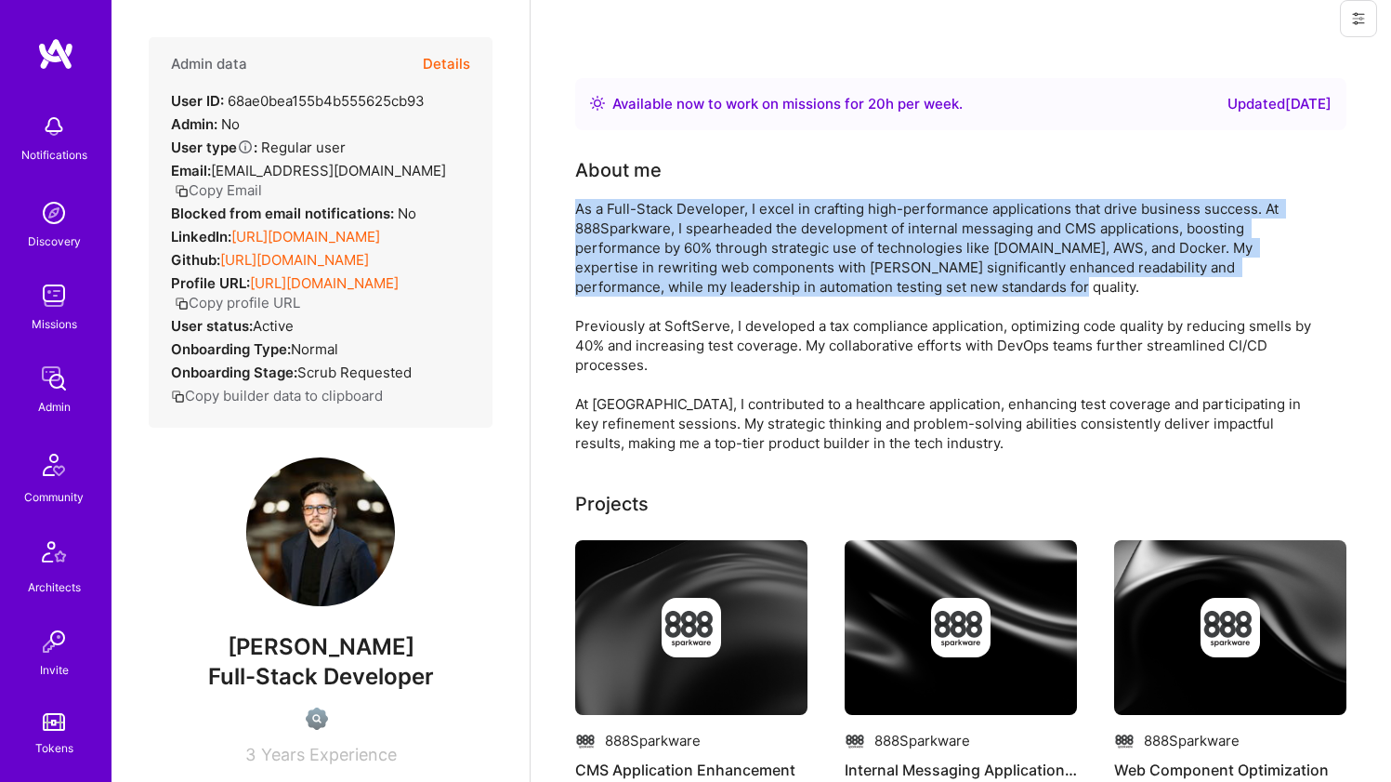
click at [645, 264] on div "As a Full-Stack Developer, I excel in crafting high-performance applications th…" at bounding box center [947, 326] width 744 height 254
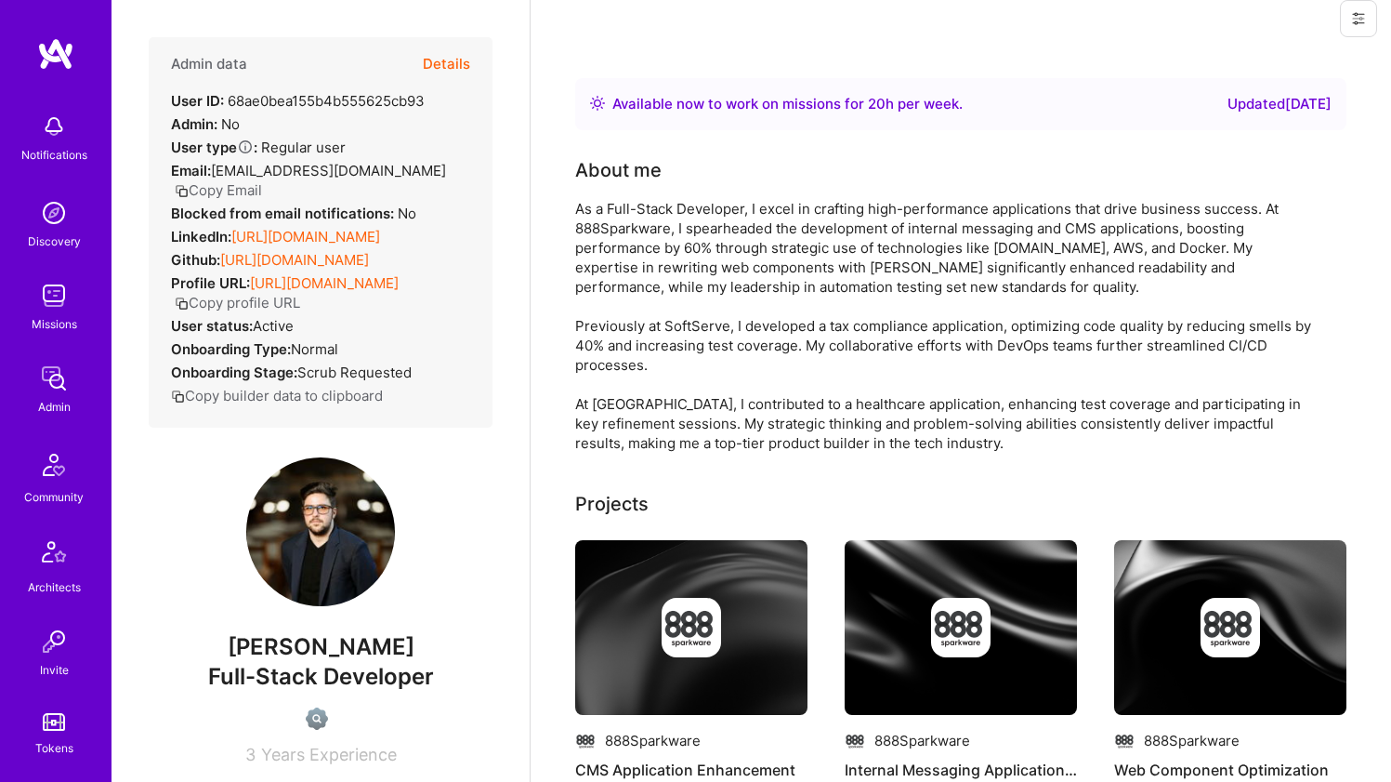
click at [697, 325] on div "As a Full-Stack Developer, I excel in crafting high-performance applications th…" at bounding box center [947, 326] width 744 height 254
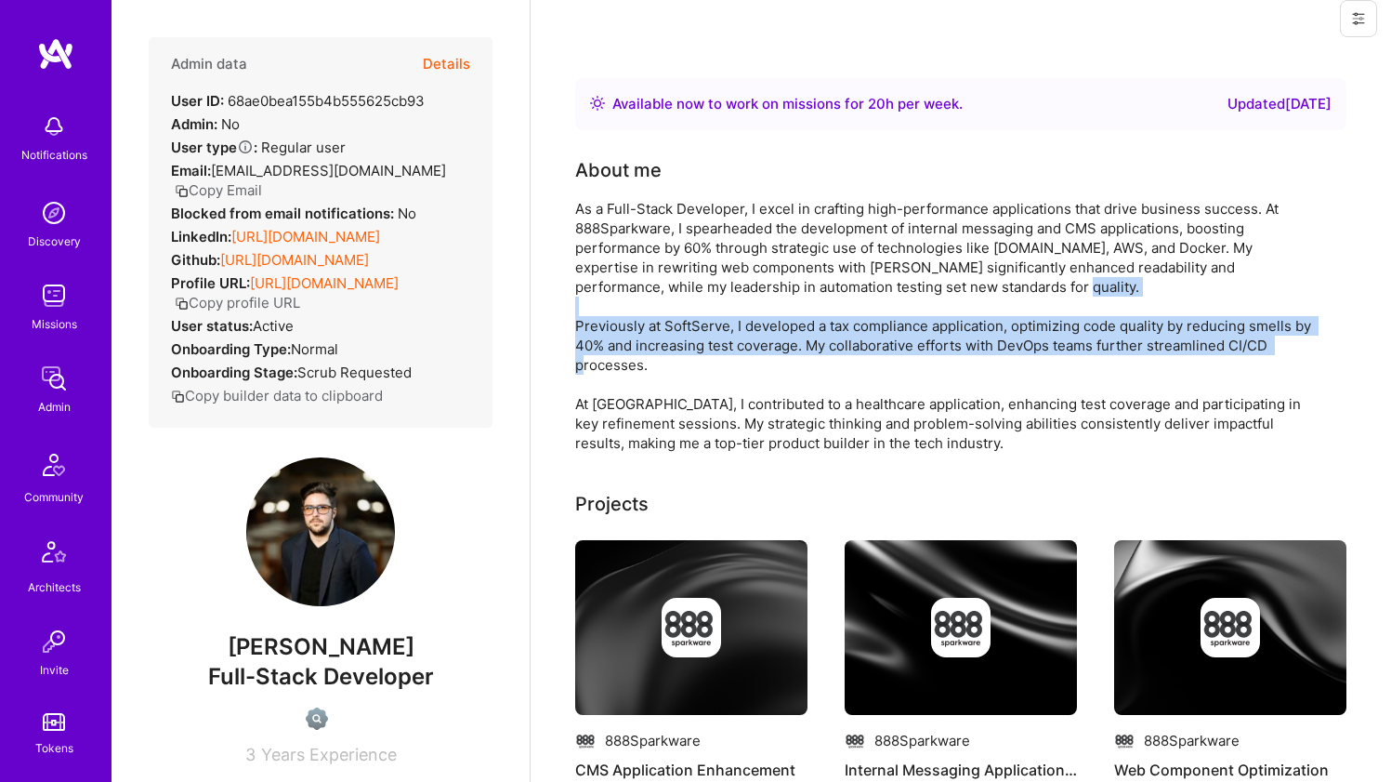
click at [696, 327] on div "As a Full-Stack Developer, I excel in crafting high-performance applications th…" at bounding box center [947, 326] width 744 height 254
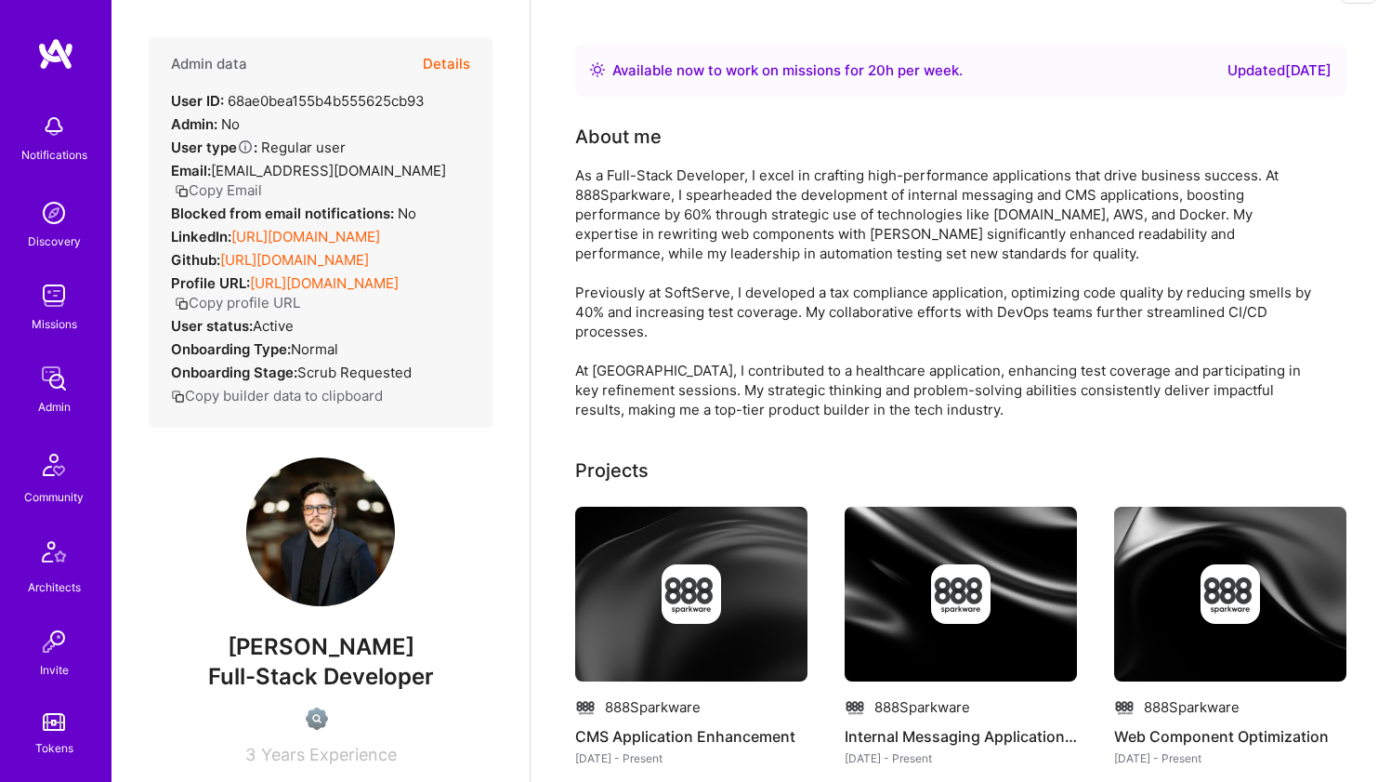
click at [661, 370] on div "As a Full-Stack Developer, I excel in crafting high-performance applications th…" at bounding box center [947, 292] width 744 height 254
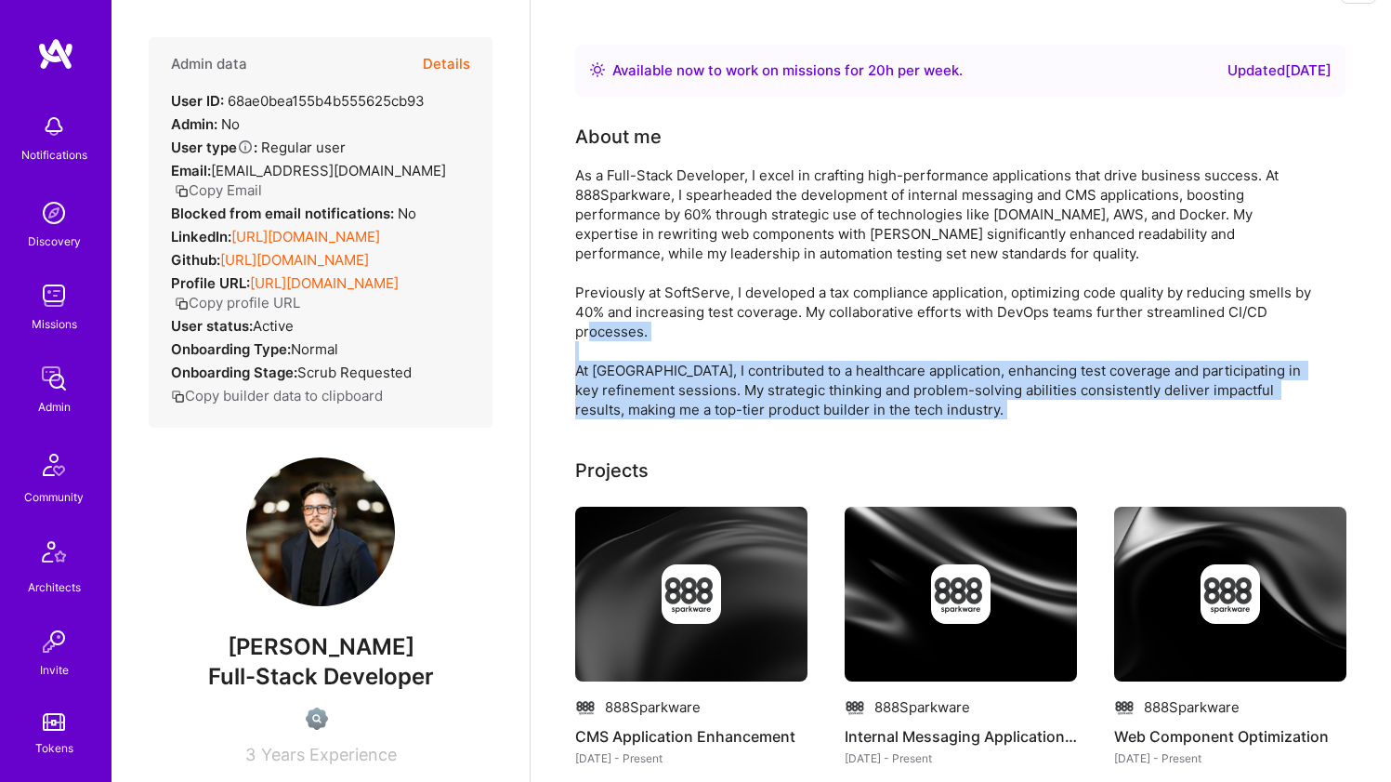
click at [661, 370] on div "As a Full-Stack Developer, I excel in crafting high-performance applications th…" at bounding box center [947, 292] width 744 height 254
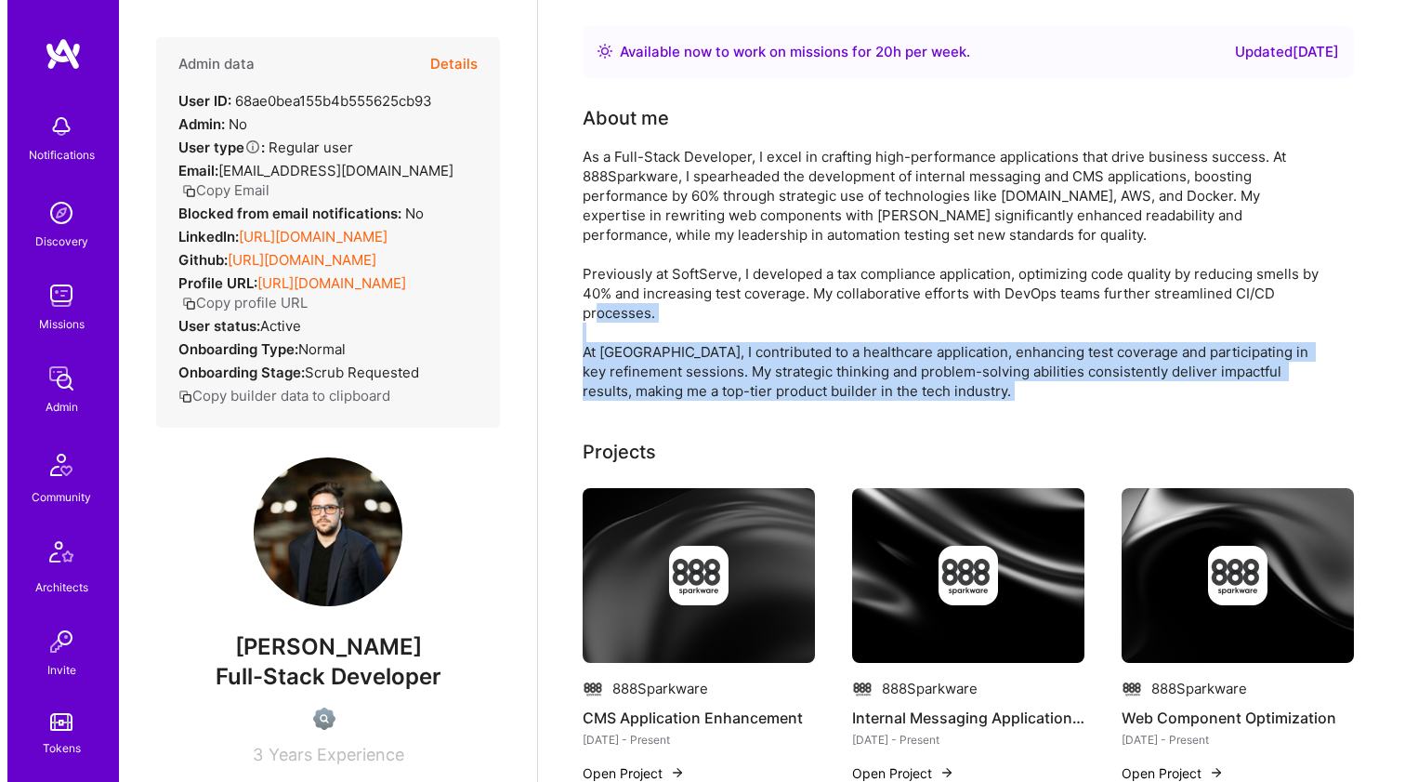
scroll to position [233, 0]
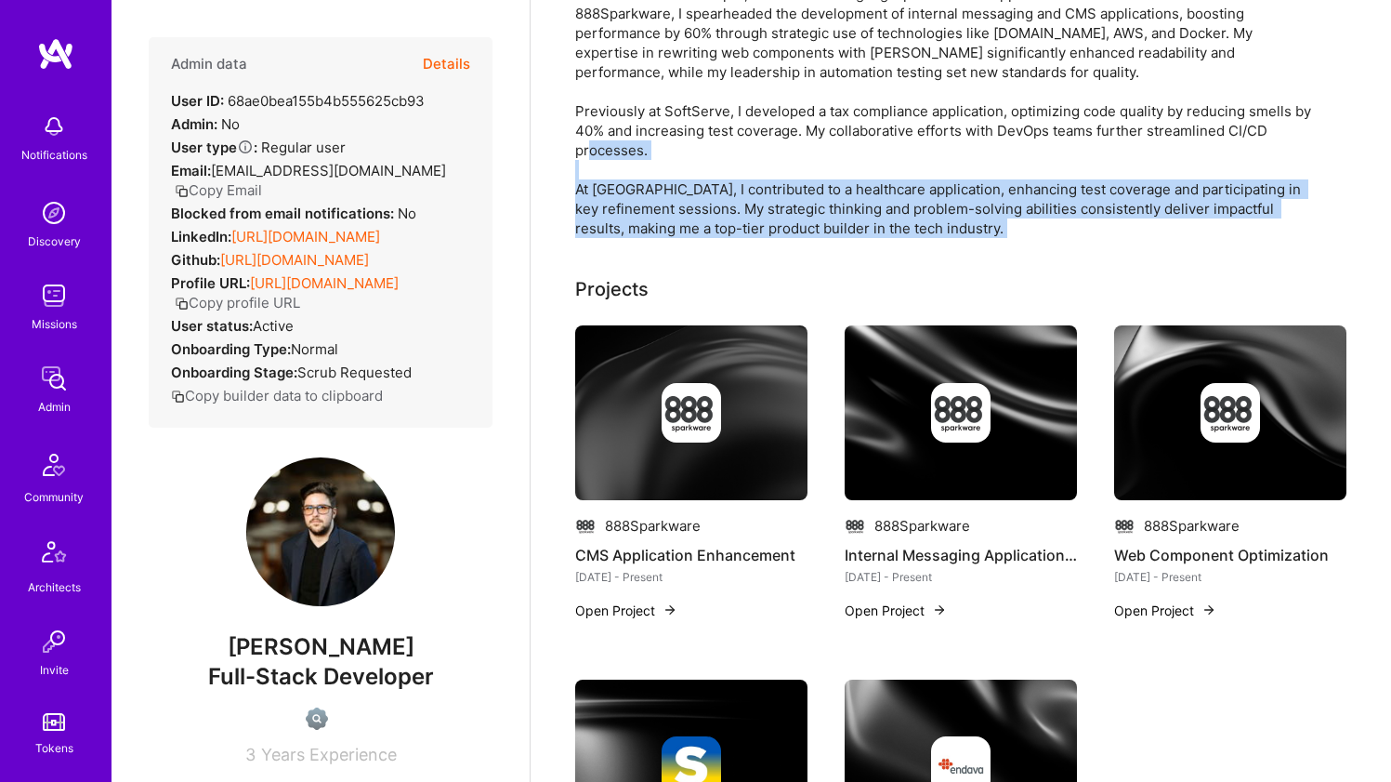
click at [661, 372] on img at bounding box center [691, 412] width 232 height 175
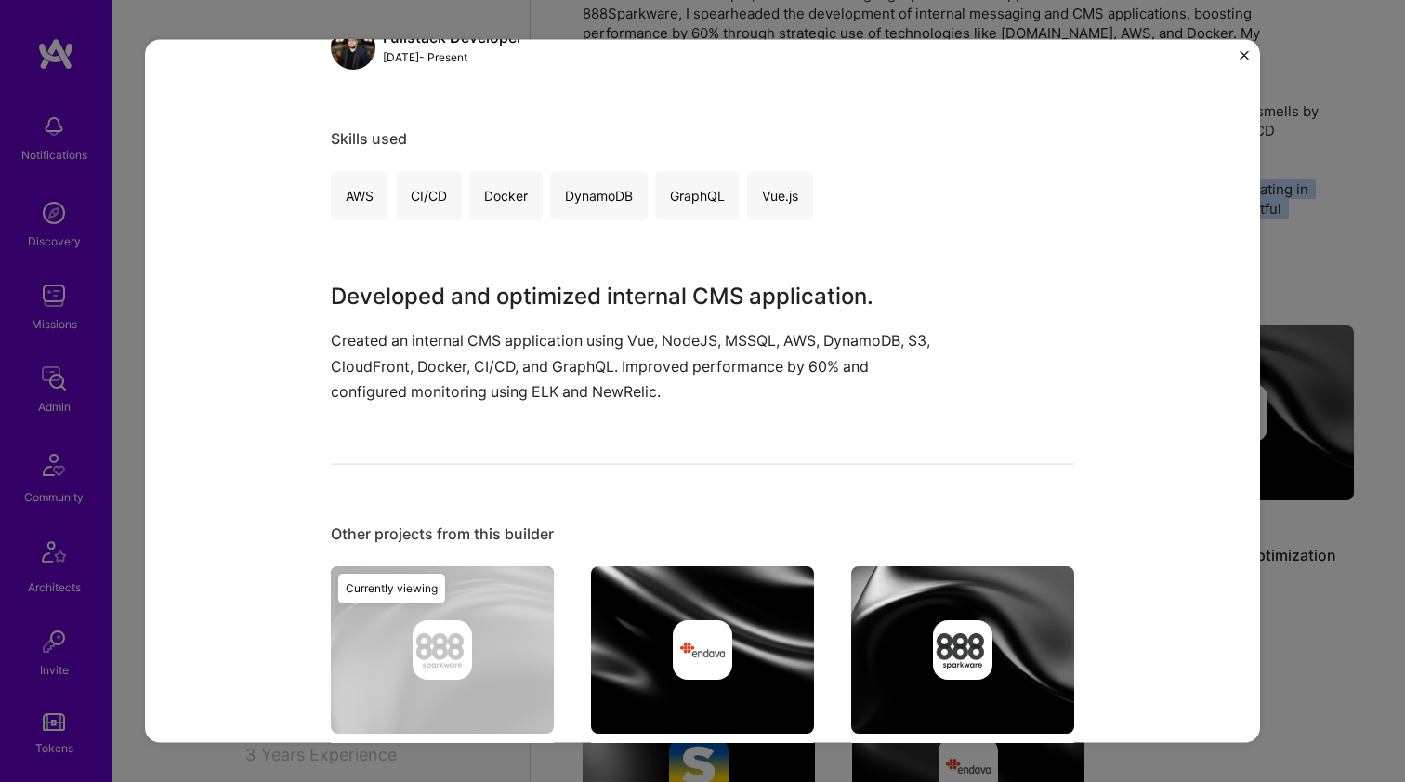
scroll to position [803, 0]
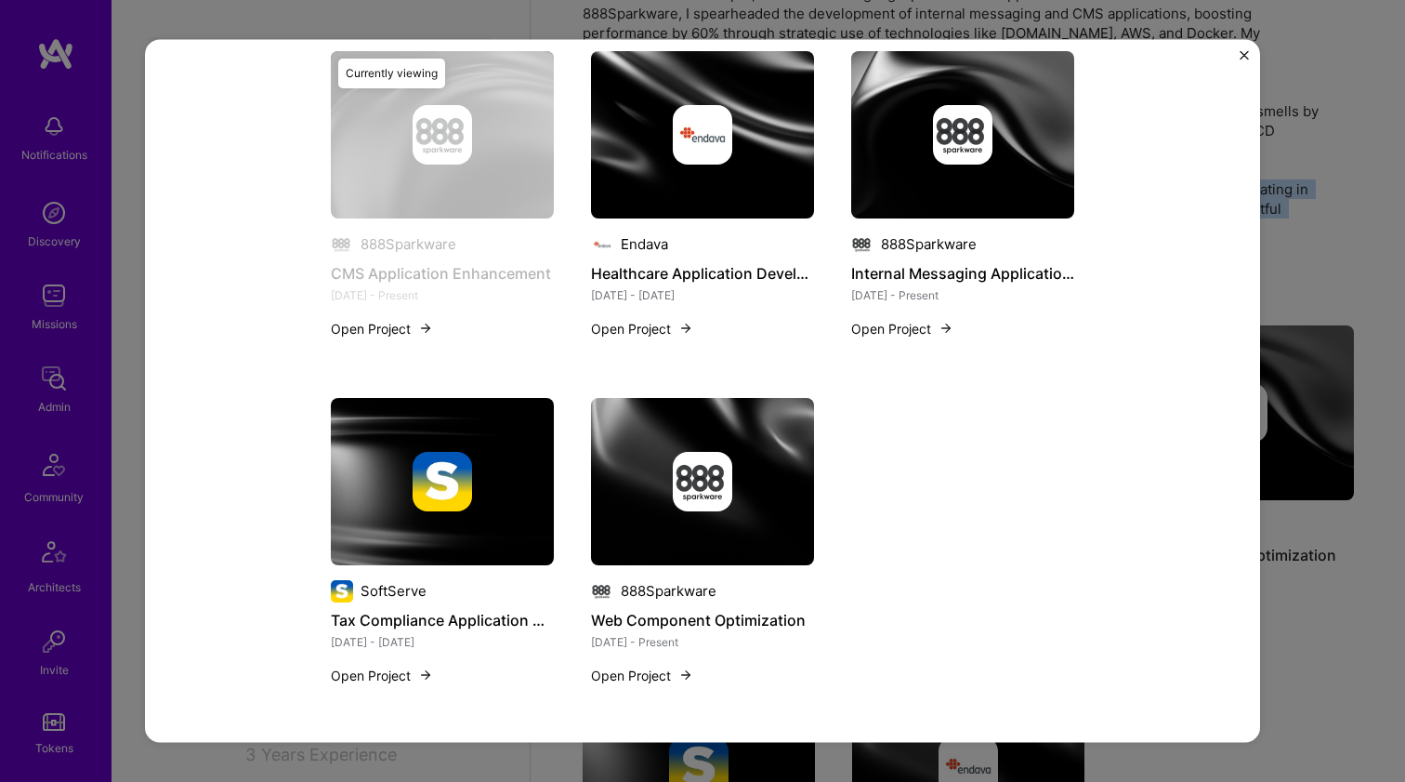
click at [713, 165] on img at bounding box center [702, 133] width 223 height 167
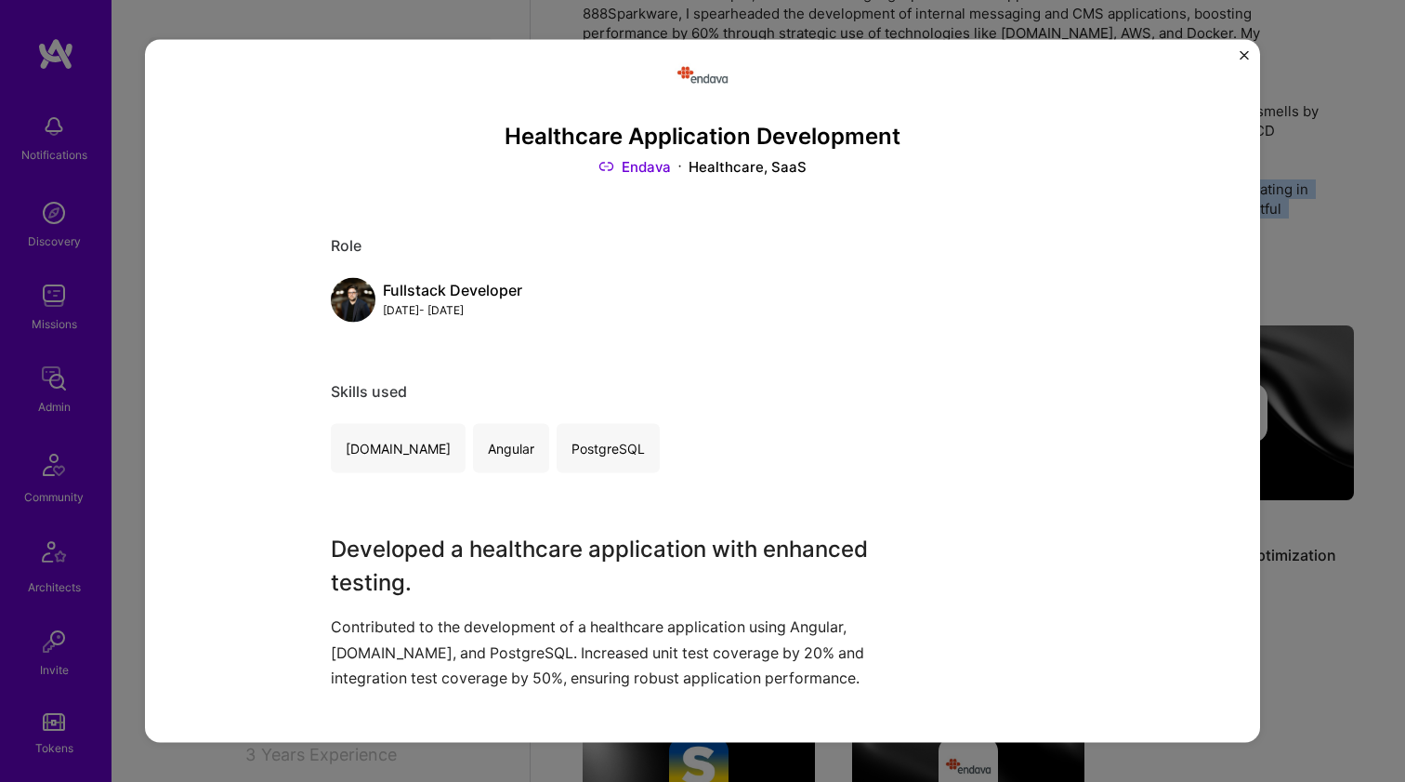
scroll to position [136, 0]
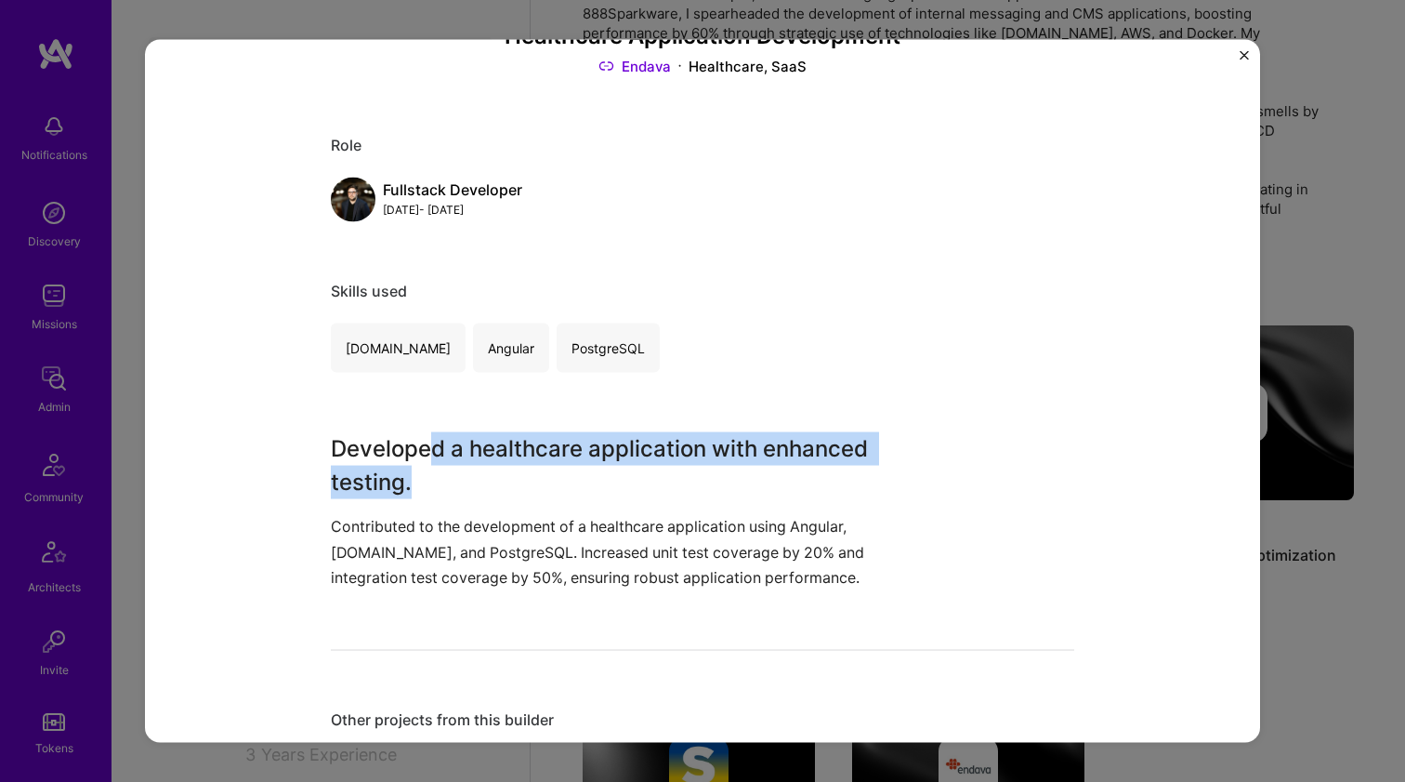
click at [419, 461] on h3 "Developed a healthcare application with enhanced testing." at bounding box center [633, 465] width 604 height 67
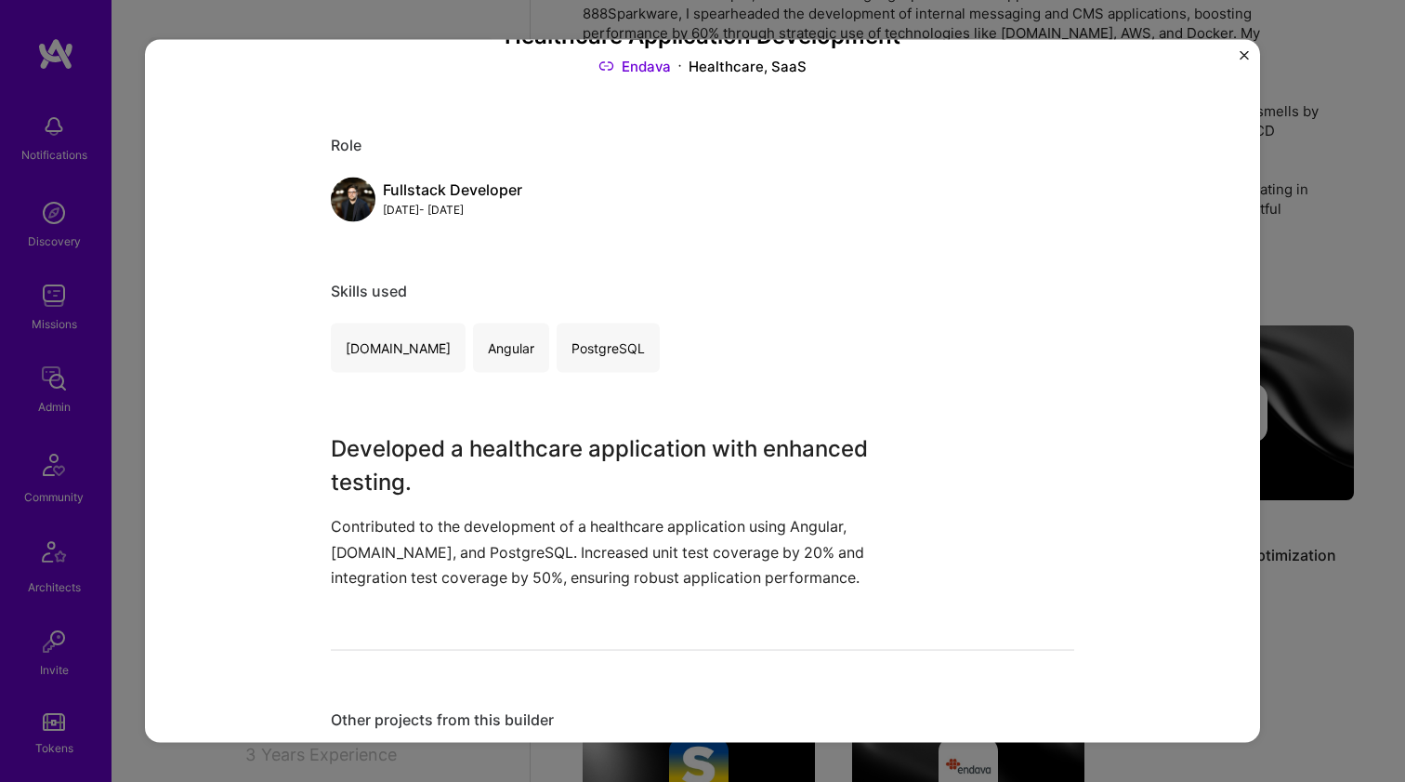
click at [420, 460] on h3 "Developed a healthcare application with enhanced testing." at bounding box center [633, 465] width 604 height 67
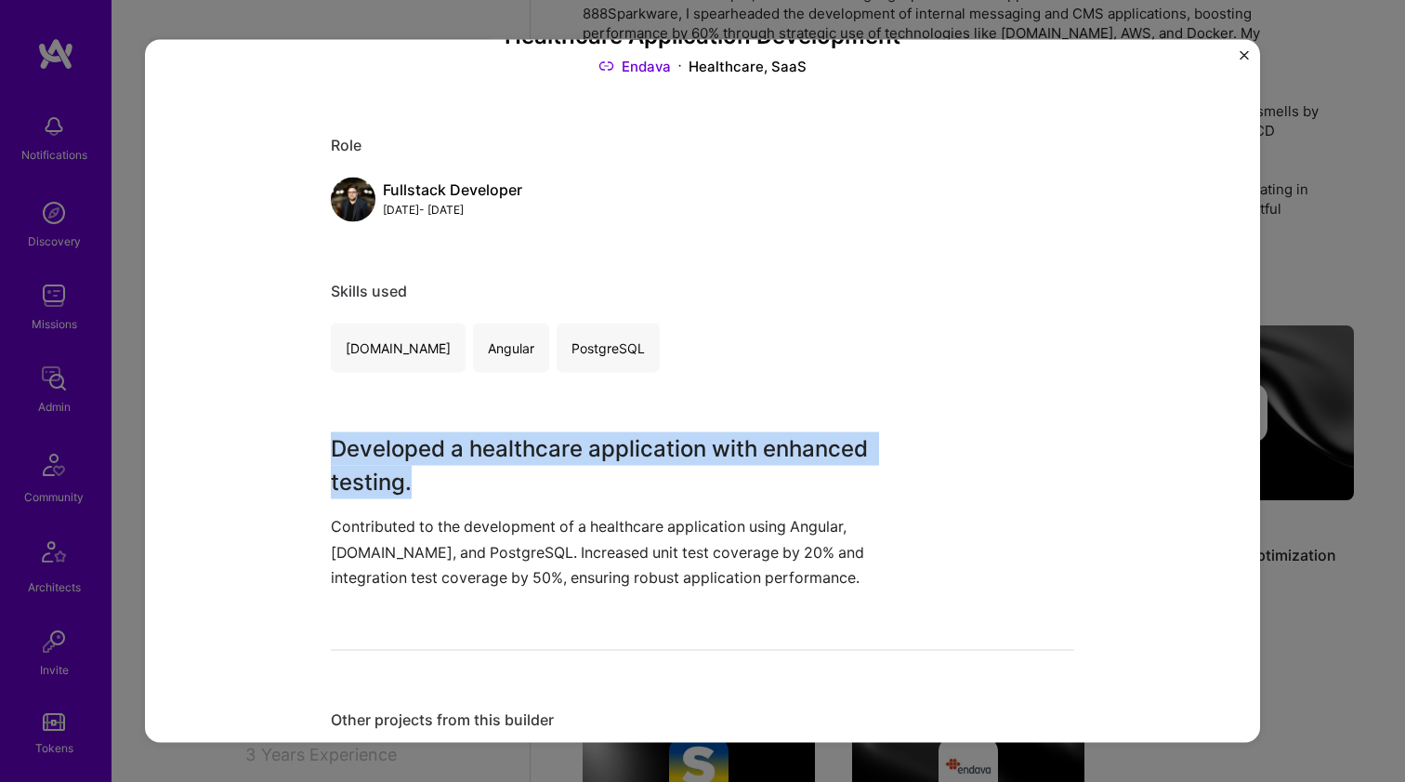
click at [420, 460] on h3 "Developed a healthcare application with enhanced testing." at bounding box center [633, 465] width 604 height 67
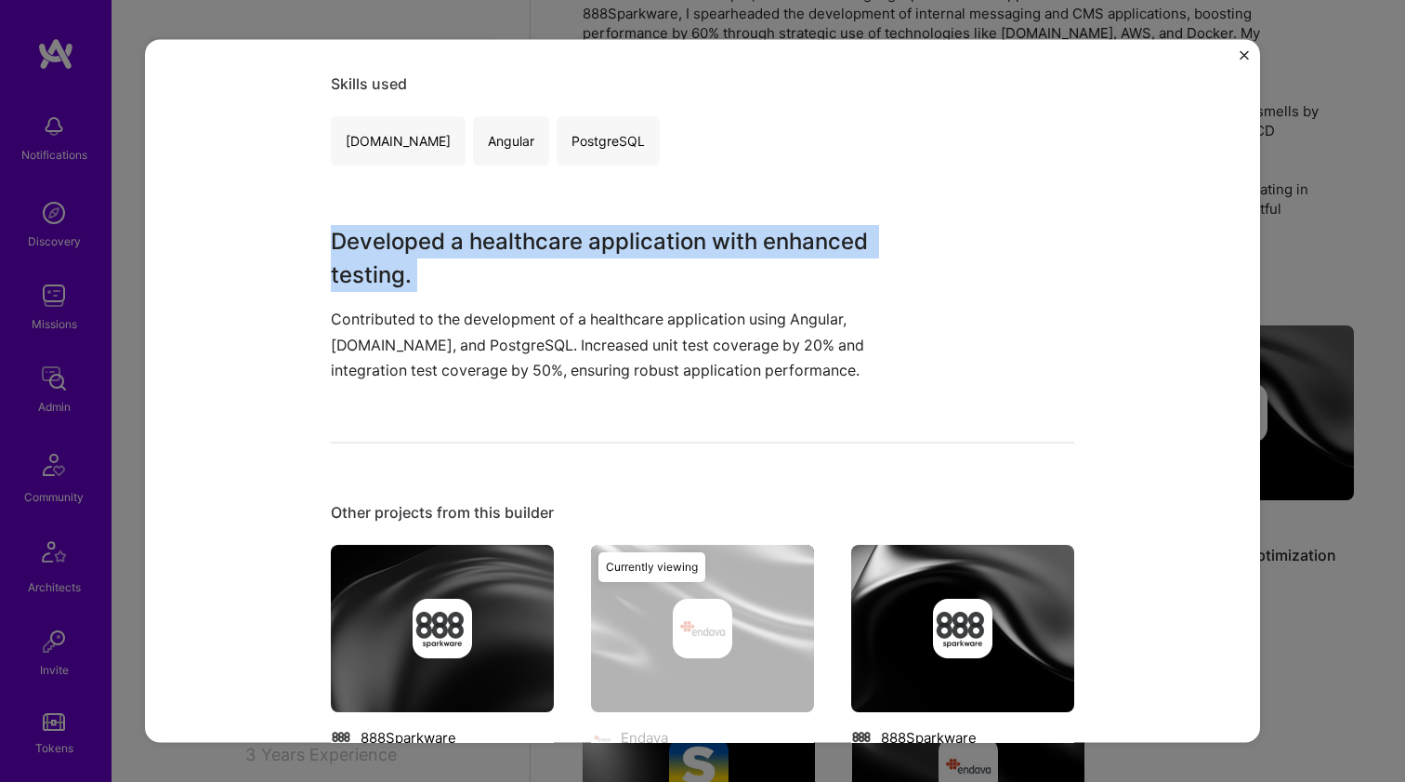
scroll to position [836, 0]
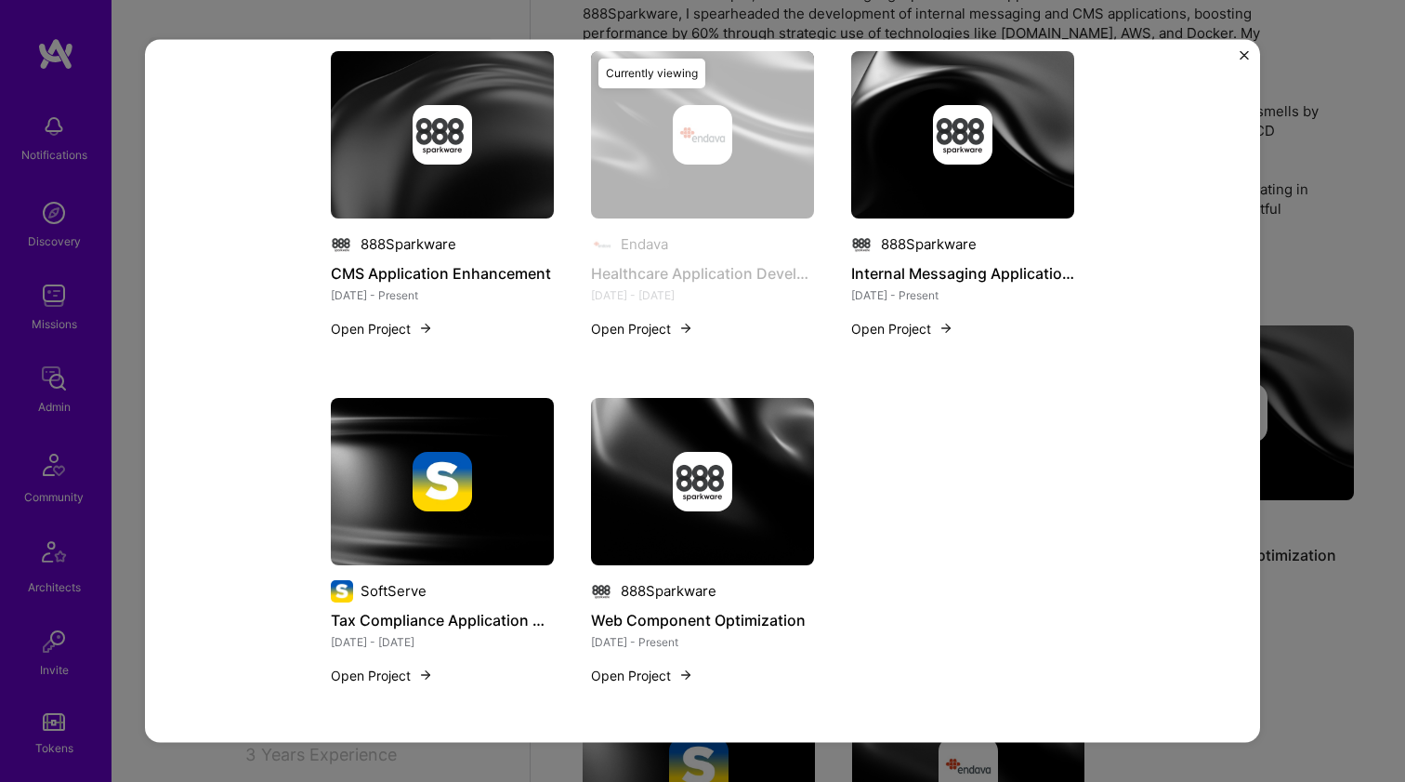
click at [950, 220] on div "888Sparkware Internal Messaging Application Development Jun 2024 - Present Open…" at bounding box center [962, 177] width 223 height 254
click at [911, 172] on img at bounding box center [962, 133] width 223 height 167
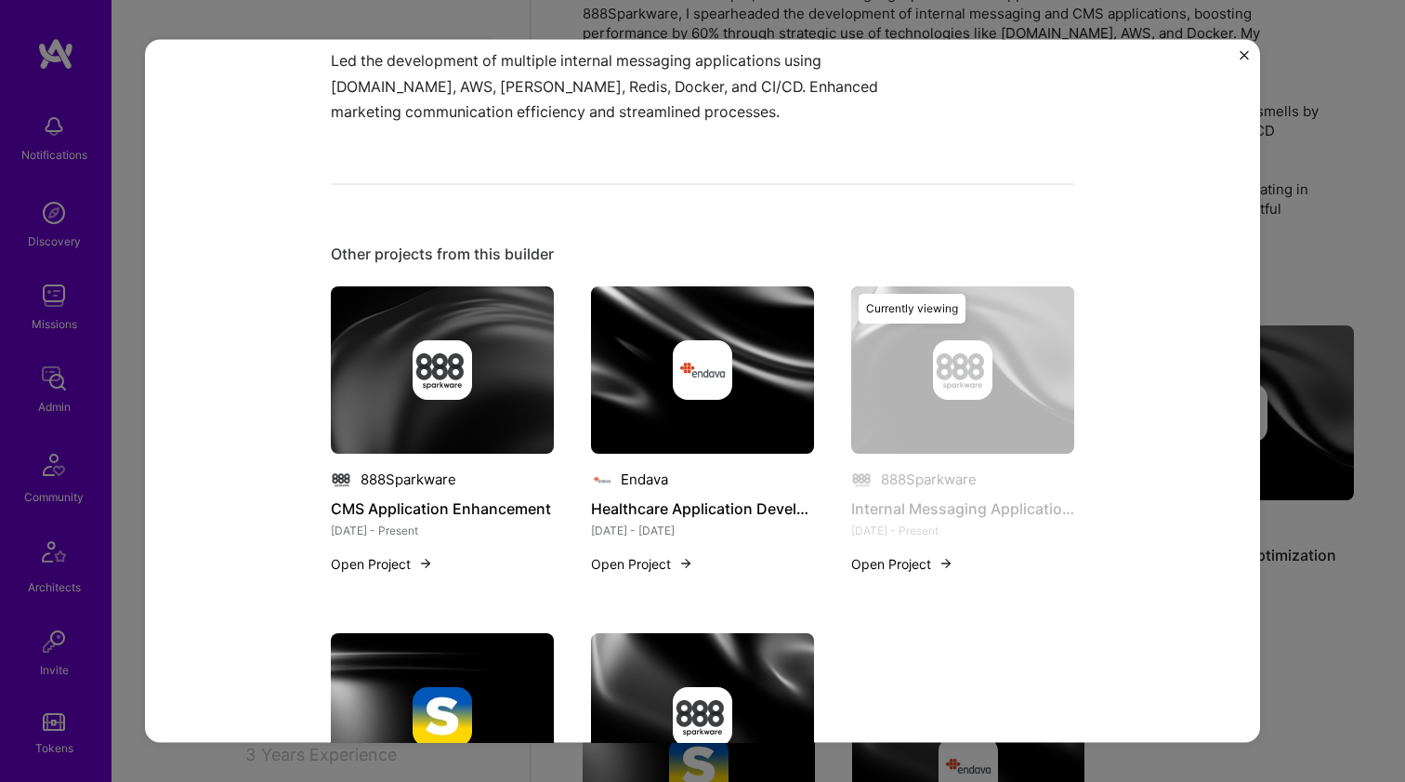
scroll to position [763, 0]
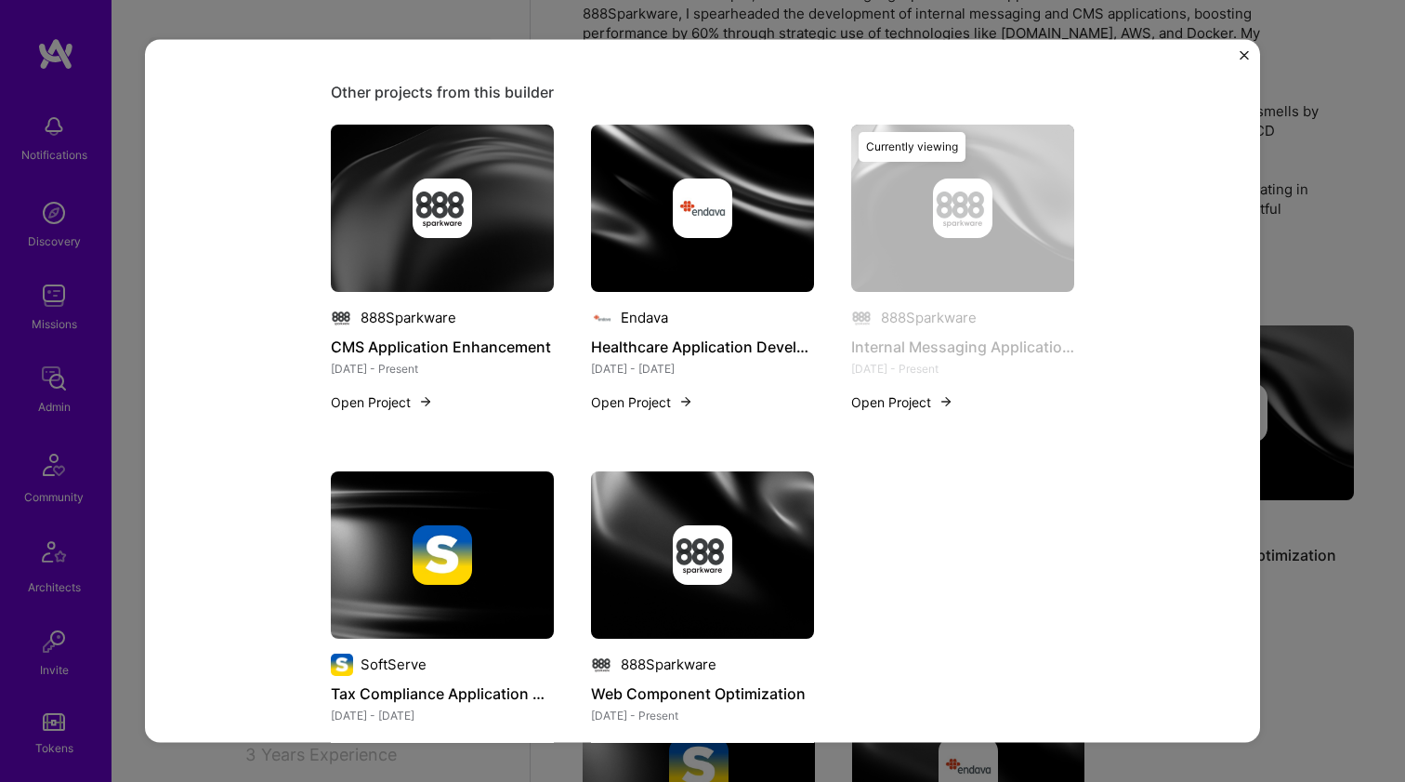
click at [446, 509] on img at bounding box center [442, 553] width 223 height 167
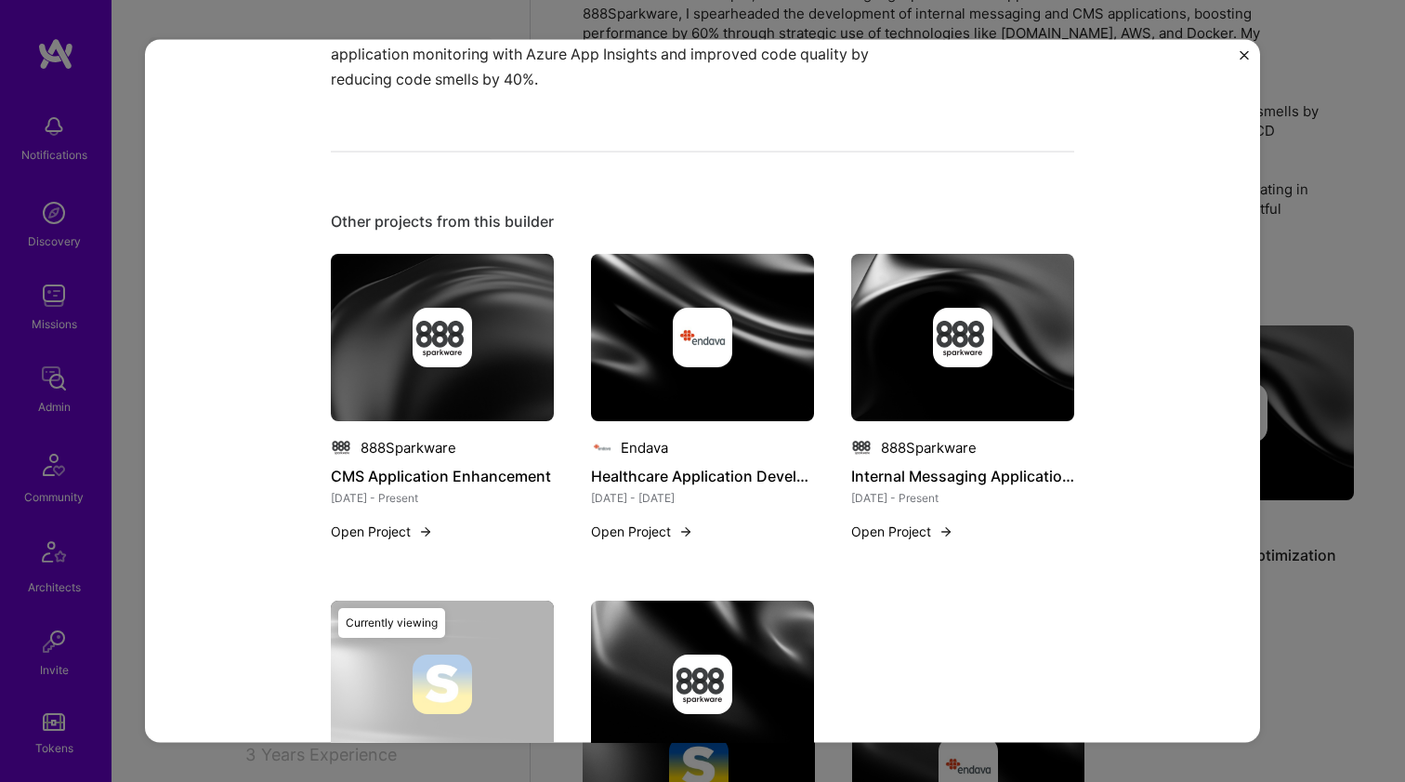
scroll to position [862, 0]
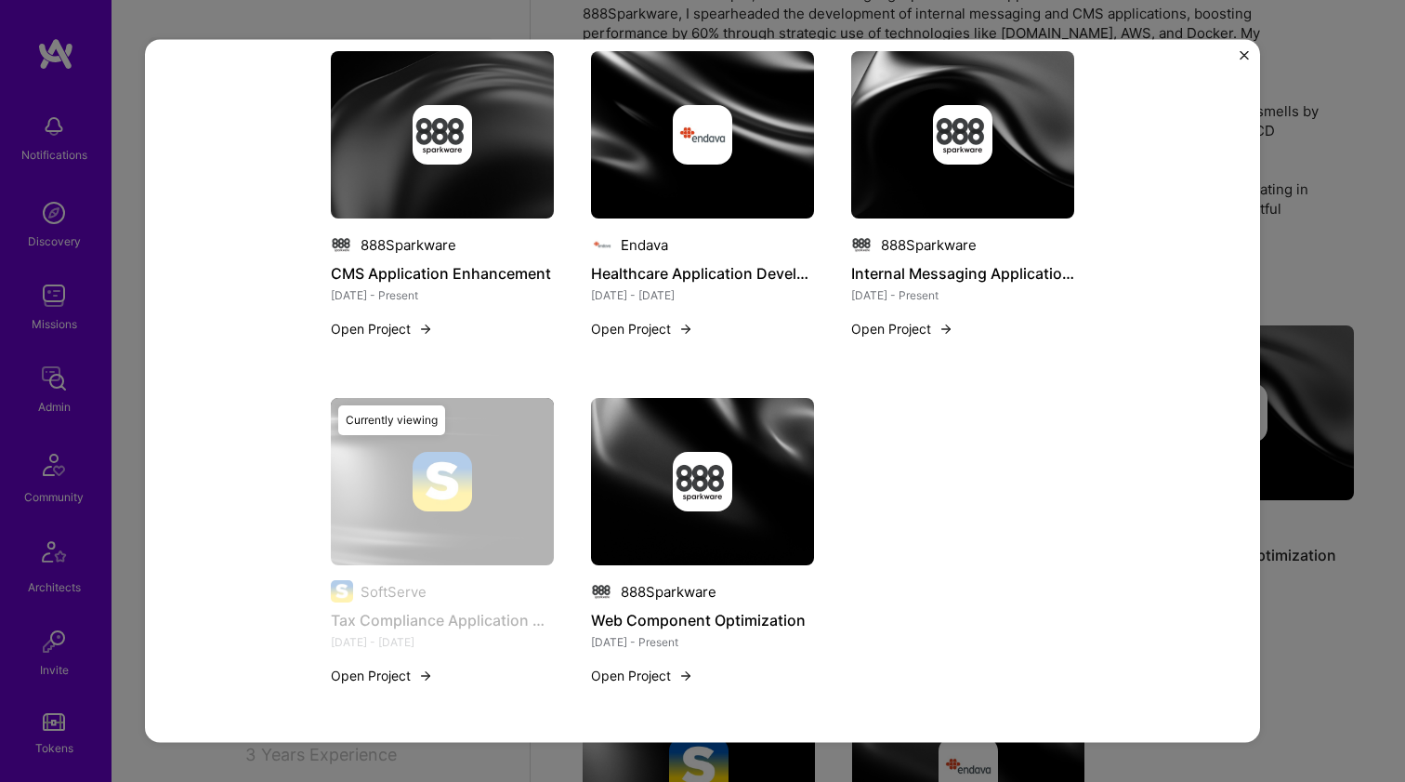
click at [725, 447] on img at bounding box center [702, 481] width 223 height 167
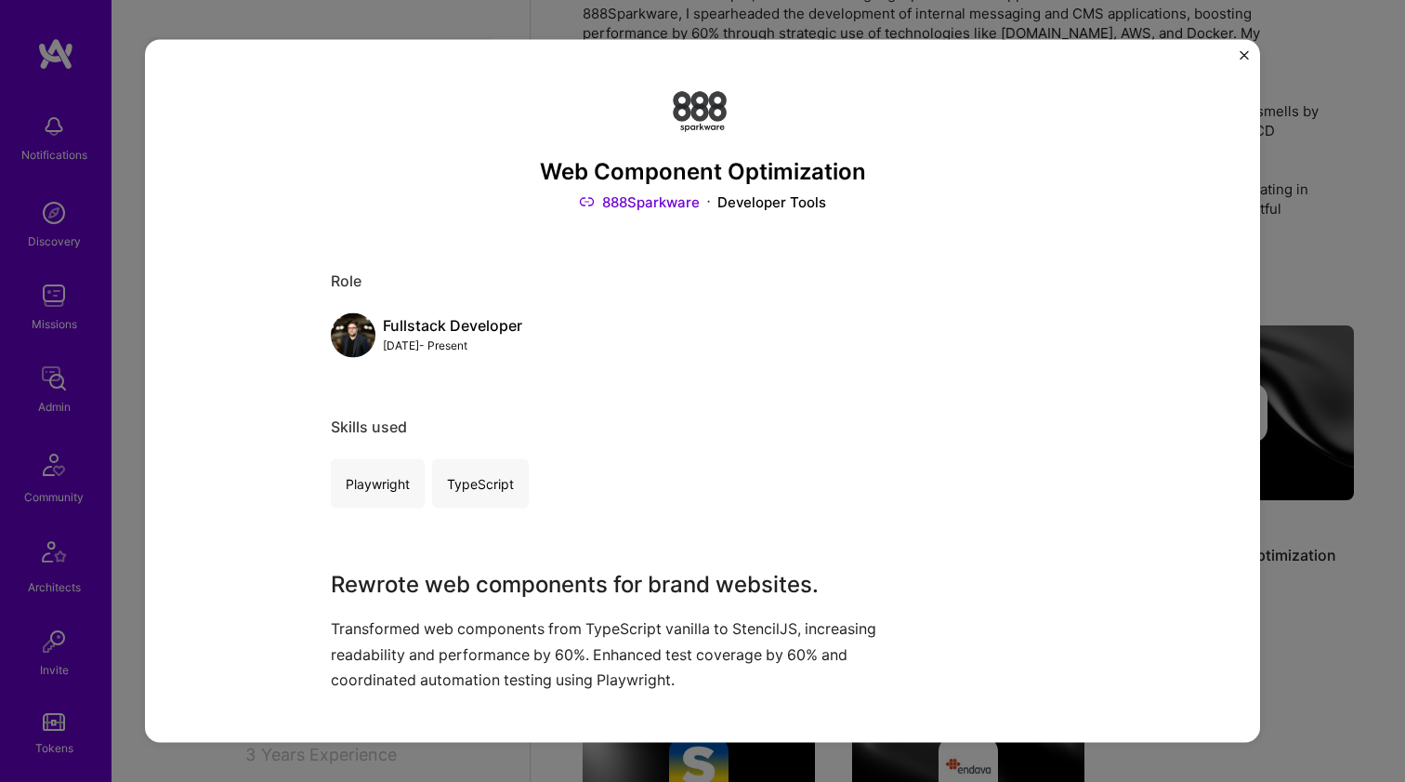
click at [1285, 178] on div "Web Component Optimization 888Sparkware Developer Tools Role Fullstack Develope…" at bounding box center [702, 391] width 1405 height 782
click at [1358, 284] on div "Web Component Optimization 888Sparkware Developer Tools Role Fullstack Develope…" at bounding box center [702, 391] width 1405 height 782
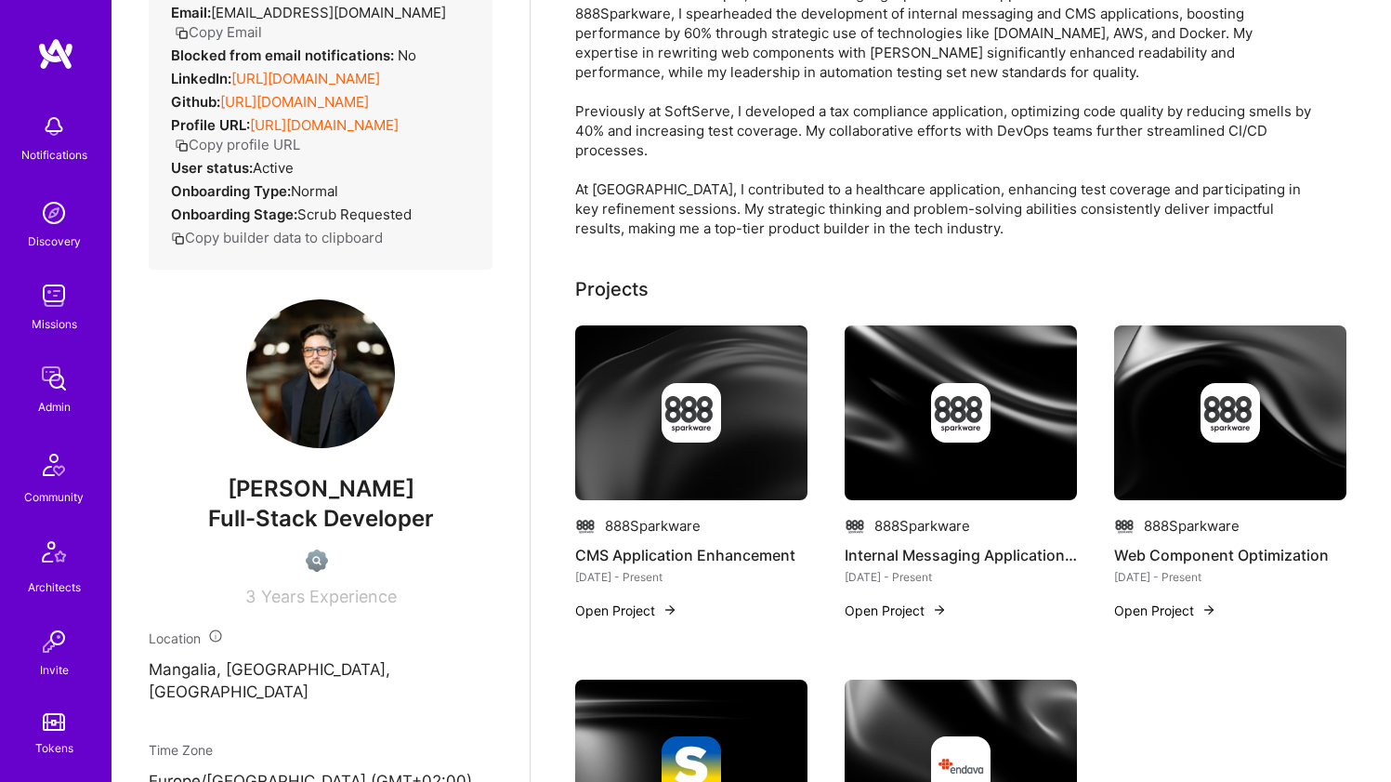
scroll to position [314, 0]
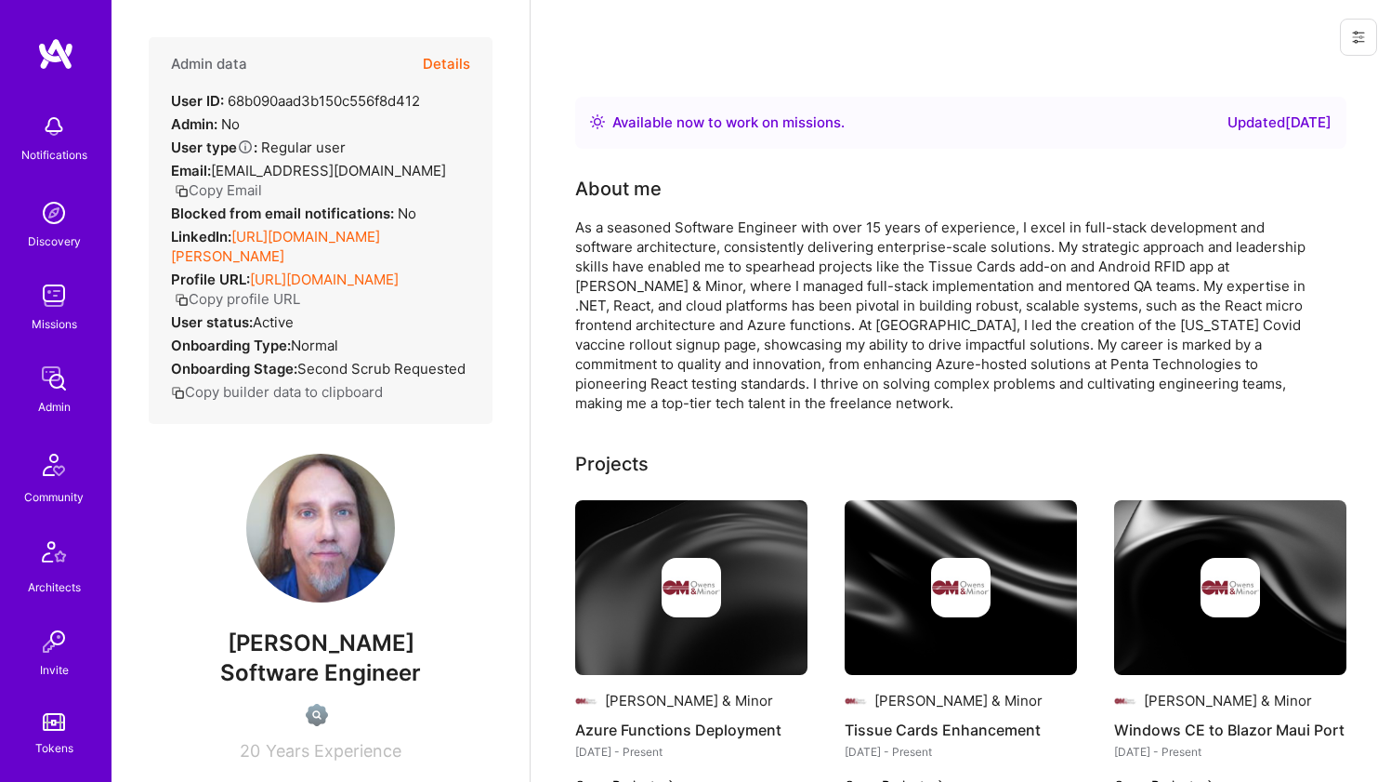
click at [267, 236] on link "[URL][DOMAIN_NAME][PERSON_NAME]" at bounding box center [275, 246] width 209 height 37
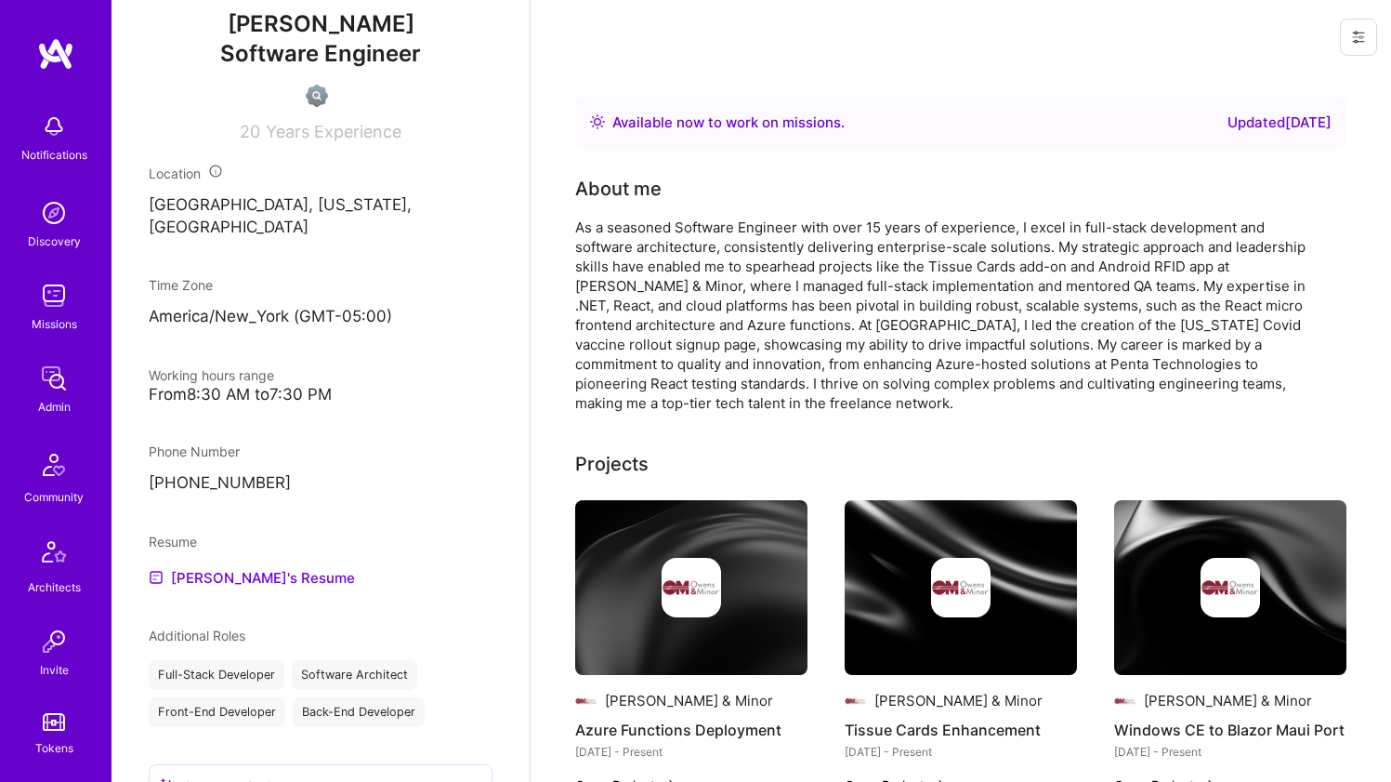
scroll to position [838, 0]
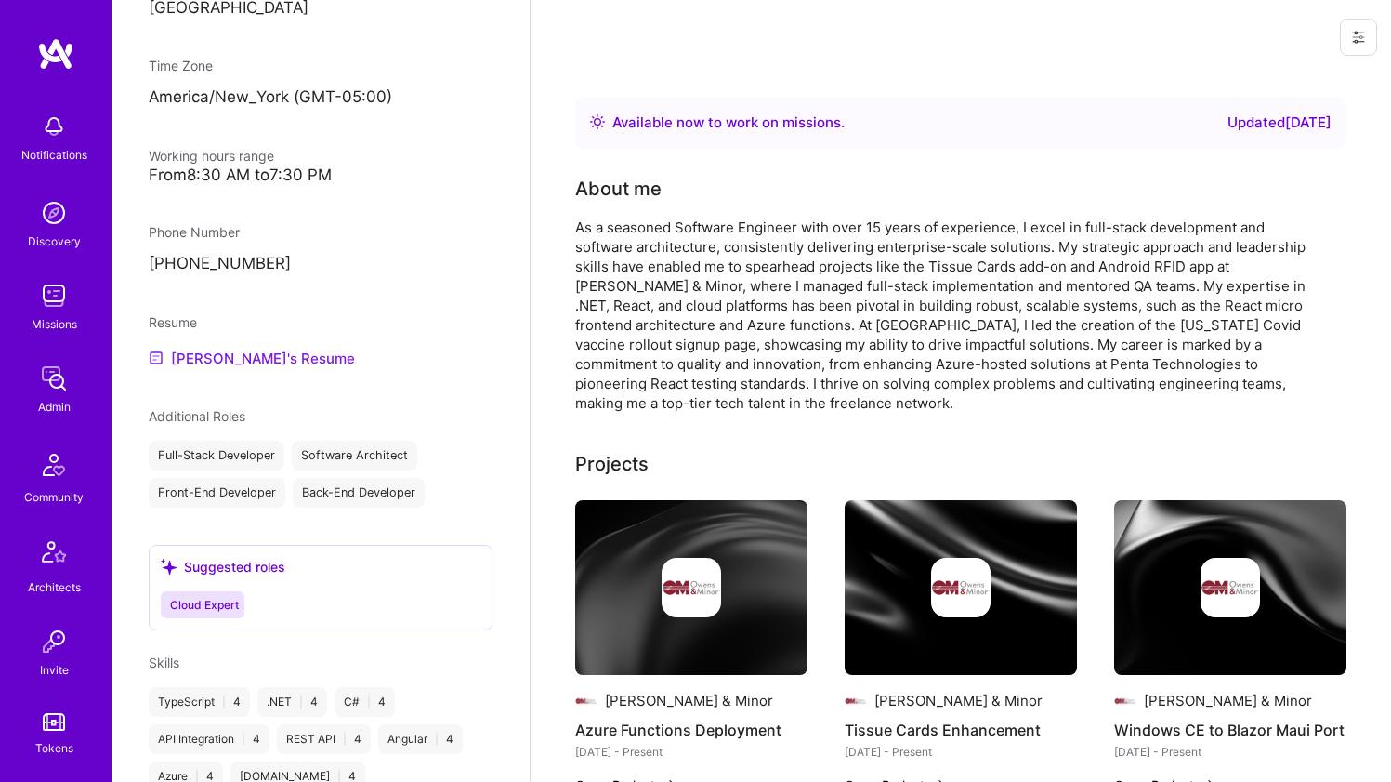
click at [283, 363] on link "[PERSON_NAME]'s Resume" at bounding box center [252, 358] width 206 height 22
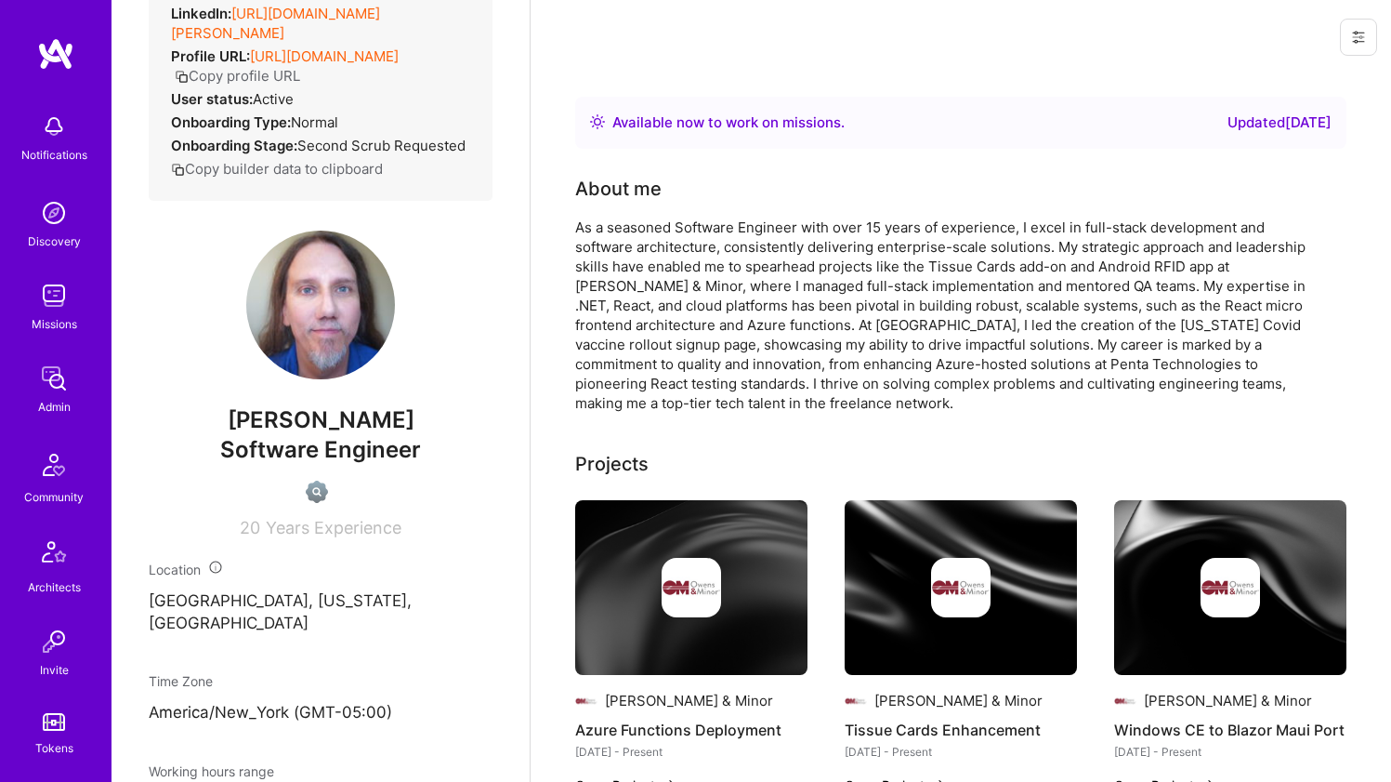
click at [696, 287] on div "As a seasoned Software Engineer with over 15 years of experience, I excel in fu…" at bounding box center [947, 314] width 744 height 195
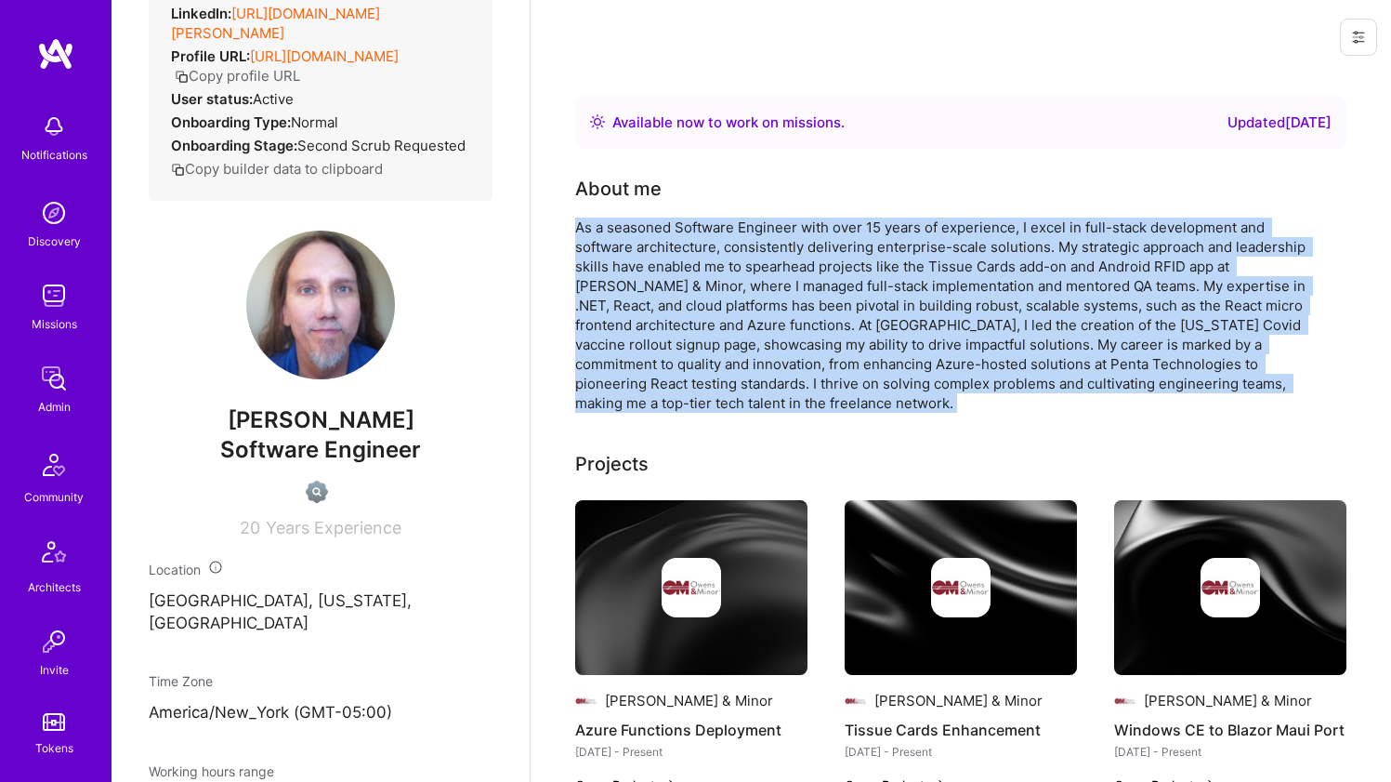
click at [696, 287] on div "As a seasoned Software Engineer with over 15 years of experience, I excel in fu…" at bounding box center [947, 314] width 744 height 195
click at [696, 260] on div "As a seasoned Software Engineer with over 15 years of experience, I excel in fu…" at bounding box center [947, 314] width 744 height 195
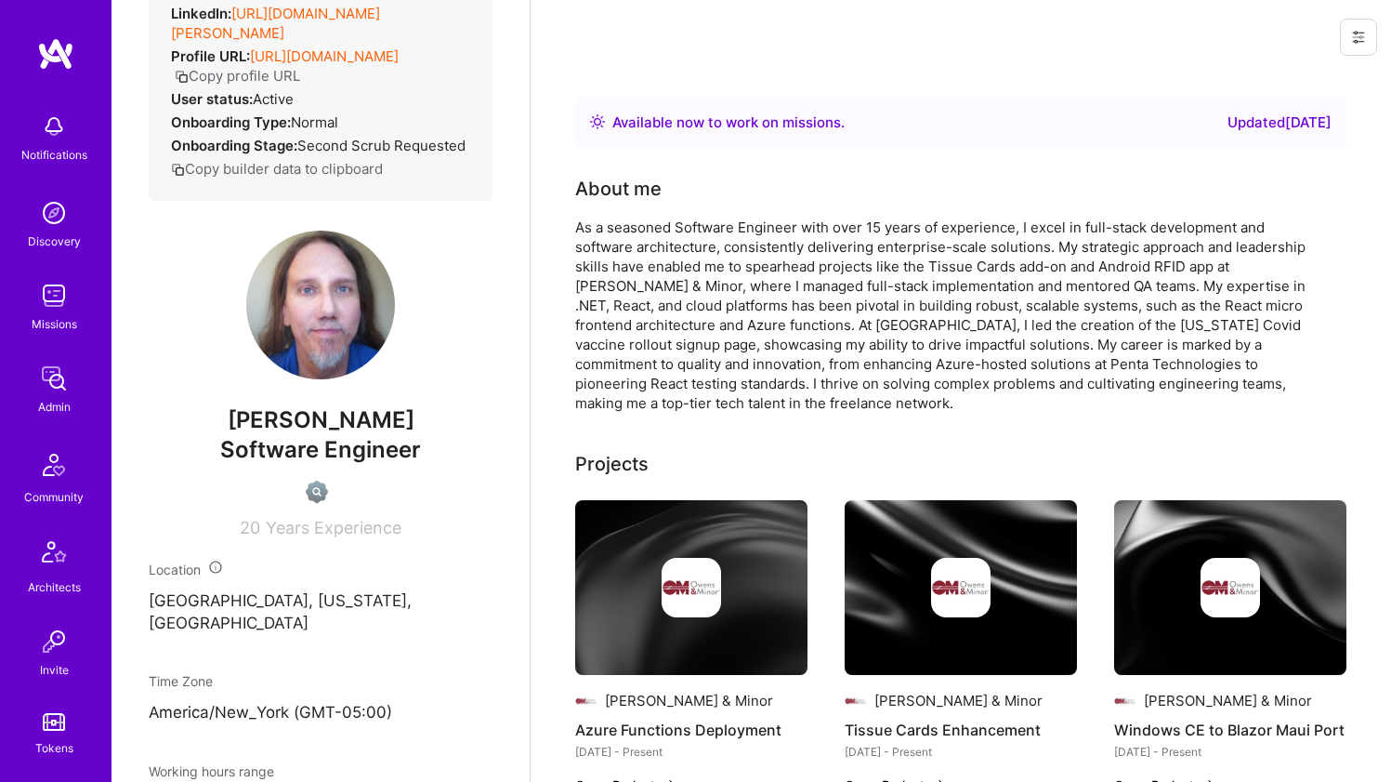
click at [696, 260] on div "As a seasoned Software Engineer with over 15 years of experience, I excel in fu…" at bounding box center [947, 314] width 744 height 195
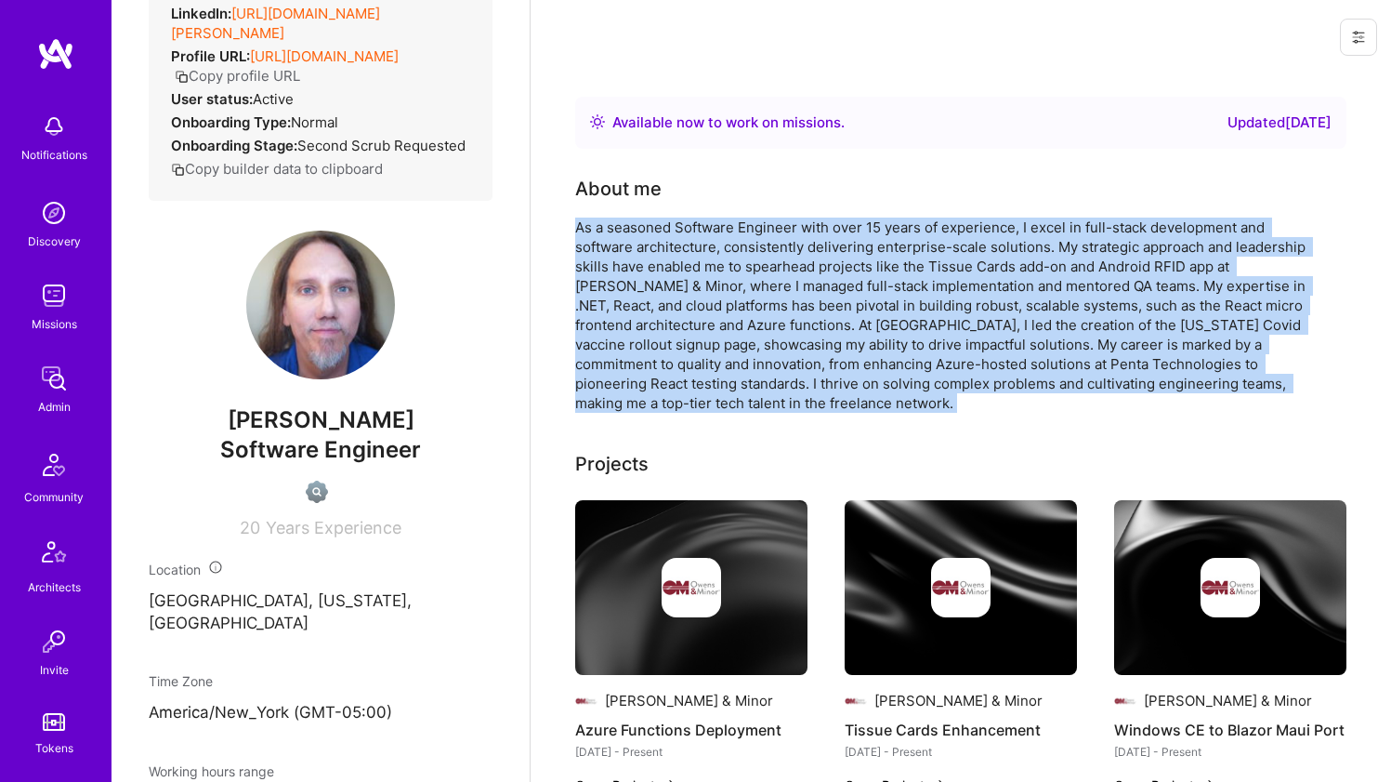
click at [696, 260] on div "As a seasoned Software Engineer with over 15 years of experience, I excel in fu…" at bounding box center [947, 314] width 744 height 195
click at [623, 226] on div "As a seasoned Software Engineer with over 15 years of experience, I excel in fu…" at bounding box center [947, 314] width 744 height 195
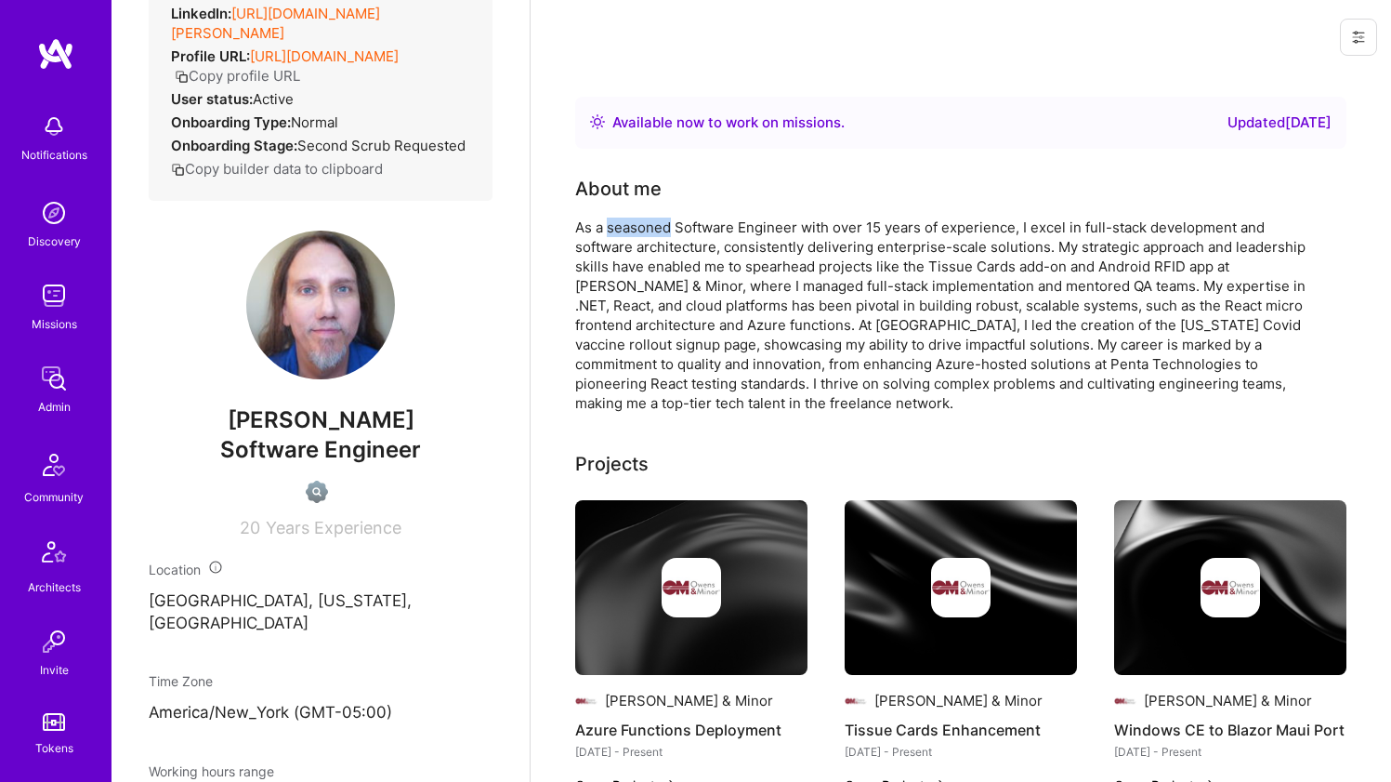
click at [623, 226] on div "As a seasoned Software Engineer with over 15 years of experience, I excel in fu…" at bounding box center [947, 314] width 744 height 195
click at [619, 230] on div "As a seasoned Software Engineer with over 15 years of experience, I excel in fu…" at bounding box center [947, 314] width 744 height 195
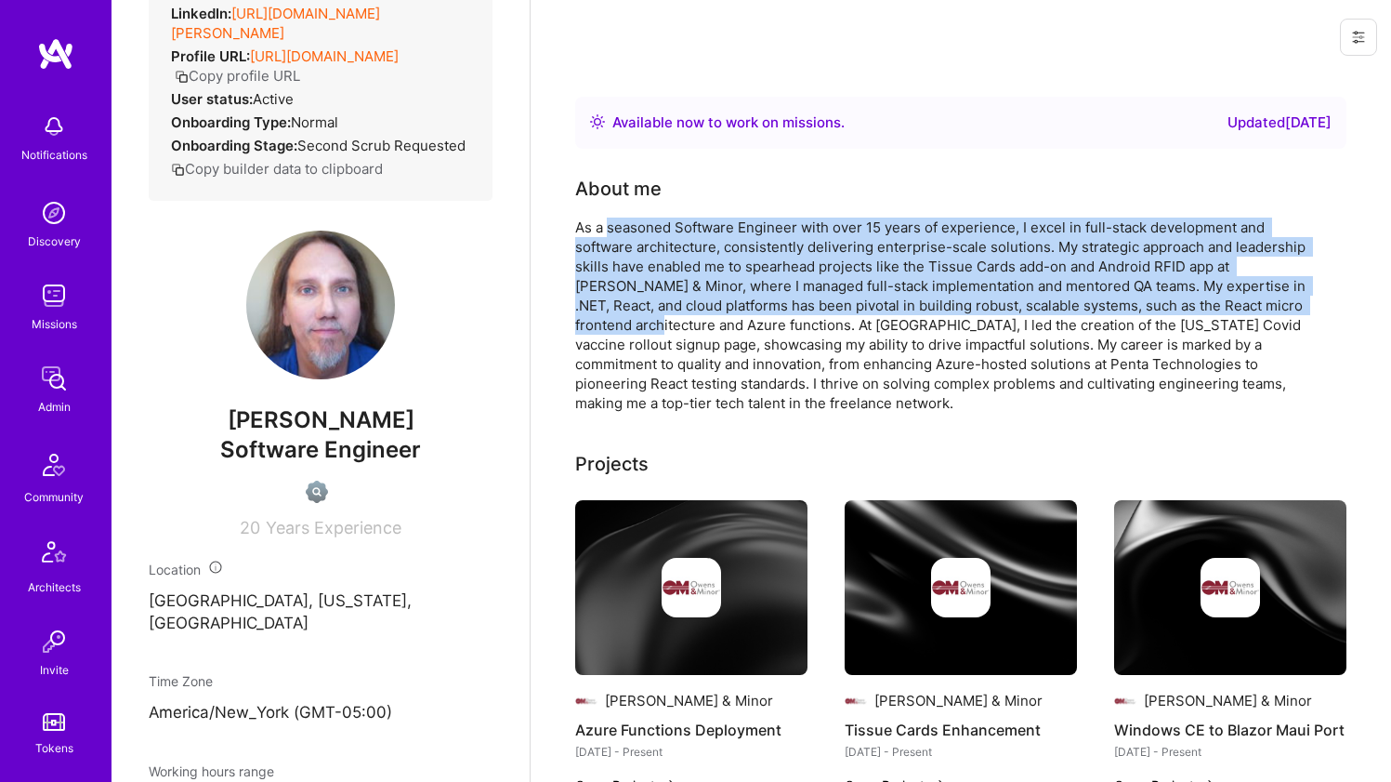
drag, startPoint x: 619, startPoint y: 230, endPoint x: 615, endPoint y: 329, distance: 99.5
click at [615, 329] on div "As a seasoned Software Engineer with over 15 years of experience, I excel in fu…" at bounding box center [947, 314] width 744 height 195
drag, startPoint x: 615, startPoint y: 329, endPoint x: 630, endPoint y: 225, distance: 105.2
click at [630, 225] on div "As a seasoned Software Engineer with over 15 years of experience, I excel in fu…" at bounding box center [947, 314] width 744 height 195
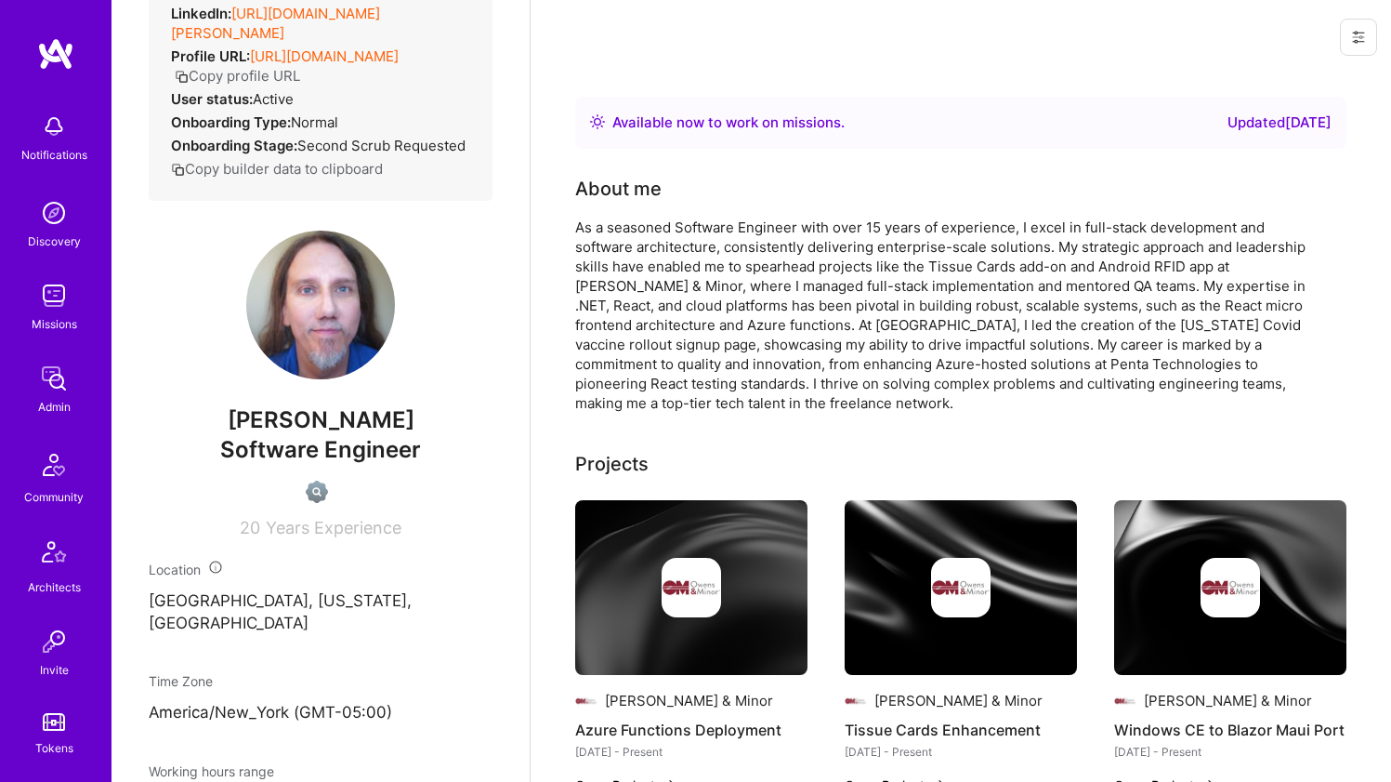
click at [636, 215] on div "About me As a seasoned Software Engineer with over 15 years of experience, I ex…" at bounding box center [947, 294] width 744 height 238
click at [629, 222] on div "As a seasoned Software Engineer with over 15 years of experience, I excel in fu…" at bounding box center [947, 314] width 744 height 195
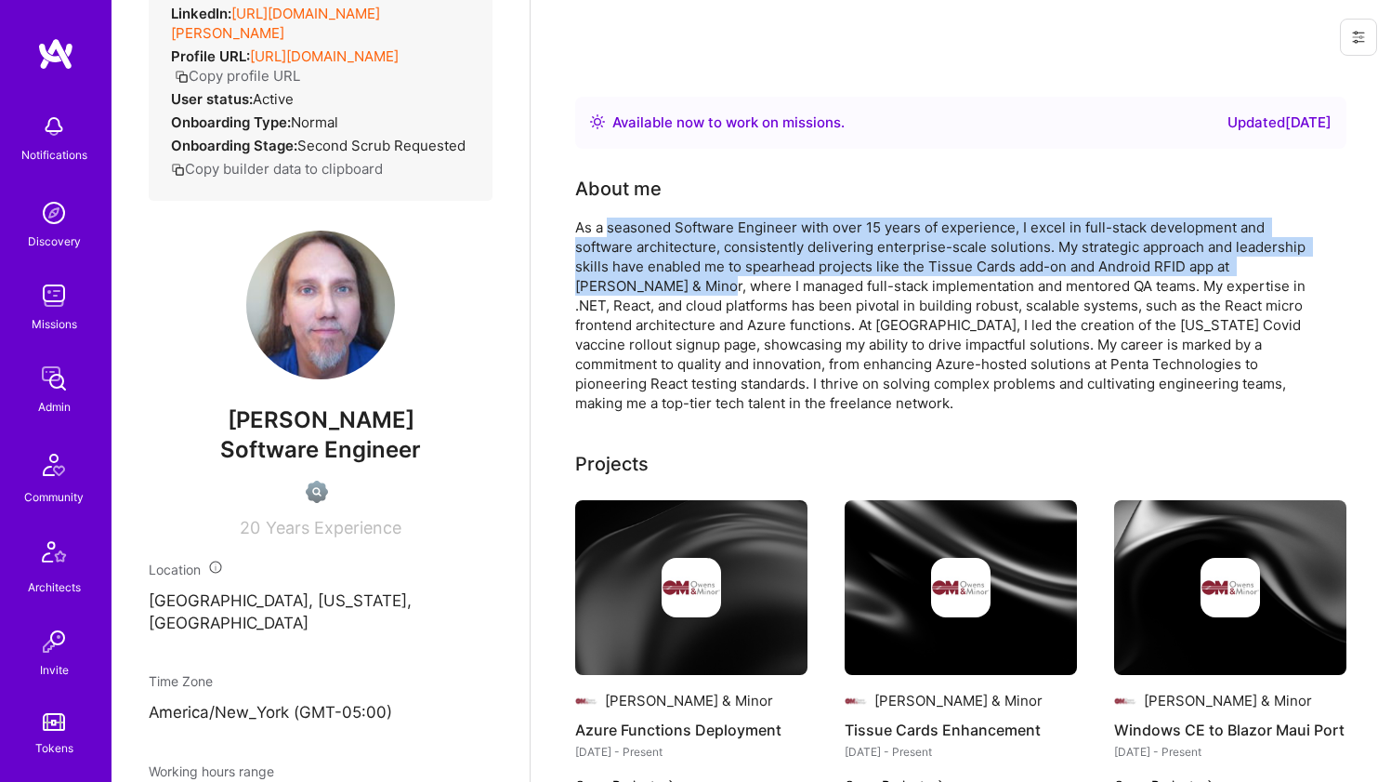
drag, startPoint x: 629, startPoint y: 222, endPoint x: 649, endPoint y: 287, distance: 67.9
click at [649, 287] on div "As a seasoned Software Engineer with over 15 years of experience, I excel in fu…" at bounding box center [947, 314] width 744 height 195
click at [649, 288] on div "As a seasoned Software Engineer with over 15 years of experience, I excel in fu…" at bounding box center [947, 314] width 744 height 195
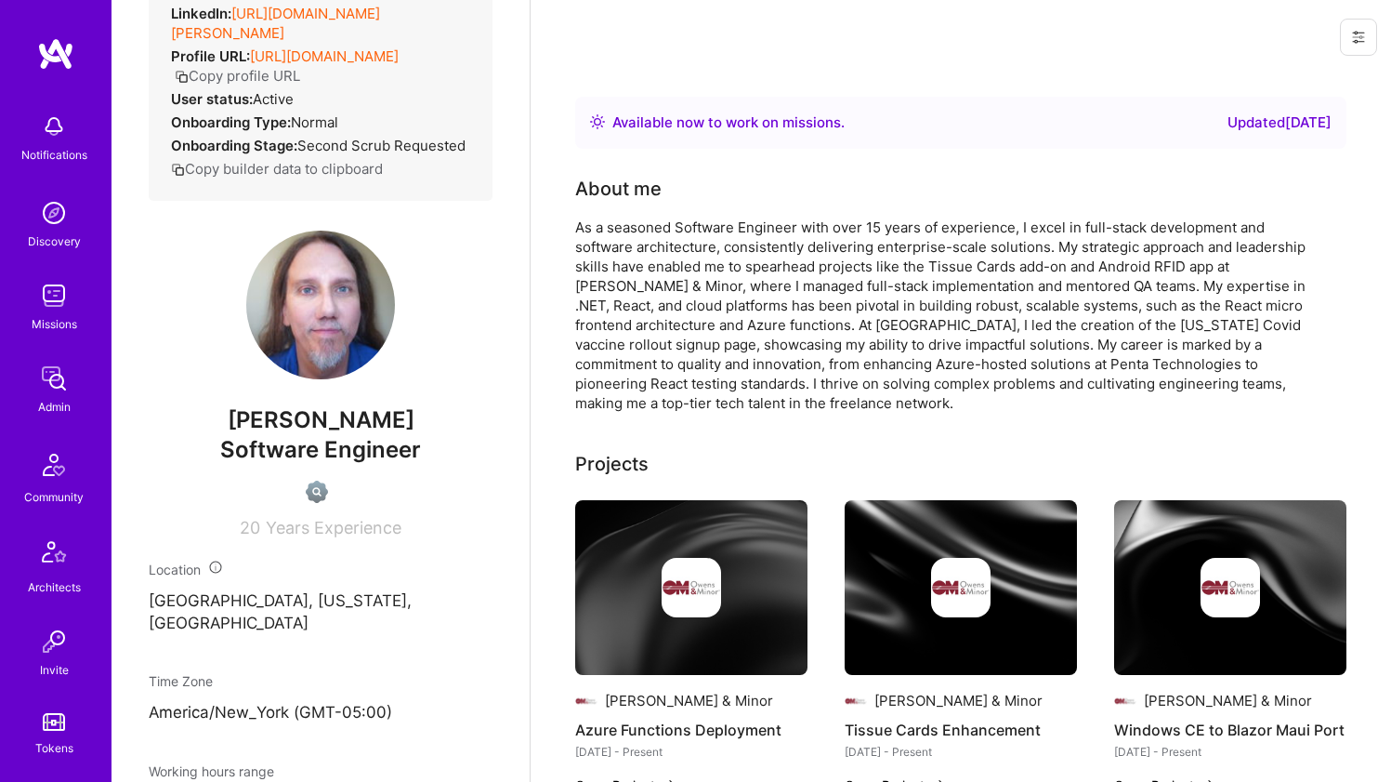
click at [652, 292] on div "As a seasoned Software Engineer with over 15 years of experience, I excel in fu…" at bounding box center [947, 314] width 744 height 195
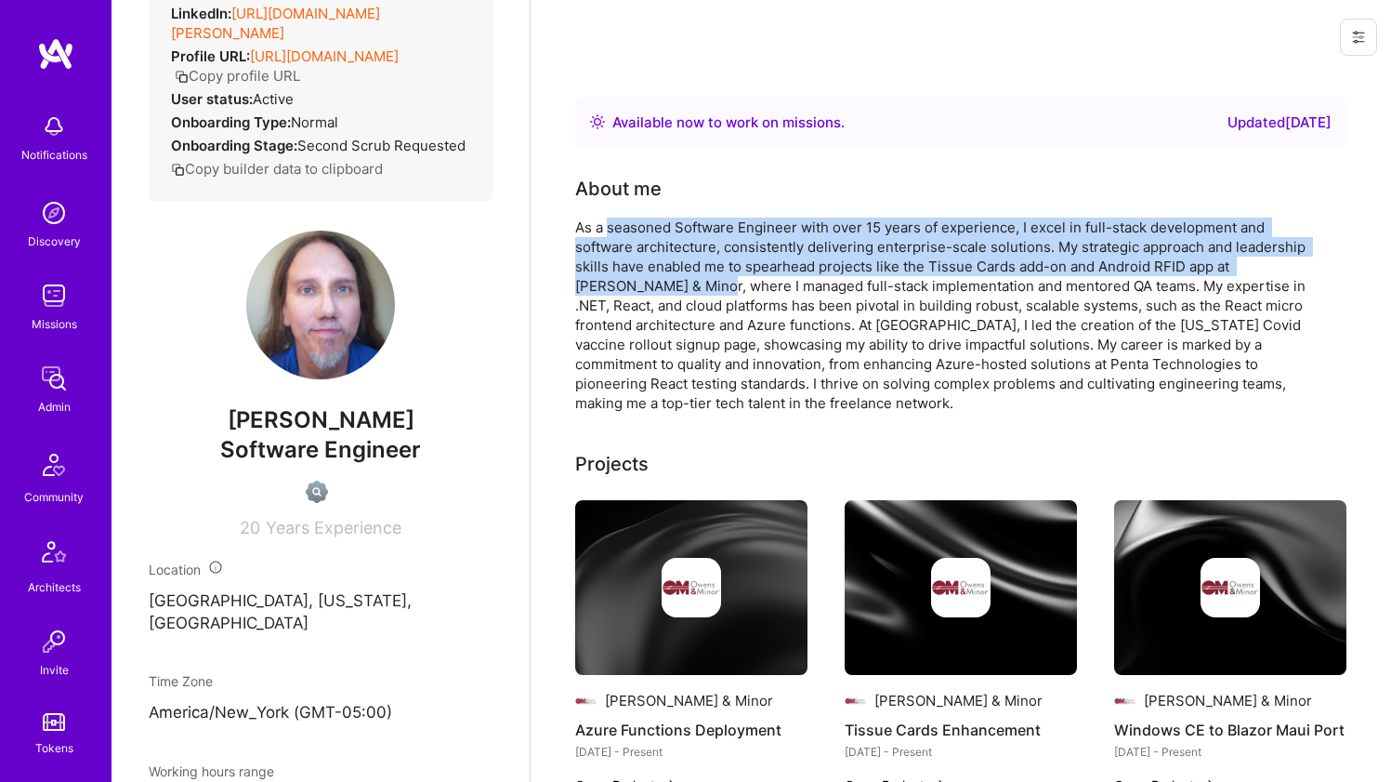
drag, startPoint x: 652, startPoint y: 288, endPoint x: 652, endPoint y: 230, distance: 58.6
click at [652, 230] on div "As a seasoned Software Engineer with over 15 years of experience, I excel in fu…" at bounding box center [947, 314] width 744 height 195
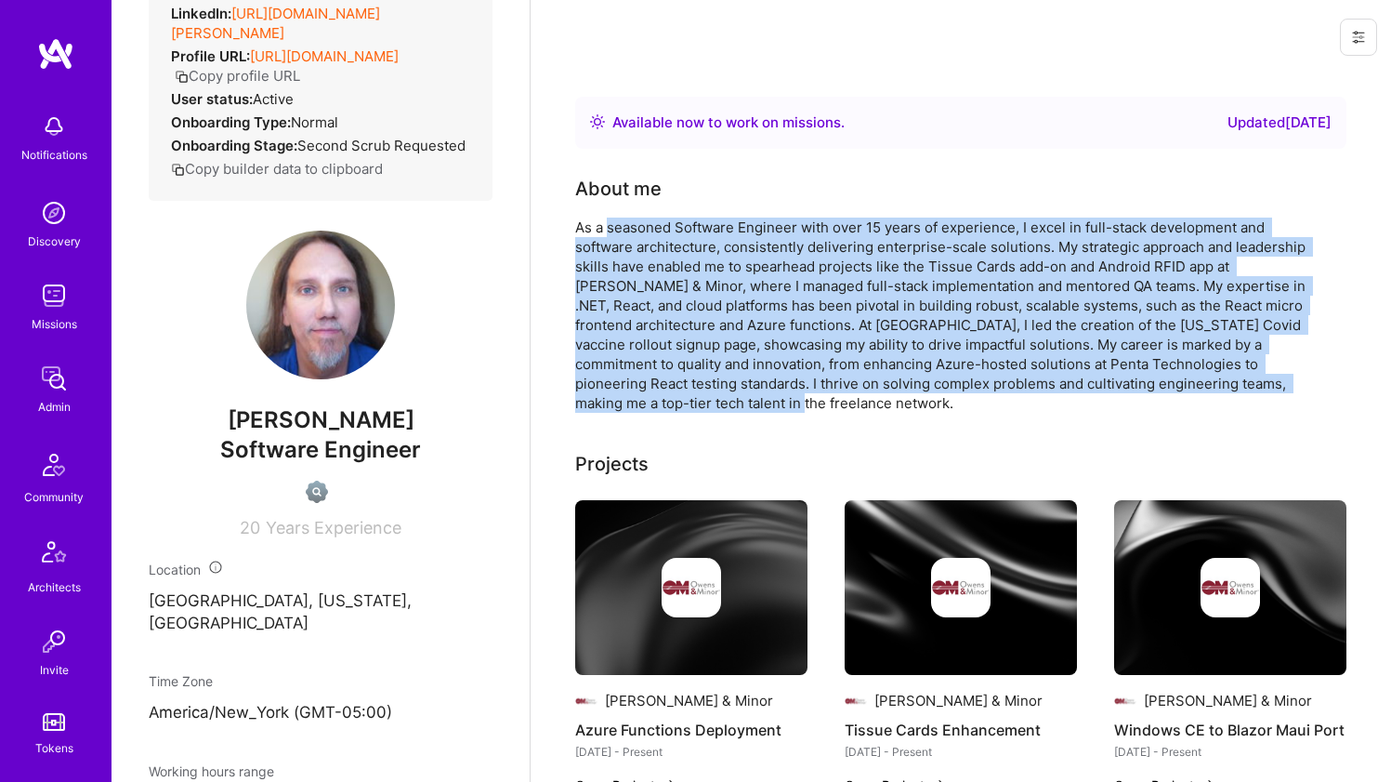
drag, startPoint x: 652, startPoint y: 230, endPoint x: 680, endPoint y: 397, distance: 169.6
click at [680, 397] on div "As a seasoned Software Engineer with over 15 years of experience, I excel in fu…" at bounding box center [947, 314] width 744 height 195
click at [662, 403] on div "As a seasoned Software Engineer with over 15 years of experience, I excel in fu…" at bounding box center [947, 314] width 744 height 195
drag, startPoint x: 644, startPoint y: 405, endPoint x: 681, endPoint y: 230, distance: 178.6
click at [681, 230] on div "As a seasoned Software Engineer with over 15 years of experience, I excel in fu…" at bounding box center [947, 314] width 744 height 195
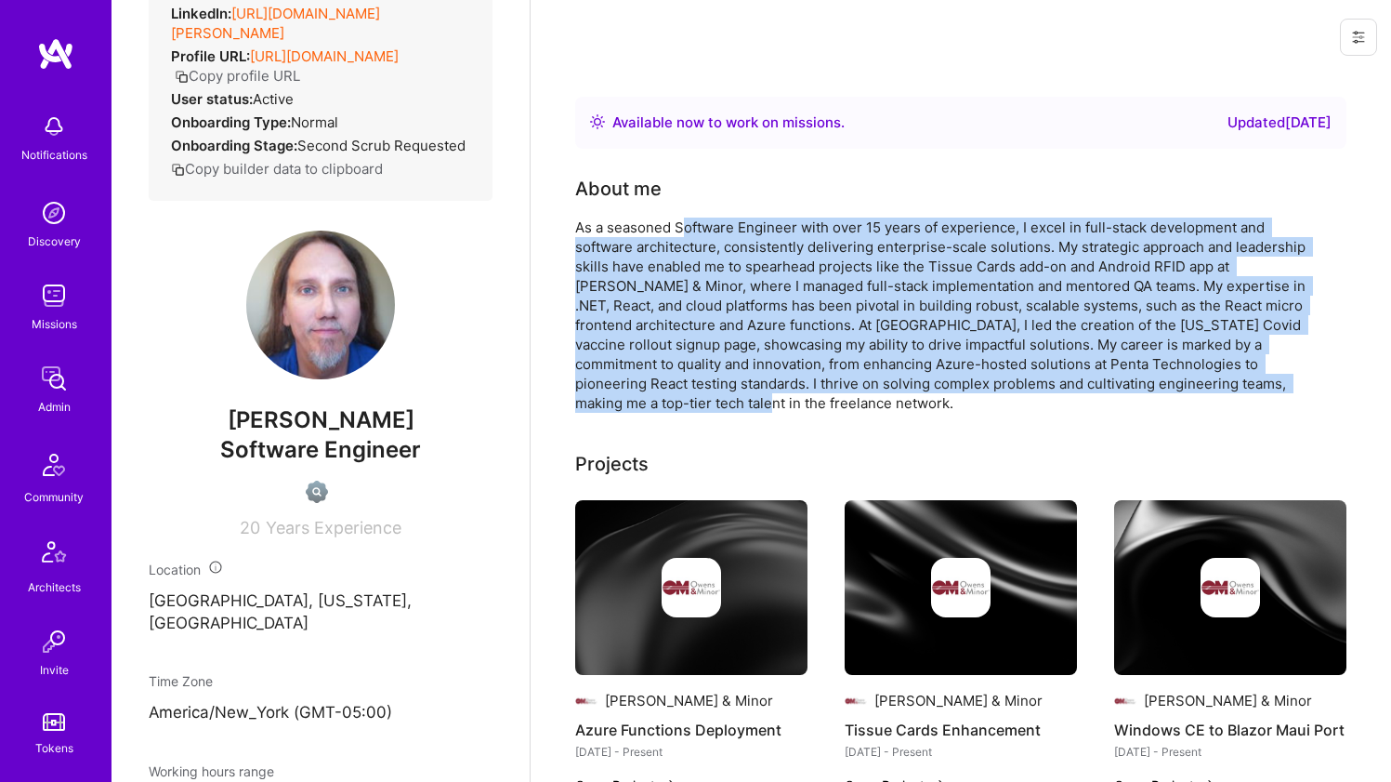
click at [681, 230] on div "As a seasoned Software Engineer with over 15 years of experience, I excel in fu…" at bounding box center [947, 314] width 744 height 195
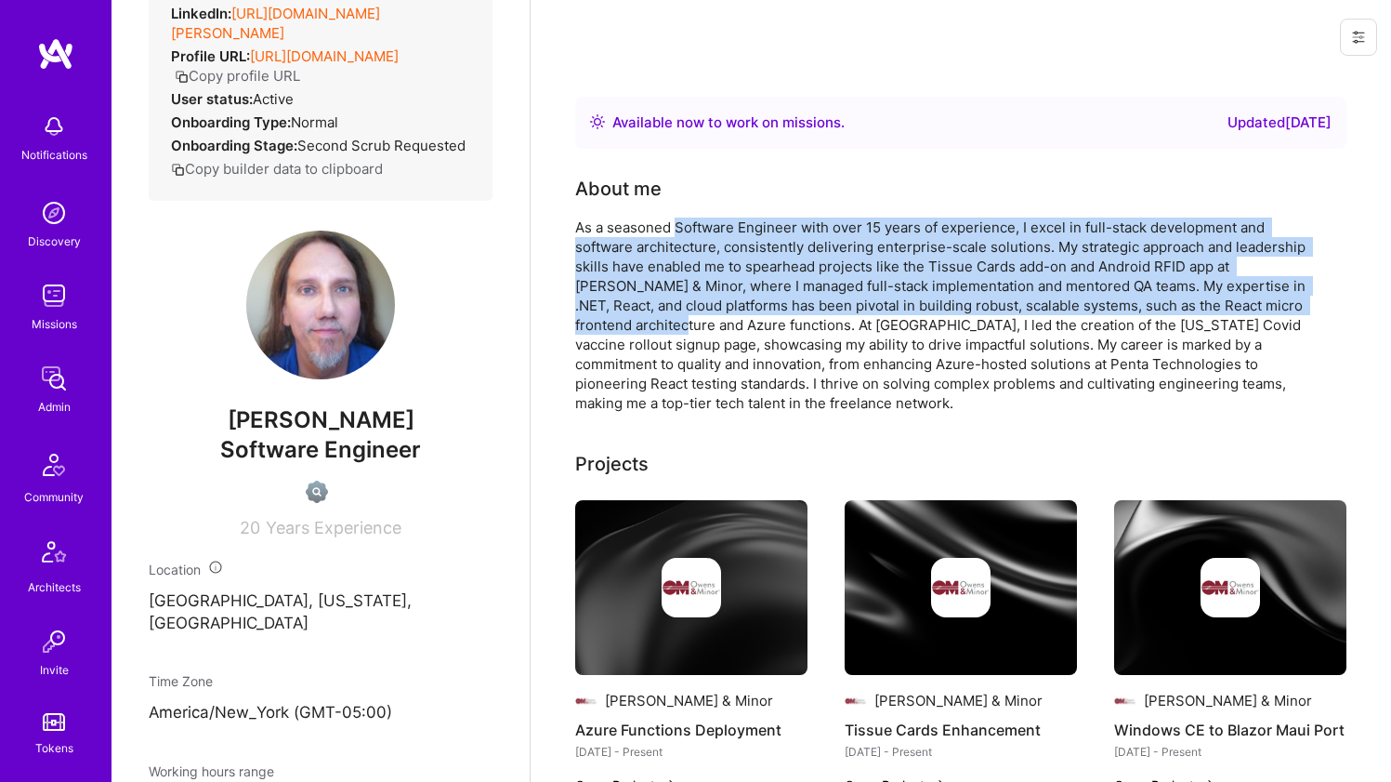
drag, startPoint x: 681, startPoint y: 230, endPoint x: 661, endPoint y: 321, distance: 92.4
click at [661, 321] on div "As a seasoned Software Engineer with over 15 years of experience, I excel in fu…" at bounding box center [947, 314] width 744 height 195
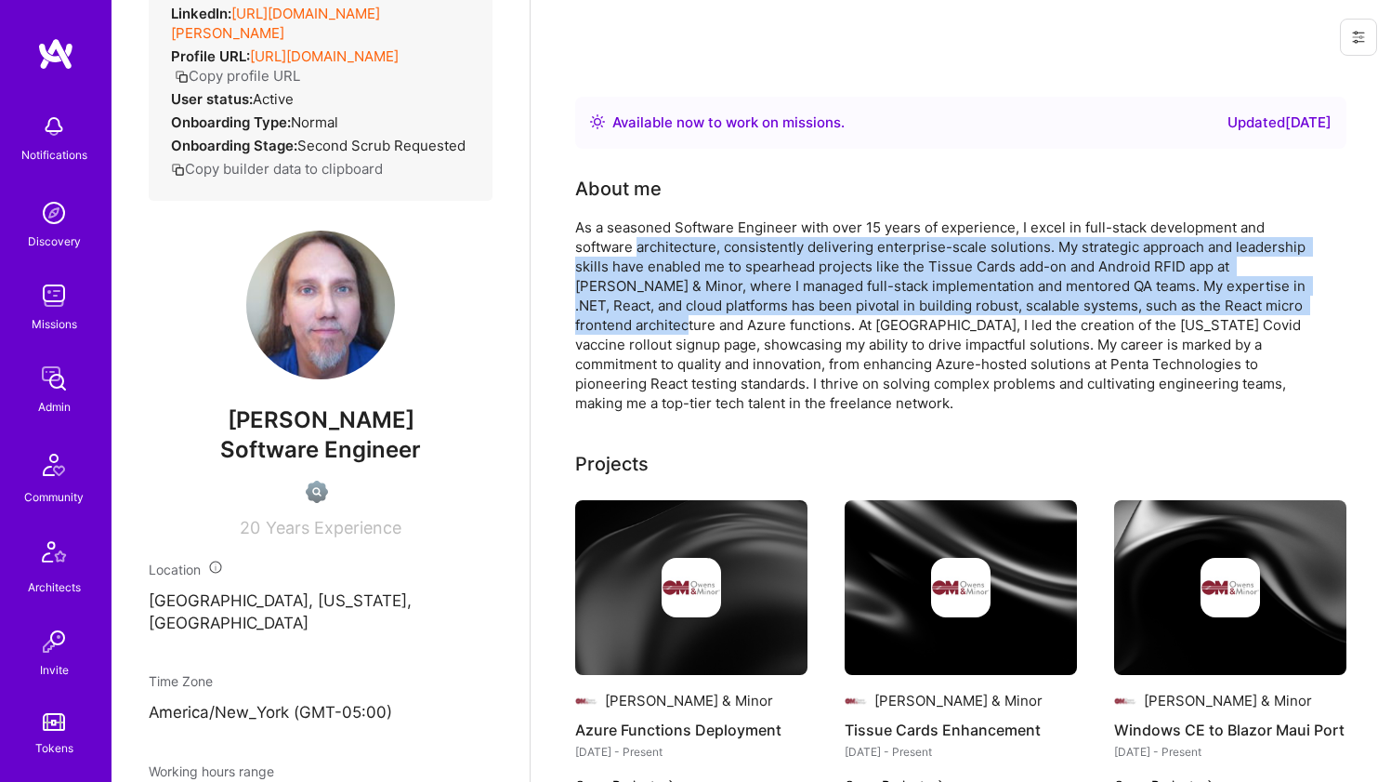
drag, startPoint x: 661, startPoint y: 321, endPoint x: 664, endPoint y: 235, distance: 85.6
click at [664, 236] on div "As a seasoned Software Engineer with over 15 years of experience, I excel in fu…" at bounding box center [947, 314] width 744 height 195
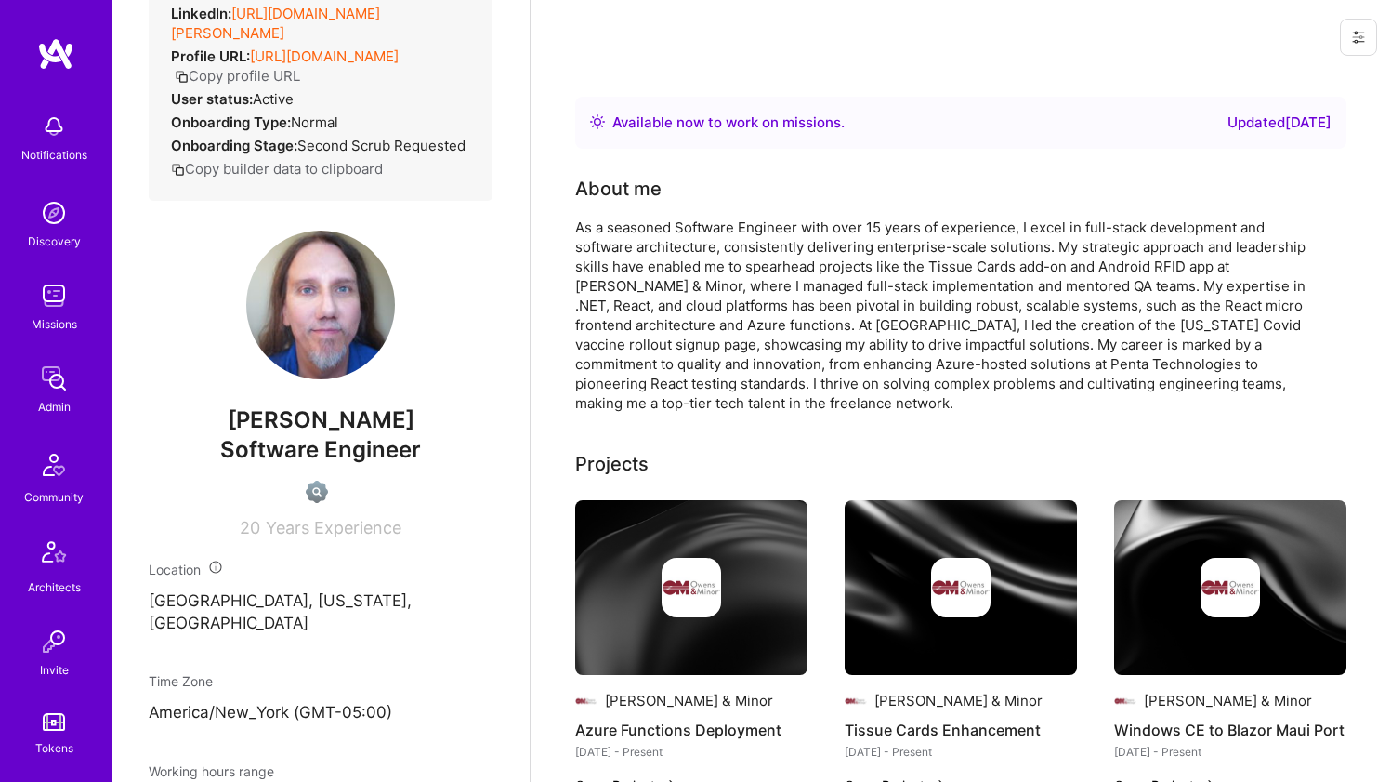
click at [665, 230] on div "As a seasoned Software Engineer with over 15 years of experience, I excel in fu…" at bounding box center [947, 314] width 744 height 195
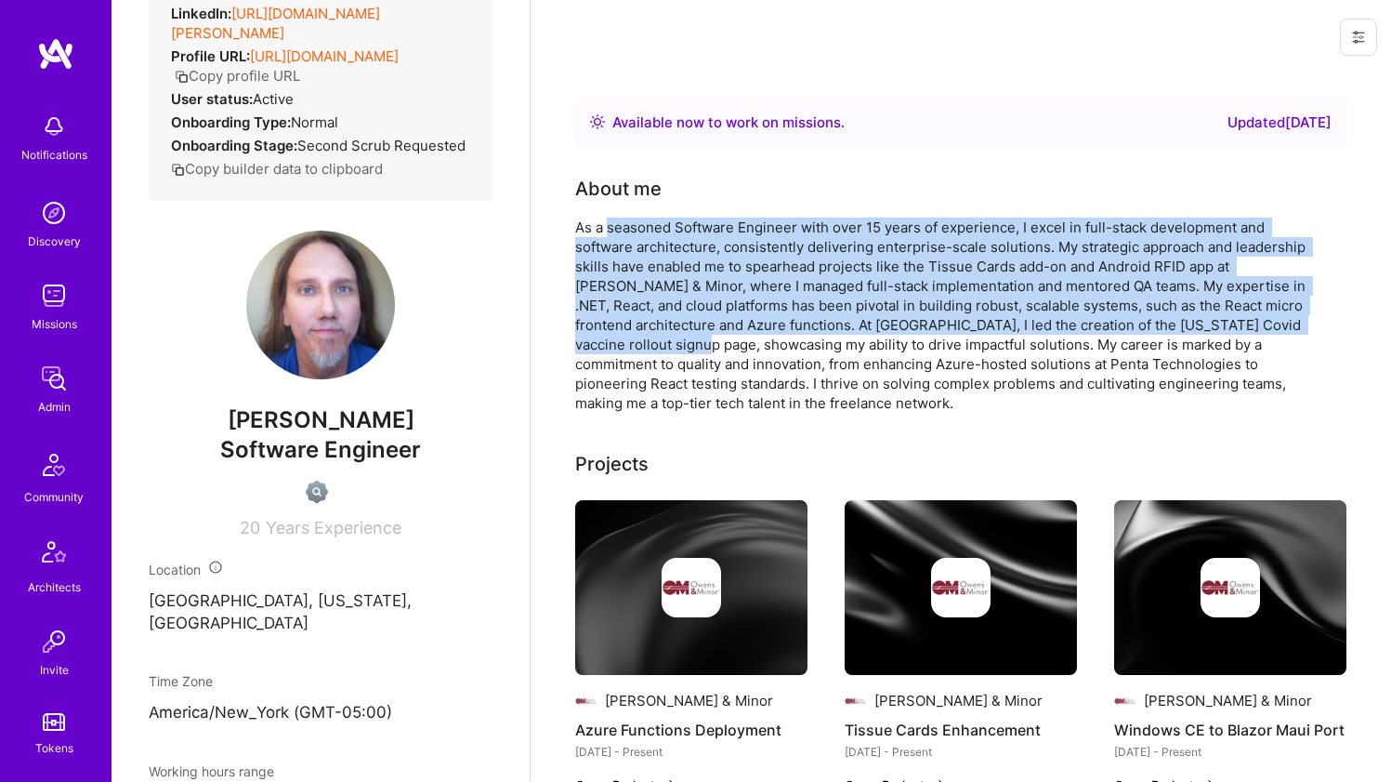
drag, startPoint x: 665, startPoint y: 230, endPoint x: 668, endPoint y: 355, distance: 124.6
click at [668, 355] on div "As a seasoned Software Engineer with over 15 years of experience, I excel in fu…" at bounding box center [947, 314] width 744 height 195
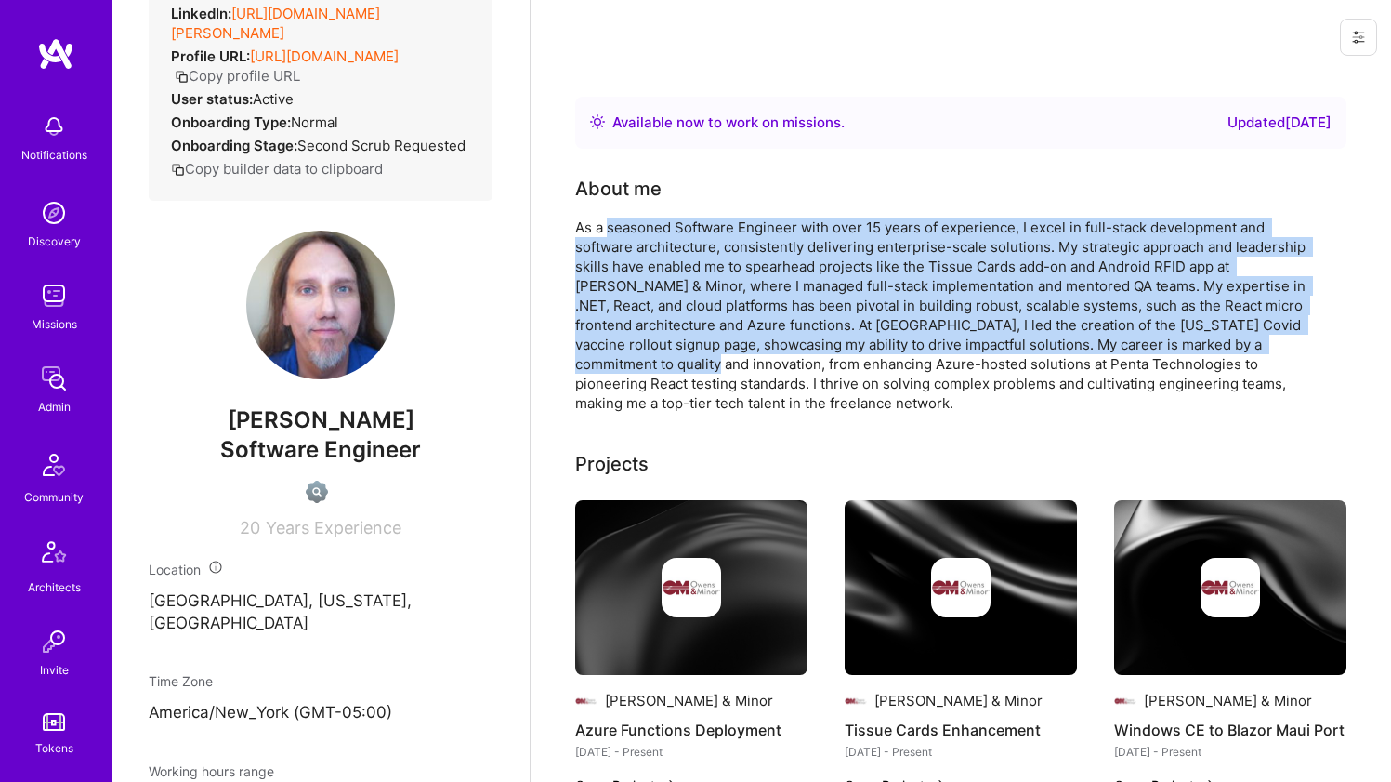
click at [668, 355] on div "As a seasoned Software Engineer with over 15 years of experience, I excel in fu…" at bounding box center [947, 314] width 744 height 195
drag, startPoint x: 664, startPoint y: 366, endPoint x: 710, endPoint y: 224, distance: 149.6
click at [708, 226] on div "As a seasoned Software Engineer with over 15 years of experience, I excel in fu…" at bounding box center [947, 314] width 744 height 195
click at [710, 224] on div "As a seasoned Software Engineer with over 15 years of experience, I excel in fu…" at bounding box center [947, 314] width 744 height 195
drag, startPoint x: 710, startPoint y: 224, endPoint x: 680, endPoint y: 357, distance: 136.2
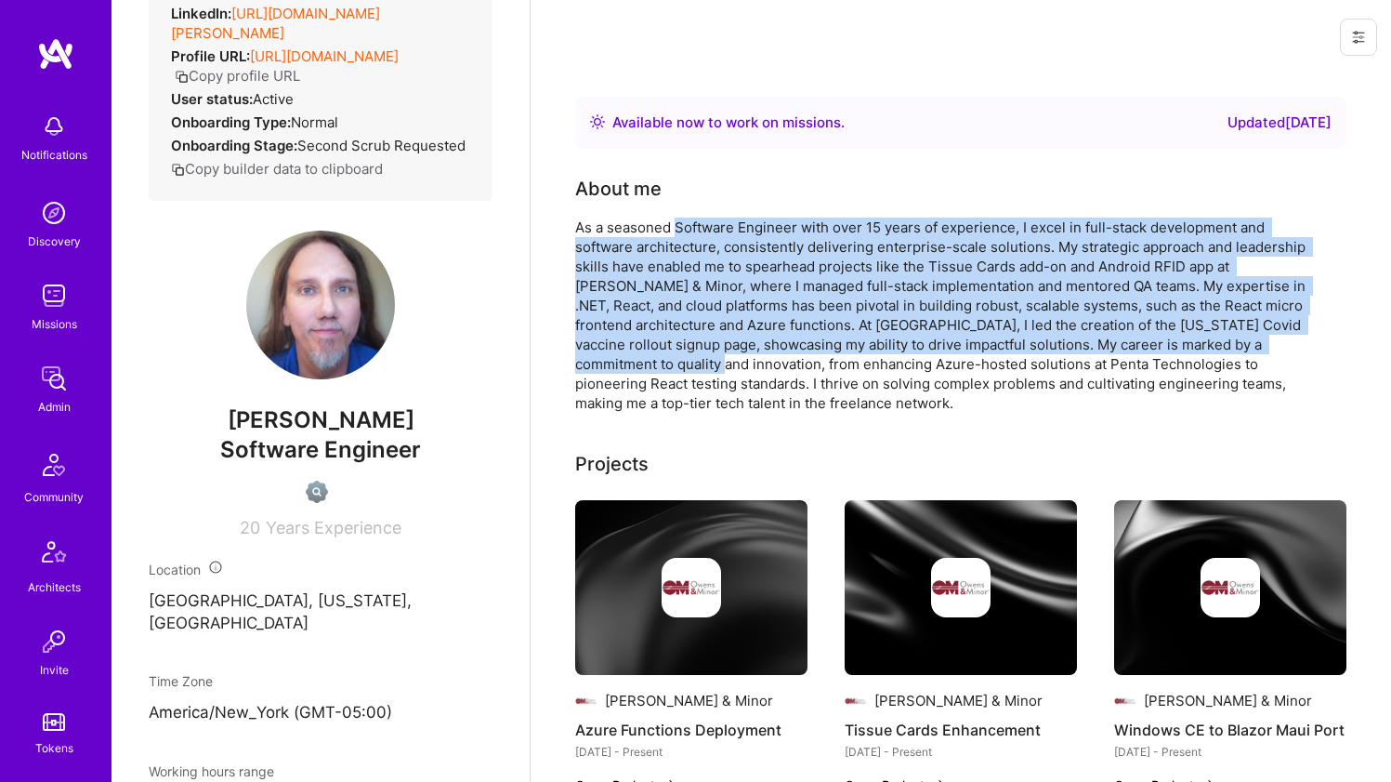
click at [680, 357] on div "As a seasoned Software Engineer with over 15 years of experience, I excel in fu…" at bounding box center [947, 314] width 744 height 195
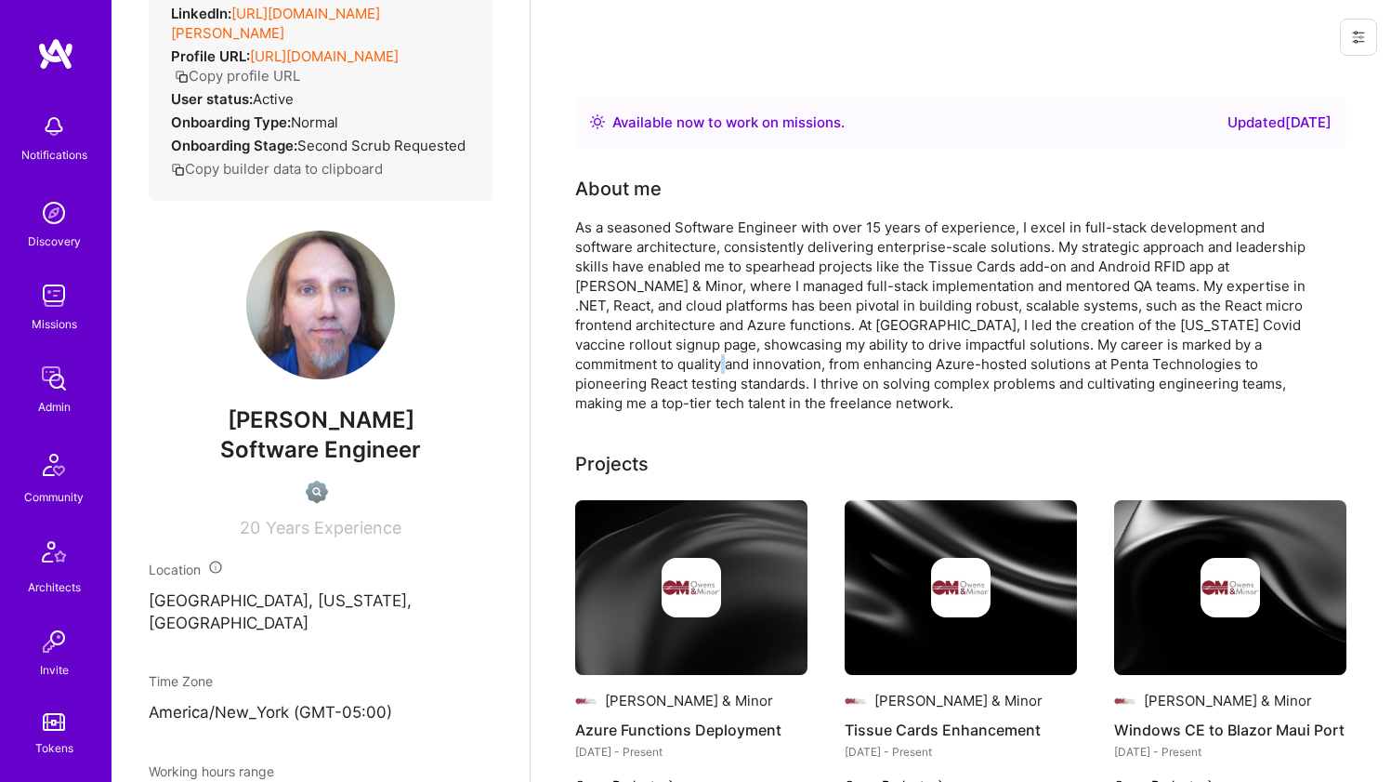
click at [679, 361] on div "As a seasoned Software Engineer with over 15 years of experience, I excel in fu…" at bounding box center [947, 314] width 744 height 195
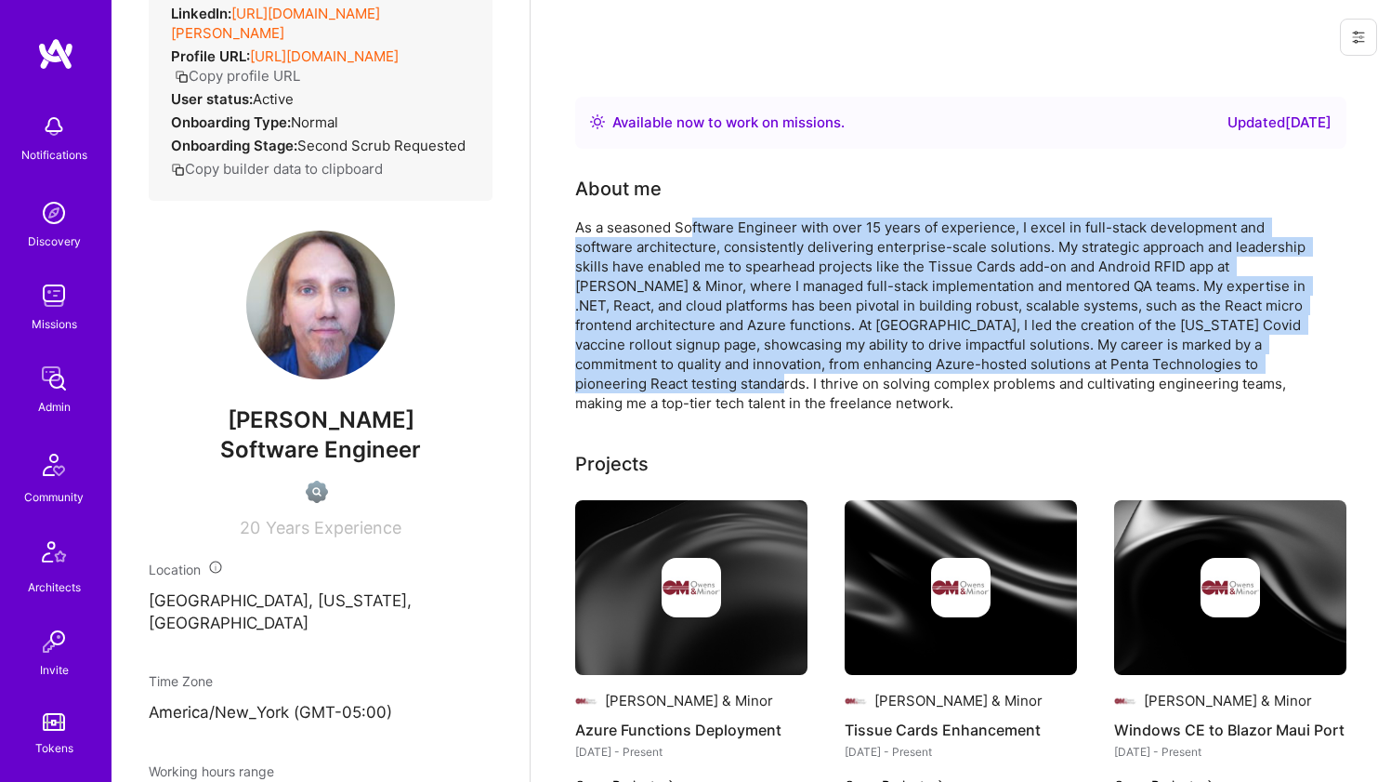
drag, startPoint x: 670, startPoint y: 389, endPoint x: 692, endPoint y: 227, distance: 164.2
click at [692, 227] on div "As a seasoned Software Engineer with over 15 years of experience, I excel in fu…" at bounding box center [947, 314] width 744 height 195
drag, startPoint x: 692, startPoint y: 227, endPoint x: 669, endPoint y: 375, distance: 150.5
click at [669, 375] on div "As a seasoned Software Engineer with over 15 years of experience, I excel in fu…" at bounding box center [947, 314] width 744 height 195
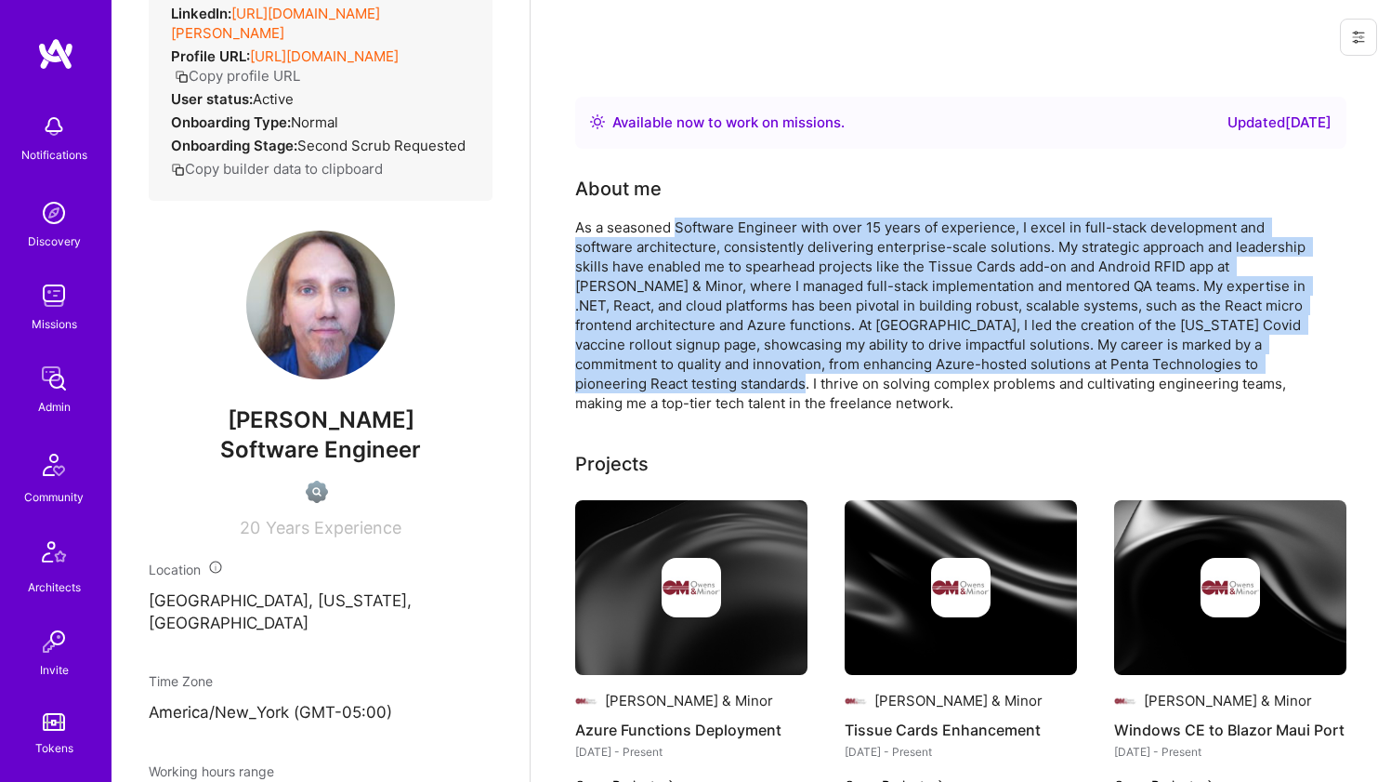
click at [669, 375] on div "As a seasoned Software Engineer with over 15 years of experience, I excel in fu…" at bounding box center [947, 314] width 744 height 195
drag, startPoint x: 669, startPoint y: 375, endPoint x: 713, endPoint y: 229, distance: 153.2
click at [713, 229] on div "As a seasoned Software Engineer with over 15 years of experience, I excel in fu…" at bounding box center [947, 314] width 744 height 195
drag, startPoint x: 713, startPoint y: 229, endPoint x: 739, endPoint y: 389, distance: 162.9
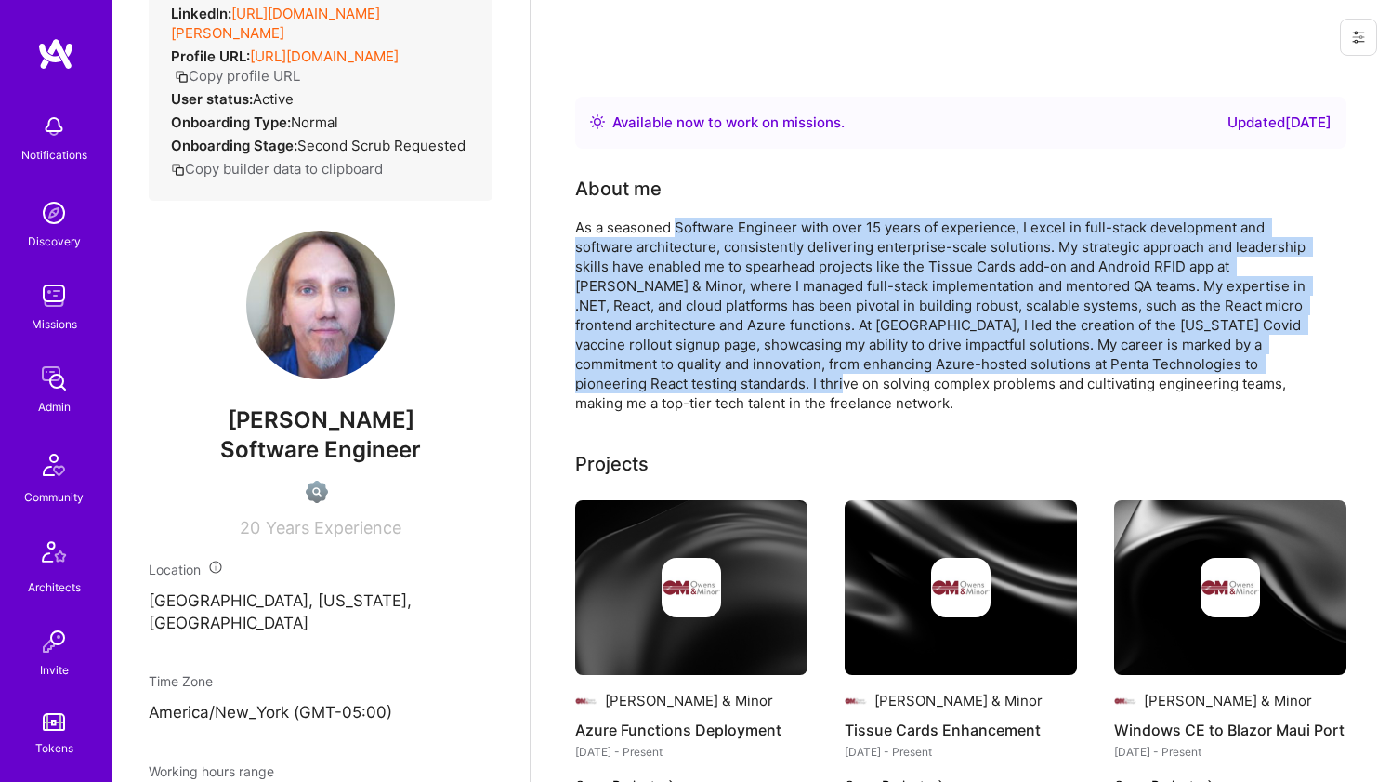
click at [739, 389] on div "As a seasoned Software Engineer with over 15 years of experience, I excel in fu…" at bounding box center [947, 314] width 744 height 195
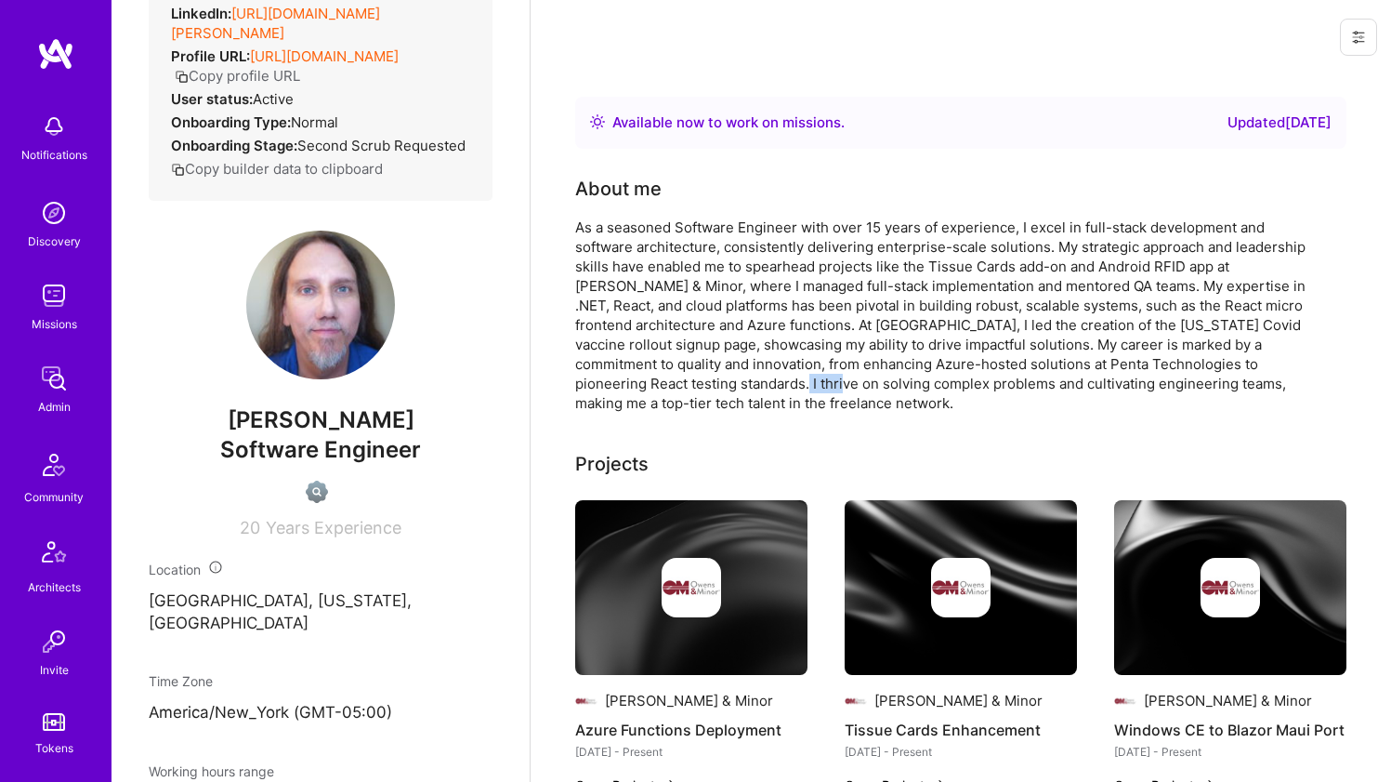
click at [739, 388] on div "As a seasoned Software Engineer with over 15 years of experience, I excel in fu…" at bounding box center [947, 314] width 744 height 195
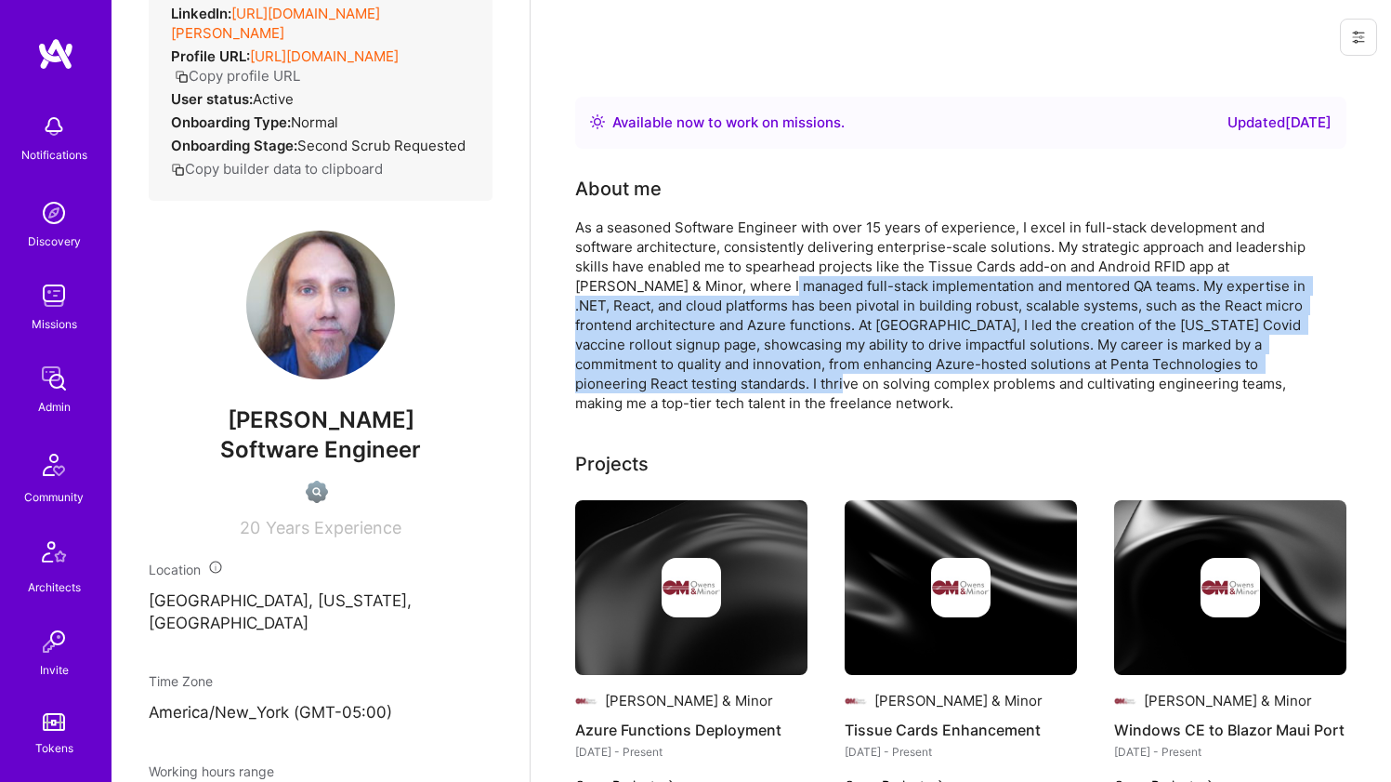
drag, startPoint x: 739, startPoint y: 388, endPoint x: 733, endPoint y: 290, distance: 98.7
click at [733, 290] on div "As a seasoned Software Engineer with over 15 years of experience, I excel in fu…" at bounding box center [947, 314] width 744 height 195
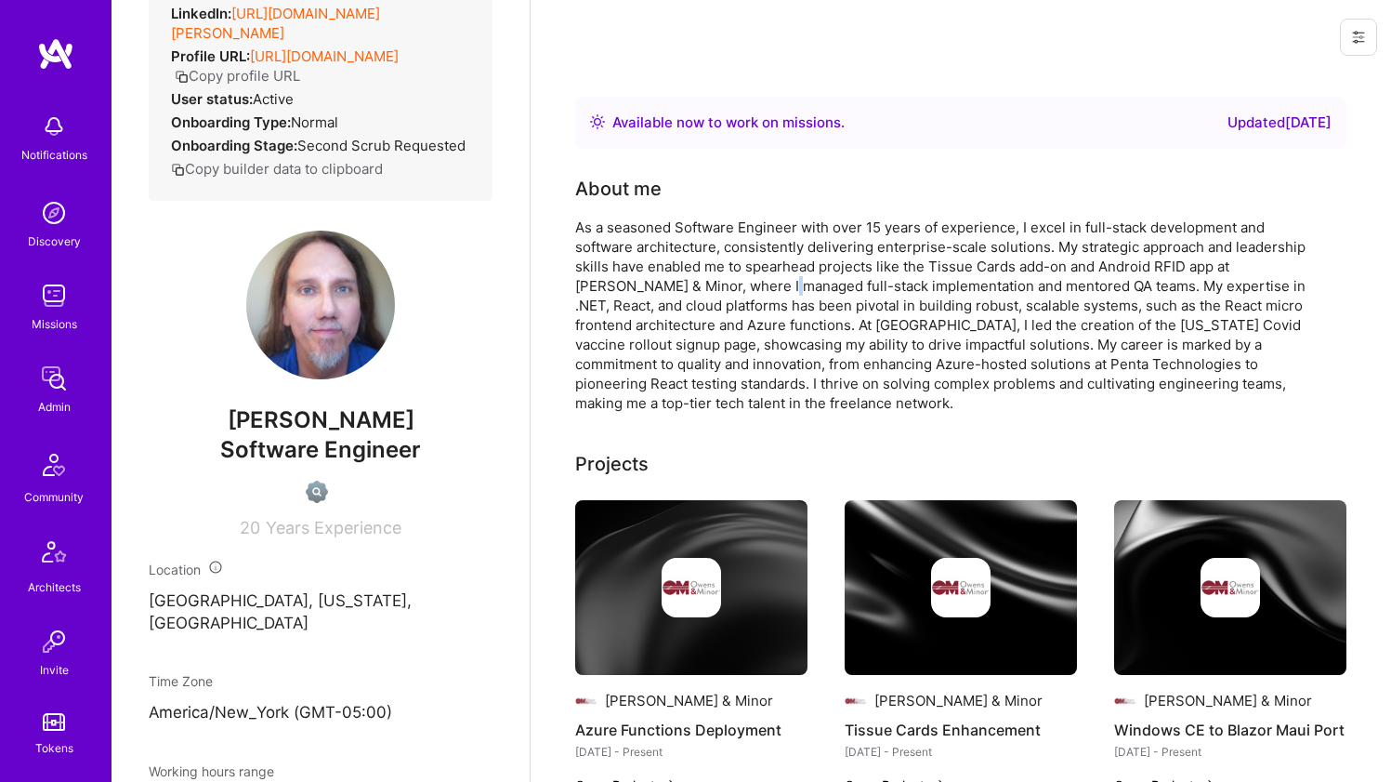
click at [733, 290] on div "As a seasoned Software Engineer with over 15 years of experience, I excel in fu…" at bounding box center [947, 314] width 744 height 195
click at [709, 339] on div "As a seasoned Software Engineer with over 15 years of experience, I excel in fu…" at bounding box center [947, 314] width 744 height 195
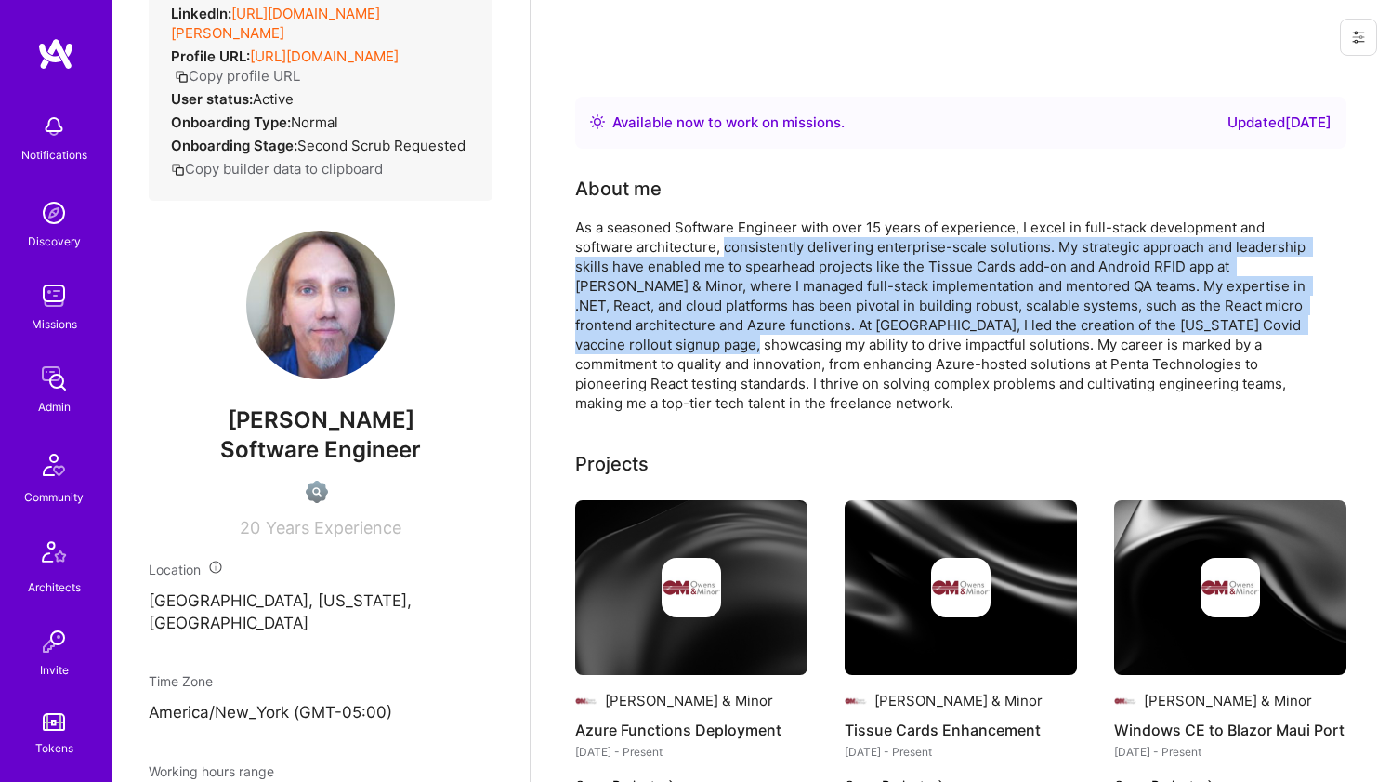
drag, startPoint x: 709, startPoint y: 339, endPoint x: 726, endPoint y: 242, distance: 99.0
click at [726, 242] on div "As a seasoned Software Engineer with over 15 years of experience, I excel in fu…" at bounding box center [947, 314] width 744 height 195
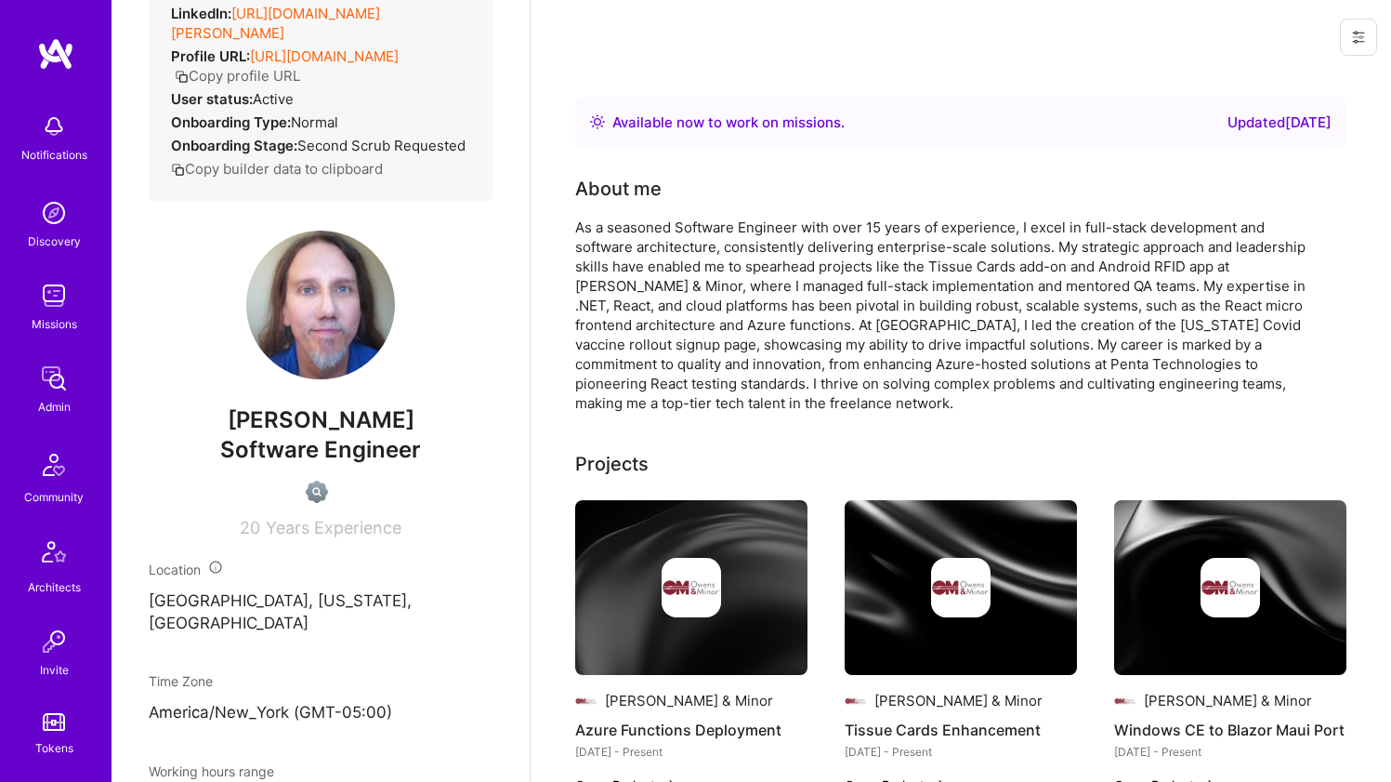
click at [734, 232] on div "As a seasoned Software Engineer with over 15 years of experience, I excel in fu…" at bounding box center [947, 314] width 744 height 195
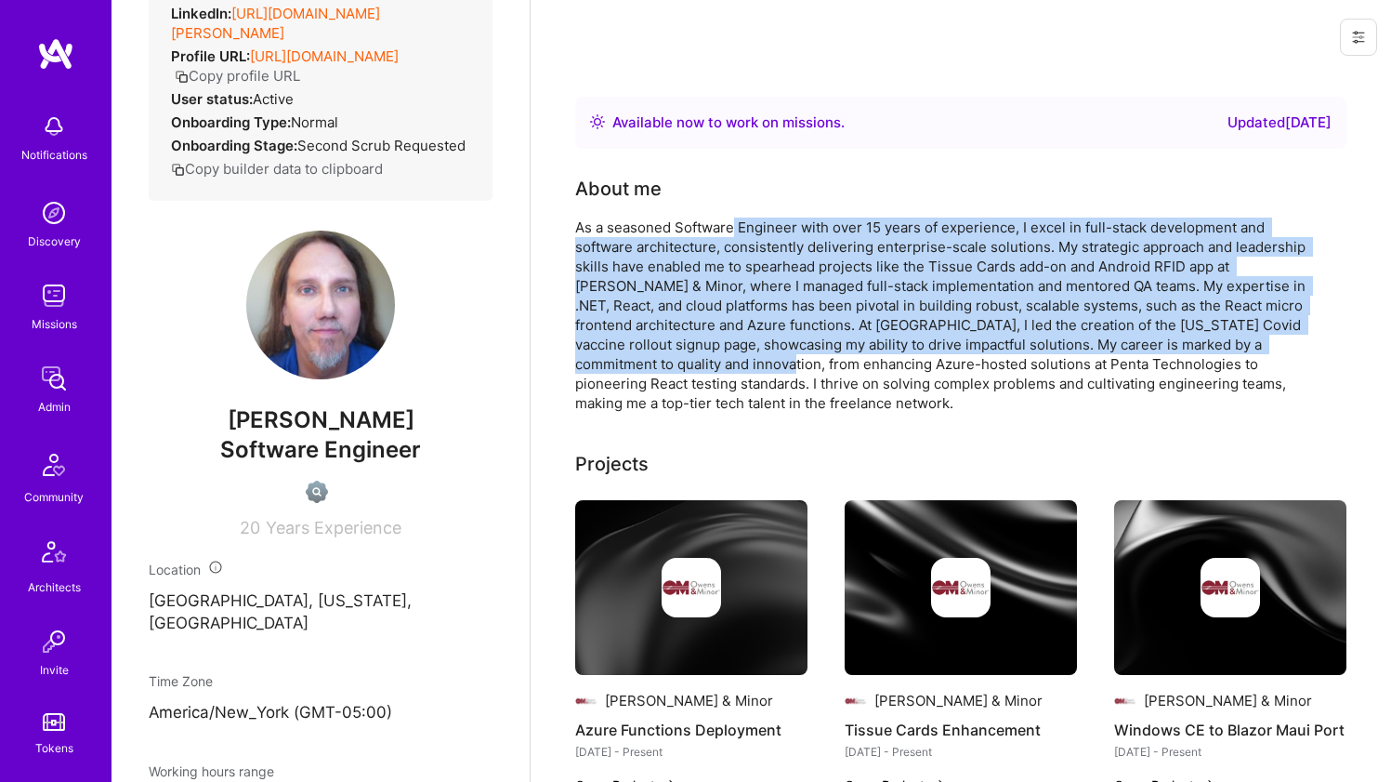
drag, startPoint x: 734, startPoint y: 232, endPoint x: 755, endPoint y: 364, distance: 133.6
click at [755, 364] on div "As a seasoned Software Engineer with over 15 years of experience, I excel in fu…" at bounding box center [947, 314] width 744 height 195
drag, startPoint x: 758, startPoint y: 360, endPoint x: 750, endPoint y: 217, distance: 142.4
click at [750, 217] on div "As a seasoned Software Engineer with over 15 years of experience, I excel in fu…" at bounding box center [947, 314] width 744 height 195
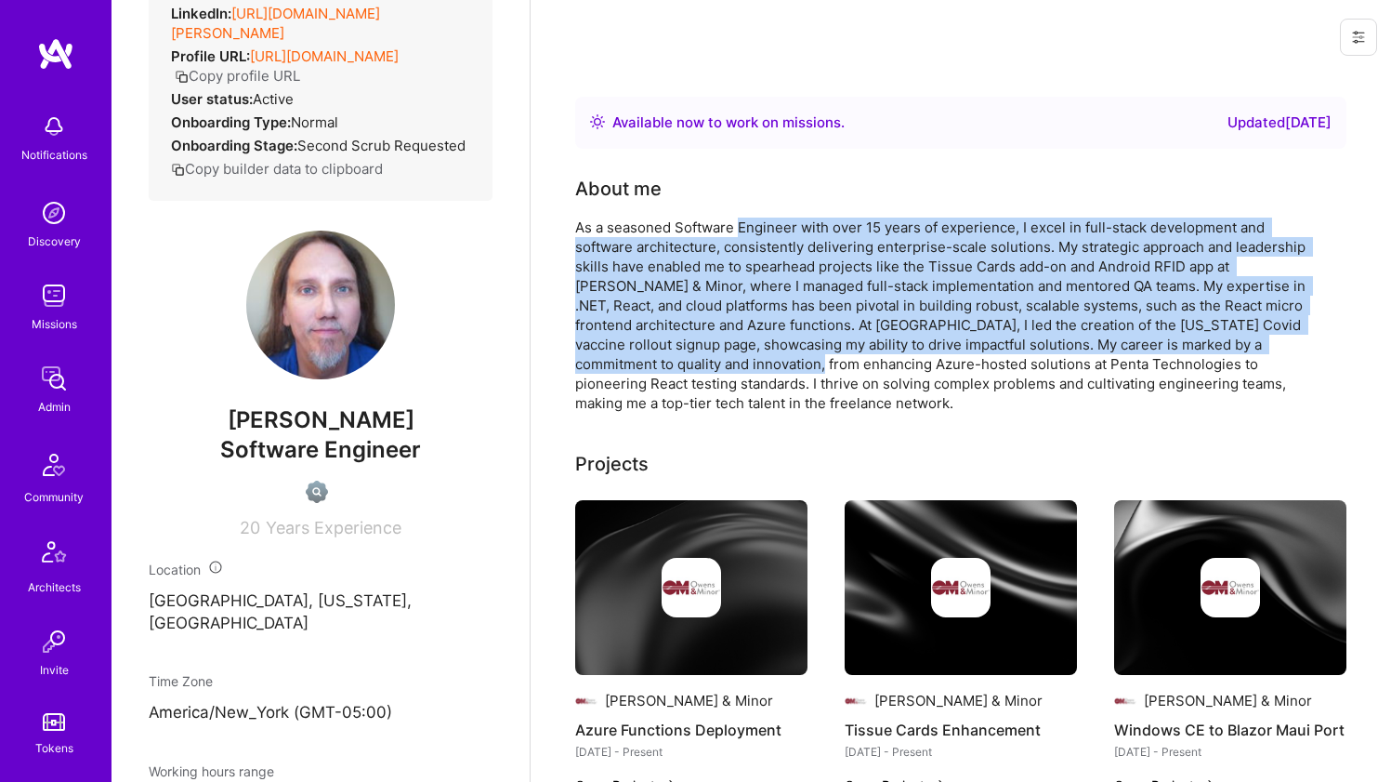
click at [750, 217] on div "As a seasoned Software Engineer with over 15 years of experience, I excel in fu…" at bounding box center [947, 314] width 744 height 195
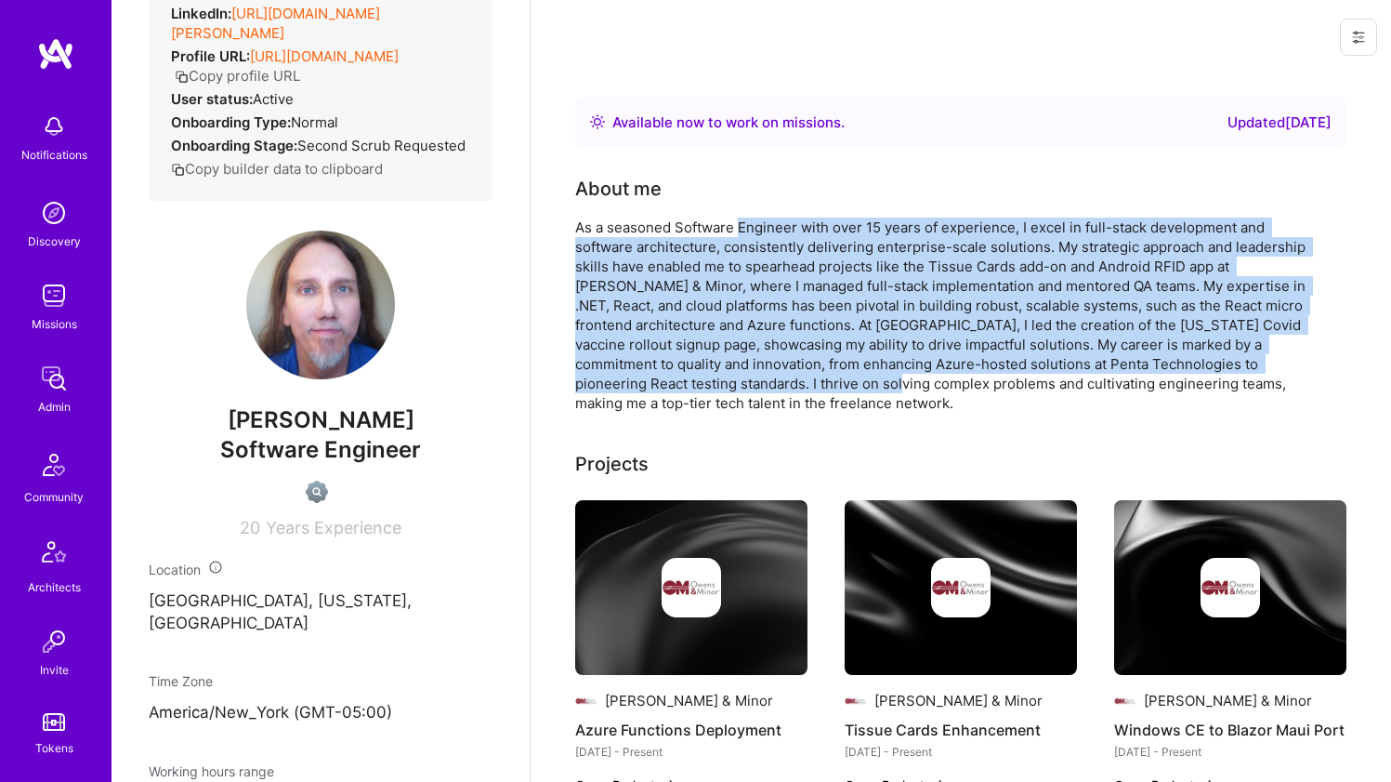
drag, startPoint x: 750, startPoint y: 217, endPoint x: 768, endPoint y: 388, distance: 171.9
click at [768, 388] on div "As a seasoned Software Engineer with over 15 years of experience, I excel in fu…" at bounding box center [947, 314] width 744 height 195
drag, startPoint x: 768, startPoint y: 388, endPoint x: 762, endPoint y: 230, distance: 159.0
click at [762, 230] on div "As a seasoned Software Engineer with over 15 years of experience, I excel in fu…" at bounding box center [947, 314] width 744 height 195
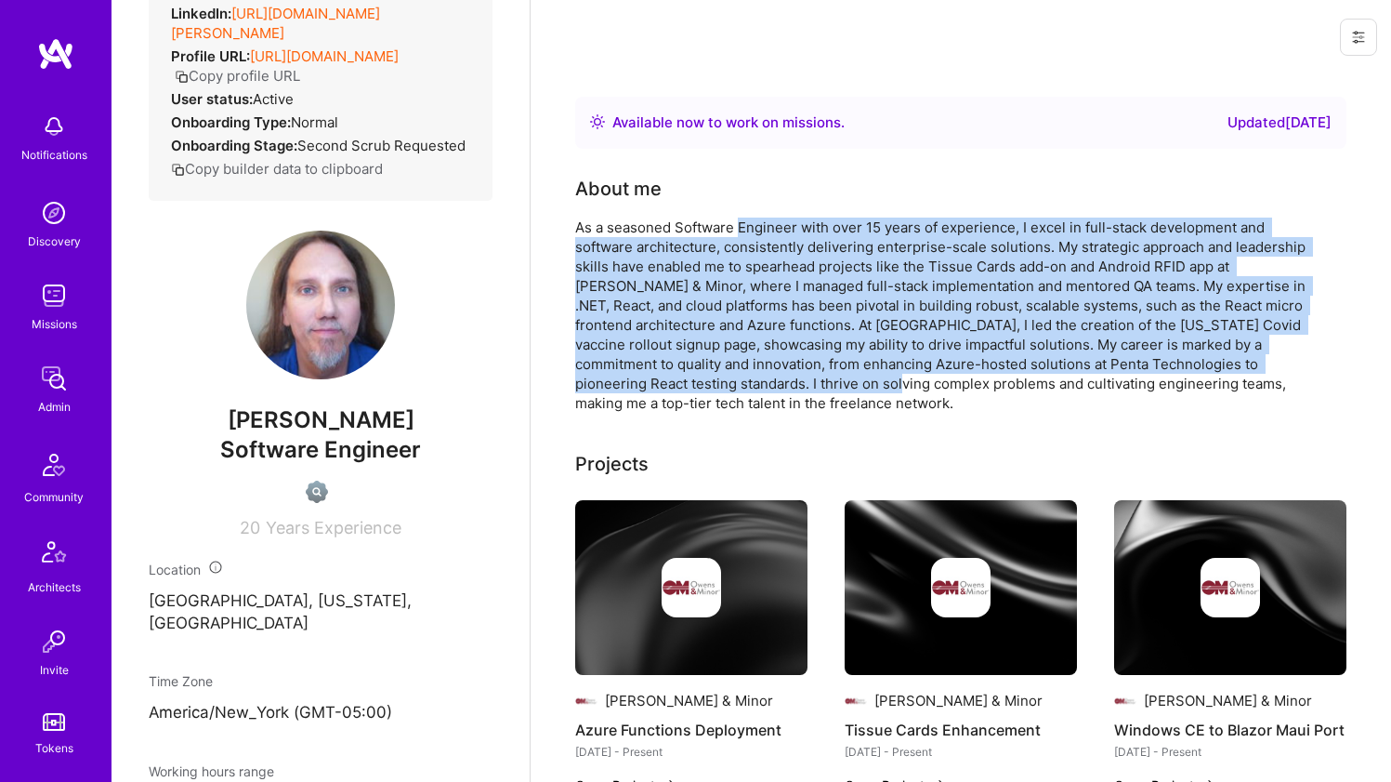
click at [762, 230] on div "As a seasoned Software Engineer with over 15 years of experience, I excel in fu…" at bounding box center [947, 314] width 744 height 195
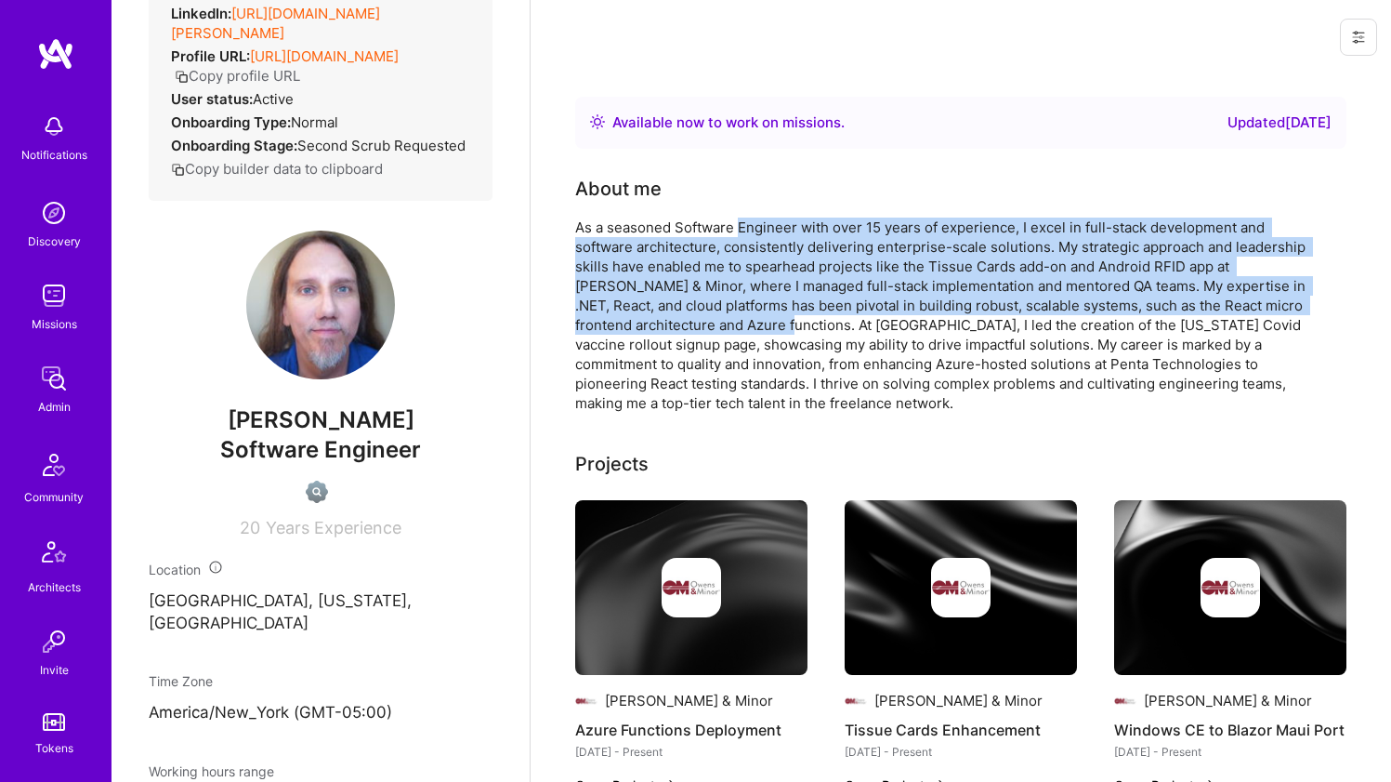
drag, startPoint x: 762, startPoint y: 230, endPoint x: 771, endPoint y: 314, distance: 85.1
click at [771, 314] on div "As a seasoned Software Engineer with over 15 years of experience, I excel in fu…" at bounding box center [947, 314] width 744 height 195
drag, startPoint x: 770, startPoint y: 319, endPoint x: 756, endPoint y: 220, distance: 99.5
click at [756, 220] on div "As a seasoned Software Engineer with over 15 years of experience, I excel in fu…" at bounding box center [947, 314] width 744 height 195
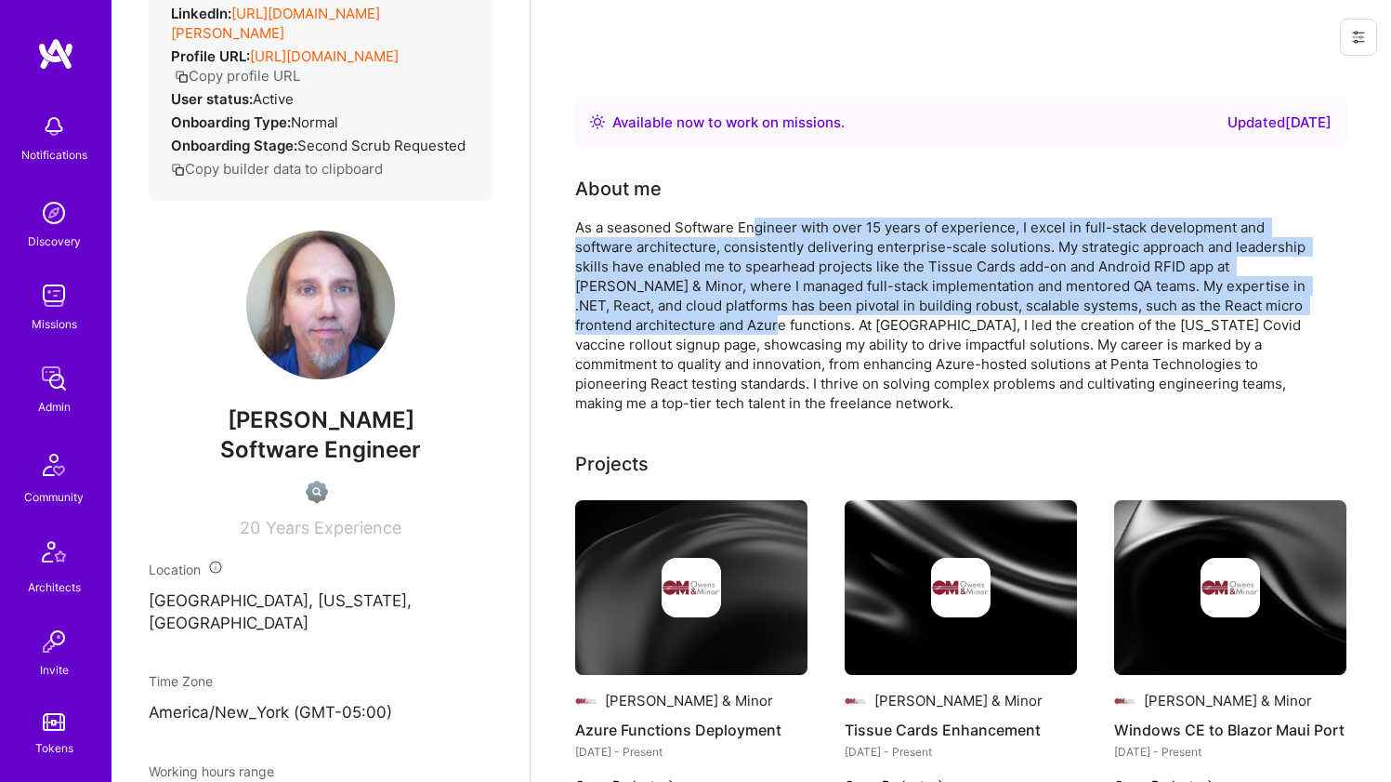
click at [756, 220] on div "As a seasoned Software Engineer with over 15 years of experience, I excel in fu…" at bounding box center [947, 314] width 744 height 195
drag, startPoint x: 756, startPoint y: 220, endPoint x: 756, endPoint y: 316, distance: 95.7
click at [756, 316] on div "As a seasoned Software Engineer with over 15 years of experience, I excel in fu…" at bounding box center [947, 314] width 744 height 195
drag, startPoint x: 758, startPoint y: 328, endPoint x: 787, endPoint y: 230, distance: 102.6
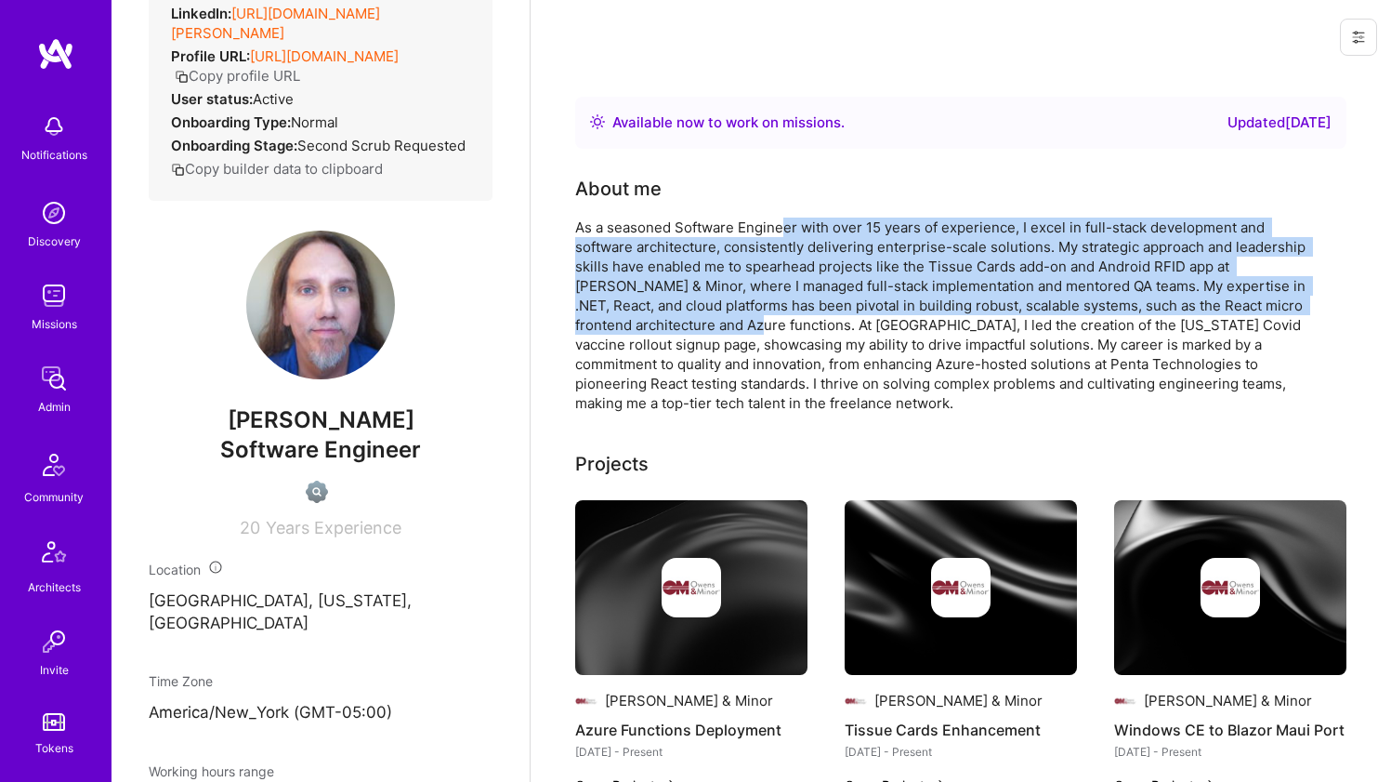
click at [787, 230] on div "As a seasoned Software Engineer with over 15 years of experience, I excel in fu…" at bounding box center [947, 314] width 744 height 195
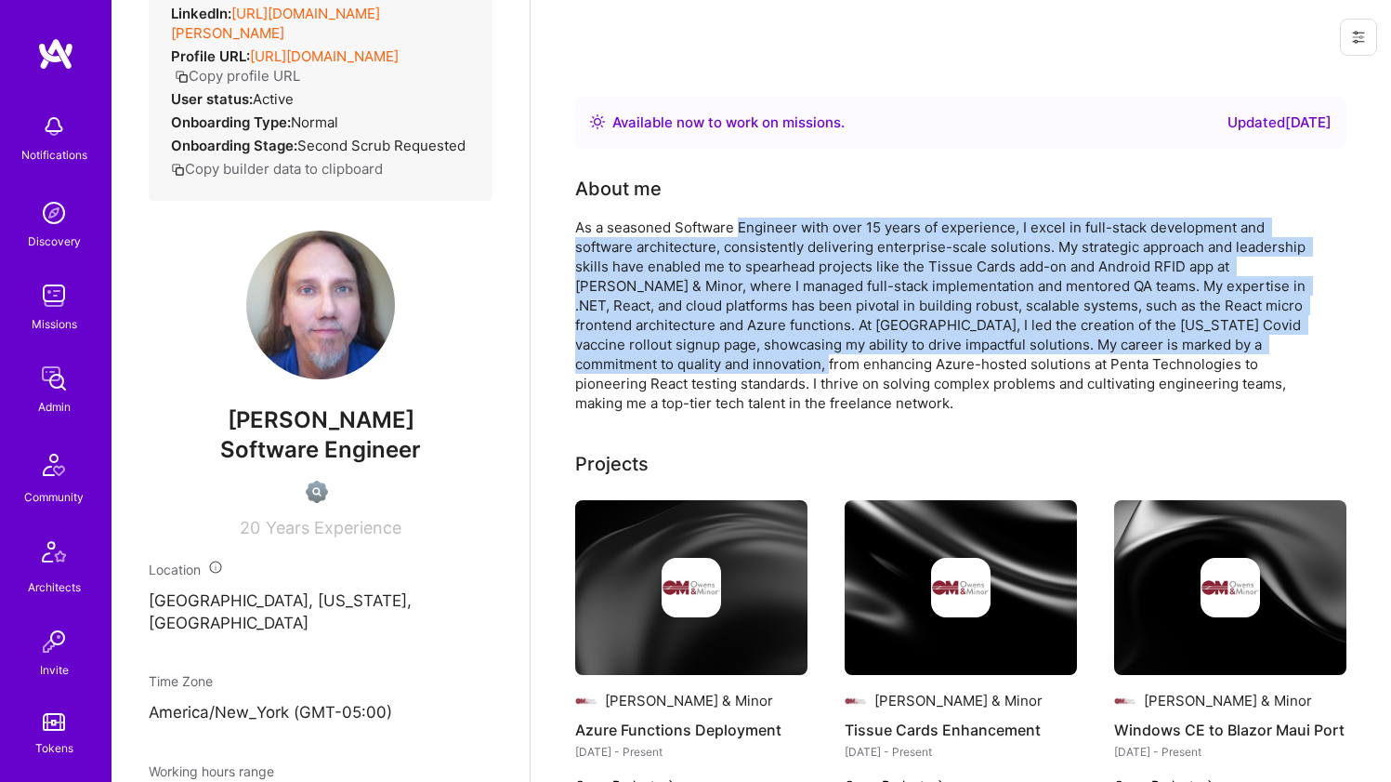
drag, startPoint x: 787, startPoint y: 230, endPoint x: 797, endPoint y: 374, distance: 144.4
click at [797, 373] on div "As a seasoned Software Engineer with over 15 years of experience, I excel in fu…" at bounding box center [947, 314] width 744 height 195
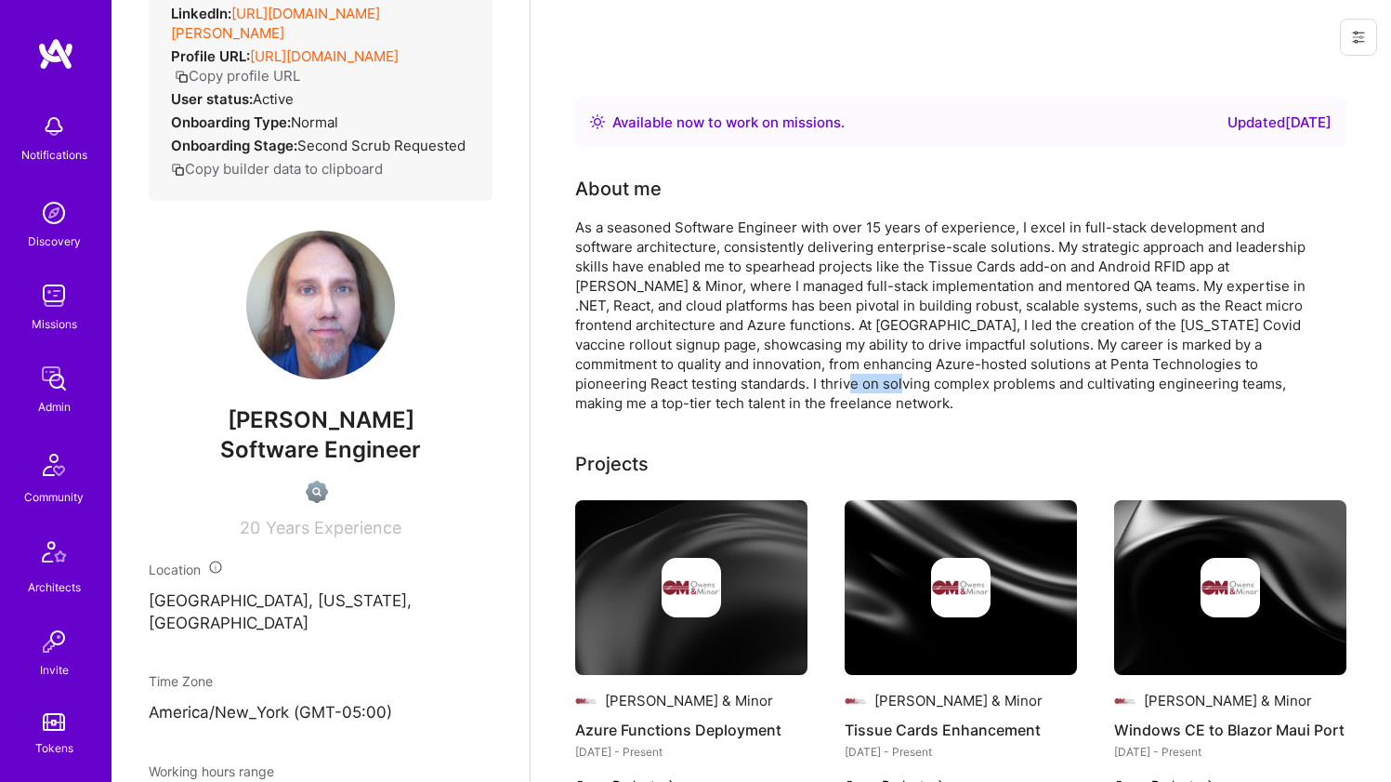
click at [797, 374] on div "As a seasoned Software Engineer with over 15 years of experience, I excel in fu…" at bounding box center [947, 314] width 744 height 195
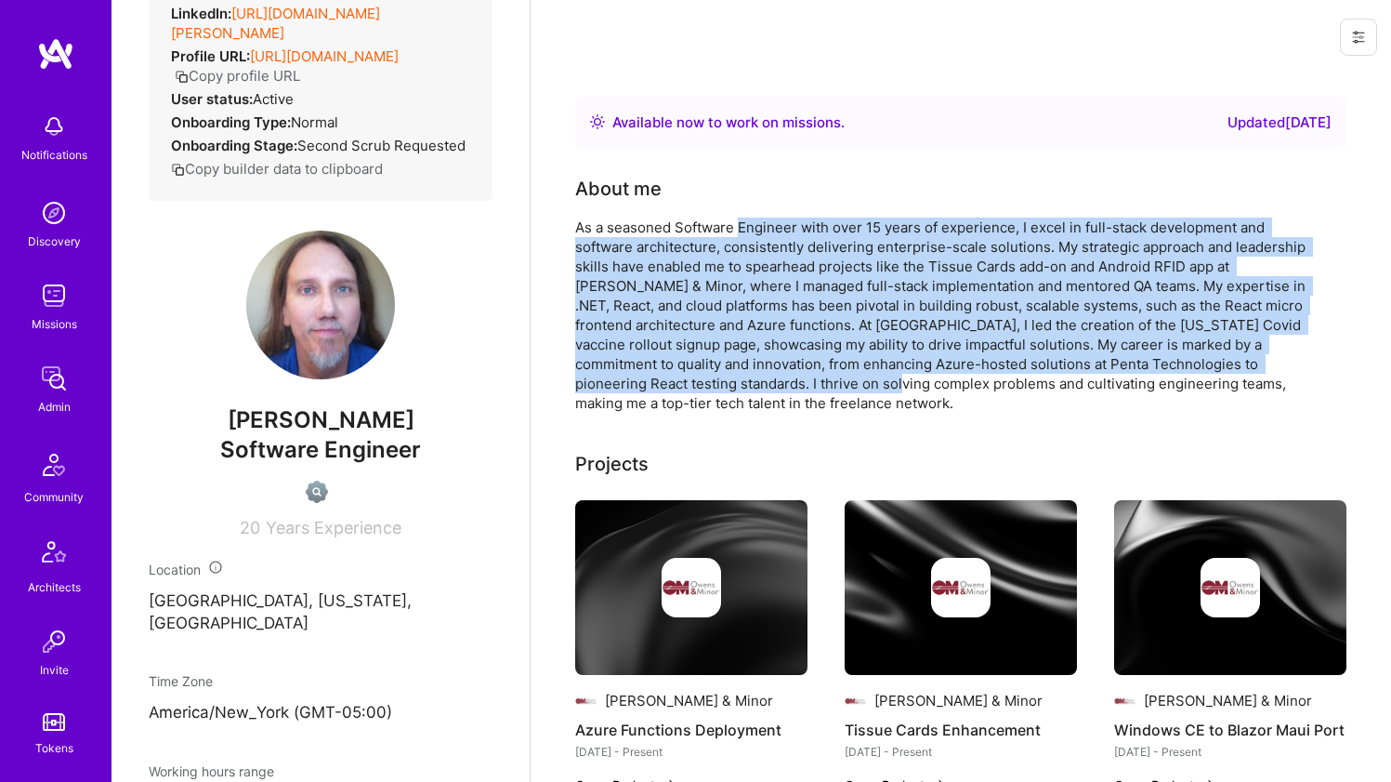
drag, startPoint x: 798, startPoint y: 373, endPoint x: 790, endPoint y: 223, distance: 149.9
click at [790, 223] on div "As a seasoned Software Engineer with over 15 years of experience, I excel in fu…" at bounding box center [947, 314] width 744 height 195
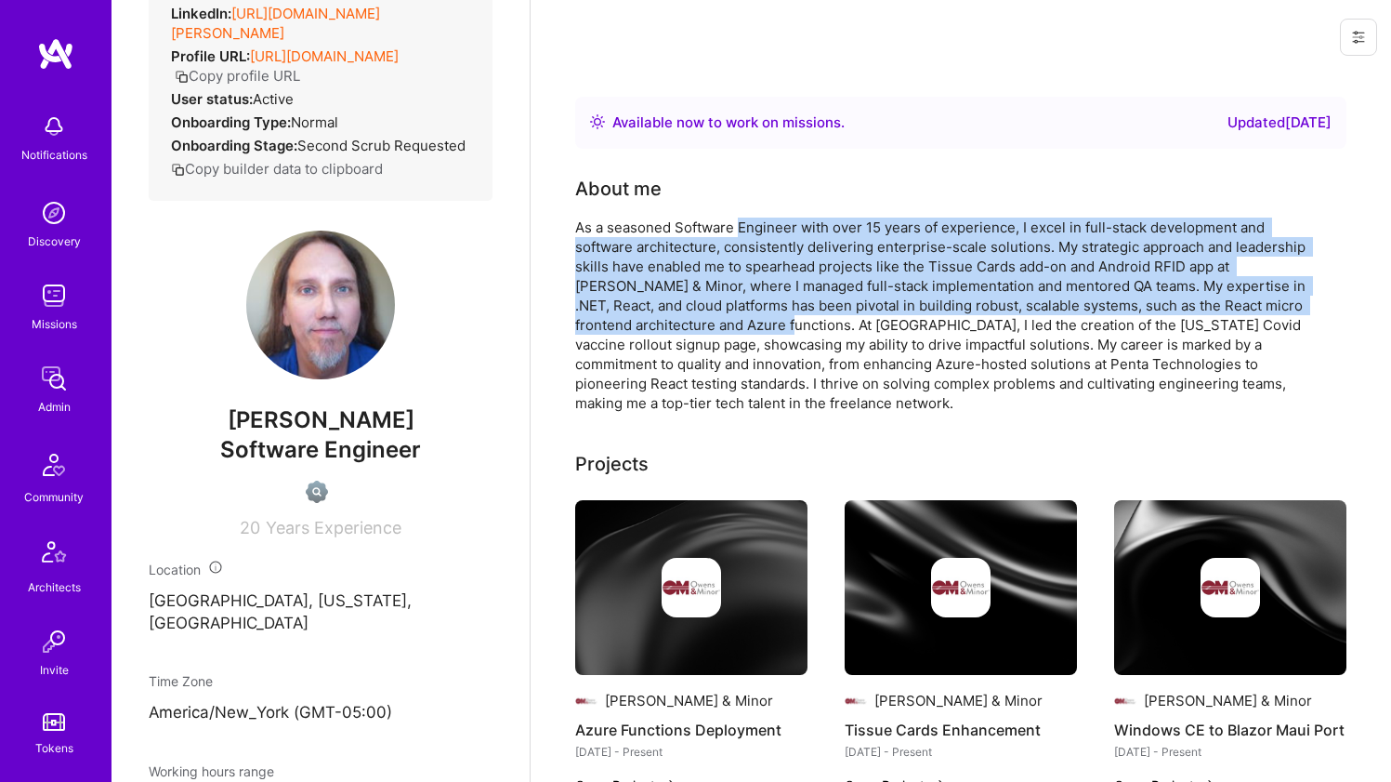
drag, startPoint x: 790, startPoint y: 223, endPoint x: 757, endPoint y: 332, distance: 113.5
click at [757, 332] on div "As a seasoned Software Engineer with over 15 years of experience, I excel in fu…" at bounding box center [947, 314] width 744 height 195
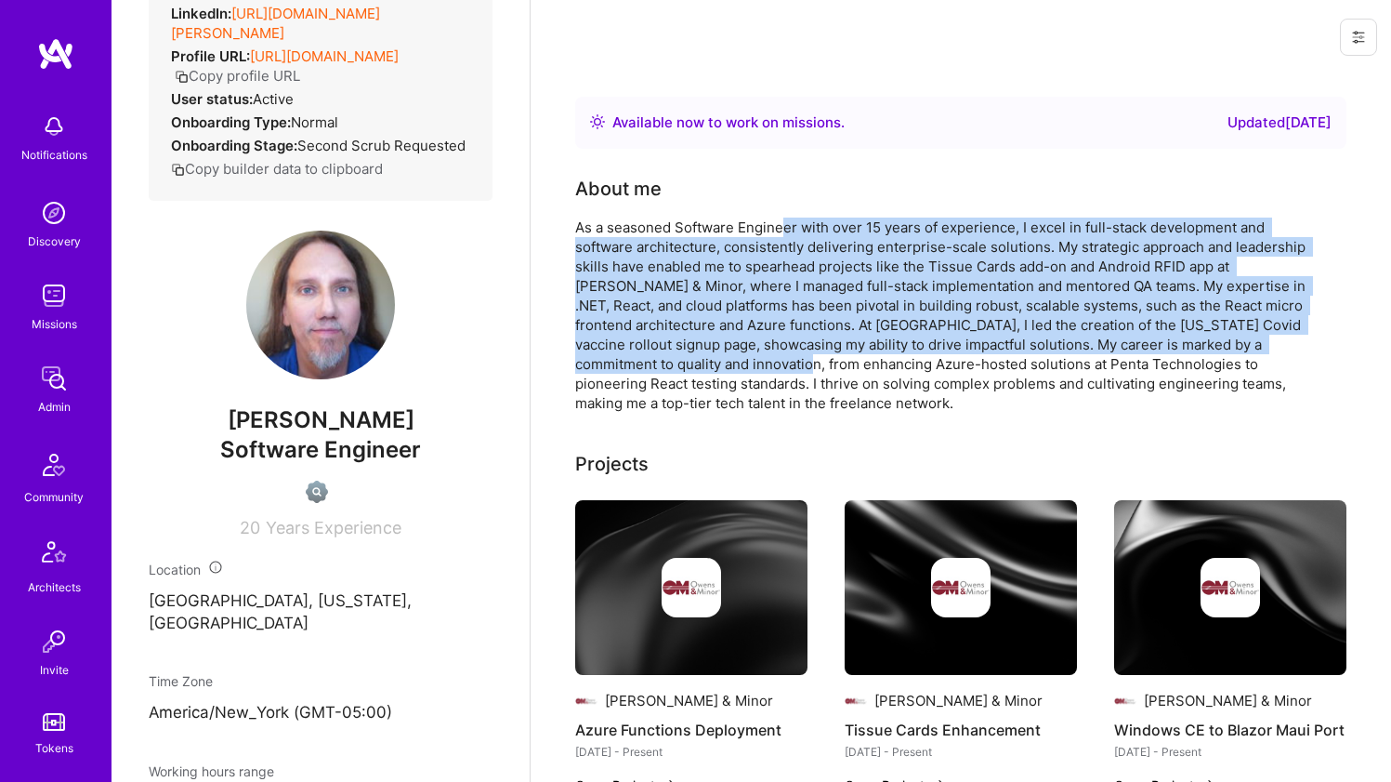
drag, startPoint x: 782, startPoint y: 367, endPoint x: 780, endPoint y: 228, distance: 139.4
click at [780, 228] on div "As a seasoned Software Engineer with over 15 years of experience, I excel in fu…" at bounding box center [947, 314] width 744 height 195
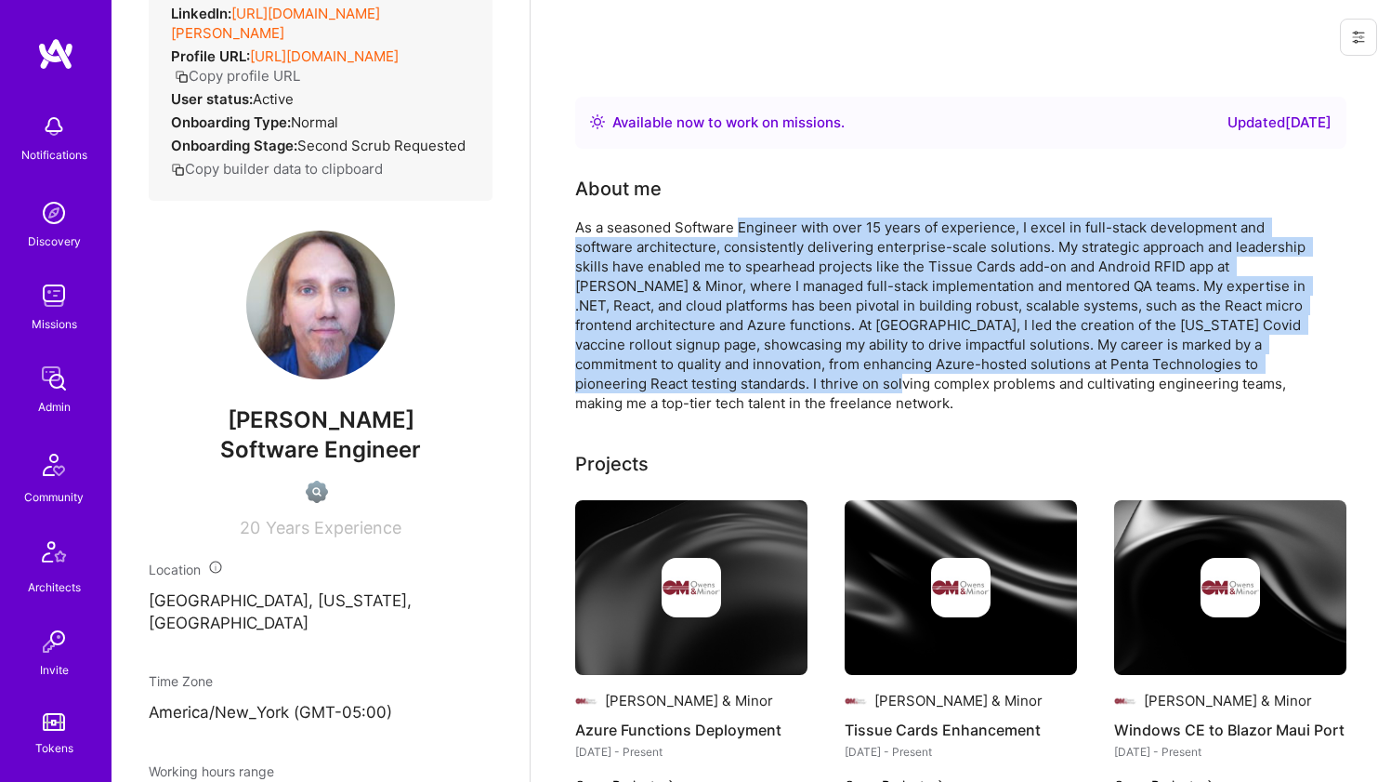
drag, startPoint x: 780, startPoint y: 228, endPoint x: 781, endPoint y: 375, distance: 146.8
click at [781, 375] on div "As a seasoned Software Engineer with over 15 years of experience, I excel in fu…" at bounding box center [947, 314] width 744 height 195
drag, startPoint x: 782, startPoint y: 373, endPoint x: 780, endPoint y: 223, distance: 149.6
click at [780, 223] on div "As a seasoned Software Engineer with over 15 years of experience, I excel in fu…" at bounding box center [947, 314] width 744 height 195
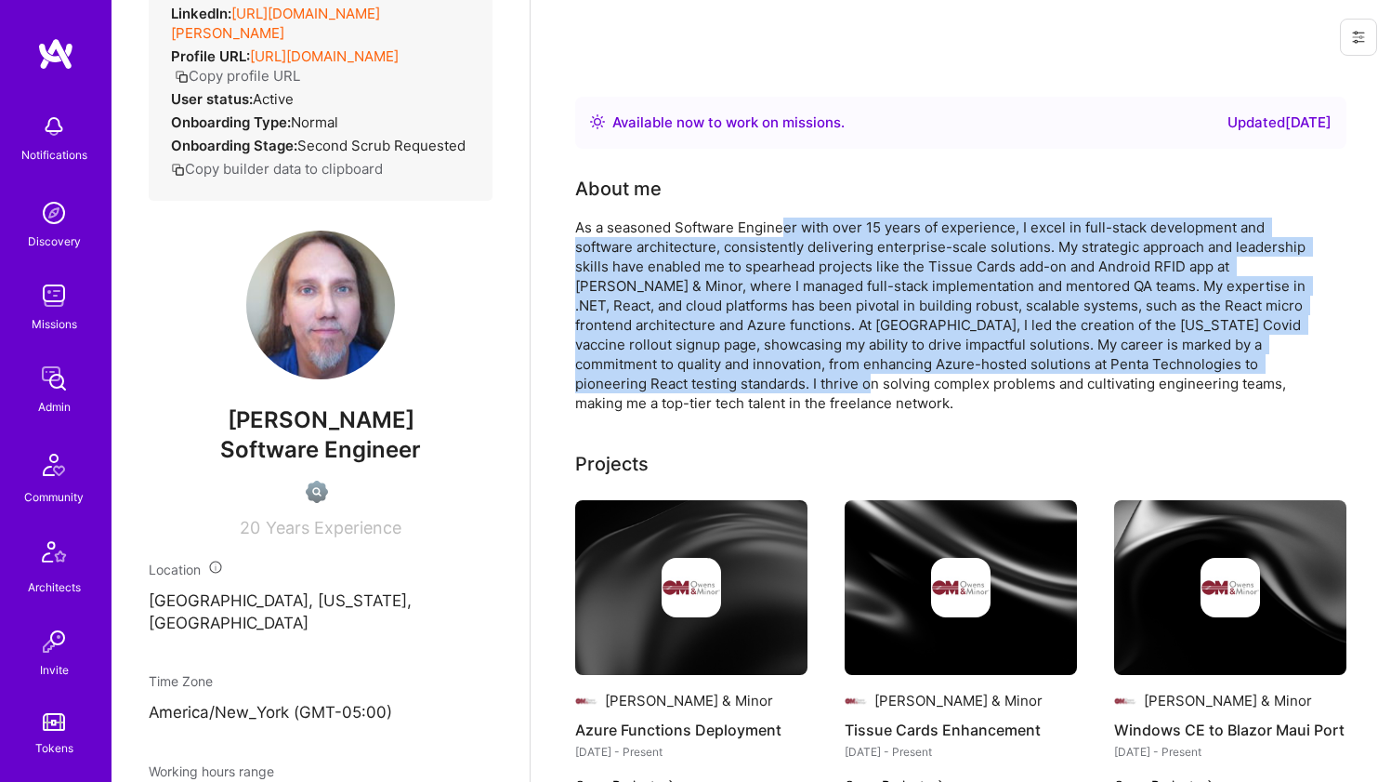
click at [780, 223] on div "As a seasoned Software Engineer with over 15 years of experience, I excel in fu…" at bounding box center [947, 314] width 744 height 195
drag, startPoint x: 780, startPoint y: 223, endPoint x: 800, endPoint y: 374, distance: 151.9
click at [800, 374] on div "As a seasoned Software Engineer with over 15 years of experience, I excel in fu…" at bounding box center [947, 314] width 744 height 195
drag
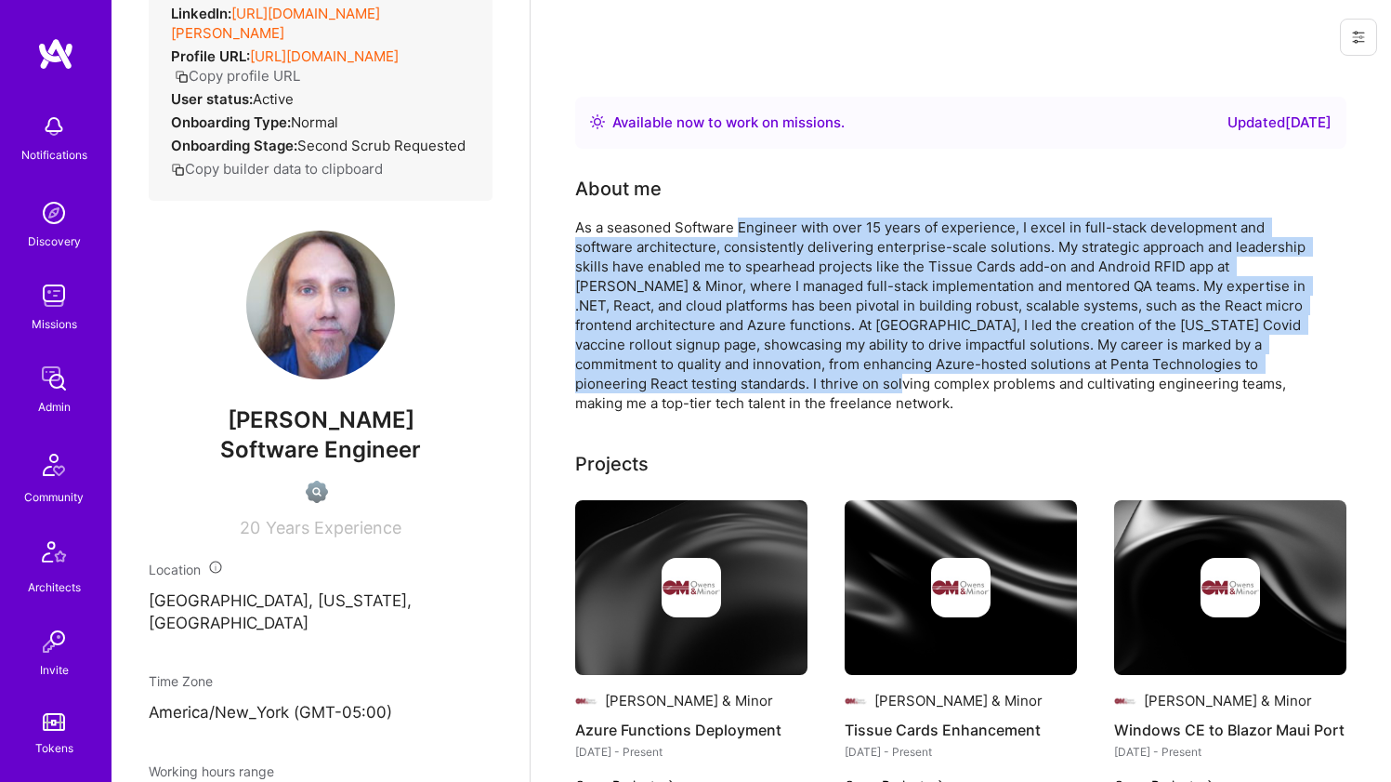
click at [788, 232] on div "As a seasoned Software Engineer with over 15 years of experience, I excel in fu…" at bounding box center [947, 314] width 744 height 195
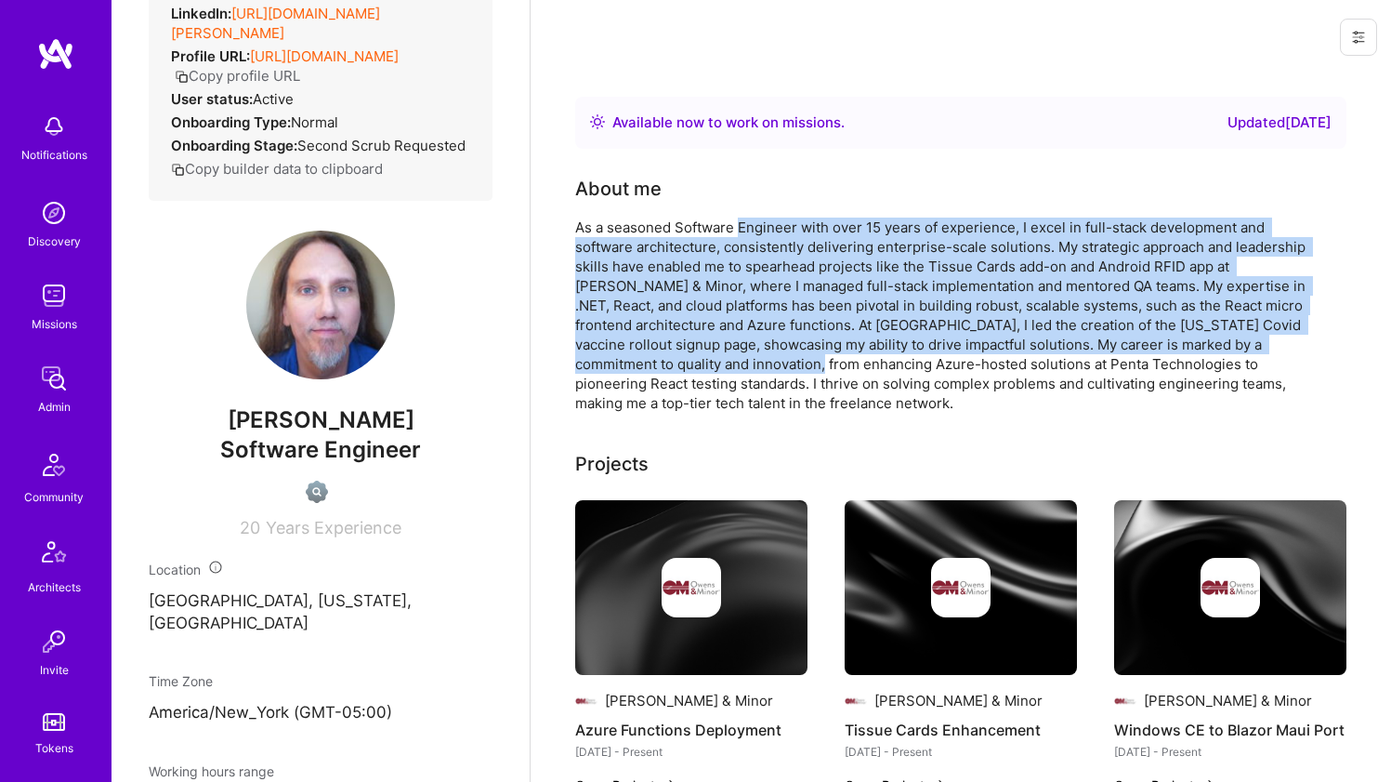
click at [783, 368] on div "As a seasoned Software Engineer with over 15 years of experience, I excel in fu…" at bounding box center [947, 314] width 744 height 195
click at [774, 229] on div "As a seasoned Software Engineer with over 15 years of experience, I excel in fu…" at bounding box center [947, 314] width 744 height 195
click at [773, 361] on div "As a seasoned Software Engineer with over 15 years of experience, I excel in fu…" at bounding box center [947, 314] width 744 height 195
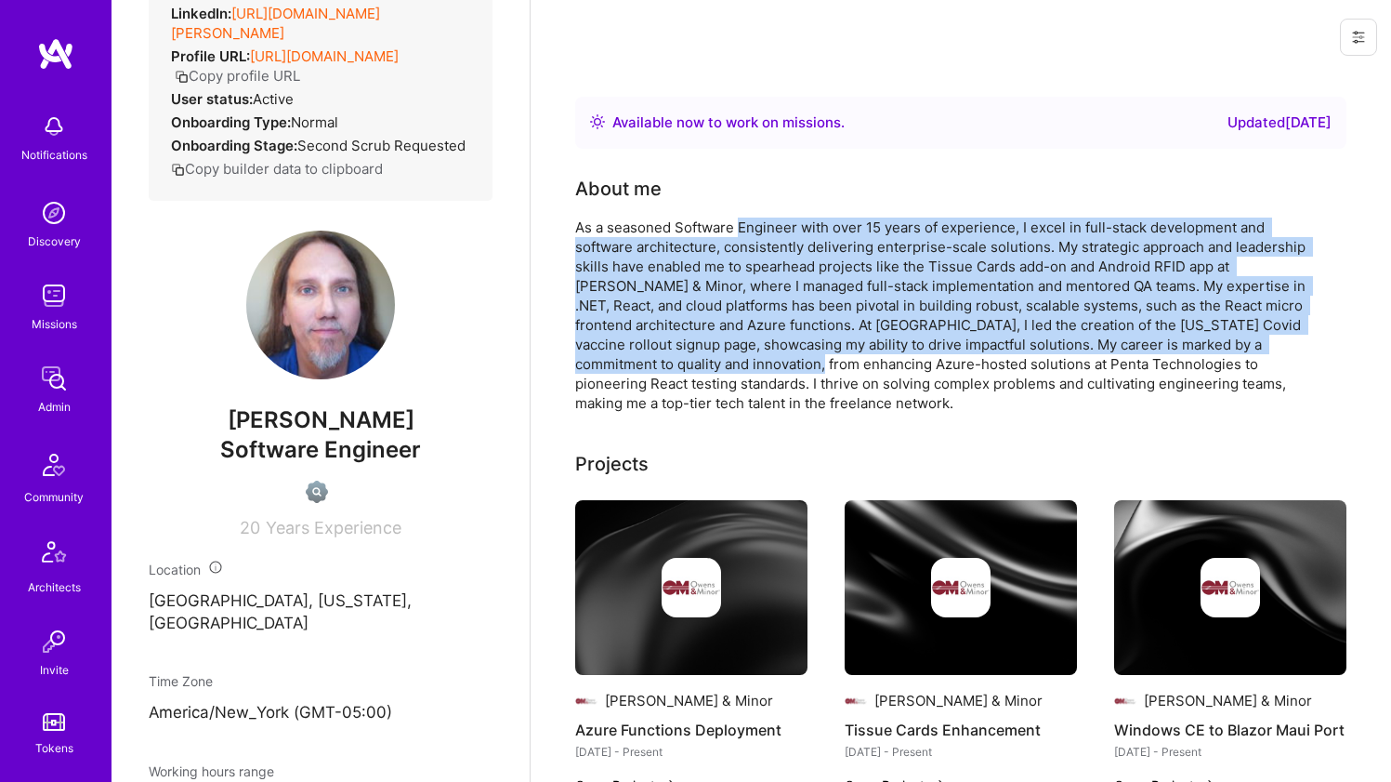
click at [773, 361] on div "As a seasoned Software Engineer with over 15 years of experience, I excel in fu…" at bounding box center [947, 314] width 744 height 195
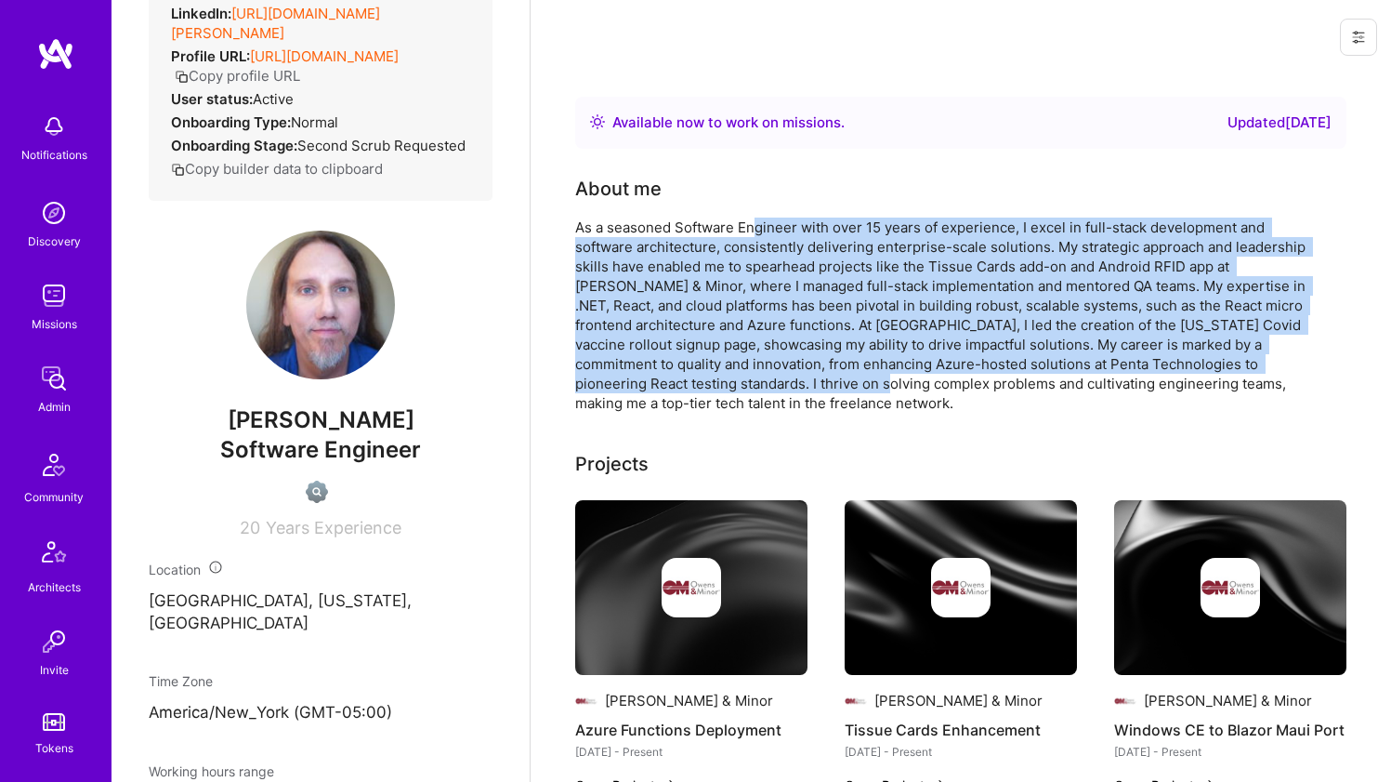
click at [753, 227] on div "As a seasoned Software Engineer with over 15 years of experience, I excel in fu…" at bounding box center [947, 314] width 744 height 195
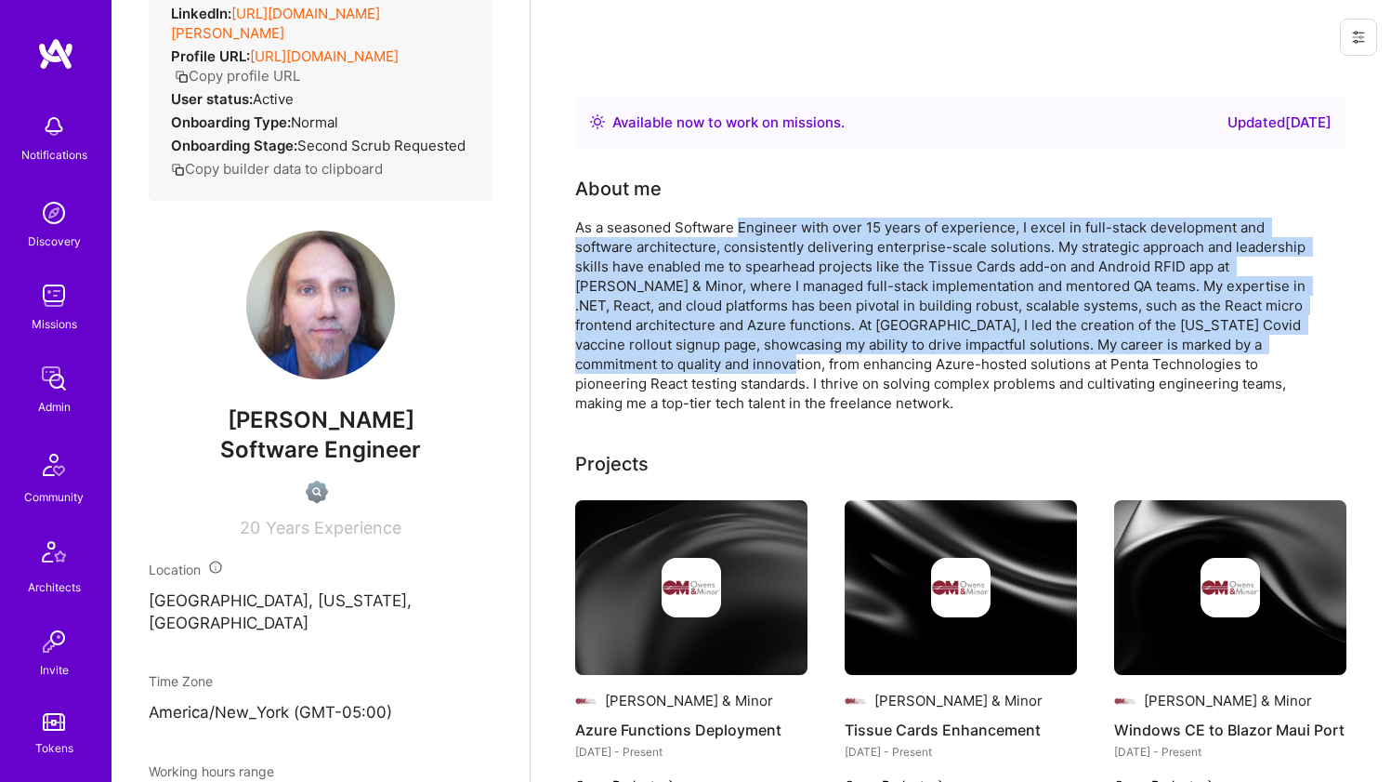
click at [755, 366] on div "As a seasoned Software Engineer with over 15 years of experience, I excel in fu…" at bounding box center [947, 314] width 744 height 195
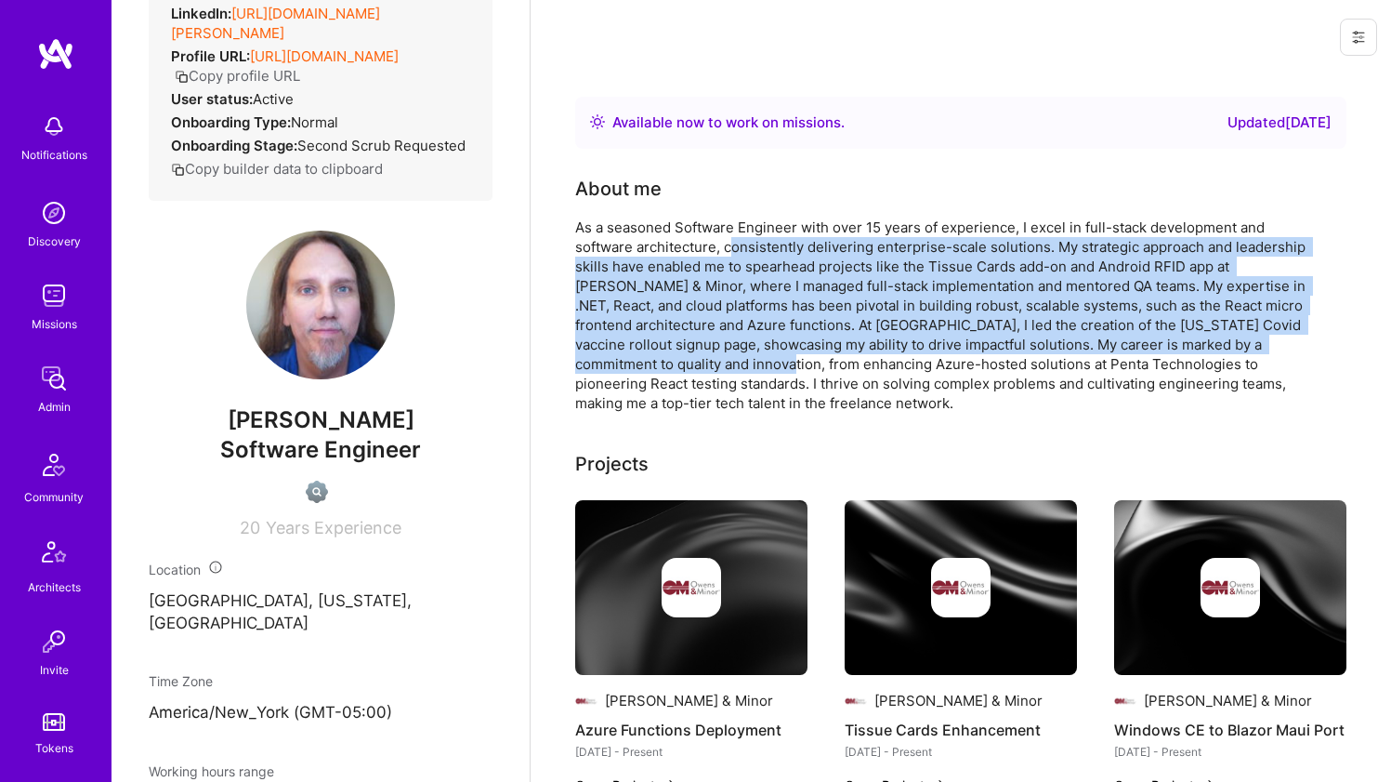
click at [732, 254] on div "As a seasoned Software Engineer with over 15 years of experience, I excel in fu…" at bounding box center [947, 314] width 744 height 195
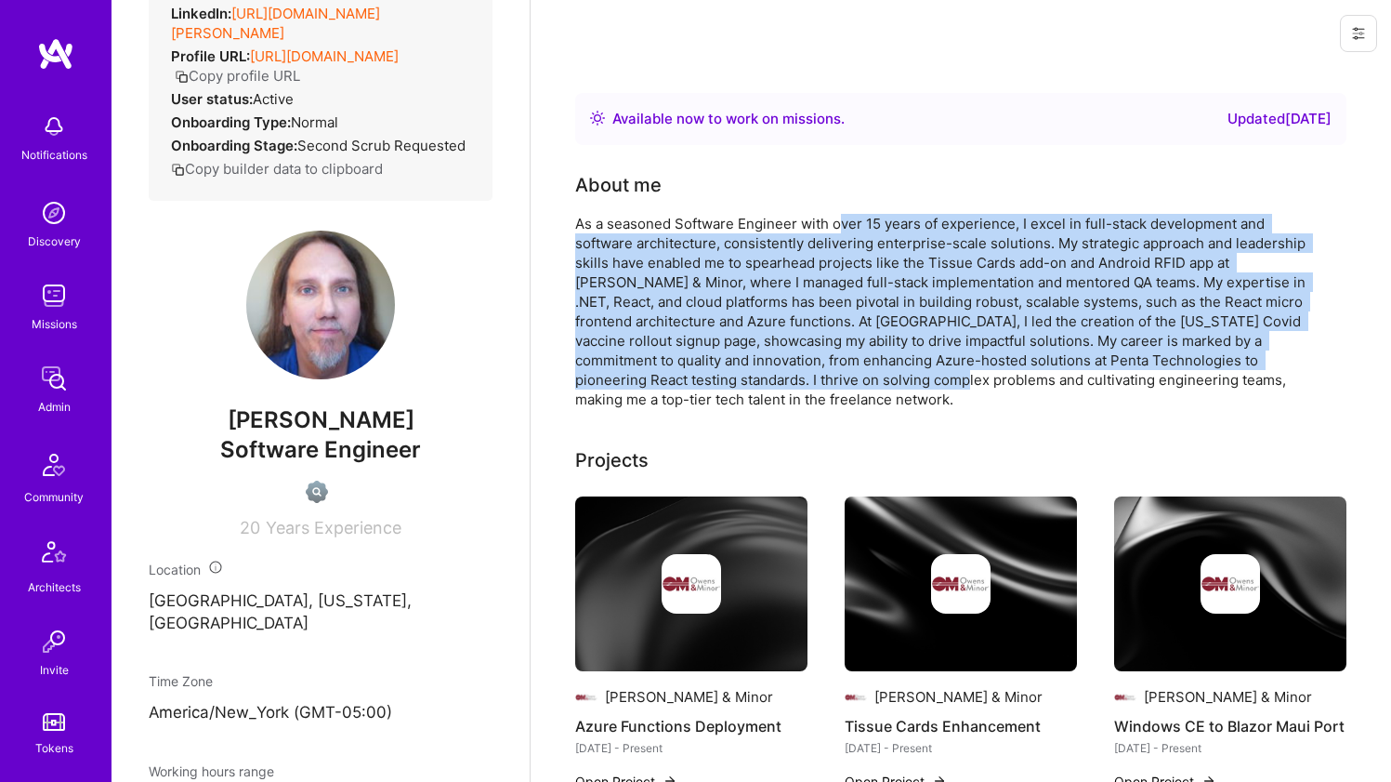
click at [844, 221] on div "As a seasoned Software Engineer with over 15 years of experience, I excel in fu…" at bounding box center [947, 311] width 744 height 195
click at [850, 369] on div "As a seasoned Software Engineer with over 15 years of experience, I excel in fu…" at bounding box center [947, 311] width 744 height 195
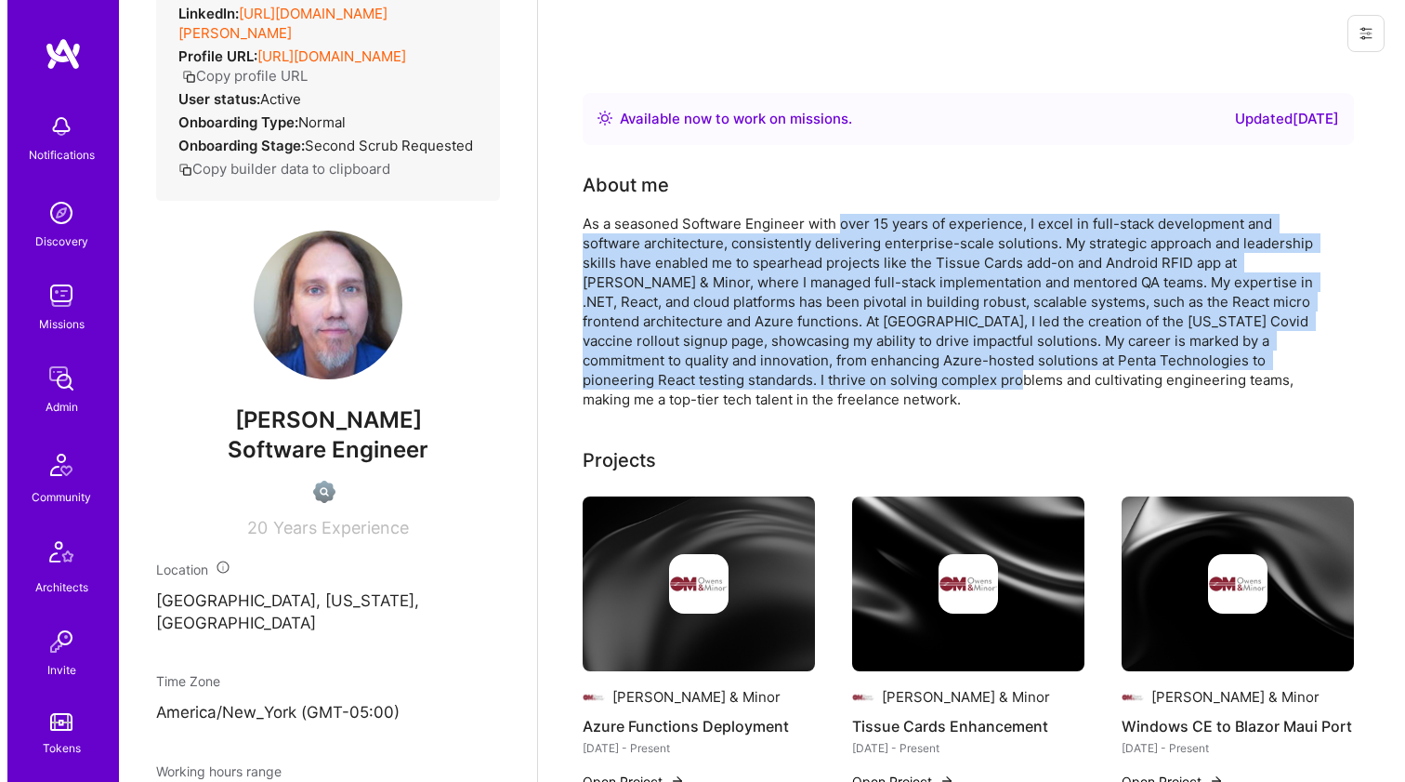
scroll to position [380, 0]
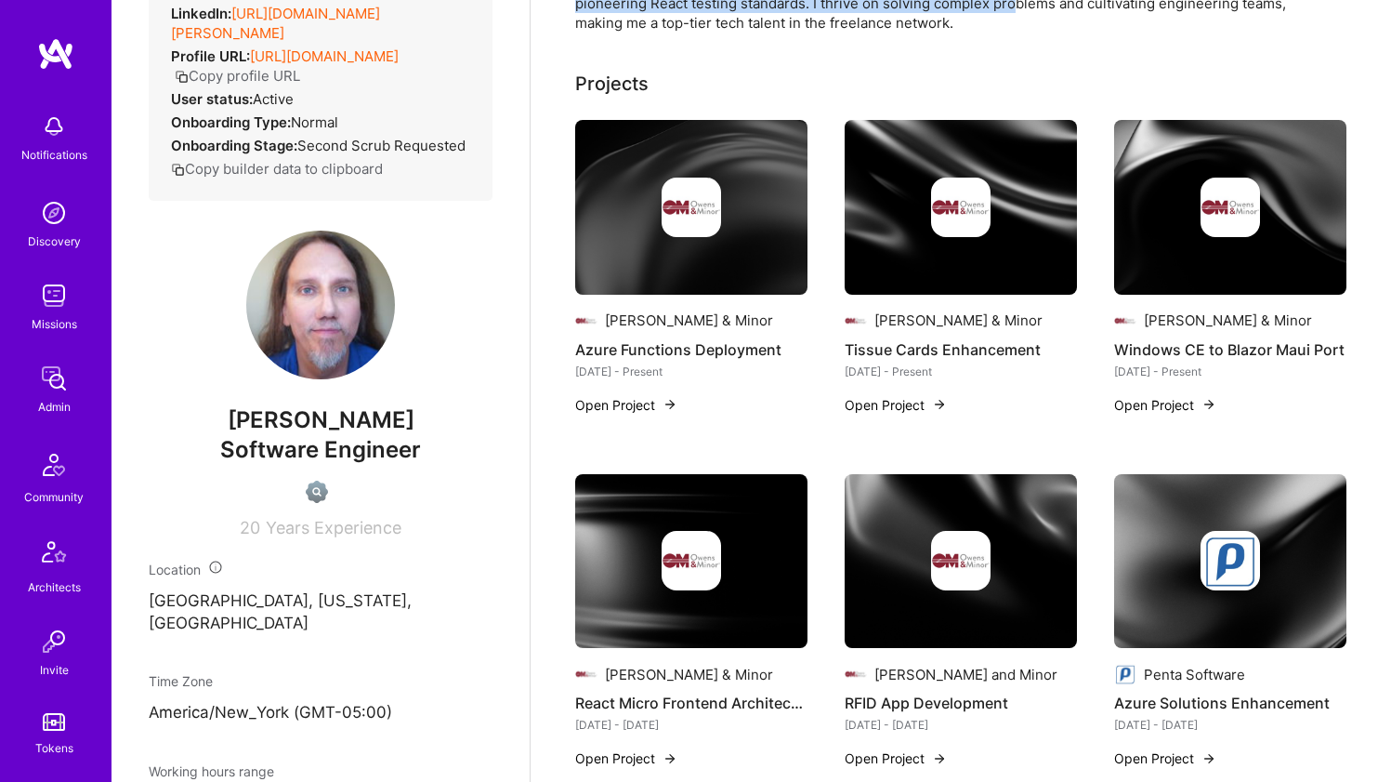
click at [685, 244] on img at bounding box center [691, 207] width 232 height 175
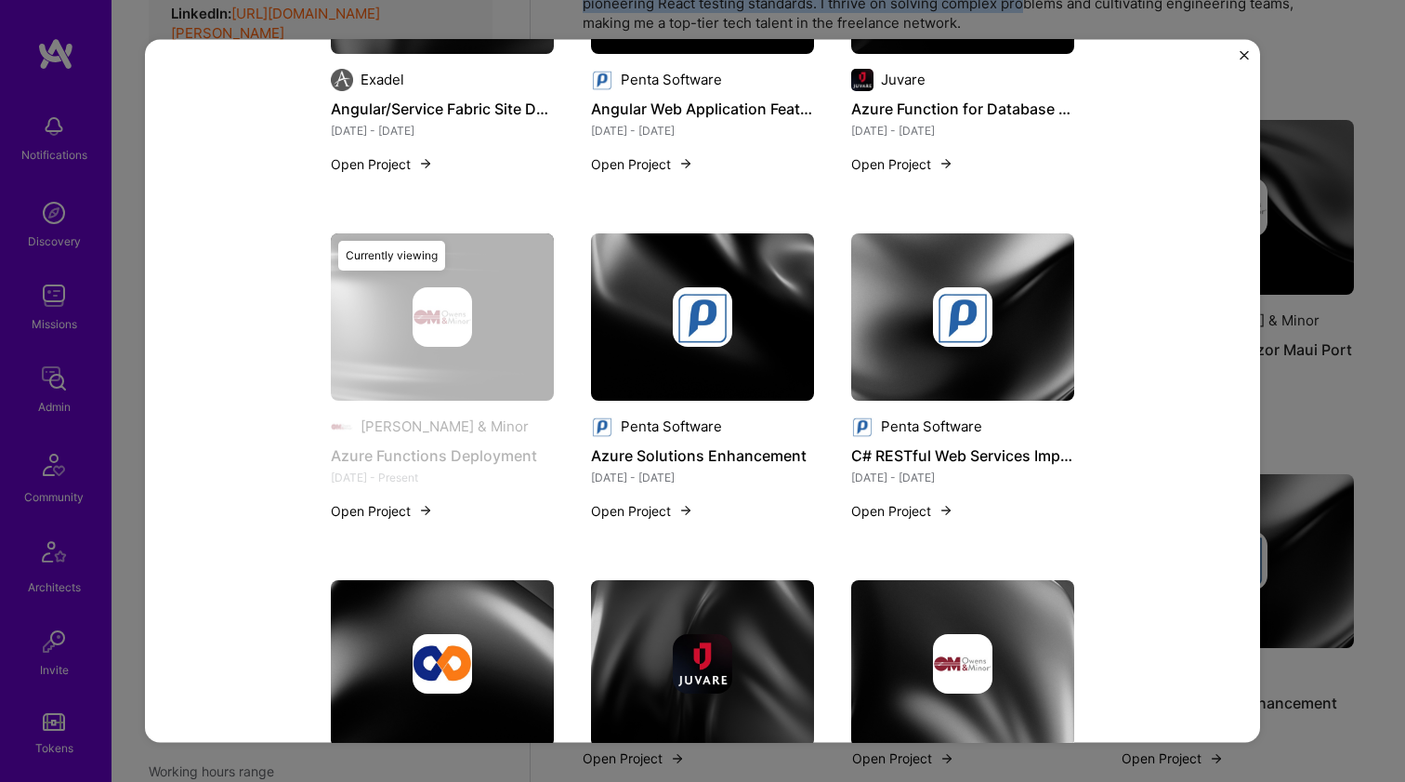
scroll to position [1185, 0]
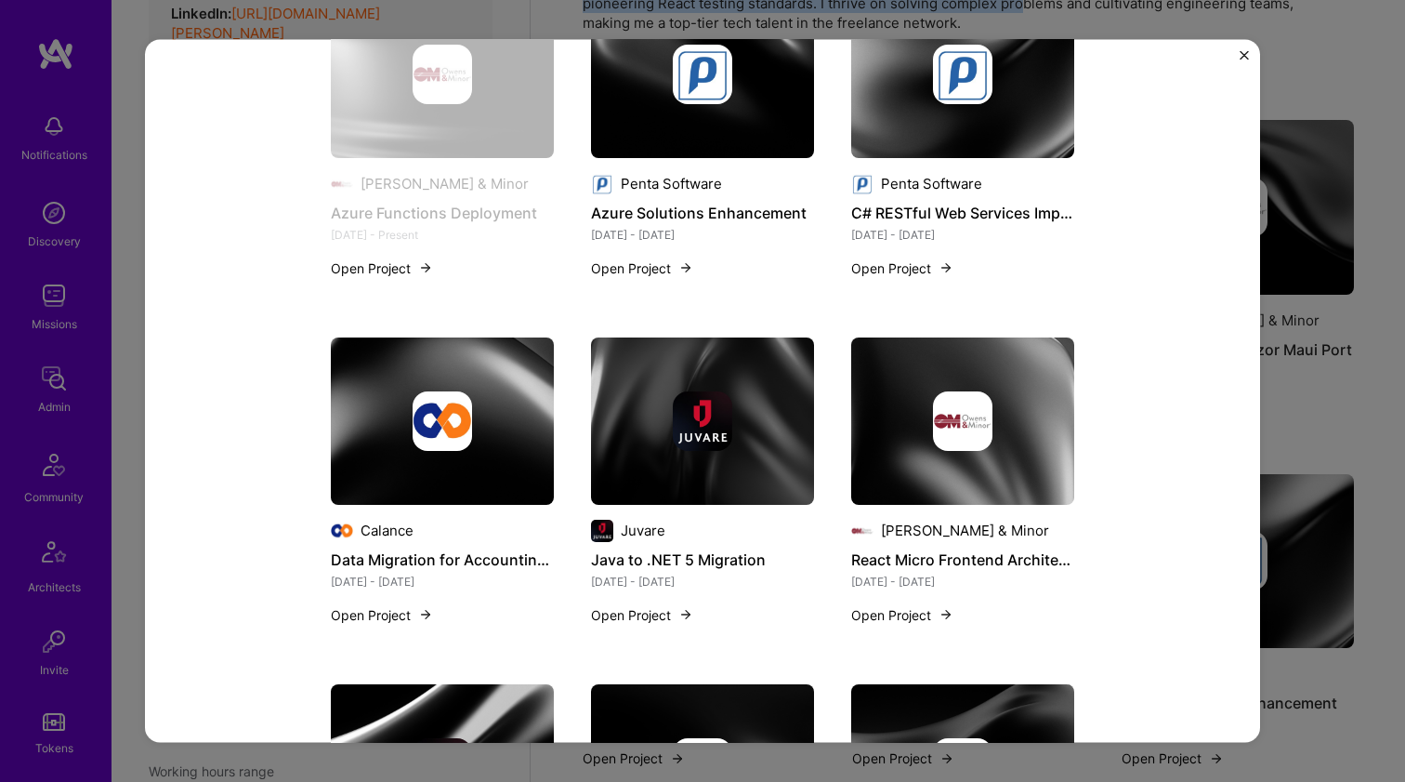
click at [678, 136] on img at bounding box center [702, 73] width 223 height 167
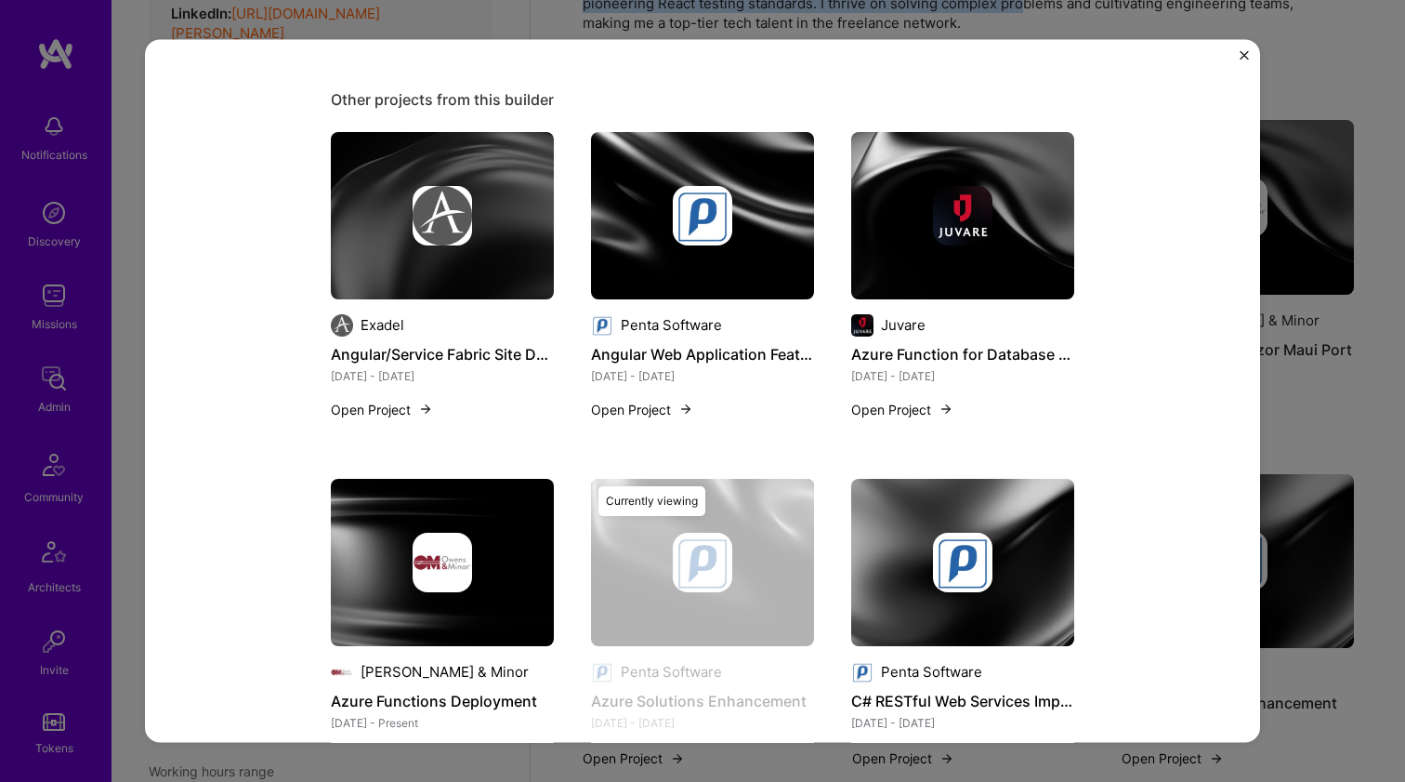
scroll to position [754, 0]
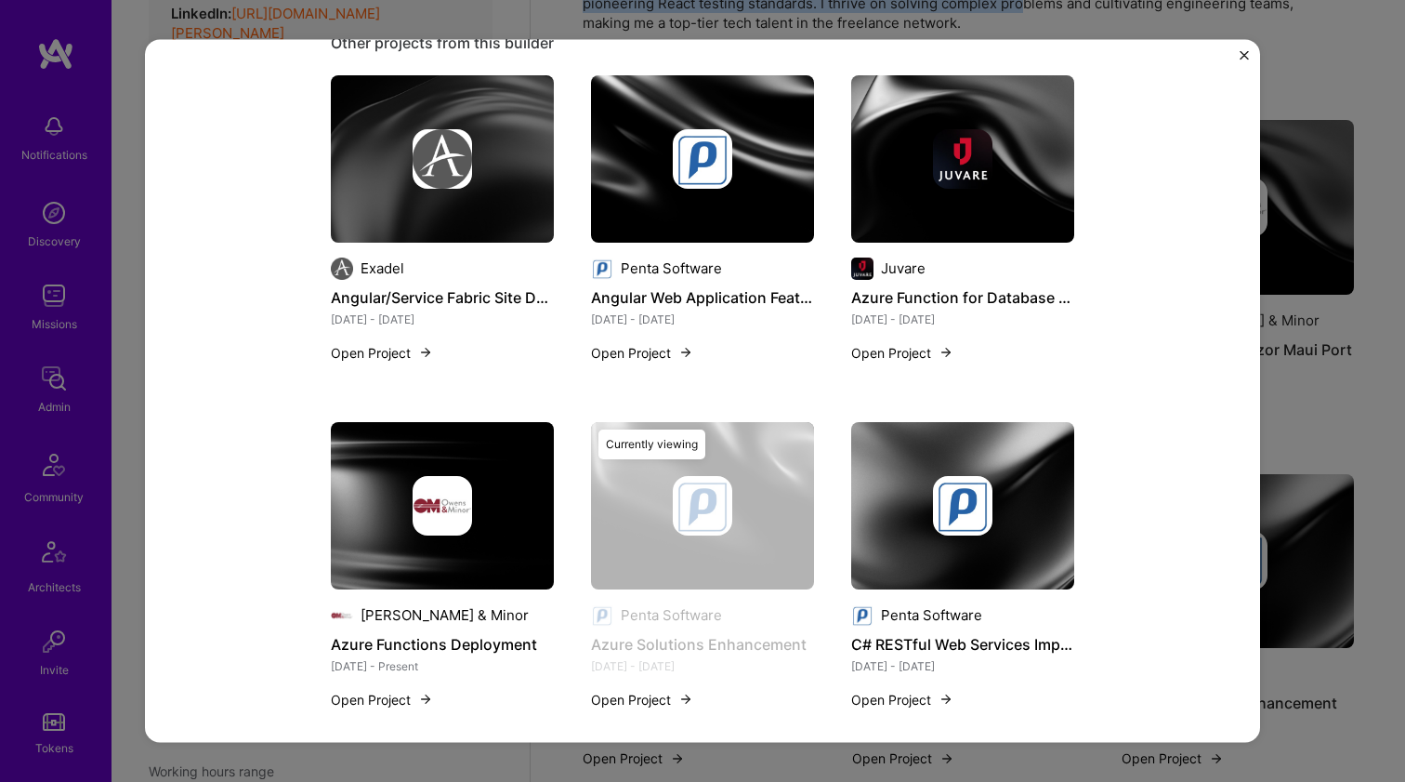
click at [874, 445] on img at bounding box center [962, 504] width 223 height 167
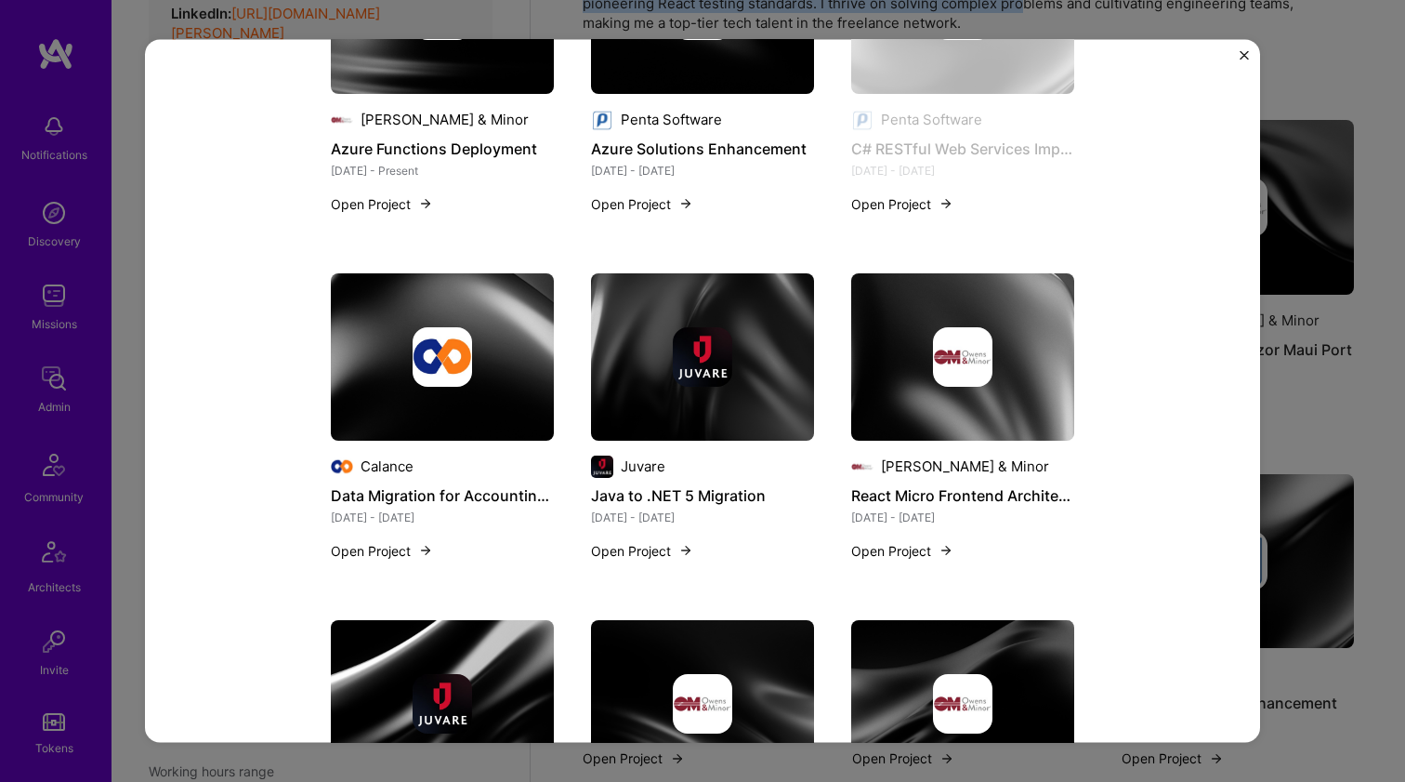
scroll to position [1253, 0]
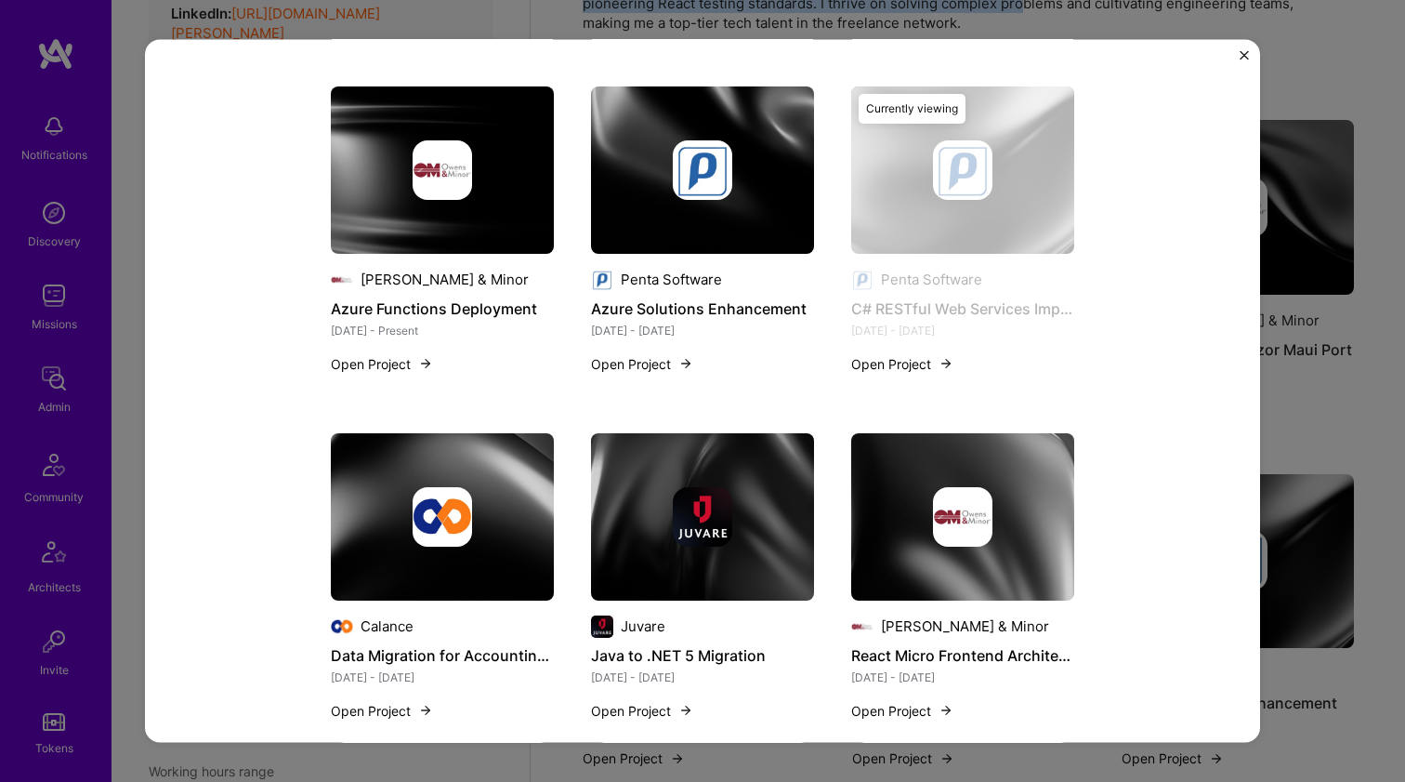
click at [427, 449] on img at bounding box center [442, 515] width 223 height 167
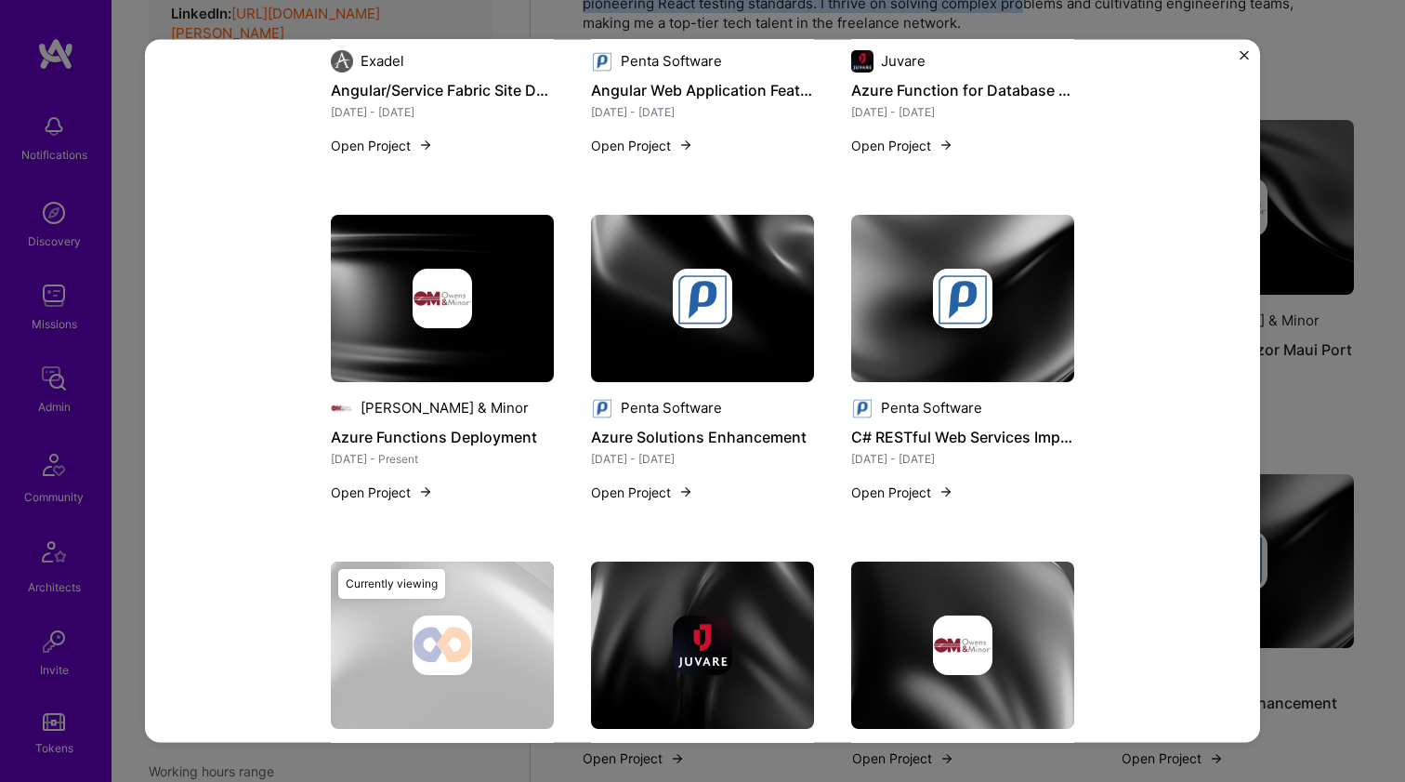
scroll to position [1187, 0]
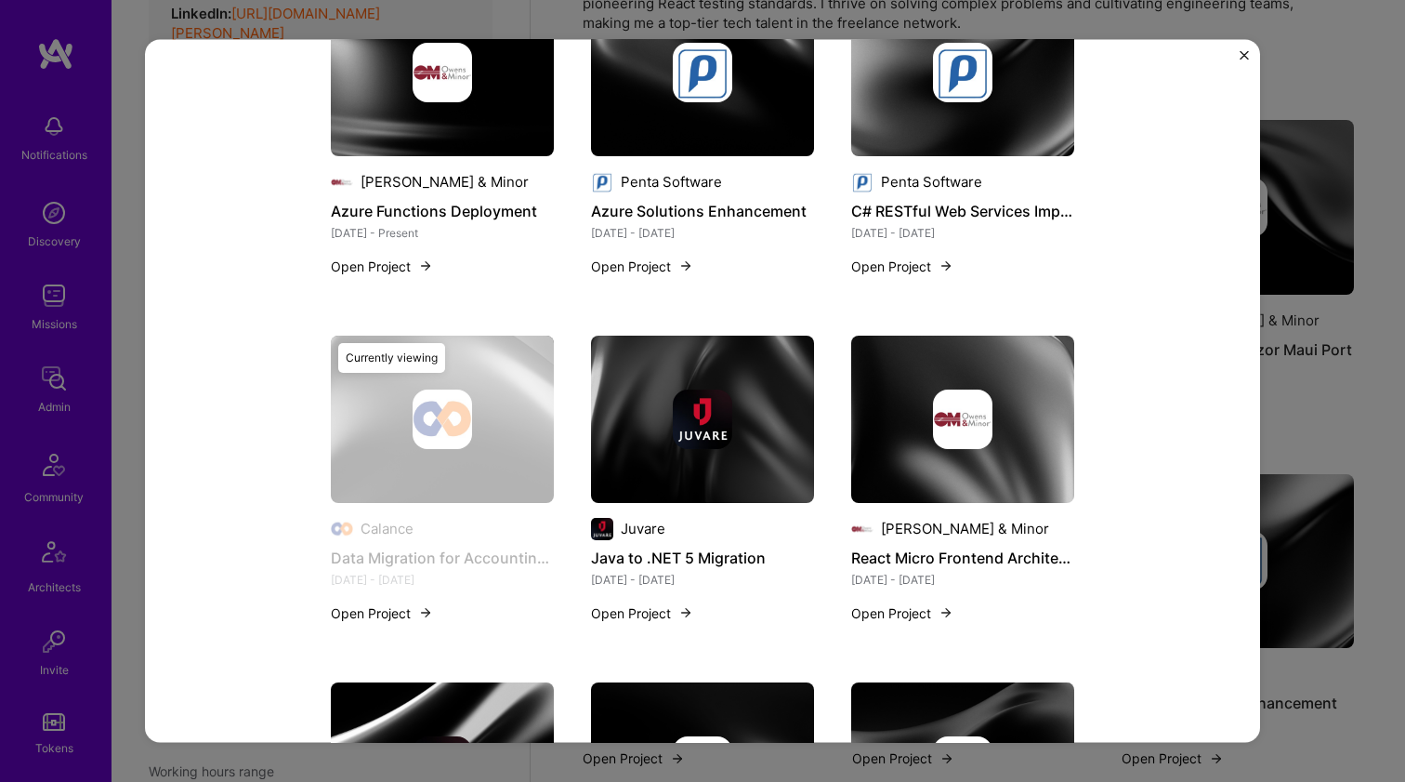
click at [640, 403] on div at bounding box center [702, 417] width 223 height 59
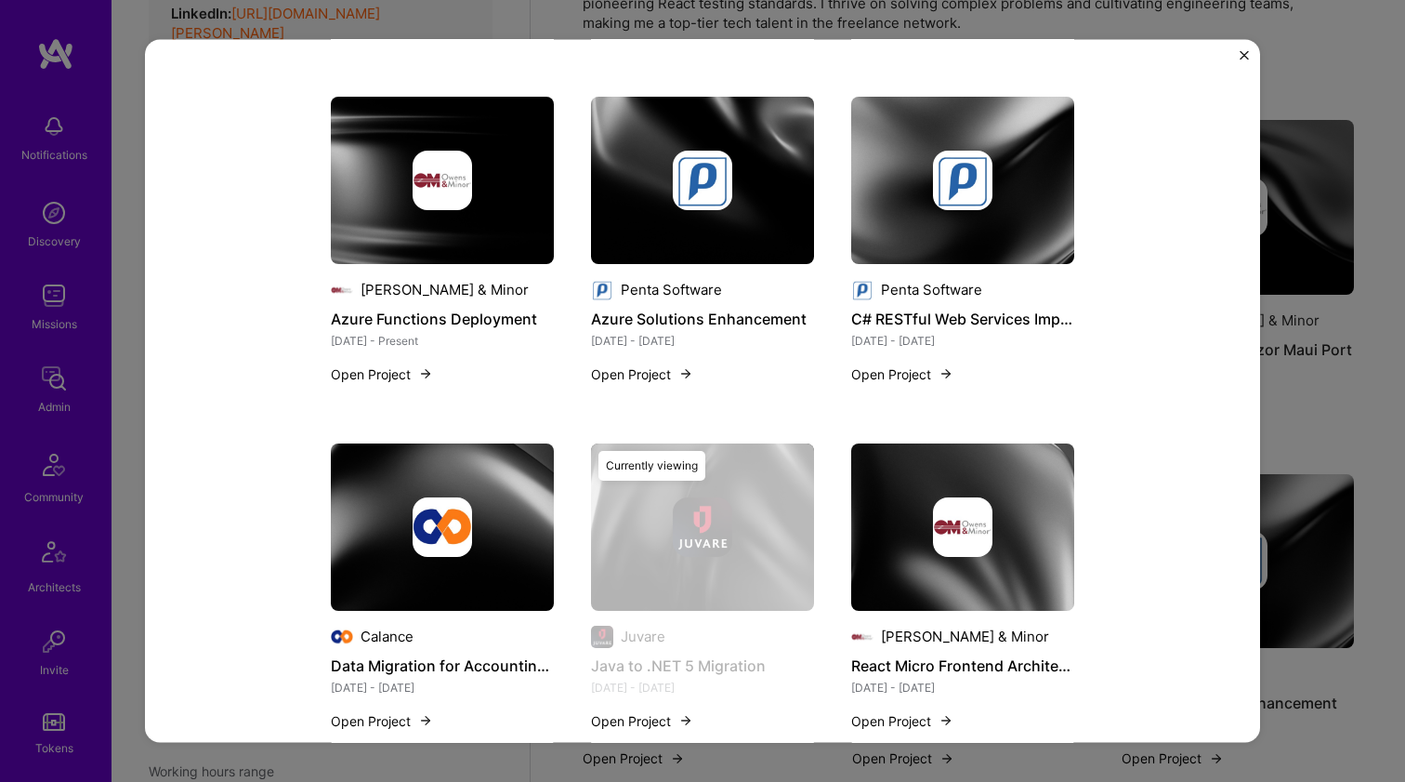
scroll to position [1610, 0]
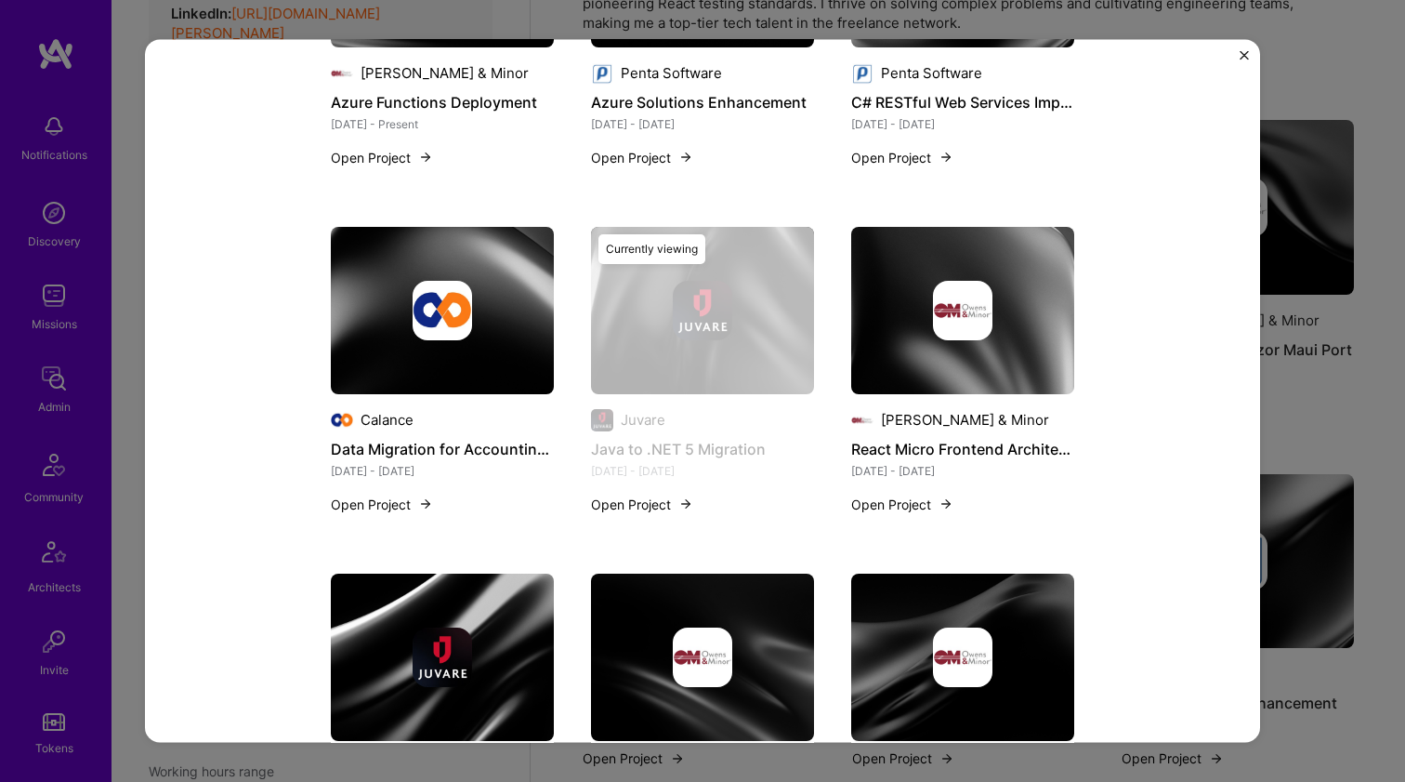
click at [893, 361] on img at bounding box center [962, 309] width 223 height 167
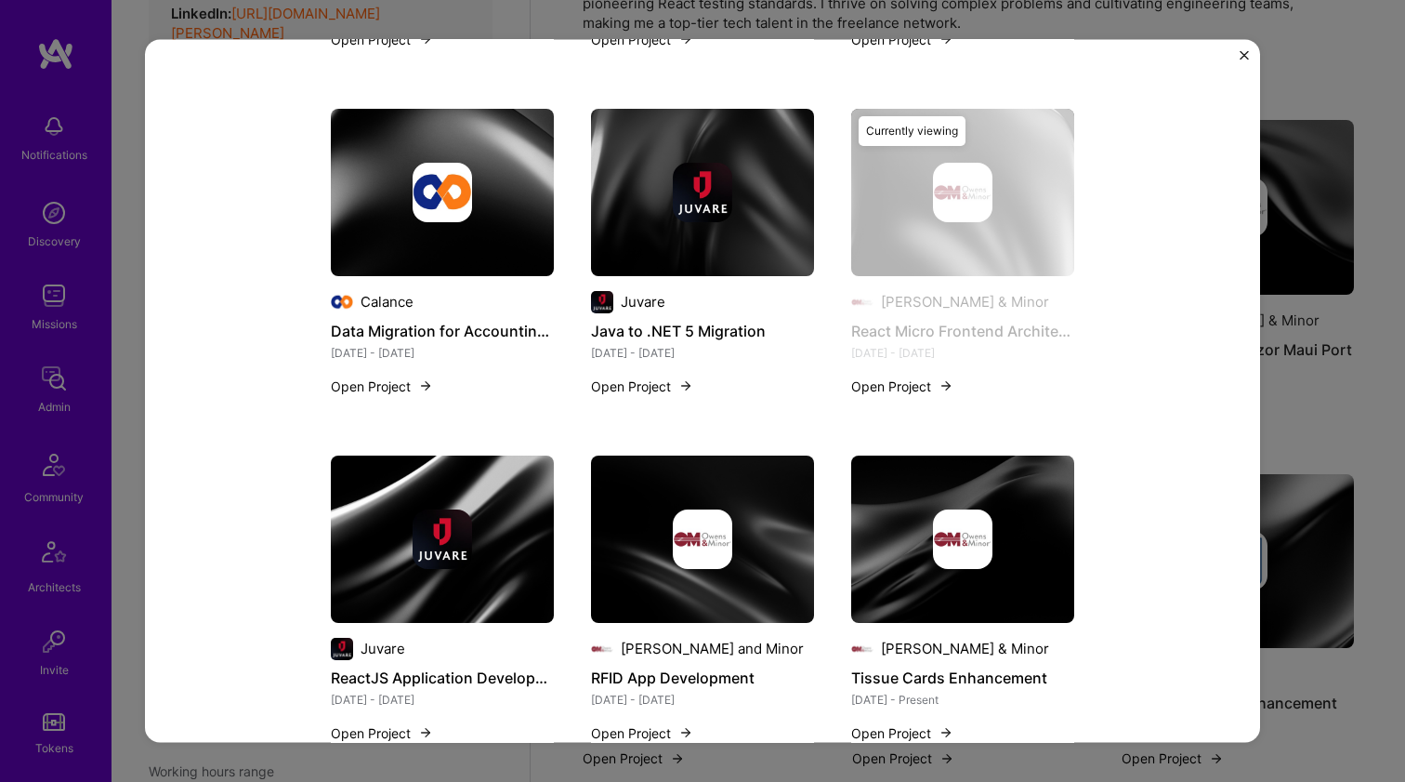
scroll to position [1880, 0]
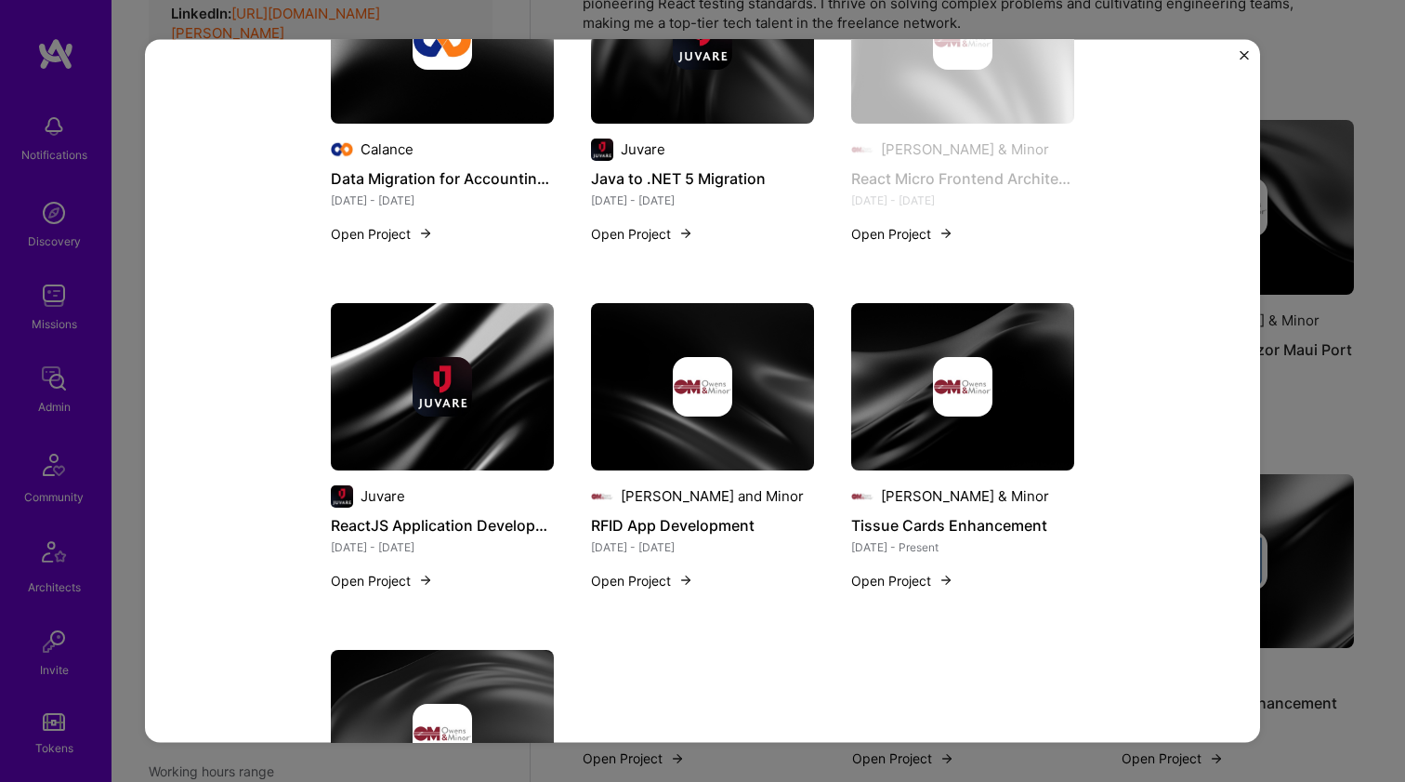
click at [466, 362] on div at bounding box center [442, 385] width 223 height 59
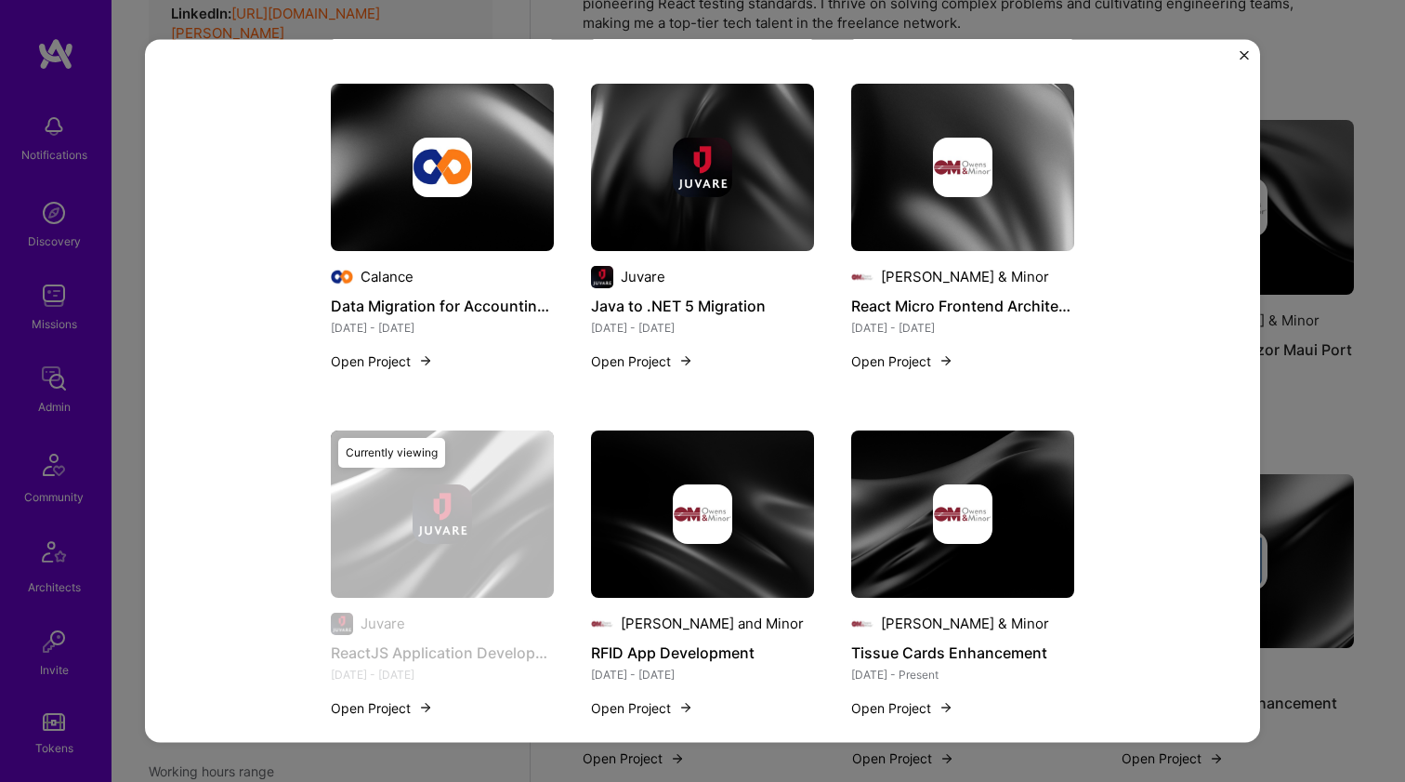
scroll to position [1769, 0]
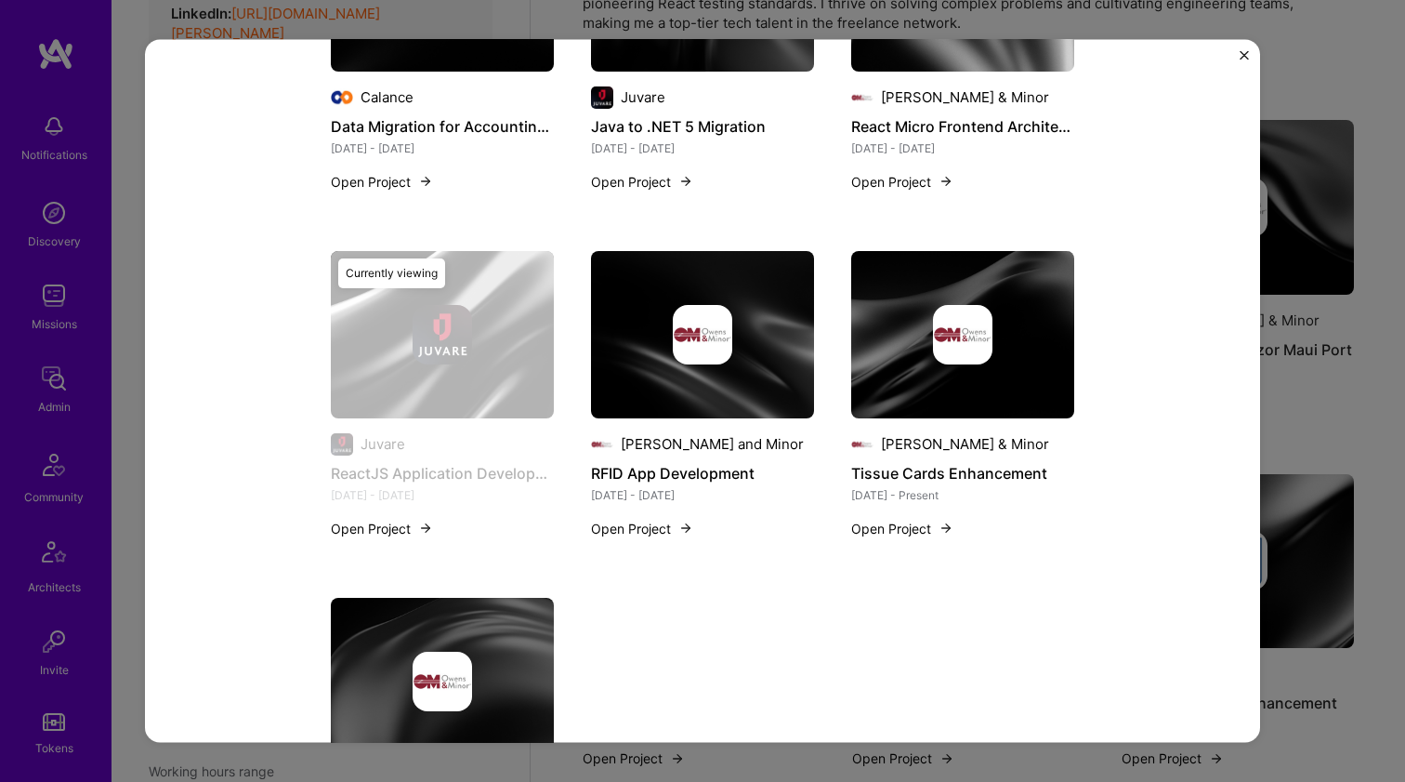
click at [686, 379] on img at bounding box center [702, 333] width 223 height 167
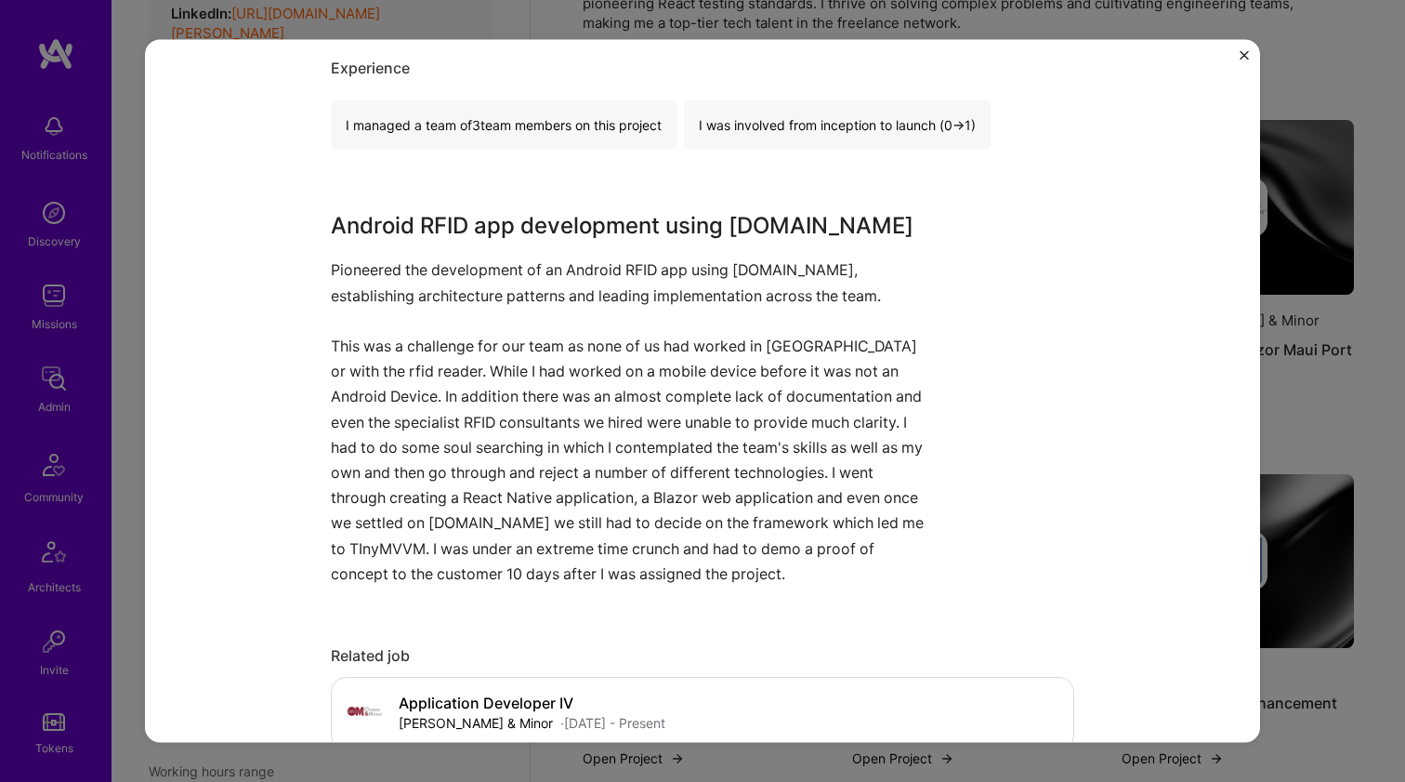
scroll to position [561, 0]
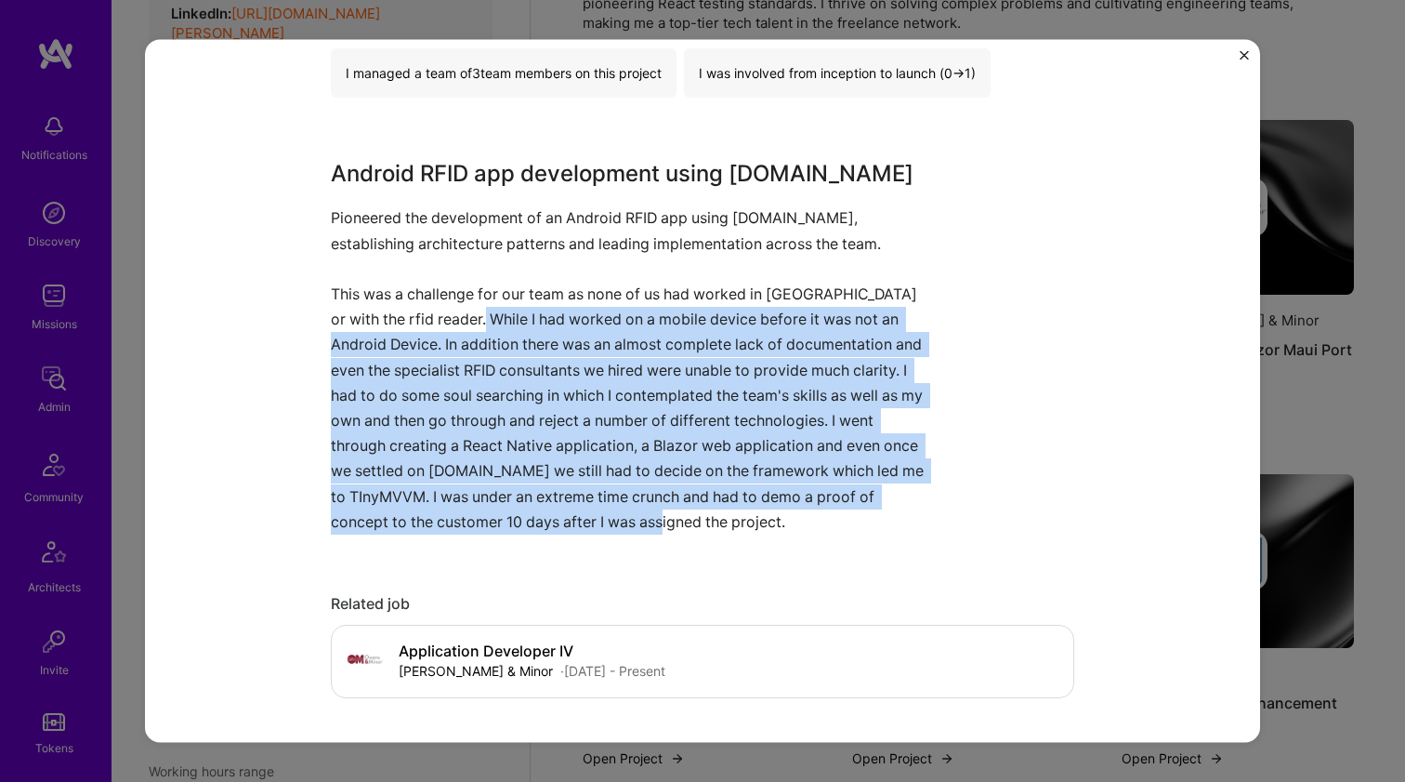
drag, startPoint x: 469, startPoint y: 308, endPoint x: 532, endPoint y: 528, distance: 228.9
click at [532, 528] on p "Pioneered the development of an Android RFID app using MAUI.net, establishing a…" at bounding box center [633, 369] width 604 height 329
drag, startPoint x: 532, startPoint y: 528, endPoint x: 526, endPoint y: 517, distance: 12.5
click at [532, 527] on p "Pioneered the development of an Android RFID app using MAUI.net, establishing a…" at bounding box center [633, 369] width 604 height 329
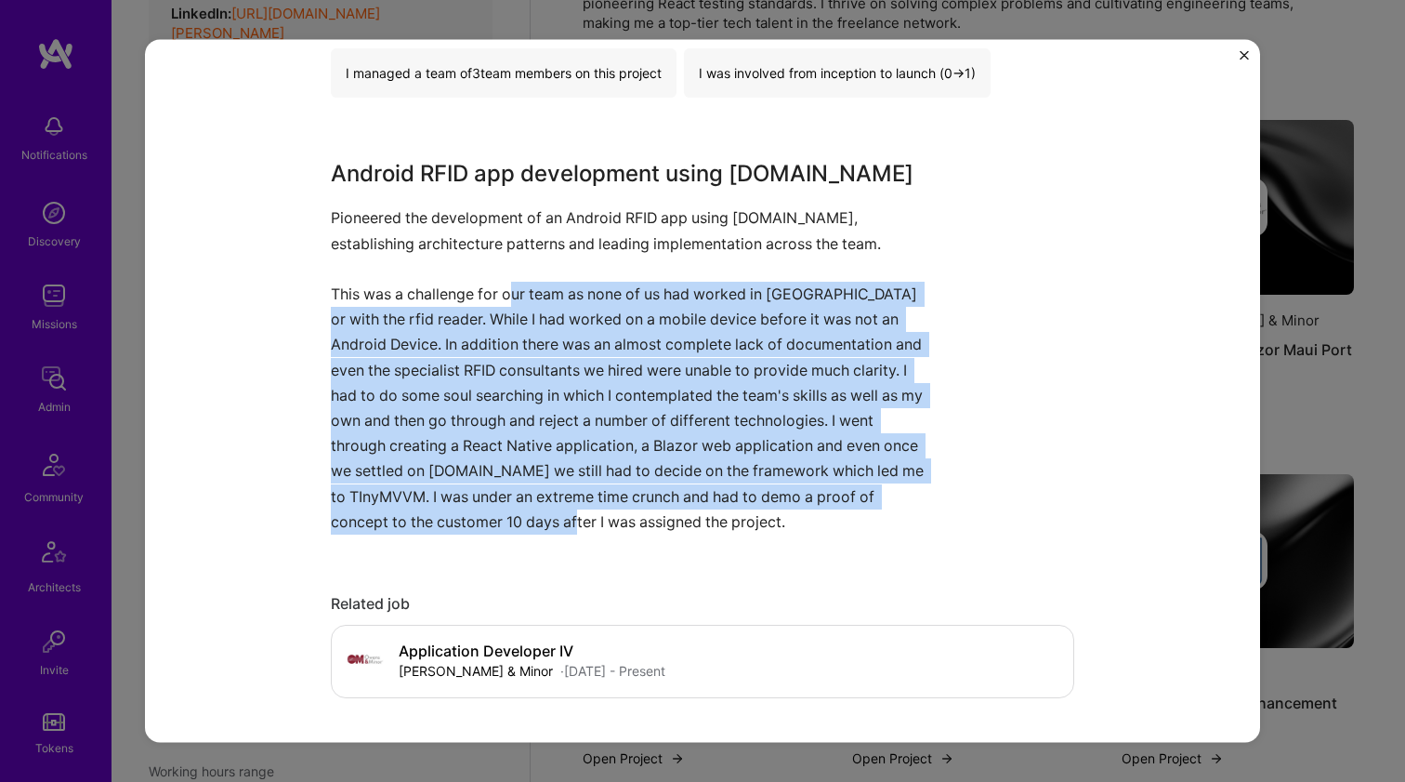
drag, startPoint x: 523, startPoint y: 513, endPoint x: 504, endPoint y: 292, distance: 222.1
click at [504, 292] on p "Pioneered the development of an Android RFID app using MAUI.net, establishing a…" at bounding box center [633, 369] width 604 height 329
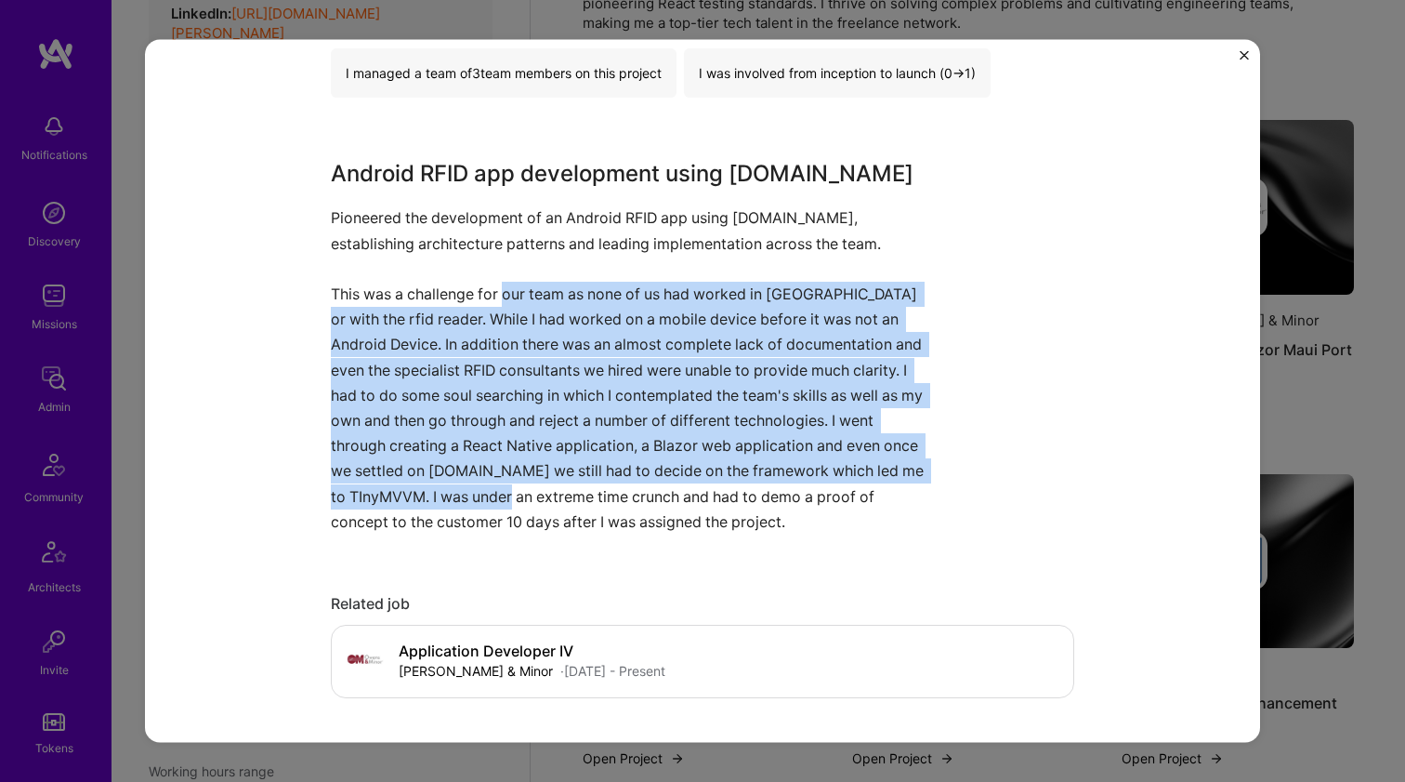
drag, startPoint x: 502, startPoint y: 292, endPoint x: 497, endPoint y: 511, distance: 219.4
click at [497, 503] on p "Pioneered the development of an Android RFID app using MAUI.net, establishing a…" at bounding box center [633, 369] width 604 height 329
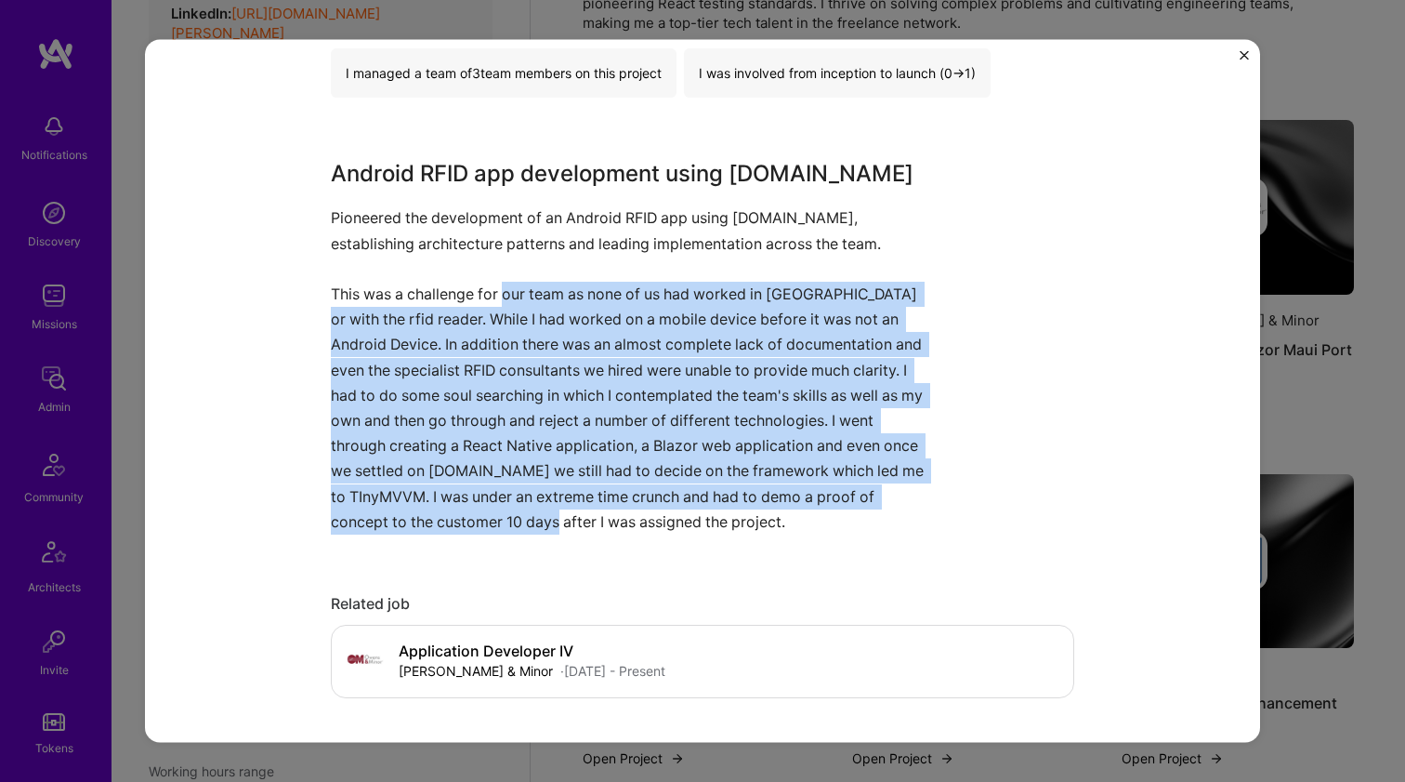
click at [497, 512] on p "Pioneered the development of an Android RFID app using MAUI.net, establishing a…" at bounding box center [633, 369] width 604 height 329
drag, startPoint x: 499, startPoint y: 411, endPoint x: 499, endPoint y: 276, distance: 134.8
click at [499, 276] on p "Pioneered the development of an Android RFID app using MAUI.net, establishing a…" at bounding box center [633, 369] width 604 height 329
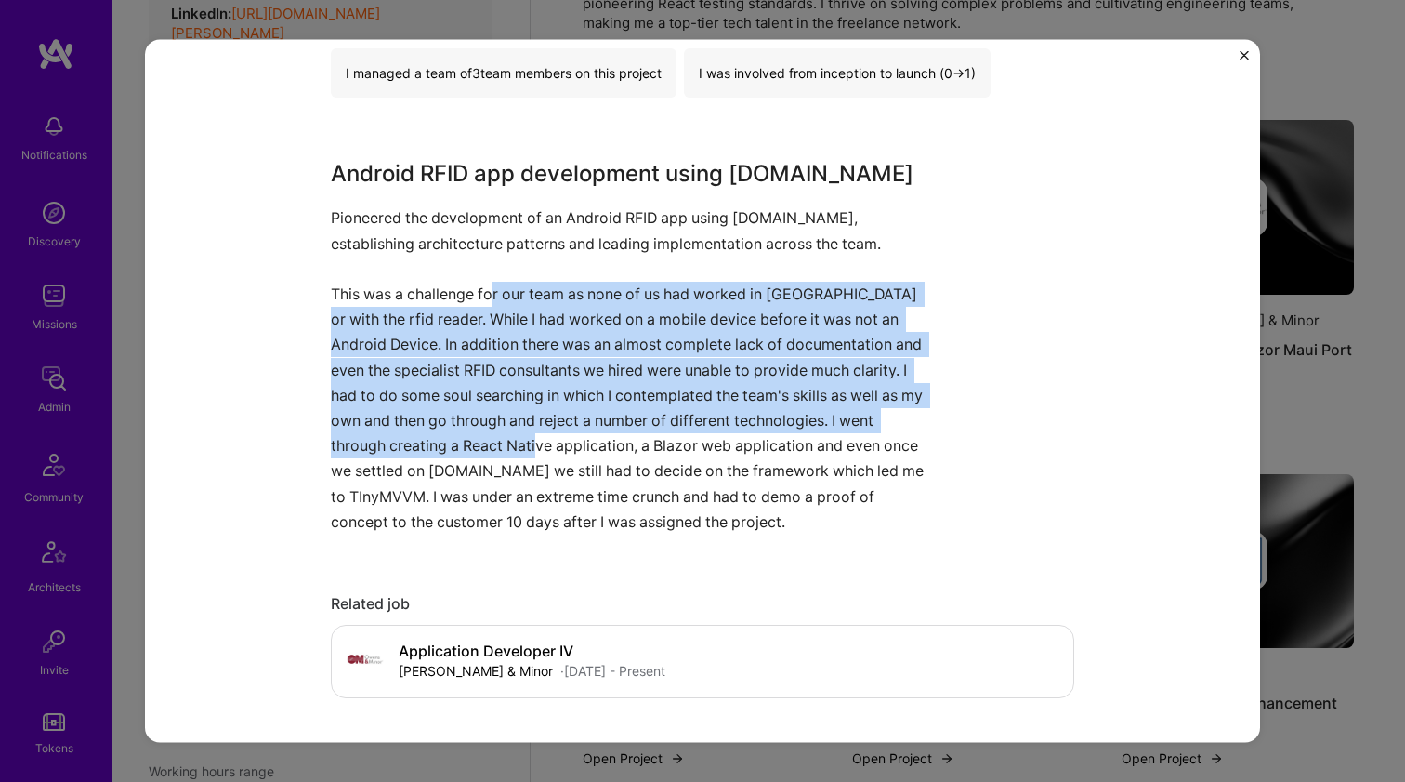
drag, startPoint x: 490, startPoint y: 290, endPoint x: 486, endPoint y: 447, distance: 157.1
click at [486, 446] on p "Pioneered the development of an Android RFID app using MAUI.net, establishing a…" at bounding box center [633, 369] width 604 height 329
click at [486, 448] on p "Pioneered the development of an Android RFID app using MAUI.net, establishing a…" at bounding box center [633, 369] width 604 height 329
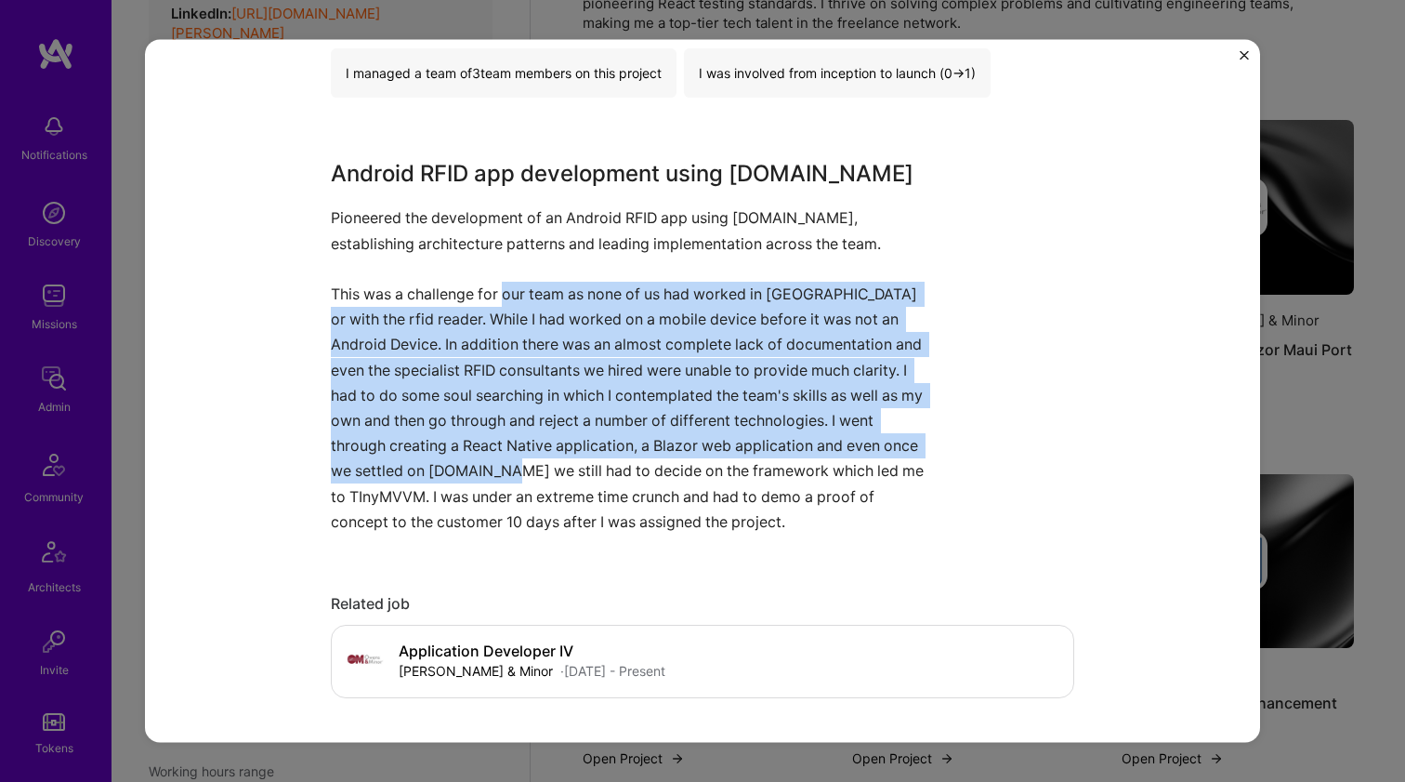
drag, startPoint x: 485, startPoint y: 470, endPoint x: 501, endPoint y: 291, distance: 180.1
click at [501, 291] on p "Pioneered the development of an Android RFID app using MAUI.net, establishing a…" at bounding box center [633, 369] width 604 height 329
click at [501, 292] on p "Pioneered the development of an Android RFID app using MAUI.net, establishing a…" at bounding box center [633, 369] width 604 height 329
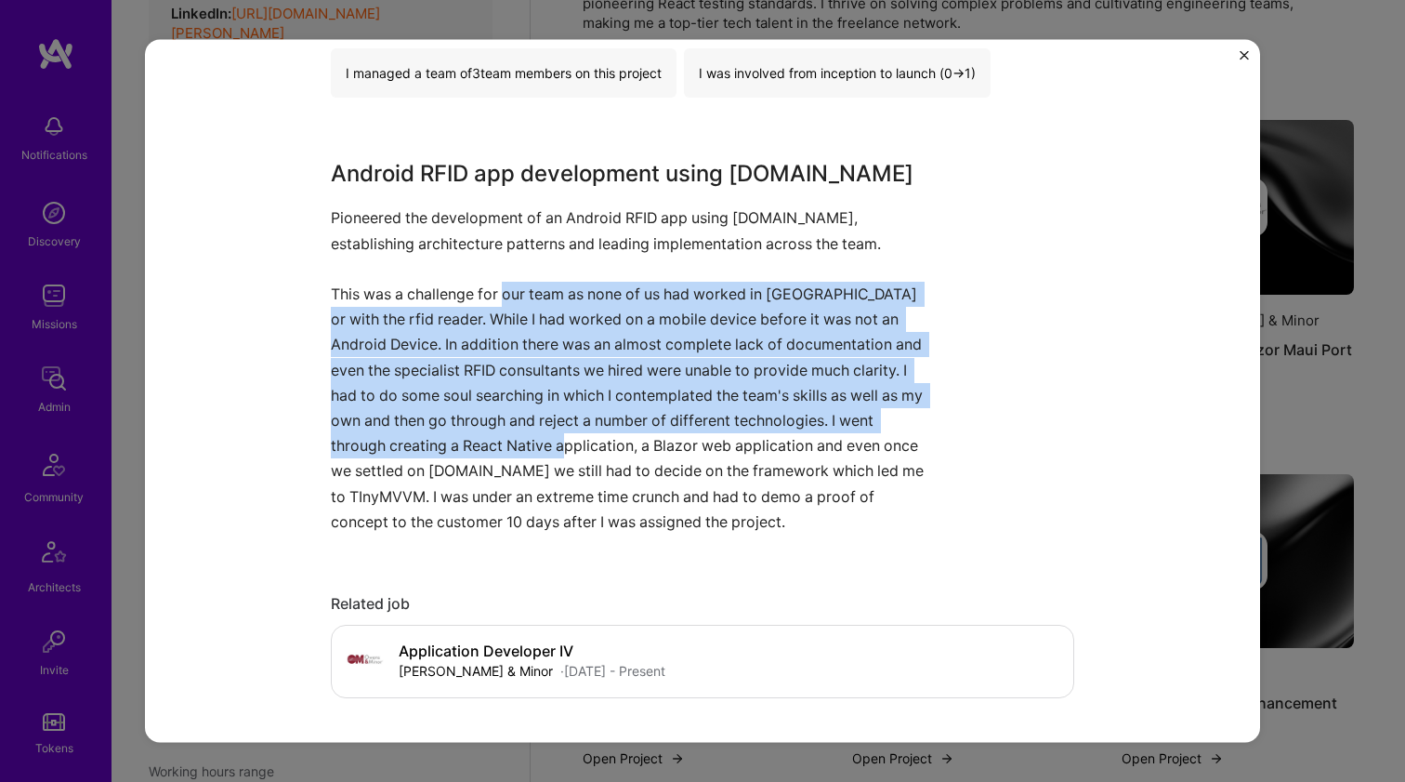
drag, startPoint x: 501, startPoint y: 292, endPoint x: 501, endPoint y: 454, distance: 162.6
click at [501, 454] on p "Pioneered the development of an Android RFID app using MAUI.net, establishing a…" at bounding box center [633, 369] width 604 height 329
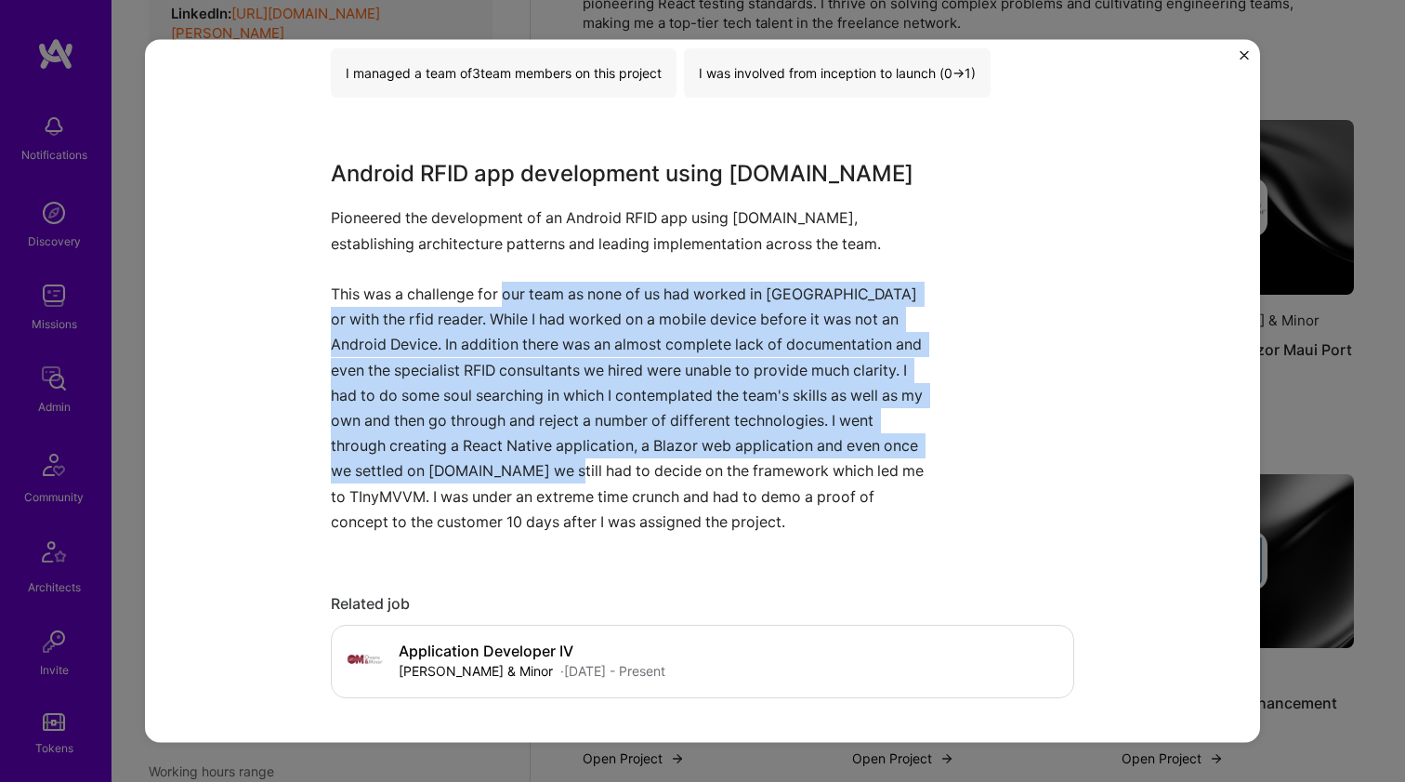
click at [501, 458] on p "Pioneered the development of an Android RFID app using MAUI.net, establishing a…" at bounding box center [633, 369] width 604 height 329
drag, startPoint x: 502, startPoint y: 467, endPoint x: 513, endPoint y: 289, distance: 178.8
click at [513, 289] on p "Pioneered the development of an Android RFID app using MAUI.net, establishing a…" at bounding box center [633, 369] width 604 height 329
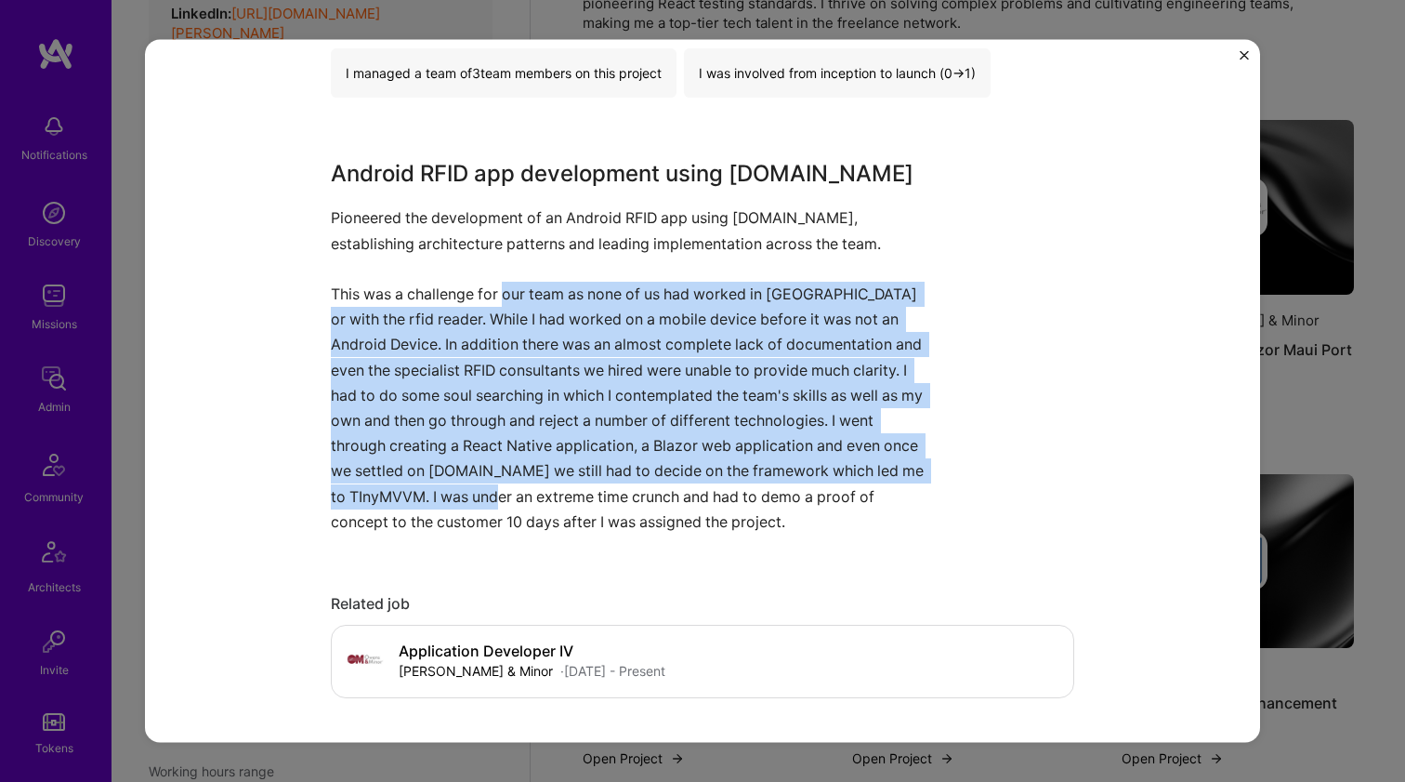
drag, startPoint x: 513, startPoint y: 289, endPoint x: 474, endPoint y: 501, distance: 215.5
click at [474, 498] on p "Pioneered the development of an Android RFID app using MAUI.net, establishing a…" at bounding box center [633, 369] width 604 height 329
click at [474, 501] on p "Pioneered the development of an Android RFID app using MAUI.net, establishing a…" at bounding box center [633, 369] width 604 height 329
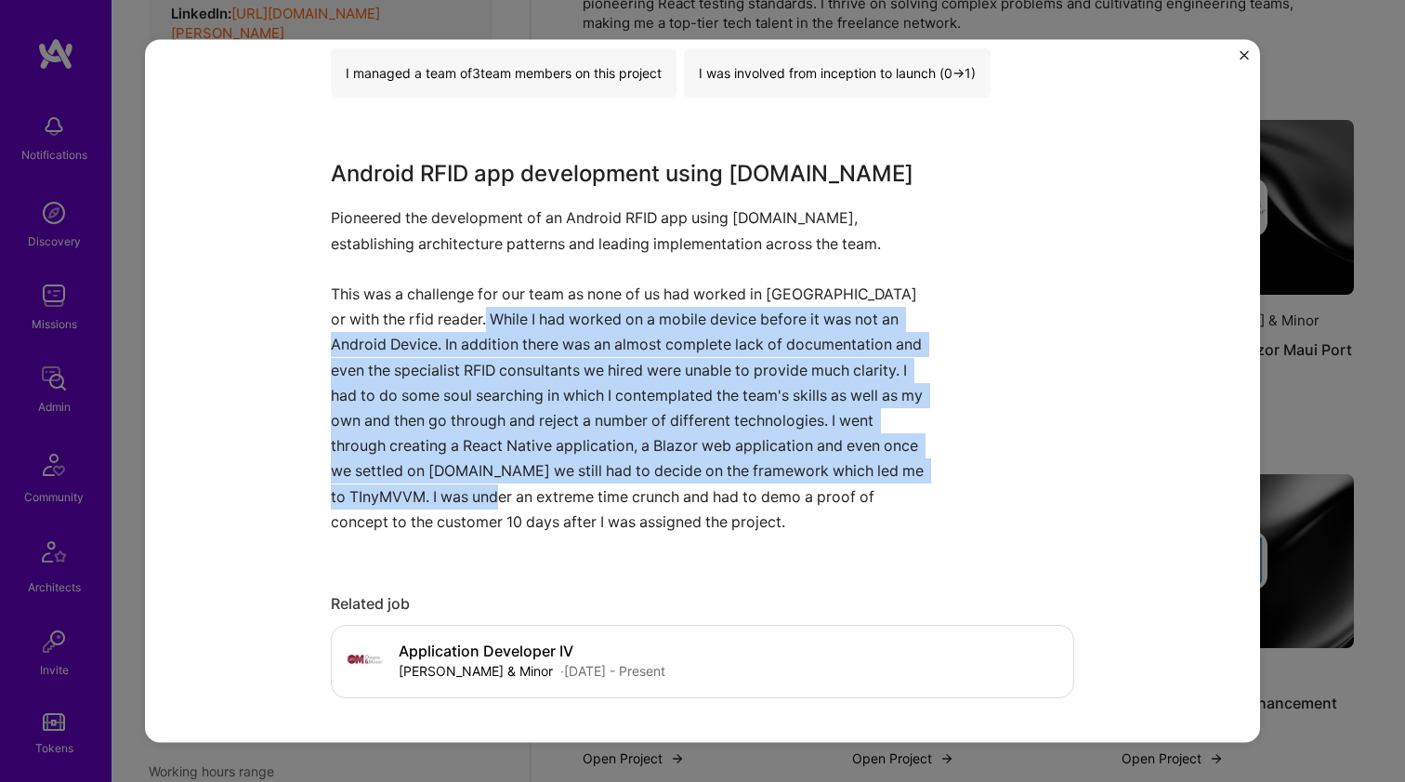
drag, startPoint x: 474, startPoint y: 493, endPoint x: 493, endPoint y: 318, distance: 175.7
click at [493, 318] on p "Pioneered the development of an Android RFID app using MAUI.net, establishing a…" at bounding box center [633, 369] width 604 height 329
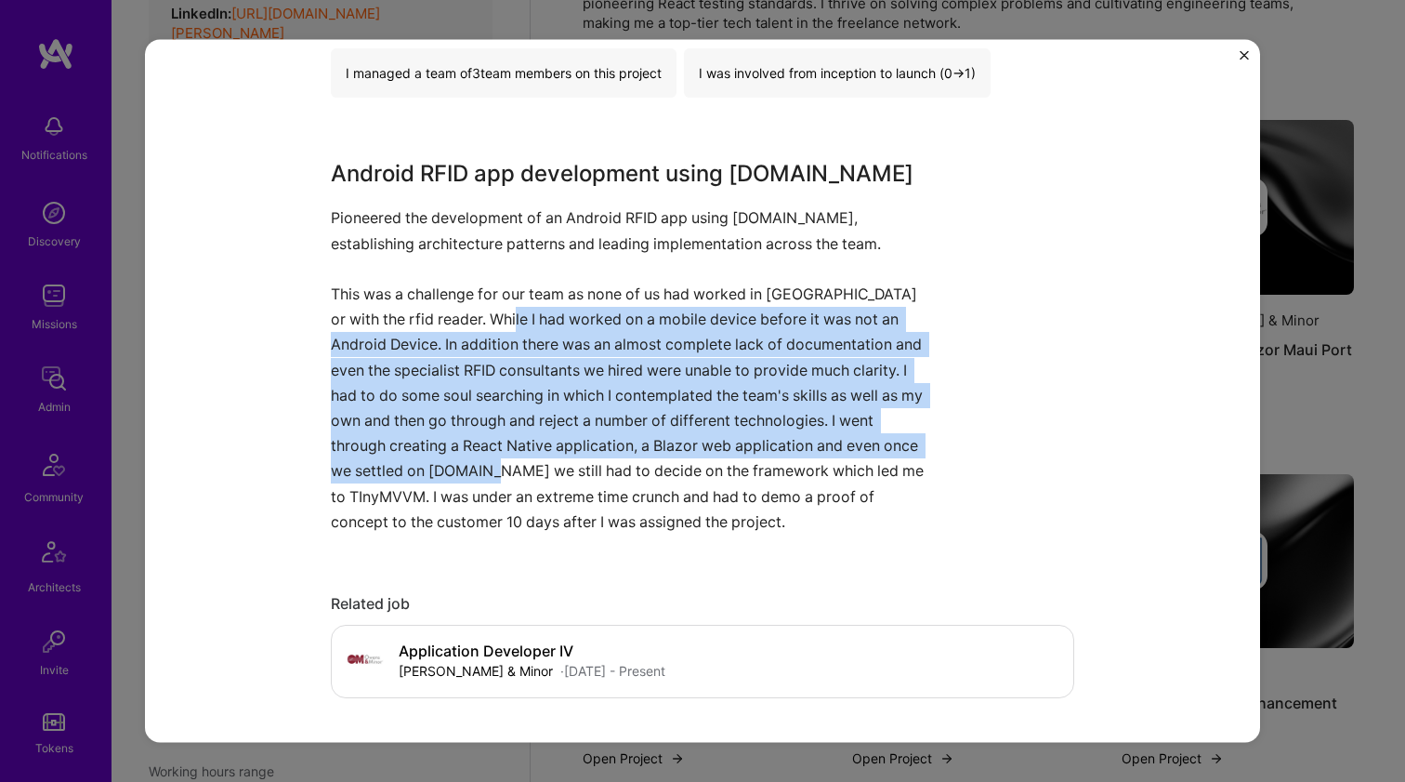
drag, startPoint x: 495, startPoint y: 315, endPoint x: 470, endPoint y: 473, distance: 160.0
click at [470, 473] on p "Pioneered the development of an Android RFID app using MAUI.net, establishing a…" at bounding box center [633, 369] width 604 height 329
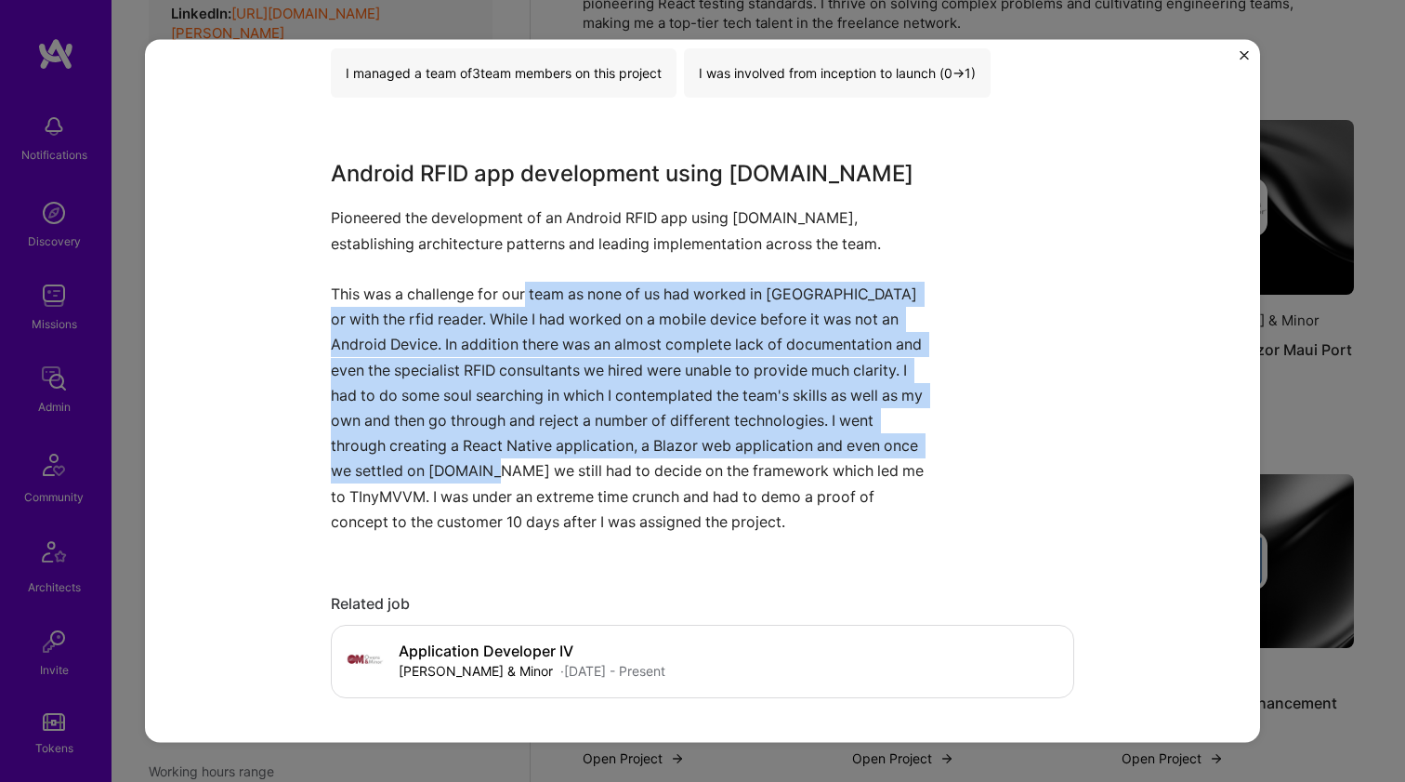
drag, startPoint x: 479, startPoint y: 440, endPoint x: 523, endPoint y: 299, distance: 147.3
click at [522, 300] on p "Pioneered the development of an Android RFID app using MAUI.net, establishing a…" at bounding box center [633, 369] width 604 height 329
click at [523, 299] on p "Pioneered the development of an Android RFID app using MAUI.net, establishing a…" at bounding box center [633, 369] width 604 height 329
drag, startPoint x: 523, startPoint y: 299, endPoint x: 490, endPoint y: 473, distance: 177.0
click at [490, 472] on p "Pioneered the development of an Android RFID app using MAUI.net, establishing a…" at bounding box center [633, 369] width 604 height 329
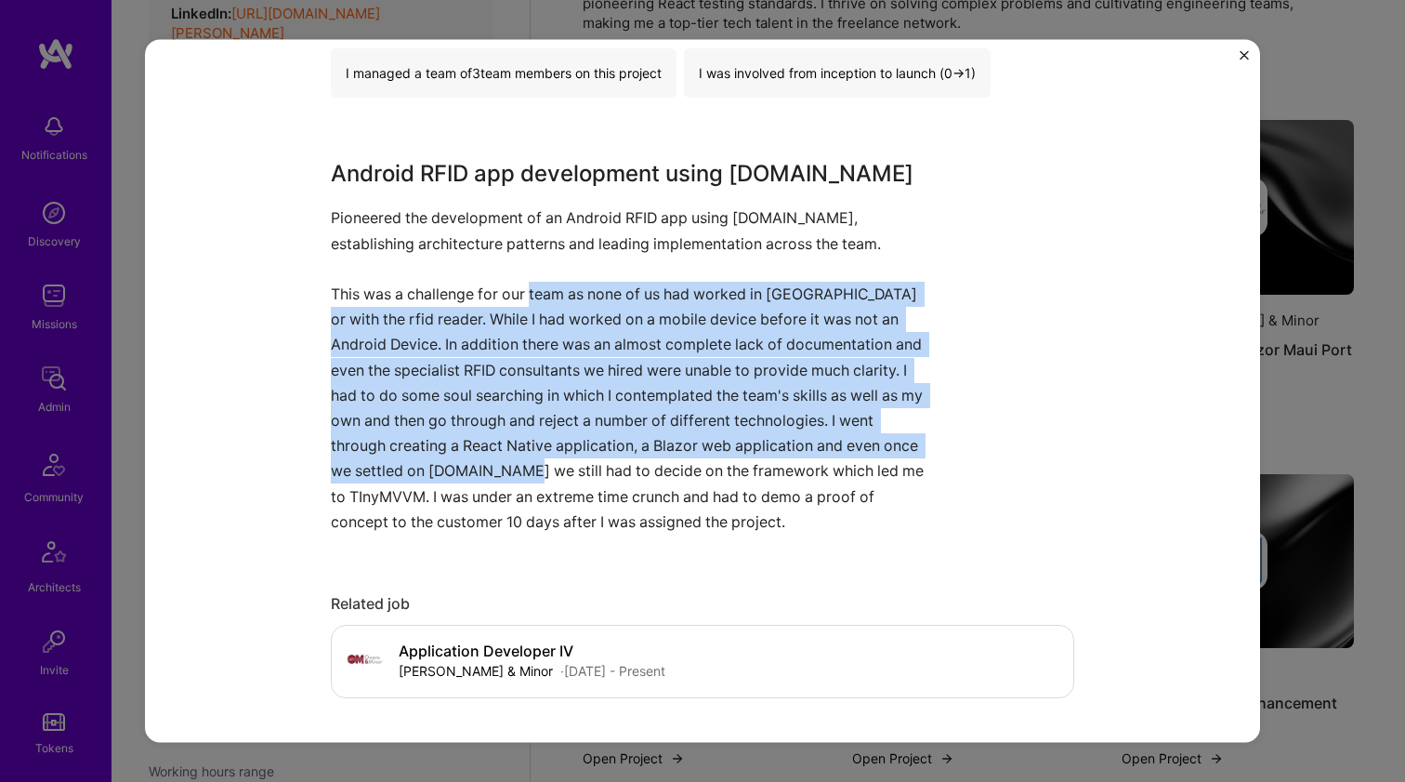
click at [490, 473] on p "Pioneered the development of an Android RFID app using MAUI.net, establishing a…" at bounding box center [633, 369] width 604 height 329
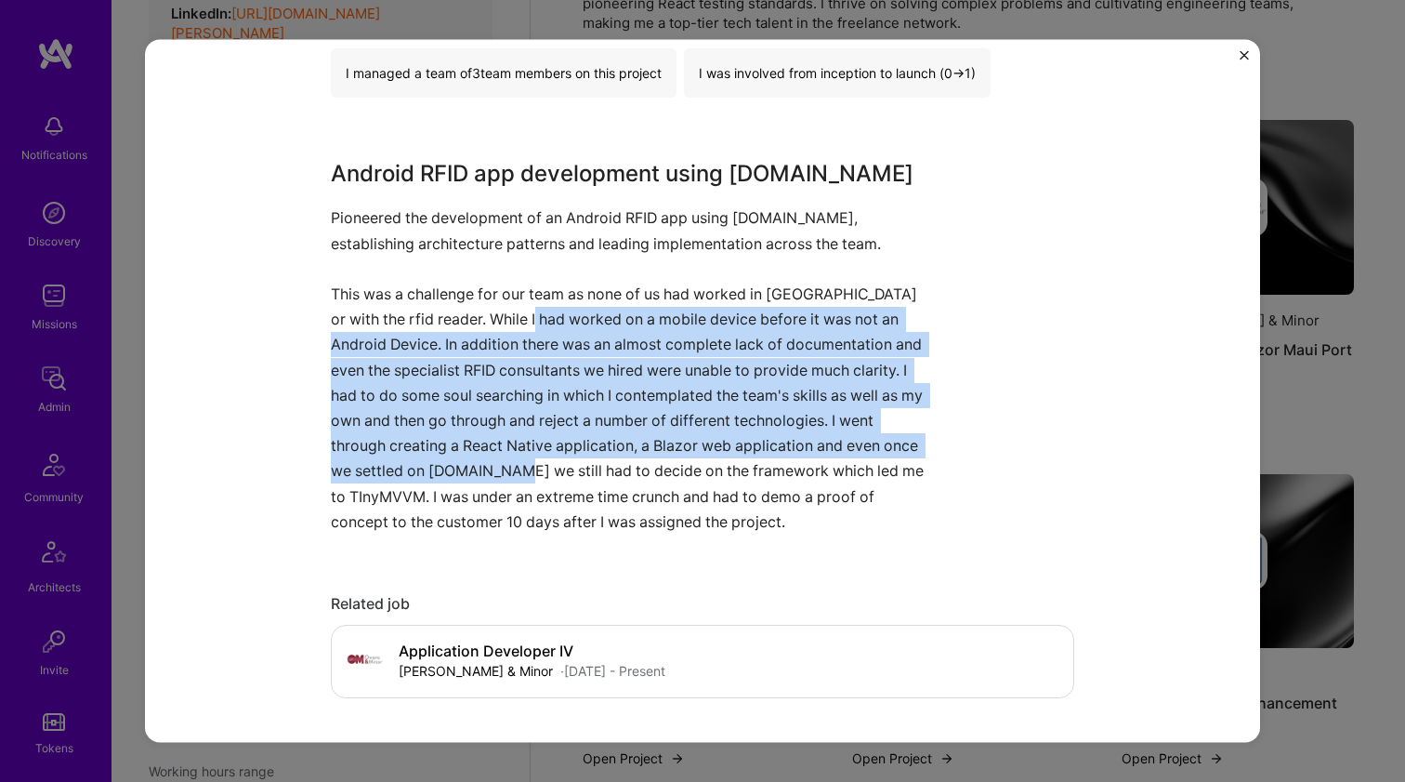
drag, startPoint x: 489, startPoint y: 473, endPoint x: 526, endPoint y: 314, distance: 163.2
click at [526, 315] on p "Pioneered the development of an Android RFID app using MAUI.net, establishing a…" at bounding box center [633, 369] width 604 height 329
click at [526, 314] on p "Pioneered the development of an Android RFID app using MAUI.net, establishing a…" at bounding box center [633, 369] width 604 height 329
drag, startPoint x: 526, startPoint y: 314, endPoint x: 481, endPoint y: 463, distance: 155.5
click at [481, 463] on p "Pioneered the development of an Android RFID app using MAUI.net, establishing a…" at bounding box center [633, 369] width 604 height 329
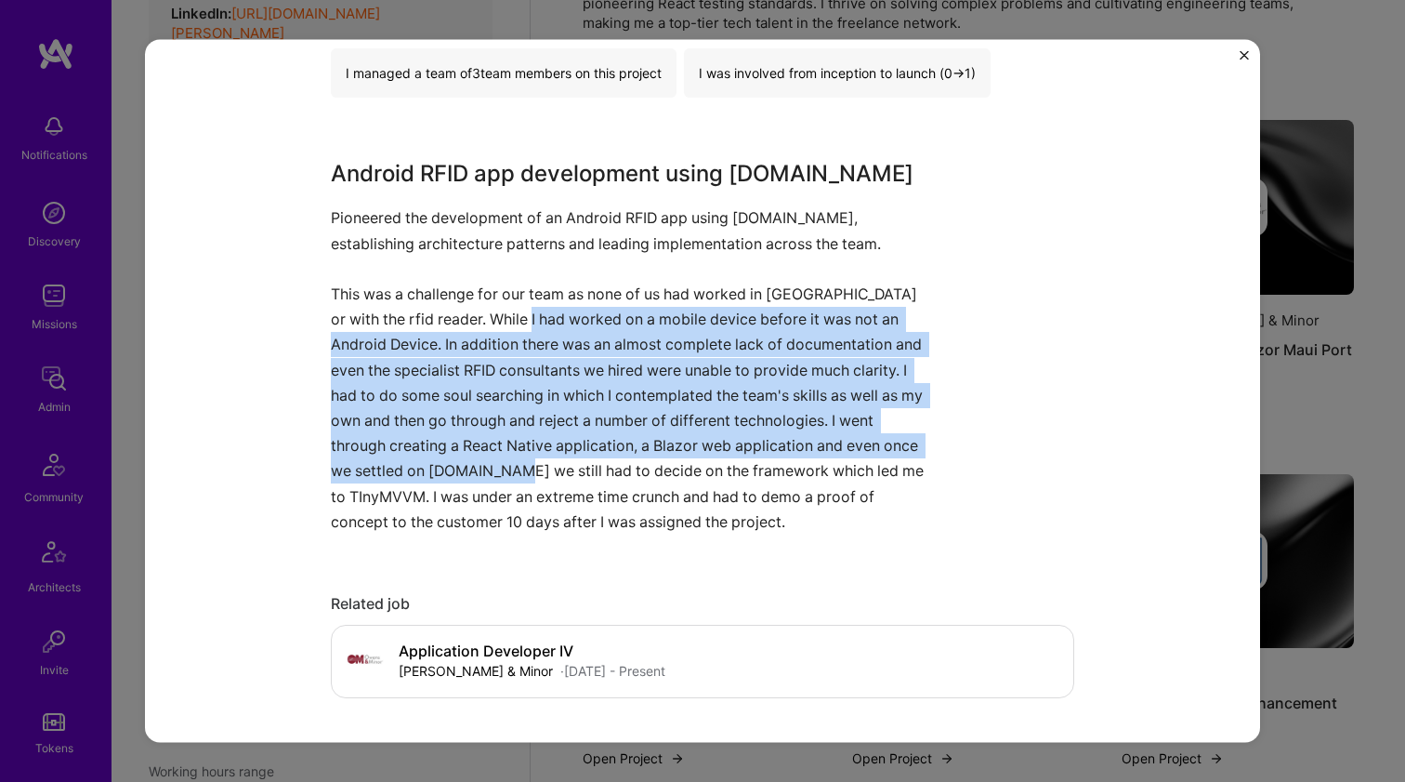
click at [481, 463] on p "Pioneered the development of an Android RFID app using MAUI.net, establishing a…" at bounding box center [633, 369] width 604 height 329
drag, startPoint x: 480, startPoint y: 471, endPoint x: 520, endPoint y: 304, distance: 172.0
click at [520, 304] on p "Pioneered the development of an Android RFID app using MAUI.net, establishing a…" at bounding box center [633, 369] width 604 height 329
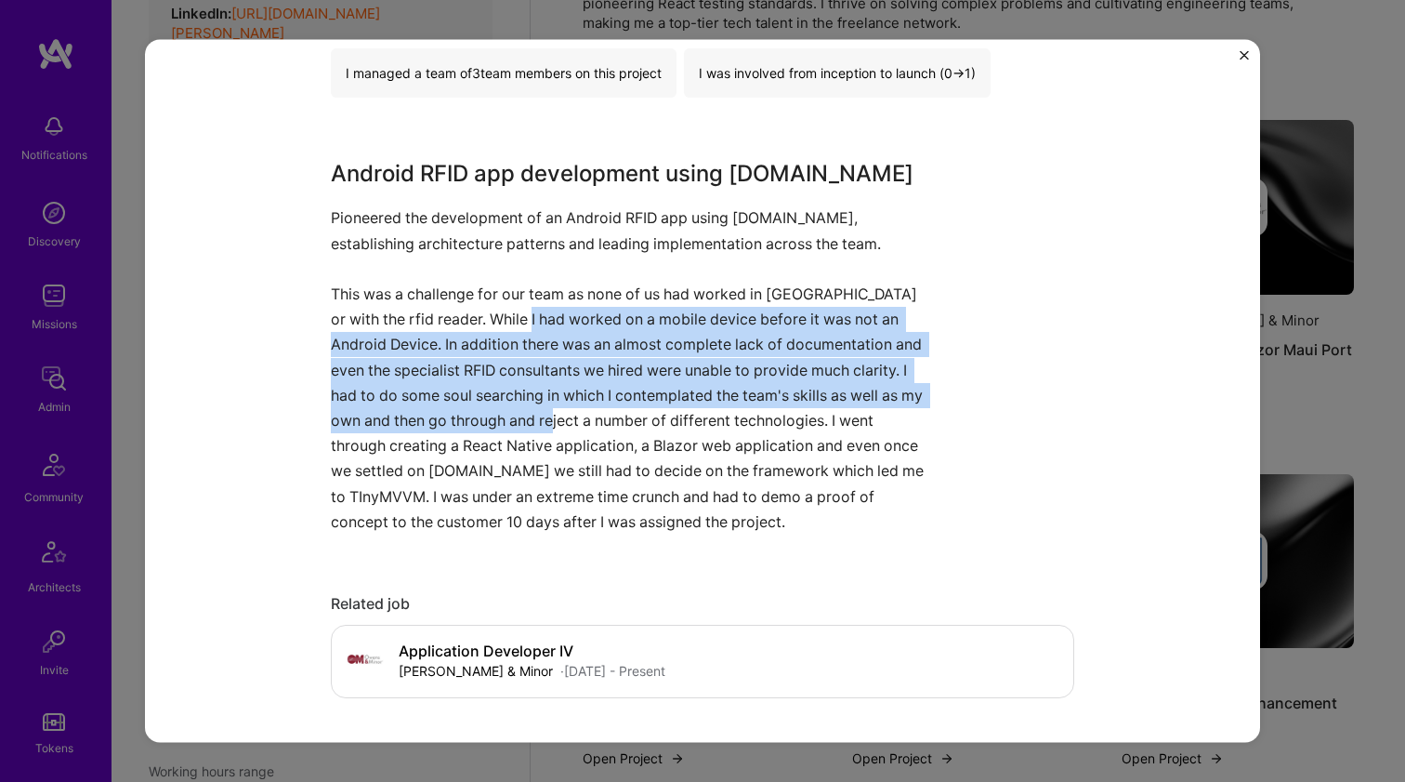
drag, startPoint x: 520, startPoint y: 304, endPoint x: 484, endPoint y: 427, distance: 127.7
click at [484, 425] on p "Pioneered the development of an Android RFID app using MAUI.net, establishing a…" at bounding box center [633, 369] width 604 height 329
click at [484, 427] on p "Pioneered the development of an Android RFID app using MAUI.net, establishing a…" at bounding box center [633, 369] width 604 height 329
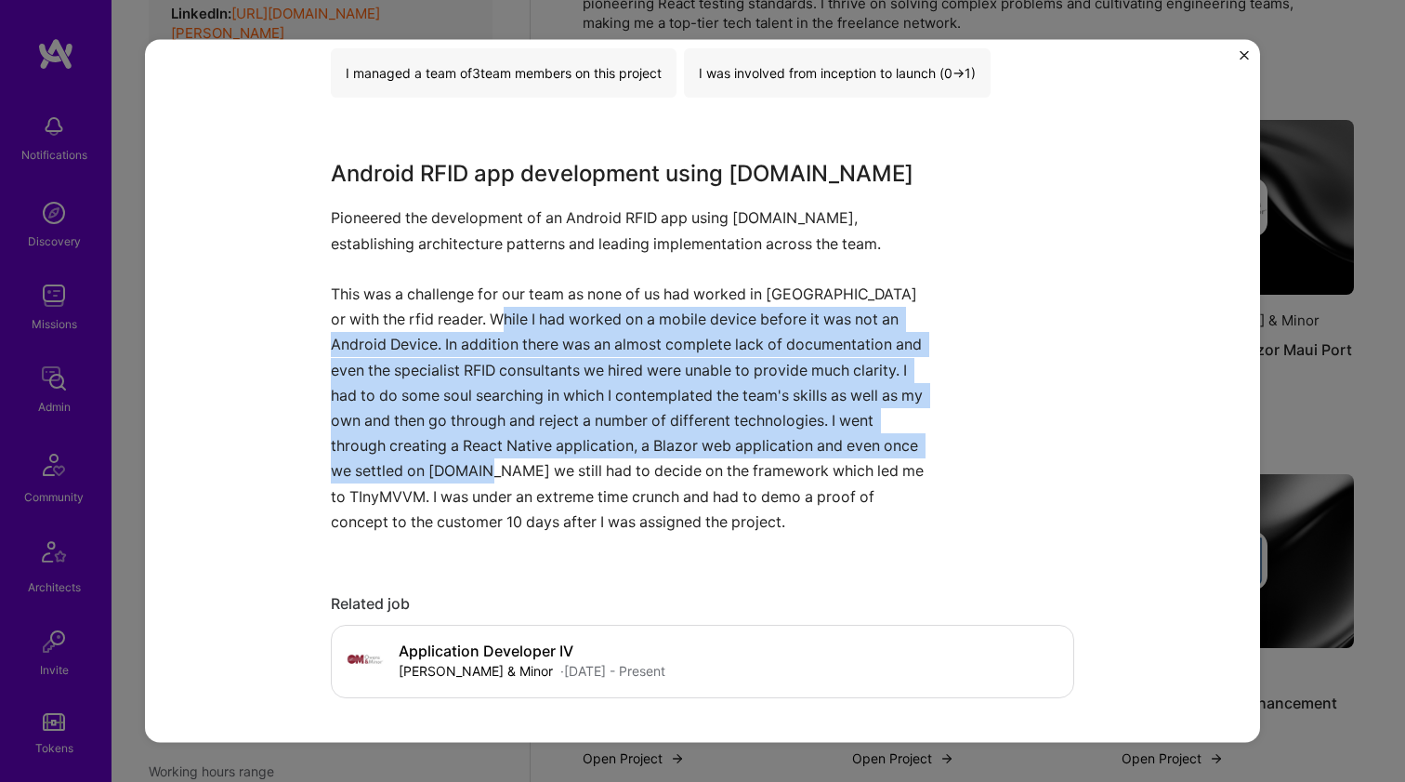
drag, startPoint x: 460, startPoint y: 474, endPoint x: 475, endPoint y: 314, distance: 160.5
click at [475, 314] on p "Pioneered the development of an Android RFID app using MAUI.net, establishing a…" at bounding box center [633, 369] width 604 height 329
click at [476, 313] on p "Pioneered the development of an Android RFID app using MAUI.net, establishing a…" at bounding box center [633, 369] width 604 height 329
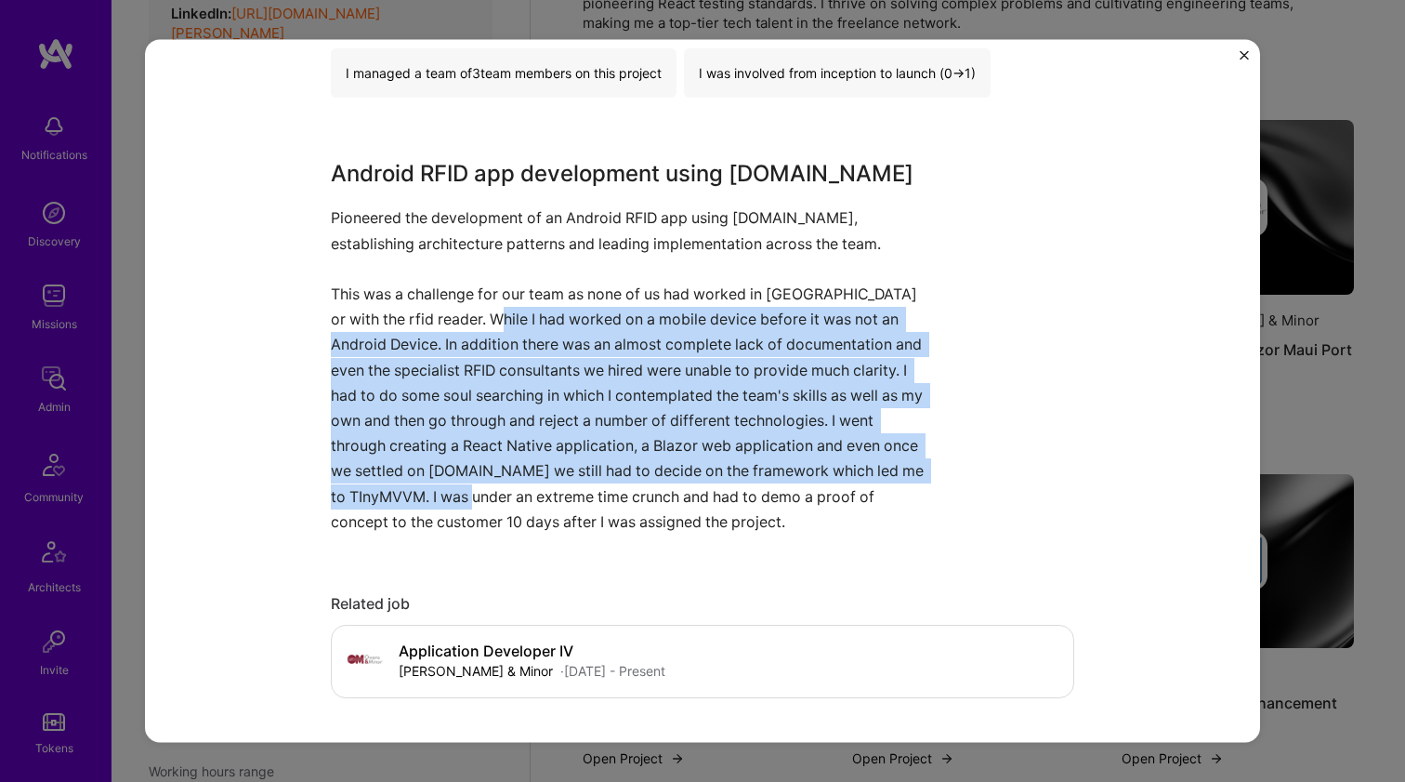
drag, startPoint x: 477, startPoint y: 311, endPoint x: 457, endPoint y: 487, distance: 176.7
click at [457, 486] on p "Pioneered the development of an Android RFID app using MAUI.net, establishing a…" at bounding box center [633, 369] width 604 height 329
click at [457, 487] on p "Pioneered the development of an Android RFID app using MAUI.net, establishing a…" at bounding box center [633, 369] width 604 height 329
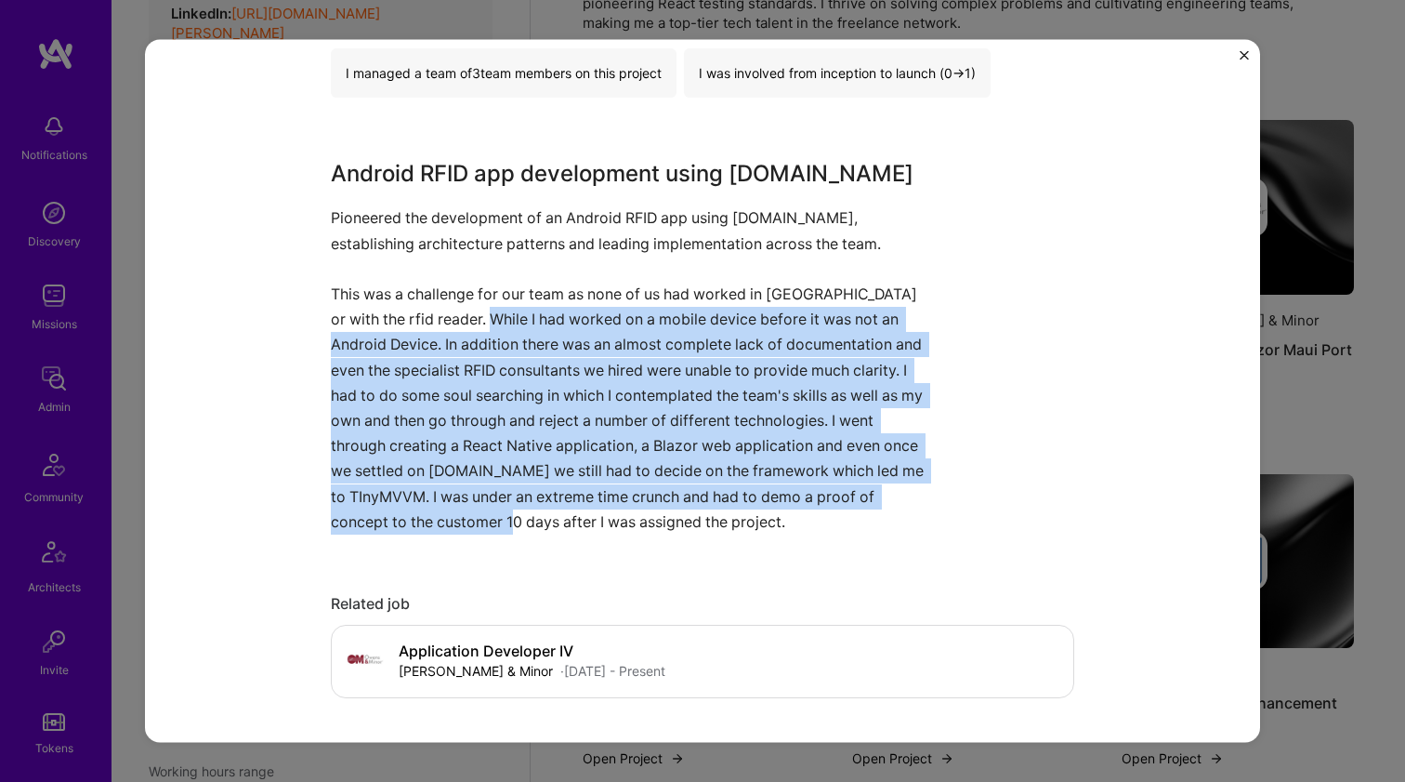
drag, startPoint x: 457, startPoint y: 510, endPoint x: 467, endPoint y: 321, distance: 189.9
click at [467, 321] on p "Pioneered the development of an Android RFID app using MAUI.net, establishing a…" at bounding box center [633, 369] width 604 height 329
drag, startPoint x: 467, startPoint y: 321, endPoint x: 467, endPoint y: 309, distance: 11.2
click at [467, 321] on p "Pioneered the development of an Android RFID app using MAUI.net, establishing a…" at bounding box center [633, 369] width 604 height 329
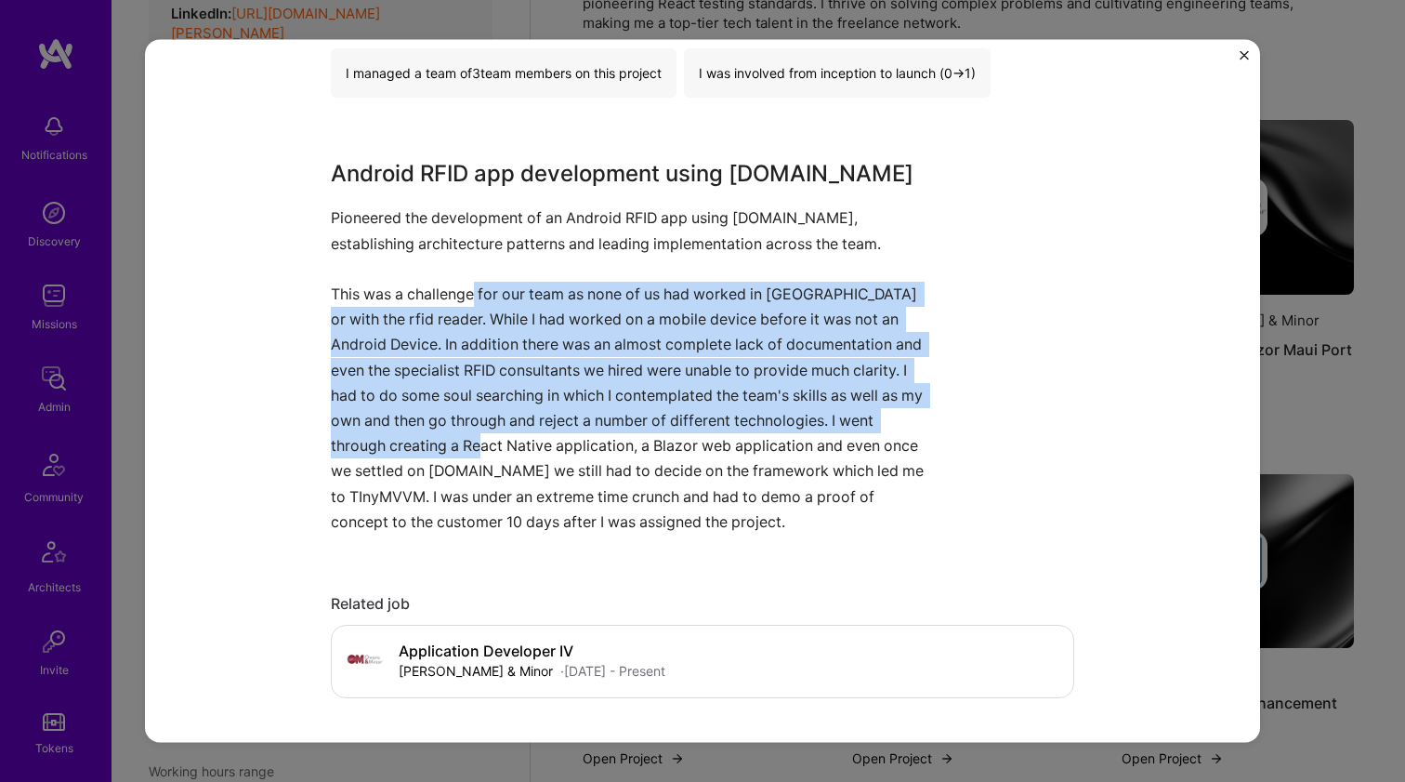
drag, startPoint x: 467, startPoint y: 285, endPoint x: 430, endPoint y: 467, distance: 185.7
click at [432, 451] on p "Pioneered the development of an Android RFID app using MAUI.net, establishing a…" at bounding box center [633, 369] width 604 height 329
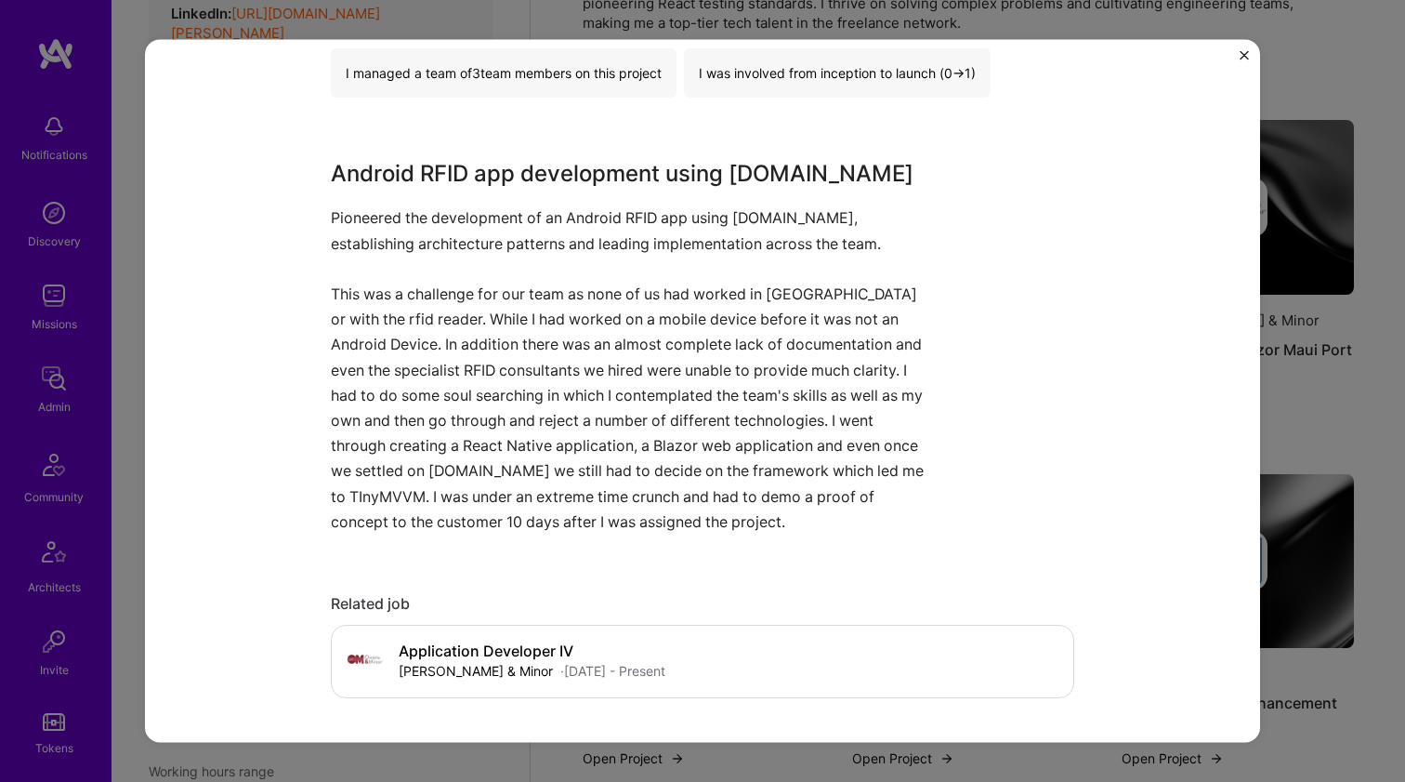
click at [430, 471] on p "Pioneered the development of an Android RFID app using MAUI.net, establishing a…" at bounding box center [633, 369] width 604 height 329
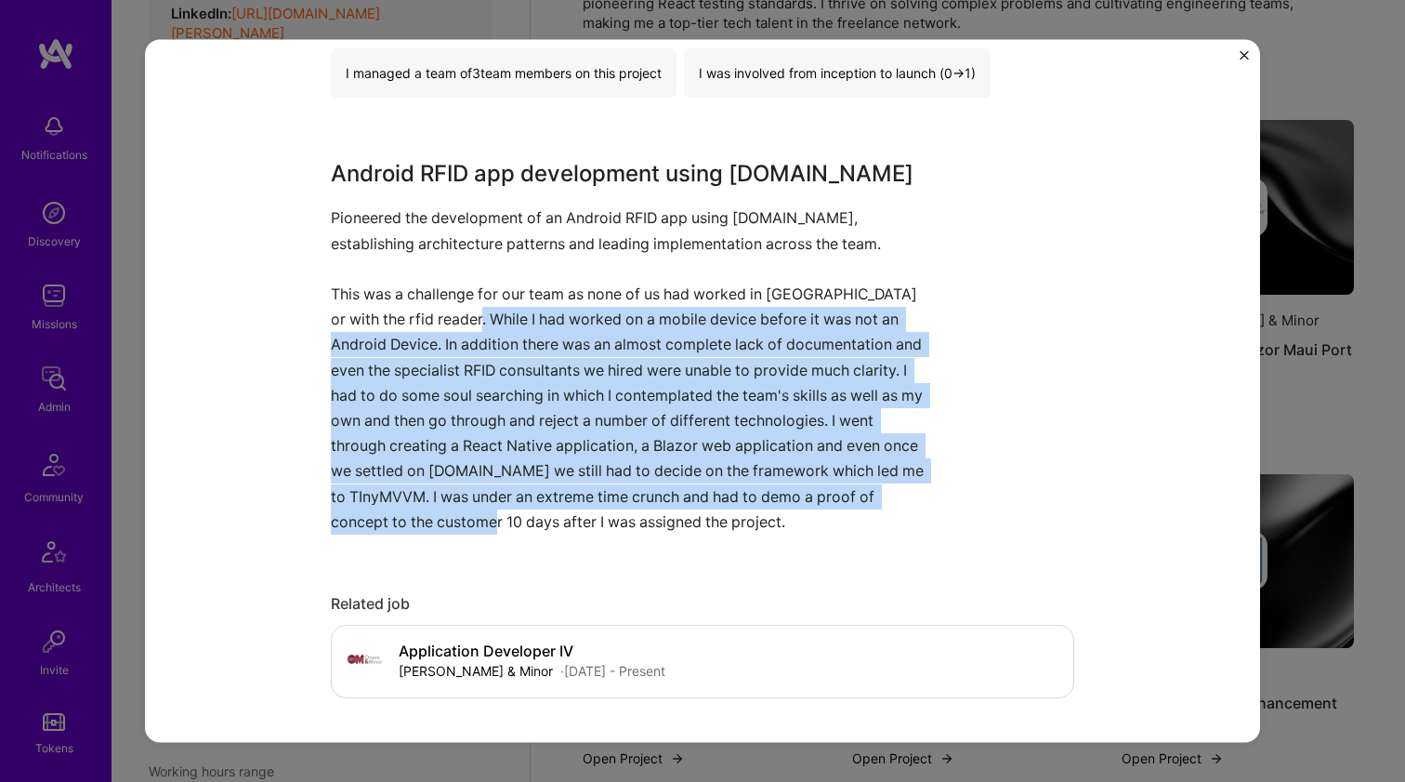
drag, startPoint x: 428, startPoint y: 521, endPoint x: 454, endPoint y: 313, distance: 209.8
click at [454, 314] on p "Pioneered the development of an Android RFID app using MAUI.net, establishing a…" at bounding box center [633, 369] width 604 height 329
click at [454, 313] on p "Pioneered the development of an Android RFID app using MAUI.net, establishing a…" at bounding box center [633, 369] width 604 height 329
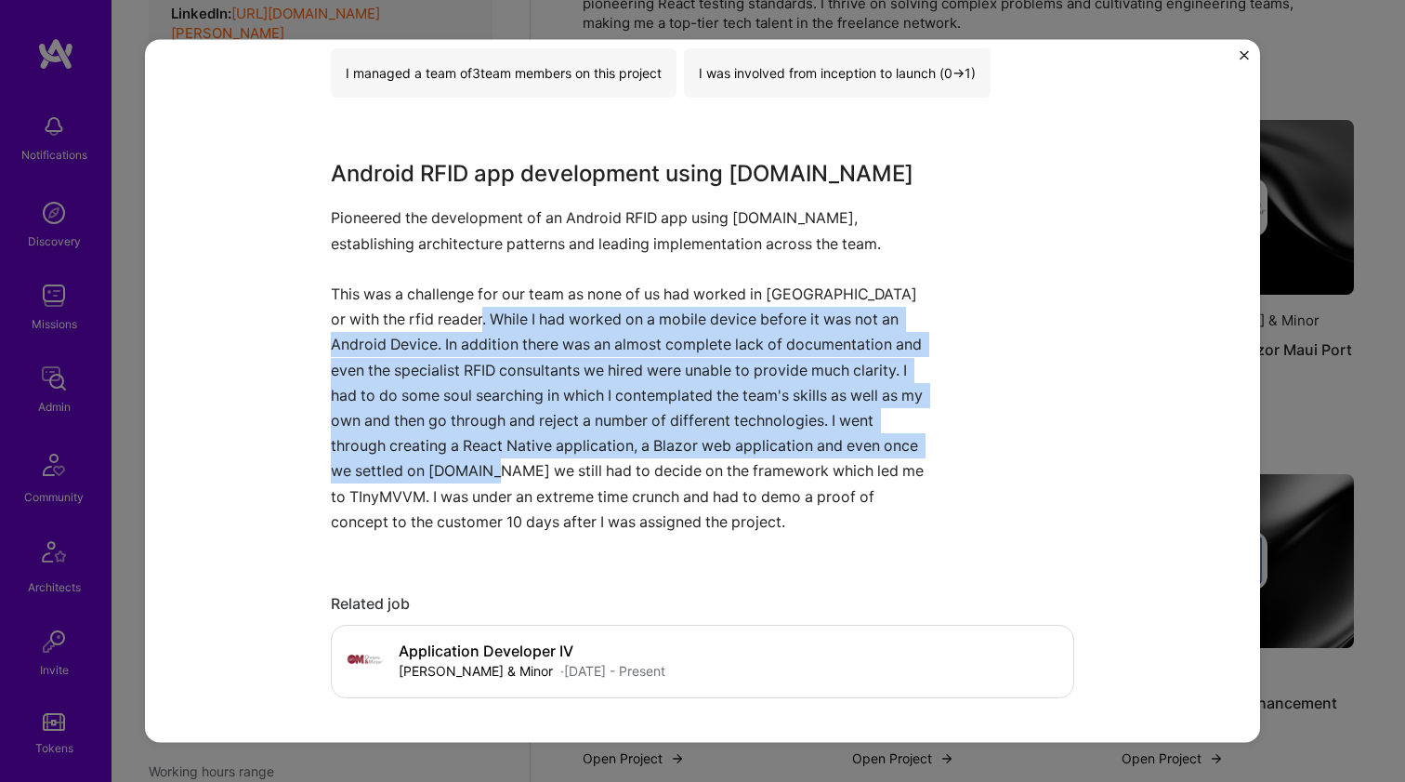
drag, startPoint x: 454, startPoint y: 312, endPoint x: 444, endPoint y: 486, distance: 174.1
click at [444, 485] on p "Pioneered the development of an Android RFID app using MAUI.net, establishing a…" at bounding box center [633, 369] width 604 height 329
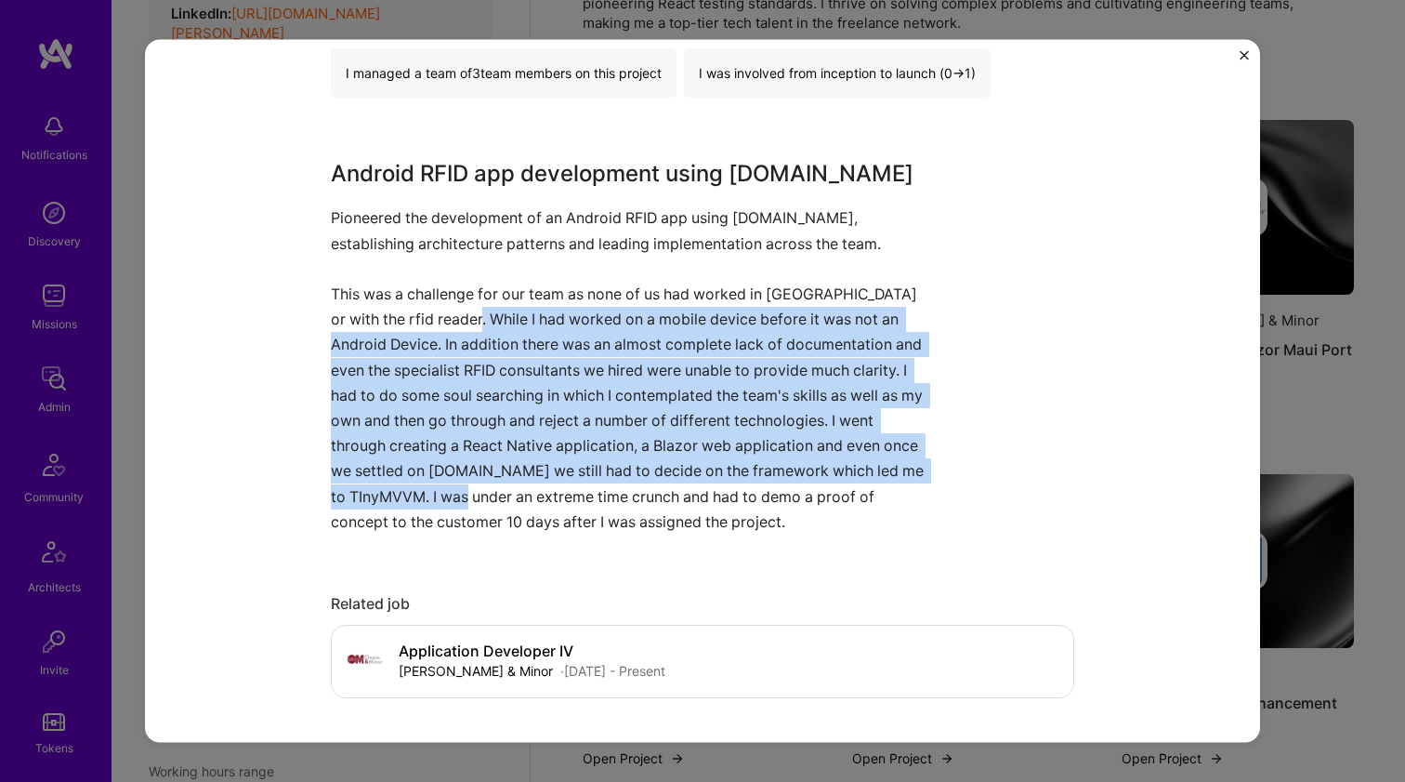
click at [444, 486] on p "Pioneered the development of an Android RFID app using MAUI.net, establishing a…" at bounding box center [633, 369] width 604 height 329
drag, startPoint x: 472, startPoint y: 367, endPoint x: 488, endPoint y: 311, distance: 58.0
click at [488, 311] on p "Pioneered the development of an Android RFID app using MAUI.net, establishing a…" at bounding box center [633, 369] width 604 height 329
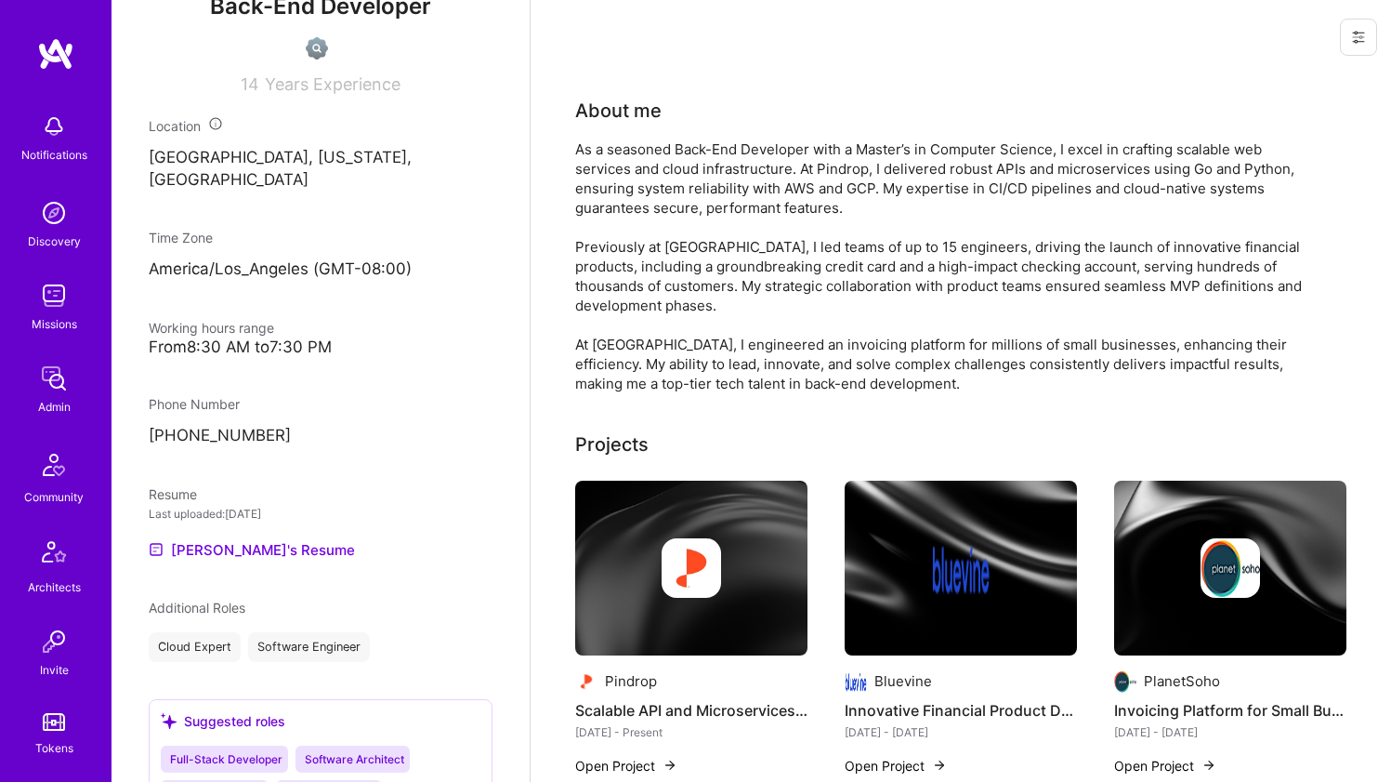
scroll to position [1017, 0]
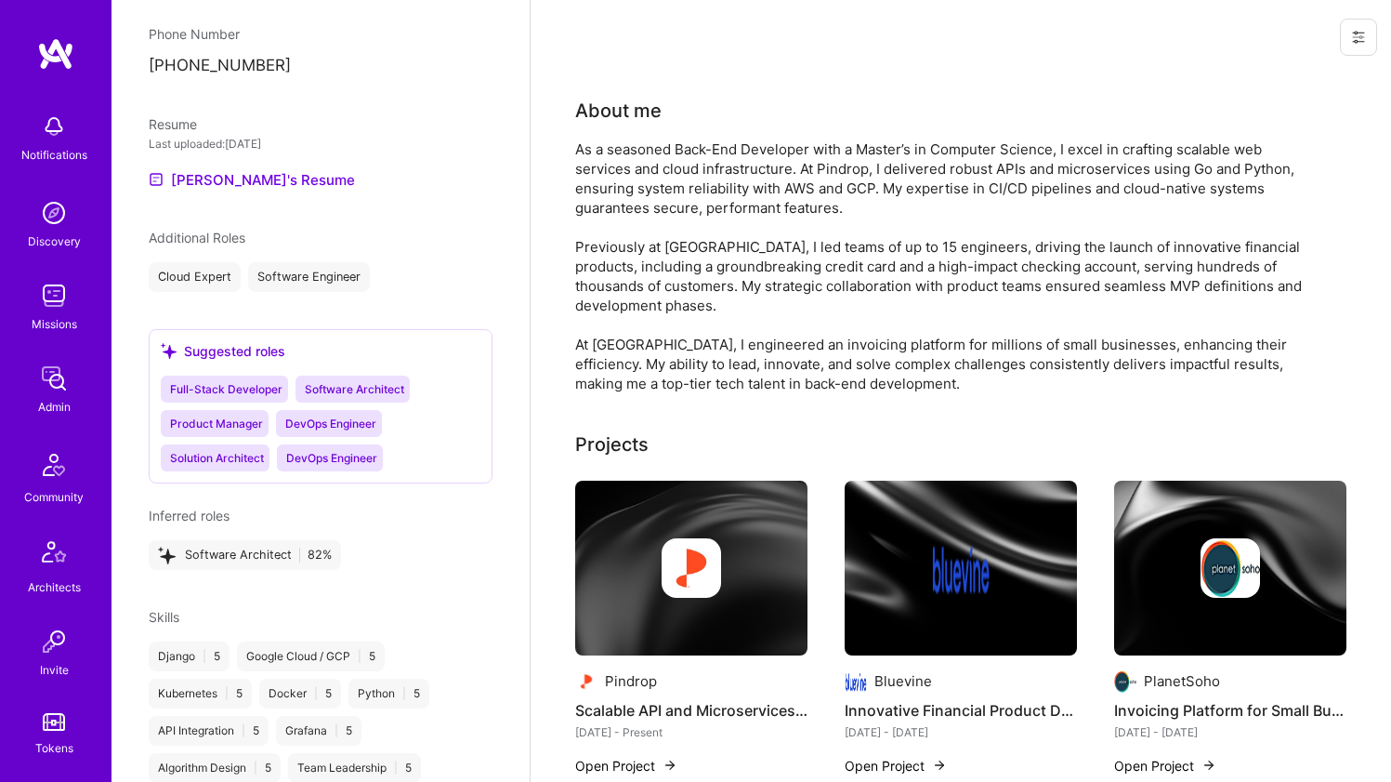
click at [750, 175] on div "As a seasoned Back-End Developer with a Master’s in Computer Science, I excel i…" at bounding box center [947, 266] width 744 height 254
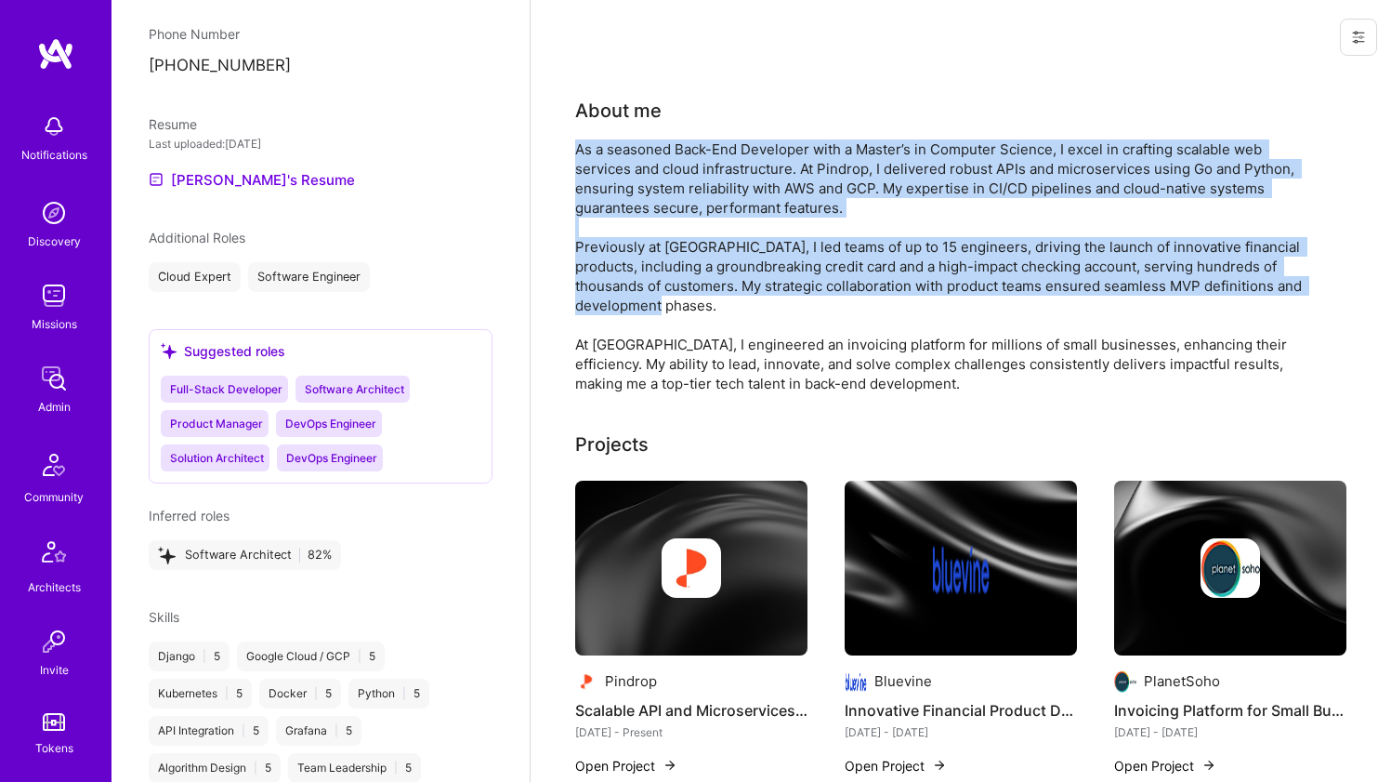
drag, startPoint x: 750, startPoint y: 175, endPoint x: 702, endPoint y: 285, distance: 120.7
click at [702, 285] on div "As a seasoned Back-End Developer with a Master’s in Computer Science, I excel i…" at bounding box center [947, 266] width 744 height 254
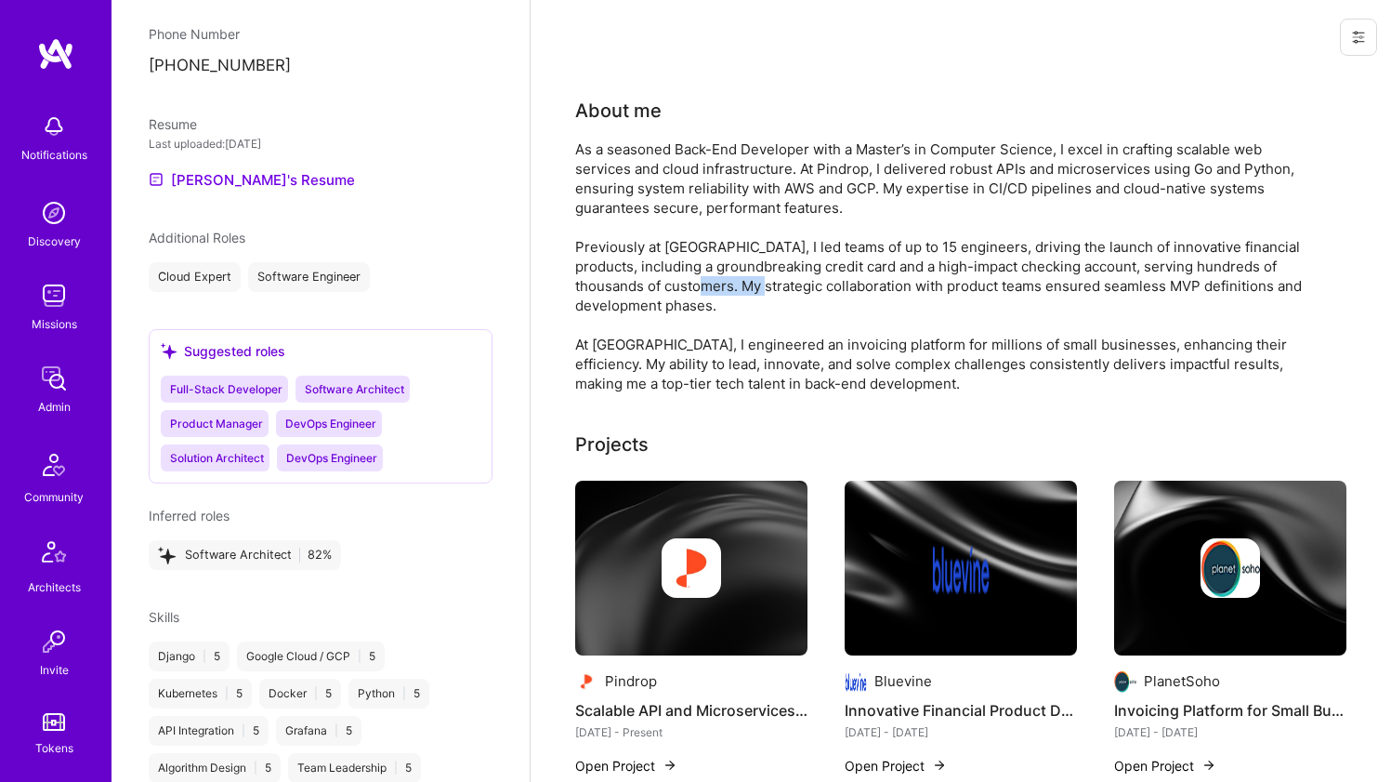
click at [702, 285] on div "As a seasoned Back-End Developer with a Master’s in Computer Science, I excel i…" at bounding box center [947, 266] width 744 height 254
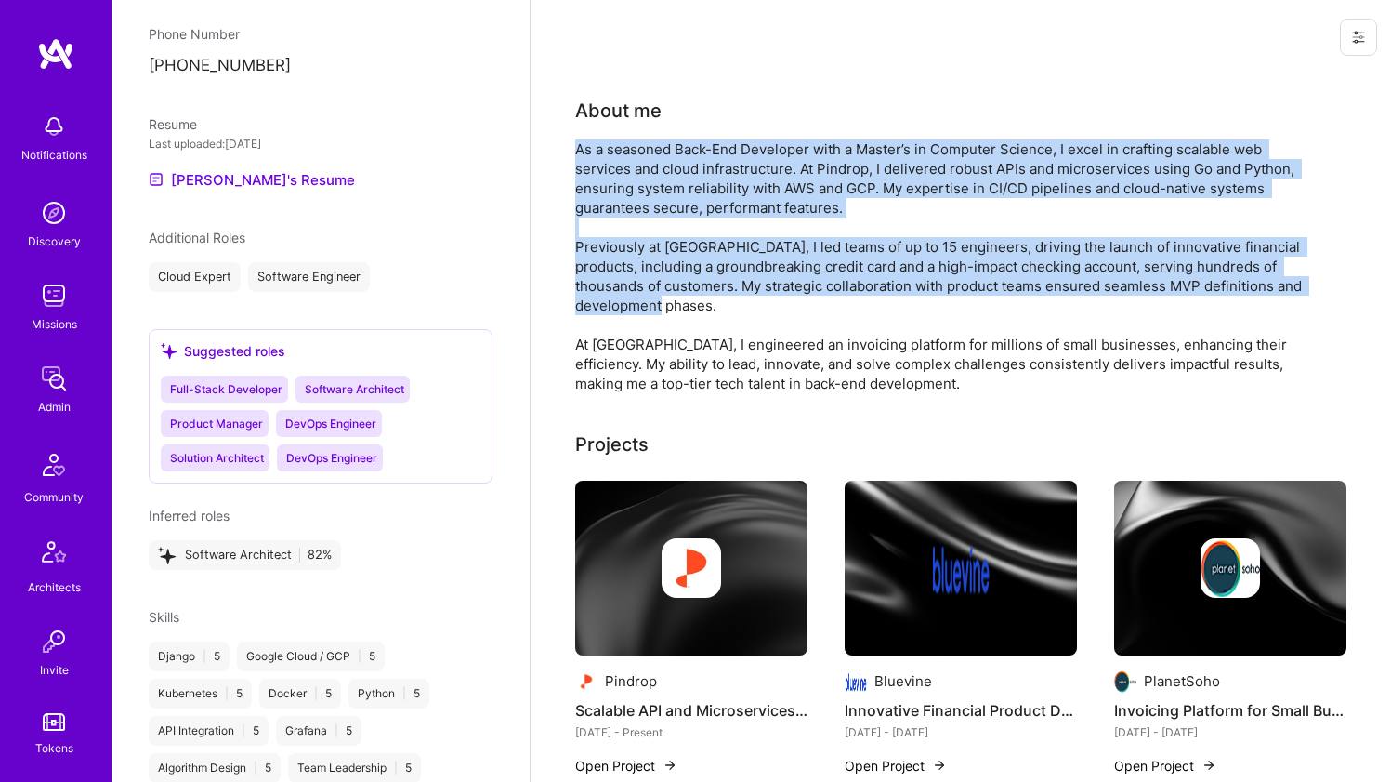
drag, startPoint x: 702, startPoint y: 285, endPoint x: 731, endPoint y: 178, distance: 110.7
click at [731, 178] on div "As a seasoned Back-End Developer with a Master’s in Computer Science, I excel i…" at bounding box center [947, 266] width 744 height 254
